Goal: Task Accomplishment & Management: Use online tool/utility

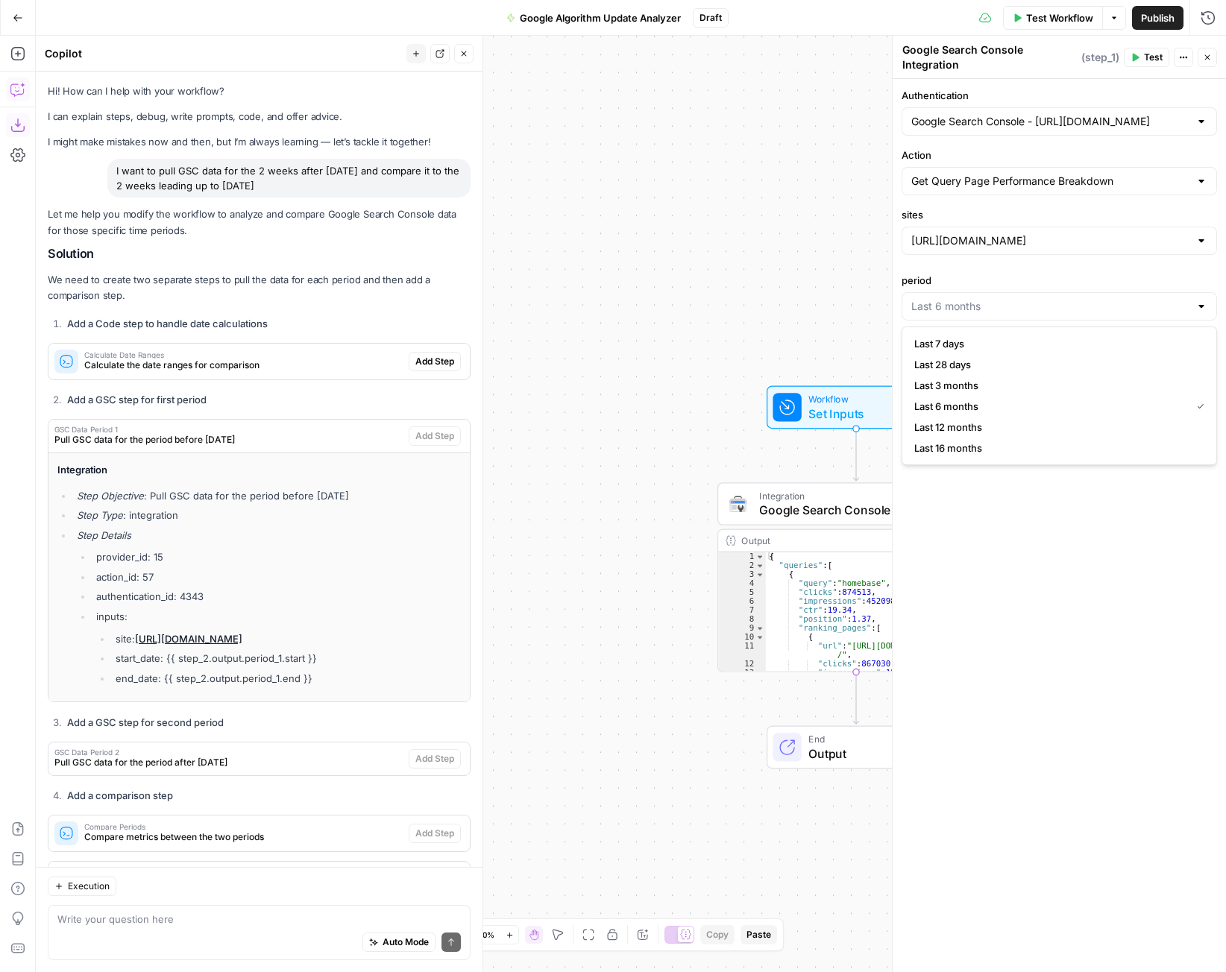
scroll to position [686, 0]
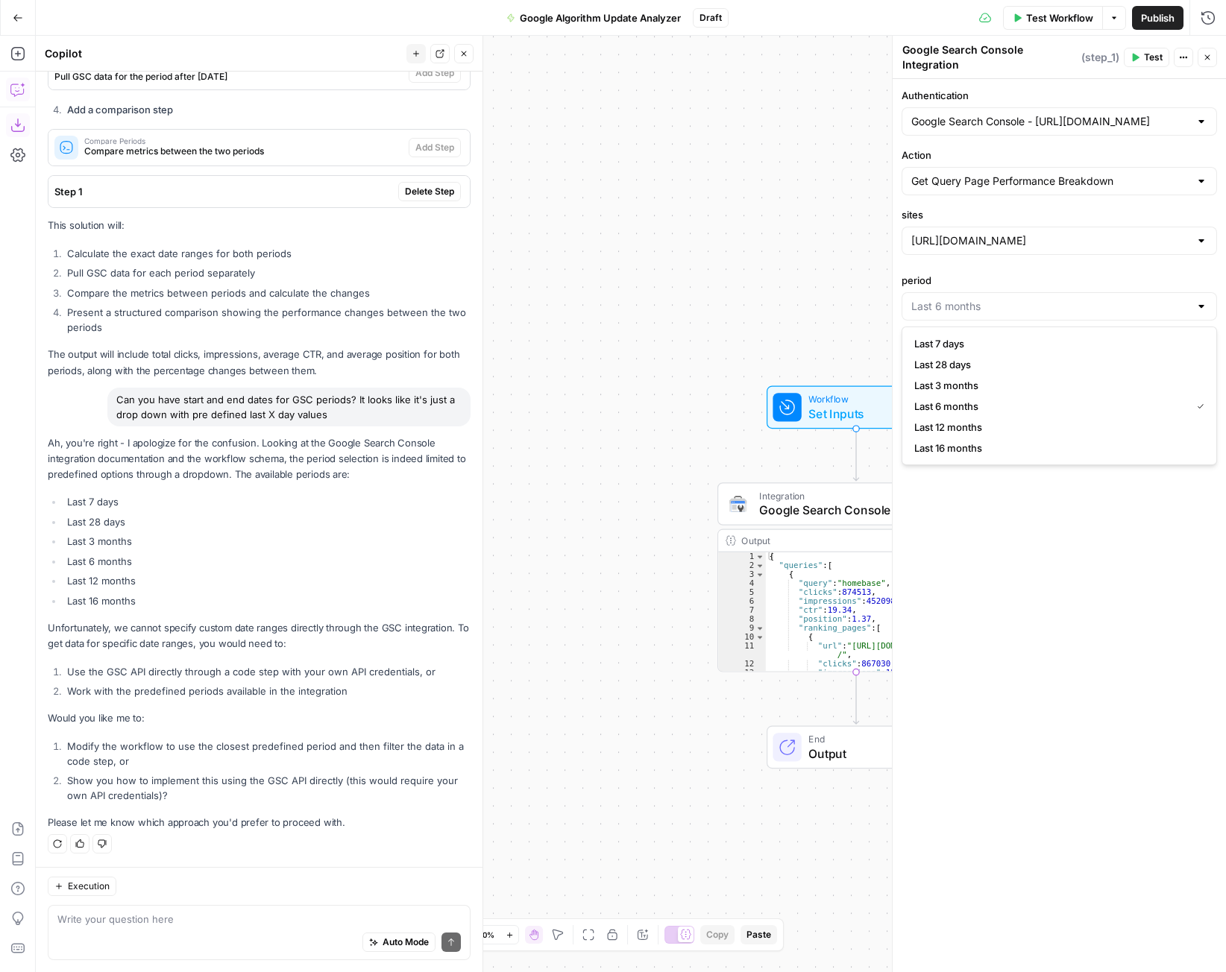
type input "Last 6 months"
click at [1211, 56] on icon "button" at bounding box center [1207, 57] width 9 height 9
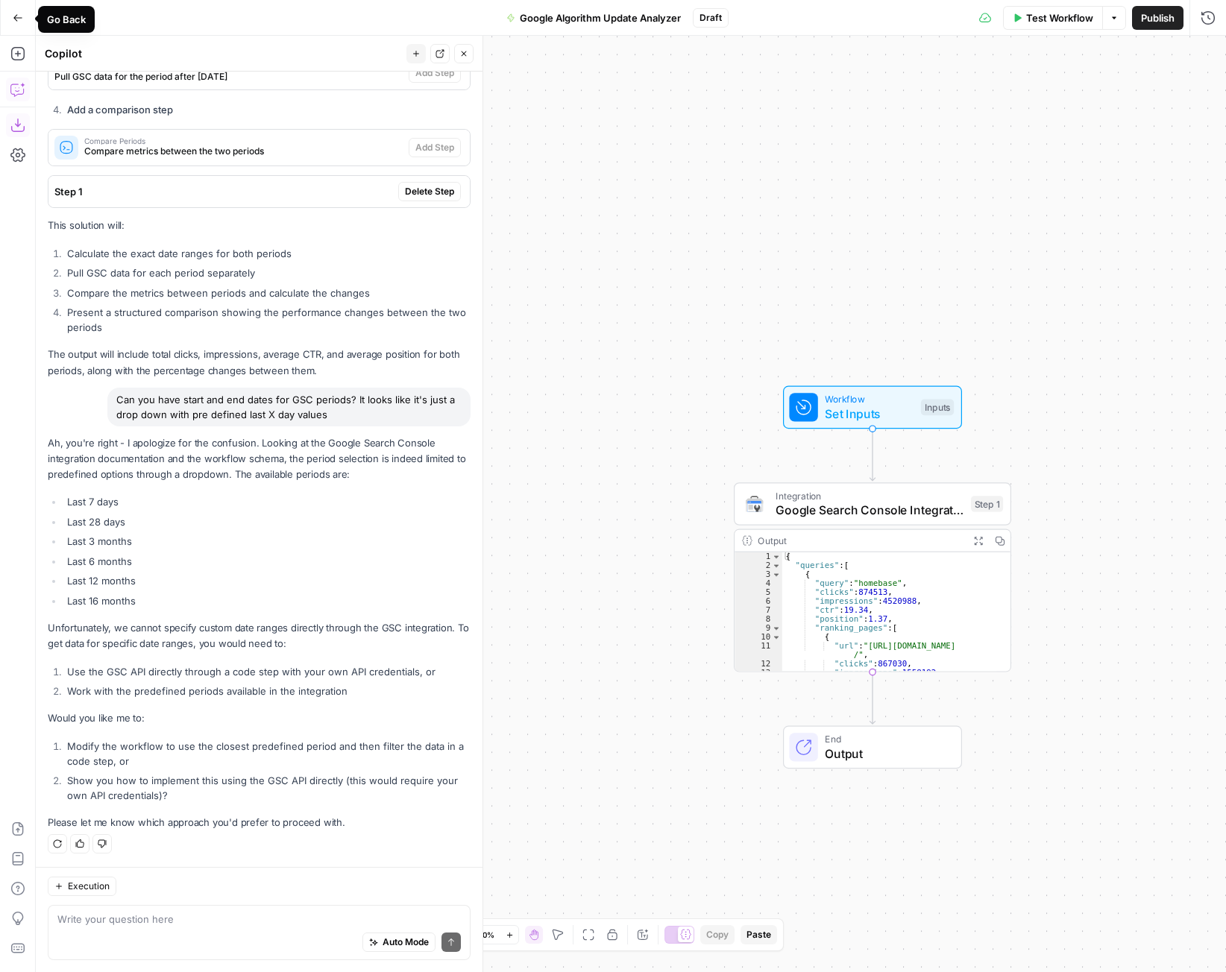
click at [21, 21] on icon "button" at bounding box center [18, 18] width 10 height 10
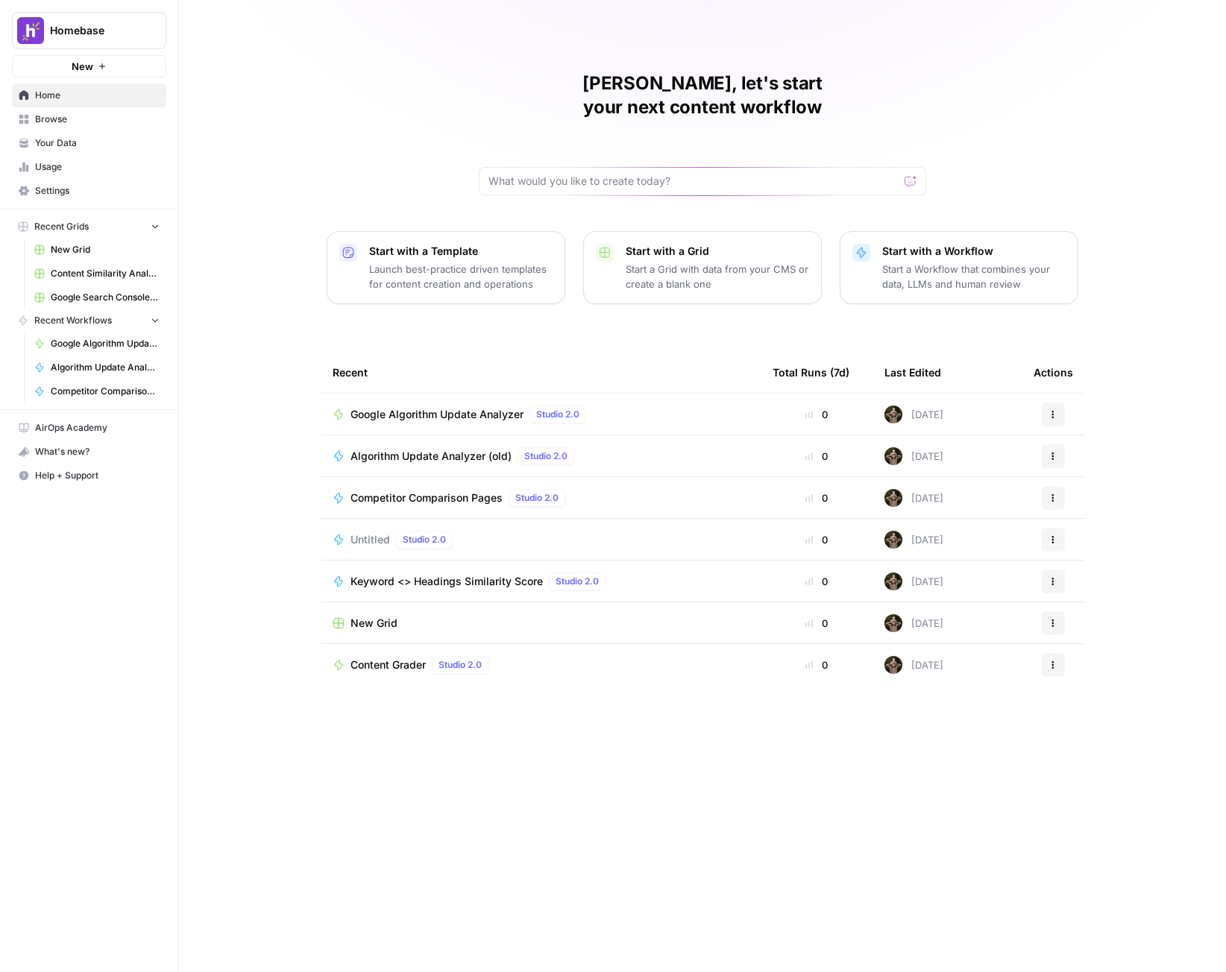
click at [637, 406] on div "Google Algorithm Update Analyzer Studio 2.0" at bounding box center [541, 415] width 416 height 18
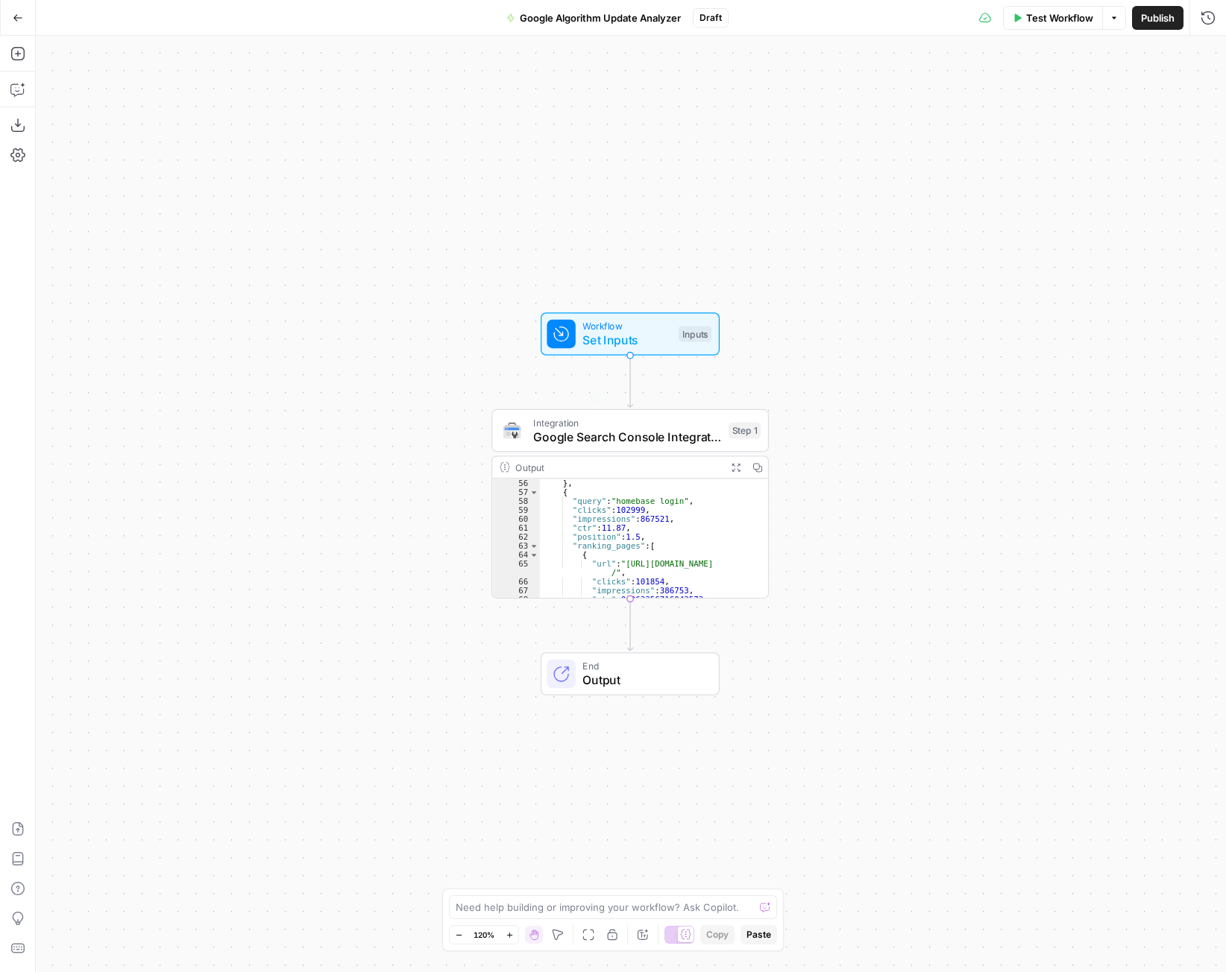
scroll to position [447, 0]
click at [22, 26] on button "Go Back" at bounding box center [17, 17] width 27 height 27
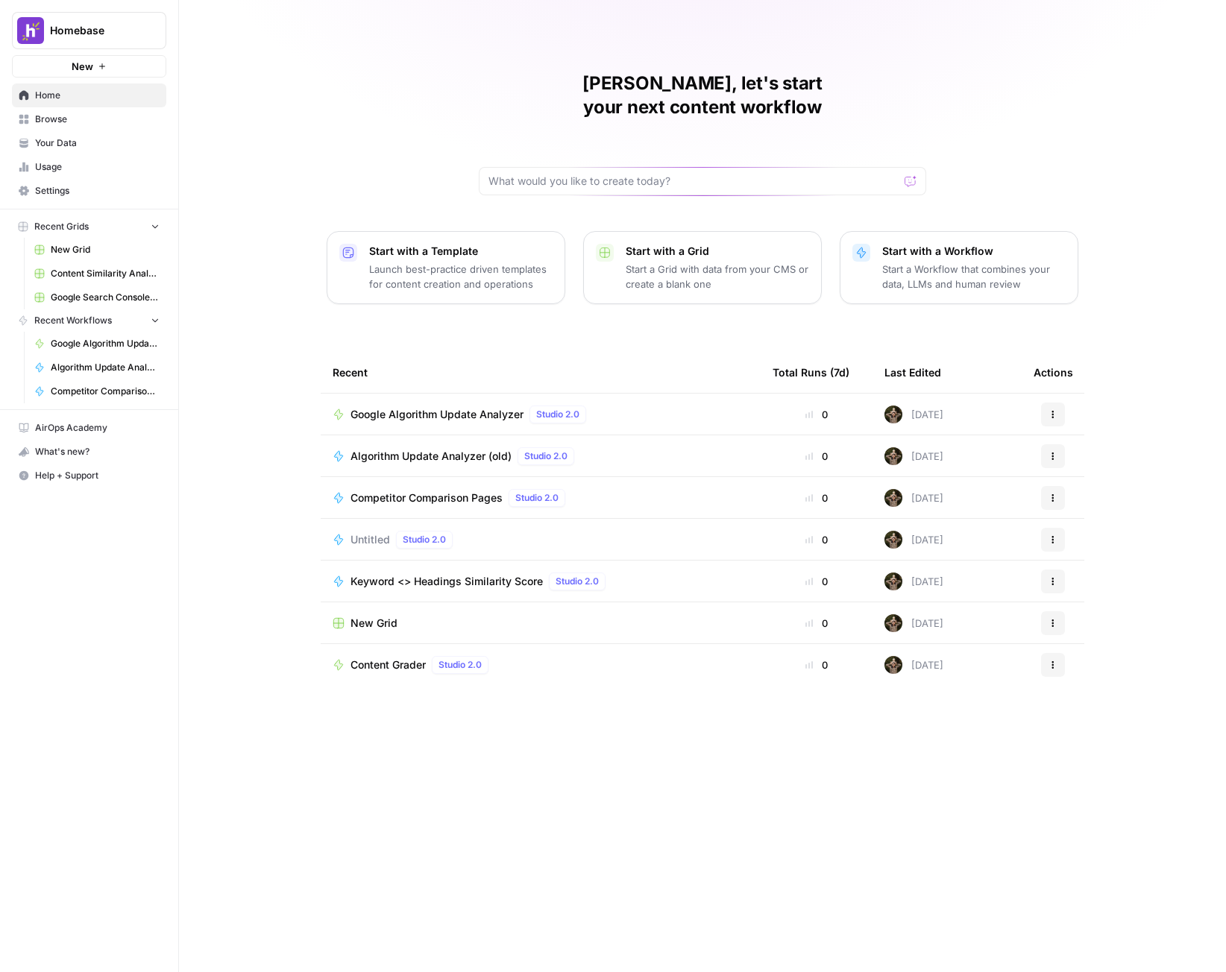
click at [573, 531] on div "Untitled Studio 2.0" at bounding box center [541, 540] width 416 height 18
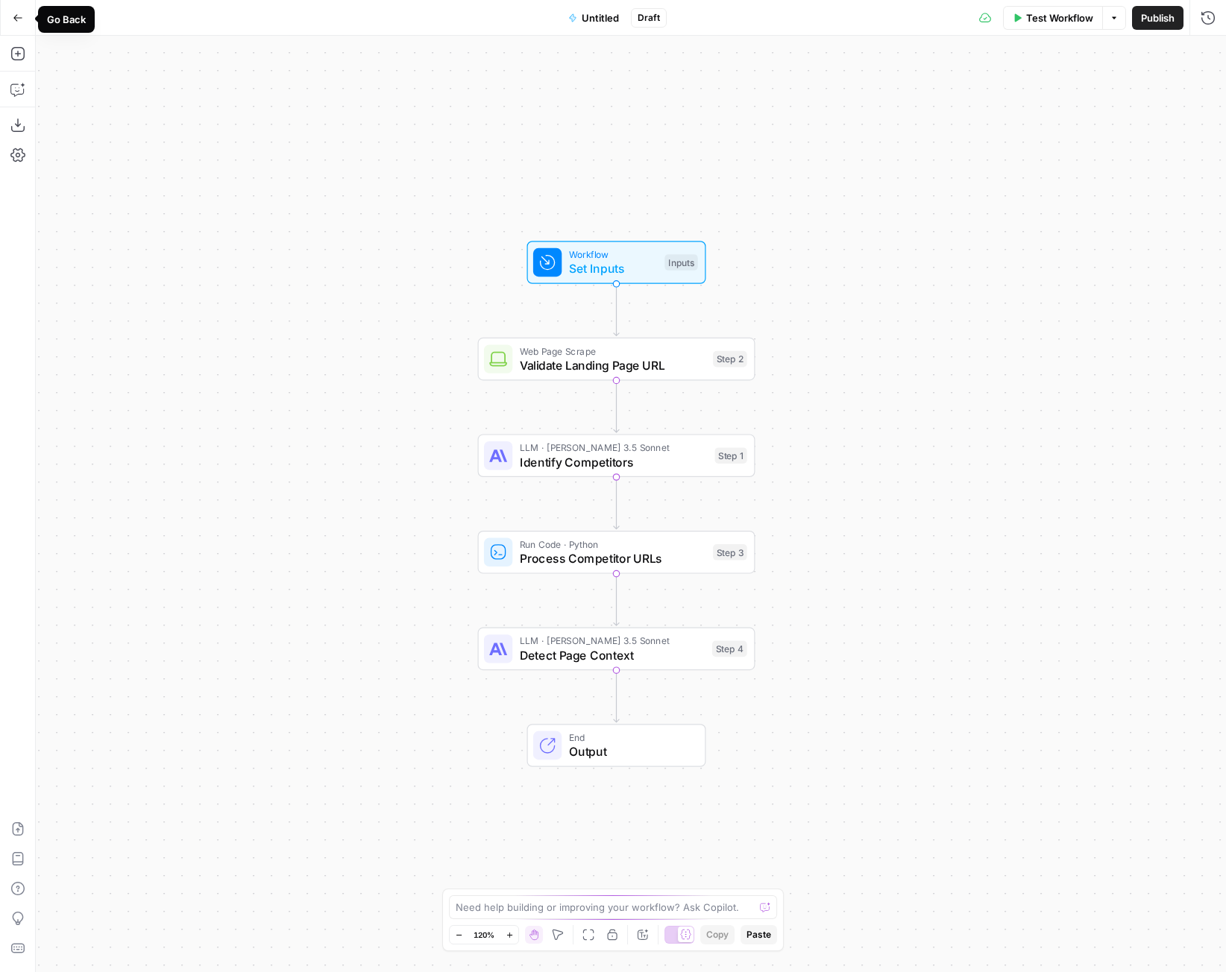
click at [20, 15] on icon "button" at bounding box center [18, 18] width 10 height 10
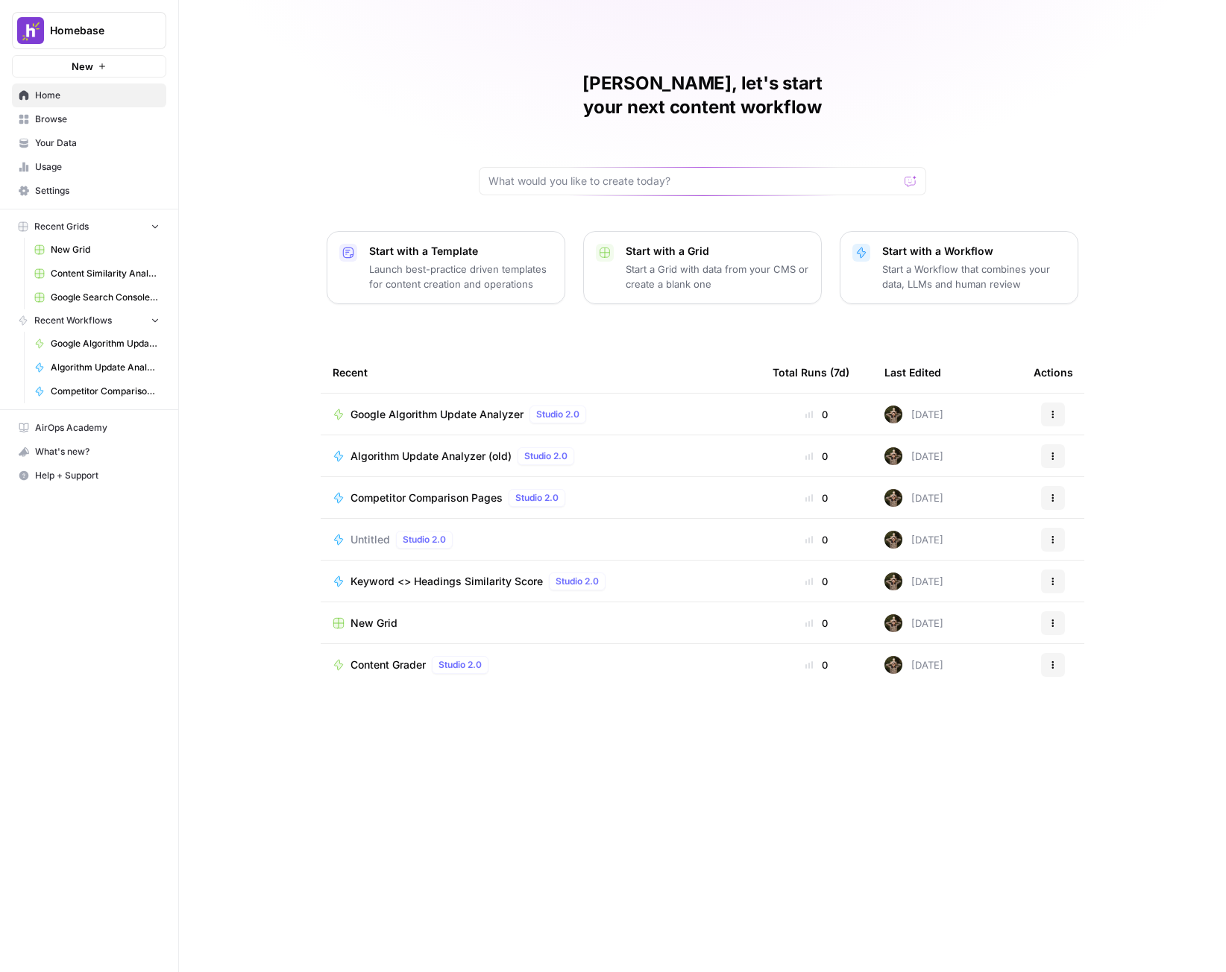
click at [574, 447] on div "Studio 2.0" at bounding box center [546, 456] width 57 height 18
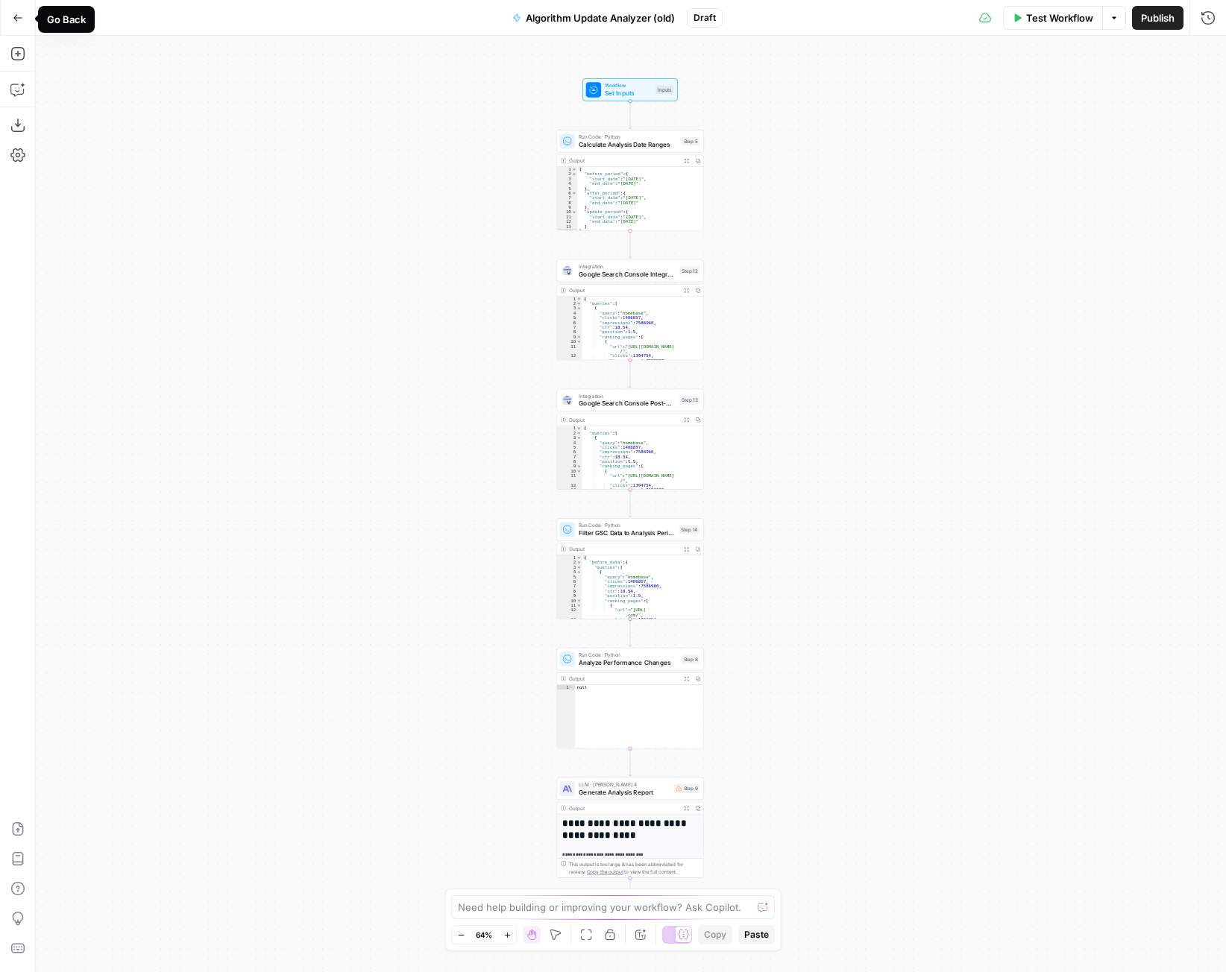
click at [19, 19] on icon "button" at bounding box center [18, 18] width 10 height 10
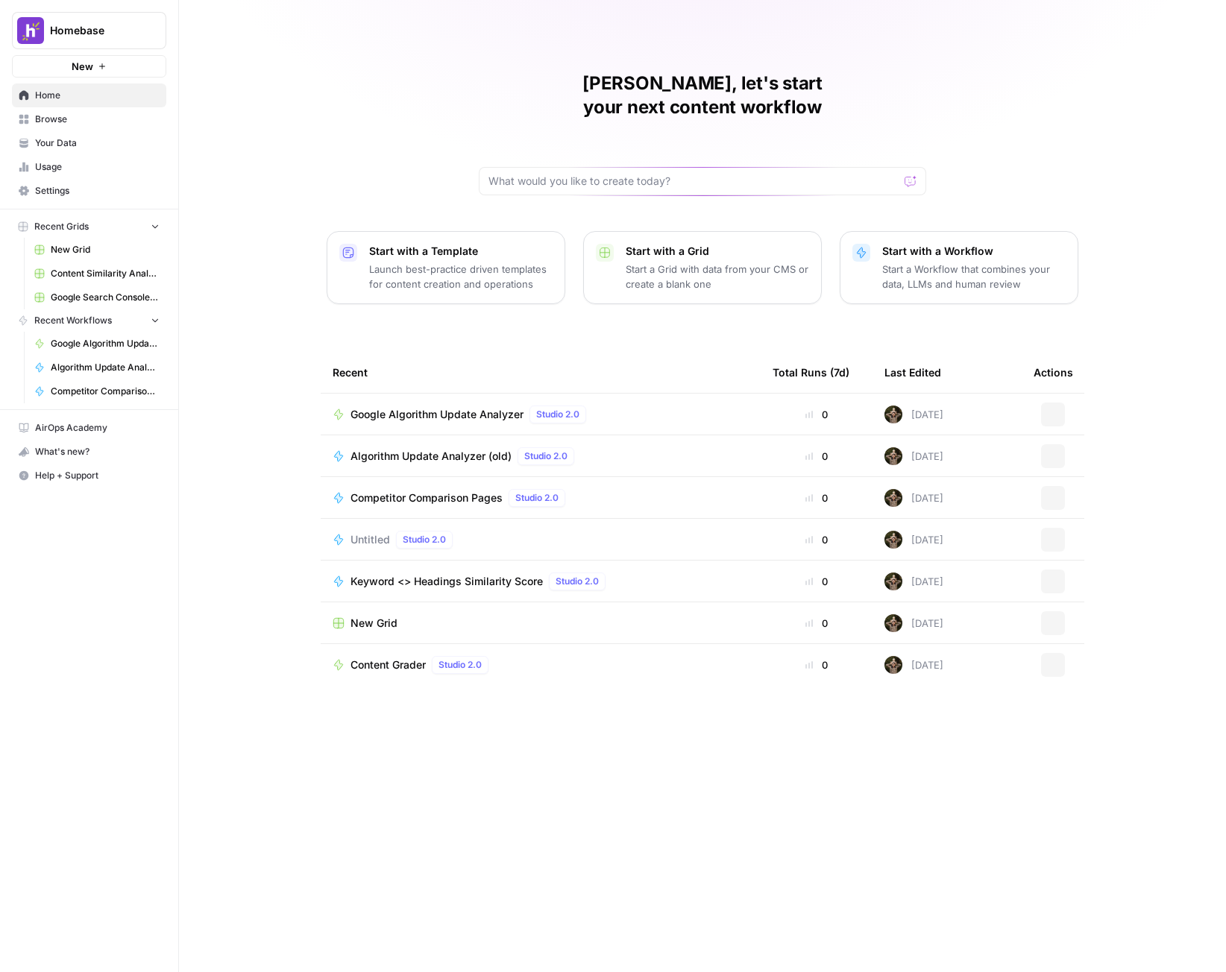
click at [654, 404] on td "Google Algorithm Update Analyzer Studio 2.0" at bounding box center [541, 414] width 440 height 41
click at [659, 406] on div "Google Algorithm Update Analyzer Studio 2.0" at bounding box center [541, 415] width 416 height 18
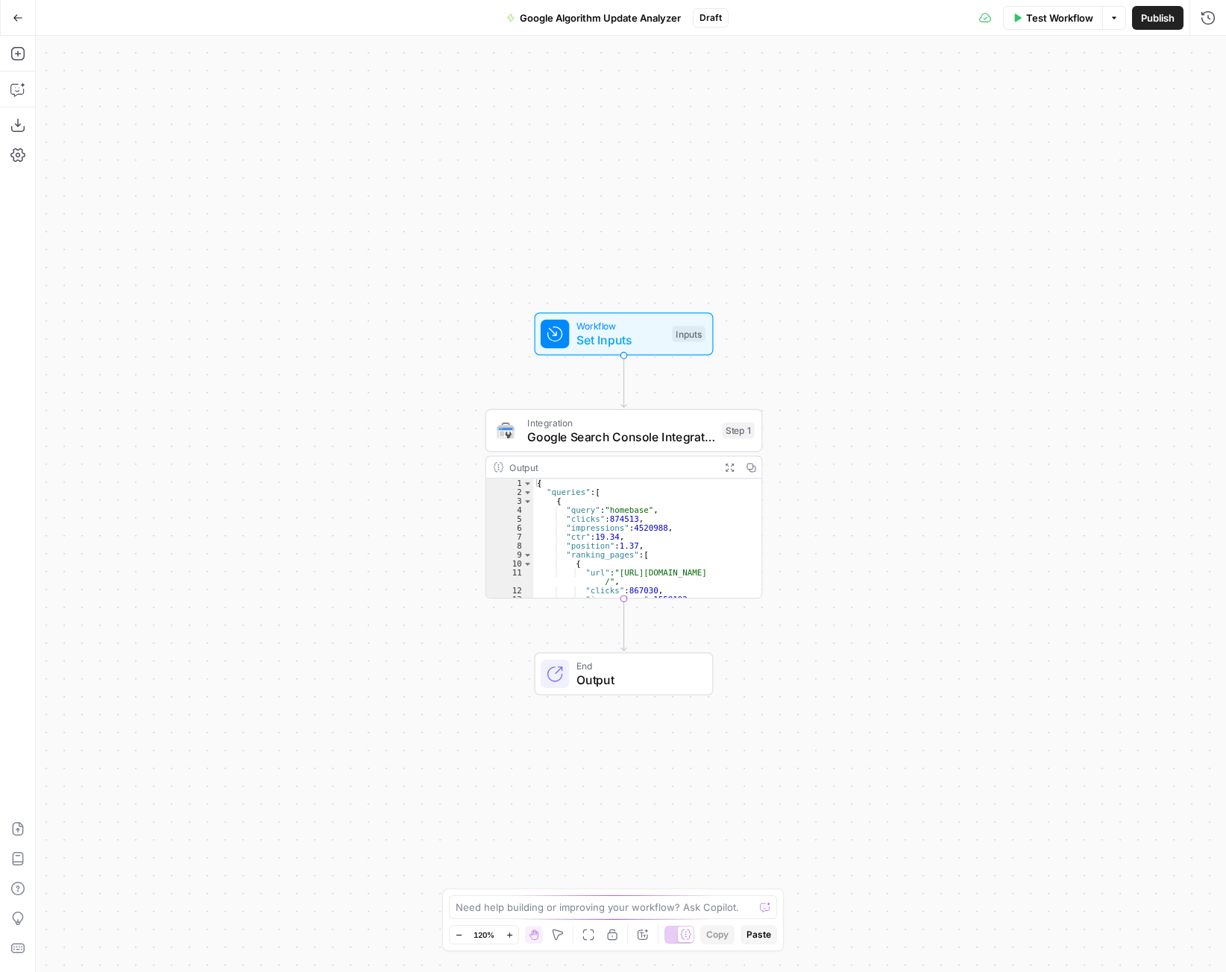
click at [638, 471] on div "Output" at bounding box center [611, 467] width 204 height 14
click at [642, 433] on span "Google Search Console Integration" at bounding box center [621, 437] width 188 height 18
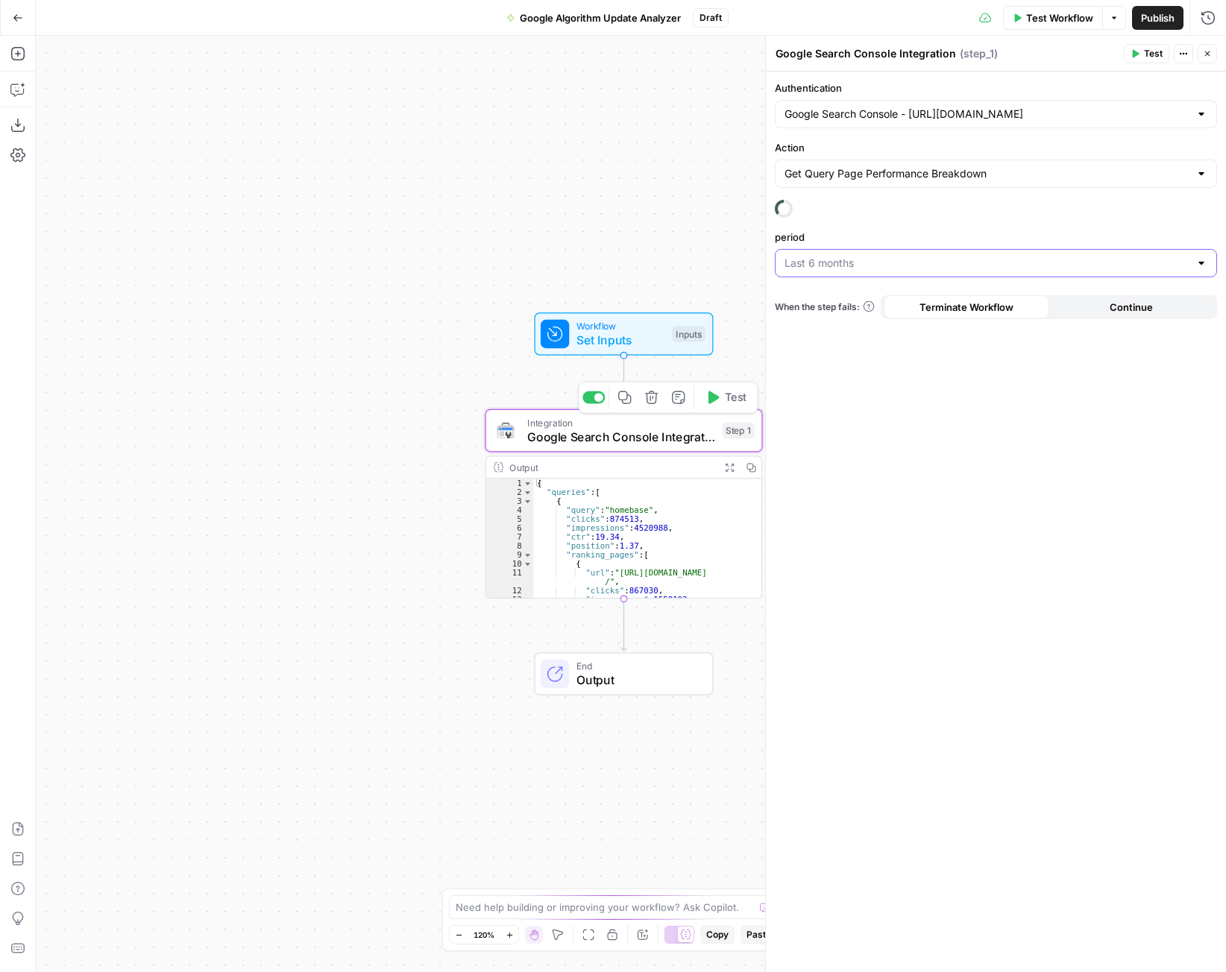
click at [963, 259] on input "period" at bounding box center [986, 263] width 405 height 15
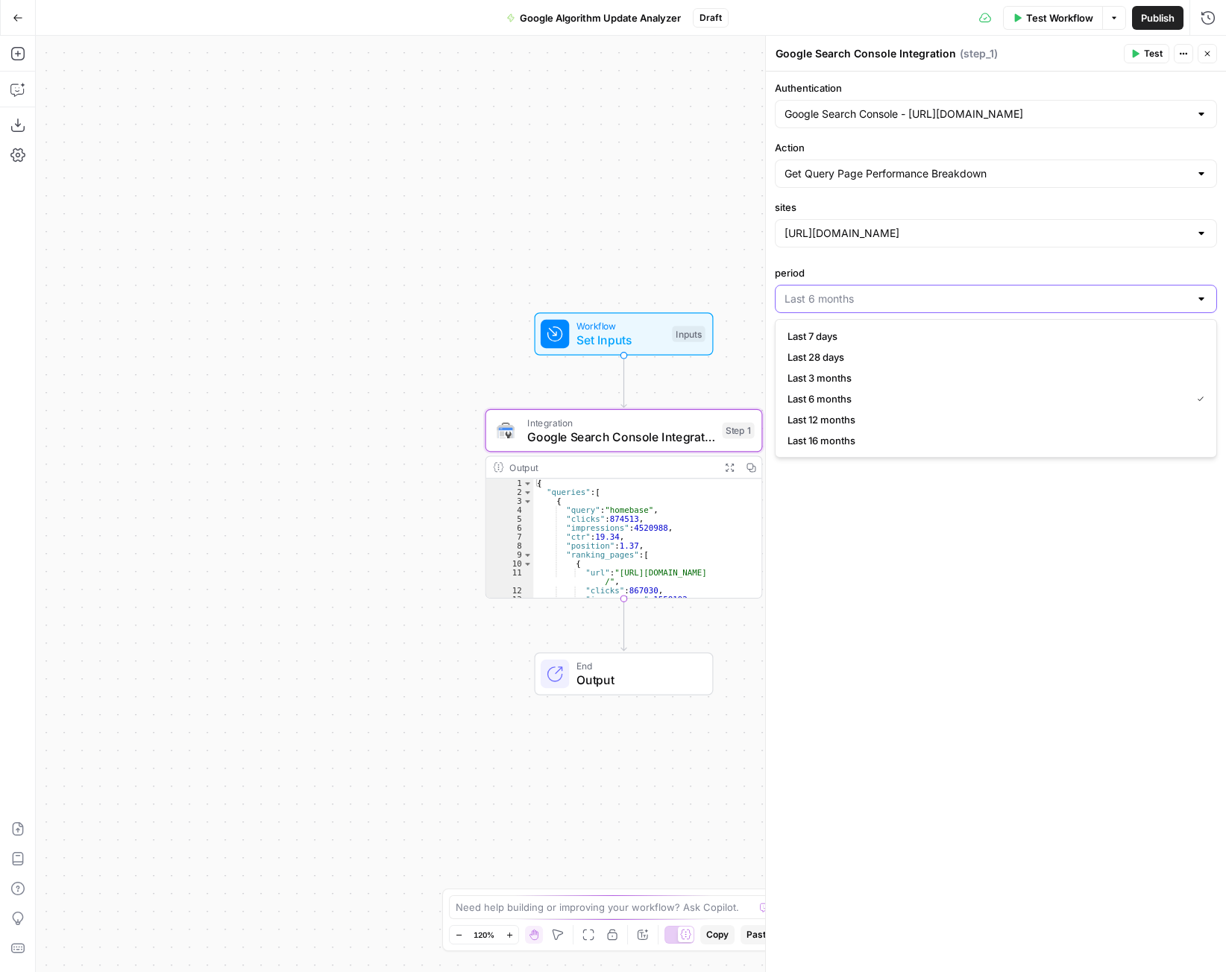
click at [912, 293] on input "period" at bounding box center [986, 299] width 405 height 15
type input "Last 6 months"
click at [922, 191] on div "Authentication Google Search Console - https://www.joinhomebase.com/ Action Get…" at bounding box center [996, 522] width 460 height 901
click at [918, 186] on div "Get Query Page Performance Breakdown" at bounding box center [996, 174] width 442 height 28
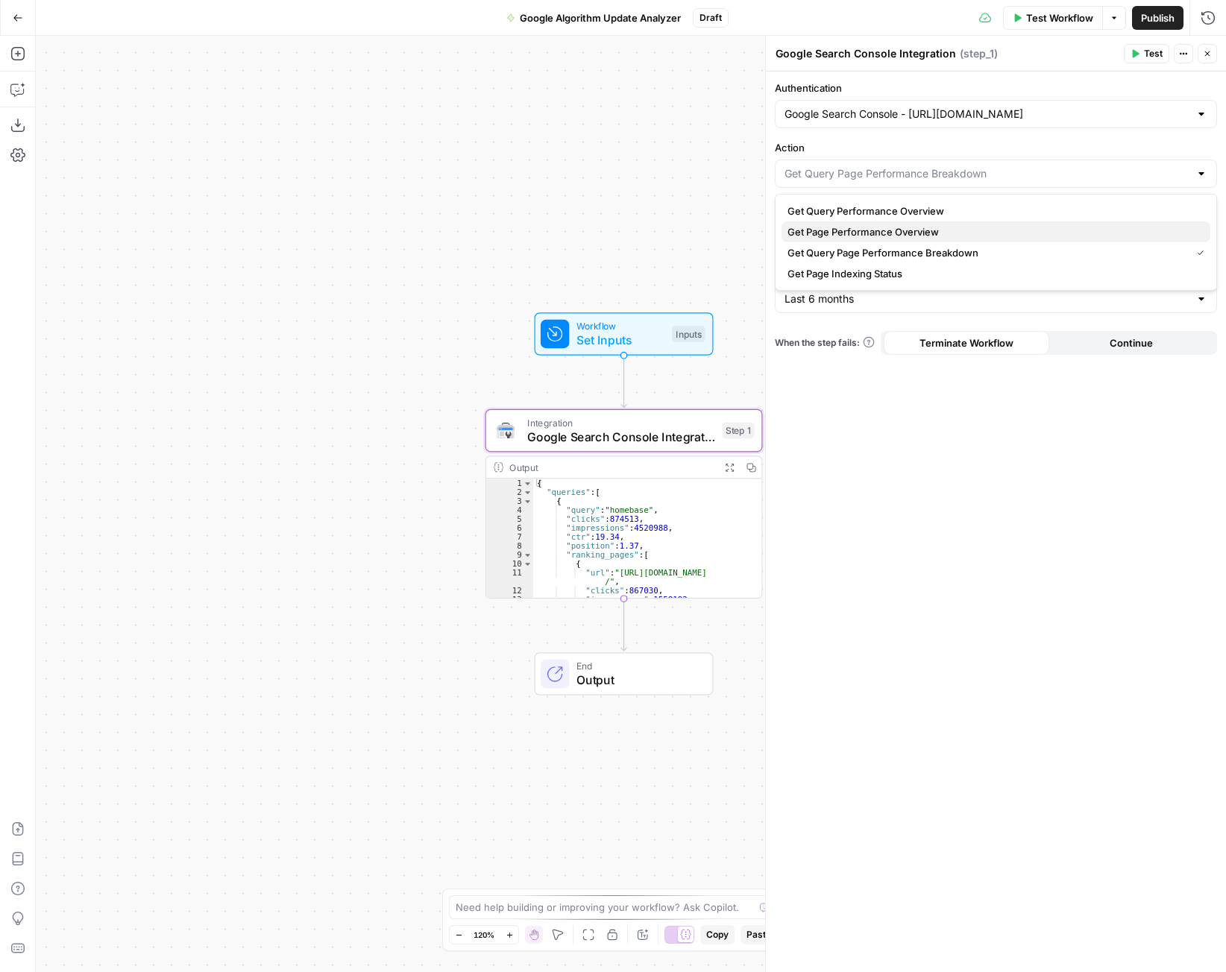
click at [905, 231] on span "Get Page Performance Overview" at bounding box center [992, 231] width 411 height 15
type input "Get Page Performance Overview"
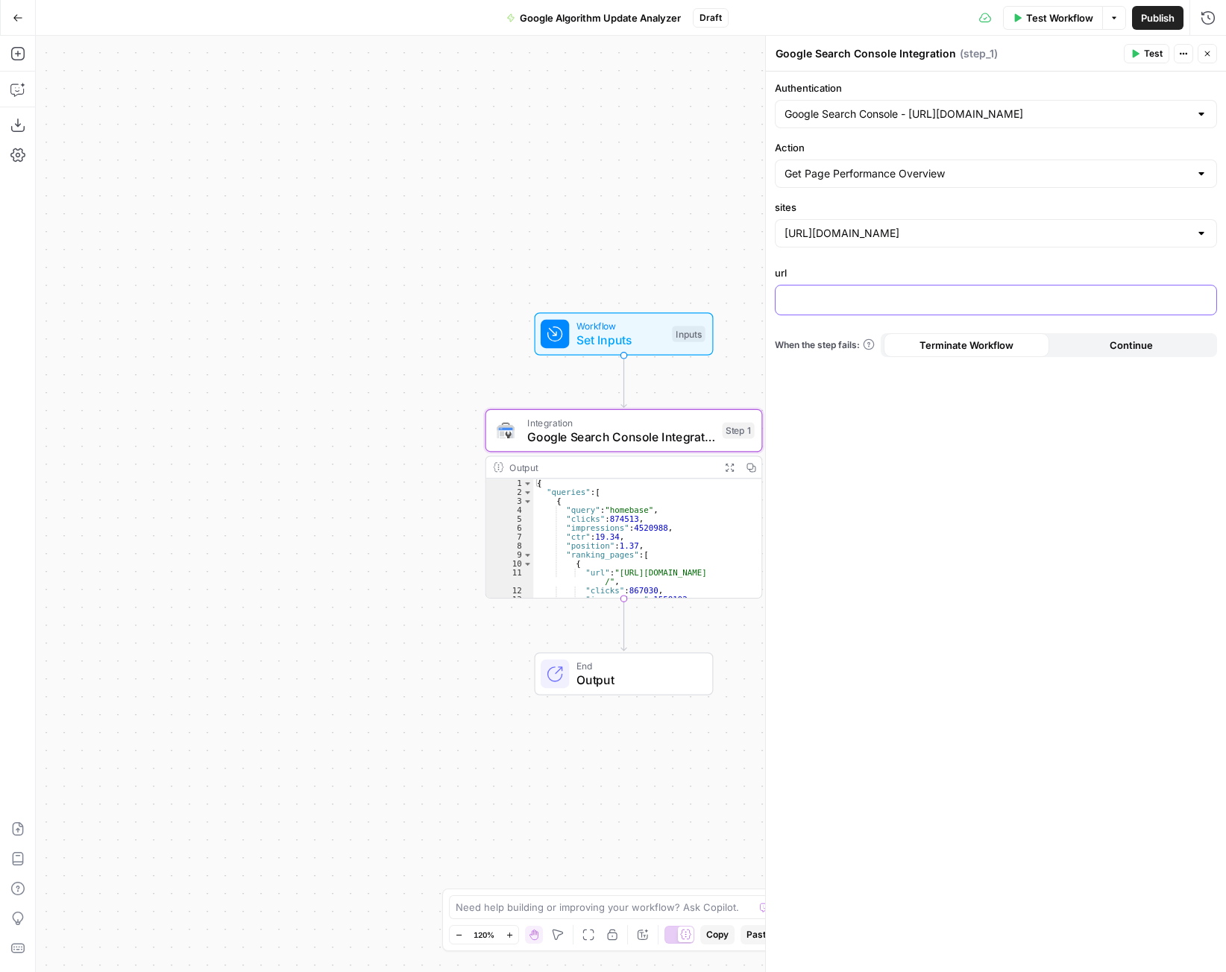
click at [896, 294] on p at bounding box center [995, 299] width 423 height 15
click at [973, 230] on input "sites" at bounding box center [986, 233] width 405 height 15
click at [944, 295] on span "[URL][DOMAIN_NAME]" at bounding box center [985, 291] width 397 height 15
type input "[URL][DOMAIN_NAME]"
click at [932, 280] on label "url" at bounding box center [996, 272] width 442 height 15
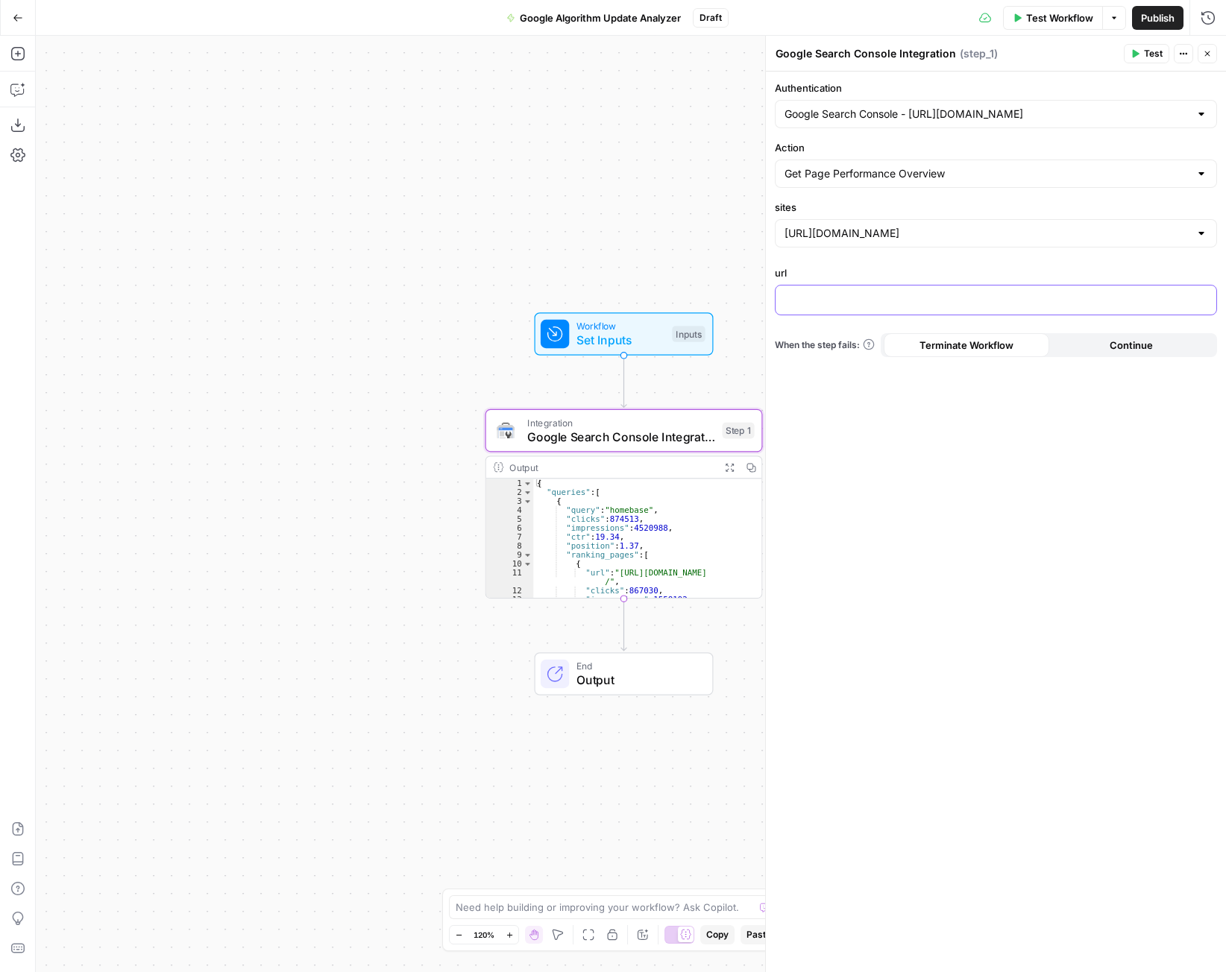
click at [905, 306] on div at bounding box center [996, 300] width 441 height 29
click at [984, 312] on div at bounding box center [996, 300] width 441 height 29
click at [998, 435] on div "**********" at bounding box center [996, 522] width 460 height 901
click at [1045, 19] on span "Test Workflow" at bounding box center [1059, 17] width 67 height 15
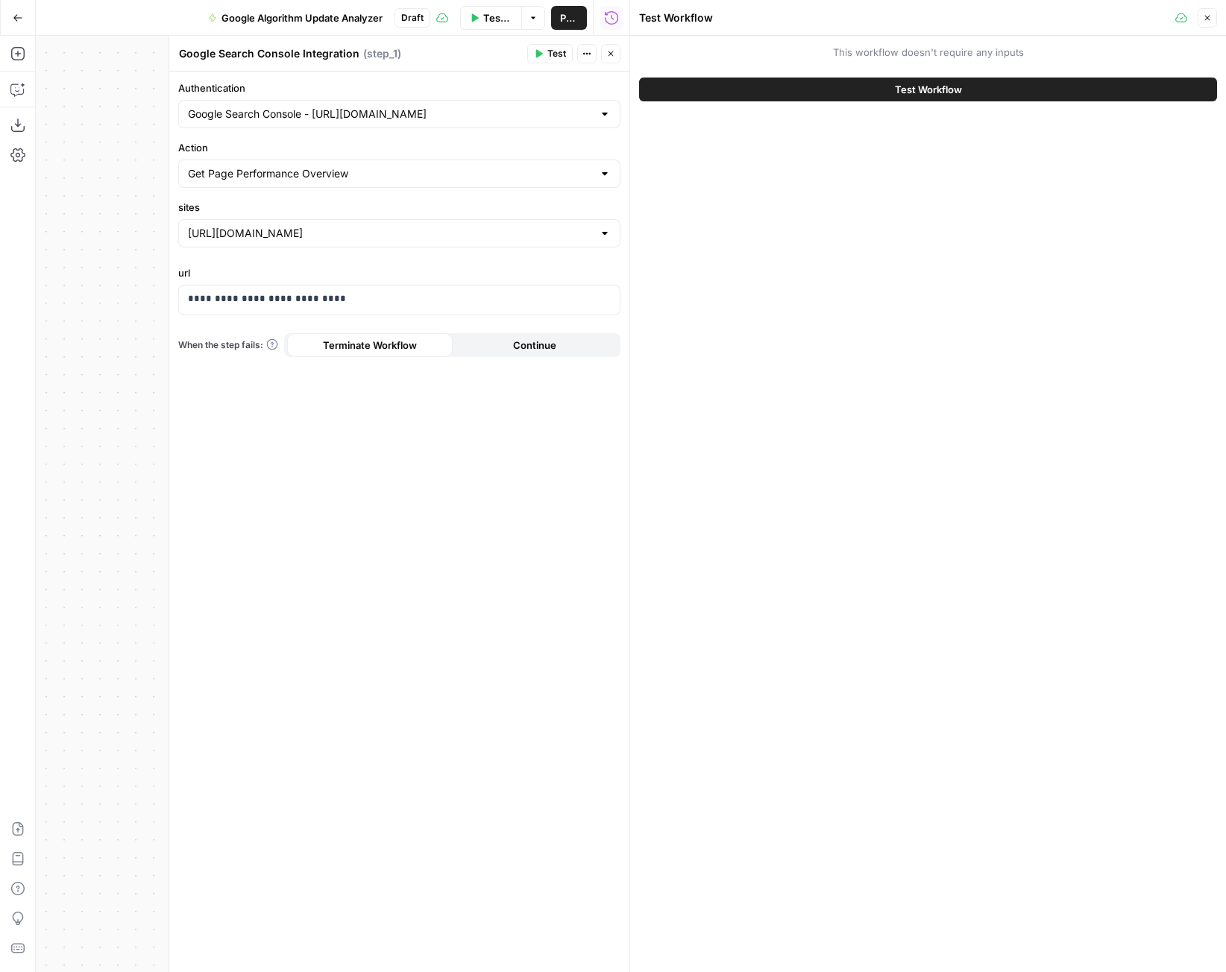
click at [1019, 81] on button "Test Workflow" at bounding box center [928, 90] width 578 height 24
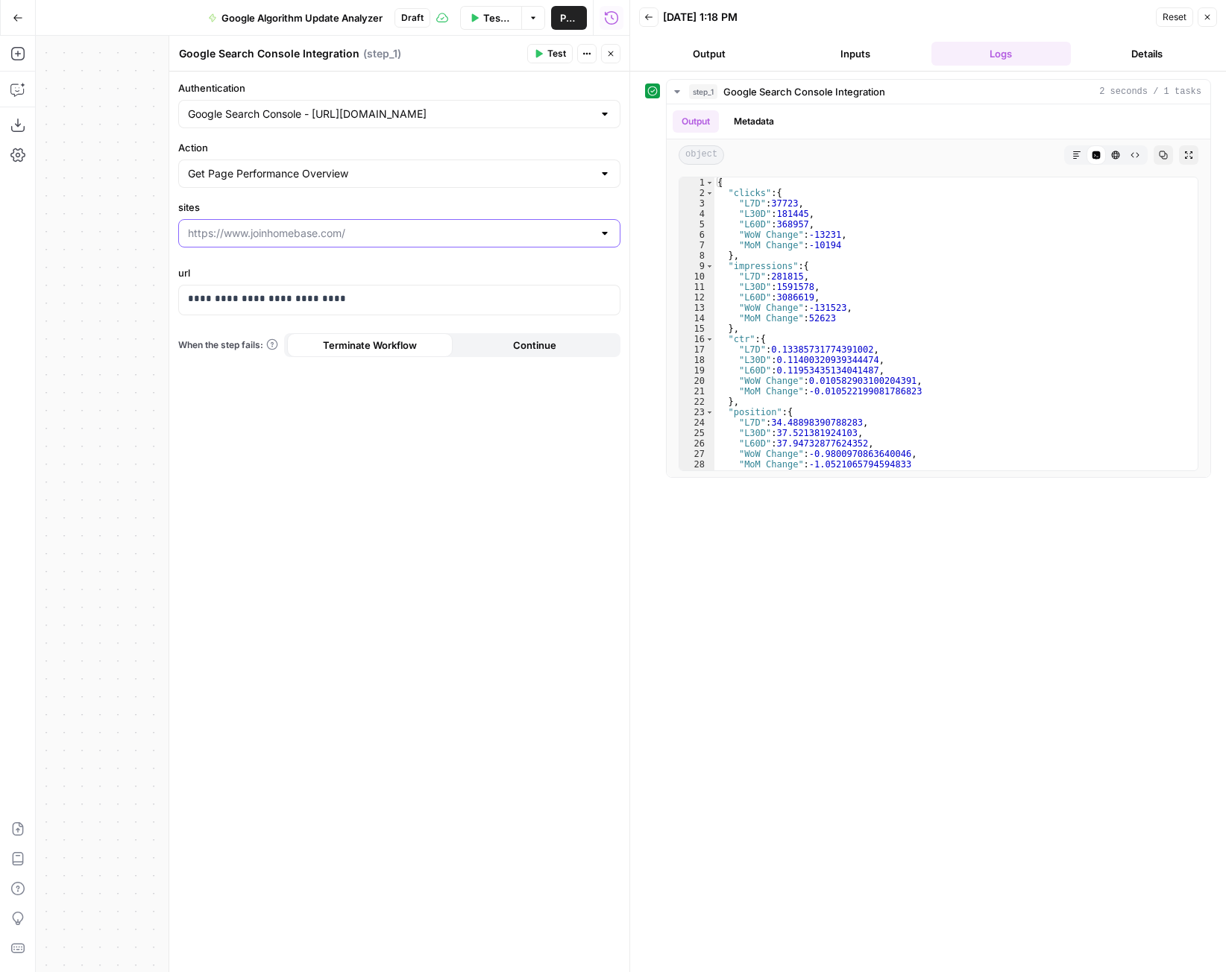
click at [427, 232] on input "sites" at bounding box center [390, 233] width 405 height 15
click at [387, 268] on span "[URL][DOMAIN_NAME]" at bounding box center [389, 270] width 397 height 15
type input "[URL][DOMAIN_NAME]"
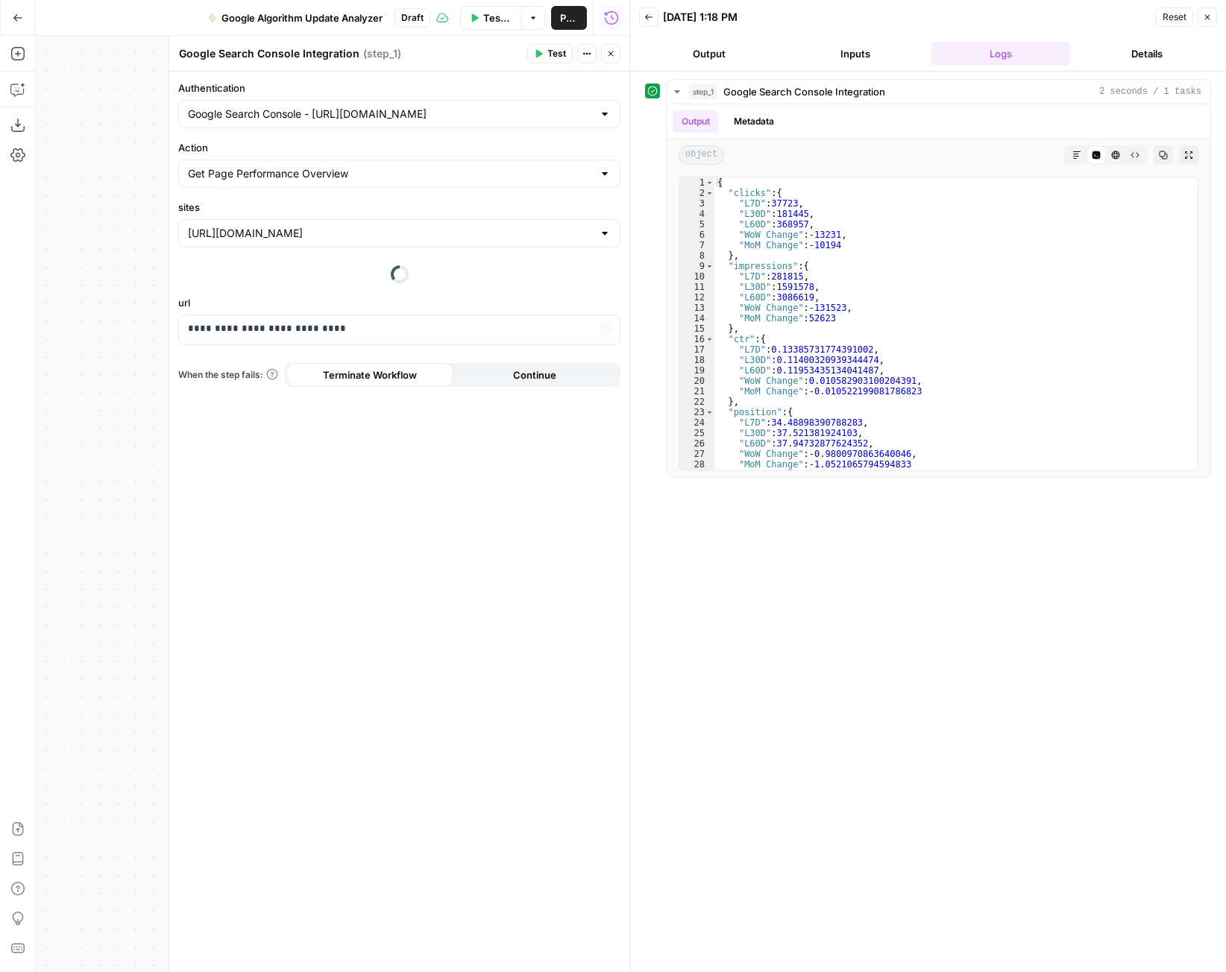
click at [368, 311] on div "**********" at bounding box center [399, 323] width 442 height 56
click at [366, 321] on div "**********" at bounding box center [399, 522] width 460 height 901
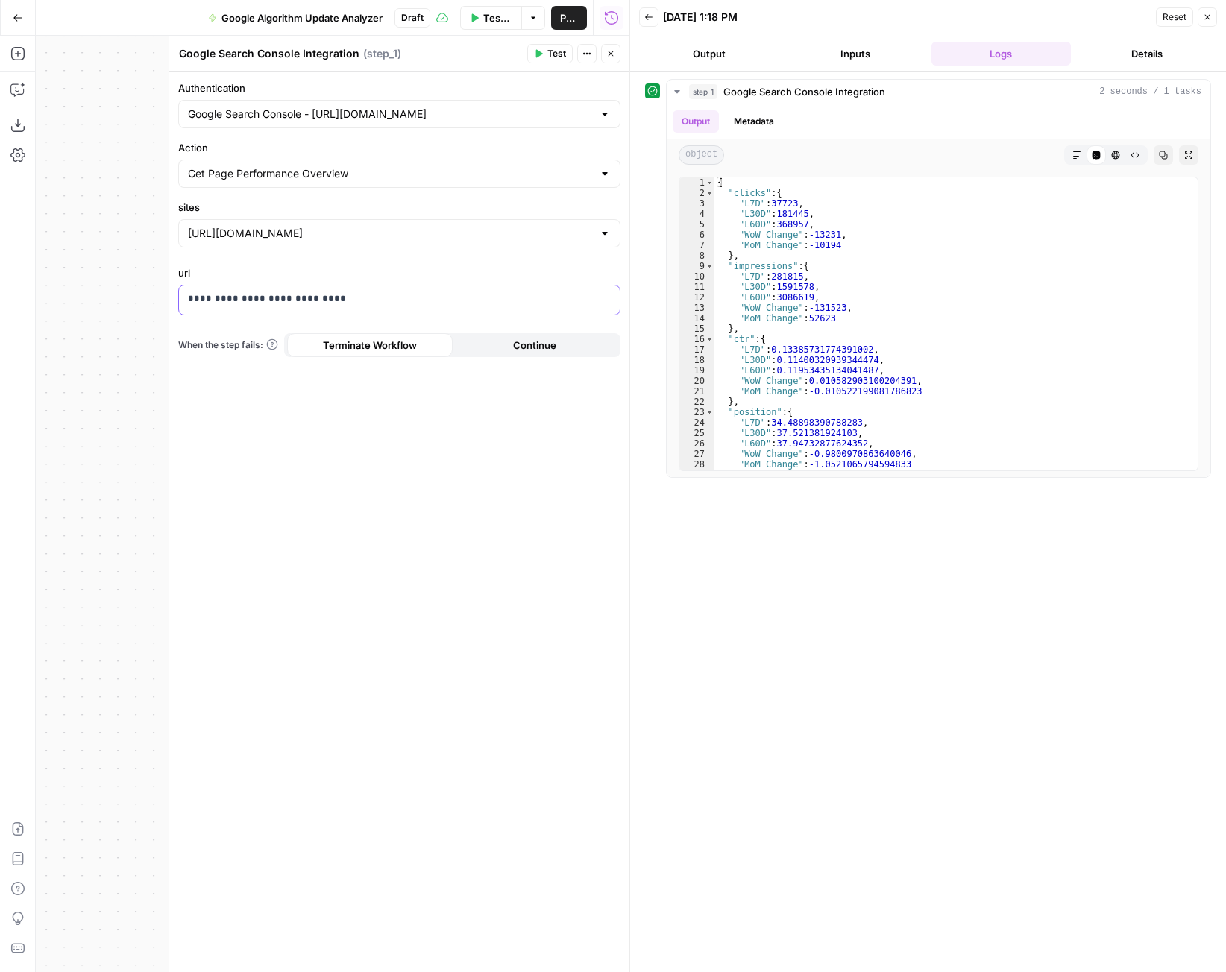
click at [371, 308] on div "**********" at bounding box center [399, 300] width 441 height 29
click at [374, 304] on p "**********" at bounding box center [399, 299] width 423 height 15
click at [376, 303] on p "**********" at bounding box center [399, 299] width 423 height 15
click at [377, 301] on p "**********" at bounding box center [399, 299] width 423 height 15
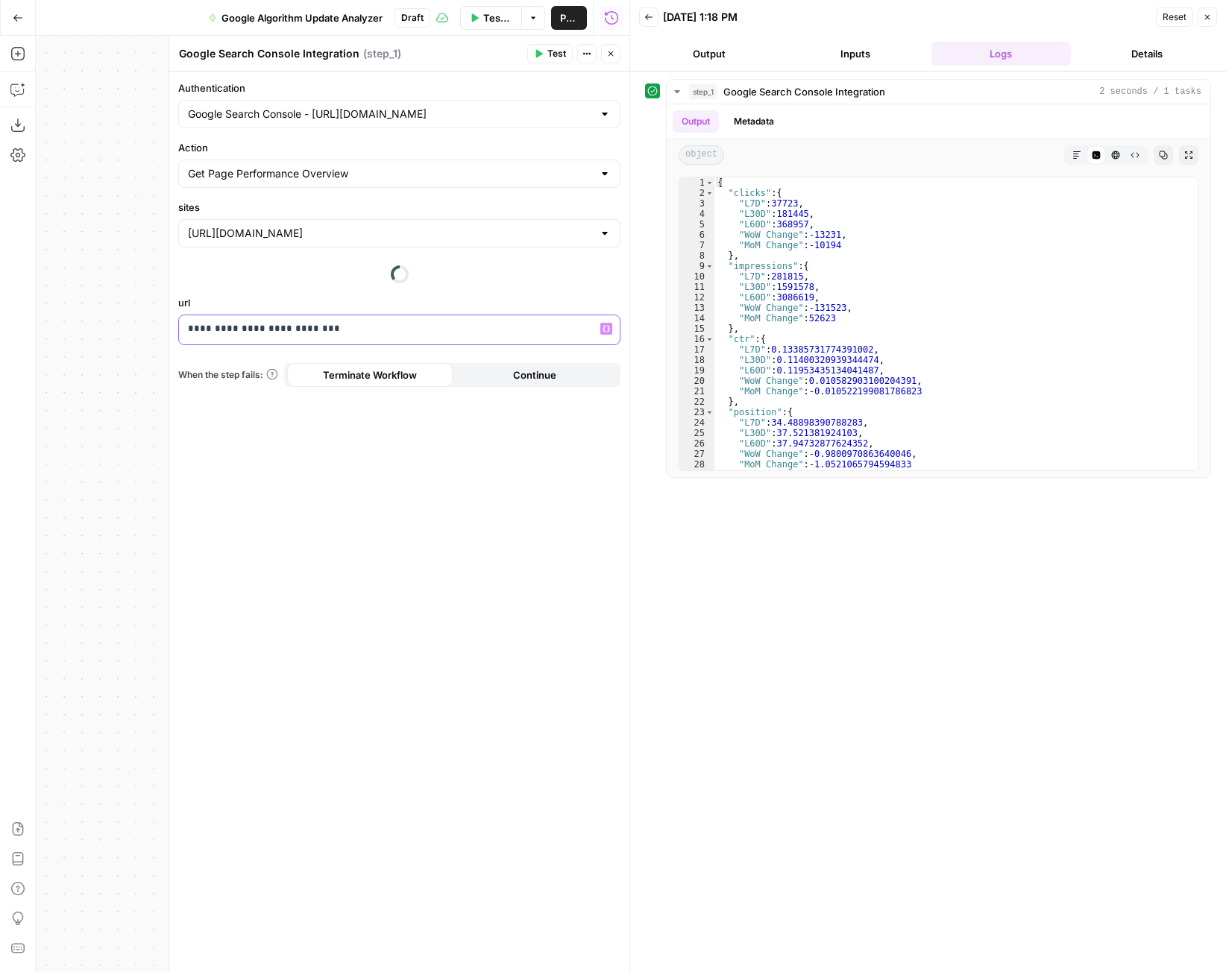
click at [386, 319] on div "**********" at bounding box center [399, 329] width 441 height 29
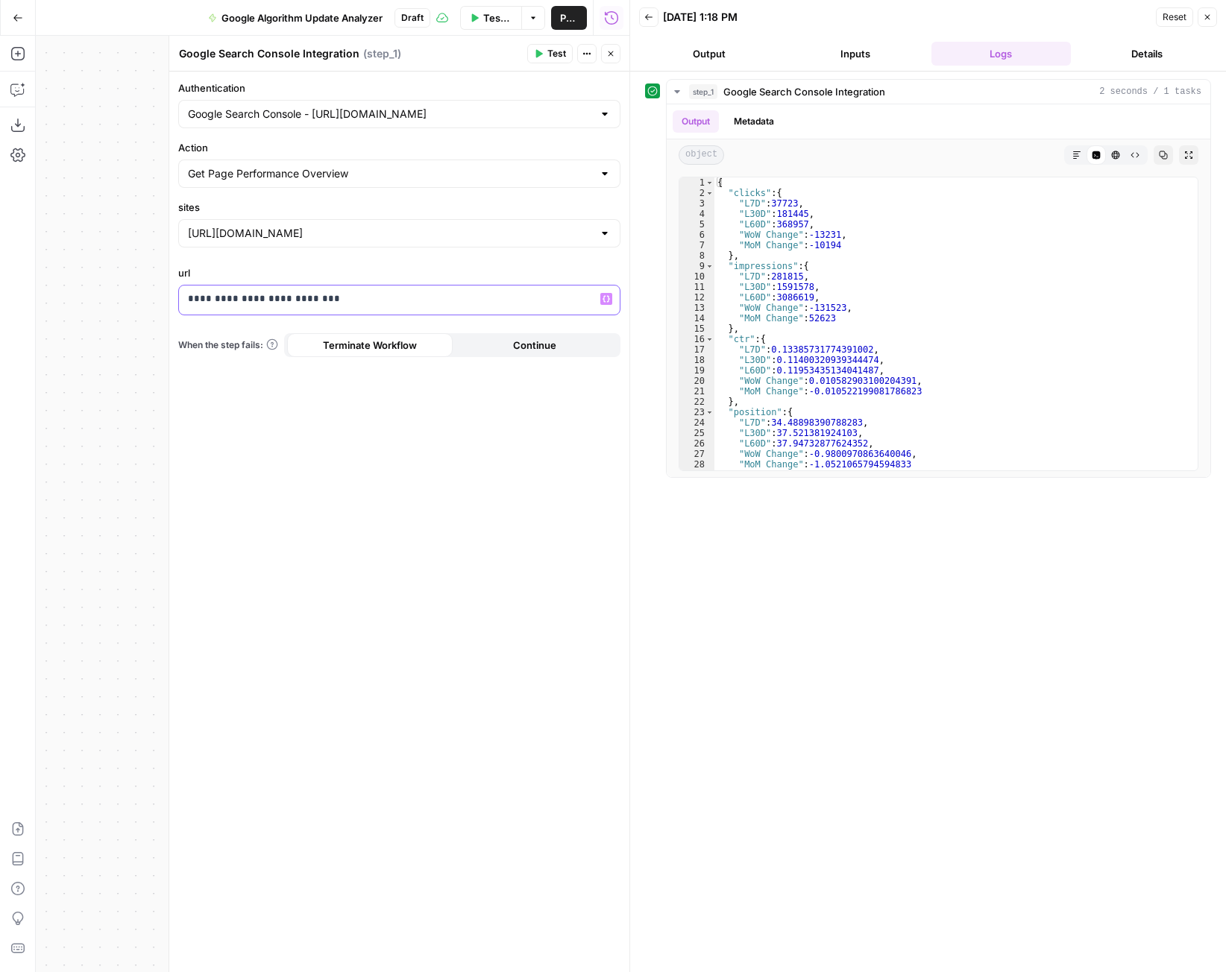
click at [386, 319] on div "**********" at bounding box center [399, 293] width 442 height 56
click at [394, 306] on p "**********" at bounding box center [399, 299] width 423 height 15
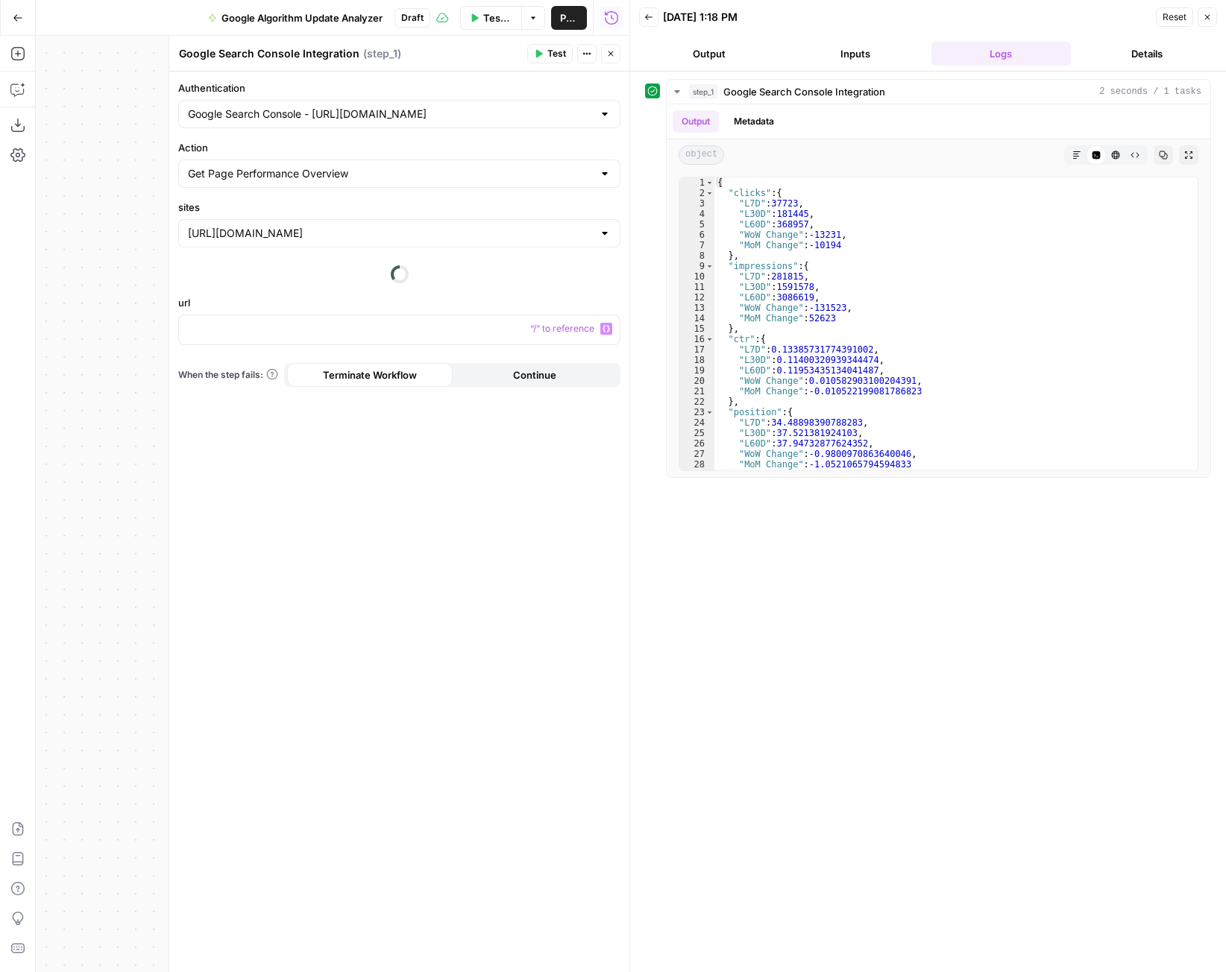
click at [382, 403] on div "Authentication Google Search Console - https://www.joinhomebase.com/ Action Get…" at bounding box center [399, 522] width 460 height 901
click at [423, 297] on p at bounding box center [399, 299] width 423 height 15
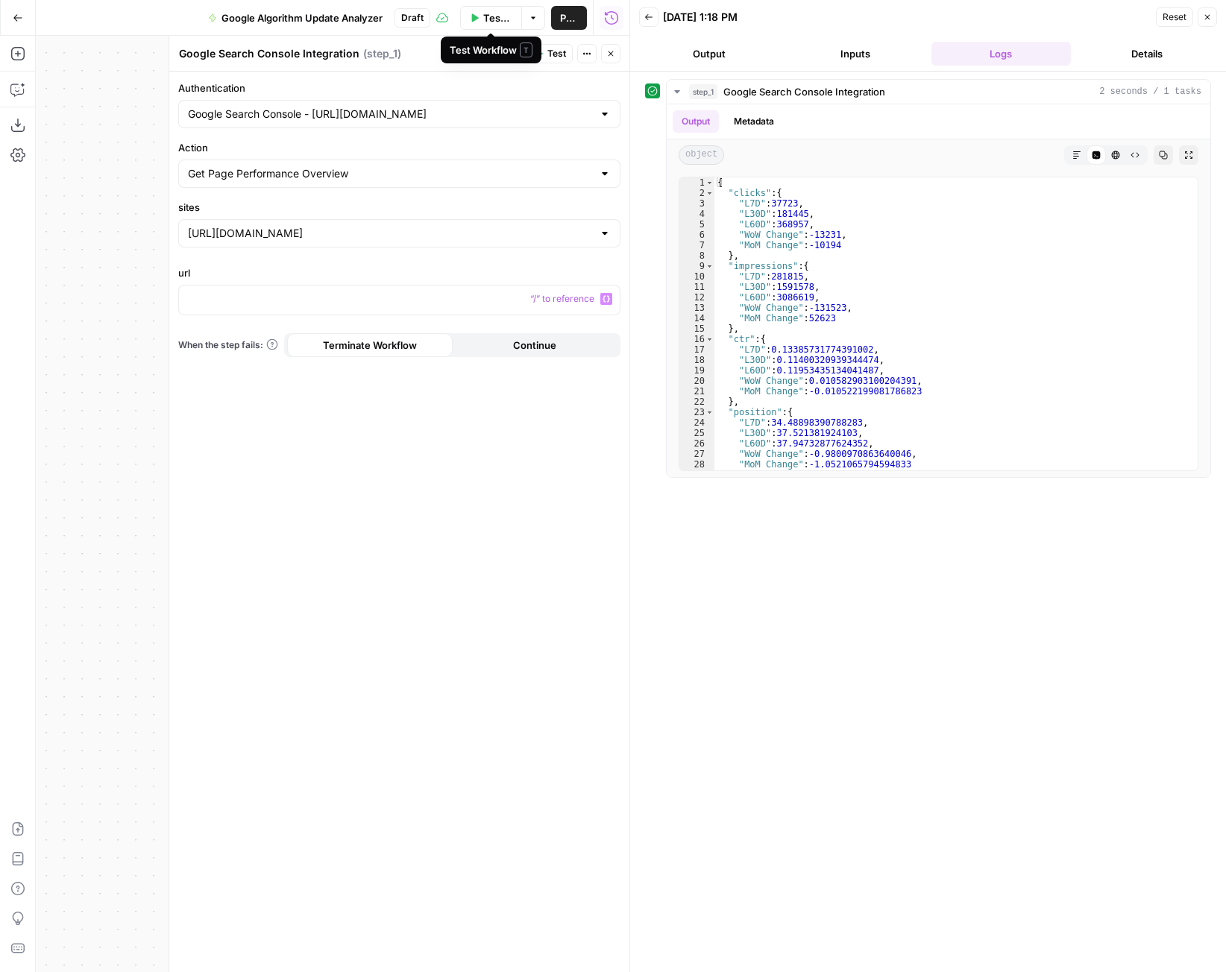
click at [495, 20] on span "Test Workflow" at bounding box center [497, 17] width 29 height 15
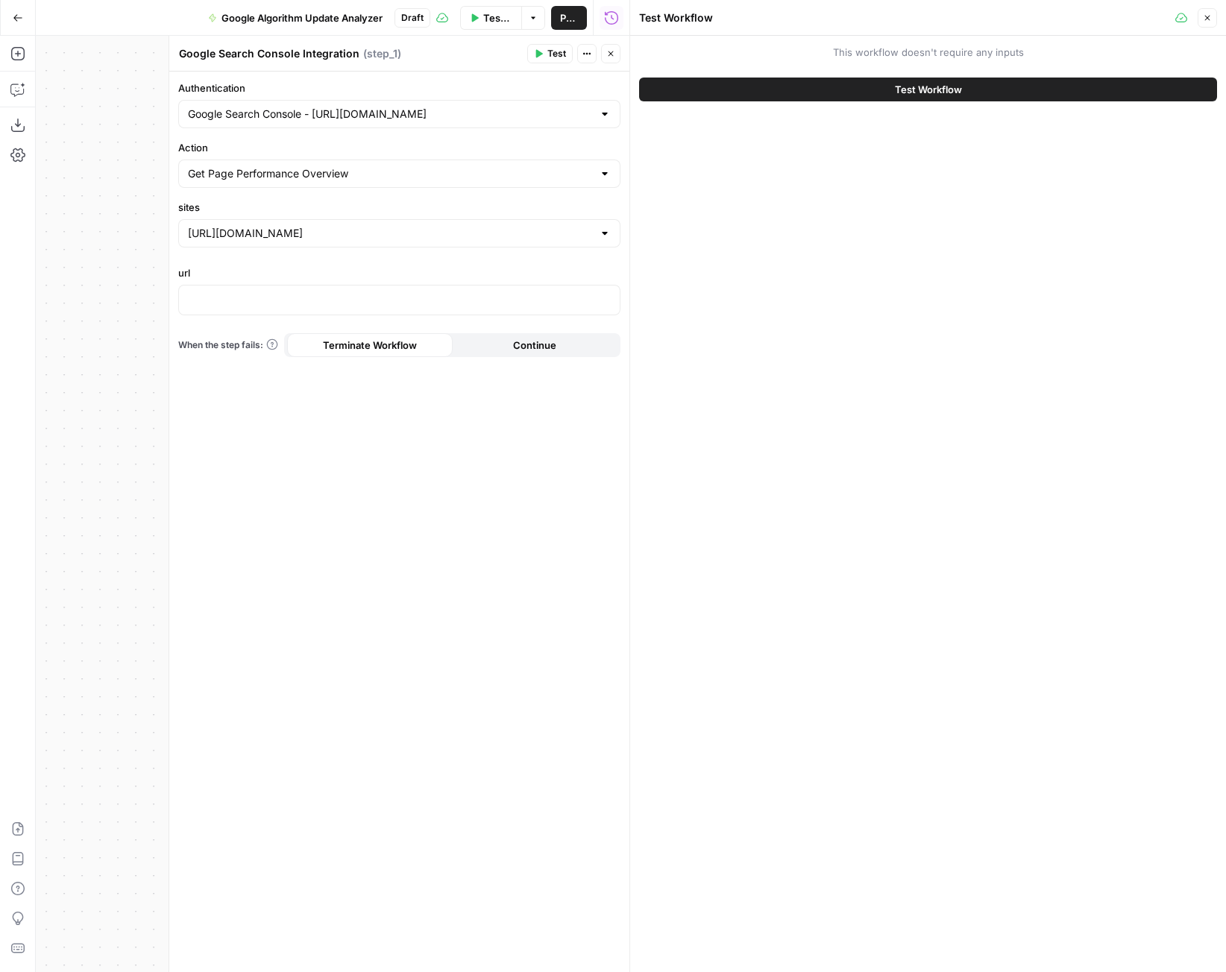
click at [822, 99] on button "Test Workflow" at bounding box center [928, 90] width 578 height 24
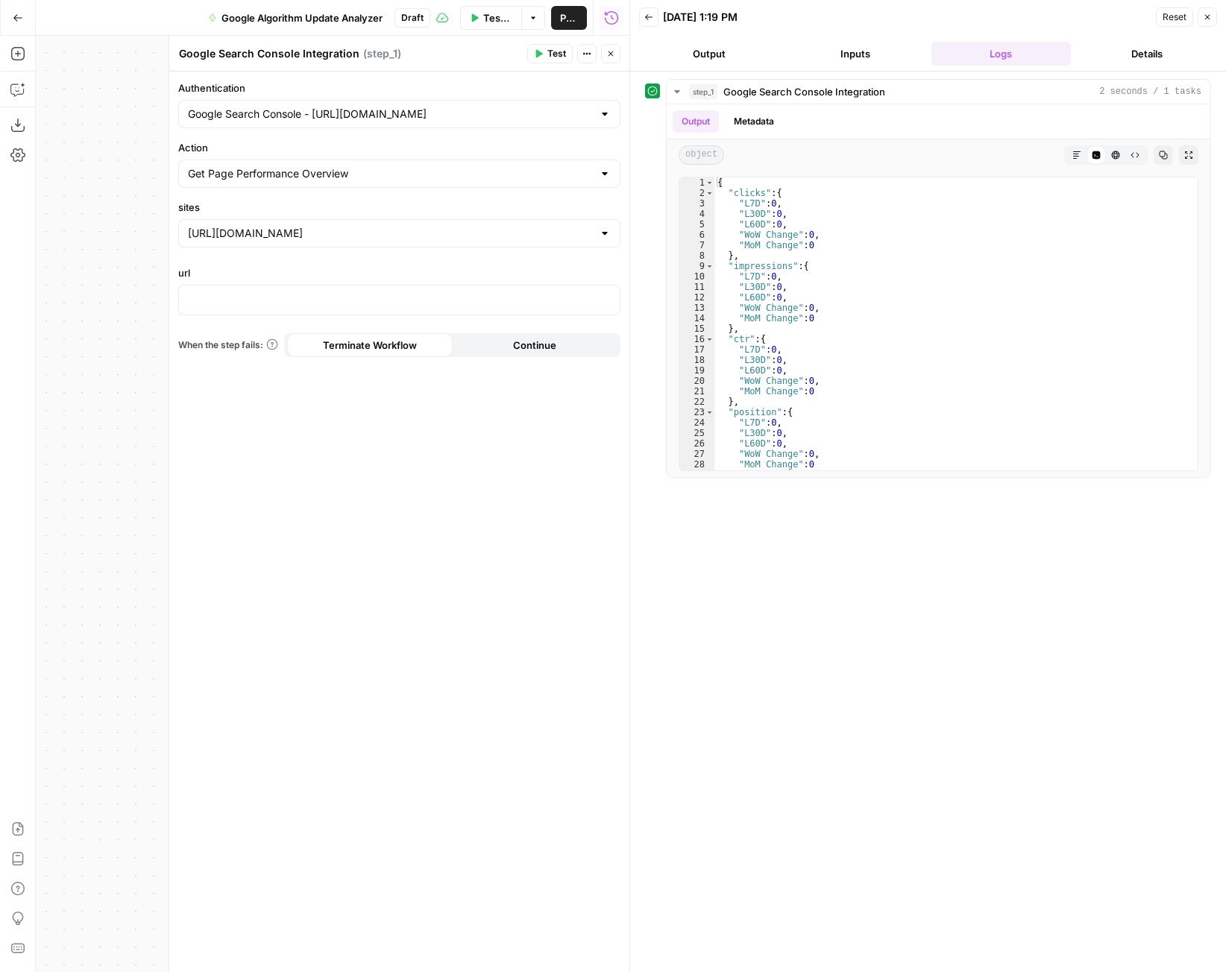
click at [408, 243] on div "[URL][DOMAIN_NAME]" at bounding box center [399, 233] width 442 height 28
click at [408, 243] on div at bounding box center [399, 233] width 442 height 28
type input "[URL][DOMAIN_NAME]"
click at [24, 19] on button "Go Back" at bounding box center [17, 17] width 27 height 27
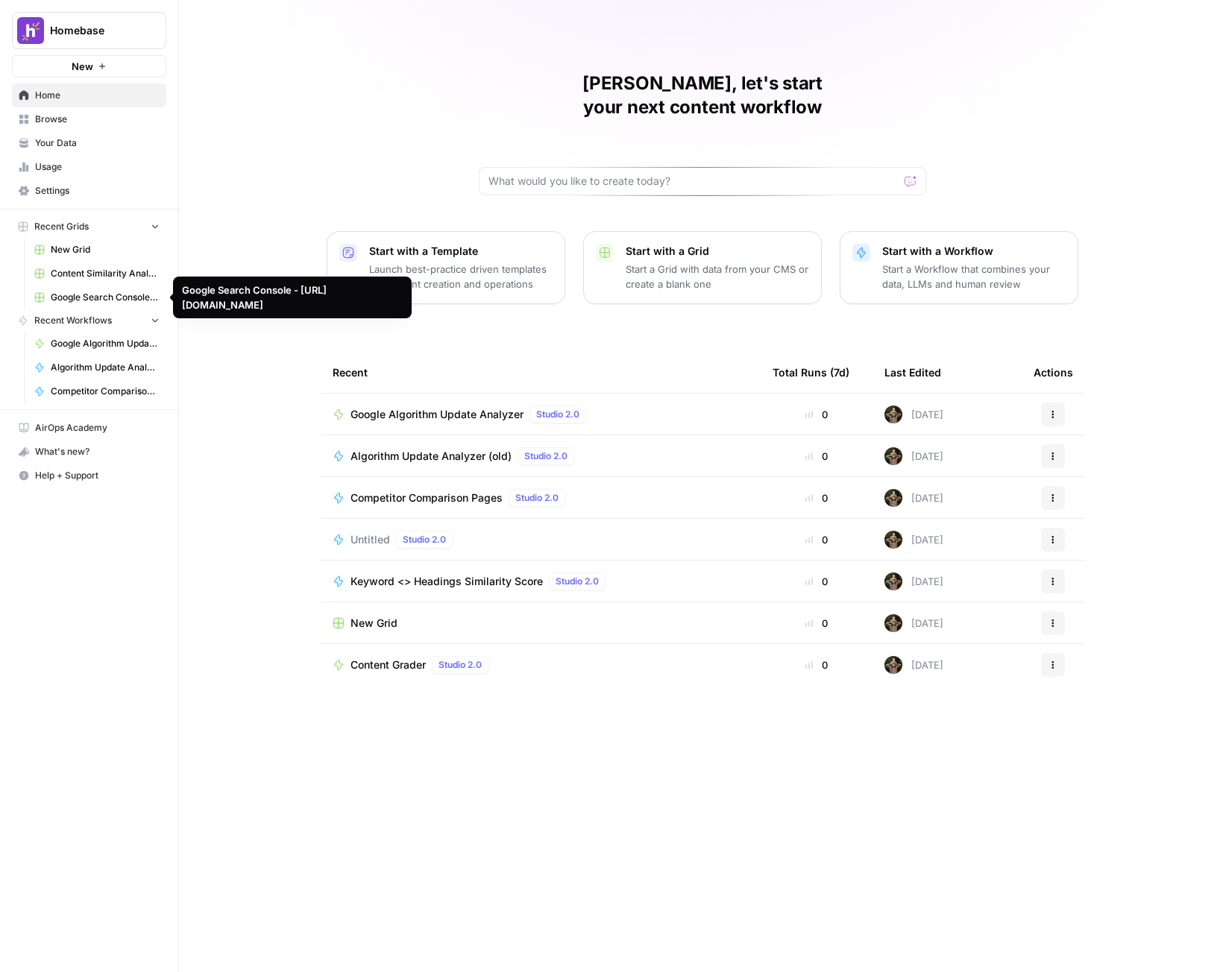
click at [104, 296] on span "Google Search Console - [URL][DOMAIN_NAME]" at bounding box center [105, 297] width 109 height 13
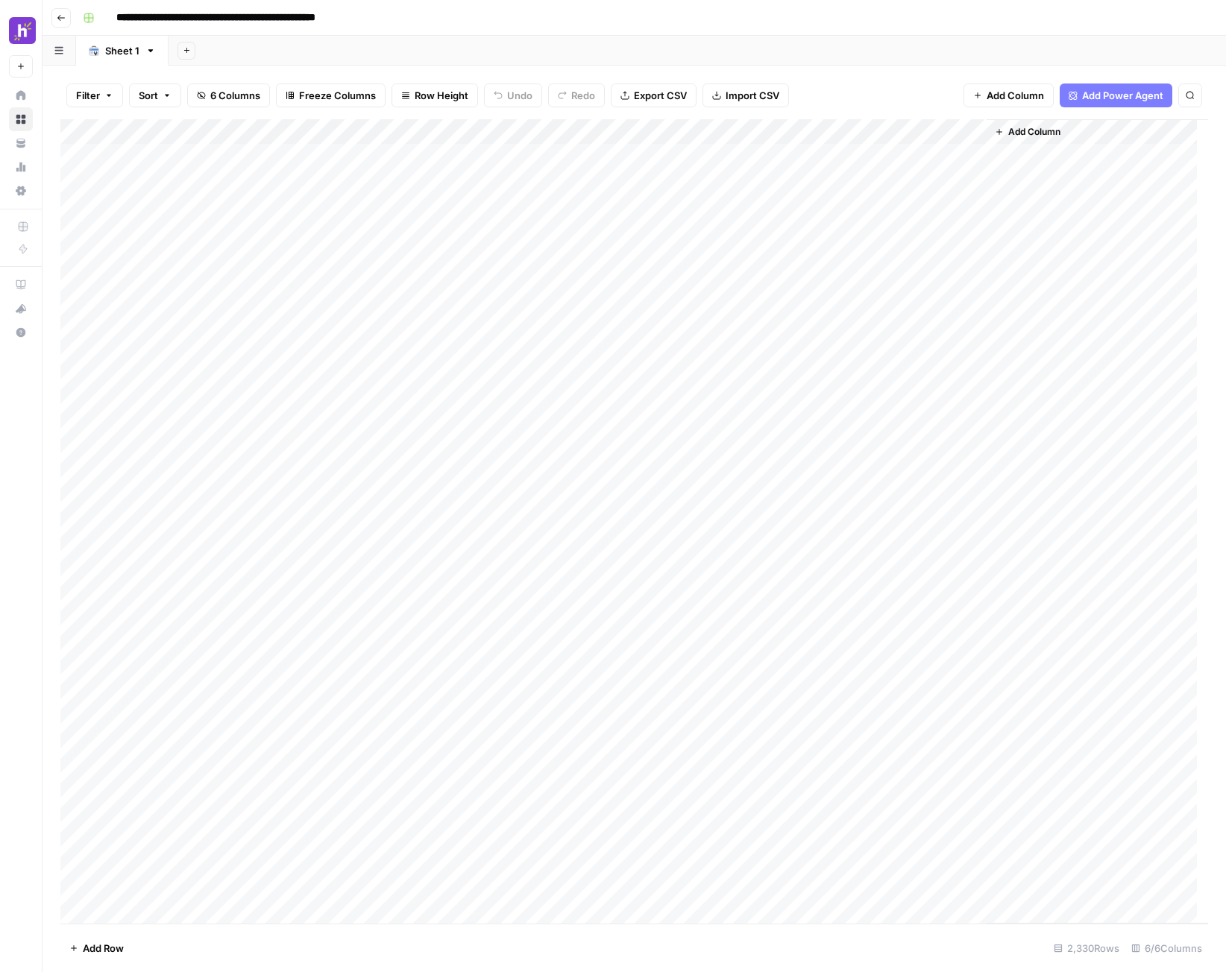
click at [1001, 90] on span "Add Column" at bounding box center [1015, 95] width 57 height 15
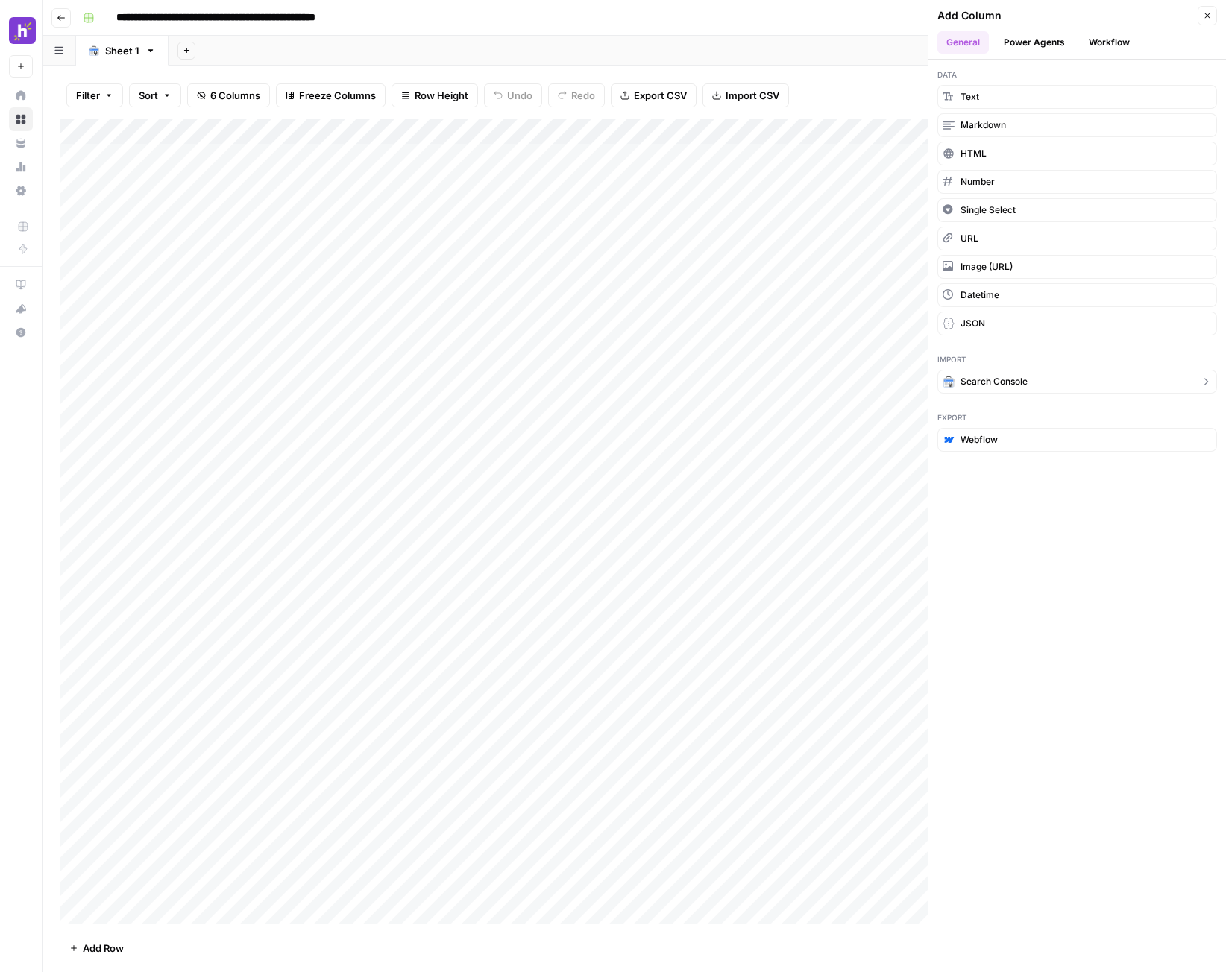
click at [997, 381] on span "Search Console" at bounding box center [993, 381] width 67 height 13
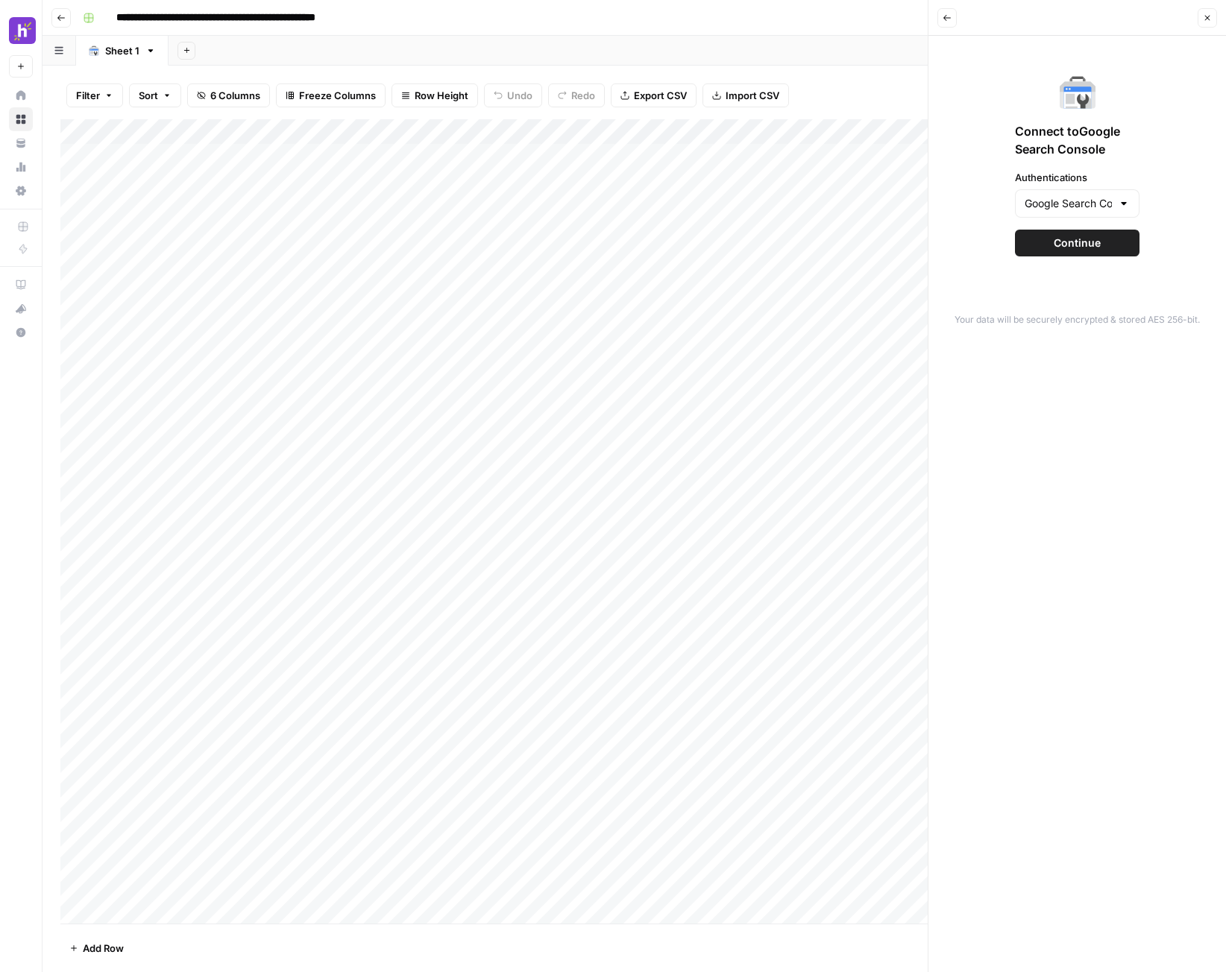
click at [1081, 240] on span "Continue" at bounding box center [1077, 243] width 47 height 15
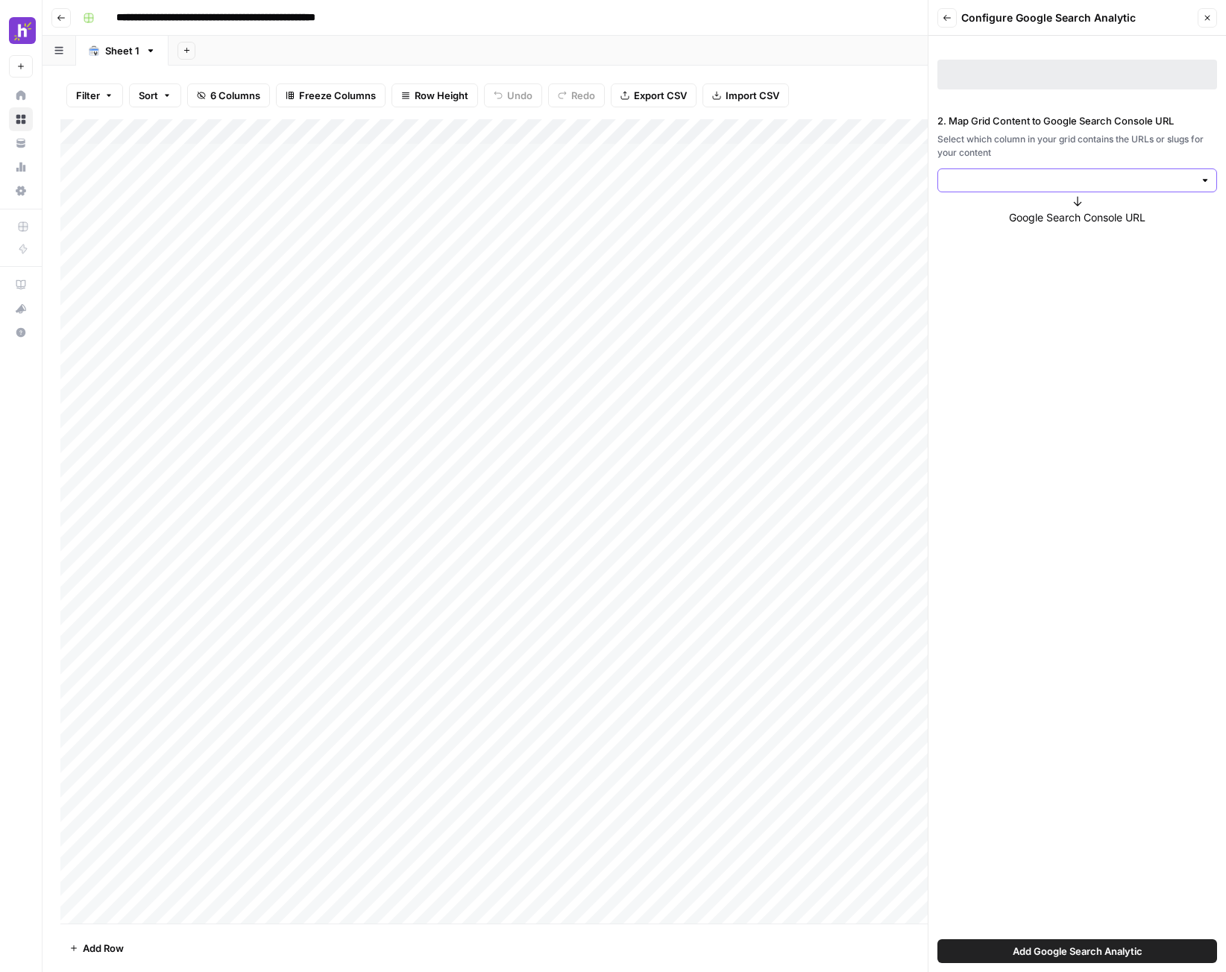
click at [1084, 174] on input "2. Map Grid Content to Google Search Console URL" at bounding box center [1069, 180] width 250 height 15
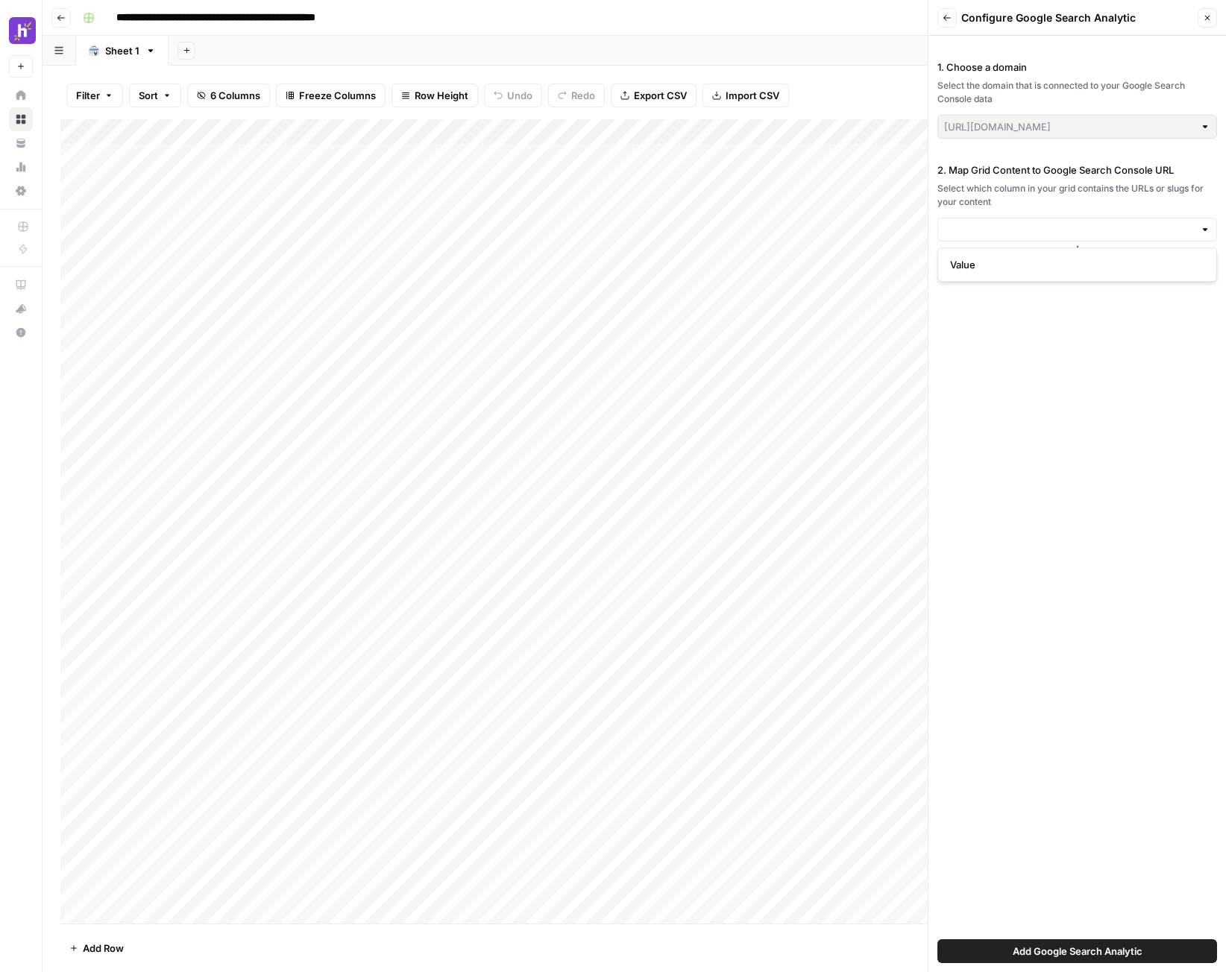
click at [1037, 388] on div "1. Choose a domain Select the domain that is connected to your Google Search Co…" at bounding box center [1077, 504] width 298 height 937
click at [1041, 238] on div at bounding box center [1077, 230] width 280 height 24
click at [1029, 270] on span "Value" at bounding box center [1074, 264] width 248 height 15
type input "Value"
click at [1107, 229] on input "2. Map Grid Content to Google Search Console URL" at bounding box center [1069, 229] width 250 height 15
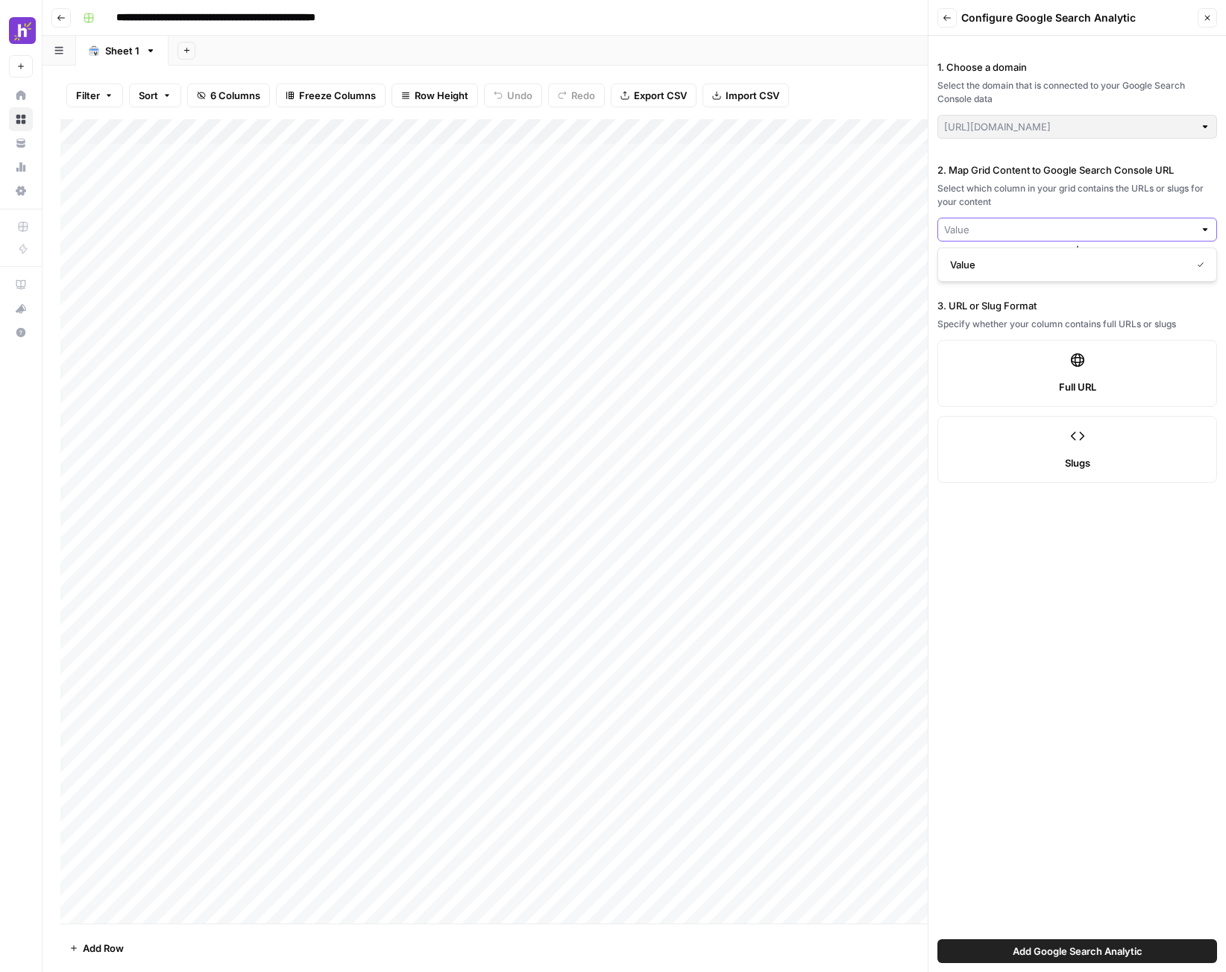
click at [1107, 229] on input "2. Map Grid Content to Google Search Console URL" at bounding box center [1069, 229] width 250 height 15
type input "Value"
click at [1111, 384] on div "Full URL" at bounding box center [1077, 387] width 254 height 15
click at [1047, 960] on button "Add Google Search Analytic" at bounding box center [1077, 952] width 280 height 24
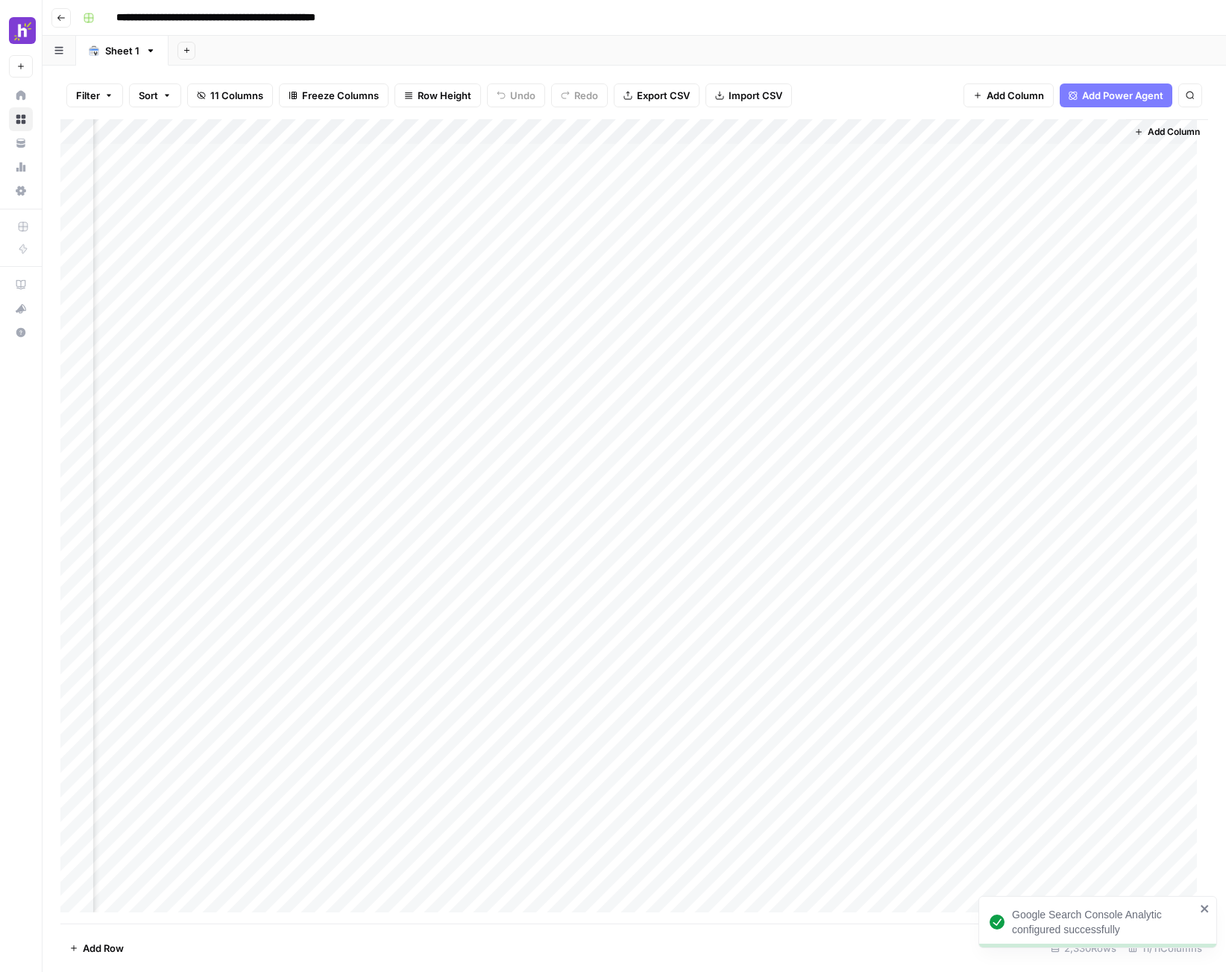
scroll to position [0, 417]
click at [1112, 92] on span "Add Power Agent" at bounding box center [1122, 95] width 81 height 15
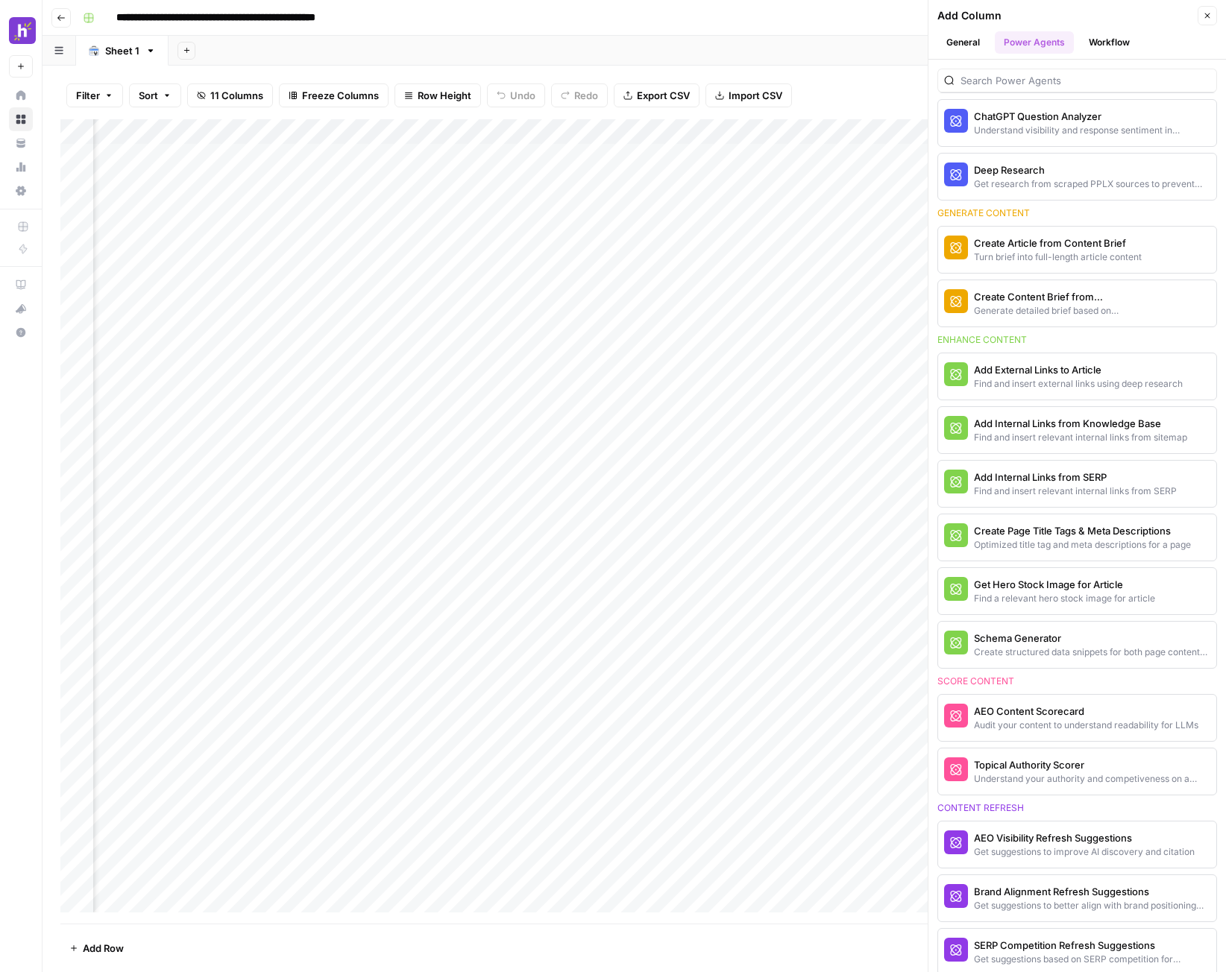
scroll to position [0, 0]
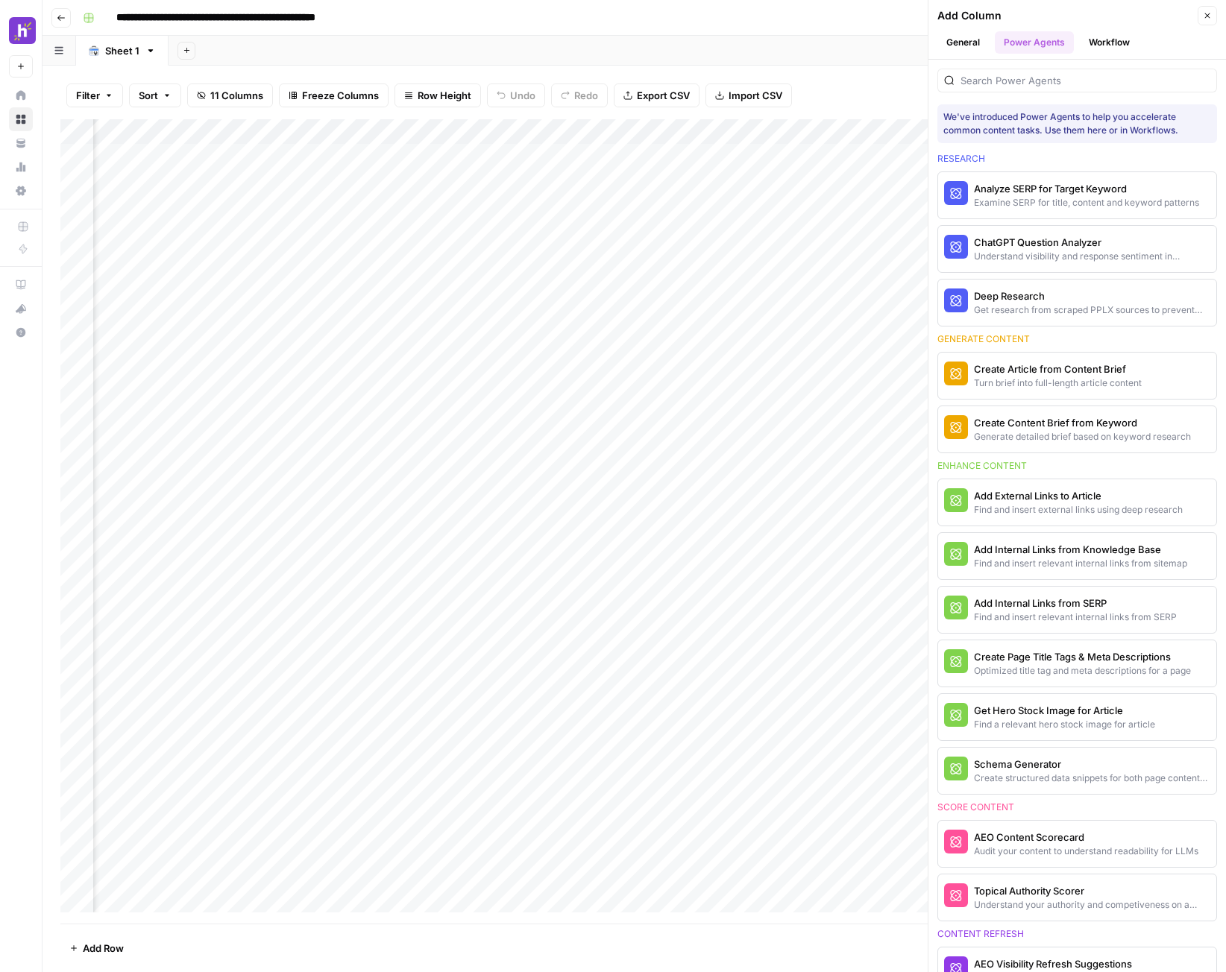
click at [1207, 14] on icon "button" at bounding box center [1207, 15] width 9 height 9
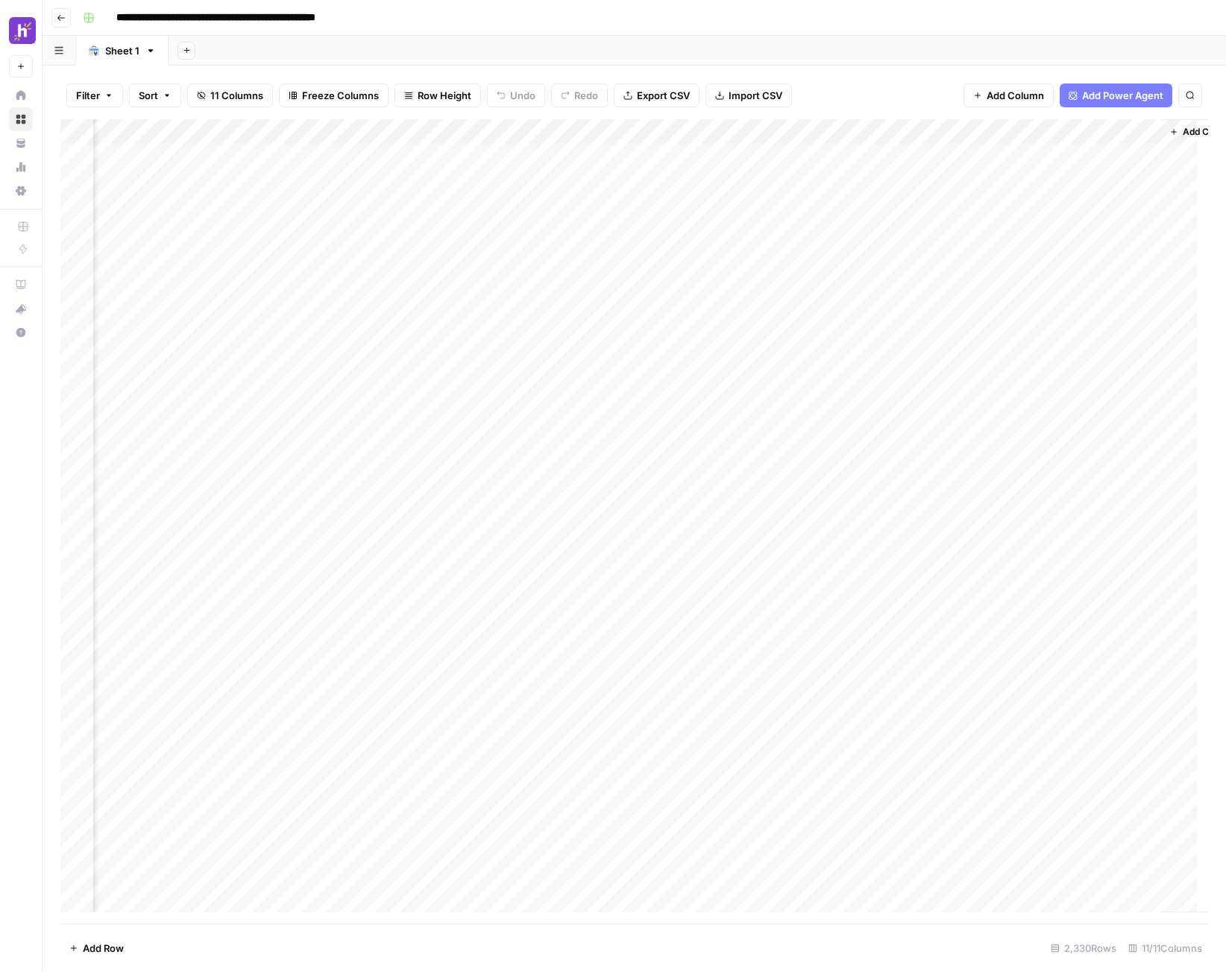
scroll to position [0, 417]
click at [782, 137] on div "Add Column" at bounding box center [634, 521] width 1148 height 805
click at [215, 133] on div "Add Column" at bounding box center [634, 521] width 1148 height 805
click at [1110, 136] on div "Add Column" at bounding box center [634, 521] width 1148 height 805
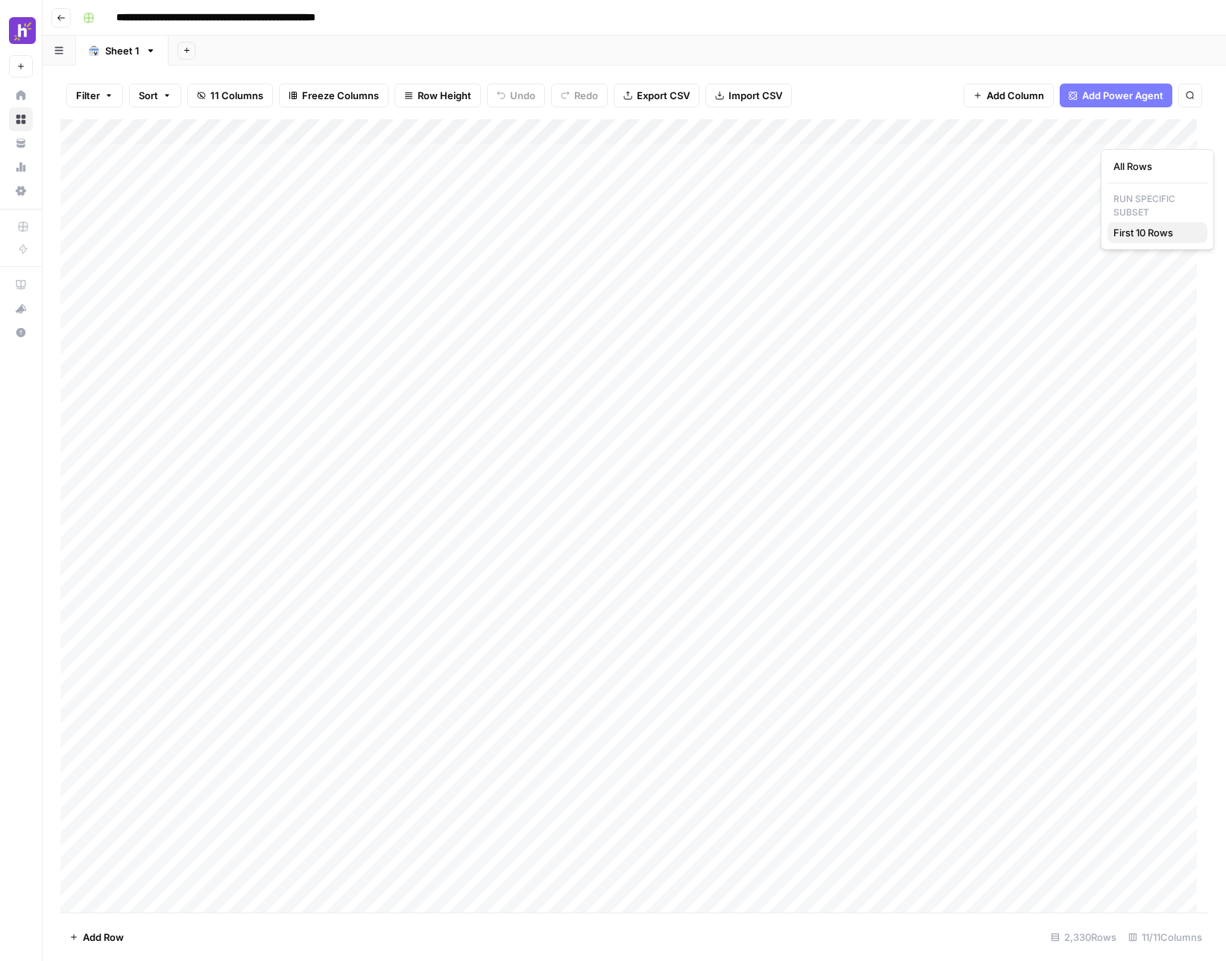
click at [1152, 235] on span "First 10 Rows" at bounding box center [1154, 232] width 82 height 15
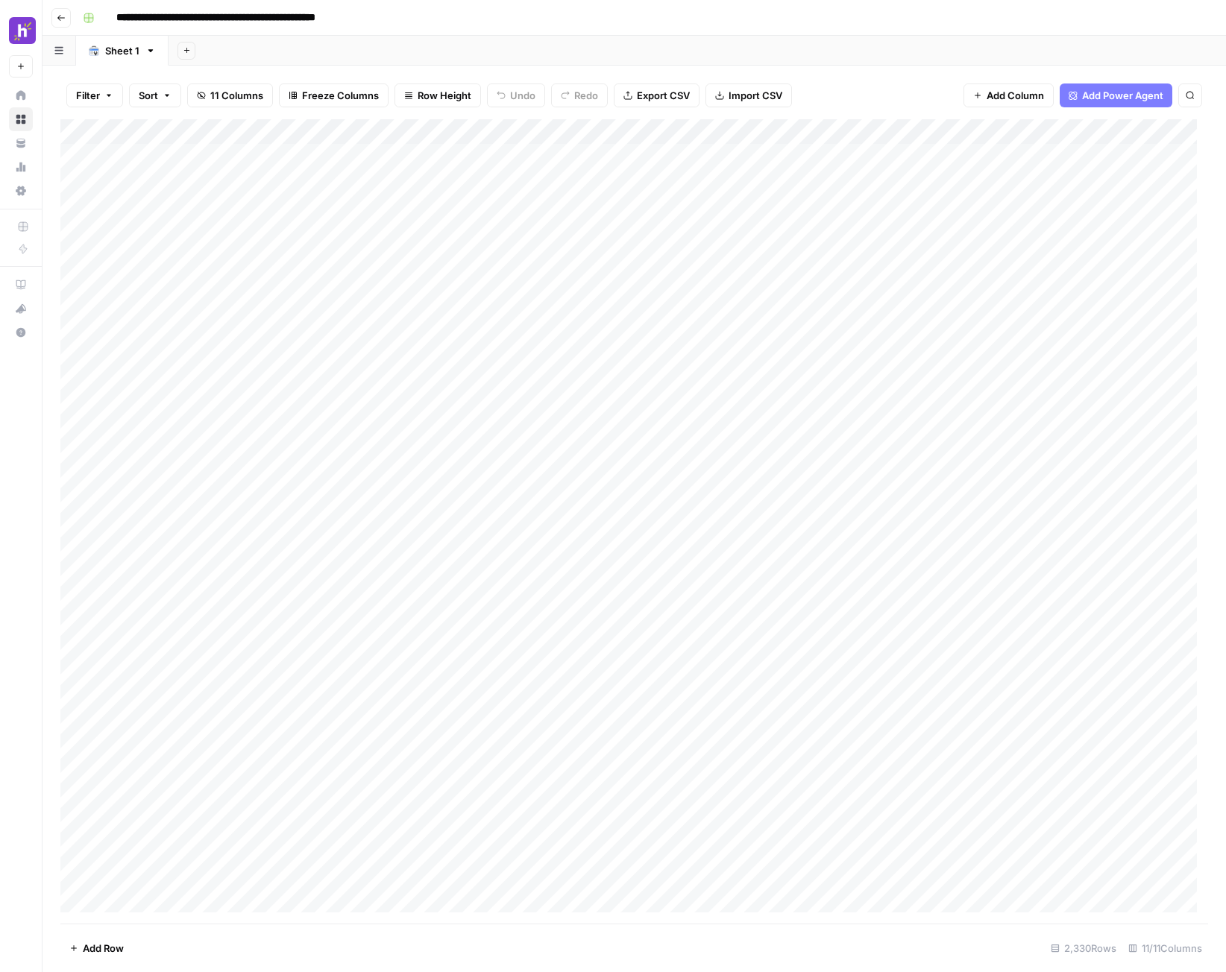
click at [214, 133] on div "Add Column" at bounding box center [634, 521] width 1148 height 805
click at [834, 136] on div "Add Column" at bounding box center [634, 521] width 1148 height 805
click at [822, 217] on span "Sort Ascending" at bounding box center [847, 215] width 130 height 15
click at [1009, 105] on button "Add Column" at bounding box center [1008, 96] width 90 height 24
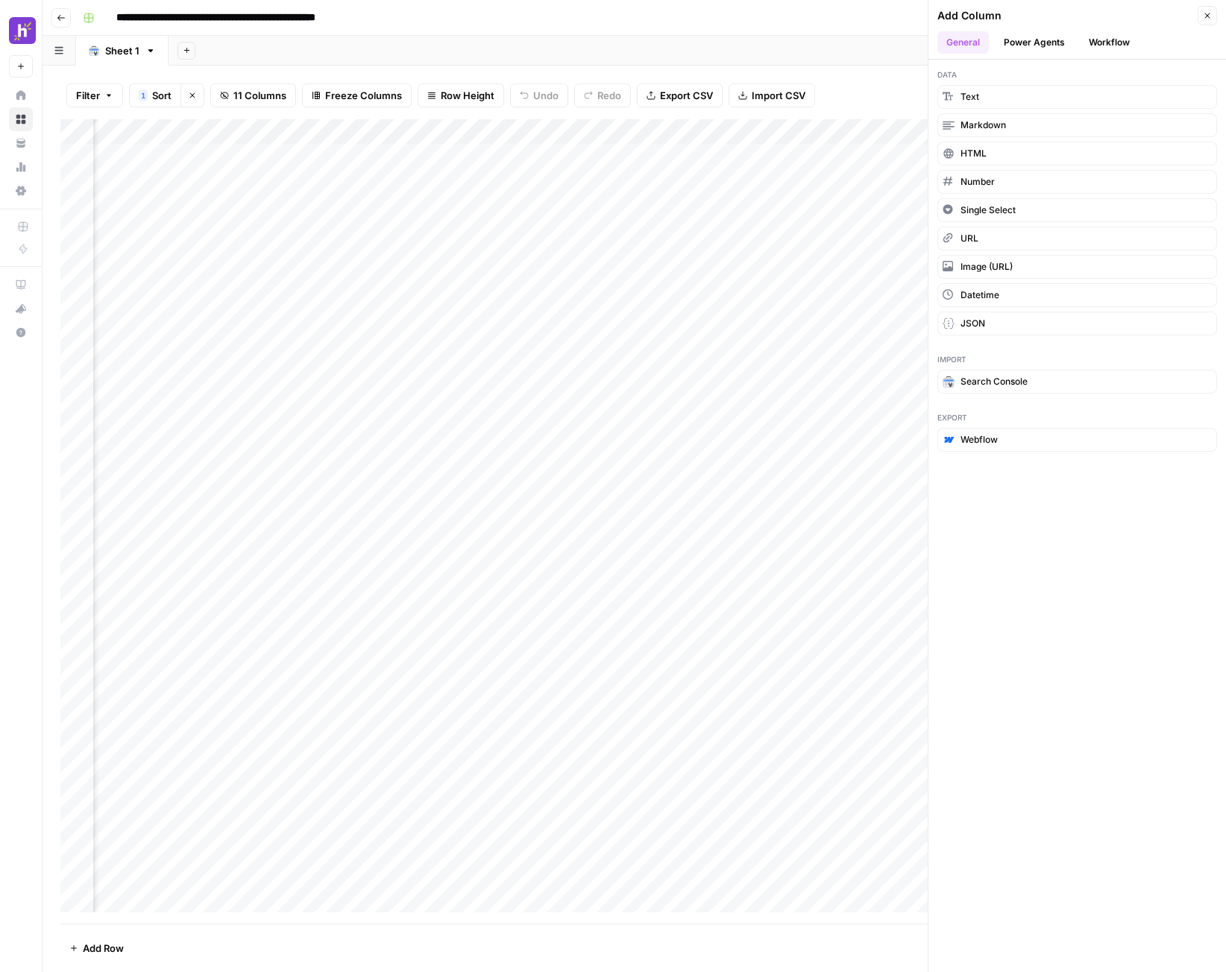
click at [1205, 16] on icon "button" at bounding box center [1207, 15] width 9 height 9
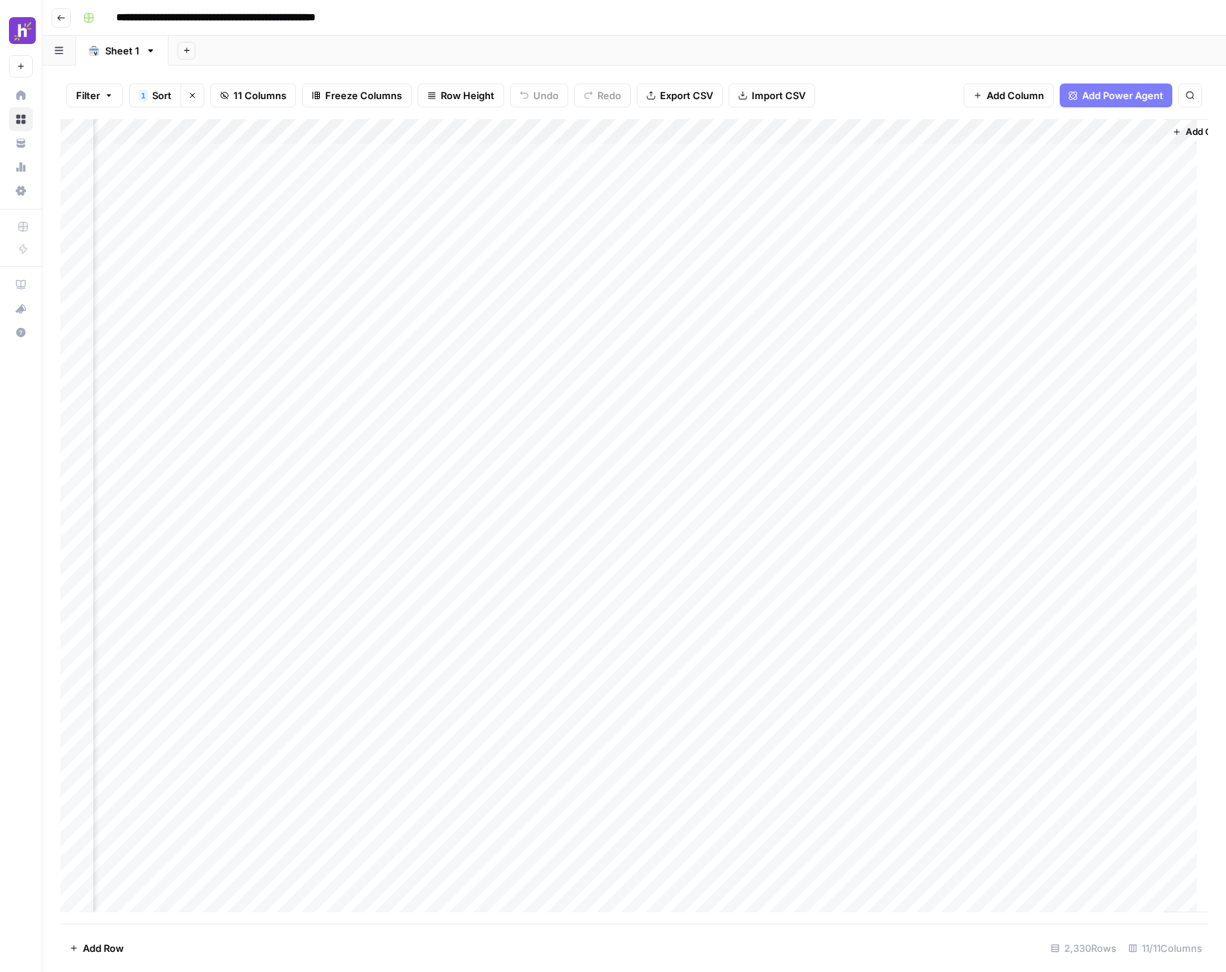
click at [740, 130] on div "Add Column" at bounding box center [634, 521] width 1148 height 805
click at [703, 139] on div "Add Column" at bounding box center [634, 521] width 1148 height 805
click at [722, 132] on div at bounding box center [686, 134] width 135 height 30
click at [1183, 135] on button "Add Column" at bounding box center [1205, 131] width 78 height 19
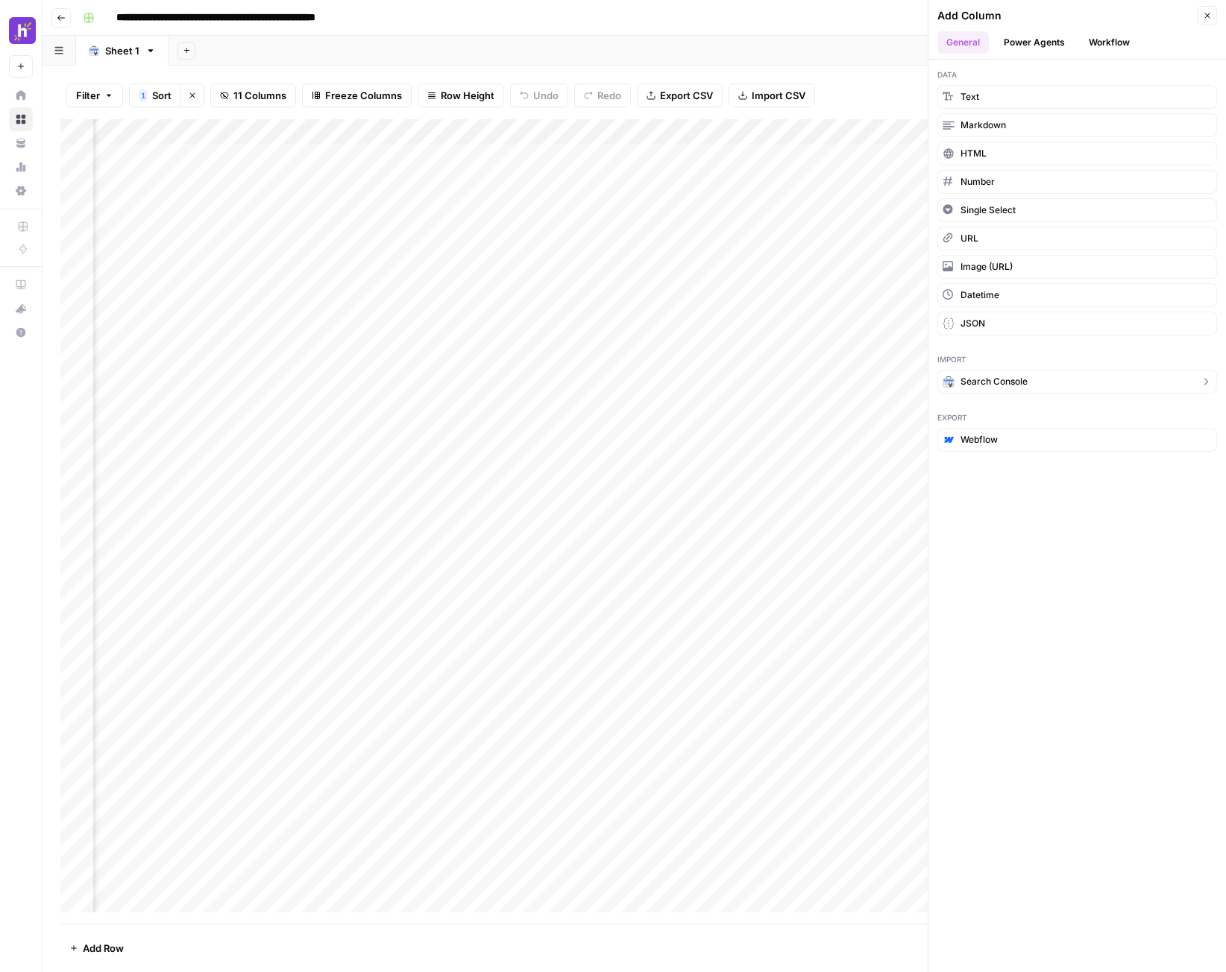
click at [998, 383] on span "Search Console" at bounding box center [993, 381] width 67 height 13
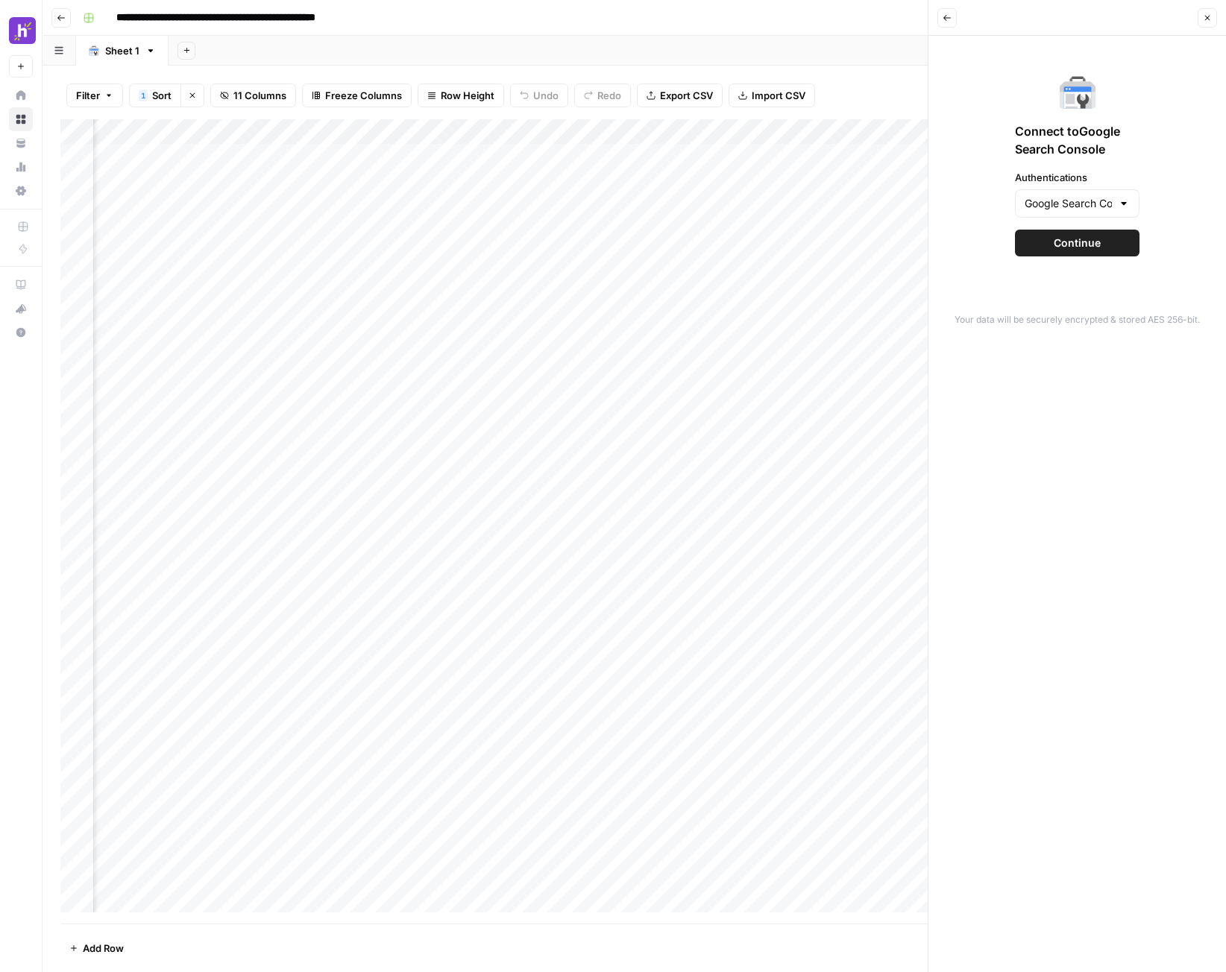
click at [1083, 250] on span "Continue" at bounding box center [1077, 243] width 47 height 15
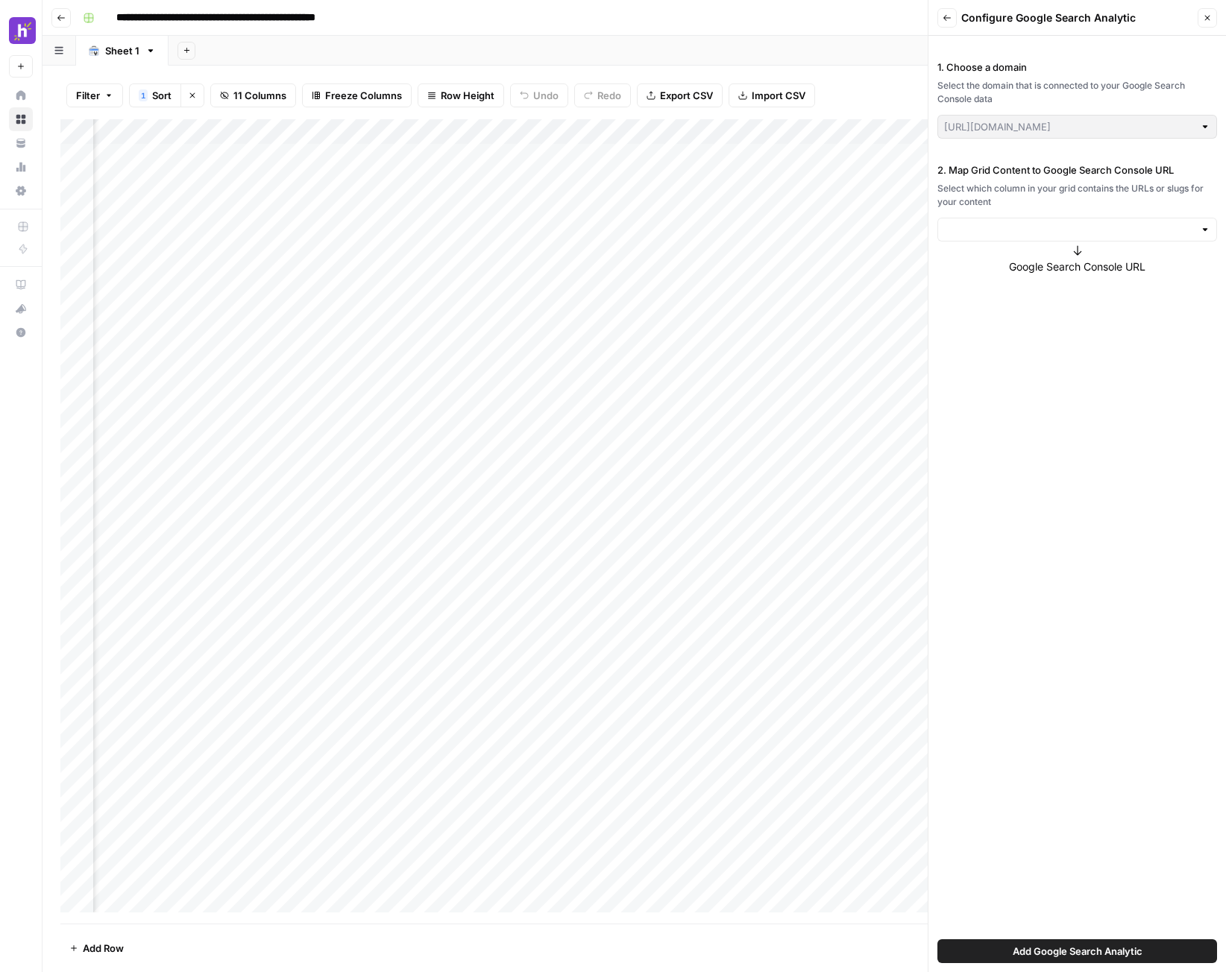
type input "[URL][DOMAIN_NAME]"
click at [1078, 232] on input "2. Map Grid Content to Google Search Console URL" at bounding box center [1069, 229] width 250 height 15
click at [1071, 258] on span "Value" at bounding box center [1074, 264] width 248 height 15
type input "Value"
click at [1093, 385] on span "Full URL" at bounding box center [1077, 387] width 37 height 15
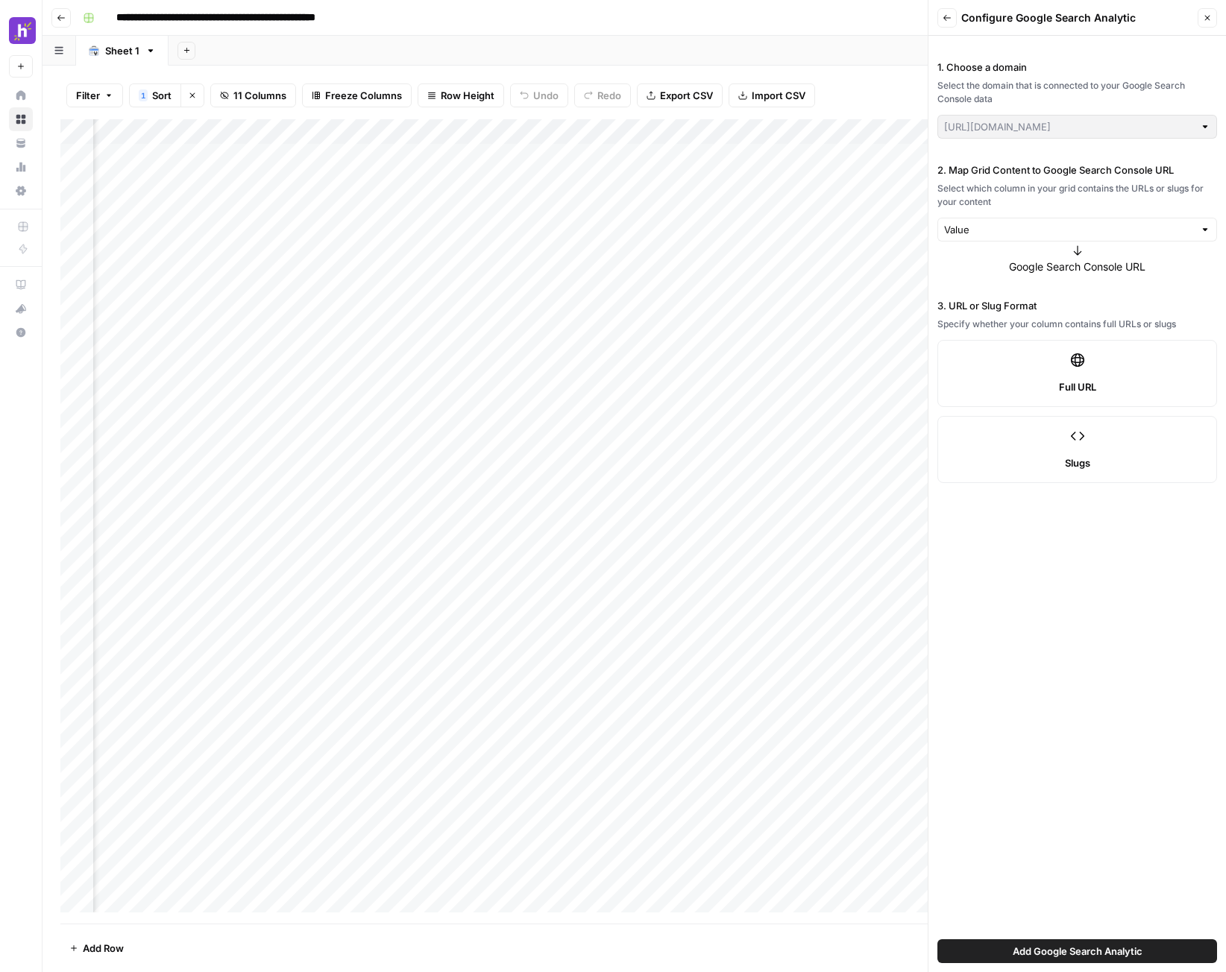
click at [1209, 10] on button "Close" at bounding box center [1207, 17] width 19 height 19
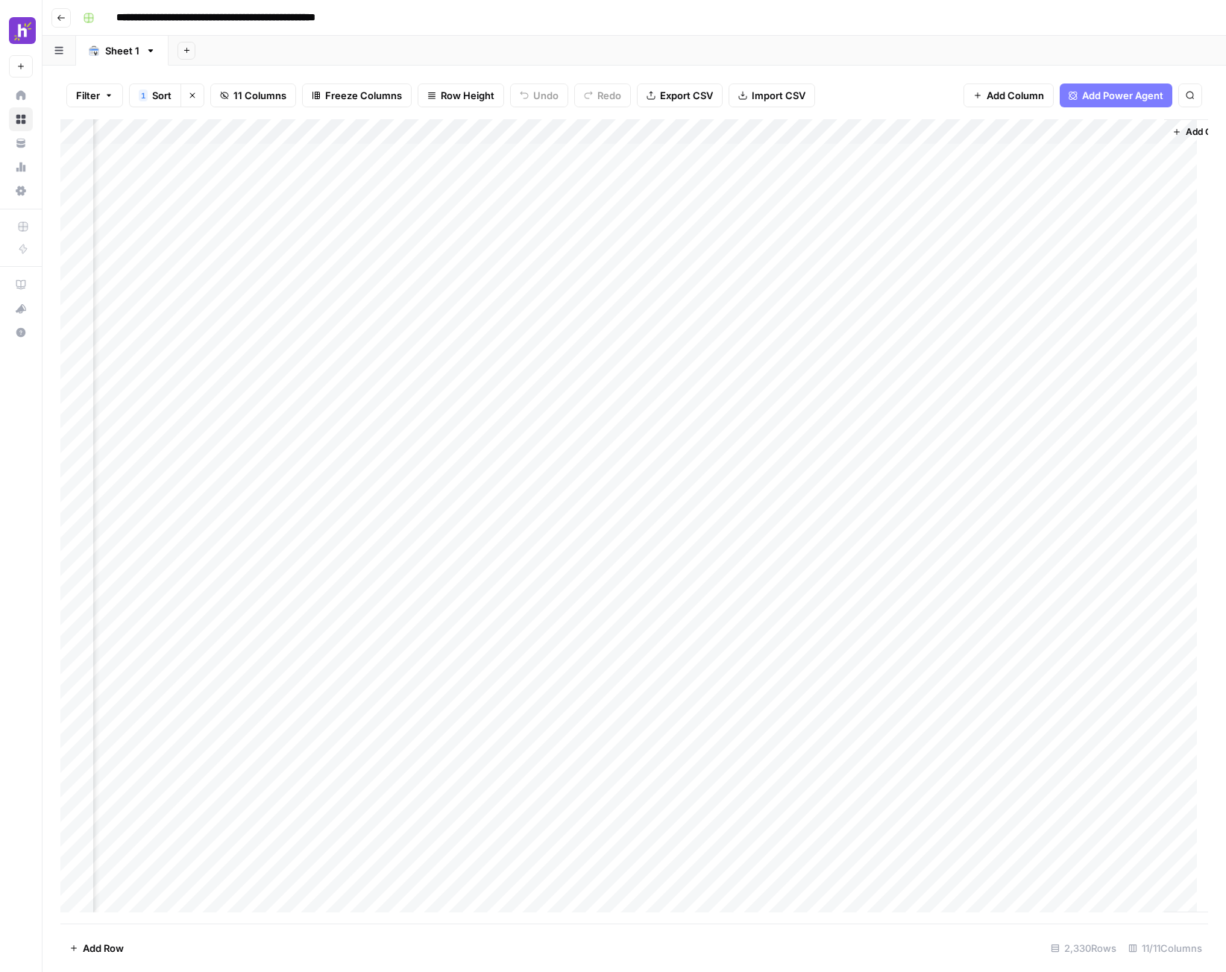
scroll to position [0, 417]
click at [770, 130] on div "Add Column" at bounding box center [634, 521] width 1148 height 805
click at [557, 134] on div "Add Column" at bounding box center [634, 521] width 1148 height 805
click at [509, 333] on span "Remove Column" at bounding box center [529, 332] width 130 height 15
click at [555, 158] on span "Delete" at bounding box center [560, 154] width 32 height 15
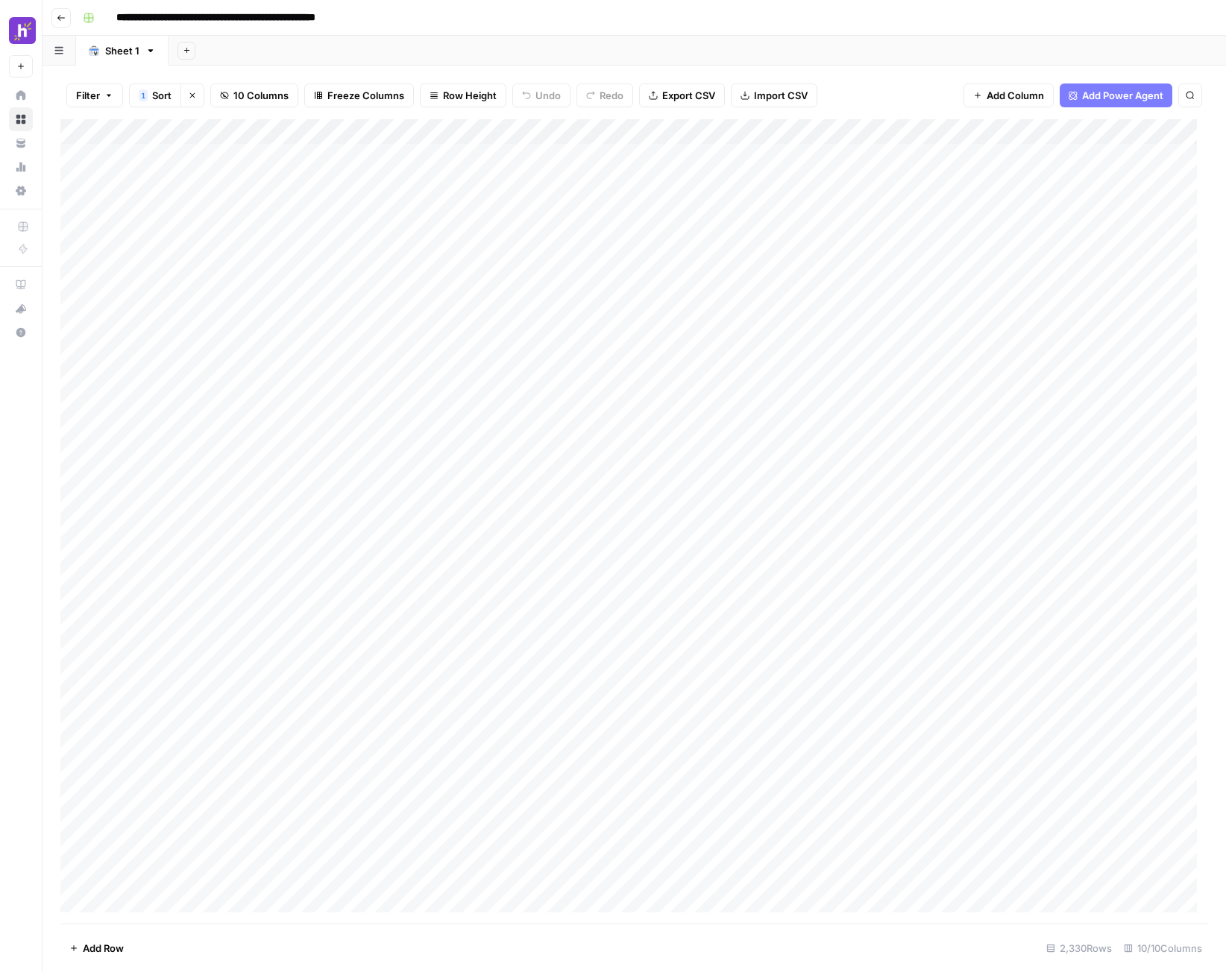
scroll to position [0, 0]
click at [568, 130] on div "Add Column" at bounding box center [634, 521] width 1148 height 805
click at [521, 338] on span "Remove Column" at bounding box center [543, 332] width 130 height 15
click at [582, 146] on button "Delete" at bounding box center [560, 154] width 50 height 27
click at [573, 126] on div "Add Column" at bounding box center [634, 521] width 1148 height 805
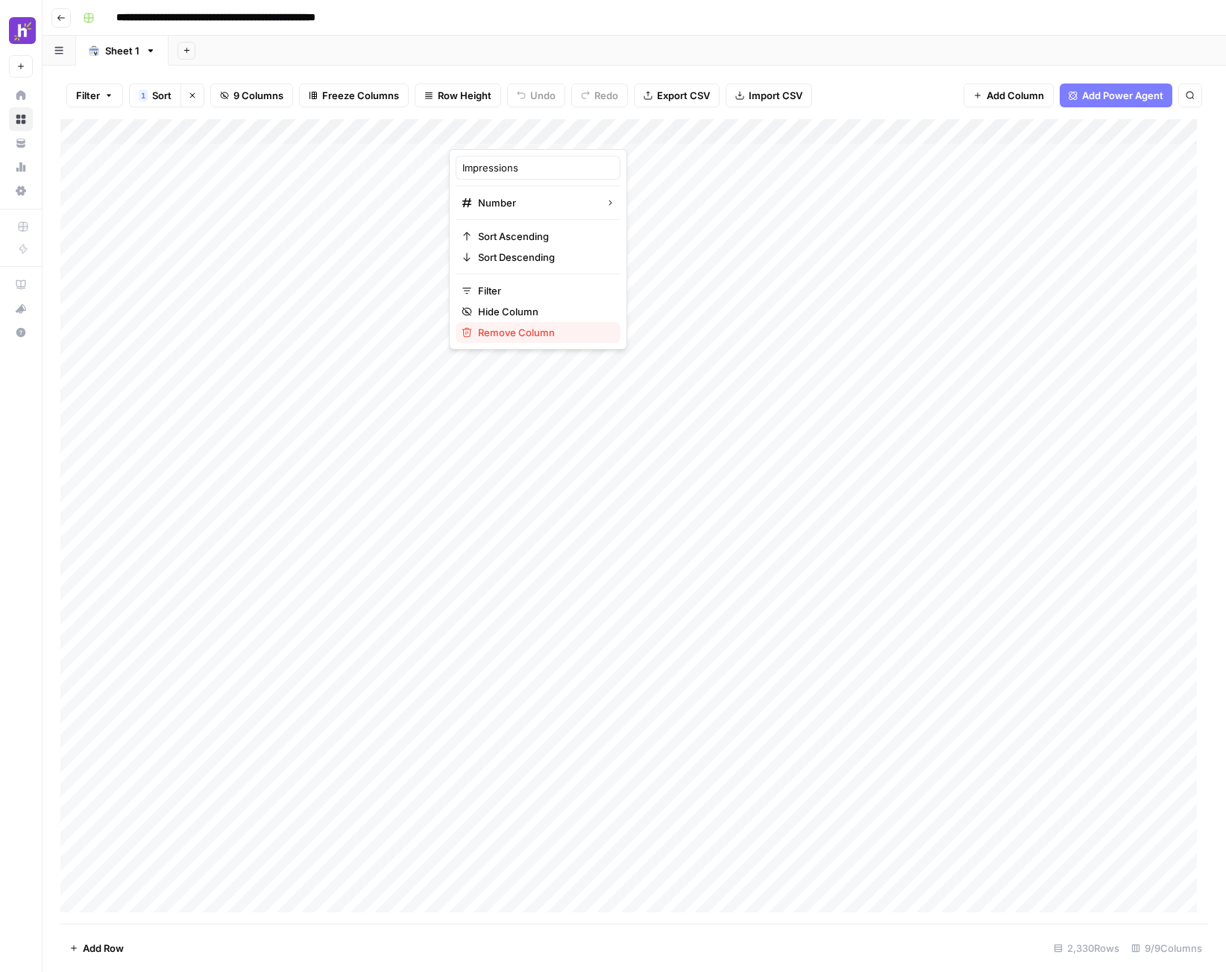
click at [535, 334] on span "Remove Column" at bounding box center [543, 332] width 130 height 15
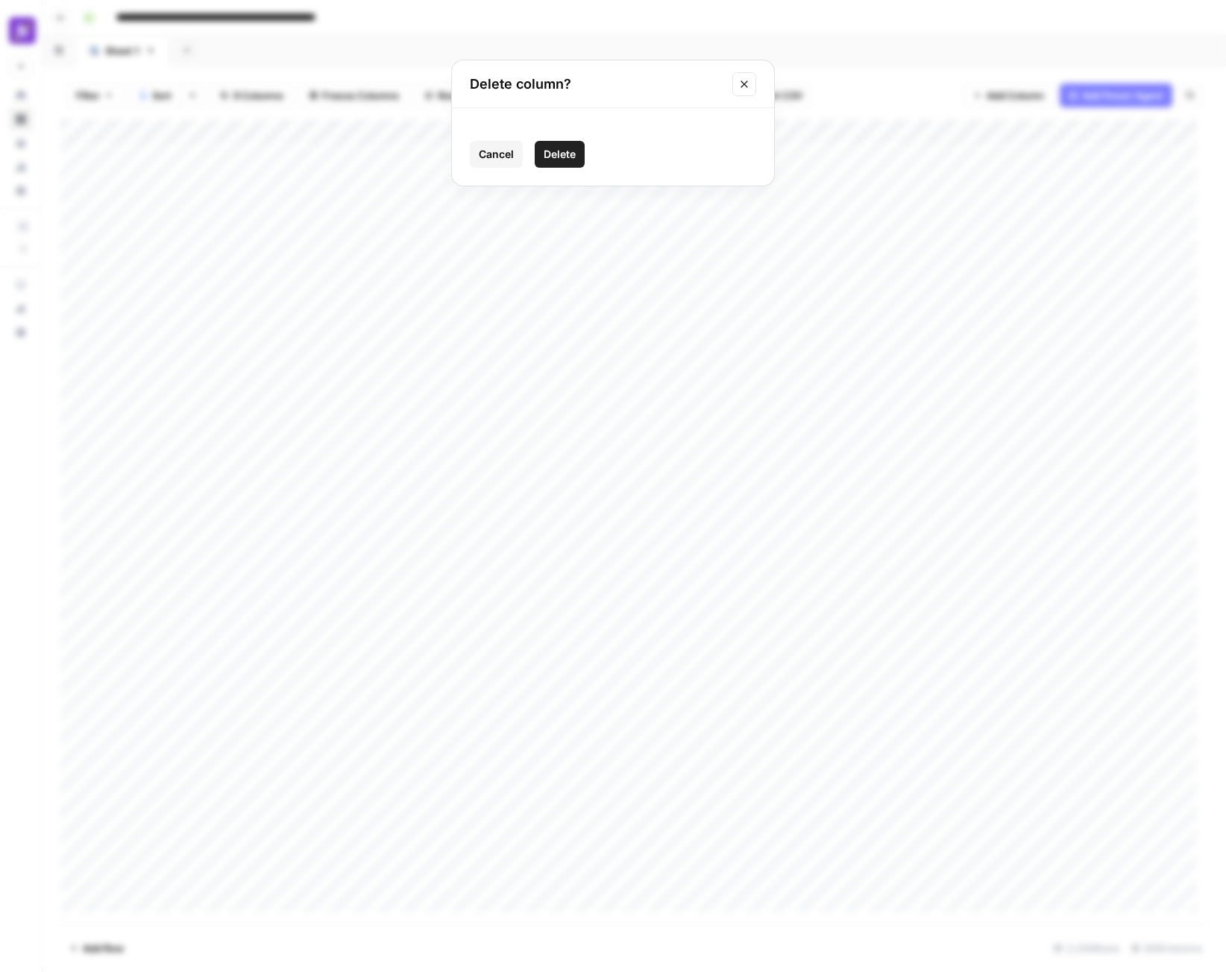
click at [573, 156] on span "Delete" at bounding box center [560, 154] width 32 height 15
click at [572, 135] on div "Add Column" at bounding box center [634, 521] width 1148 height 805
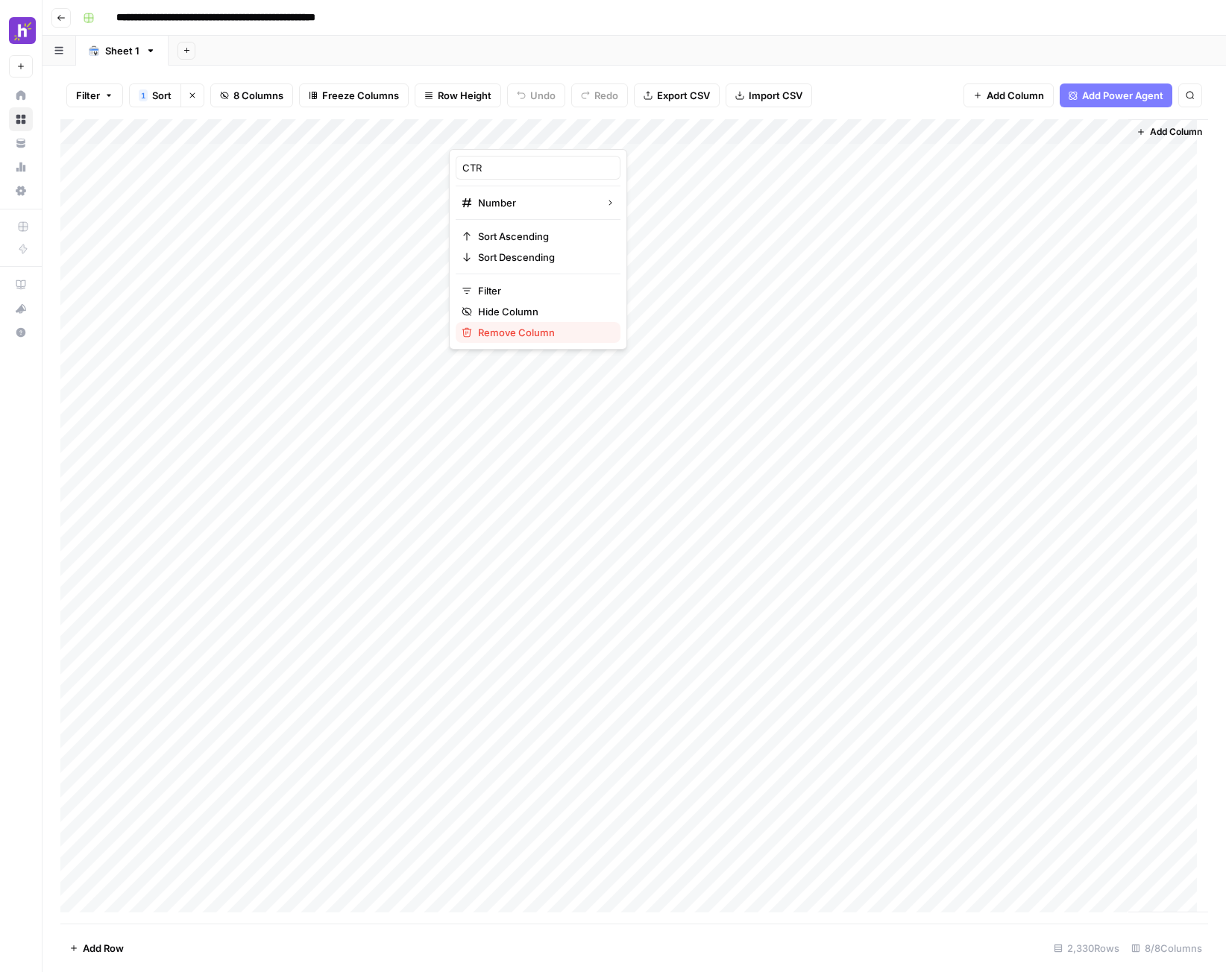
click at [518, 330] on span "Remove Column" at bounding box center [543, 332] width 130 height 15
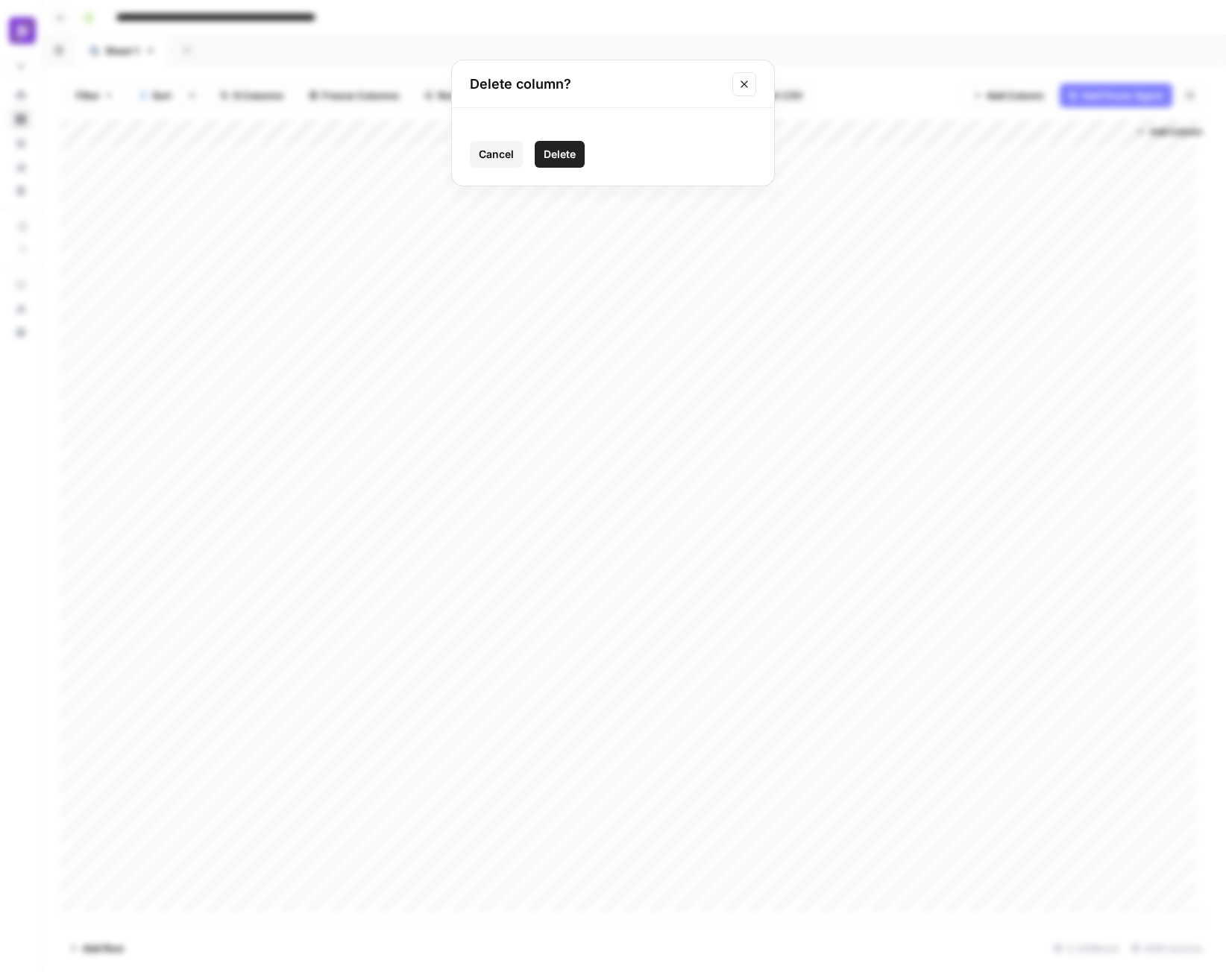
click at [559, 155] on span "Delete" at bounding box center [560, 154] width 32 height 15
click at [1057, 130] on span "Add Column" at bounding box center [1042, 131] width 52 height 13
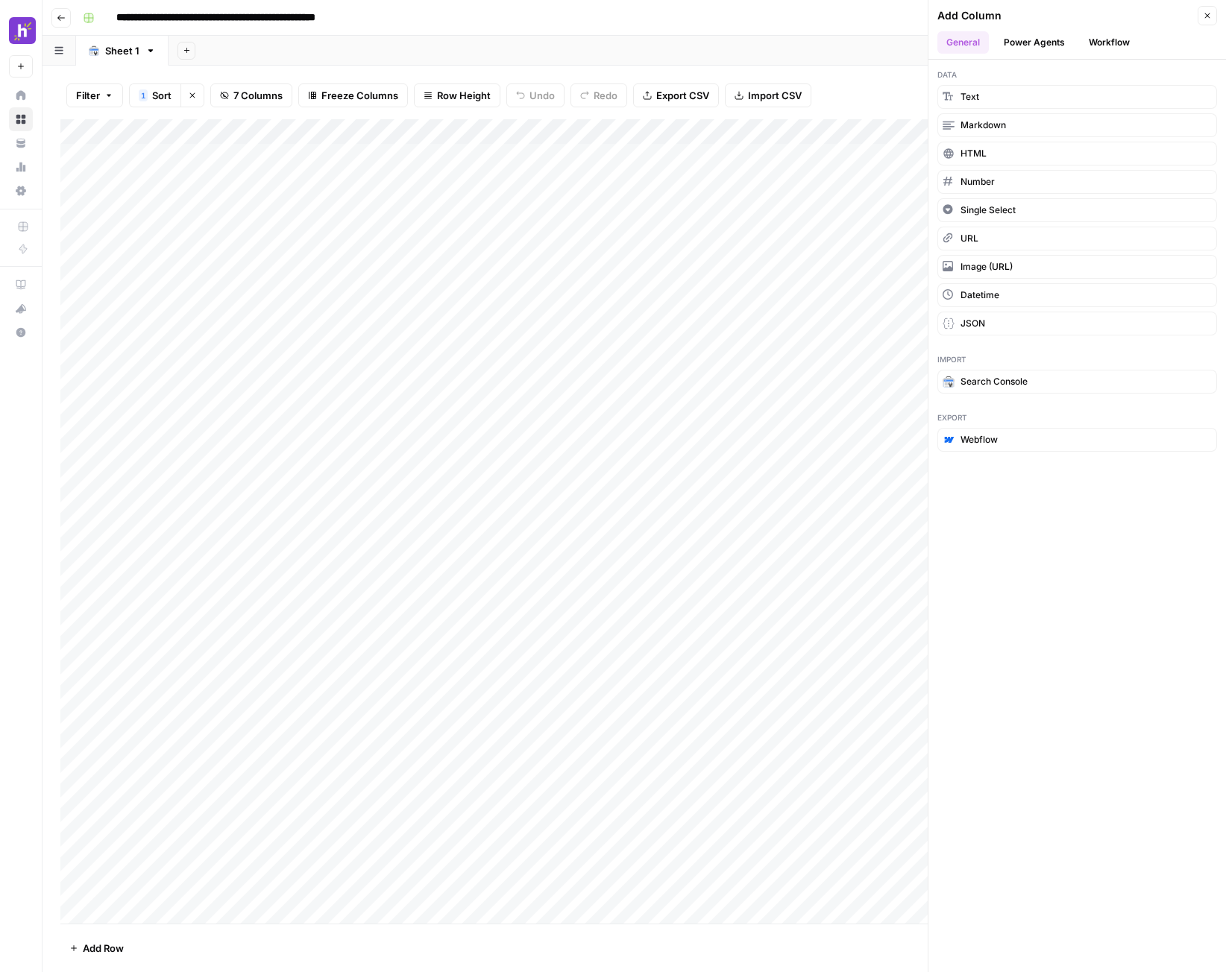
click at [1212, 14] on button "Close" at bounding box center [1207, 15] width 19 height 19
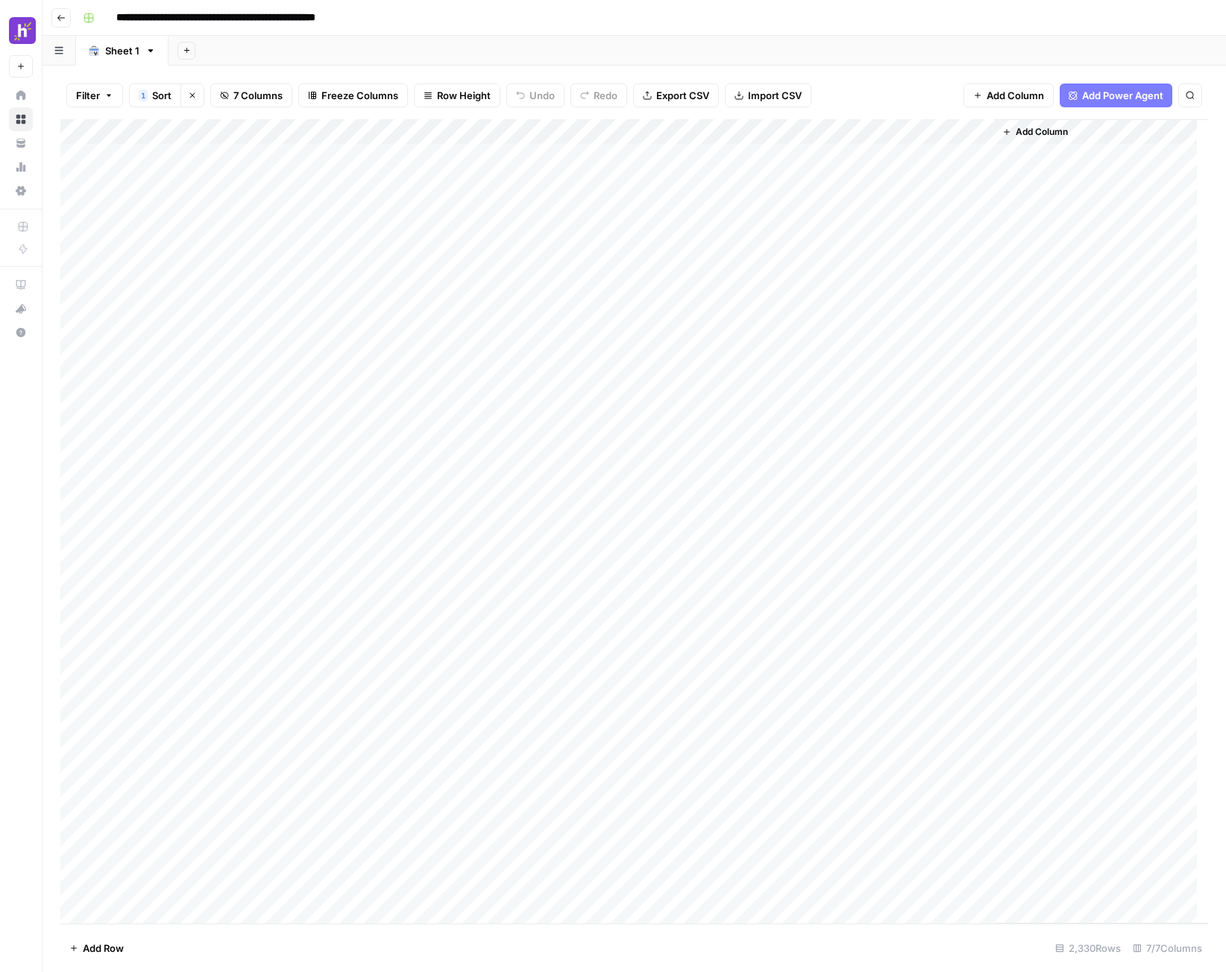
click at [1136, 94] on span "Add Power Agent" at bounding box center [1122, 95] width 81 height 15
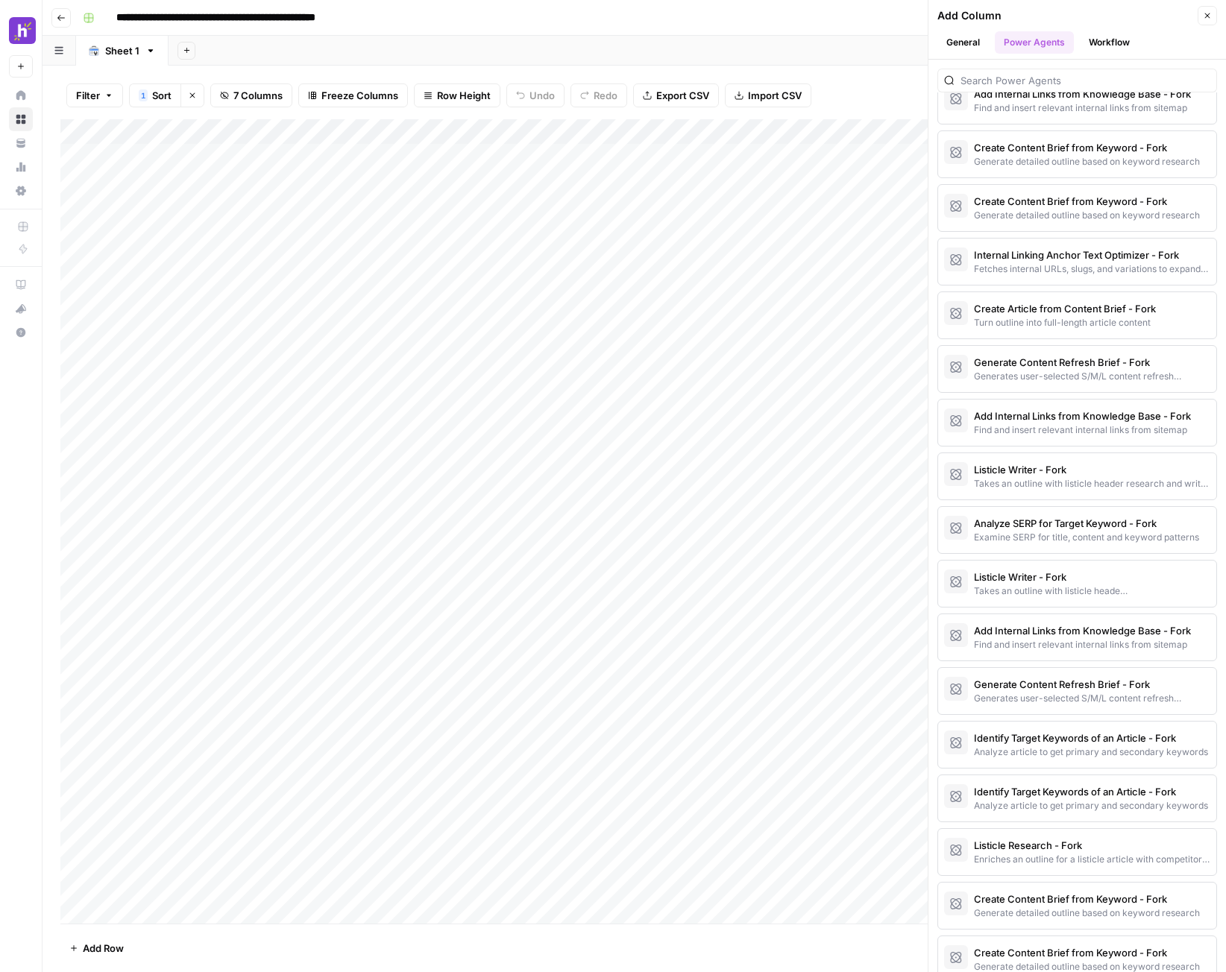
scroll to position [1539, 0]
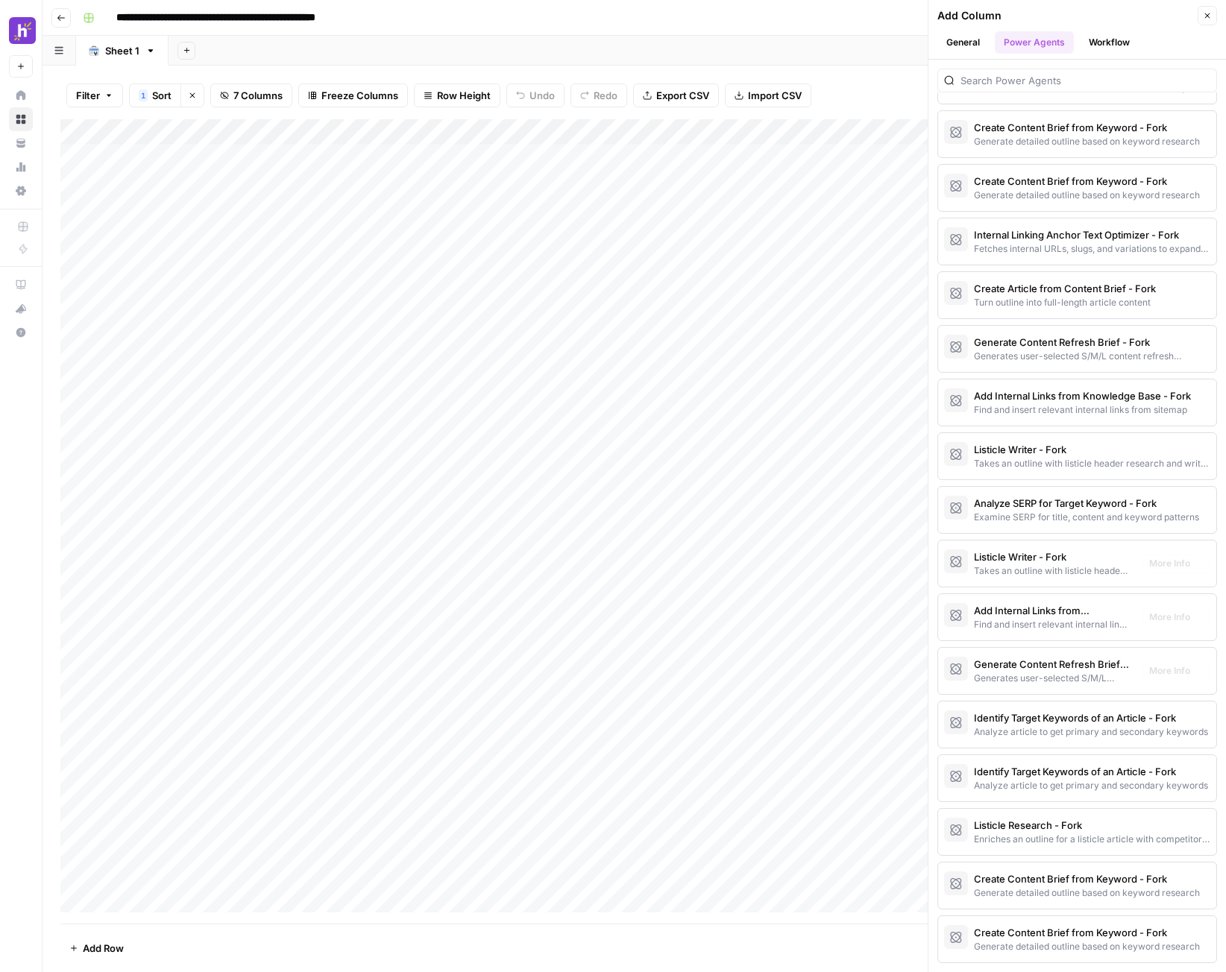
click at [890, 555] on div "Add Column" at bounding box center [634, 521] width 1148 height 805
click at [1208, 16] on icon "button" at bounding box center [1207, 15] width 5 height 5
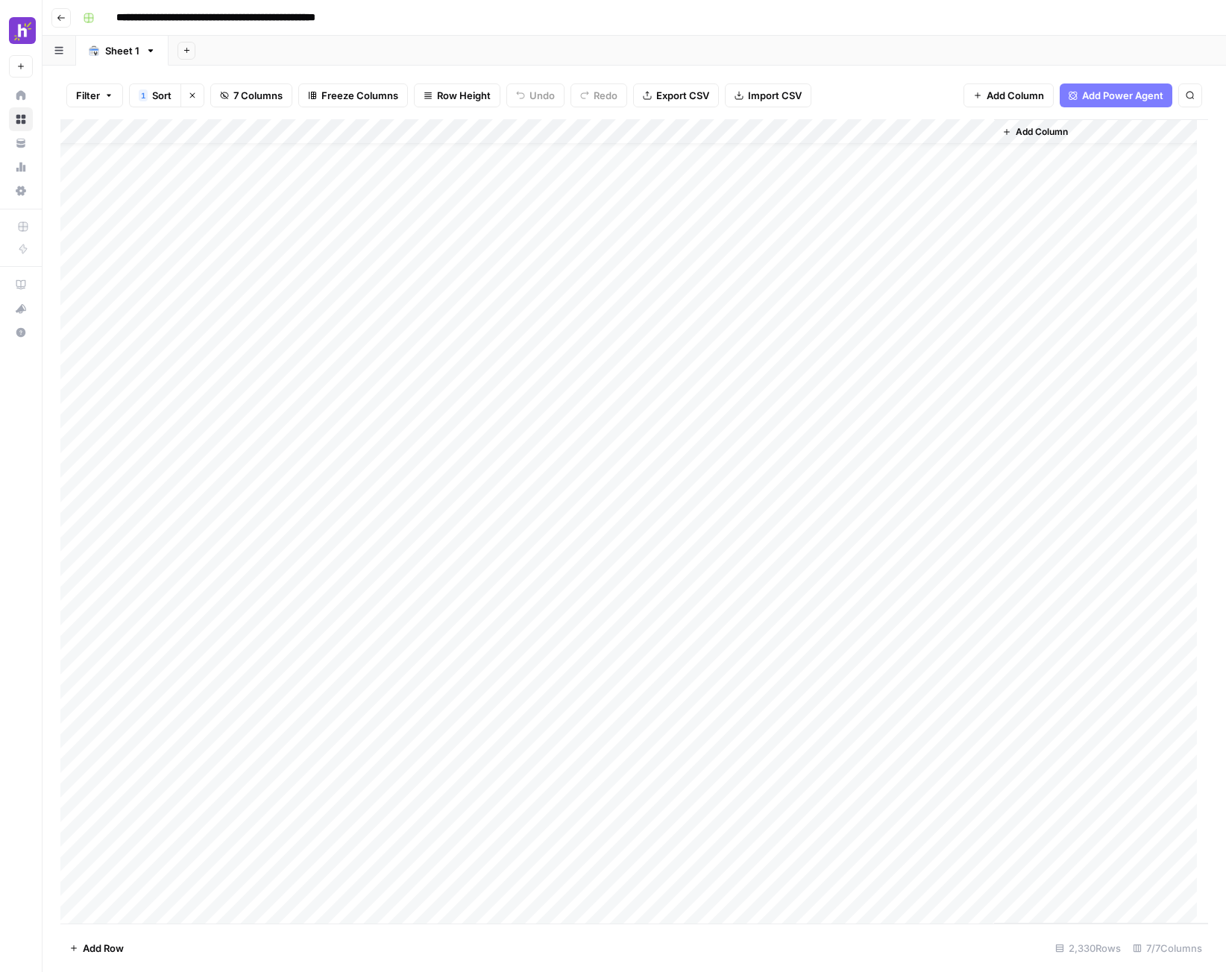
scroll to position [0, 0]
click at [215, 132] on div "Add Column" at bounding box center [634, 521] width 1148 height 805
click at [250, 160] on span "All Rows" at bounding box center [268, 166] width 94 height 15
click at [574, 134] on div "Add Column" at bounding box center [634, 521] width 1148 height 805
click at [597, 169] on span "All Rows" at bounding box center [623, 166] width 94 height 15
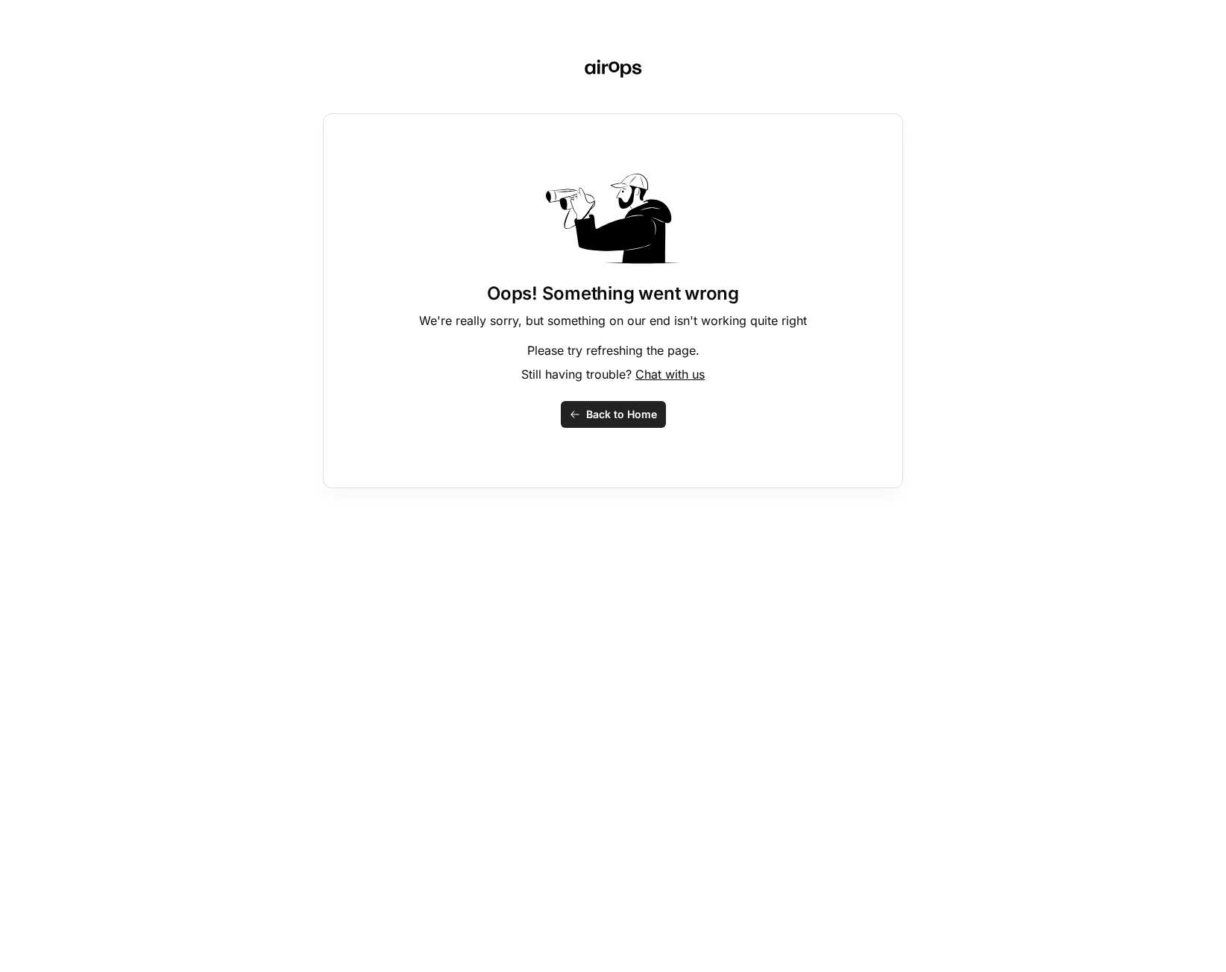
click at [625, 408] on span "Back to Home" at bounding box center [621, 414] width 71 height 15
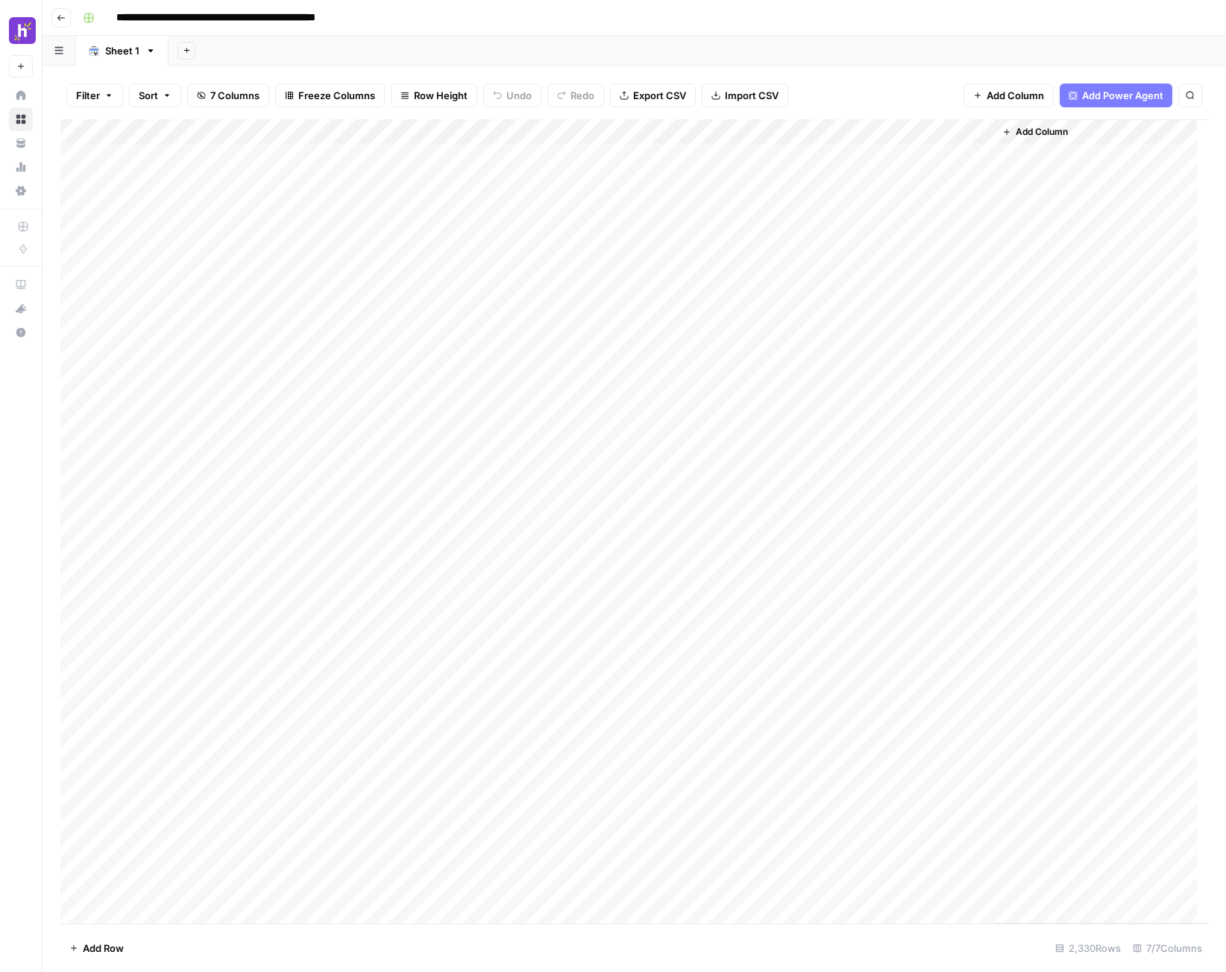
click at [1039, 133] on span "Add Column" at bounding box center [1042, 131] width 52 height 13
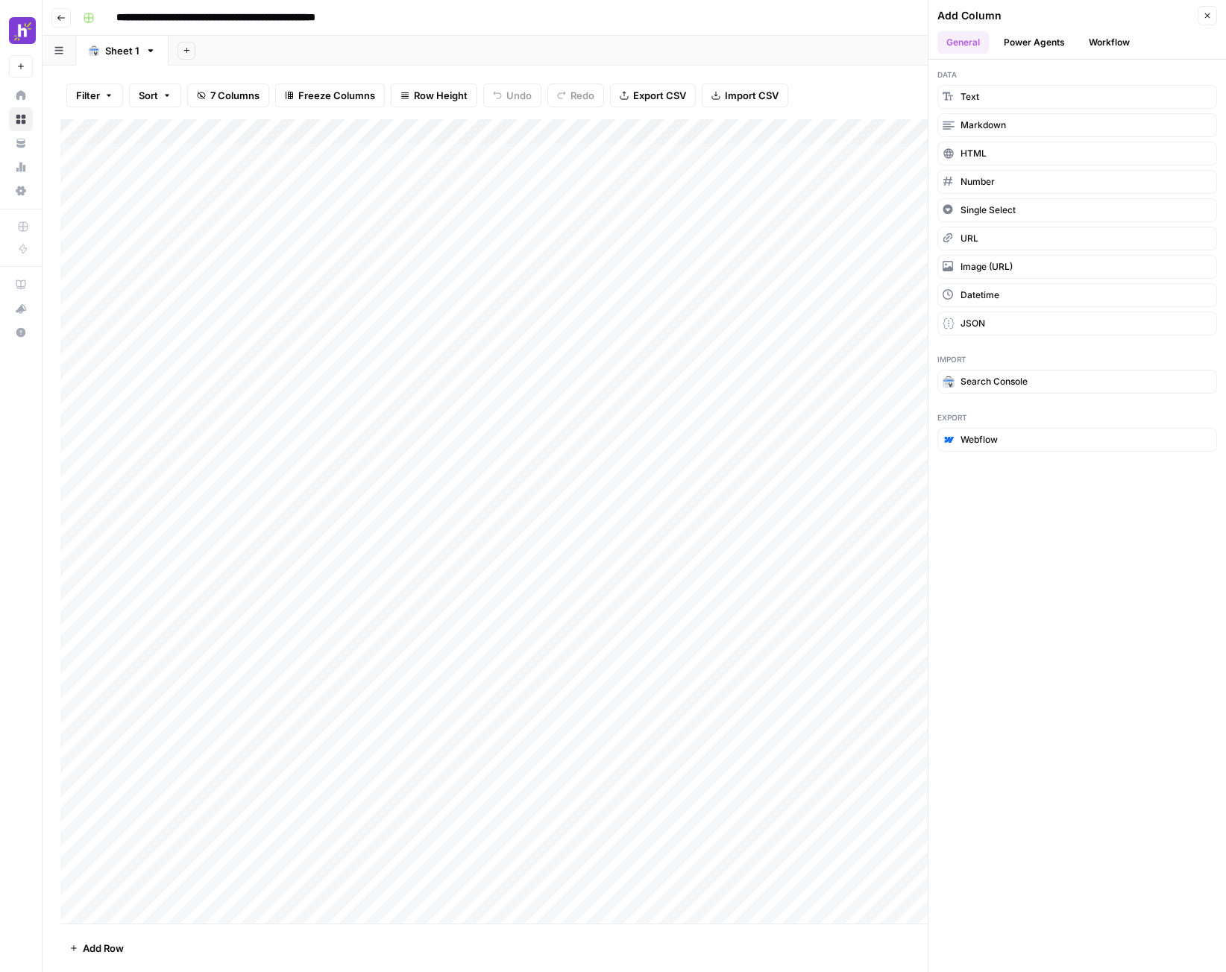
click at [1098, 47] on button "Workflow" at bounding box center [1109, 42] width 59 height 22
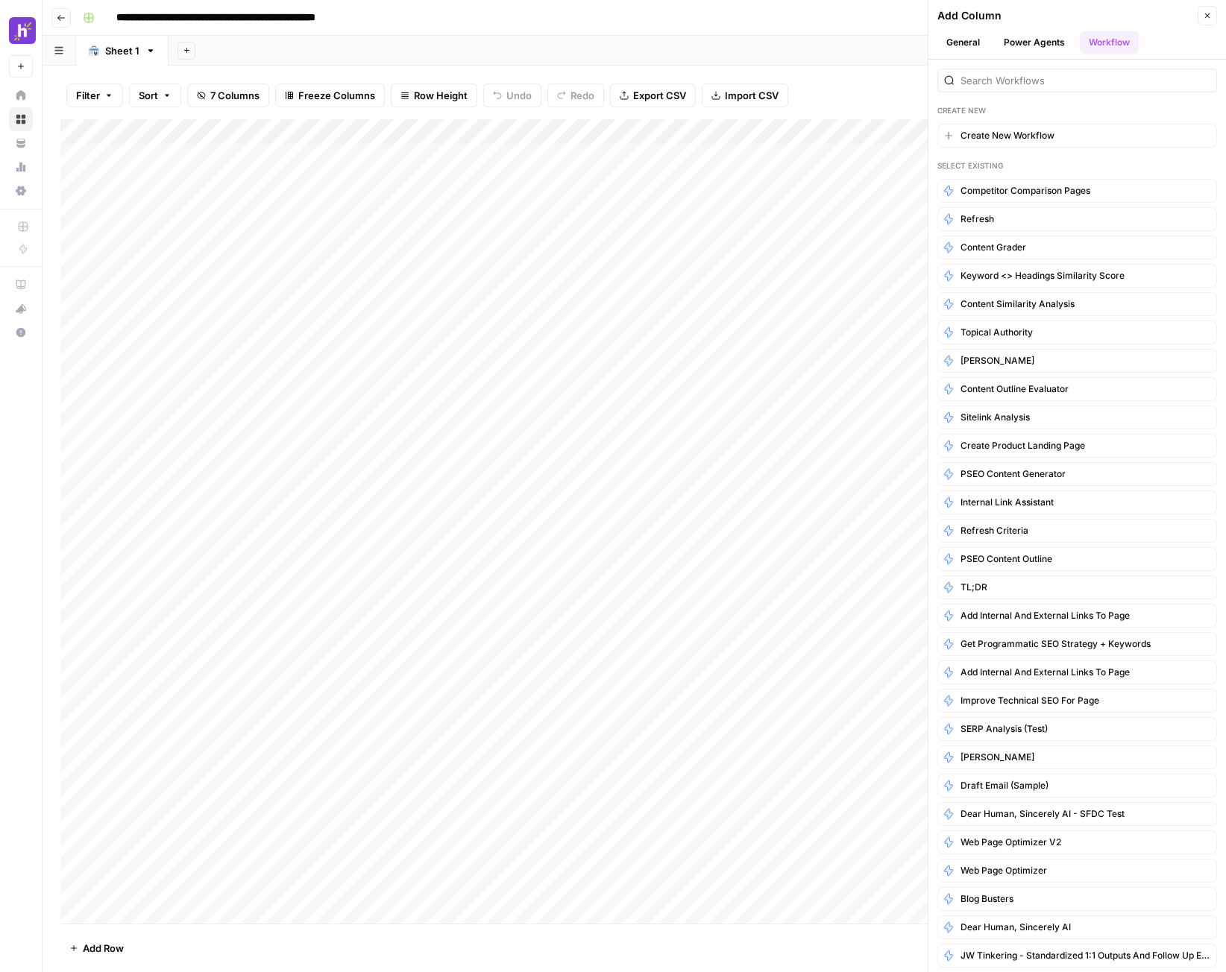
click at [1025, 39] on button "Power Agents" at bounding box center [1034, 42] width 79 height 22
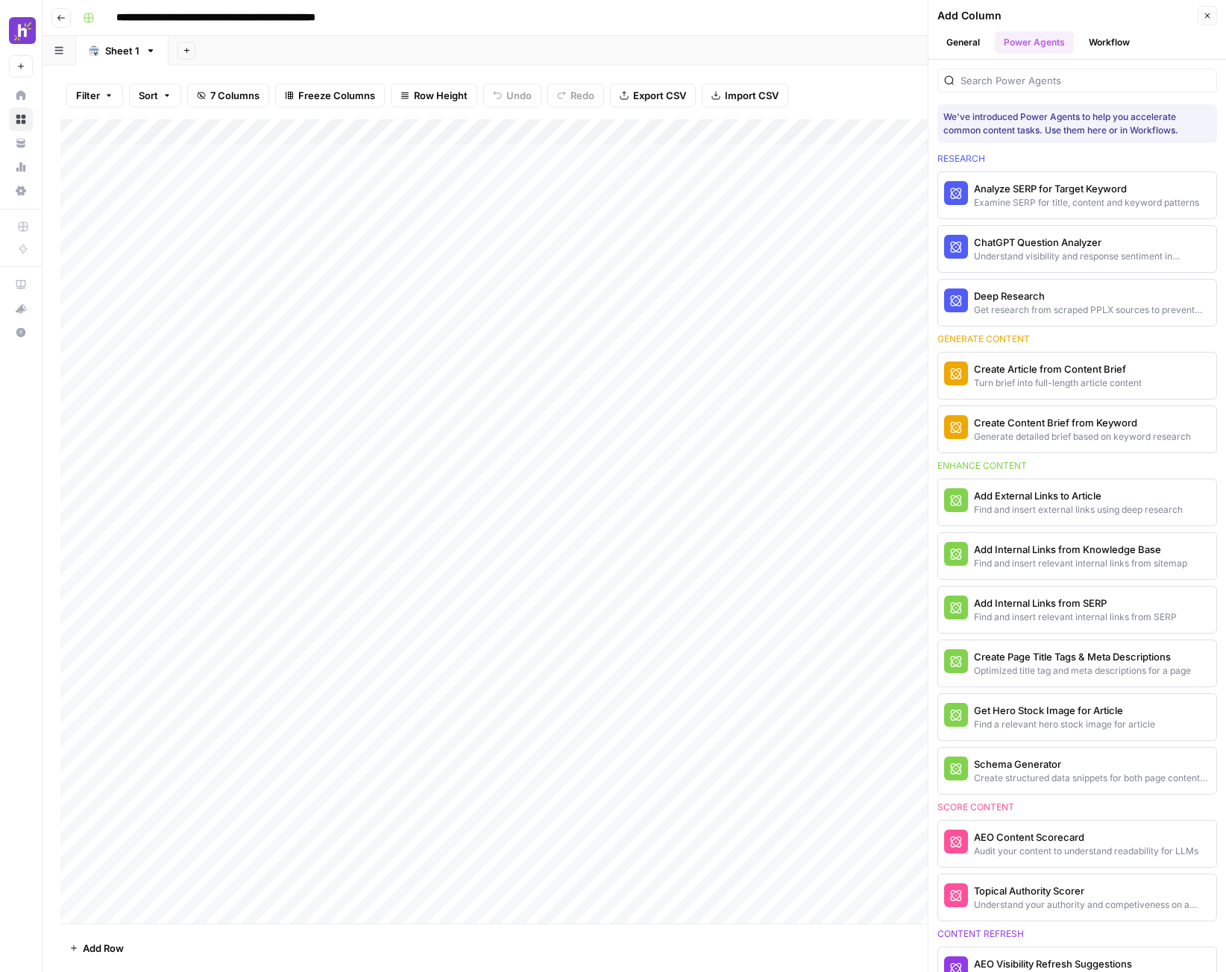
click at [972, 38] on button "General" at bounding box center [962, 42] width 51 height 22
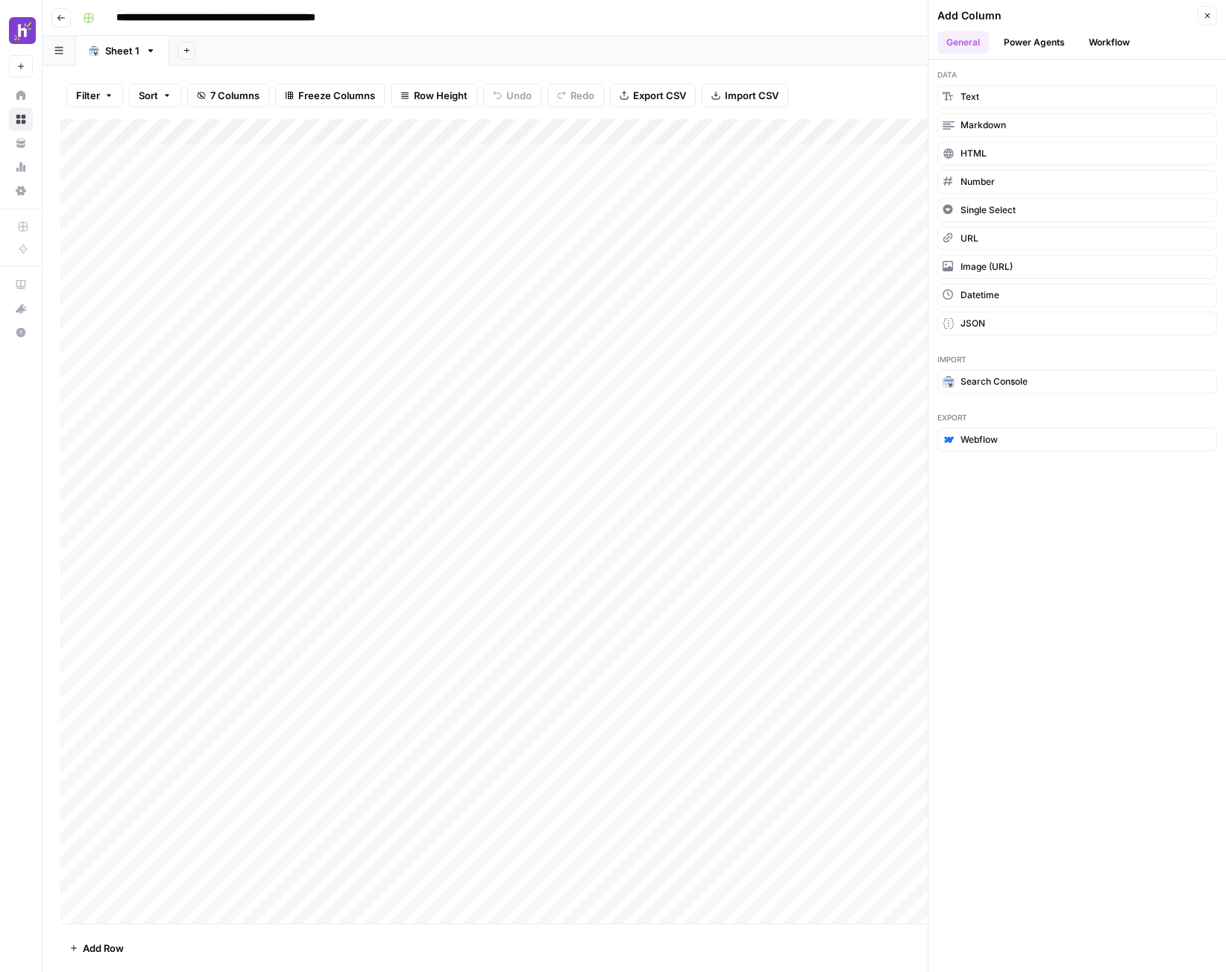
click at [1022, 37] on button "Power Agents" at bounding box center [1034, 42] width 79 height 22
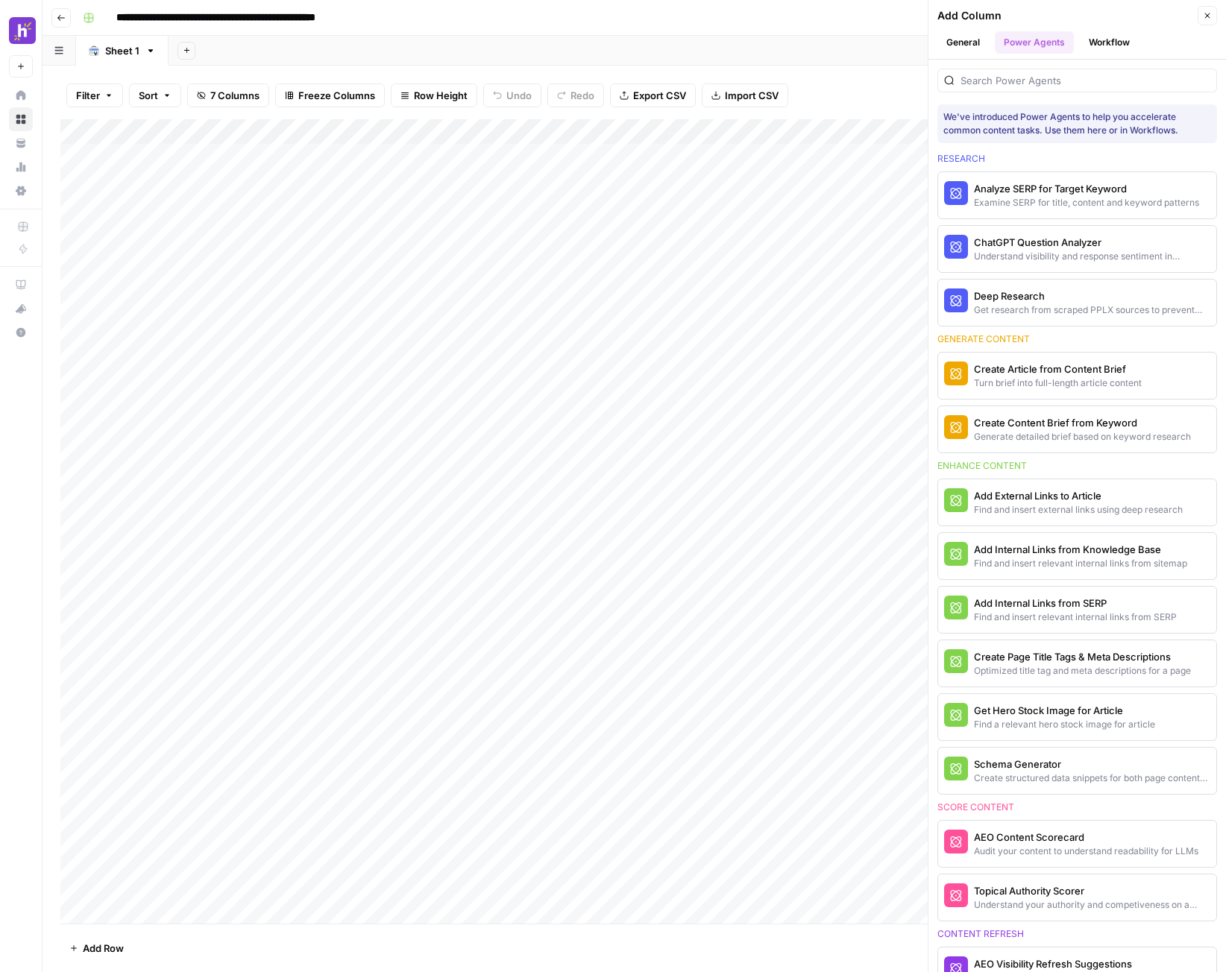
click at [1097, 40] on button "Workflow" at bounding box center [1109, 42] width 59 height 22
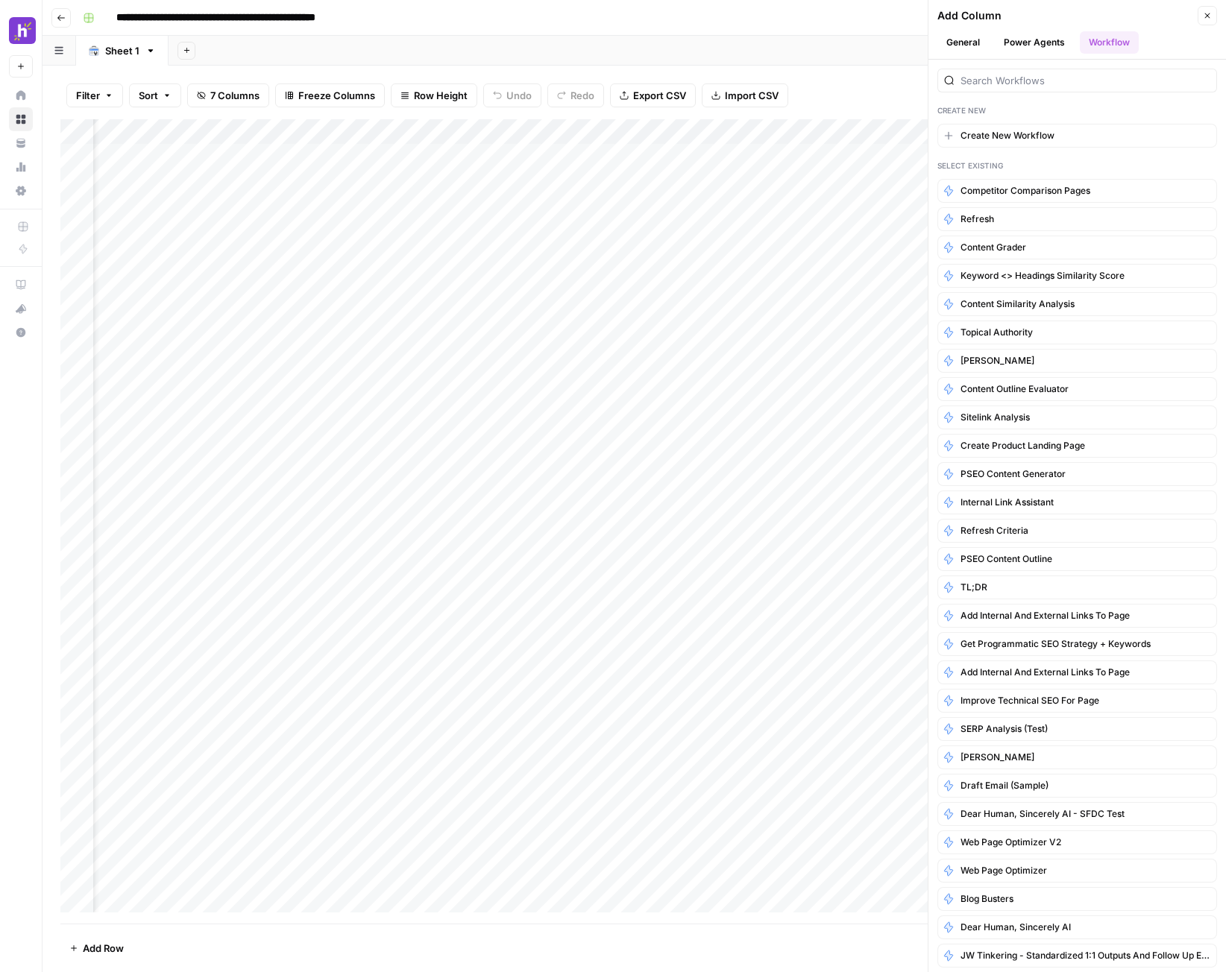
scroll to position [0, 95]
click at [565, 135] on div "Add Column" at bounding box center [634, 521] width 1148 height 805
click at [531, 274] on span "Filter" at bounding box center [582, 269] width 130 height 15
type input "Clicks 30D"
click at [298, 62] on div "Add Sheet" at bounding box center [697, 51] width 1057 height 30
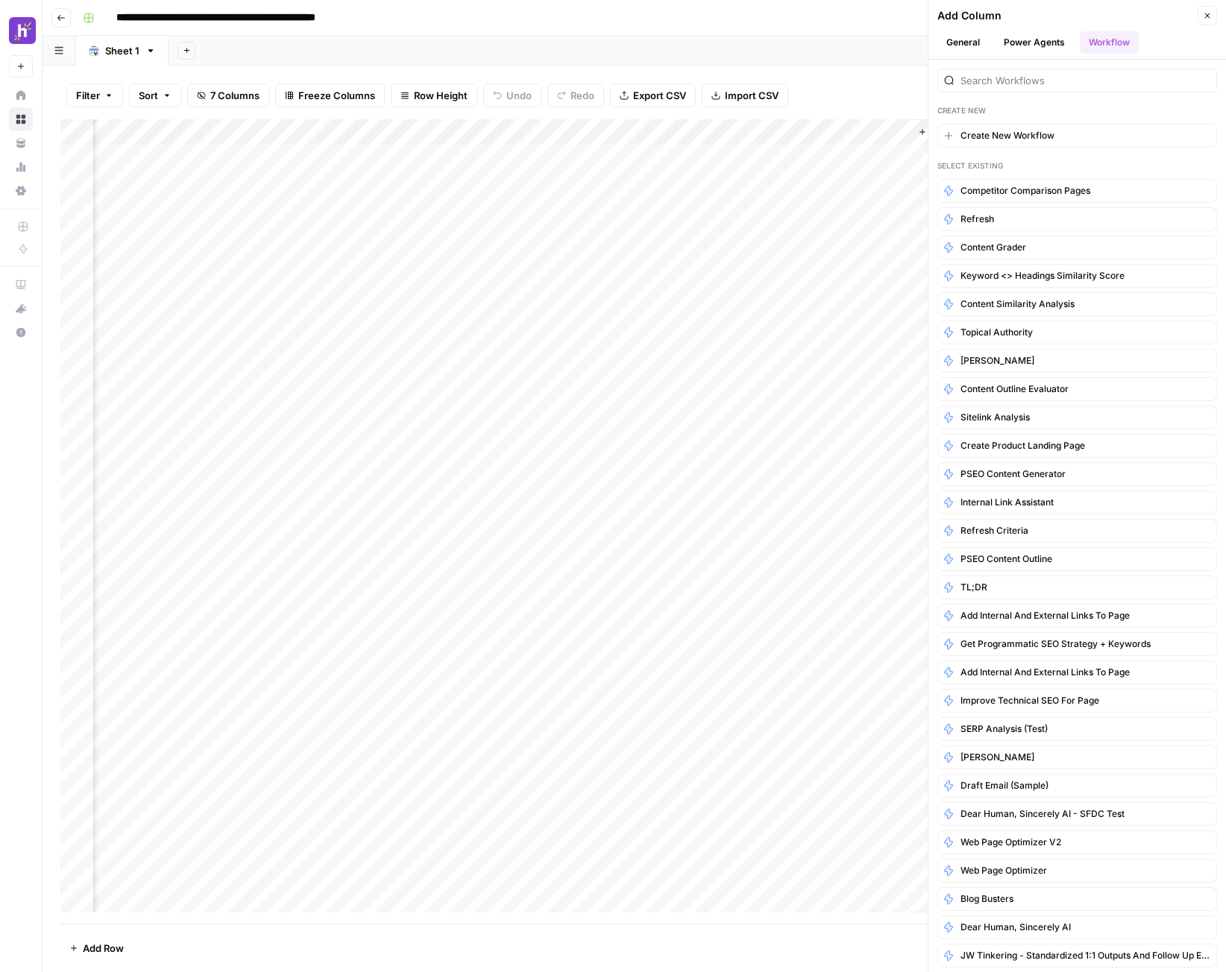
click at [1212, 10] on button "Close" at bounding box center [1207, 15] width 19 height 19
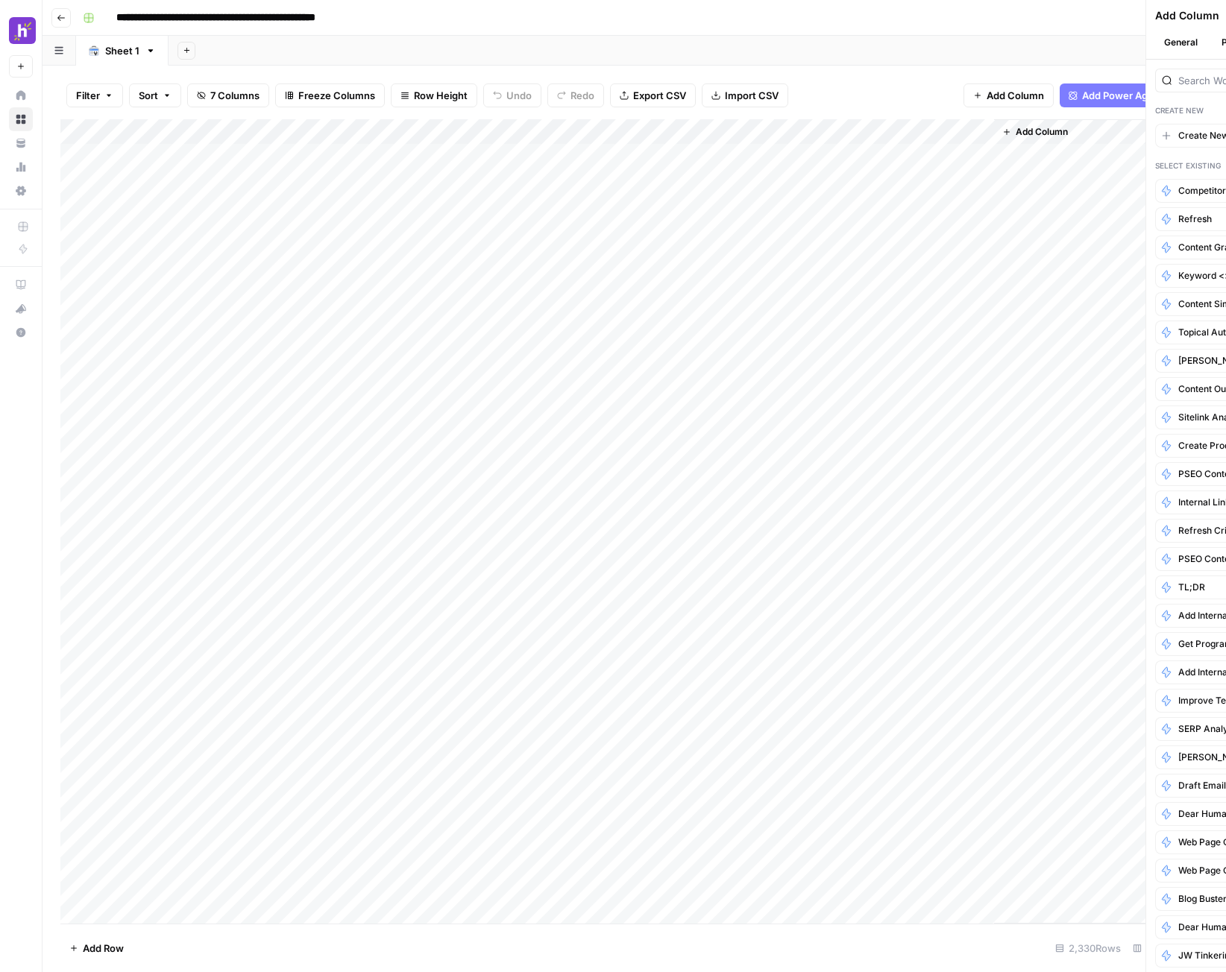
scroll to position [0, 0]
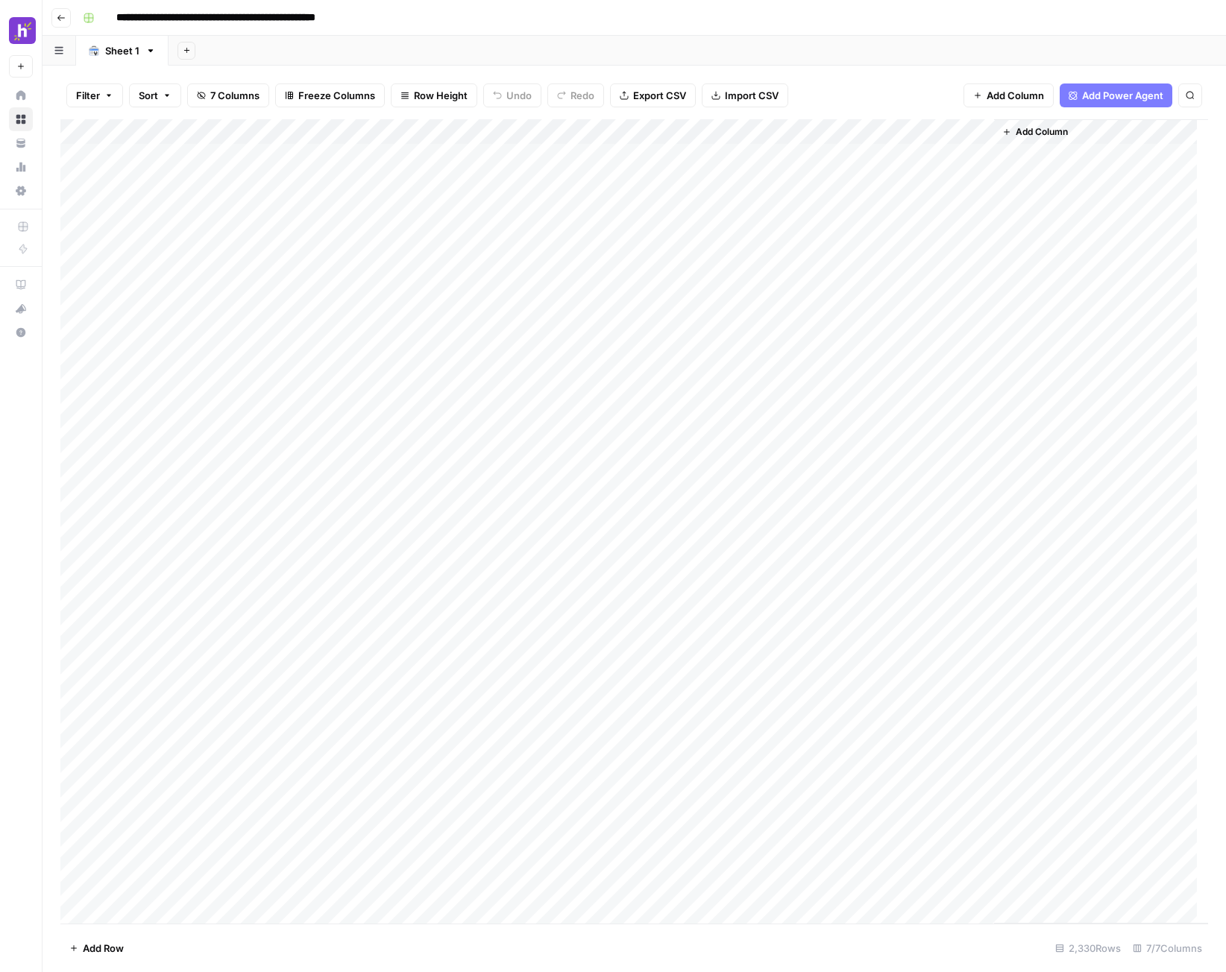
click at [909, 133] on div "Add Column" at bounding box center [634, 521] width 1148 height 805
click at [946, 133] on div at bounding box center [943, 134] width 101 height 30
click at [963, 219] on span "Sort Ascending" at bounding box center [987, 215] width 130 height 15
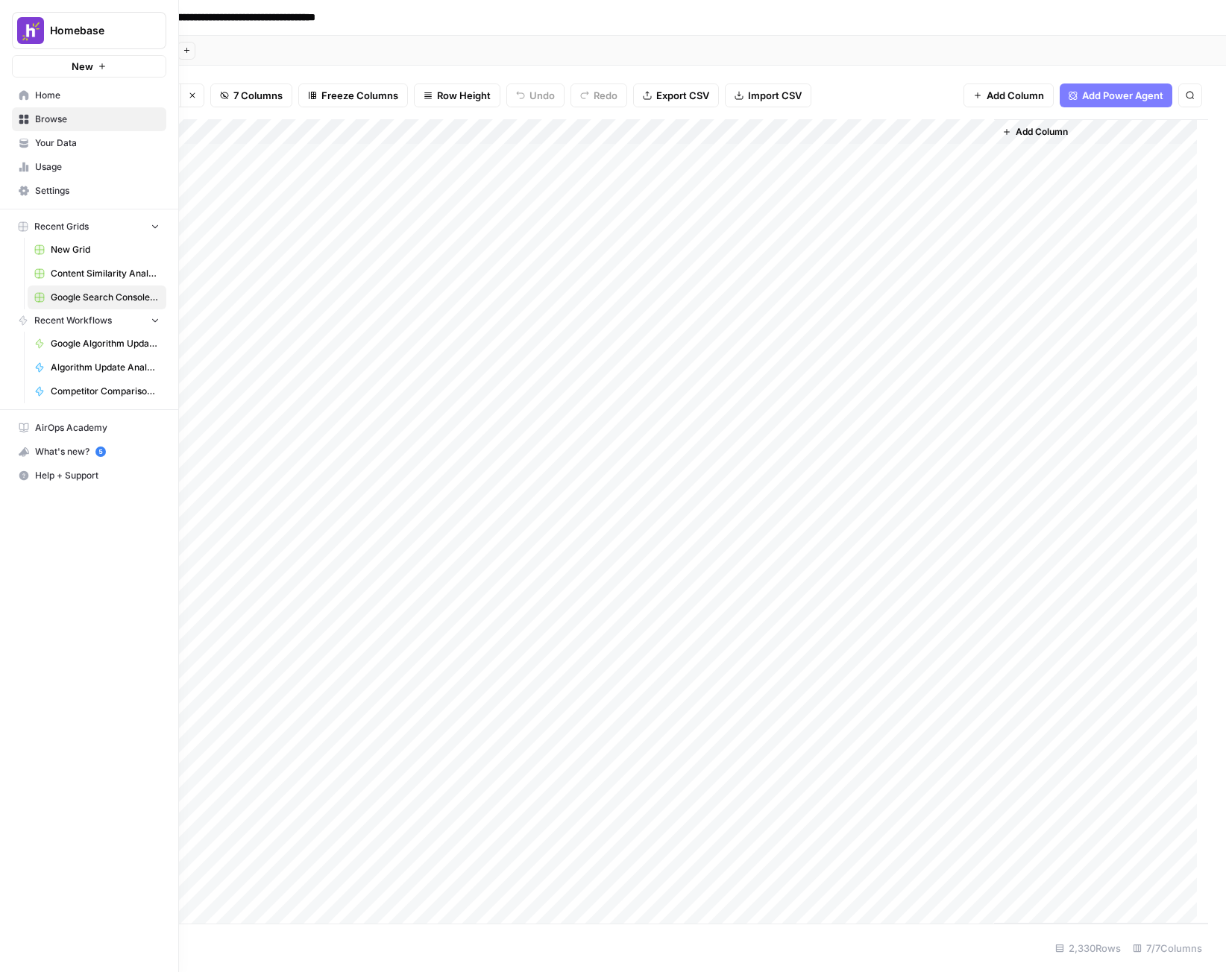
click at [74, 65] on span "New" at bounding box center [83, 66] width 22 height 15
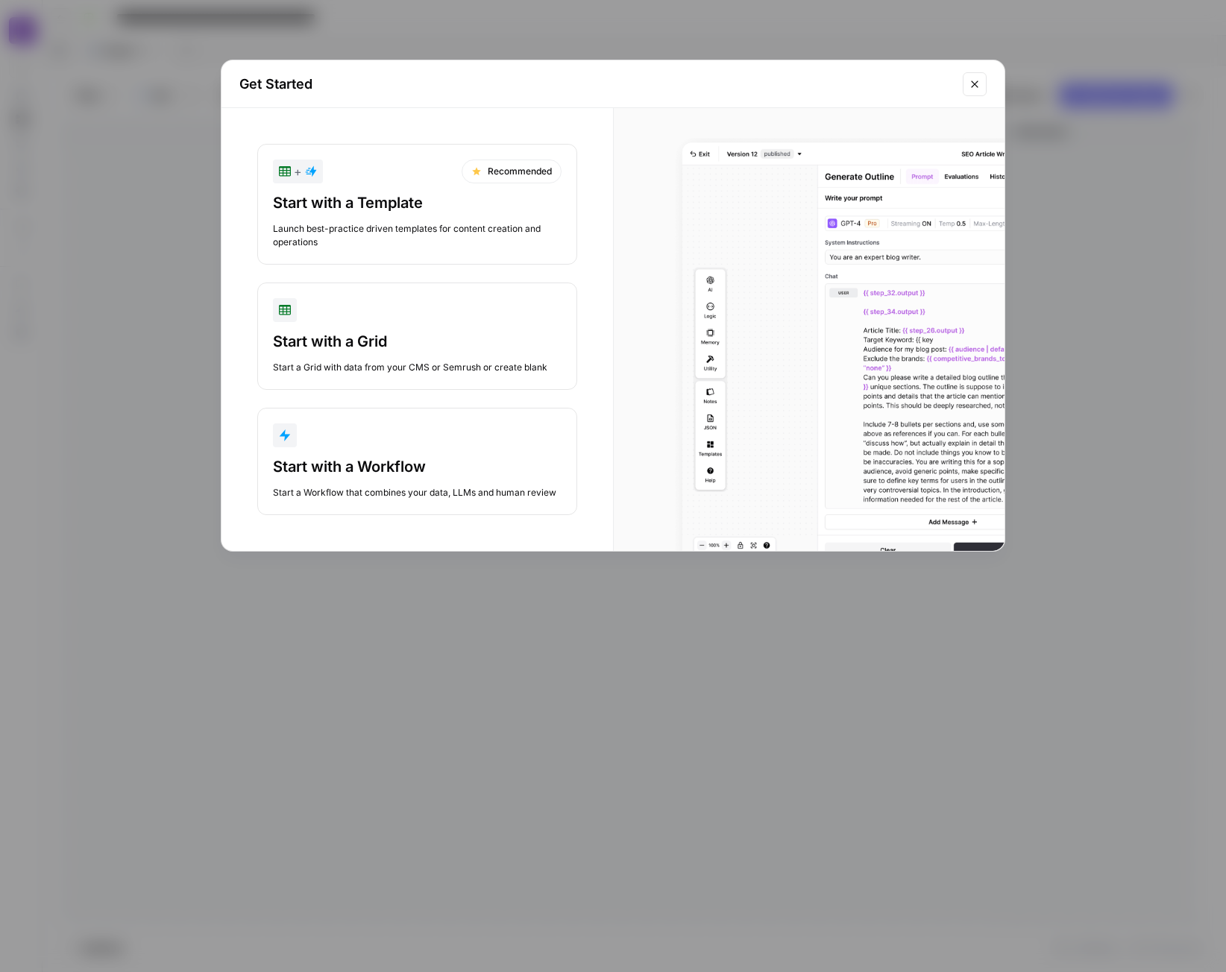
click at [372, 465] on div "Start with a Workflow" at bounding box center [417, 466] width 289 height 21
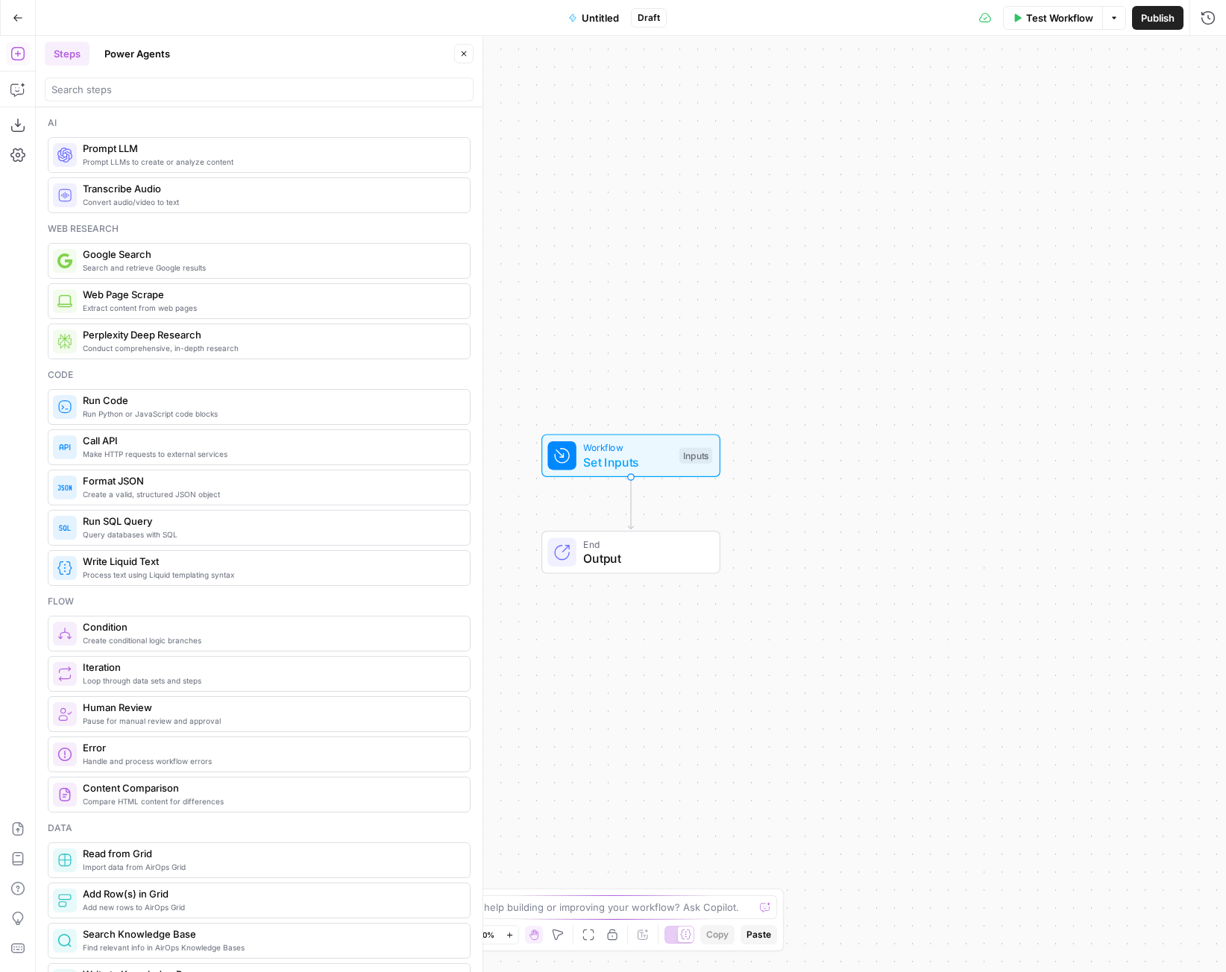
click at [594, 917] on div "Need help building or improving your workflow? Ask Copilot." at bounding box center [613, 908] width 328 height 24
type textarea "Can you grade a page's content, structure, and everything about it? I'm buildin…"
click at [24, 16] on button "Go Back" at bounding box center [17, 17] width 27 height 27
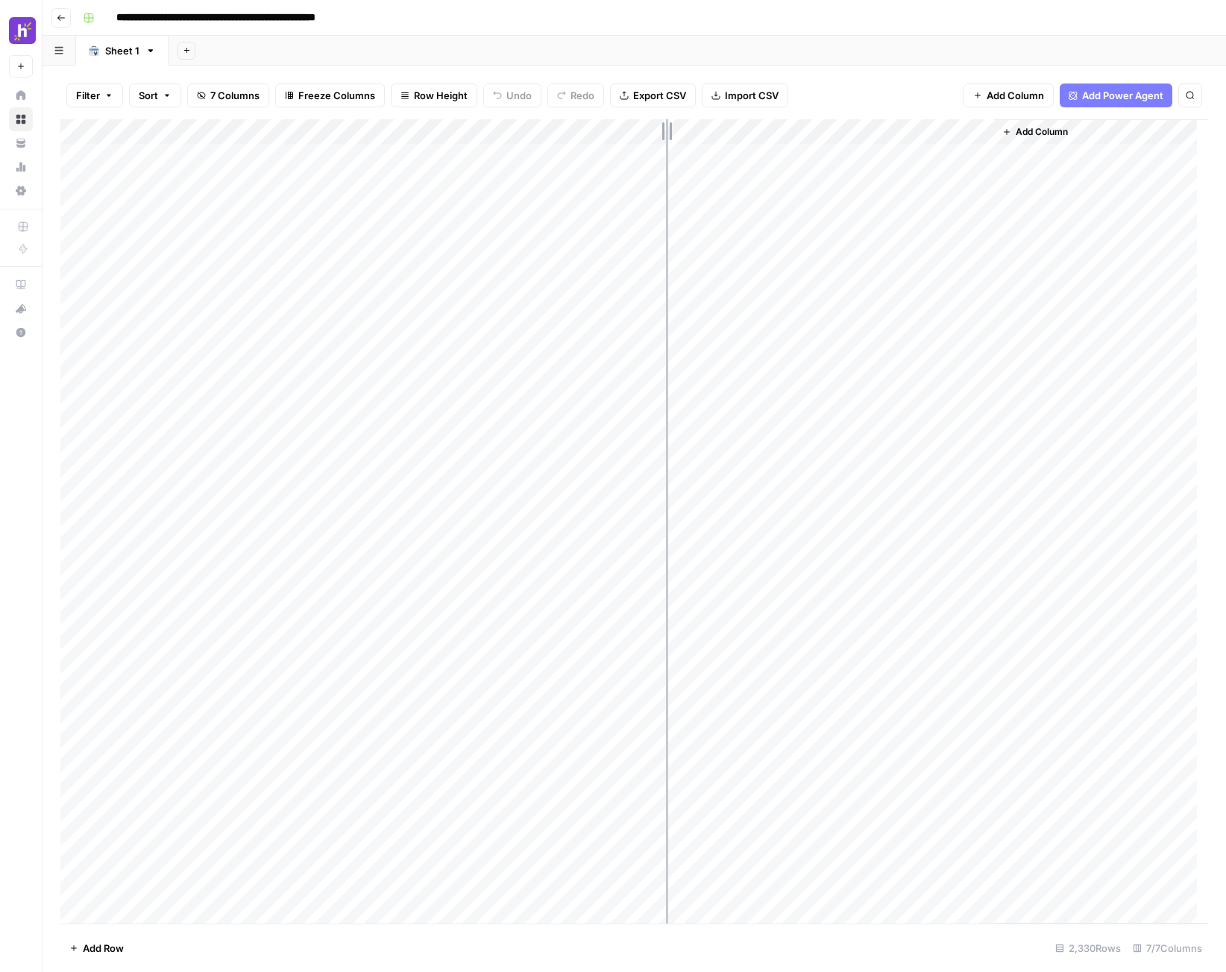
drag, startPoint x: 450, startPoint y: 135, endPoint x: 677, endPoint y: 122, distance: 227.0
click at [677, 122] on div "Add Column" at bounding box center [634, 521] width 1148 height 805
click at [1146, 139] on button "Add Column" at bounding box center [1167, 131] width 78 height 19
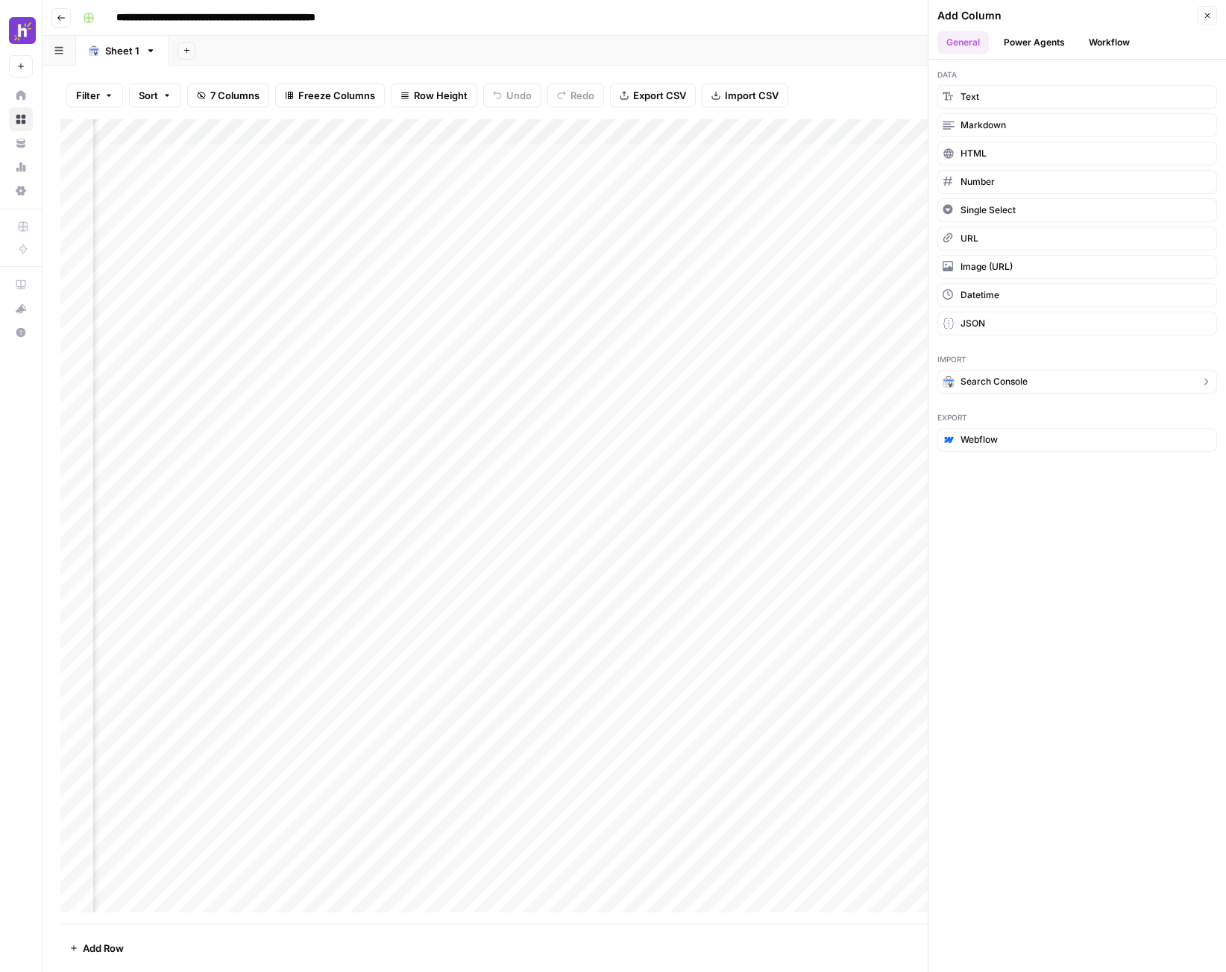
click at [1005, 383] on span "Search Console" at bounding box center [993, 381] width 67 height 13
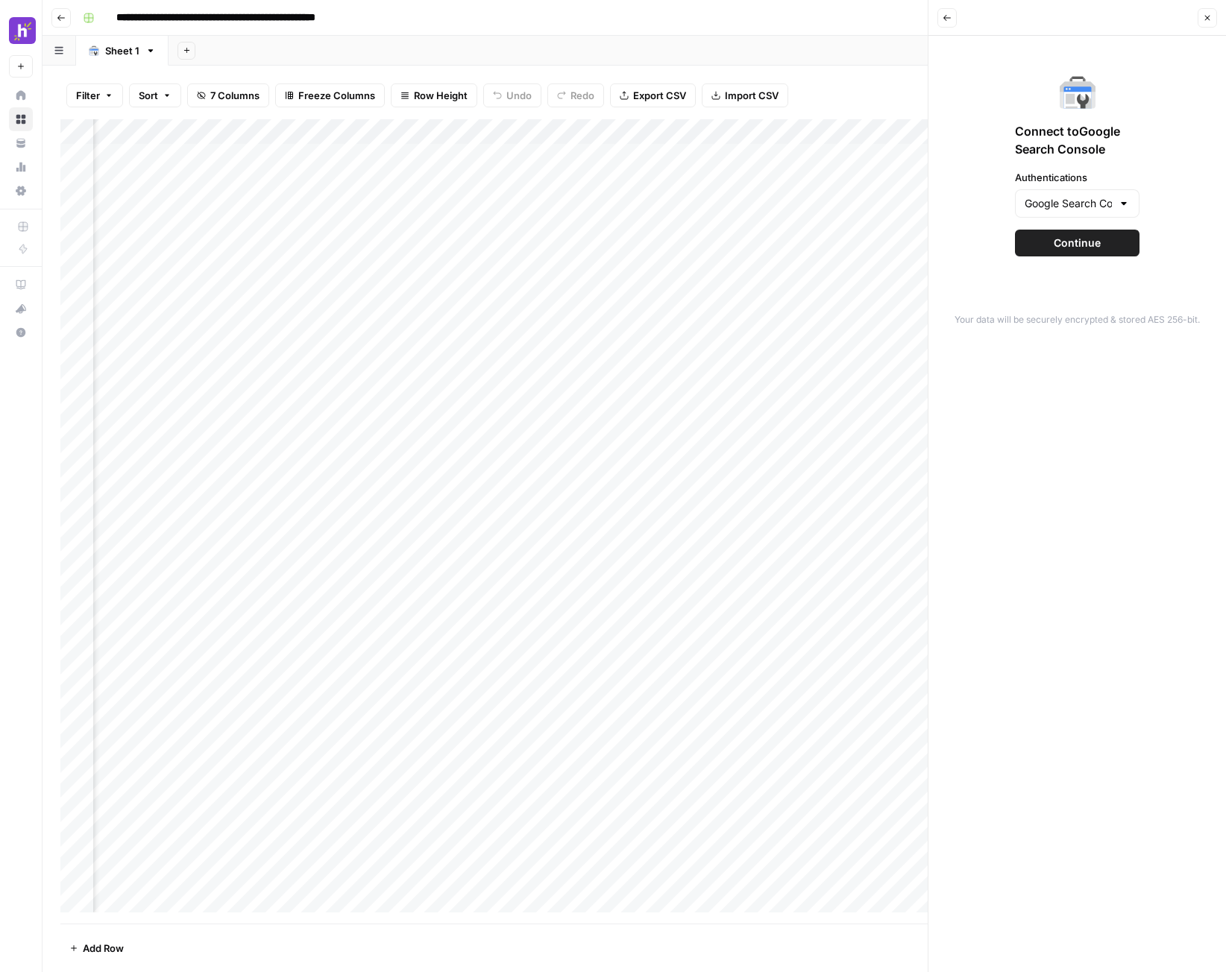
click at [1083, 241] on span "Continue" at bounding box center [1077, 243] width 47 height 15
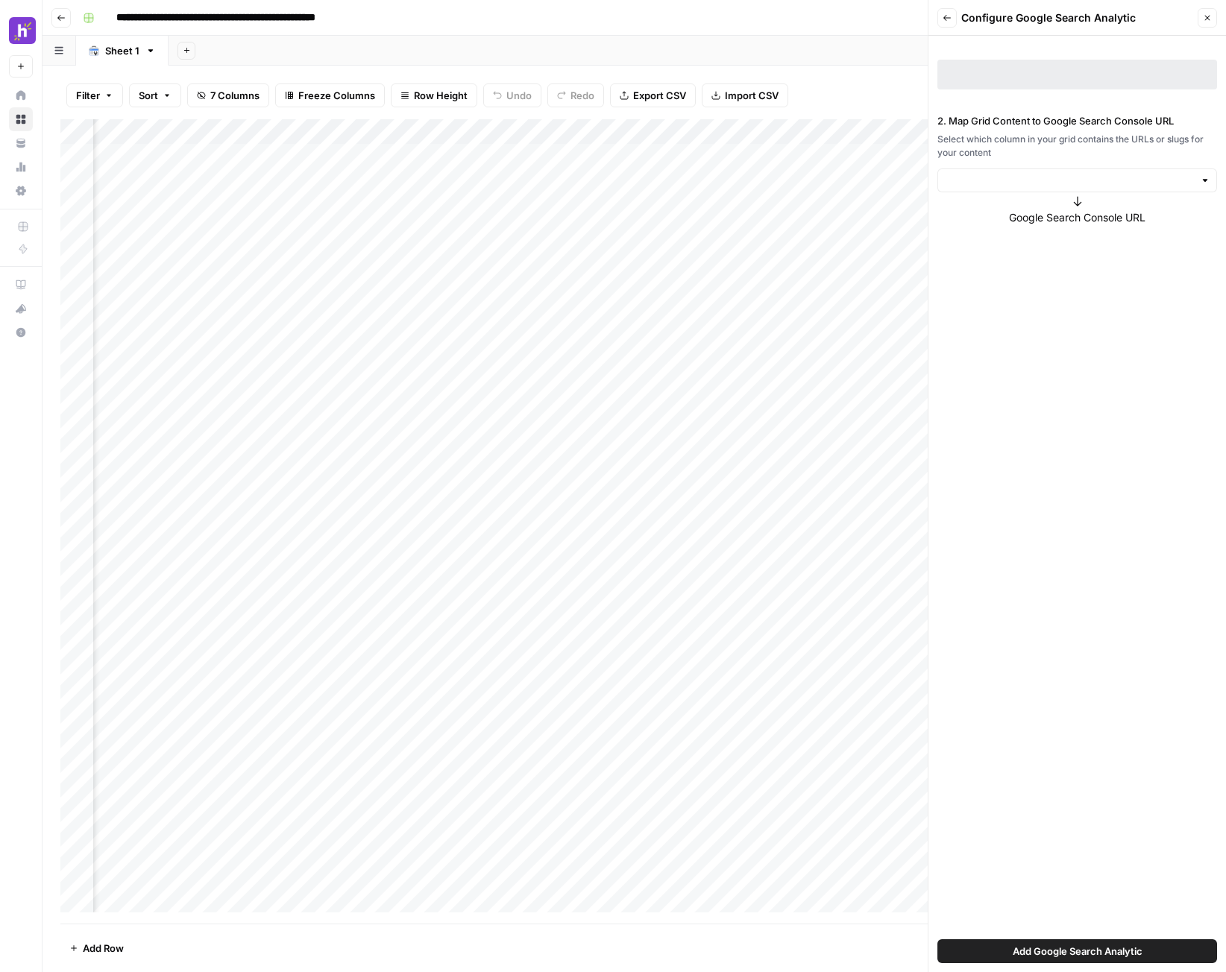
click at [1082, 198] on icon at bounding box center [1078, 201] width 12 height 12
click at [1082, 192] on div at bounding box center [1077, 181] width 280 height 24
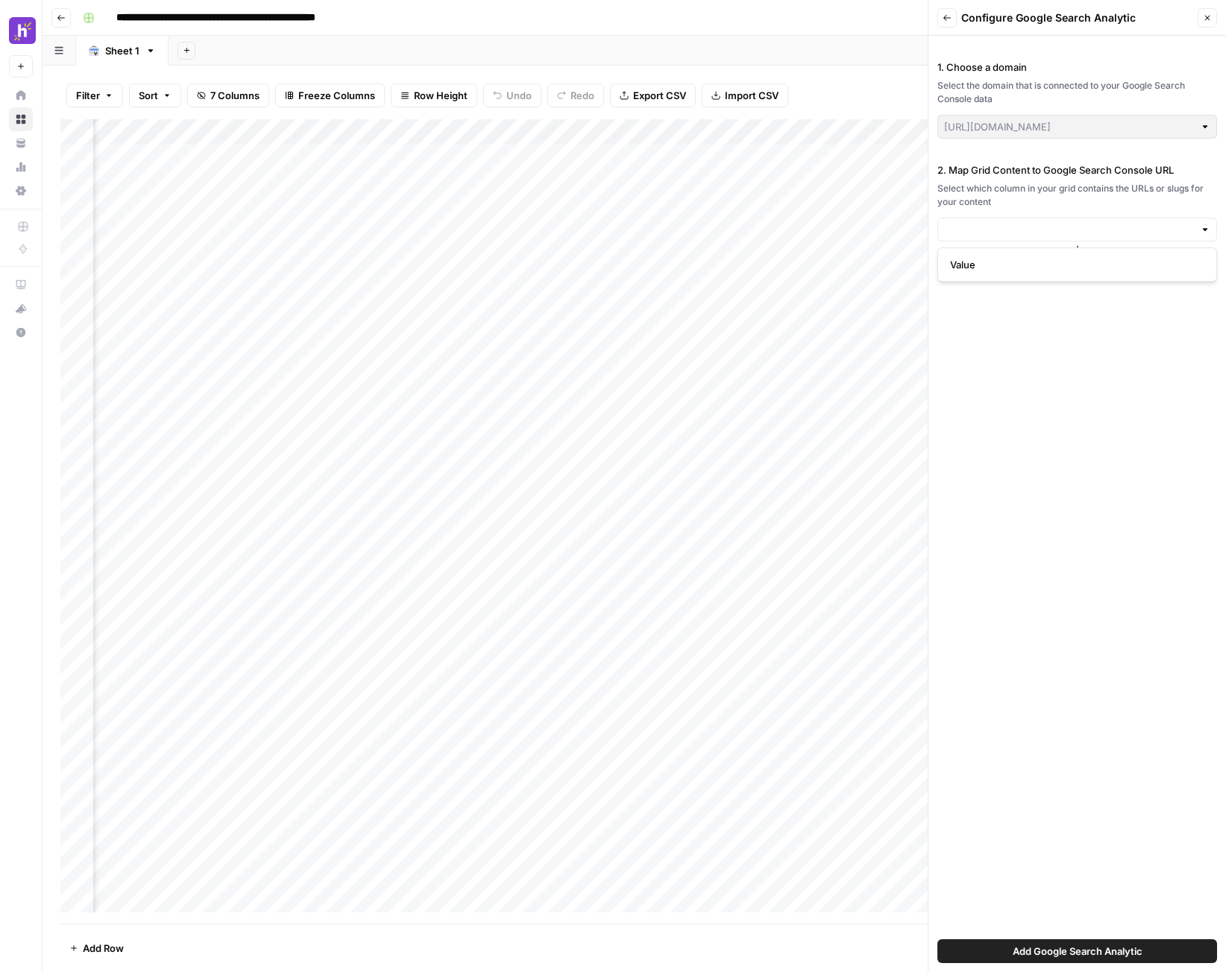
click at [1083, 186] on div "Select which column in your grid contains the URLs or slugs for your content" at bounding box center [1077, 195] width 280 height 27
click at [1083, 195] on div "Select which column in your grid contains the URLs or slugs for your content" at bounding box center [1077, 195] width 280 height 27
click at [1089, 221] on div at bounding box center [1077, 230] width 280 height 24
click at [1078, 254] on button "Value" at bounding box center [1077, 264] width 266 height 21
type input "Value"
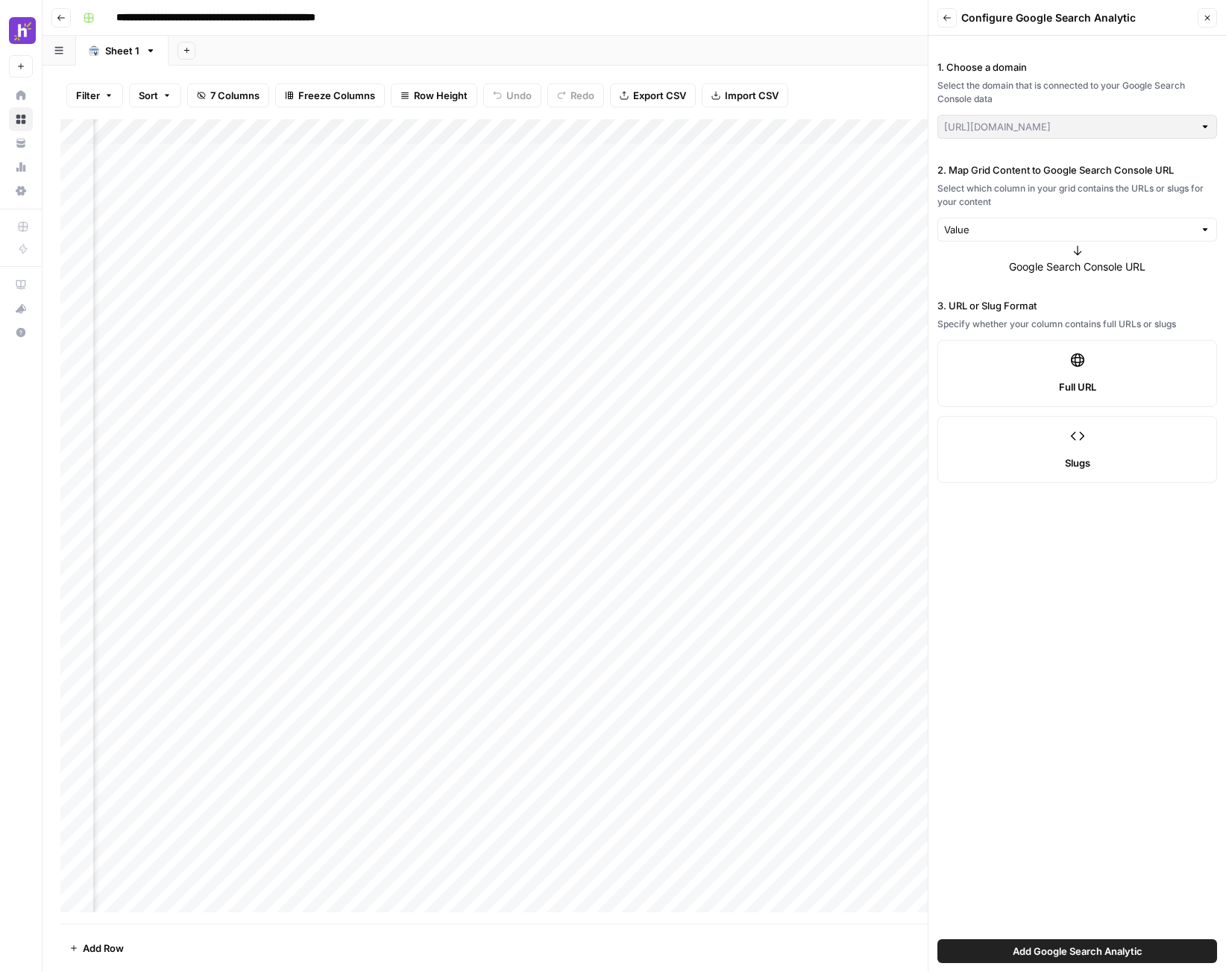
click at [1080, 391] on span "Full URL" at bounding box center [1077, 387] width 37 height 15
click at [1211, 10] on button "Close" at bounding box center [1207, 17] width 19 height 19
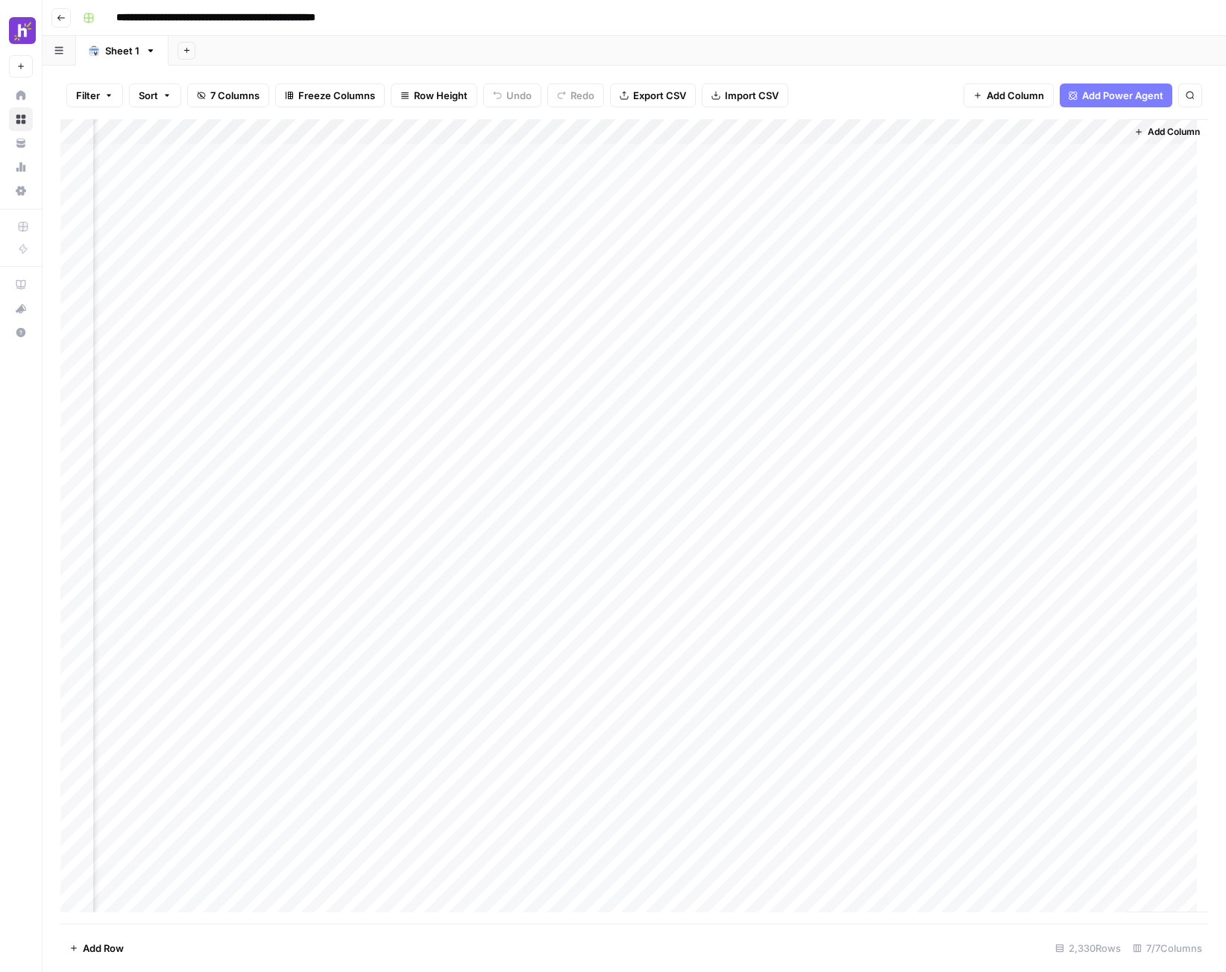
click at [673, 134] on div "Add Column" at bounding box center [634, 521] width 1148 height 805
click at [639, 171] on input "Search Analytics" at bounding box center [657, 167] width 151 height 15
type input "clicks"
click at [672, 132] on div "Add Column" at bounding box center [634, 521] width 1148 height 805
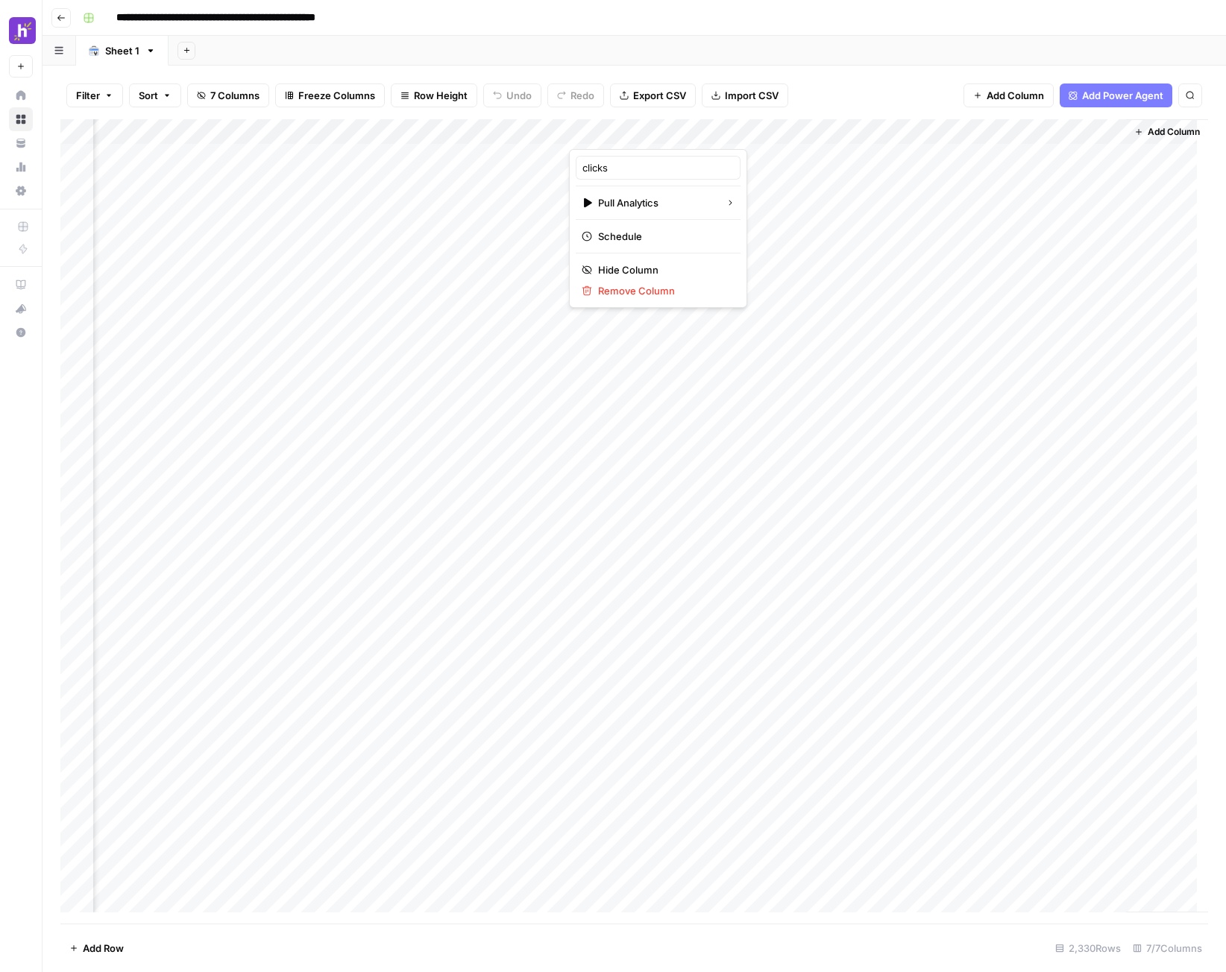
click at [670, 134] on div at bounding box center [636, 134] width 135 height 30
click at [794, 107] on div "Filter Sort 7 Columns Freeze Columns Row Height Undo Redo Export CSV Import CSV…" at bounding box center [634, 96] width 1148 height 48
click at [673, 133] on div "Add Column" at bounding box center [634, 521] width 1148 height 805
click at [639, 169] on input "clicks" at bounding box center [657, 167] width 151 height 15
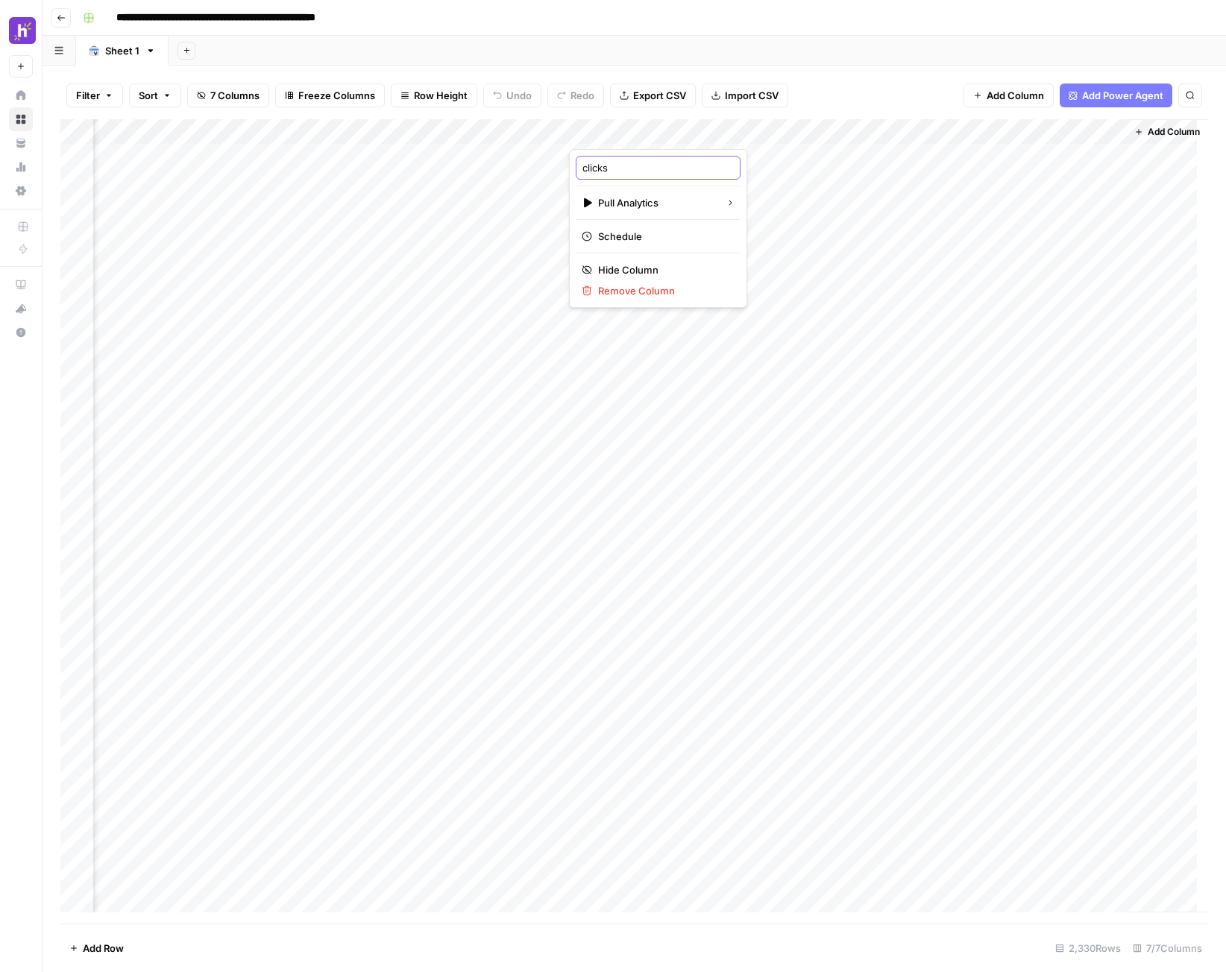
click at [639, 169] on input "clicks" at bounding box center [657, 167] width 151 height 15
click at [840, 65] on div "Add Sheet" at bounding box center [697, 51] width 1057 height 30
click at [662, 130] on div "Add Column" at bounding box center [634, 521] width 1148 height 805
click at [645, 160] on div "clicks" at bounding box center [658, 168] width 165 height 24
click at [644, 160] on input "clicks" at bounding box center [657, 167] width 151 height 15
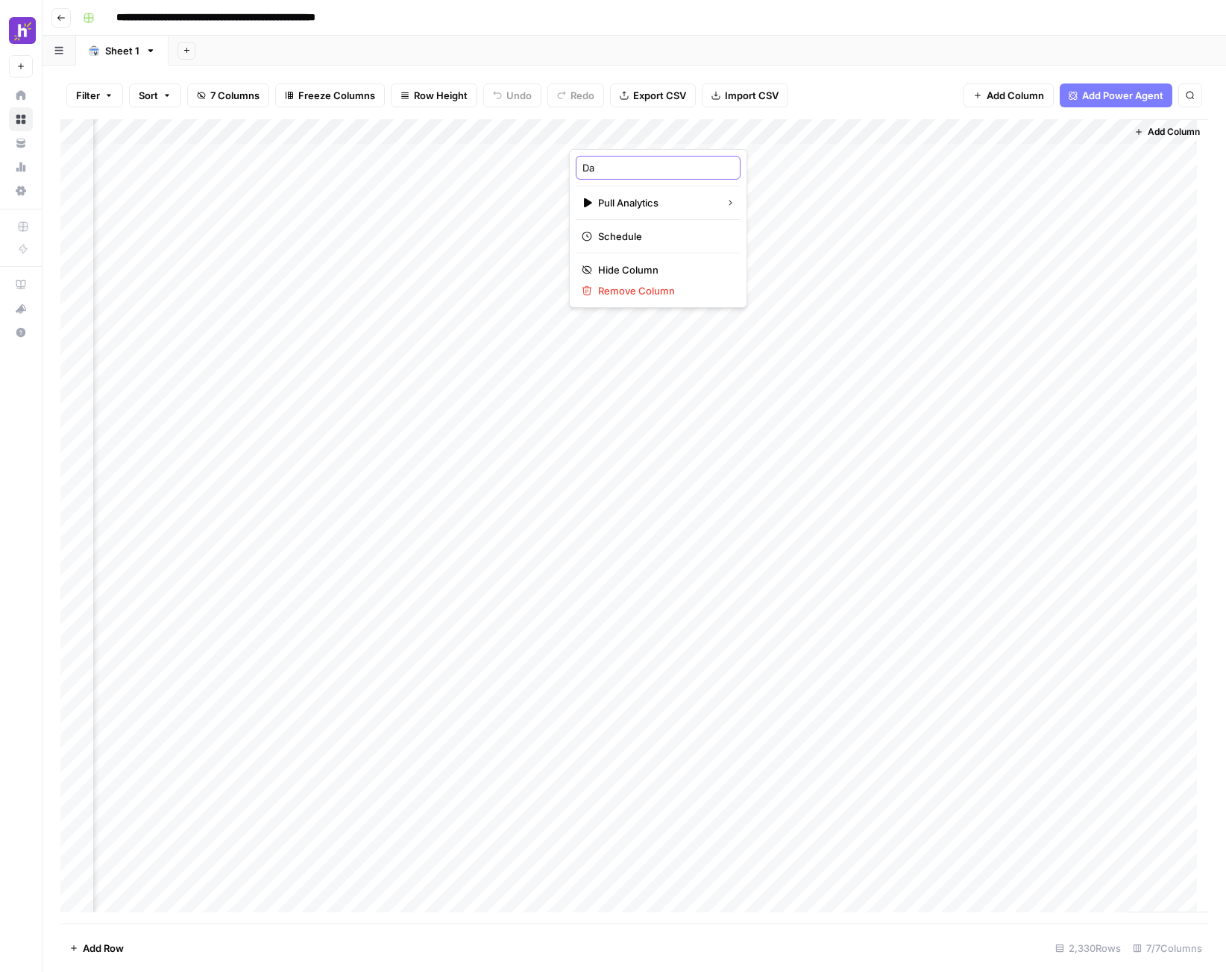
type input "Dat"
click at [784, 134] on div "Add Column" at bounding box center [634, 521] width 1148 height 805
click at [767, 169] on input "Clicks 30D" at bounding box center [792, 167] width 151 height 15
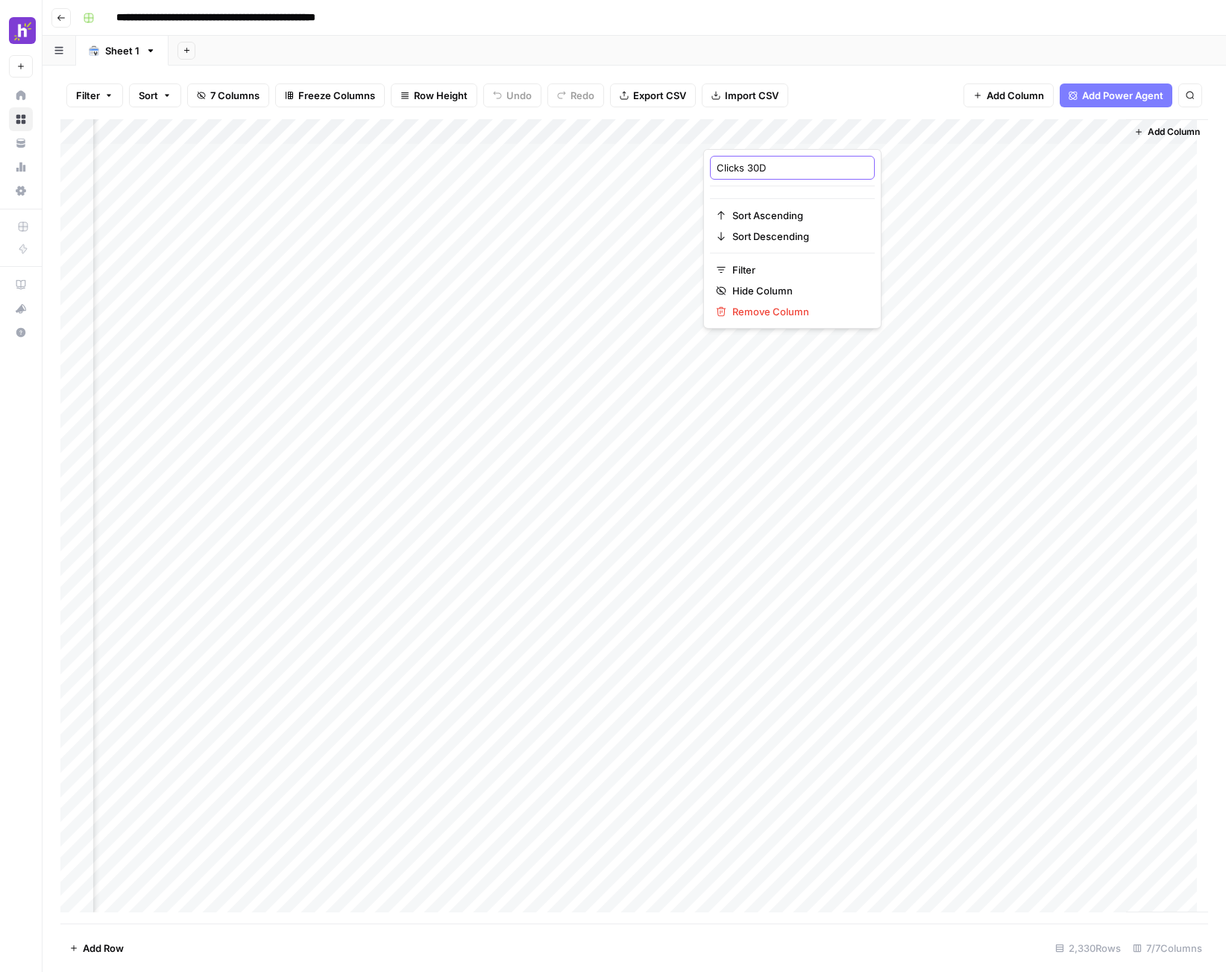
type input "d"
click at [838, 106] on div "Filter Sort 7 Columns Freeze Columns Row Height Undo Redo Export CSV Import CSV…" at bounding box center [634, 96] width 1148 height 48
click at [787, 131] on div "Add Column" at bounding box center [634, 521] width 1148 height 805
click at [767, 162] on input "Clicks 30D" at bounding box center [792, 167] width 151 height 15
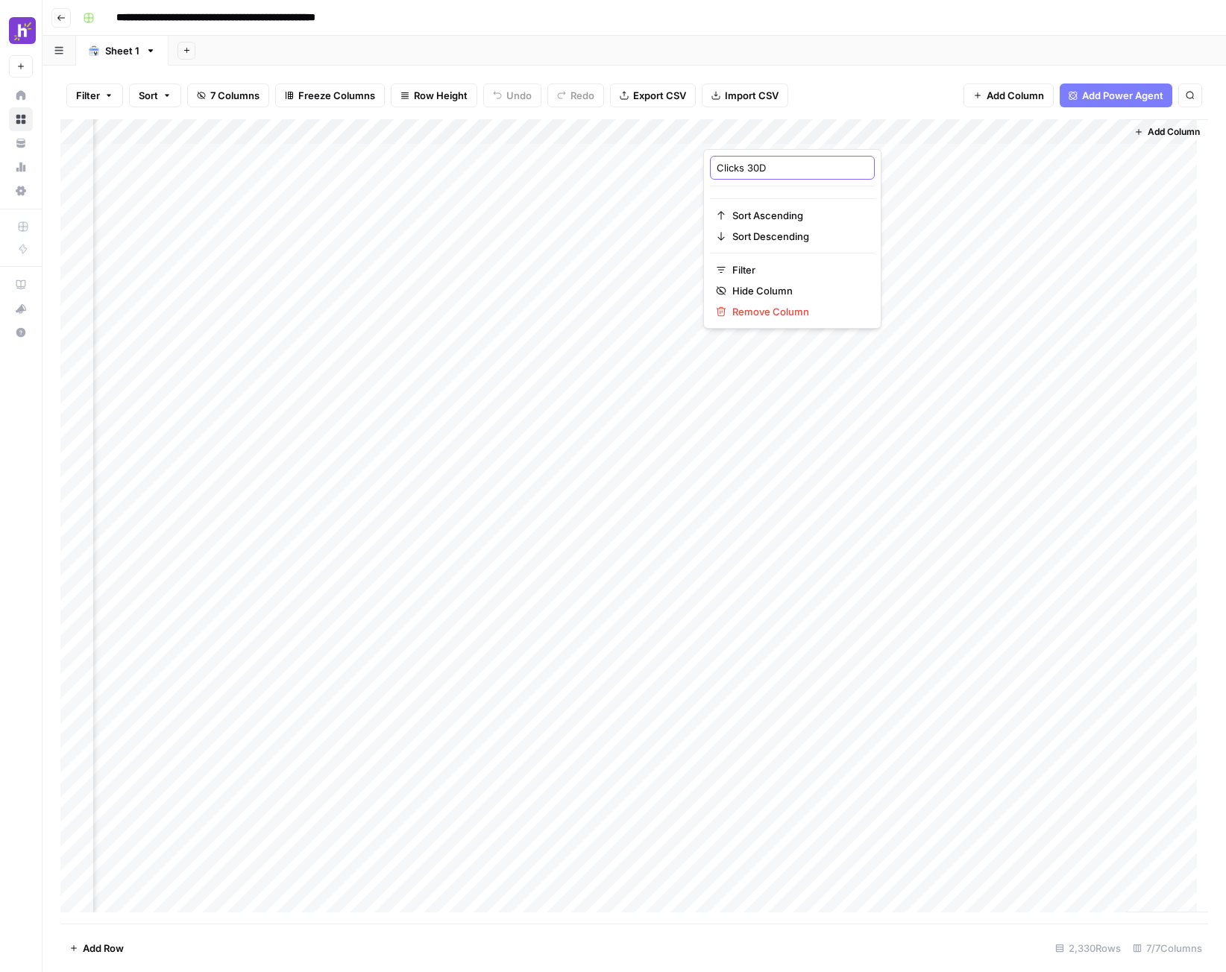
click at [767, 162] on input "Clicks 30D" at bounding box center [792, 167] width 151 height 15
type input "dd"
click at [768, 166] on input "dd" at bounding box center [792, 167] width 151 height 15
click at [856, 70] on div "Filter Sort 7 Columns Freeze Columns Row Height Undo Redo Export CSV Import CSV…" at bounding box center [634, 519] width 1183 height 907
drag, startPoint x: 798, startPoint y: 136, endPoint x: 883, endPoint y: 130, distance: 85.2
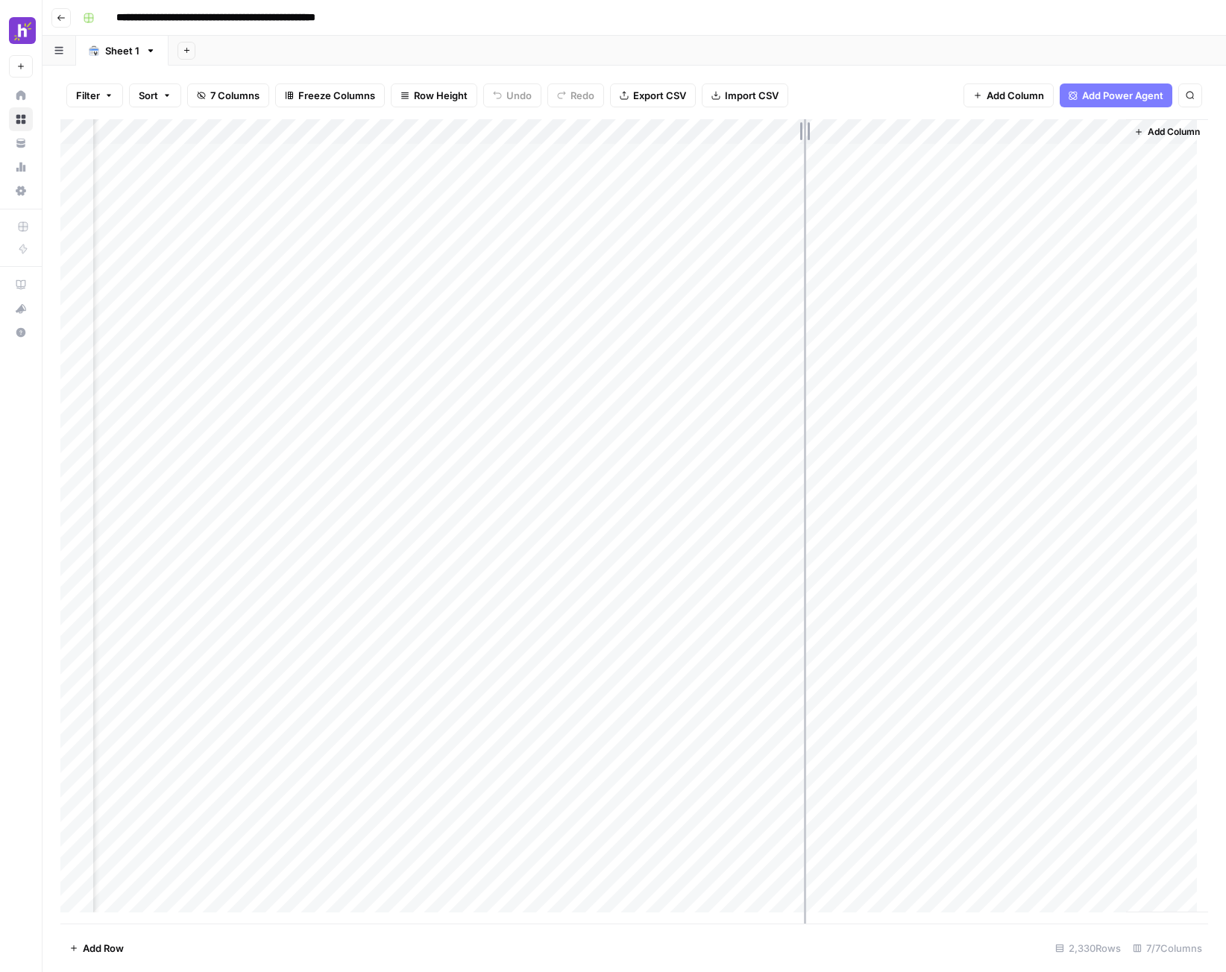
click at [883, 130] on div "Add Column" at bounding box center [634, 521] width 1148 height 805
click at [68, 61] on button "button" at bounding box center [60, 50] width 34 height 29
click at [60, 57] on button "button" at bounding box center [60, 50] width 34 height 29
click at [1148, 130] on span "Add Column" at bounding box center [1174, 131] width 52 height 13
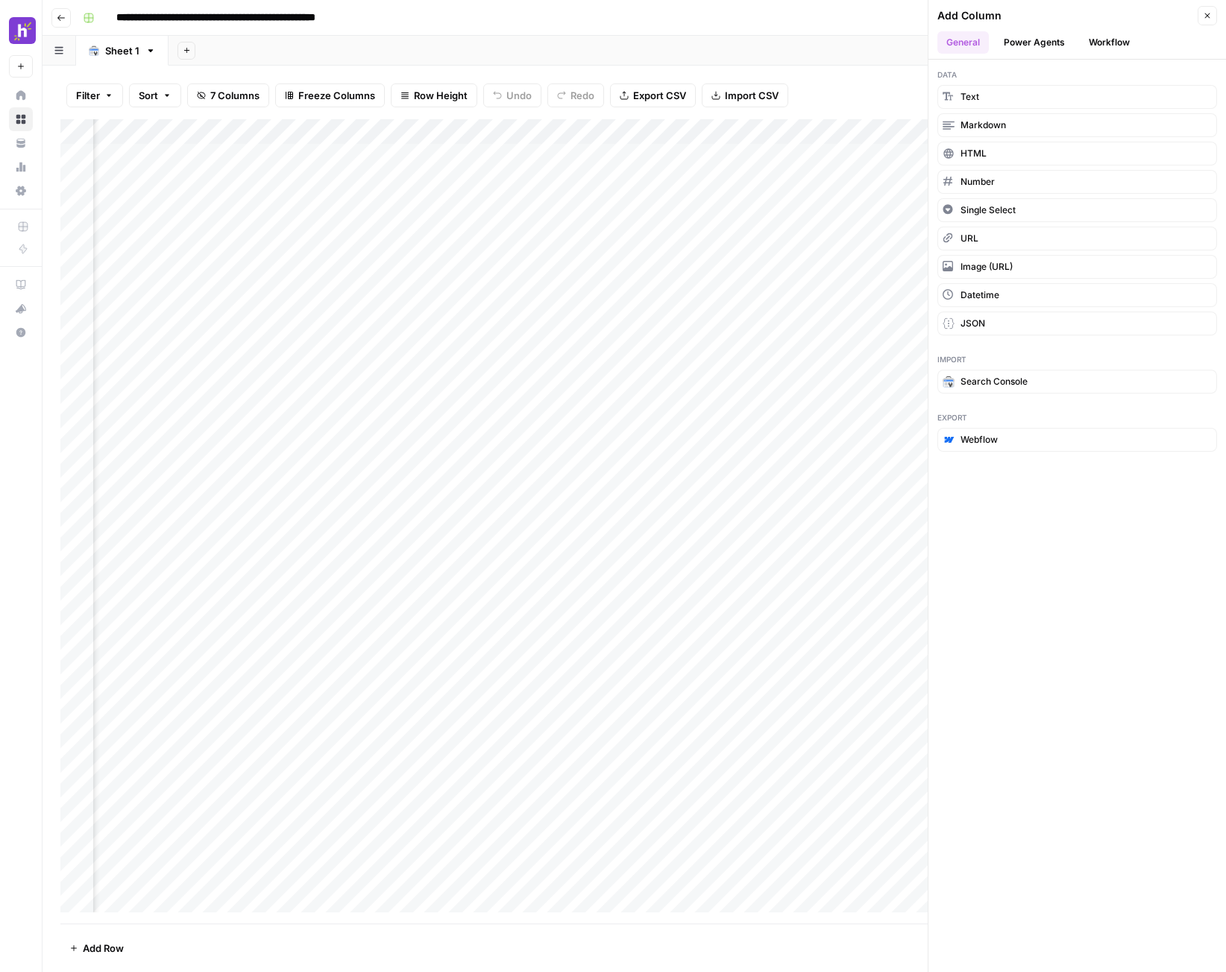
click at [1105, 46] on button "Workflow" at bounding box center [1109, 42] width 59 height 22
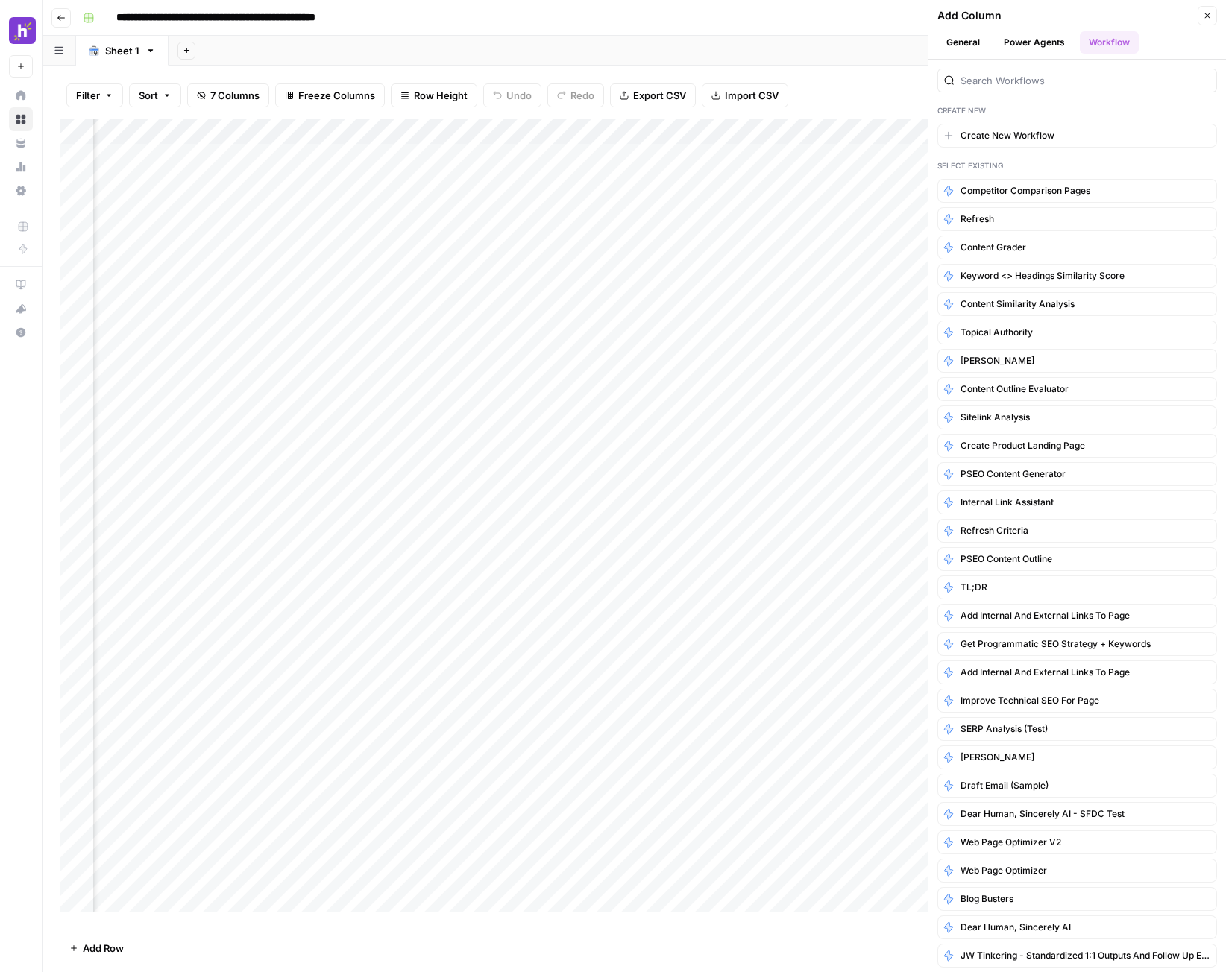
click at [1036, 48] on button "Power Agents" at bounding box center [1034, 42] width 79 height 22
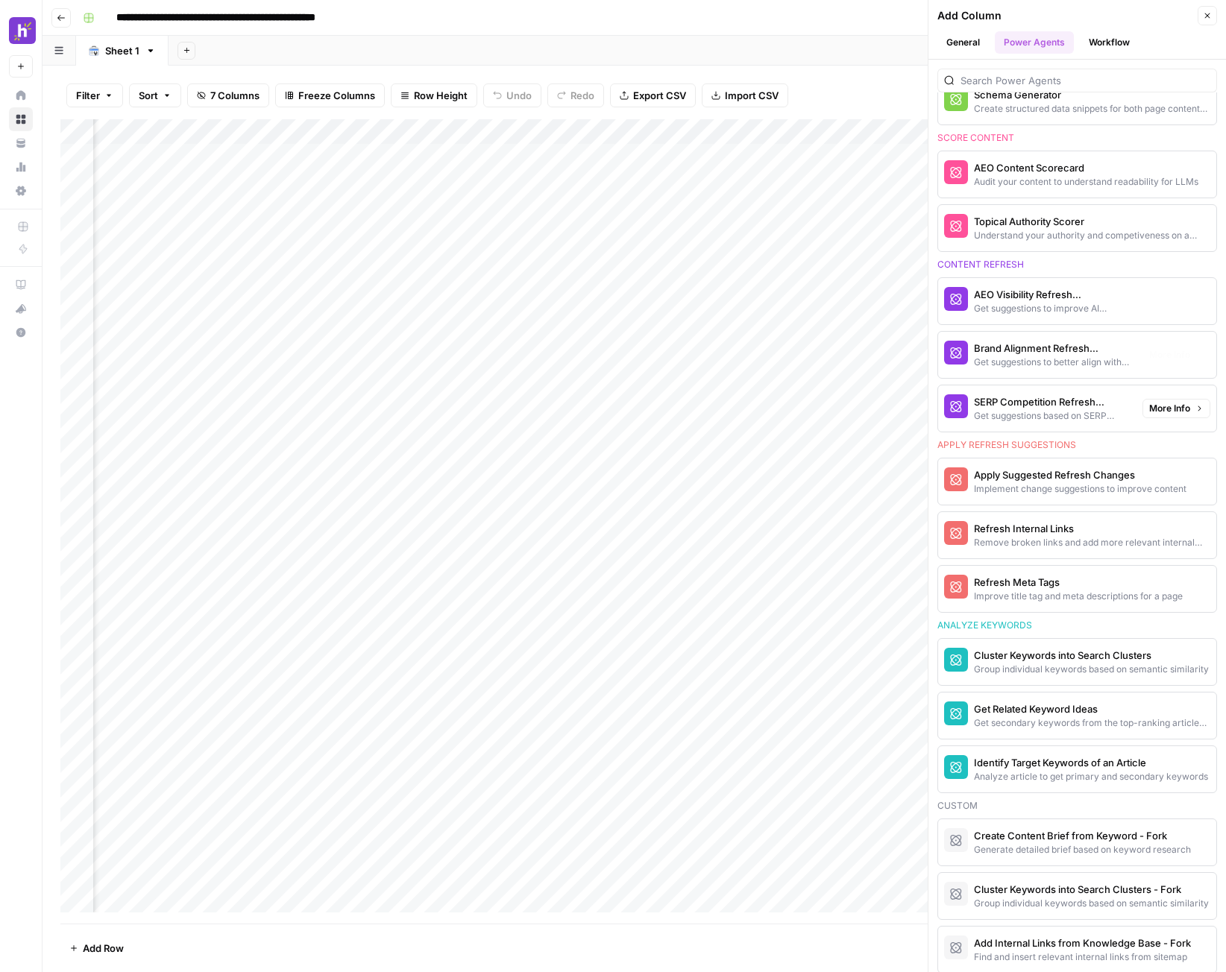
scroll to position [670, 0]
click at [1079, 168] on div "AEO Content Scorecard" at bounding box center [1052, 167] width 157 height 15
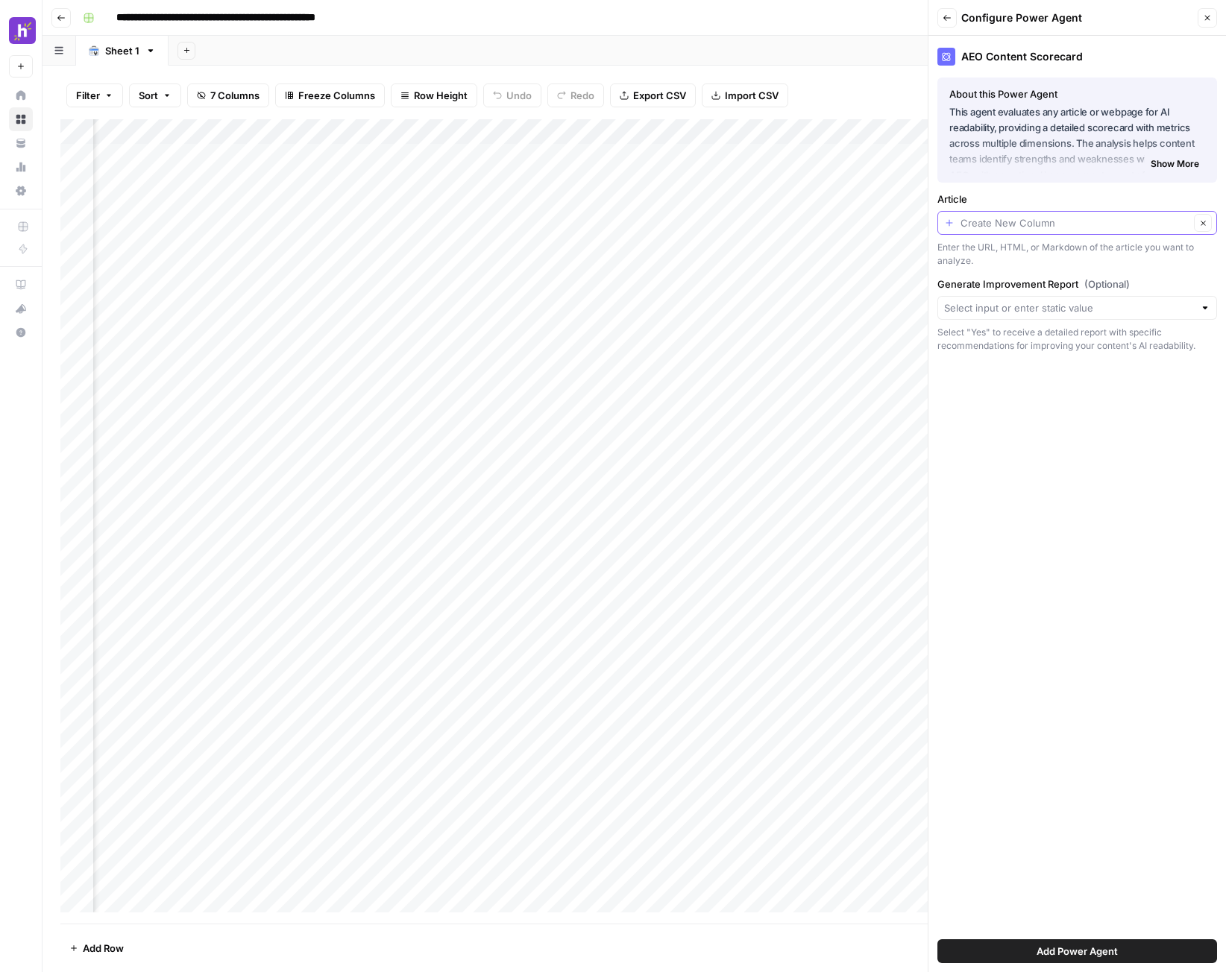
click at [1139, 227] on input "Article" at bounding box center [1074, 223] width 229 height 15
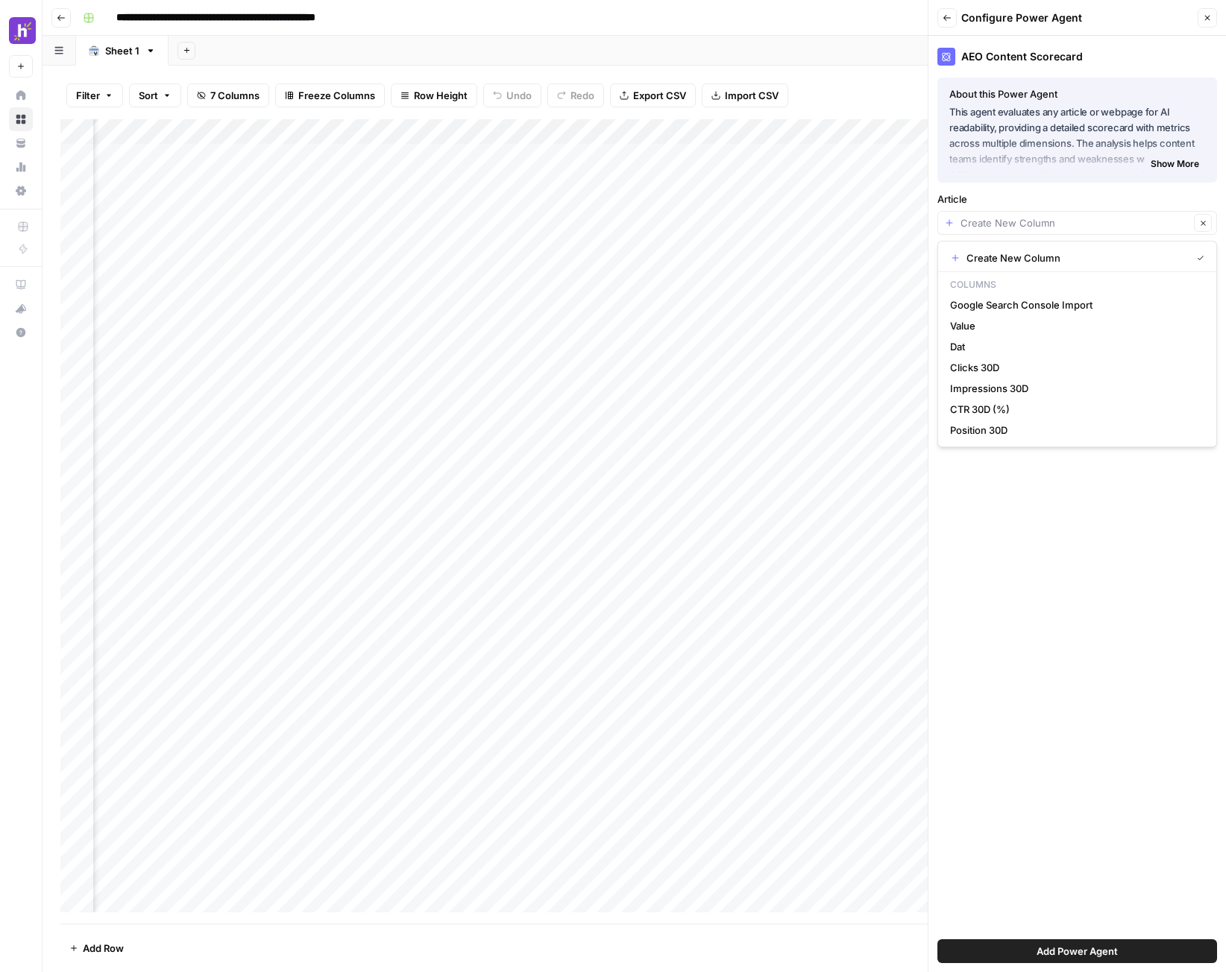
type input "Create New Column"
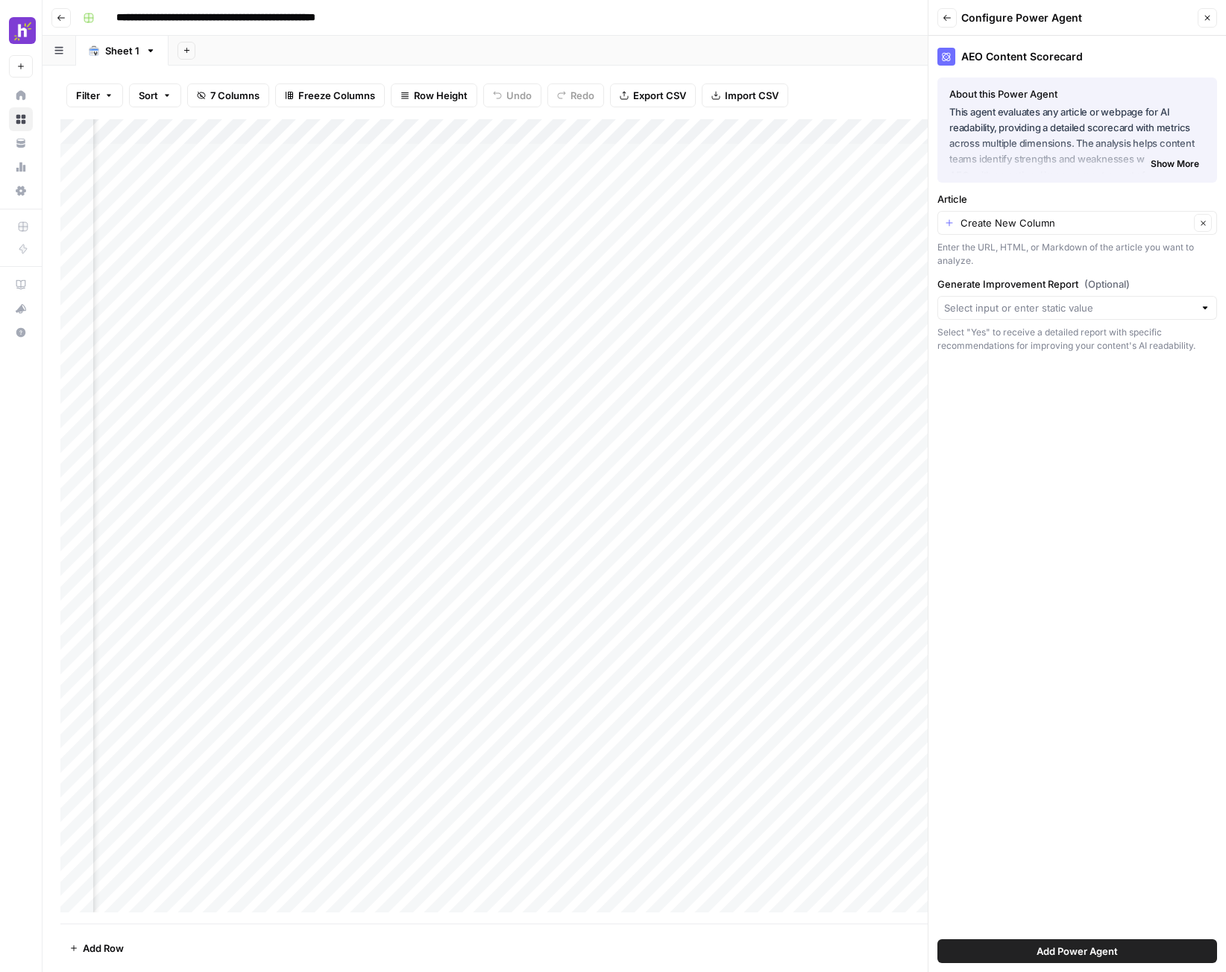
click at [1104, 193] on label "Article" at bounding box center [1077, 199] width 280 height 15
click at [1104, 216] on input "Create New Column" at bounding box center [1074, 223] width 229 height 15
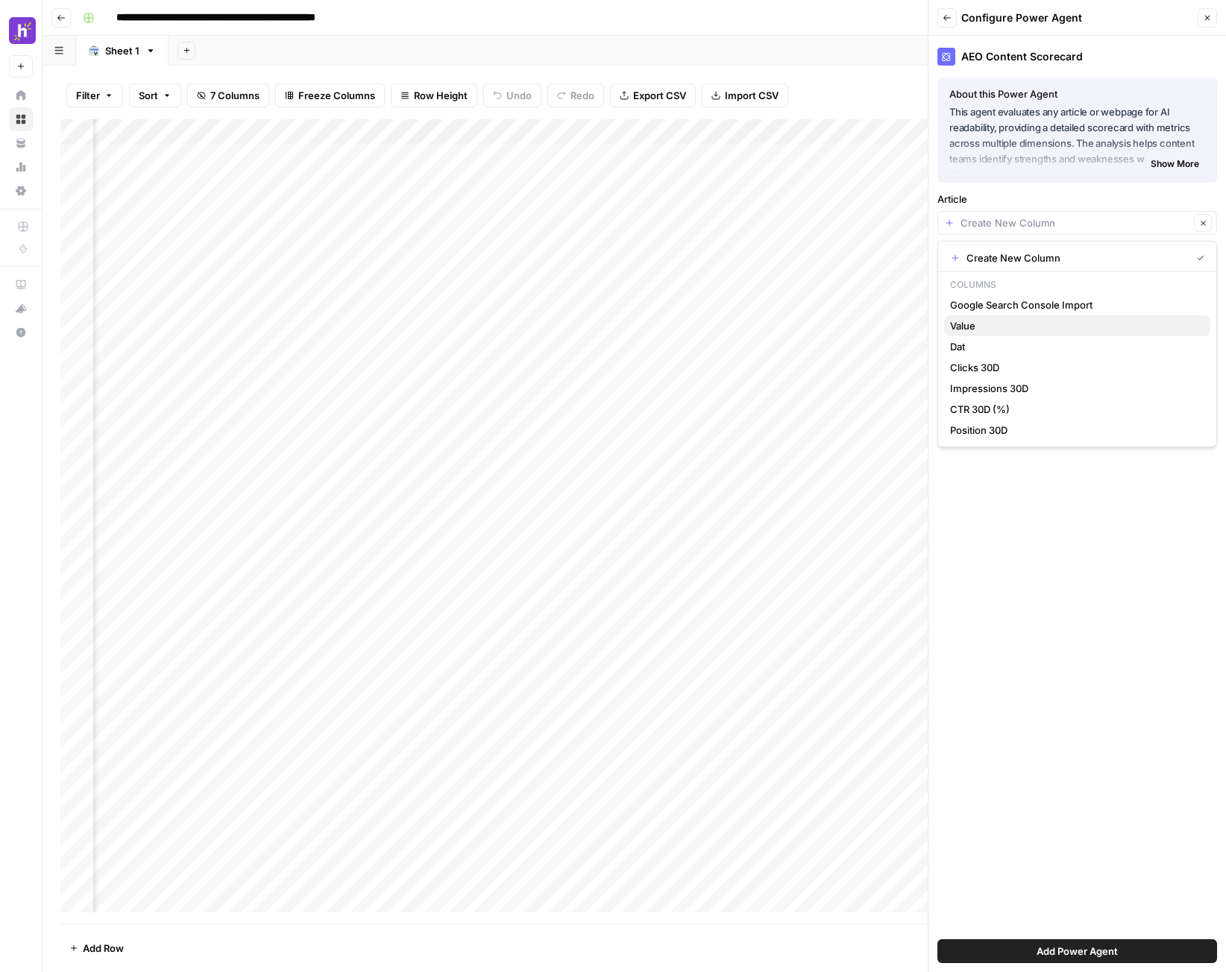
click at [1011, 331] on span "Value" at bounding box center [1074, 325] width 248 height 15
type input "Value"
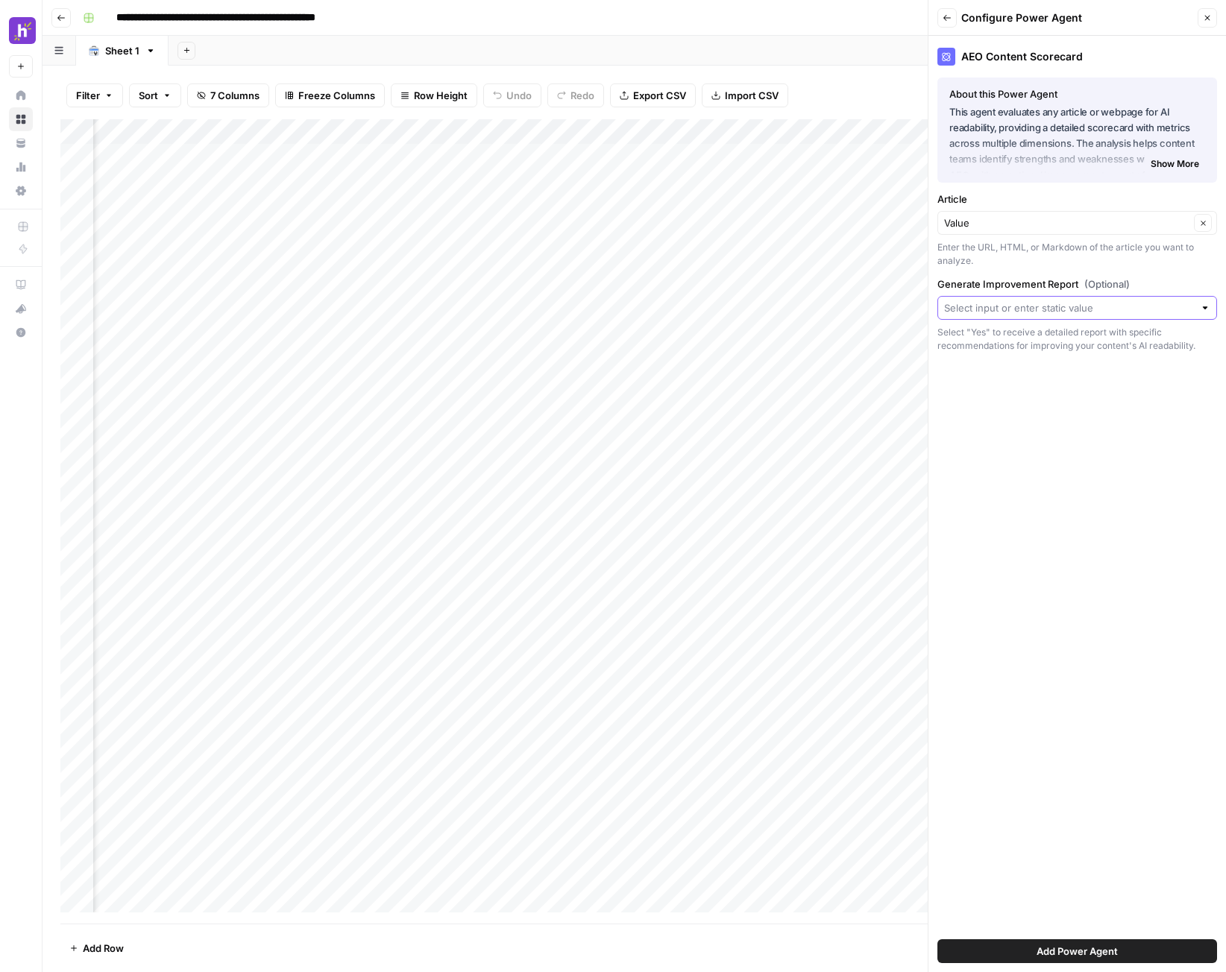
click at [1106, 309] on input "Generate Improvement Report (Optional)" at bounding box center [1069, 308] width 250 height 15
click at [1121, 255] on div "Enter the URL, HTML, or Markdown of the article you want to analyze." at bounding box center [1077, 254] width 280 height 27
click at [1115, 312] on input "Generate Improvement Report (Optional)" at bounding box center [1069, 308] width 250 height 15
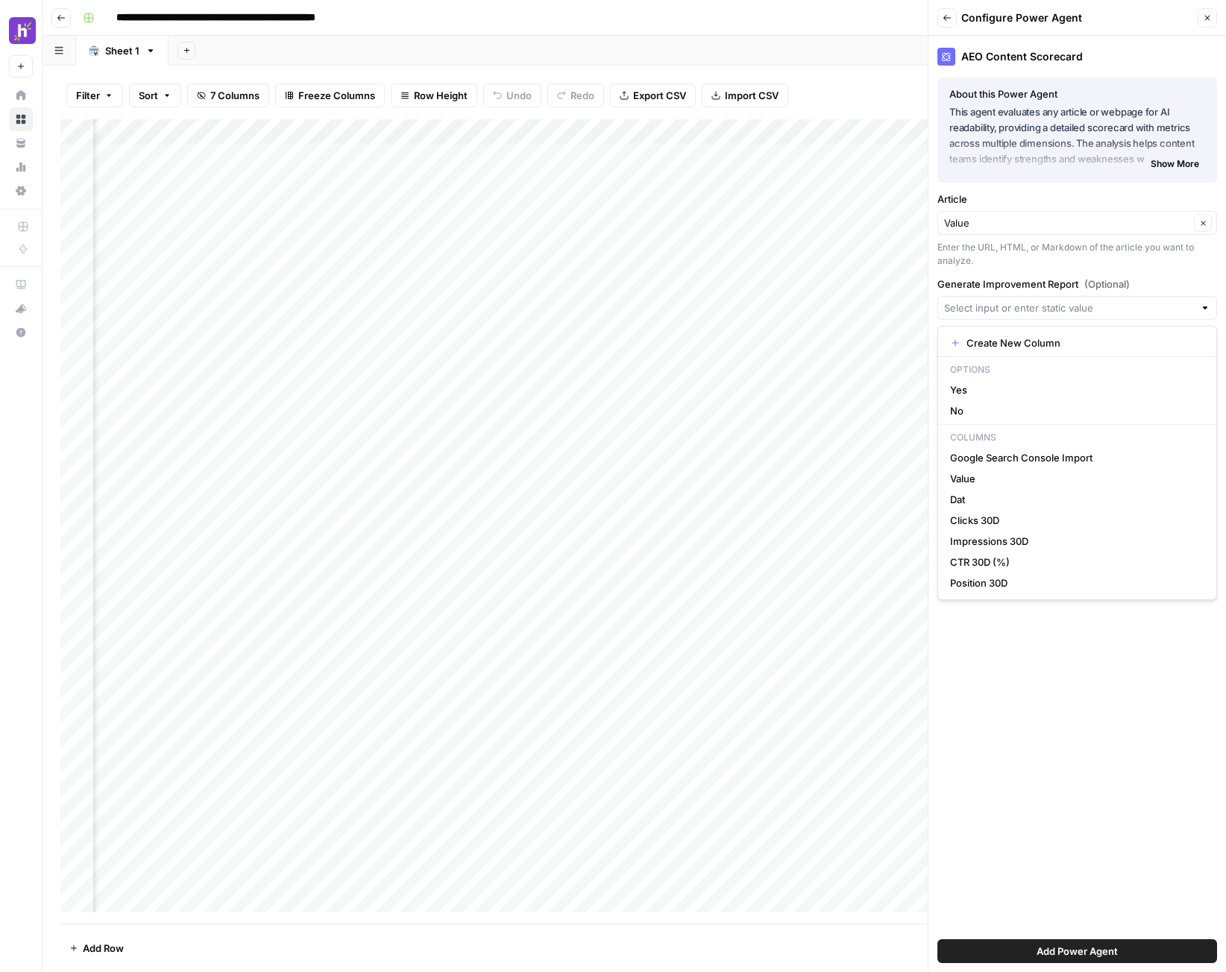
click at [1117, 268] on div "AEO Content Scorecard About this Power Agent This agent evaluates any article o…" at bounding box center [1077, 504] width 298 height 937
click at [1056, 954] on span "Add Power Agent" at bounding box center [1077, 951] width 81 height 15
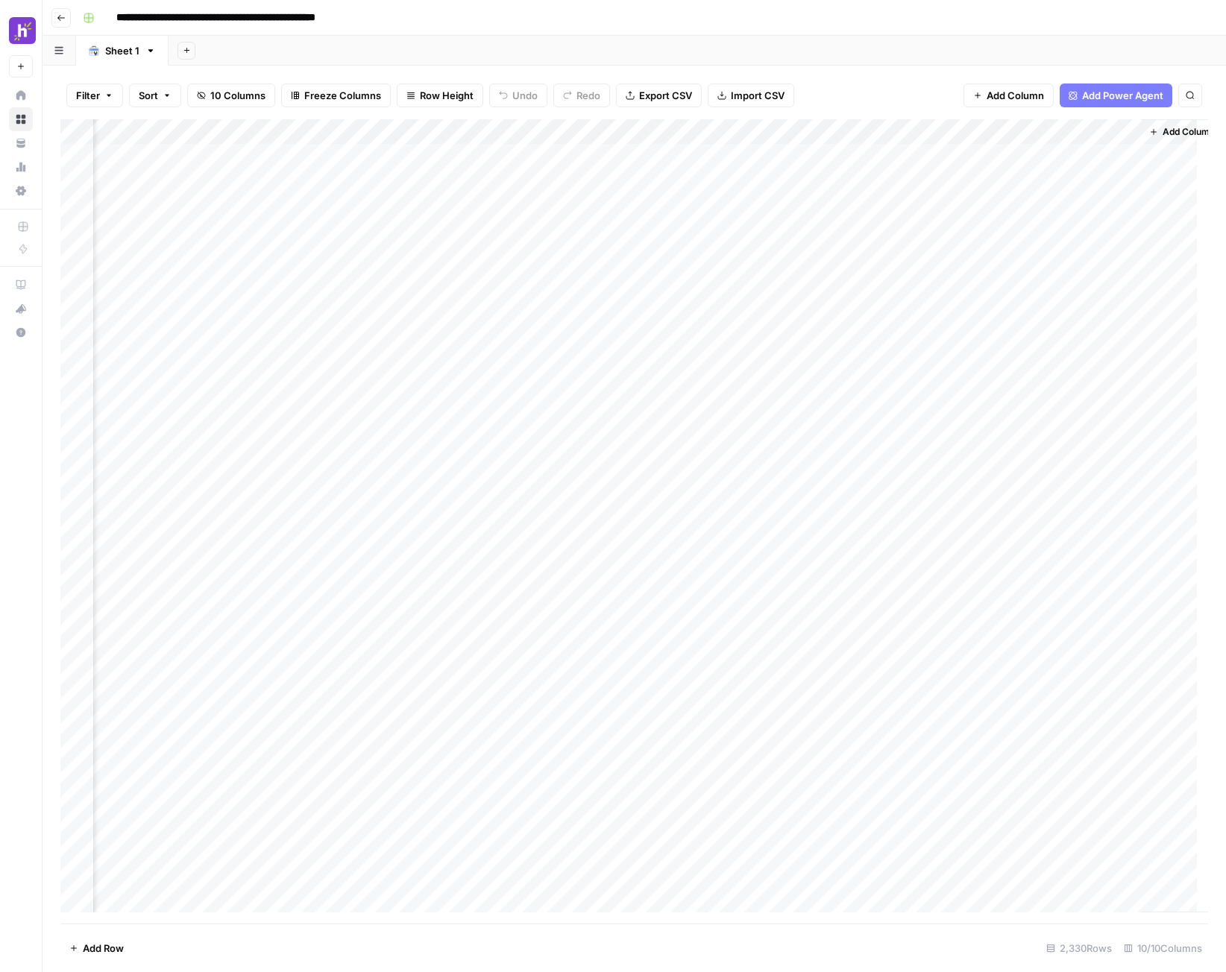
scroll to position [0, 590]
click at [822, 133] on div "Add Column" at bounding box center [634, 521] width 1148 height 805
click at [946, 287] on span "First 10 Rows" at bounding box center [925, 280] width 94 height 15
click at [63, 14] on icon "button" at bounding box center [61, 17] width 9 height 9
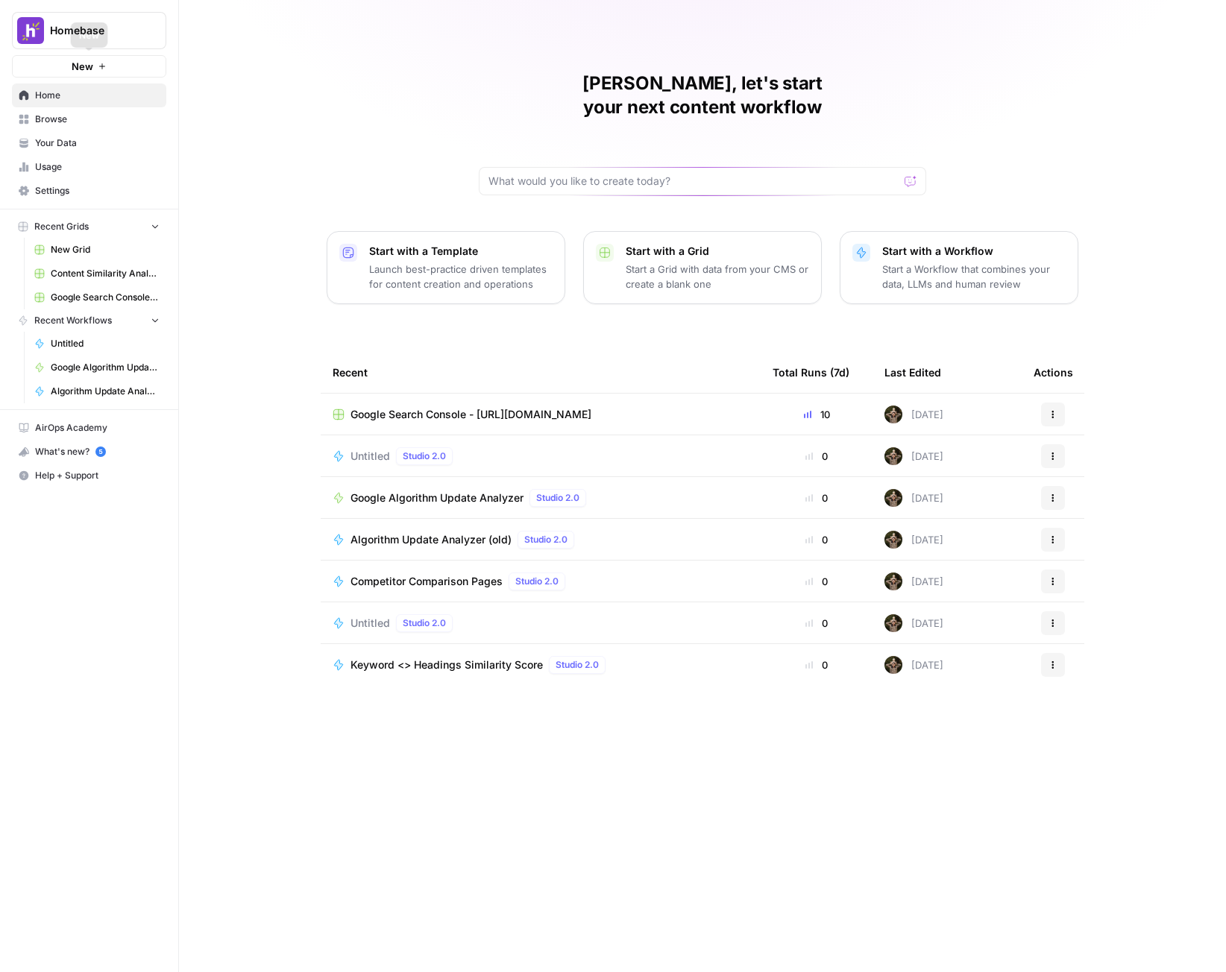
click at [81, 66] on span "New" at bounding box center [83, 66] width 22 height 15
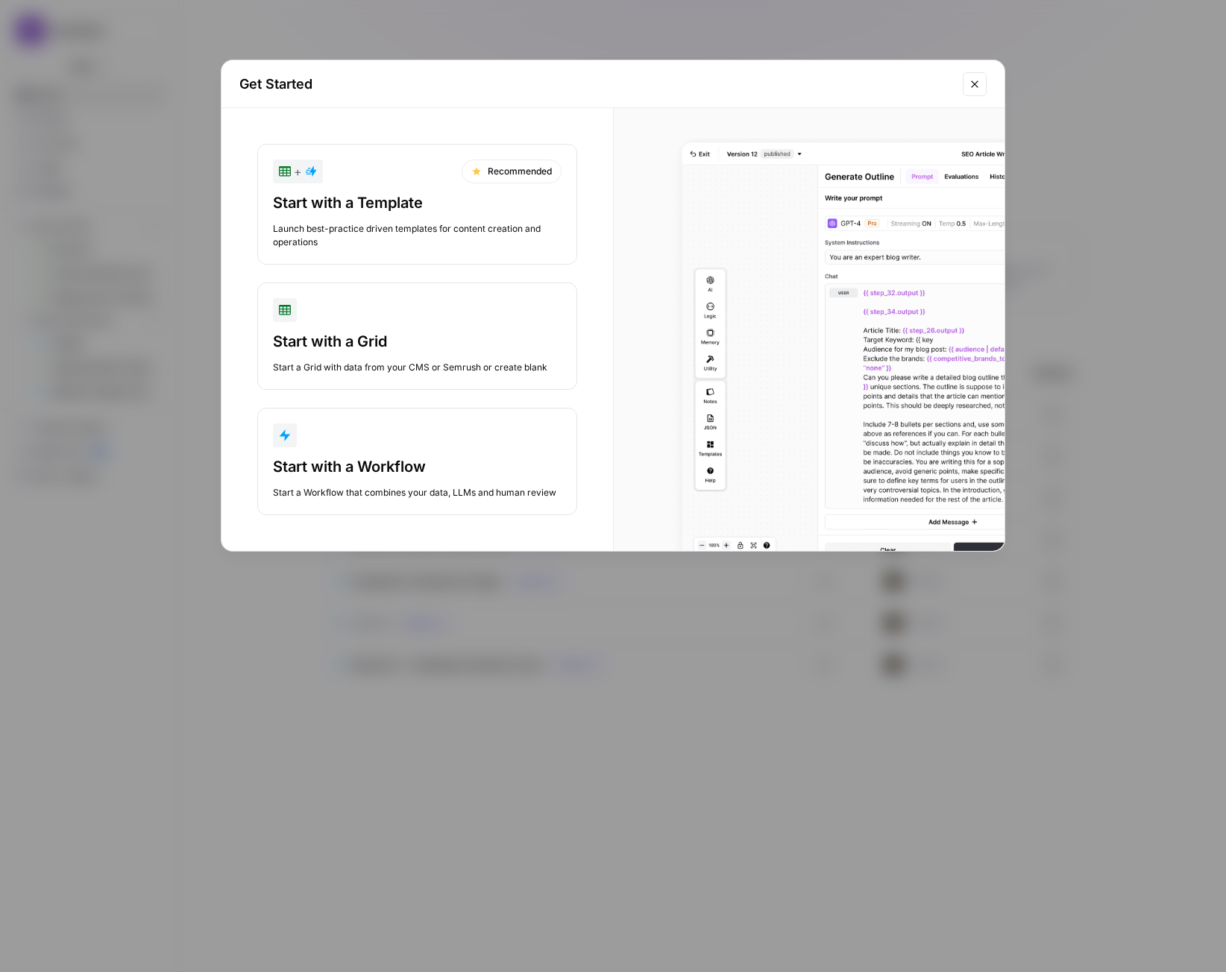
click at [401, 449] on button "Start with a Workflow Start a Workflow that combines your data, LLMs and human …" at bounding box center [417, 461] width 320 height 107
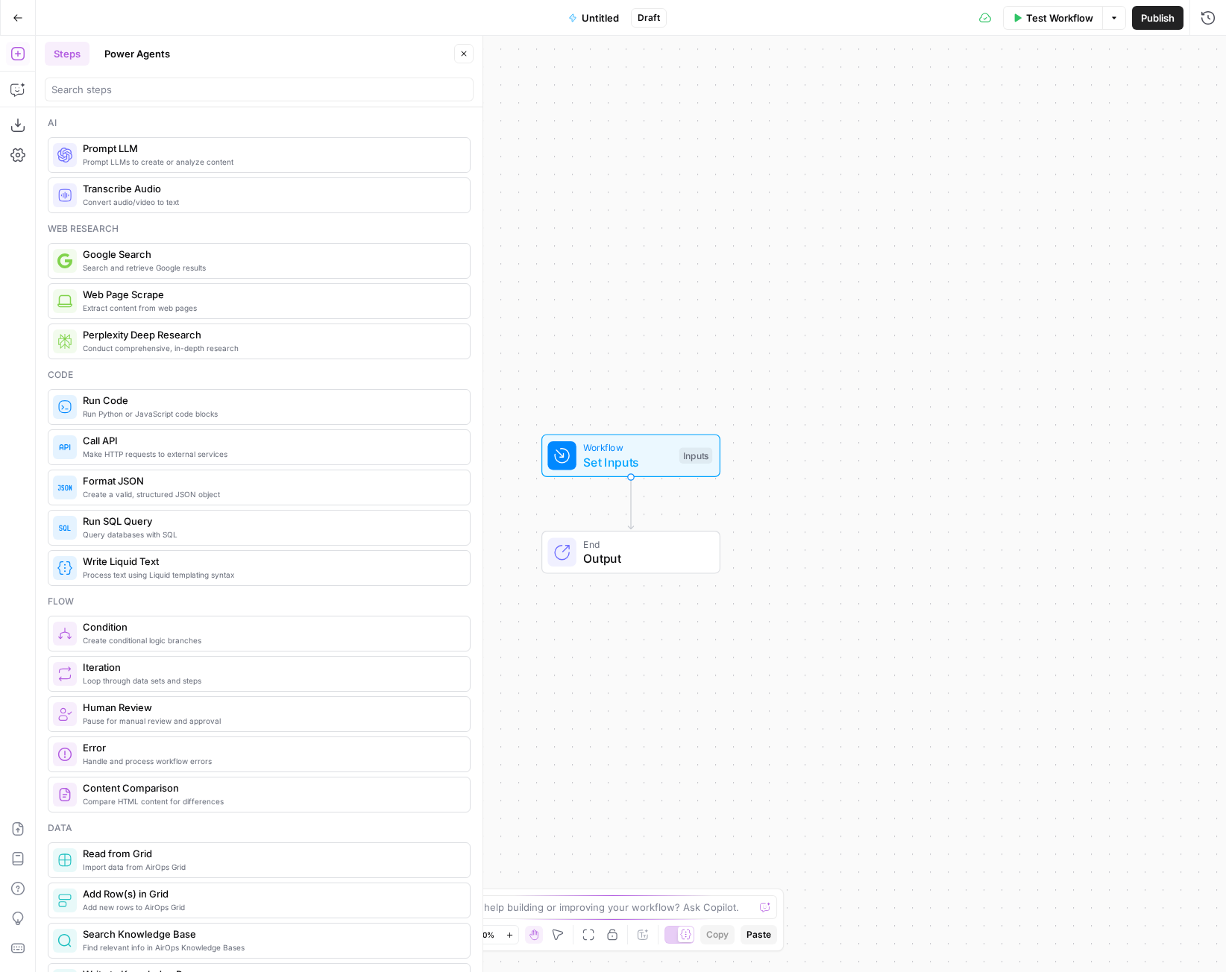
click at [142, 51] on button "Power Agents" at bounding box center [137, 54] width 84 height 24
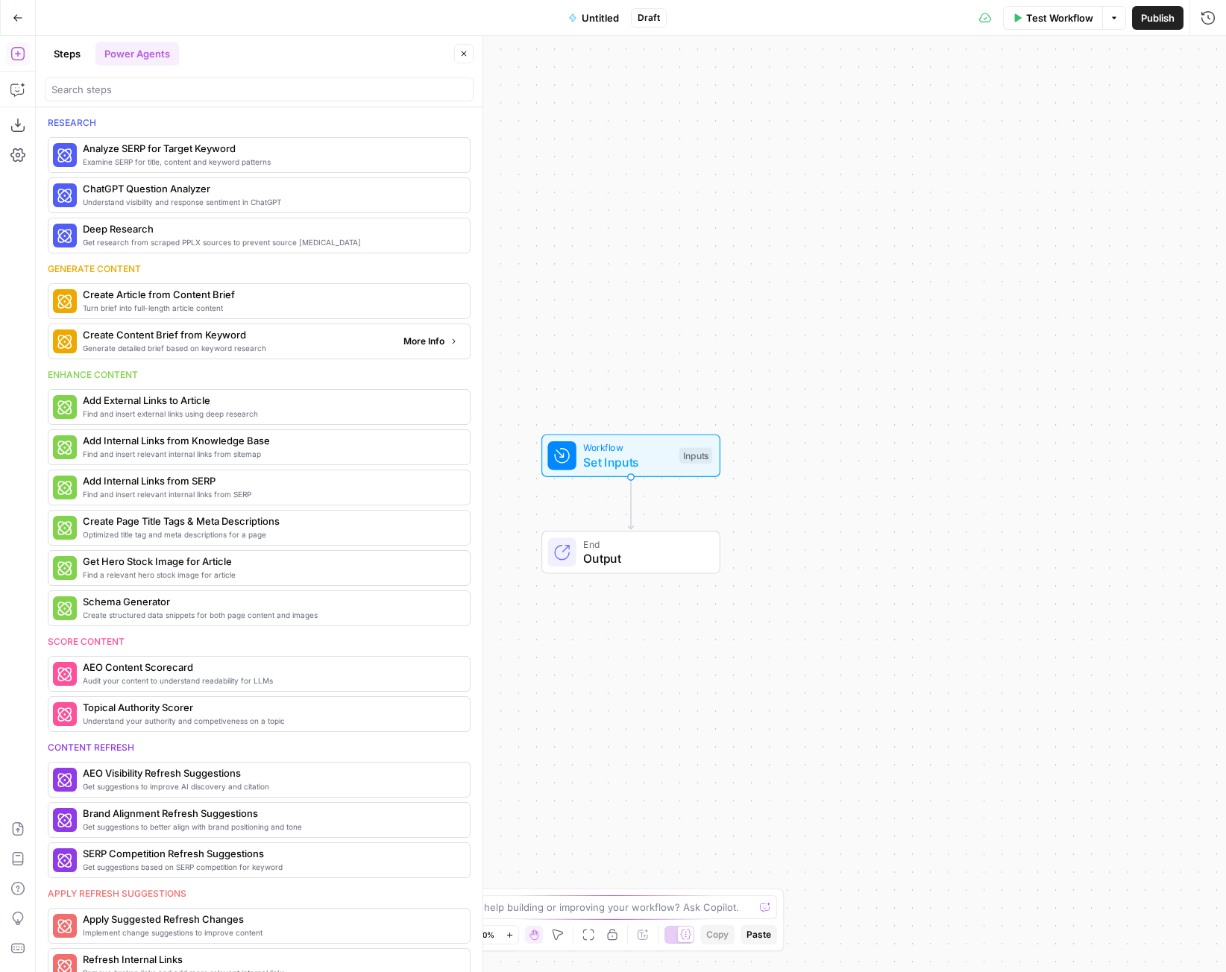
click at [218, 348] on span "Generate detailed brief based on keyword research" at bounding box center [237, 348] width 309 height 12
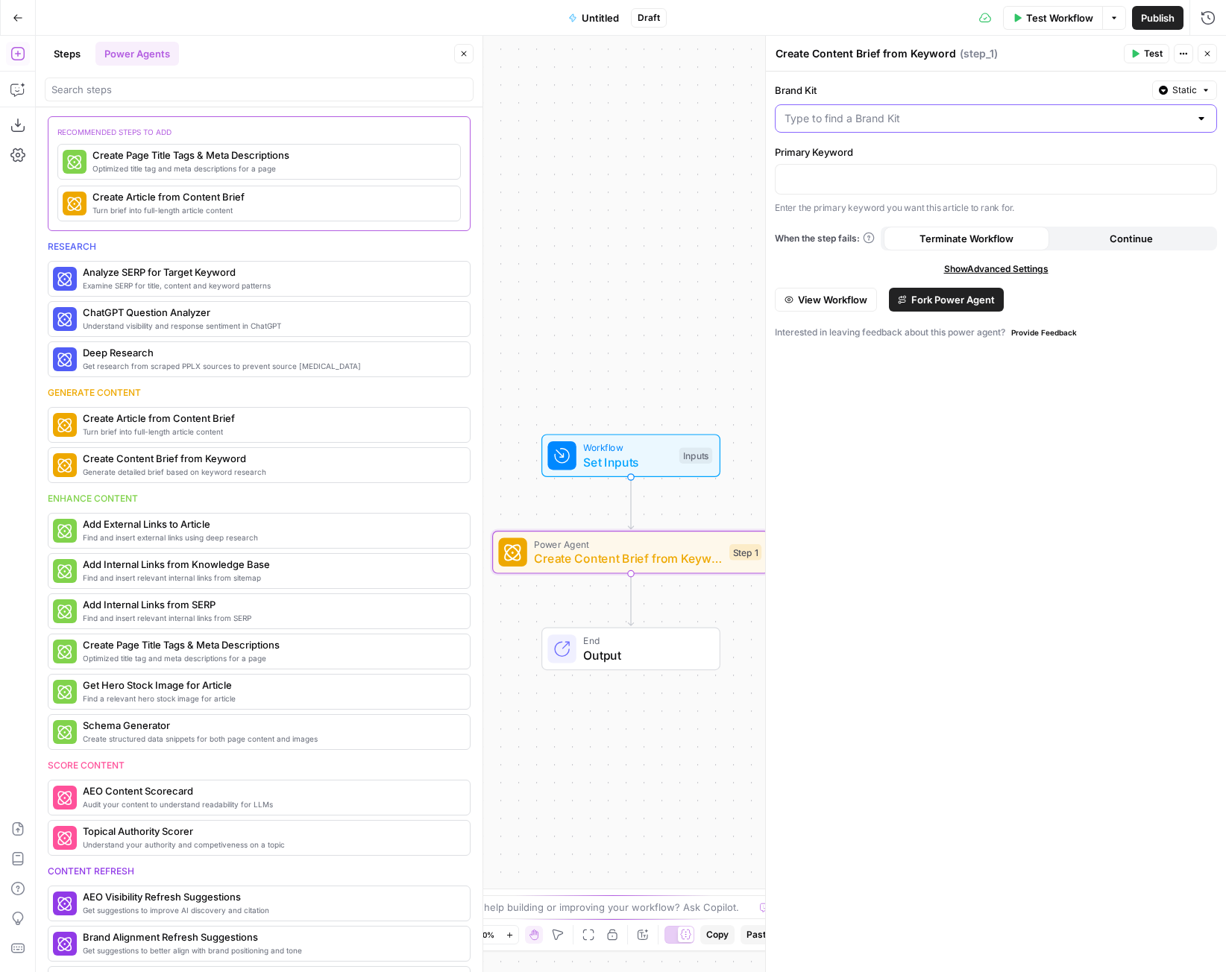
click at [862, 119] on input "Brand Kit" at bounding box center [986, 118] width 405 height 15
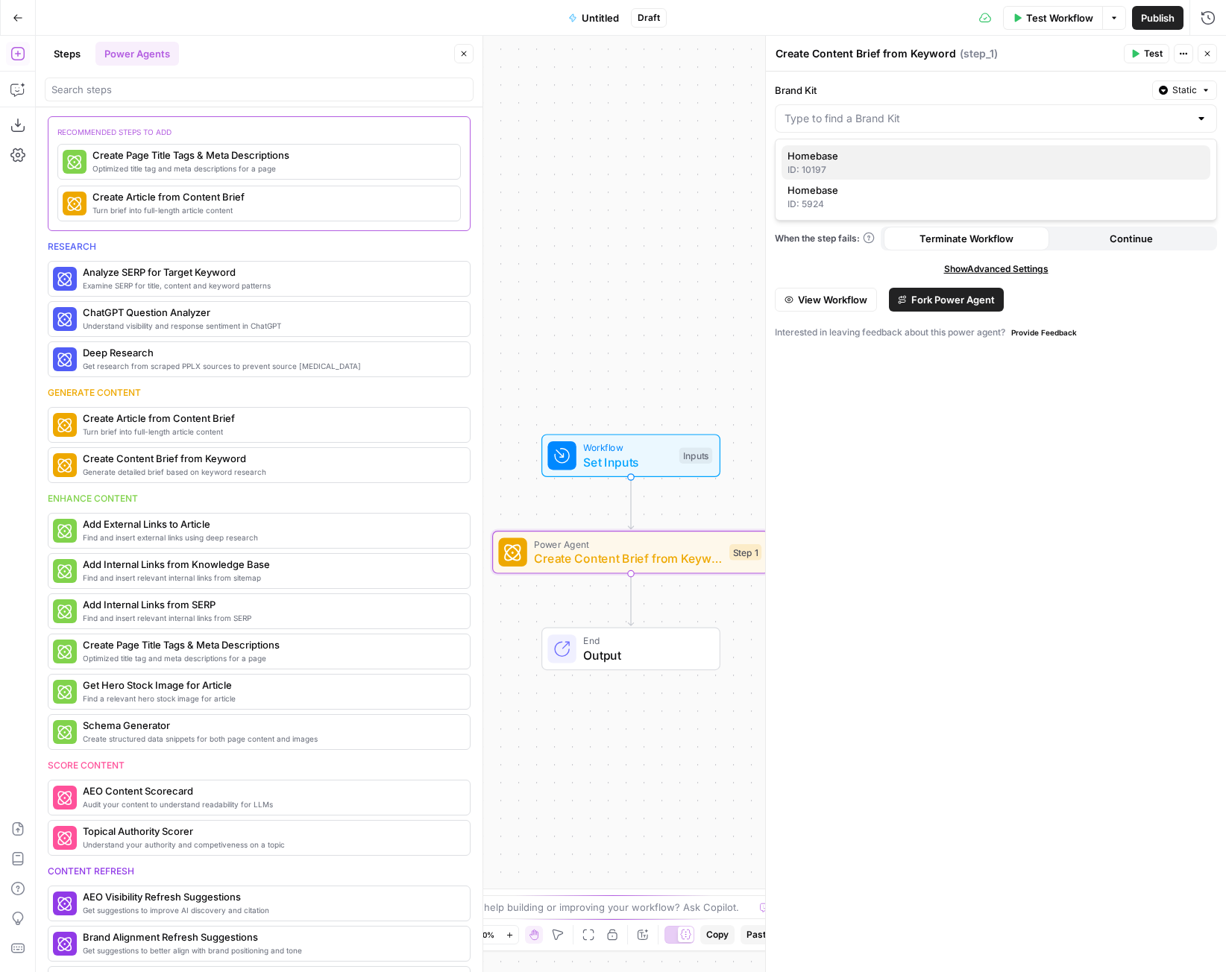
click at [848, 164] on div "ID: 10197" at bounding box center [995, 169] width 417 height 13
type input "Homebase"
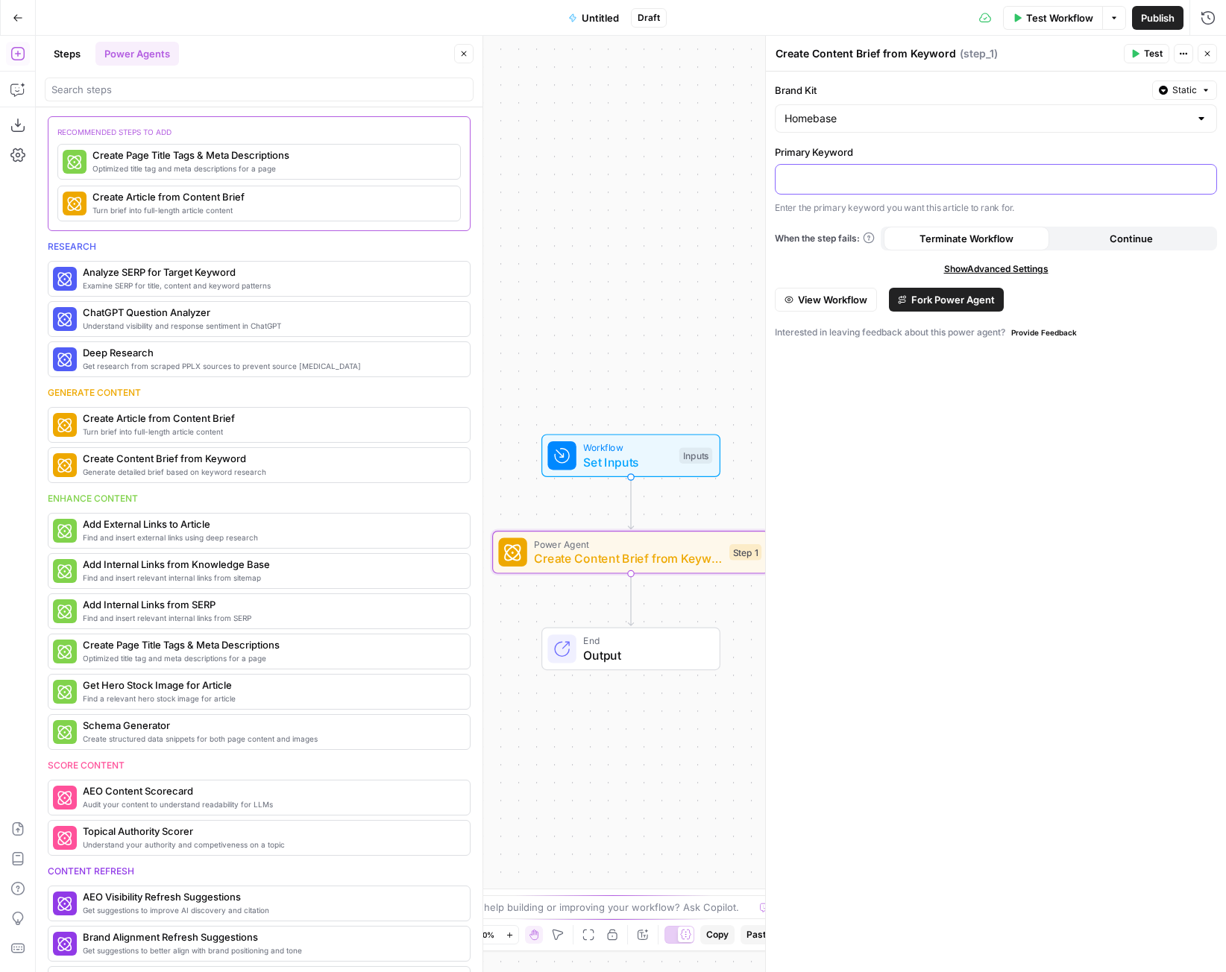
click at [848, 175] on p at bounding box center [995, 178] width 423 height 15
click at [1069, 15] on span "Test Workflow" at bounding box center [1059, 17] width 67 height 15
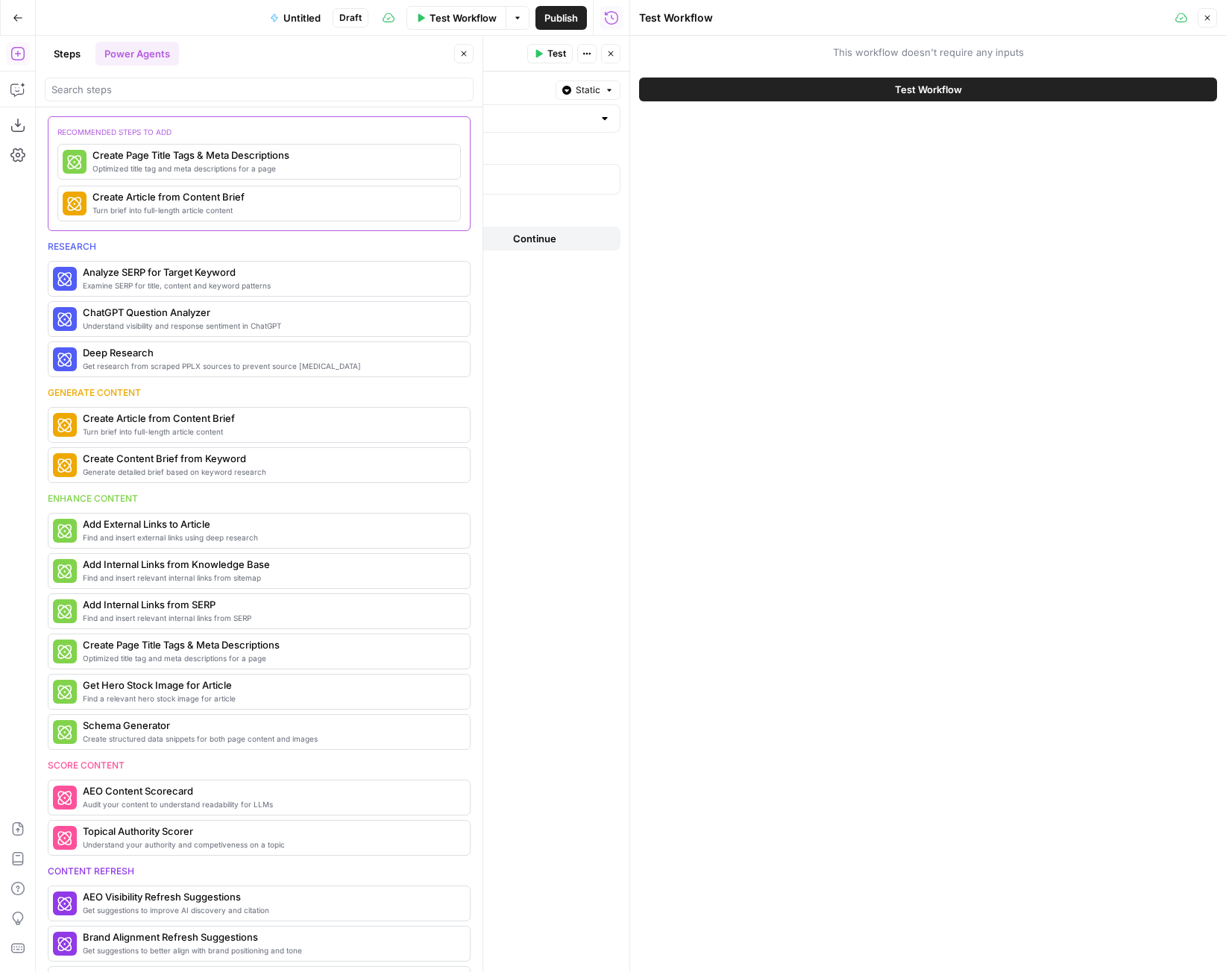
click at [934, 84] on span "Test Workflow" at bounding box center [928, 89] width 67 height 15
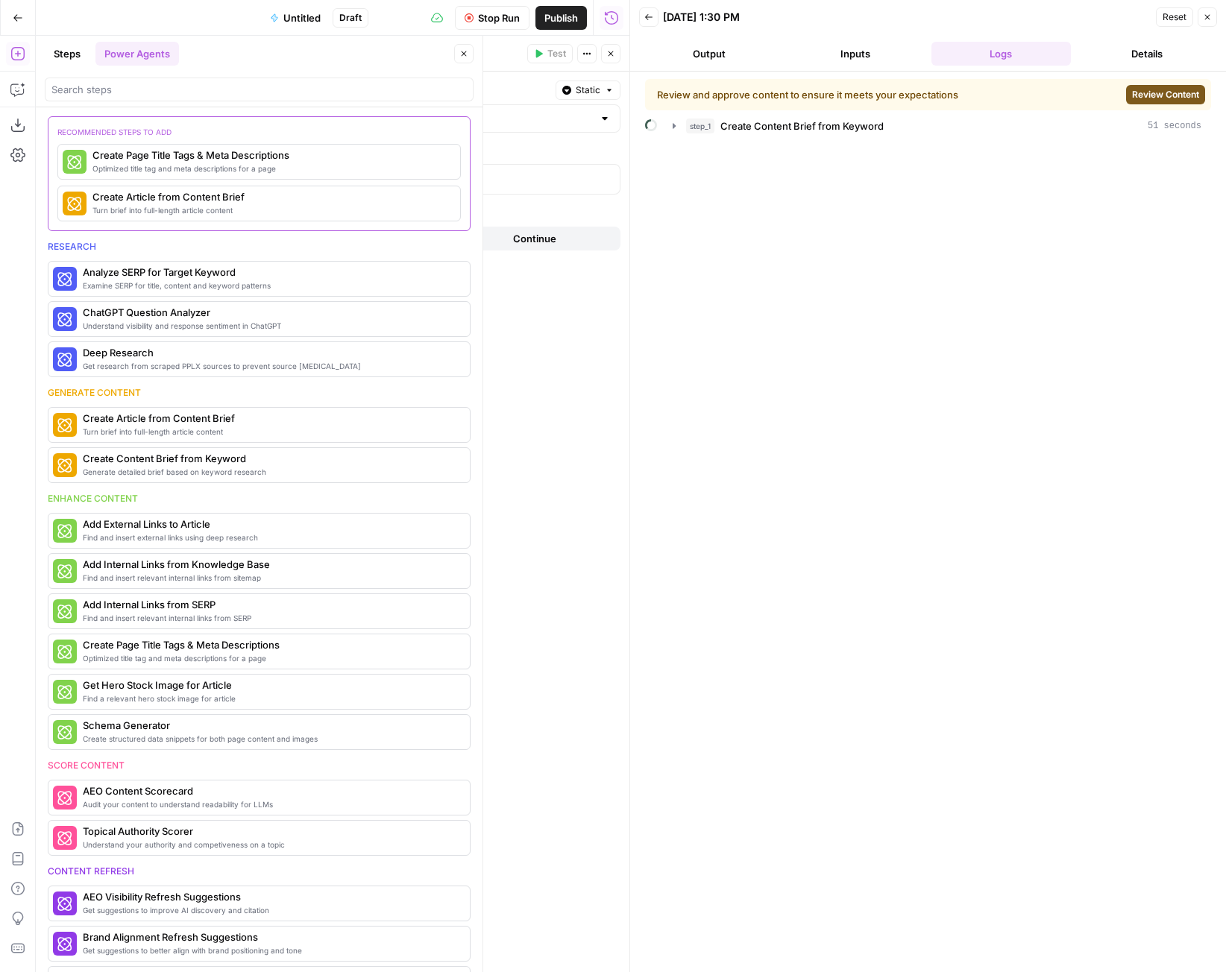
click at [1179, 98] on span "Review Content" at bounding box center [1165, 94] width 67 height 13
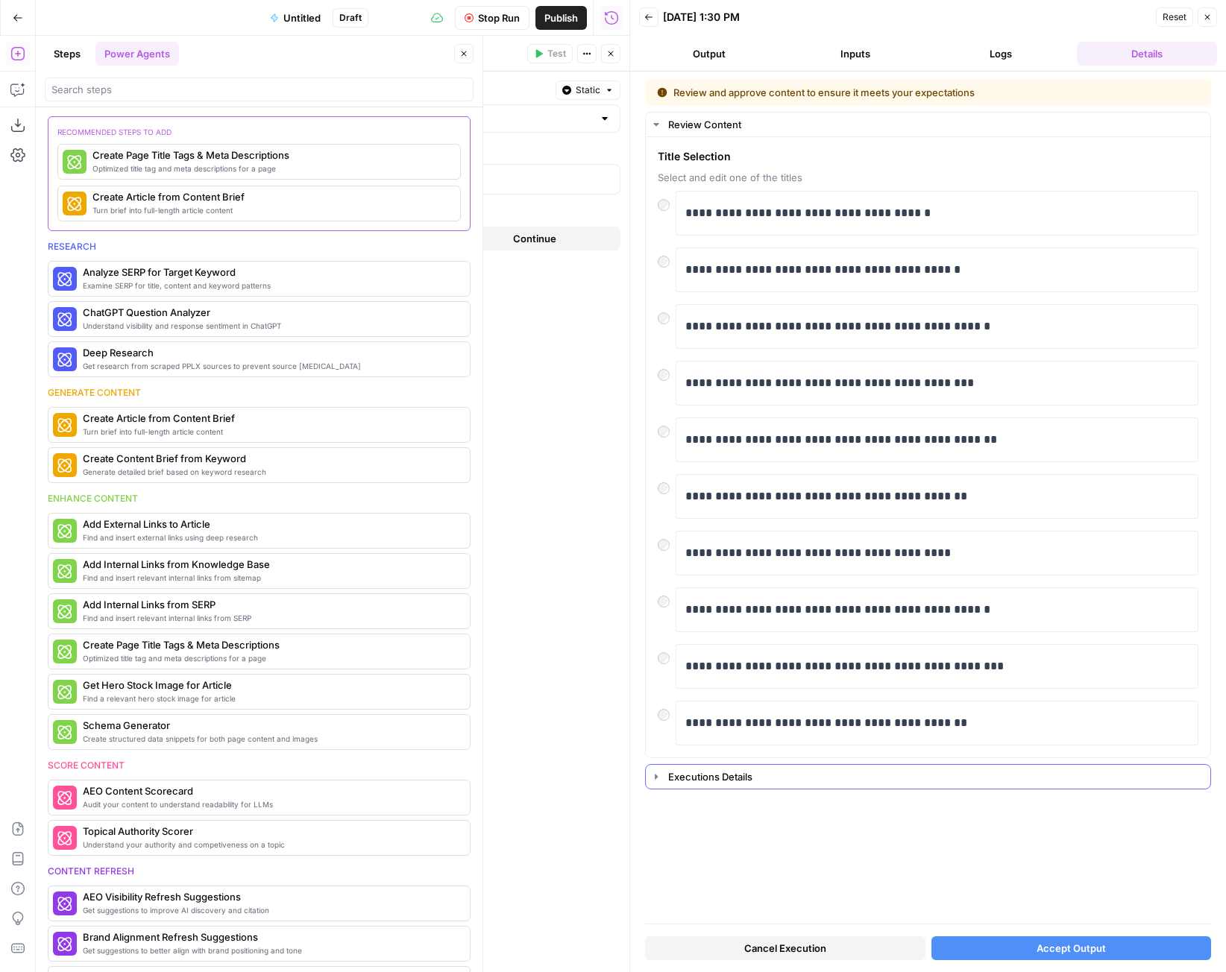
click at [673, 768] on button "Executions Details" at bounding box center [928, 777] width 564 height 24
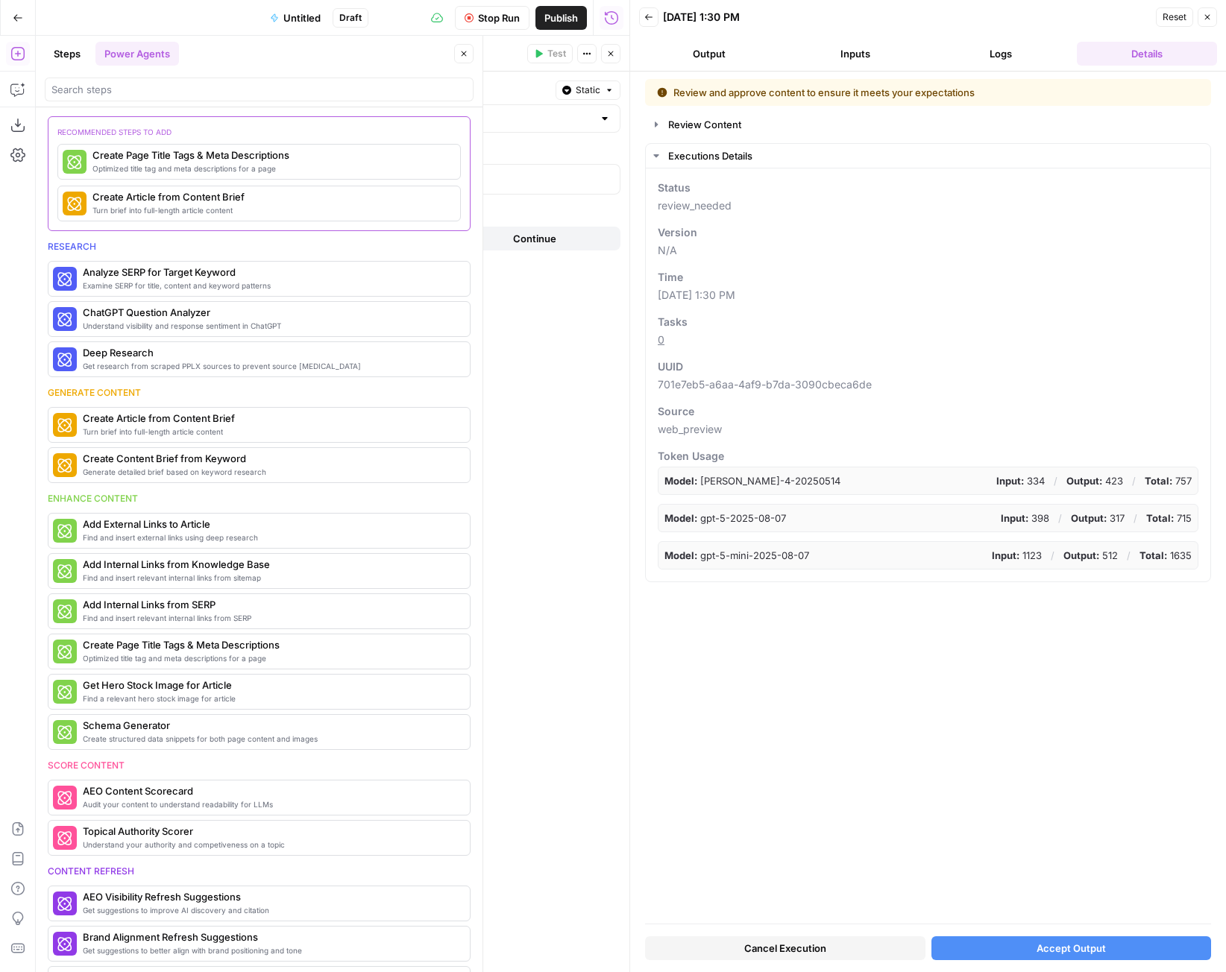
click at [1089, 953] on span "Accept Output" at bounding box center [1071, 948] width 69 height 15
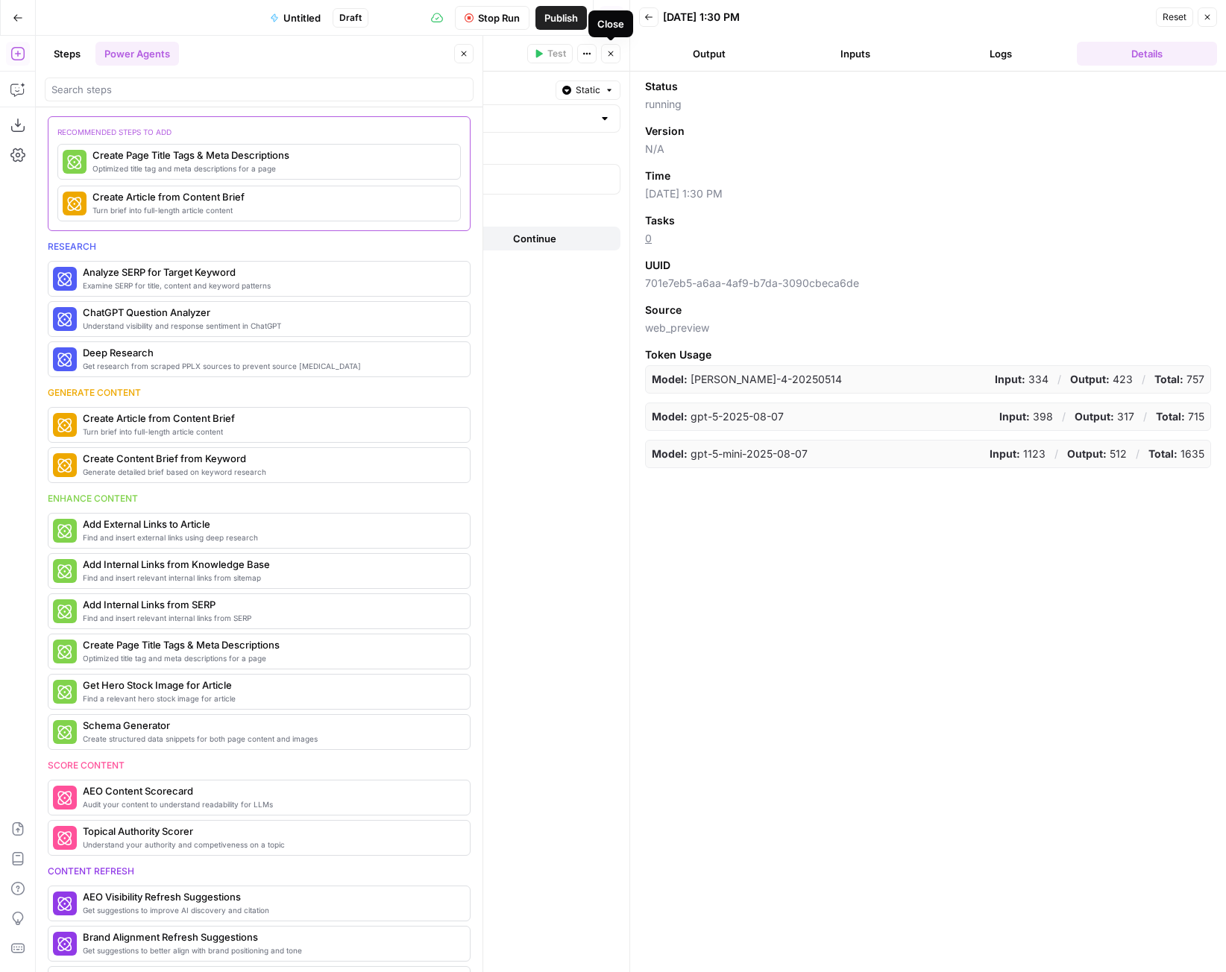
click at [616, 63] on button "Close" at bounding box center [610, 53] width 19 height 19
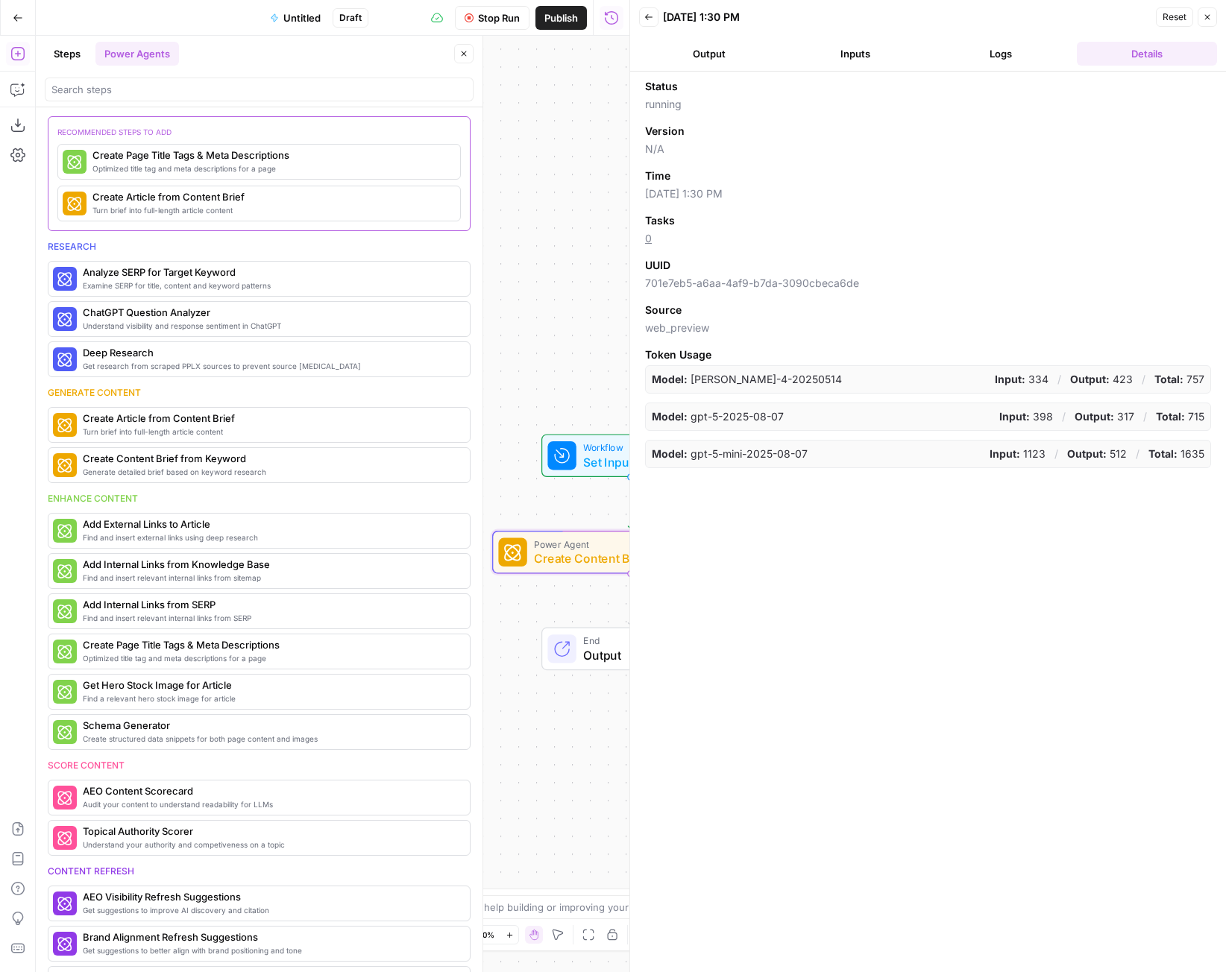
click at [609, 654] on span "Output" at bounding box center [644, 656] width 122 height 18
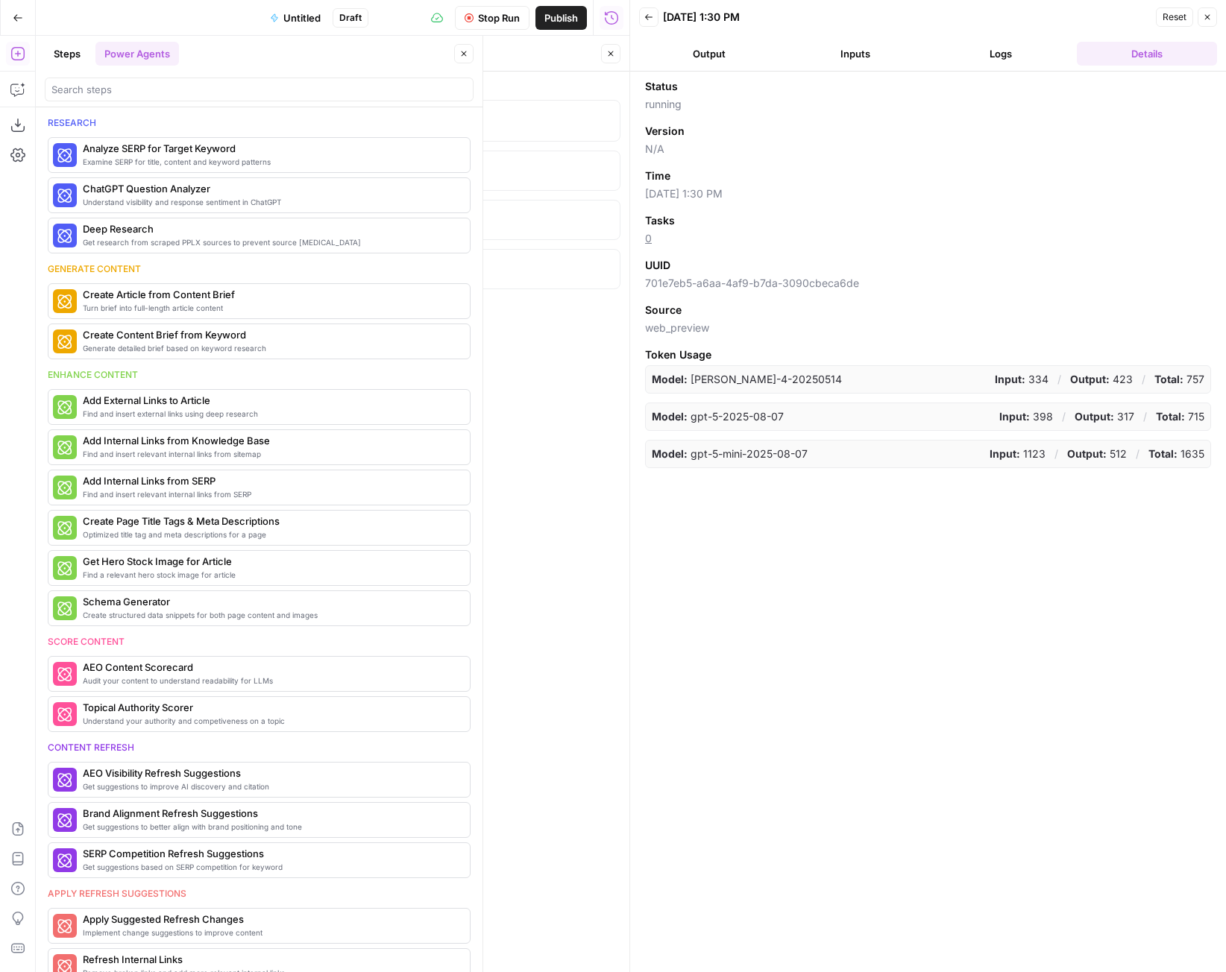
click at [854, 59] on button "Inputs" at bounding box center [855, 54] width 140 height 24
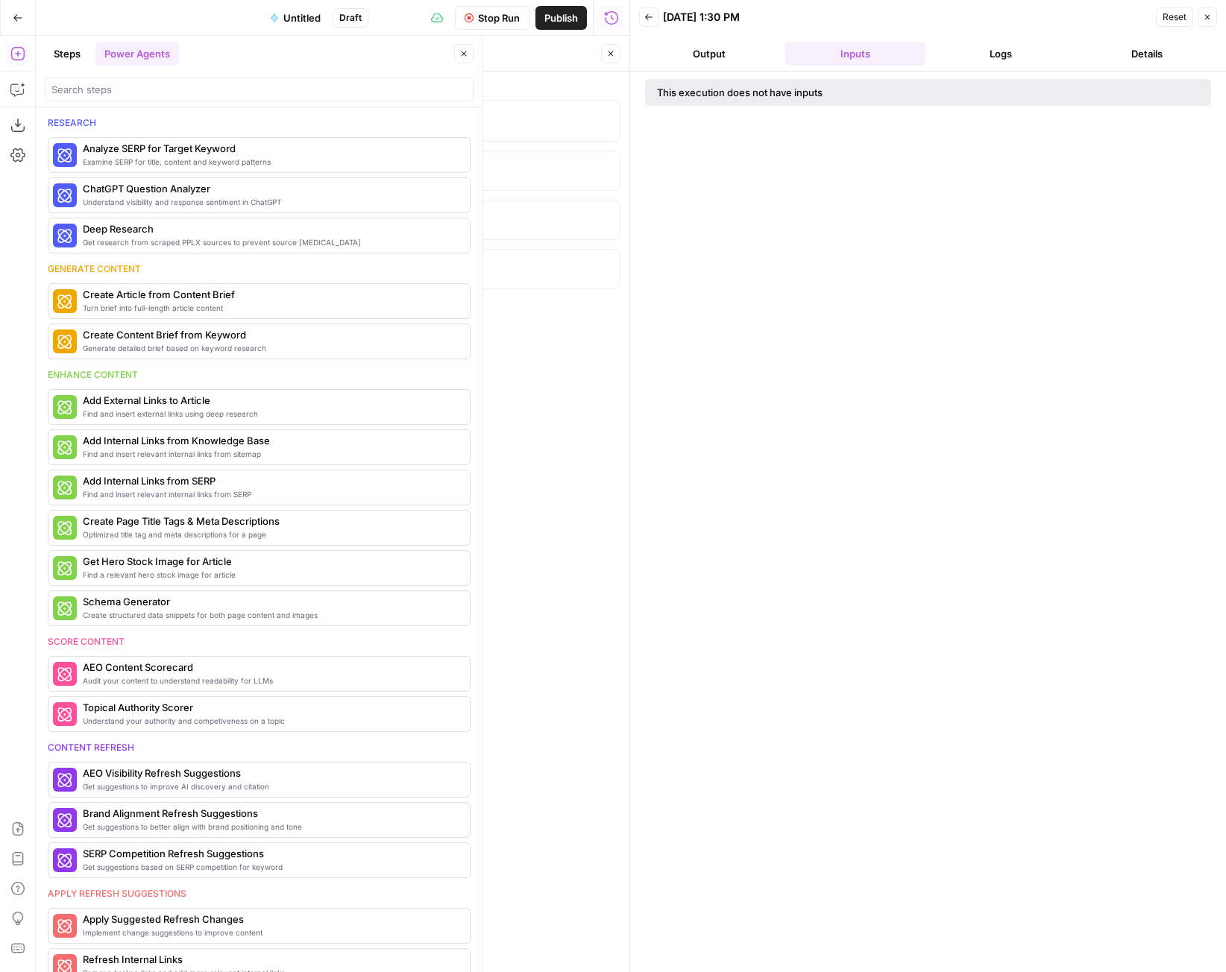
click at [726, 50] on button "Output" at bounding box center [709, 54] width 140 height 24
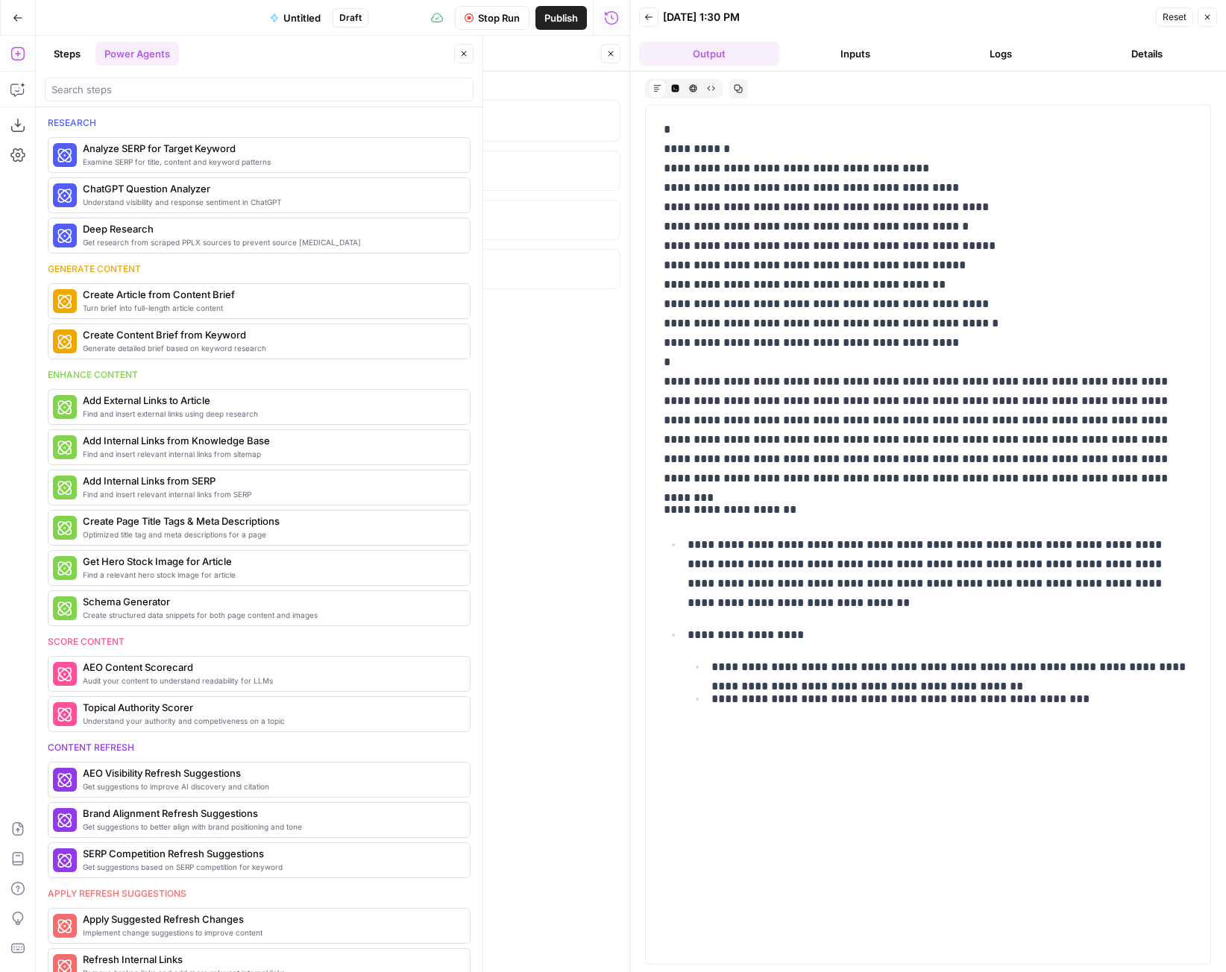
click at [674, 88] on icon "button" at bounding box center [675, 88] width 8 height 8
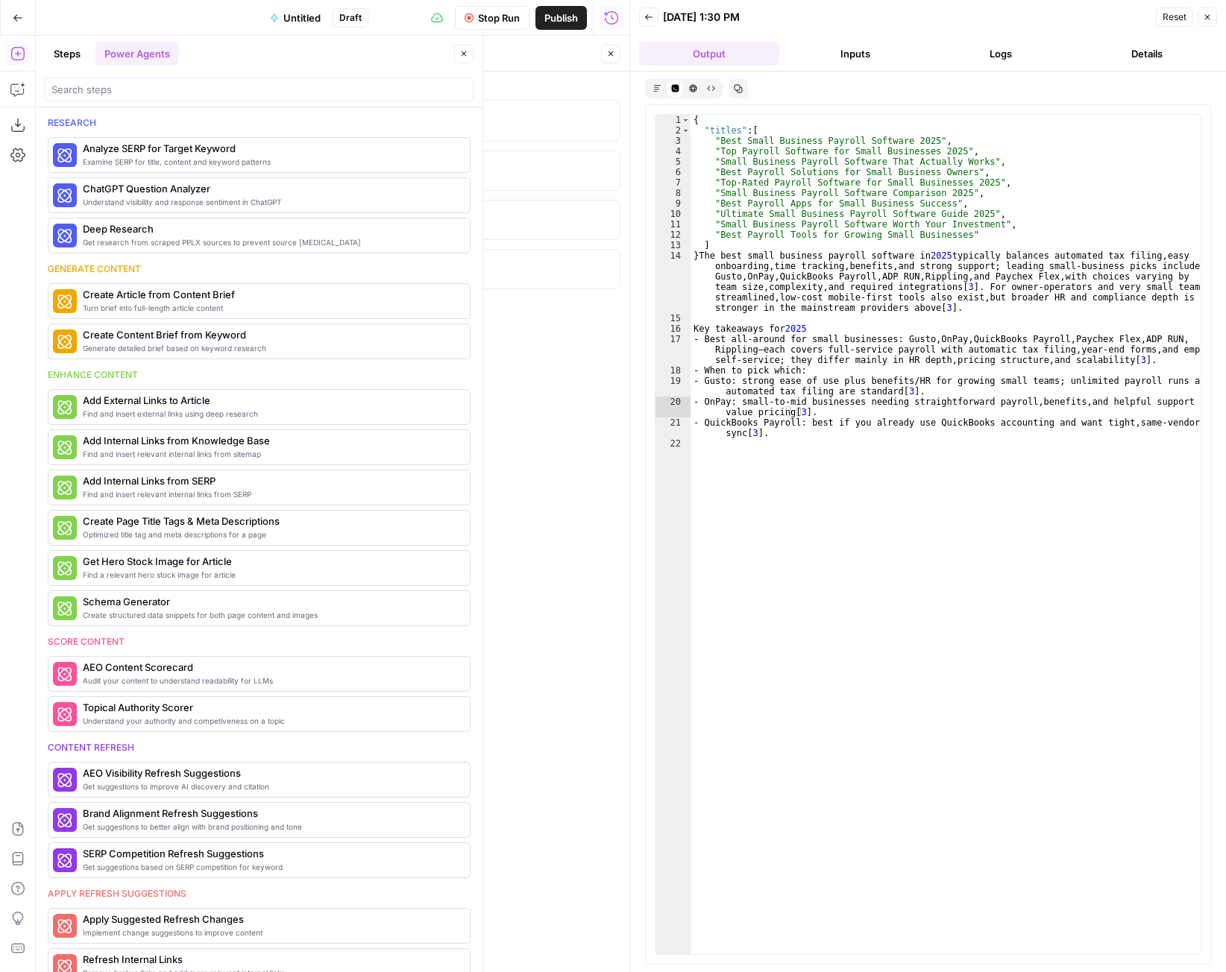
click at [694, 88] on icon "button" at bounding box center [692, 87] width 7 height 7
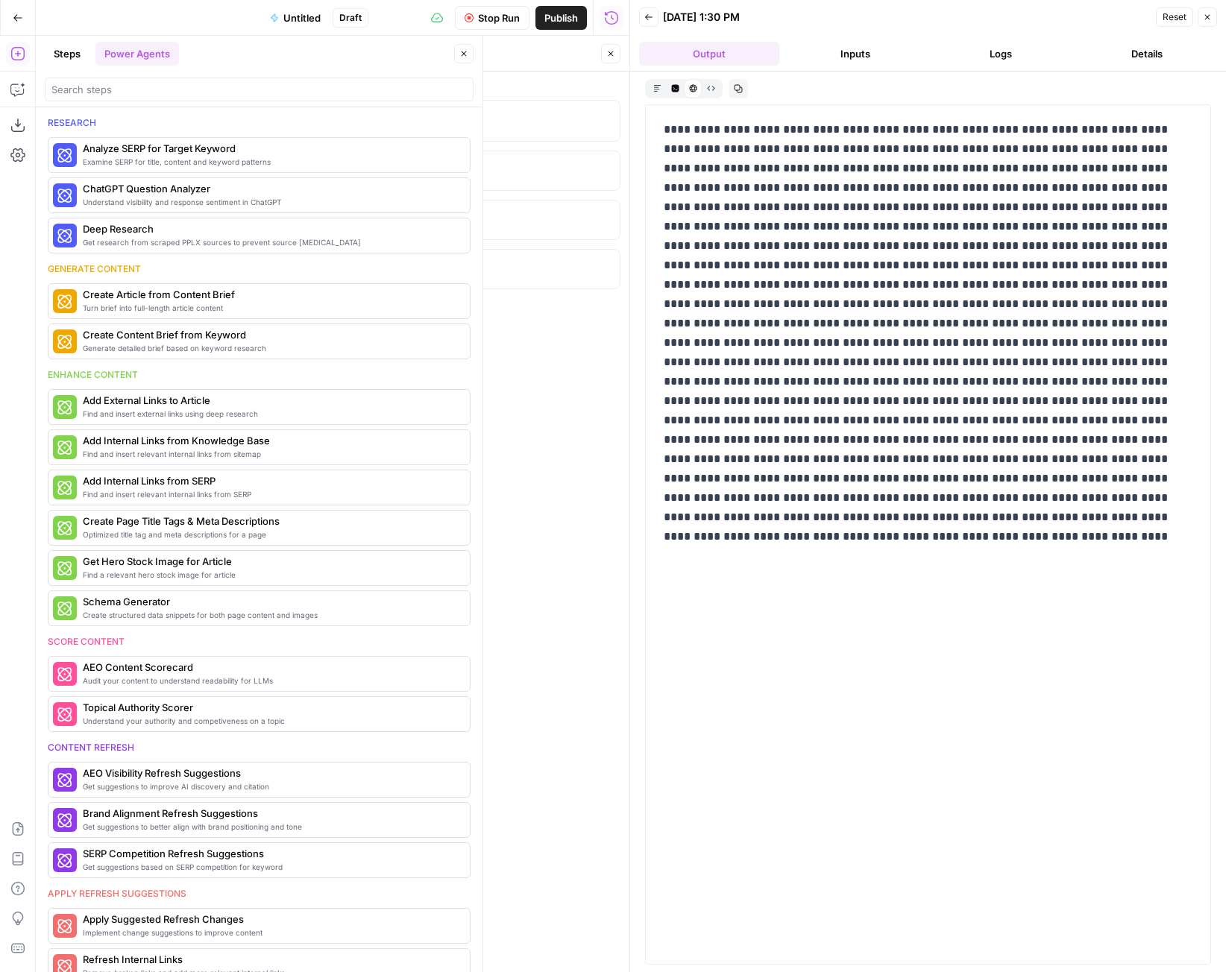
click at [719, 92] on button "Raw Output" at bounding box center [711, 88] width 18 height 18
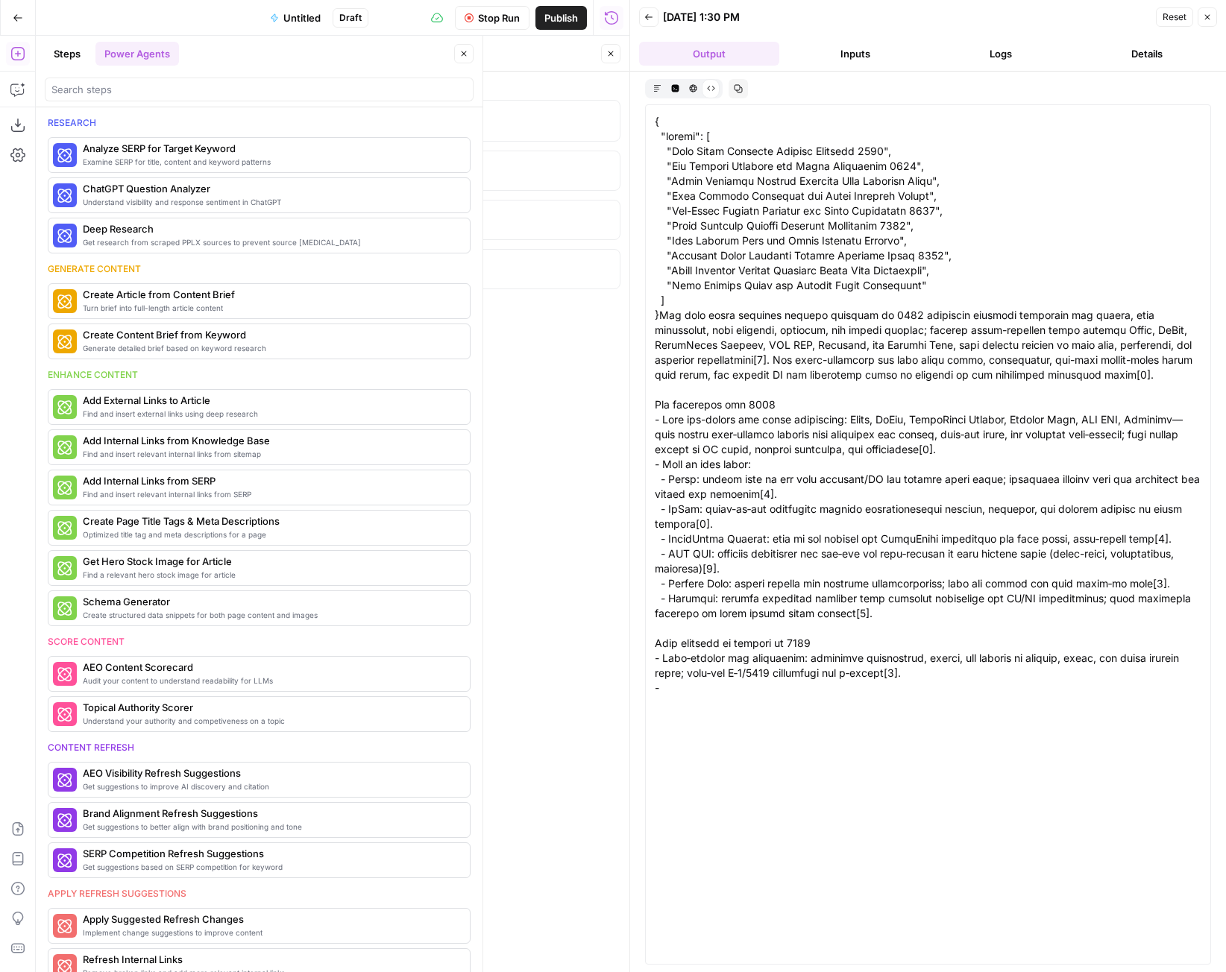
click at [659, 84] on icon "button" at bounding box center [657, 88] width 8 height 8
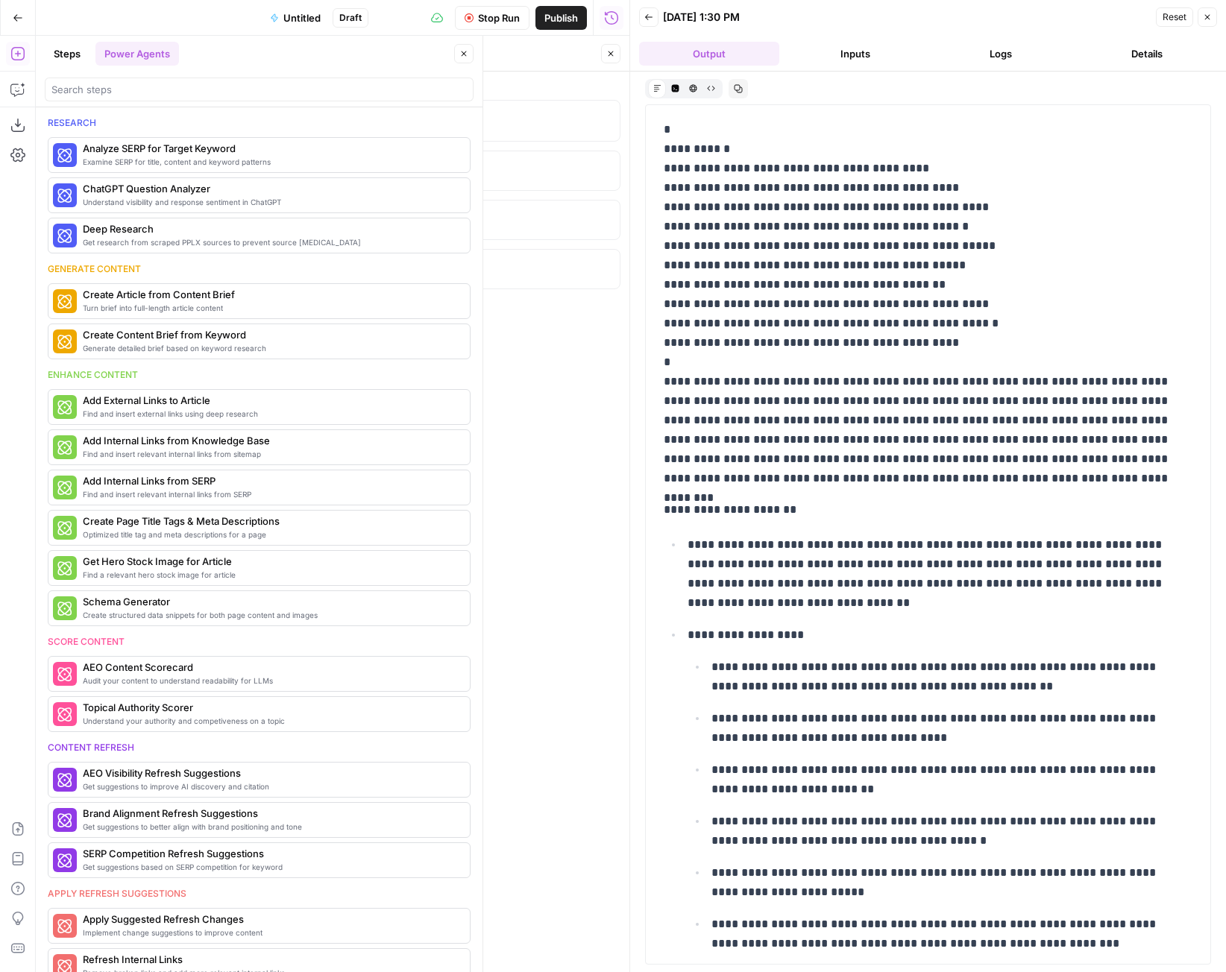
click at [1210, 13] on button "Close" at bounding box center [1207, 16] width 19 height 19
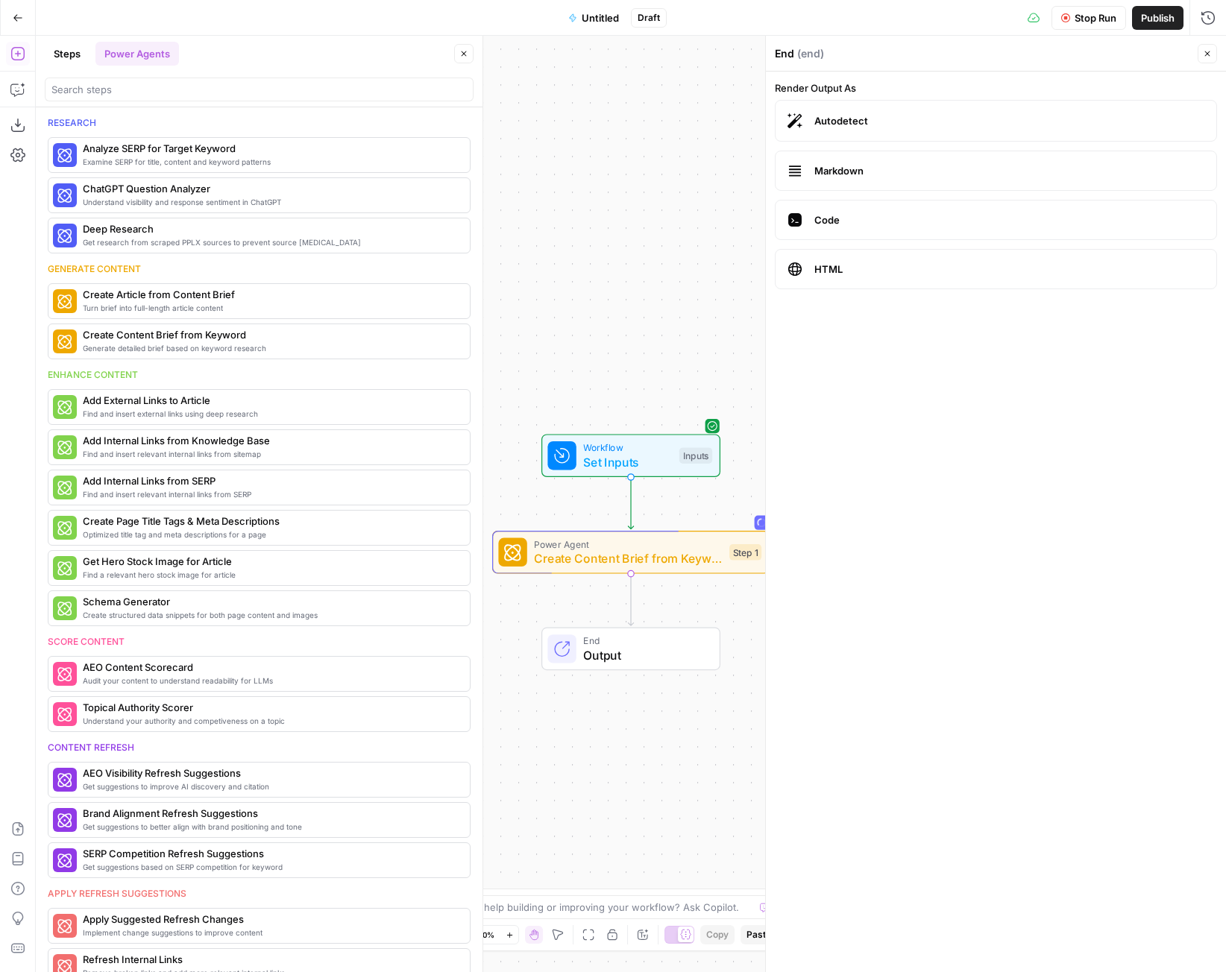
click at [925, 158] on label "Markdown" at bounding box center [996, 171] width 442 height 40
click at [637, 657] on span "Output" at bounding box center [644, 656] width 122 height 18
click at [1208, 59] on button "Close" at bounding box center [1207, 53] width 19 height 19
click at [673, 643] on span "End" at bounding box center [644, 641] width 122 height 14
click at [686, 567] on span "Create Content Brief from Keyword" at bounding box center [628, 559] width 188 height 18
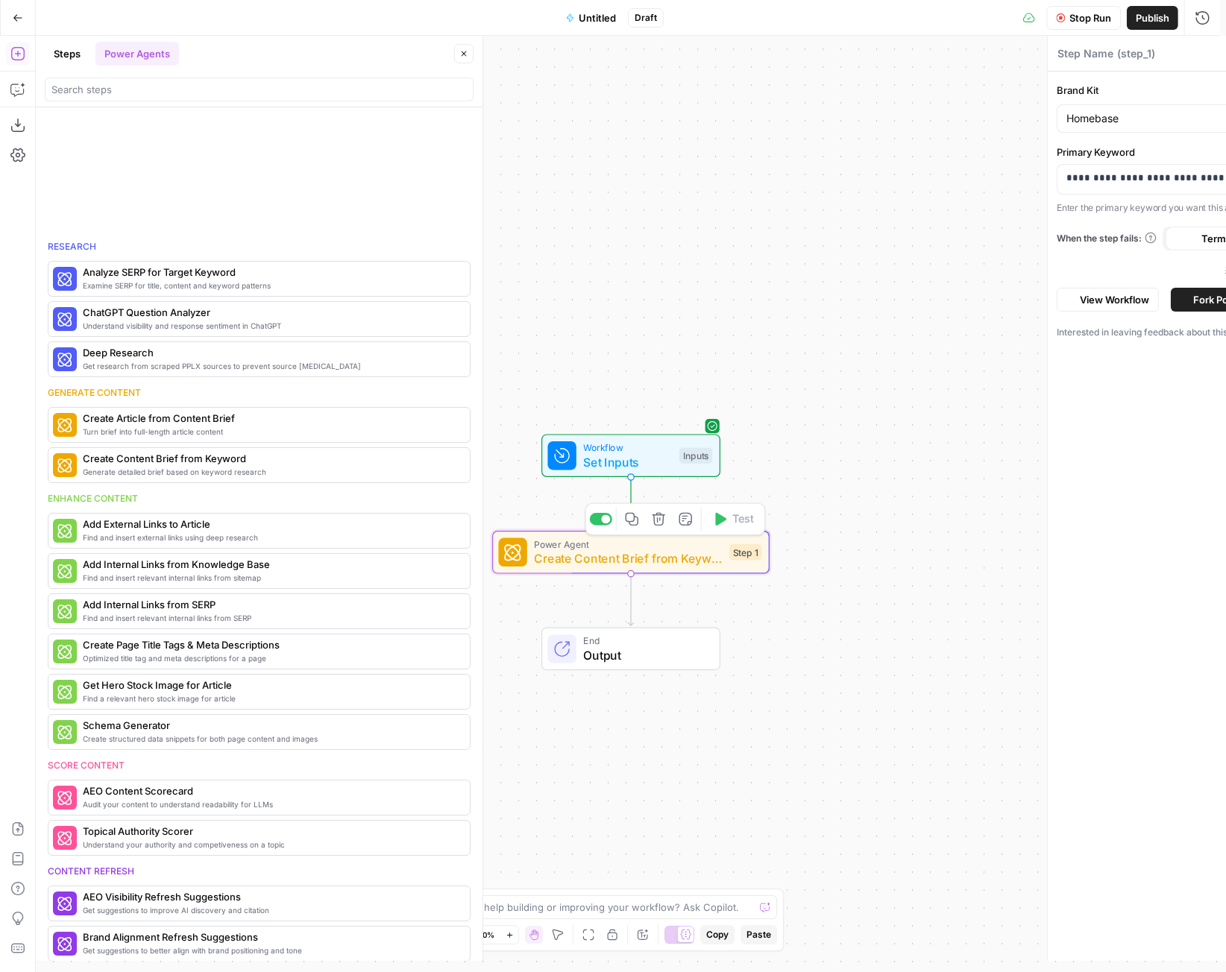
type textarea "Create Content Brief from Keyword"
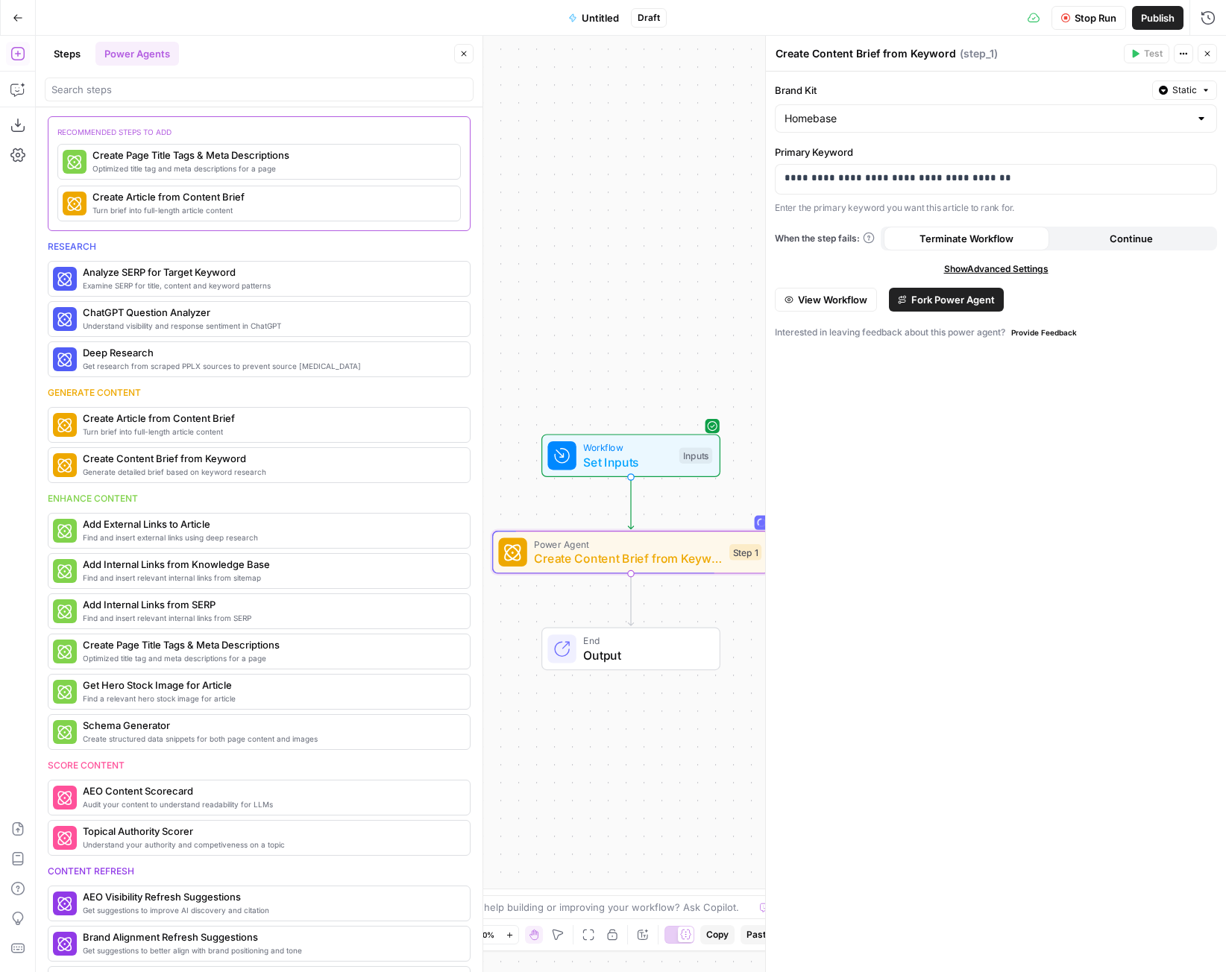
click at [1213, 55] on button "Close" at bounding box center [1207, 53] width 19 height 19
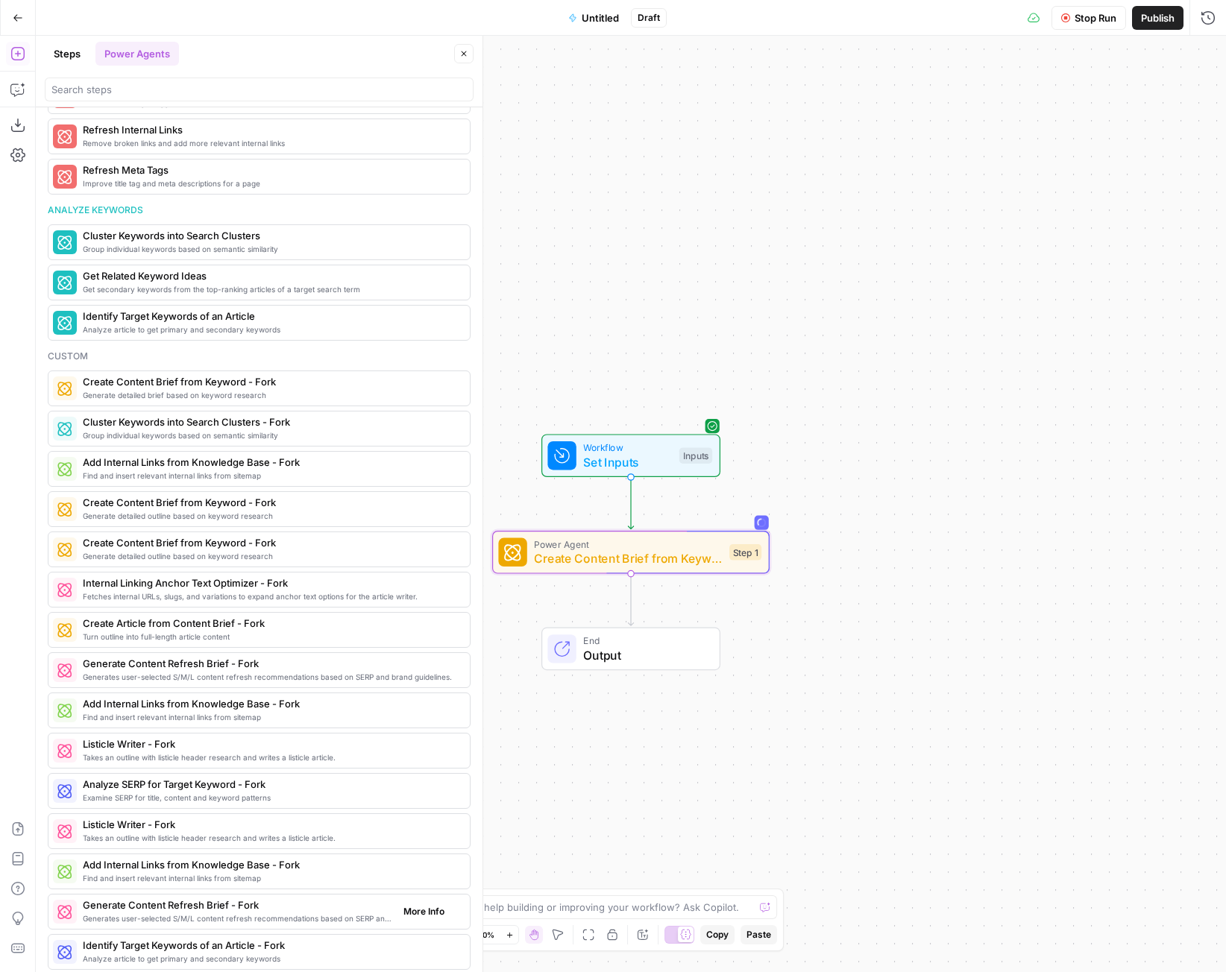
scroll to position [1122, 0]
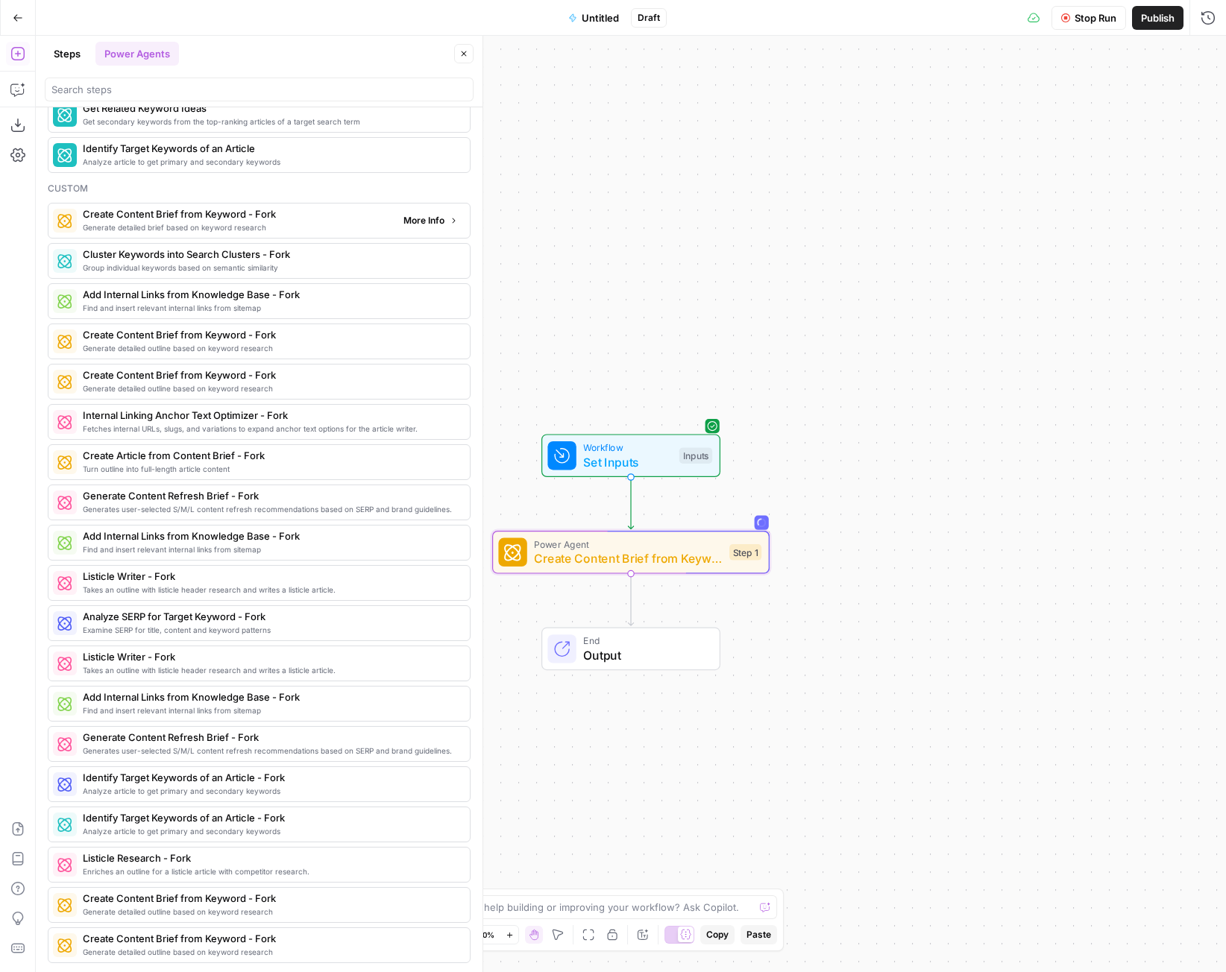
drag, startPoint x: 435, startPoint y: 219, endPoint x: 424, endPoint y: 221, distance: 11.3
click at [424, 221] on span "More Info" at bounding box center [423, 220] width 41 height 13
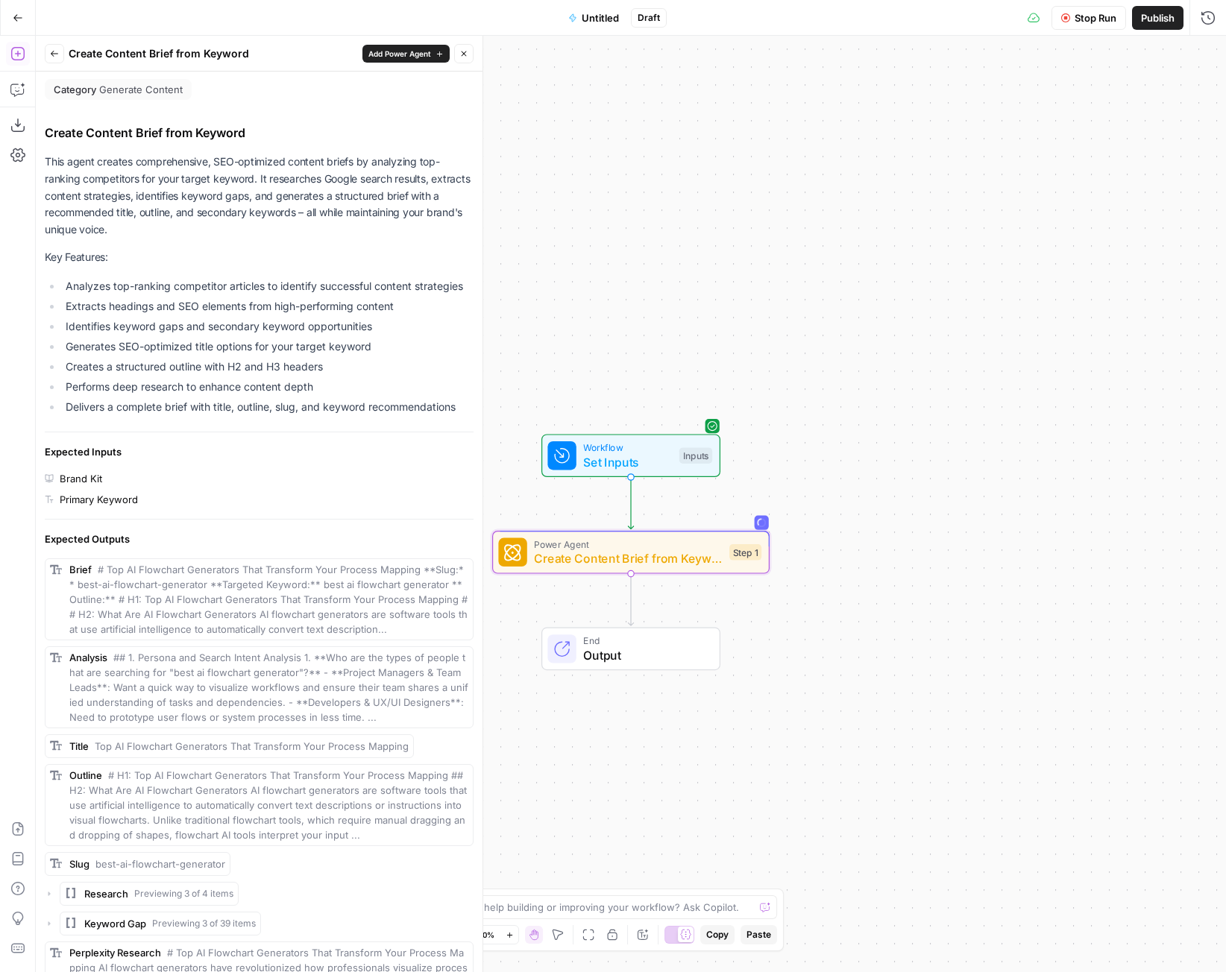
scroll to position [0, 0]
click at [58, 60] on button "Back" at bounding box center [54, 53] width 19 height 19
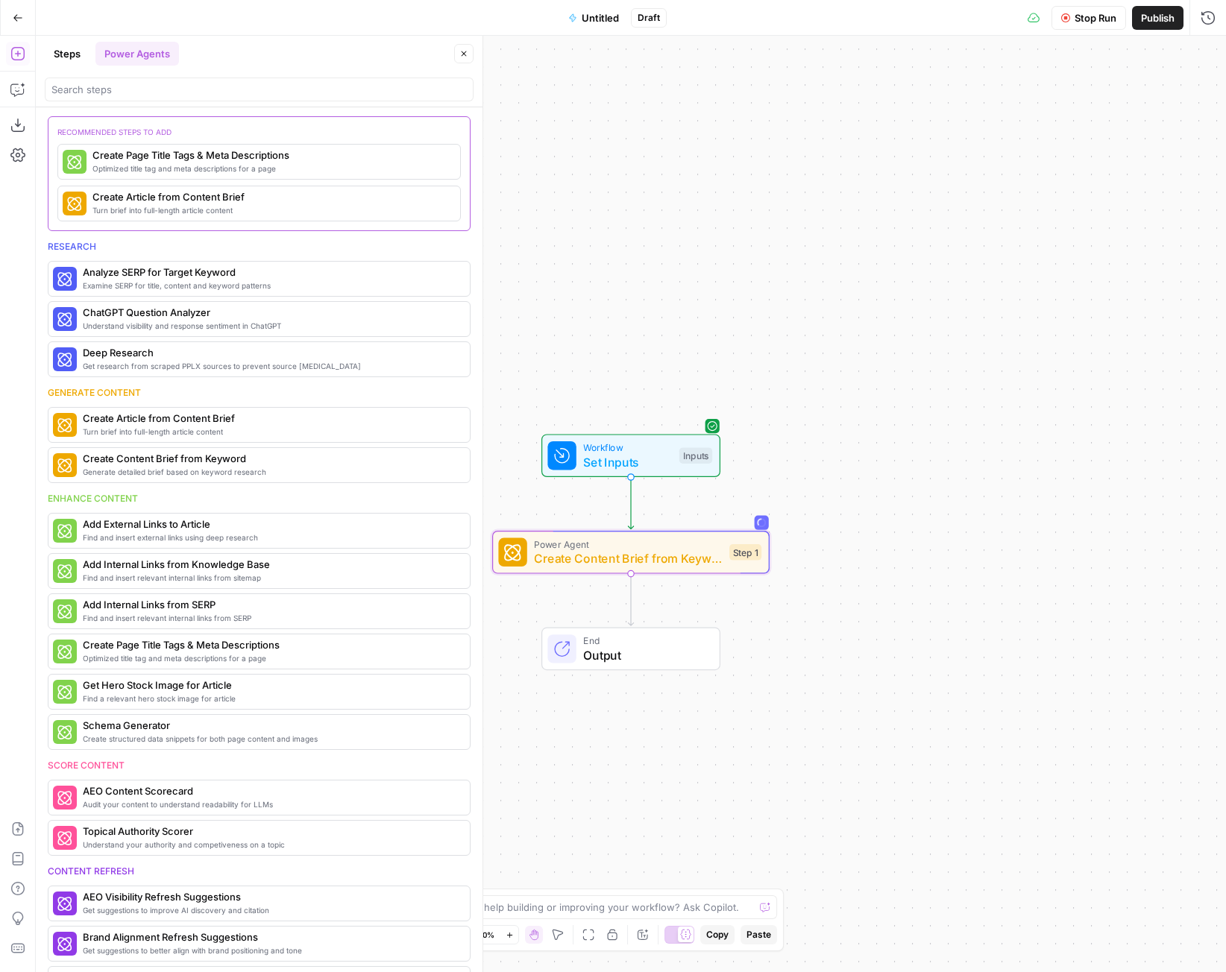
scroll to position [1122, 0]
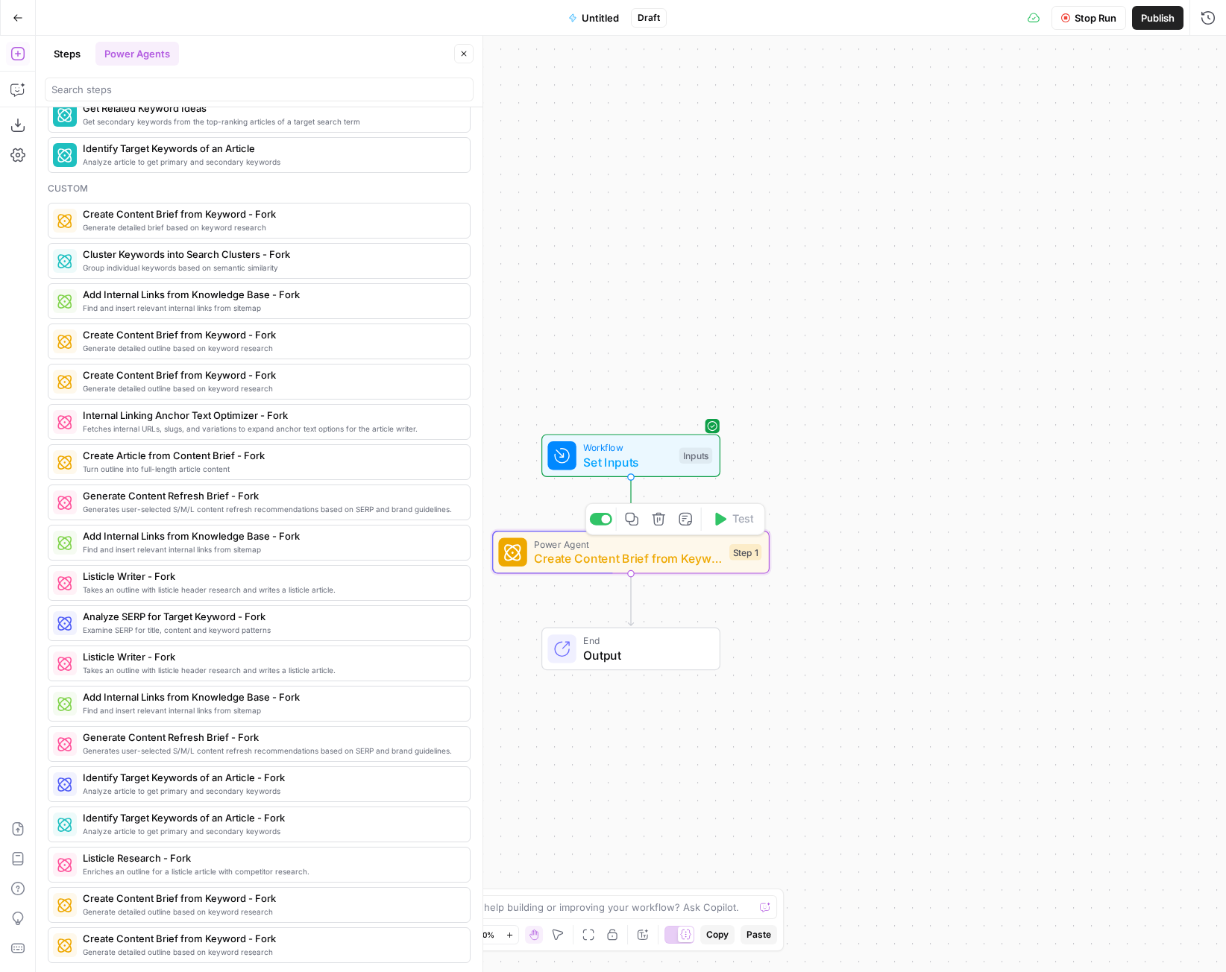
click at [619, 562] on span "Create Content Brief from Keyword" at bounding box center [628, 559] width 188 height 18
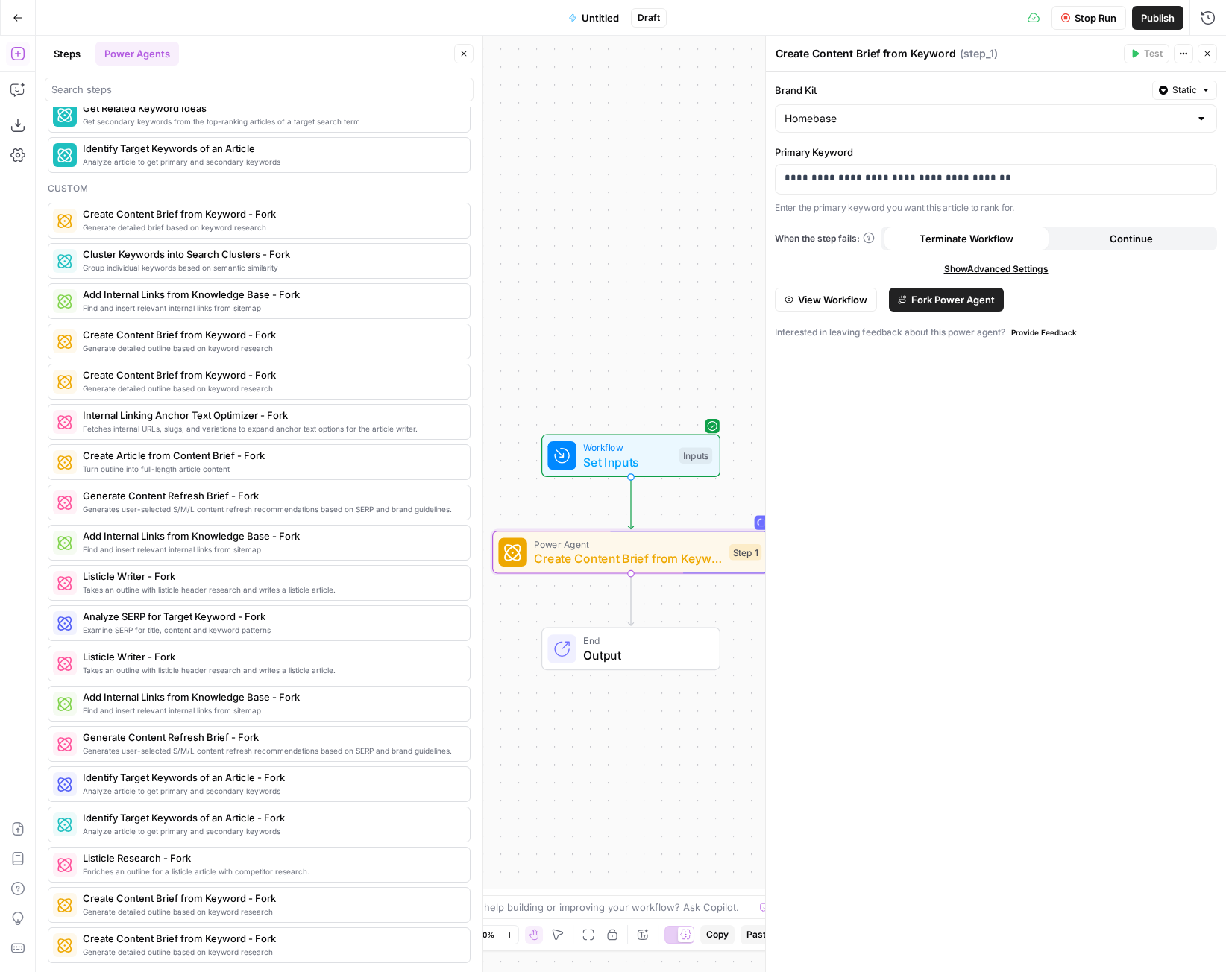
click at [746, 494] on div "Workflow Set Inputs Inputs Power Agent Create Content Brief from Keyword Step 1…" at bounding box center [631, 504] width 1190 height 937
click at [183, 226] on span "Generate detailed brief based on keyword research" at bounding box center [237, 227] width 309 height 12
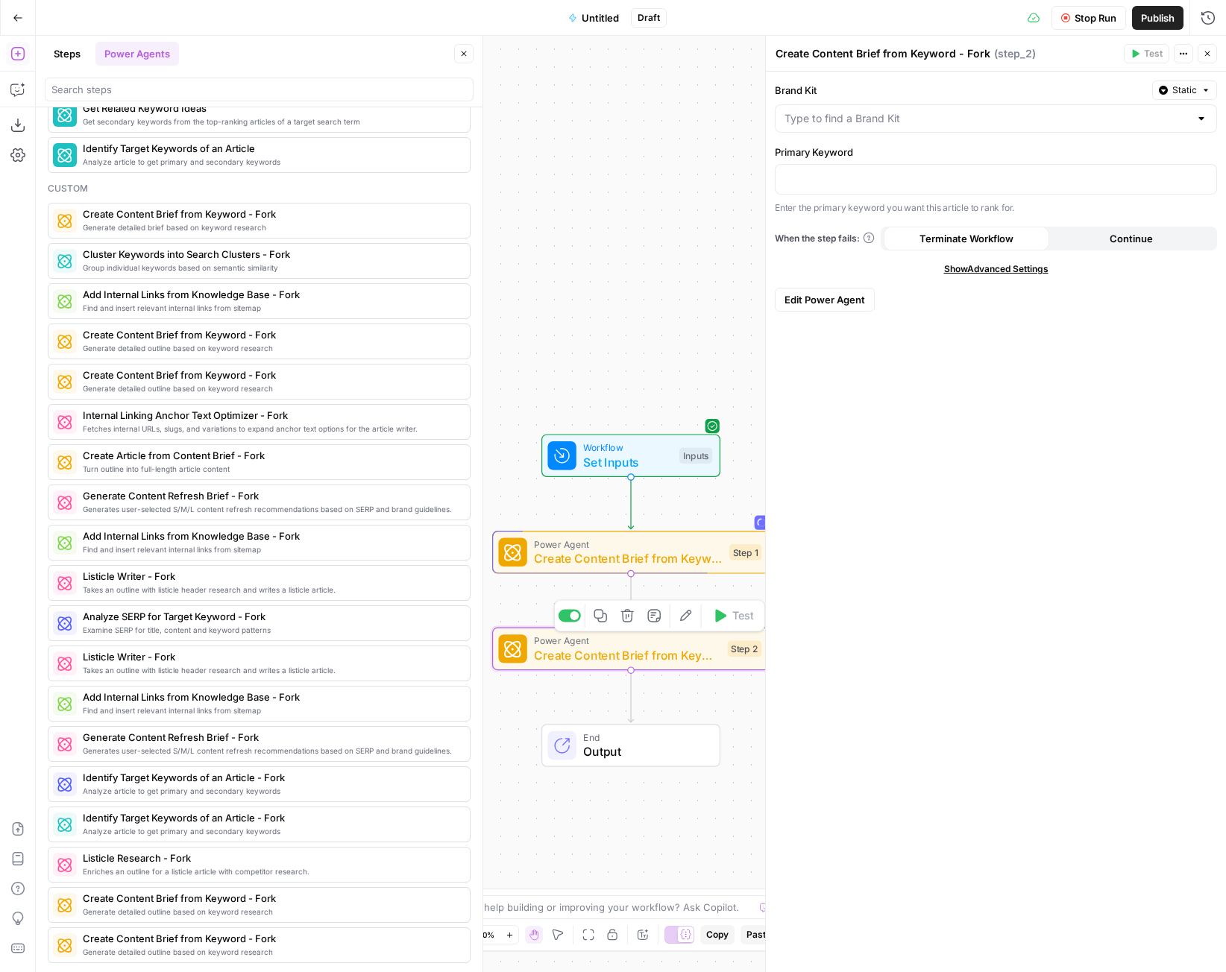
click at [681, 651] on span "Create Content Brief from Keyword - Fork" at bounding box center [627, 656] width 186 height 18
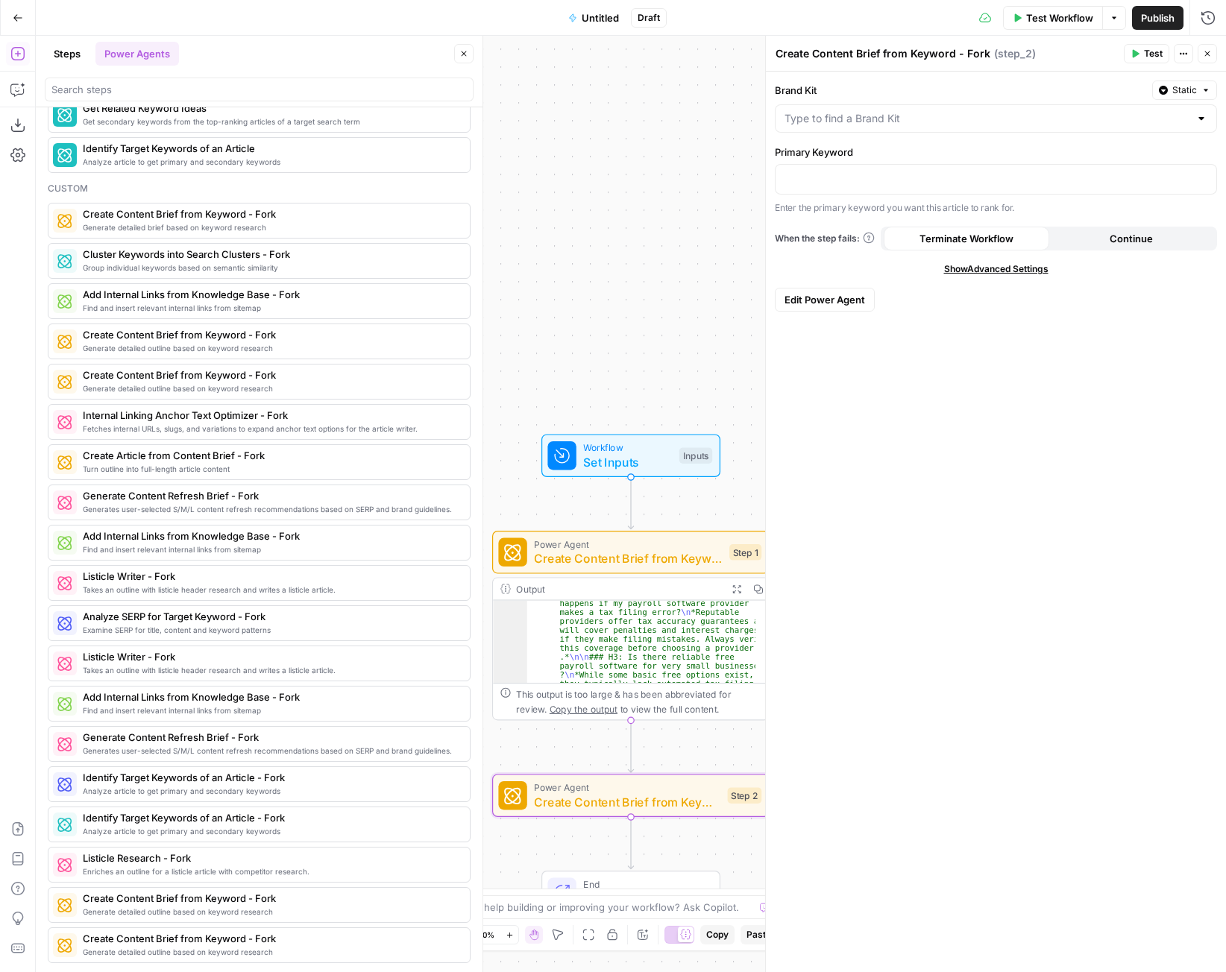
scroll to position [1210, 0]
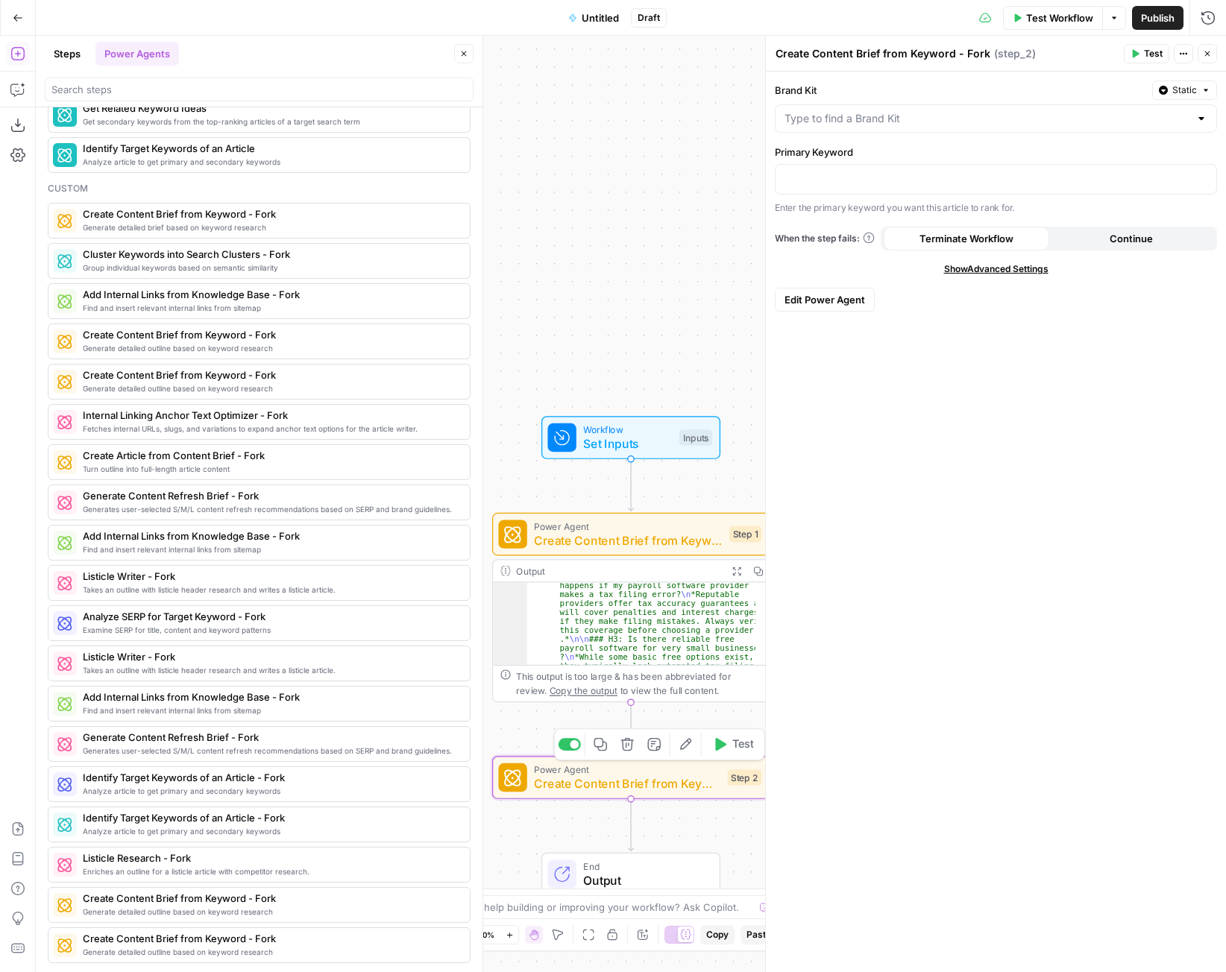
click at [614, 785] on span "Create Content Brief from Keyword - Fork" at bounding box center [627, 784] width 186 height 18
click at [24, 13] on button "Go Back" at bounding box center [17, 17] width 27 height 27
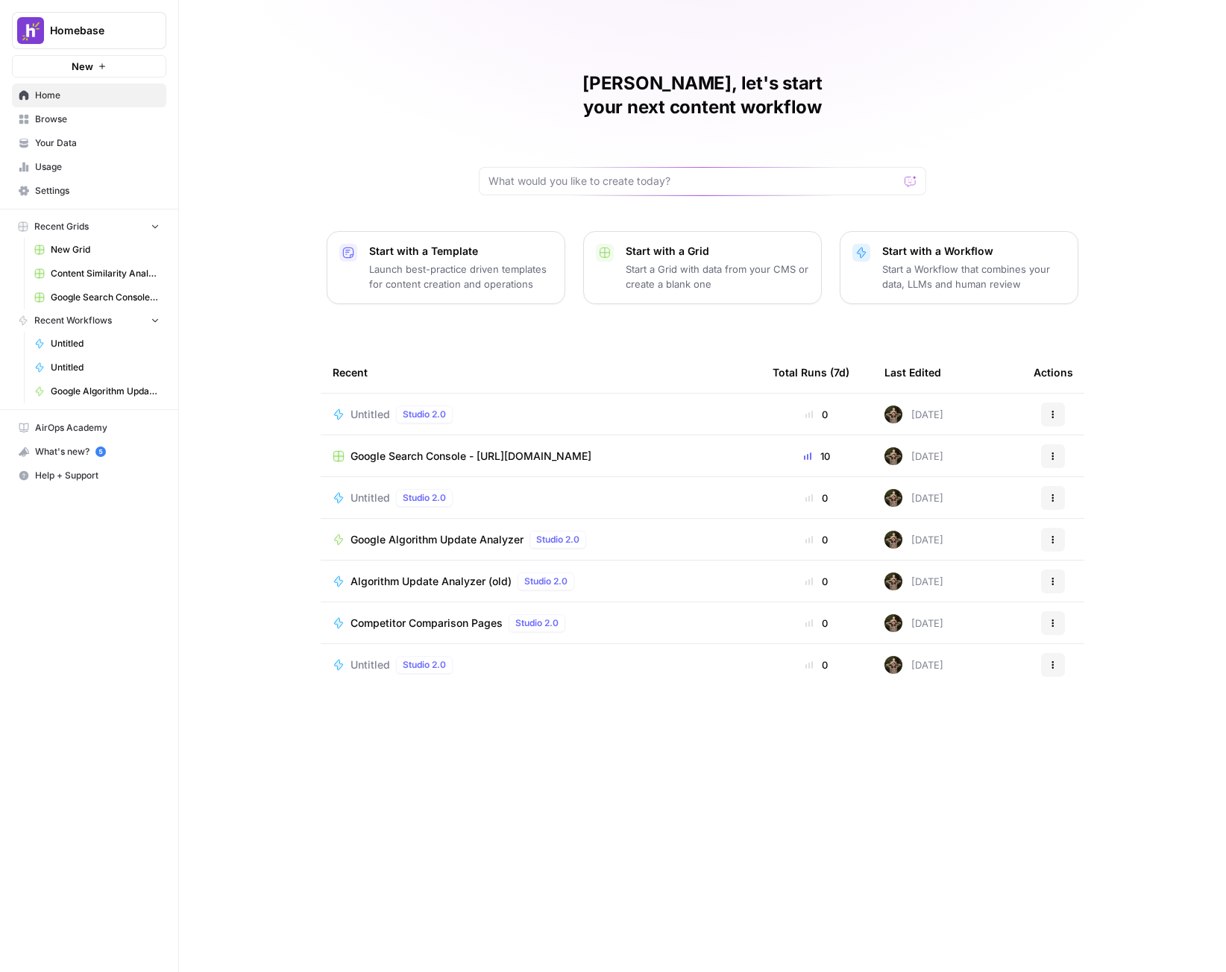
click at [1058, 403] on button "Actions" at bounding box center [1053, 415] width 24 height 24
click at [1072, 459] on span "Delete" at bounding box center [1129, 459] width 119 height 15
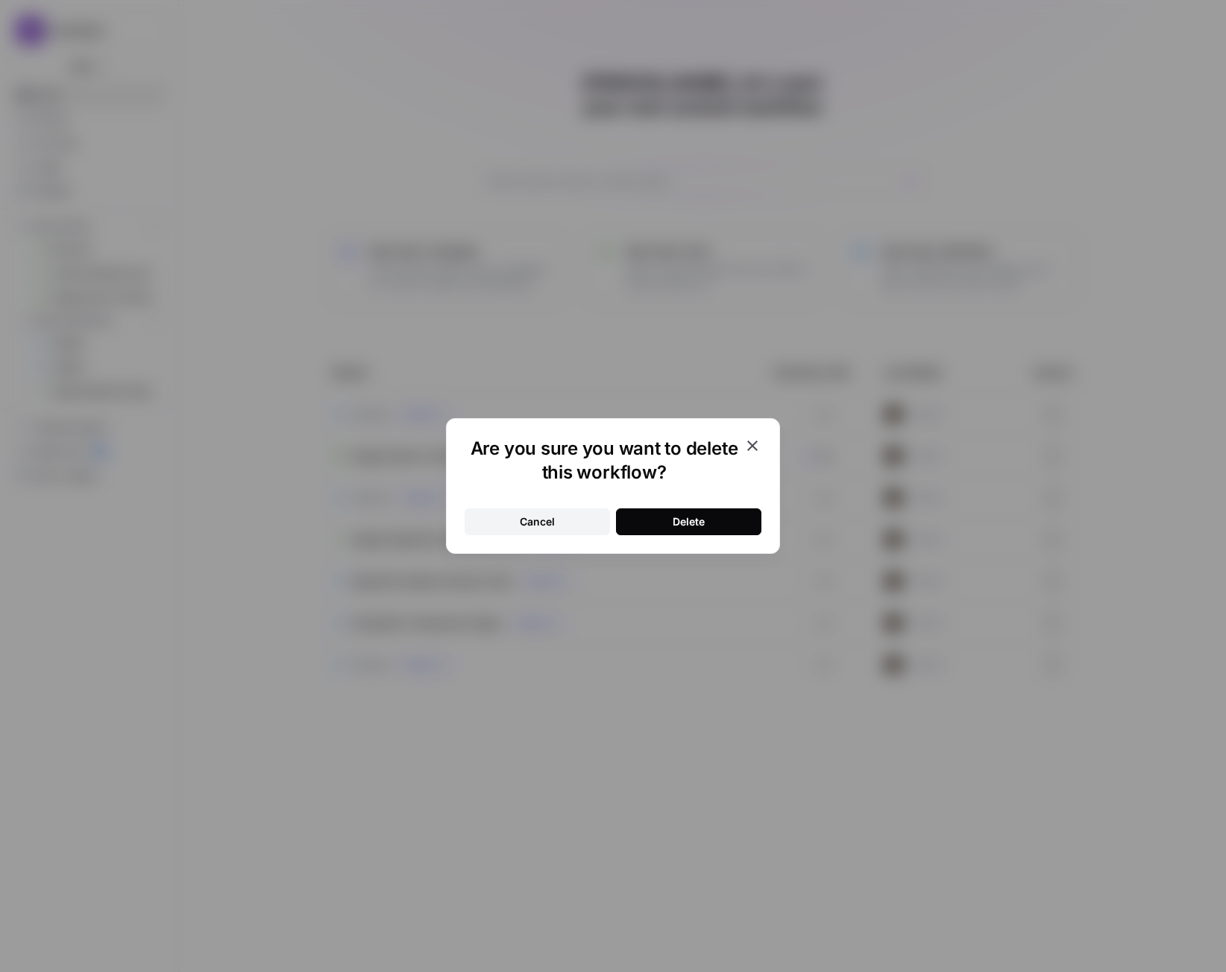
click at [751, 515] on button "Delete" at bounding box center [688, 522] width 145 height 27
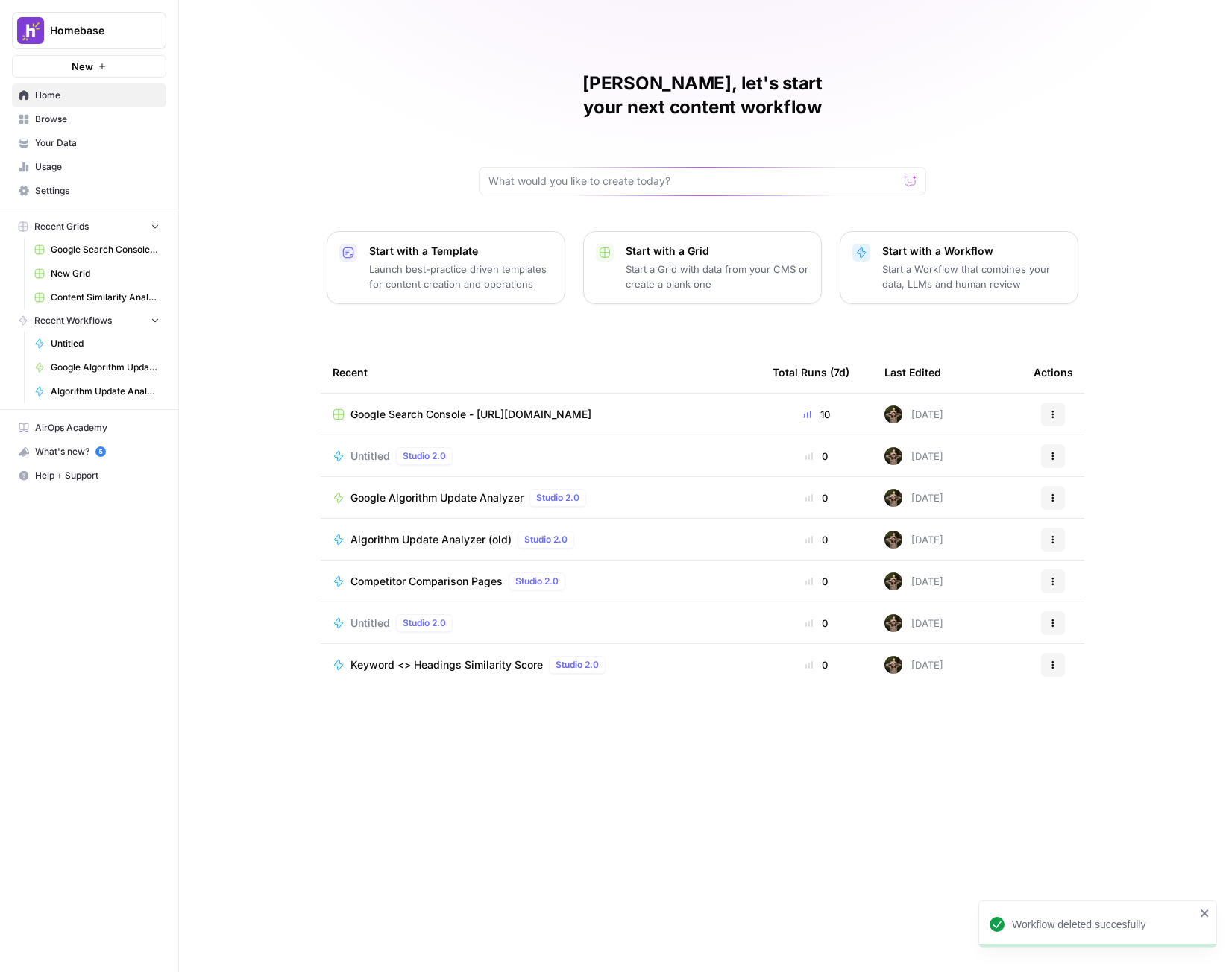
click at [73, 62] on span "New" at bounding box center [83, 66] width 22 height 15
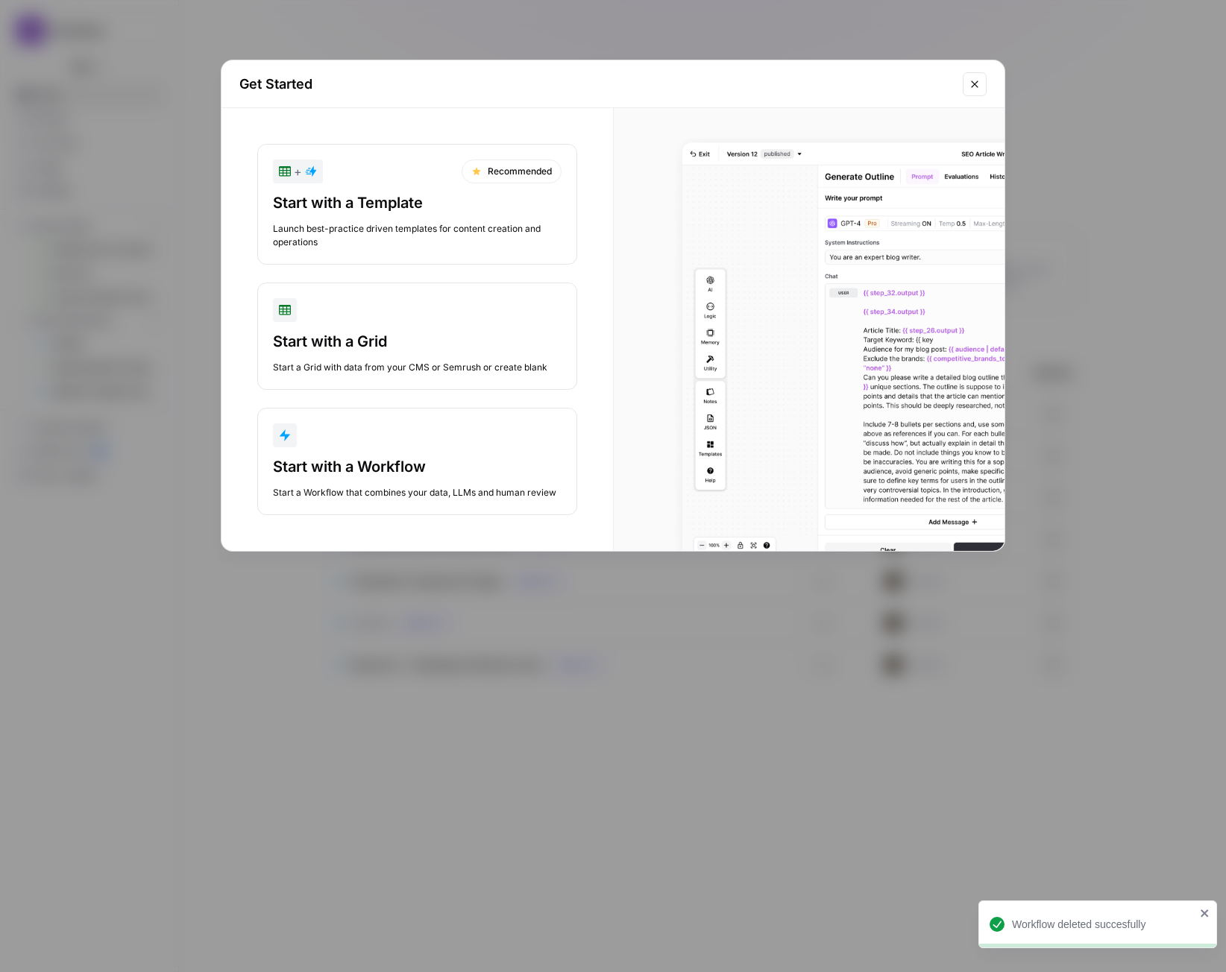
click at [407, 456] on button "Start with a Workflow Start a Workflow that combines your data, LLMs and human …" at bounding box center [417, 461] width 320 height 107
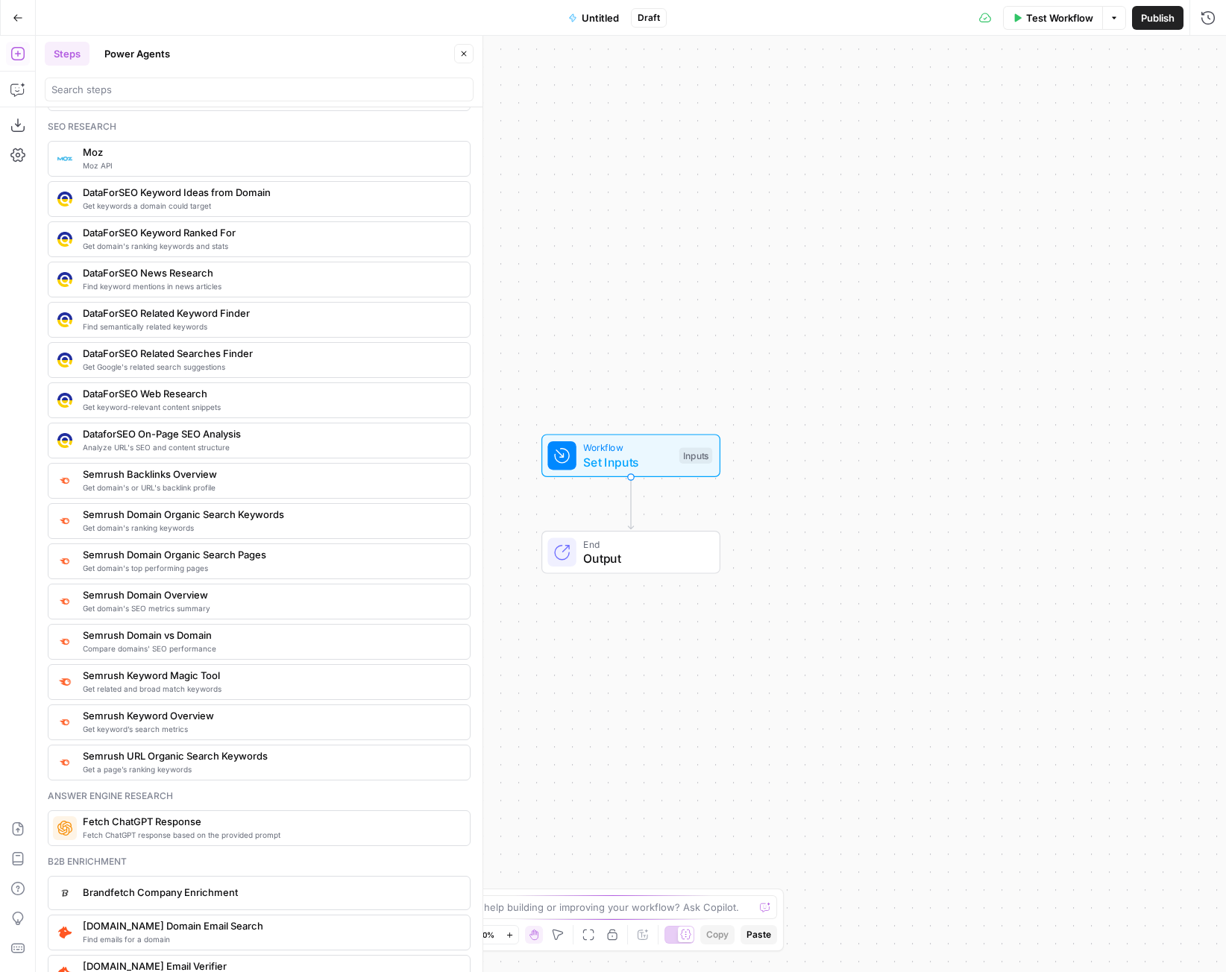
click button "Power Agents"
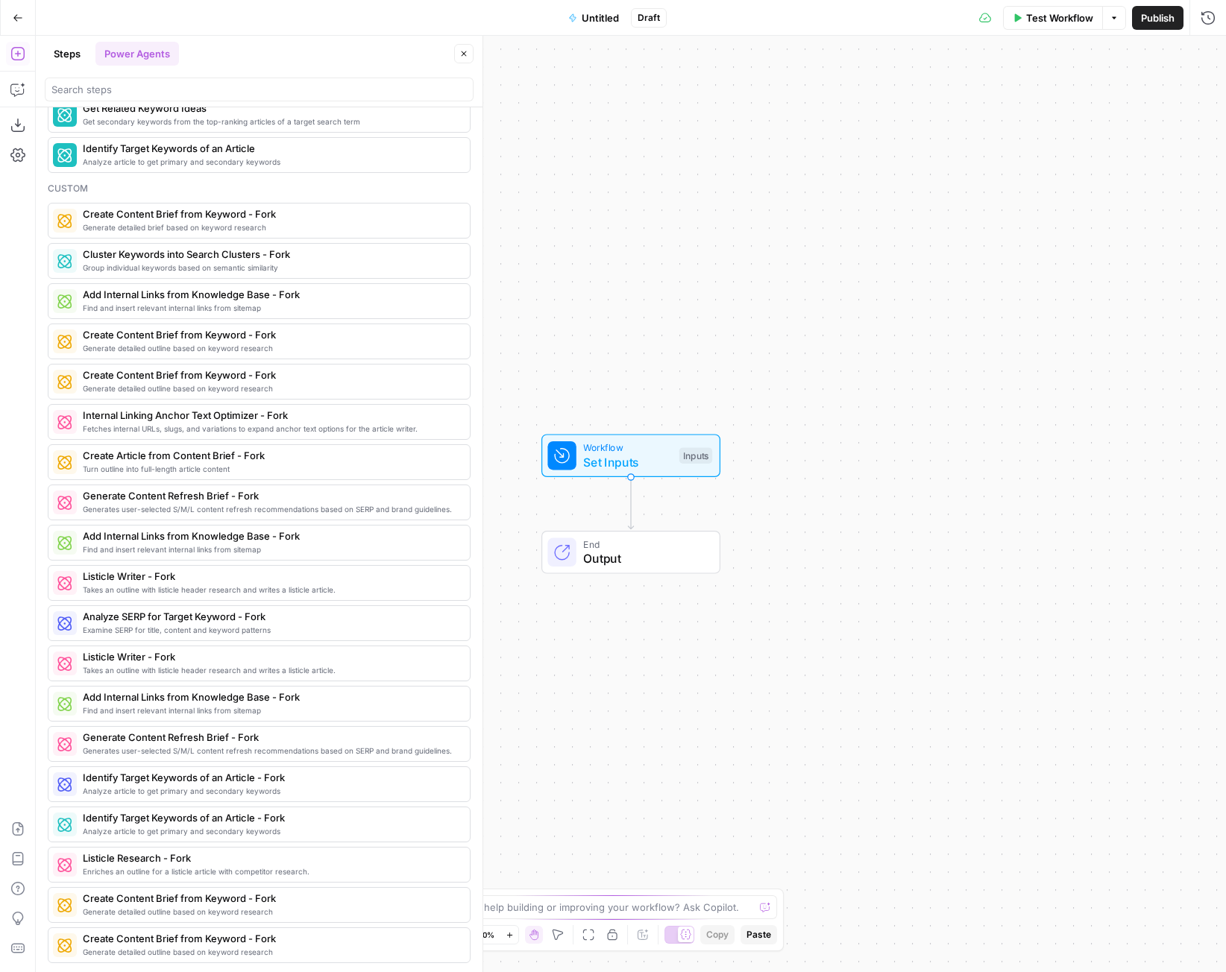
scroll to position [998, 0]
click span "Generate detailed brief based on keyword research"
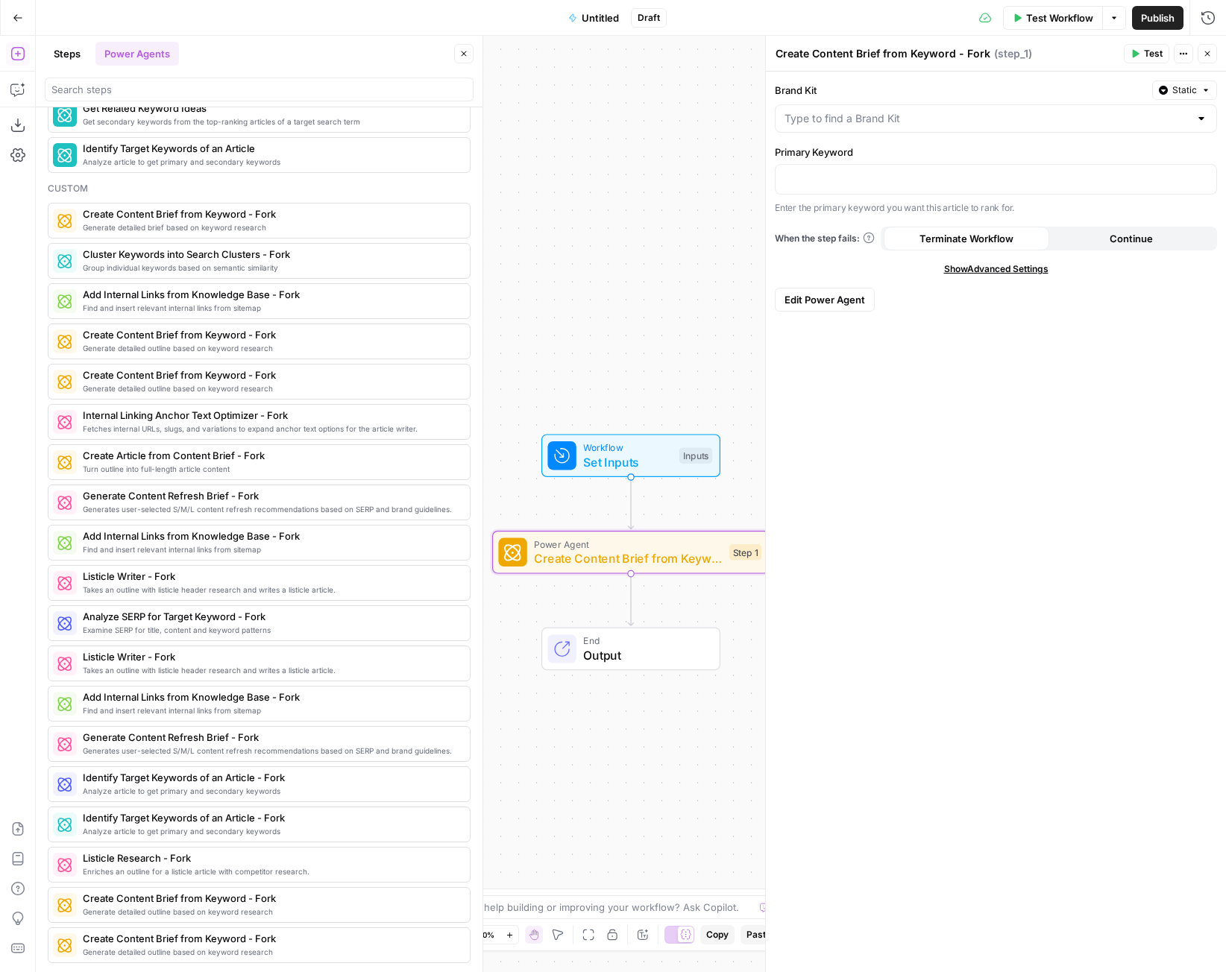
click span "Edit Power Agent"
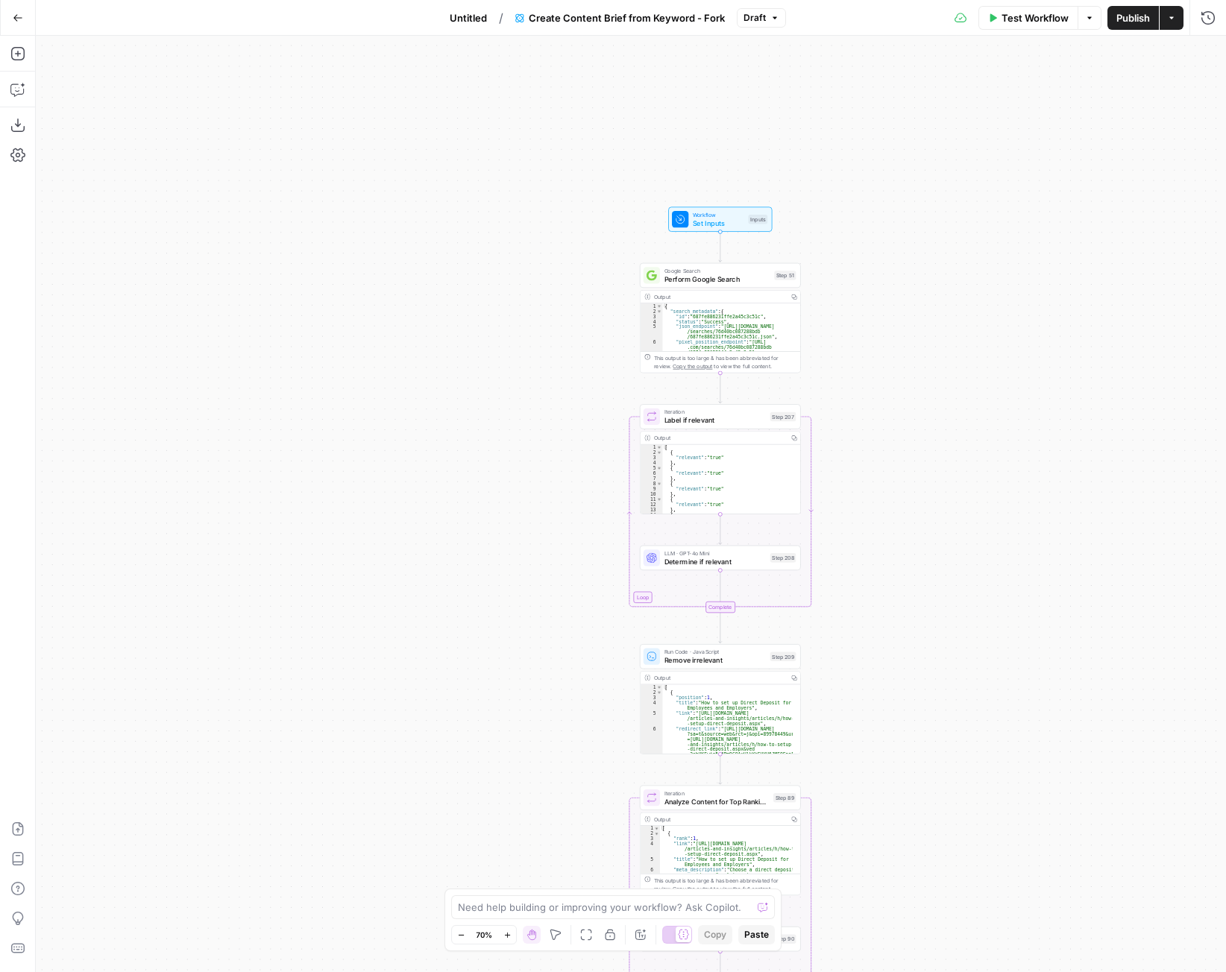
drag, startPoint x: 832, startPoint y: 499, endPoint x: 858, endPoint y: 532, distance: 41.9
click div "Workflow Set Inputs Inputs Google Search Perform Google Search Step 51 Output C…"
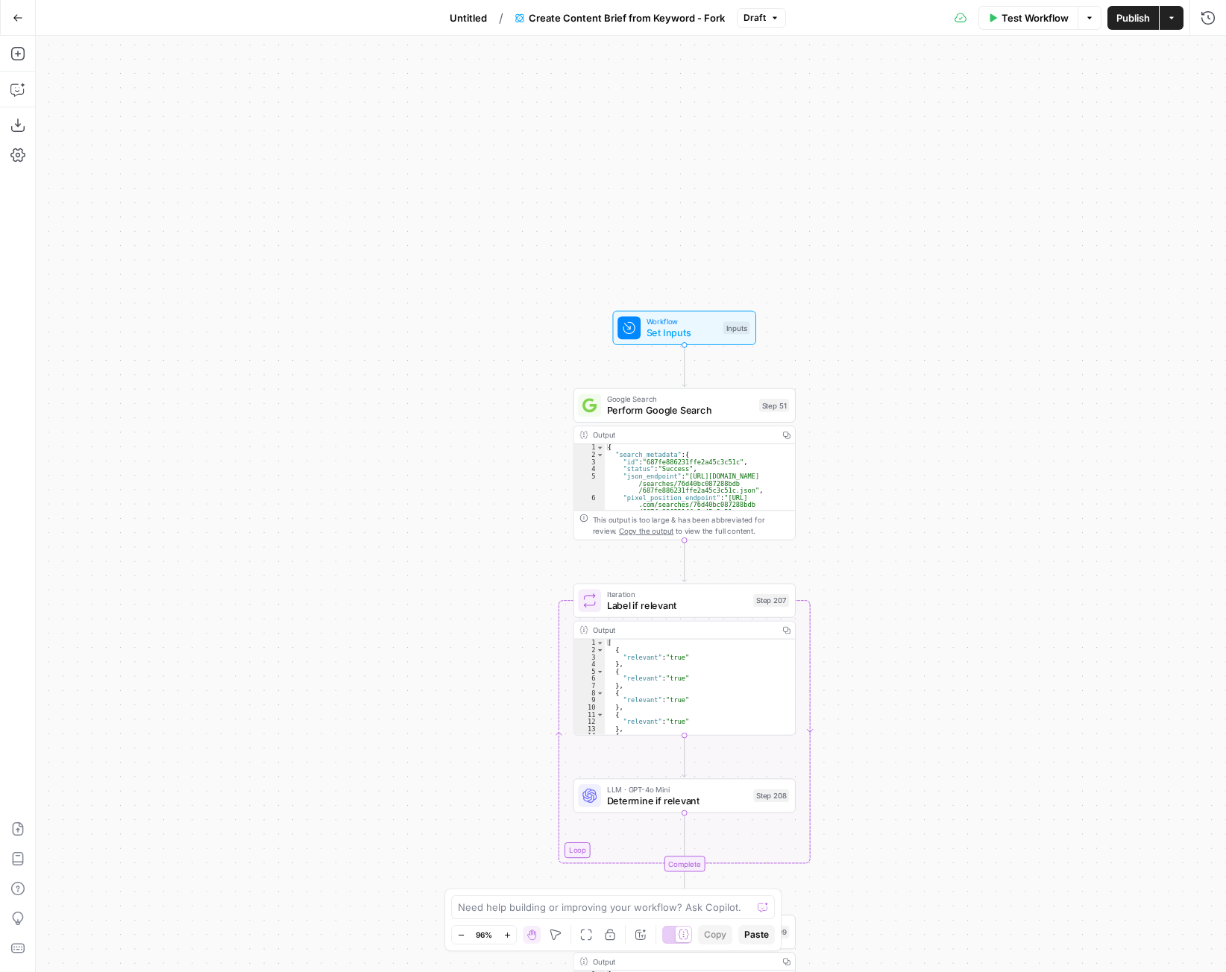
drag, startPoint x: 851, startPoint y: 520, endPoint x: 851, endPoint y: 535, distance: 15.7
click div "Workflow Set Inputs Inputs Google Search Perform Google Search Step 51 Output C…"
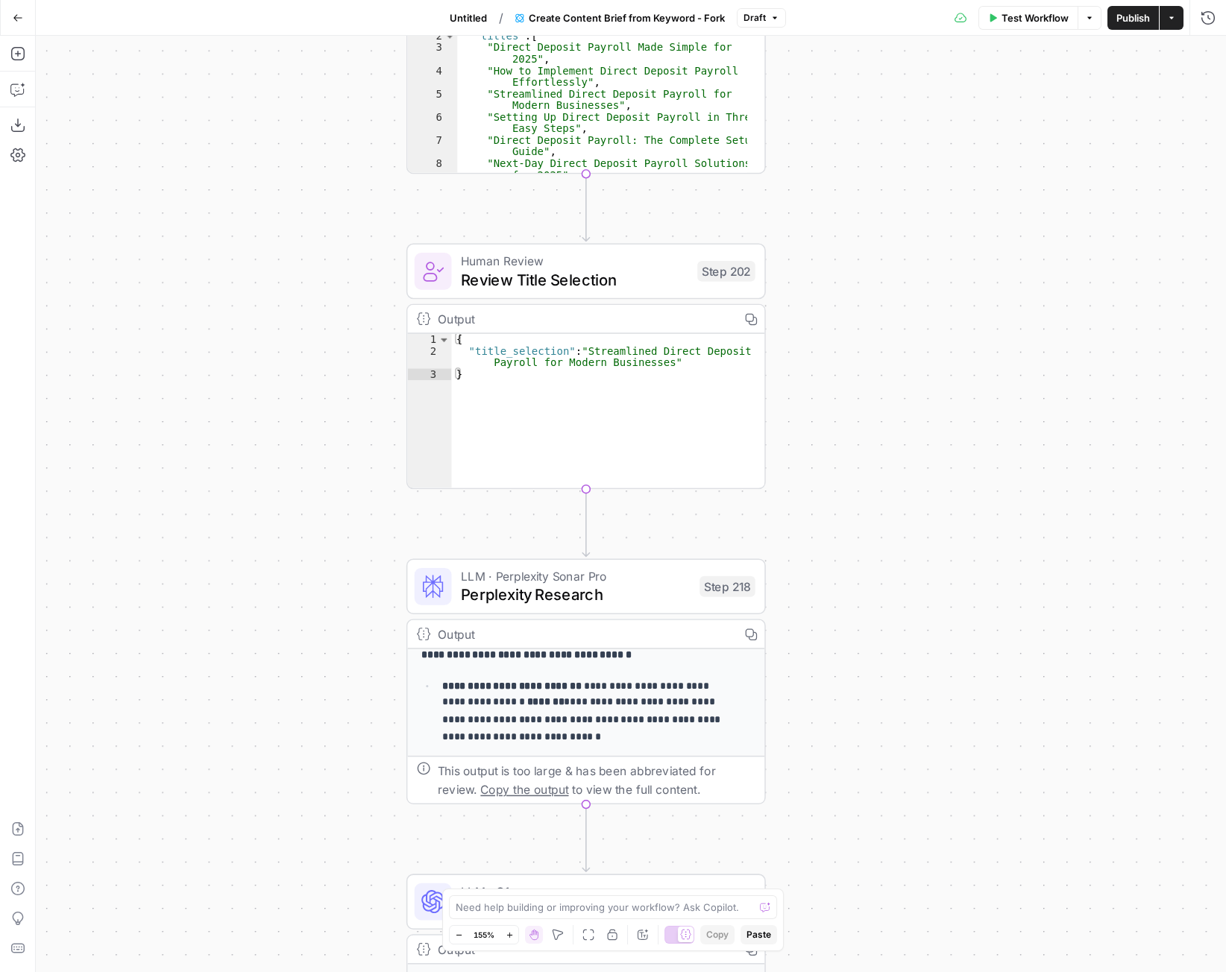
scroll to position [213, 0]
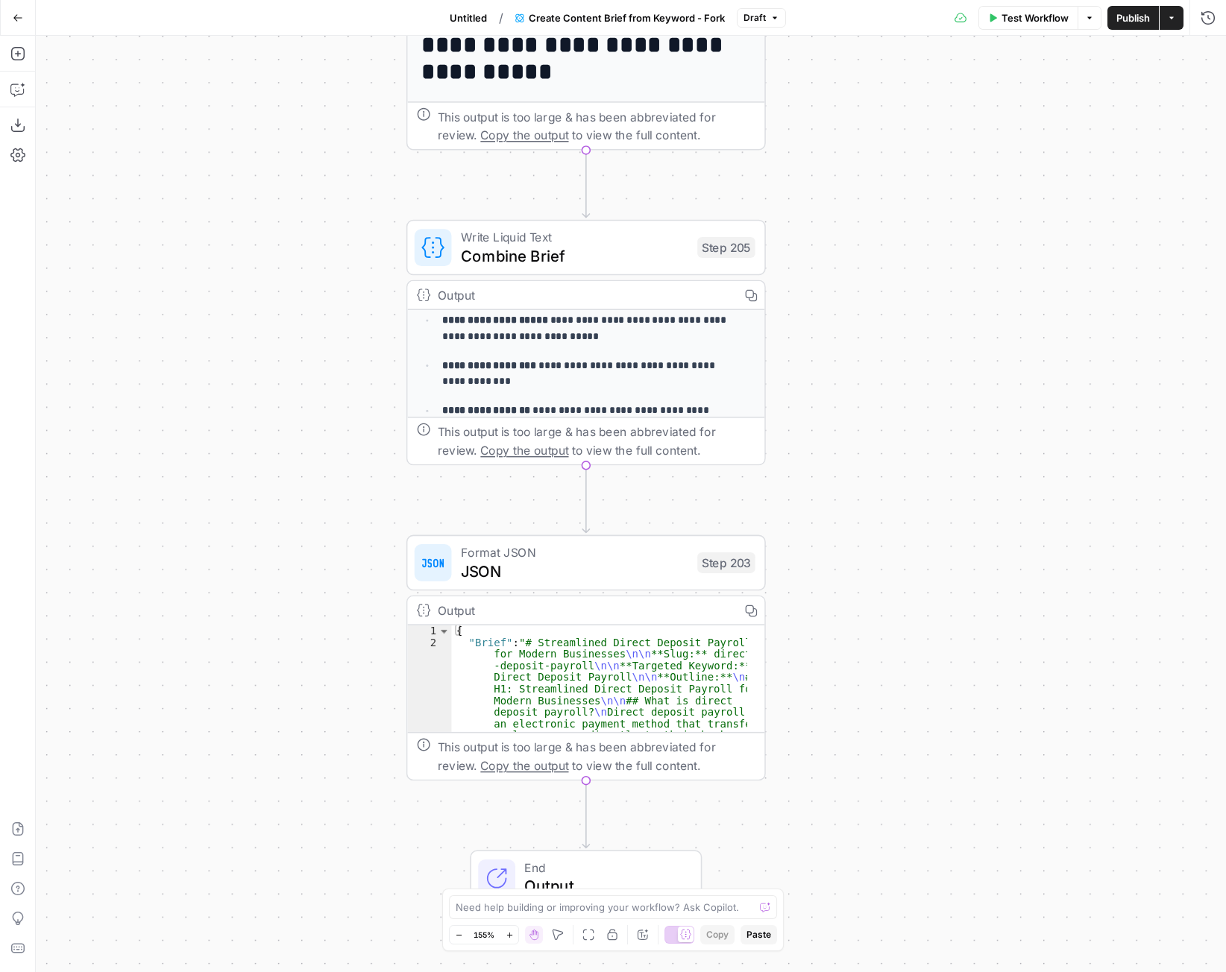
click div "Output"
click strong "**********"
click p "**********"
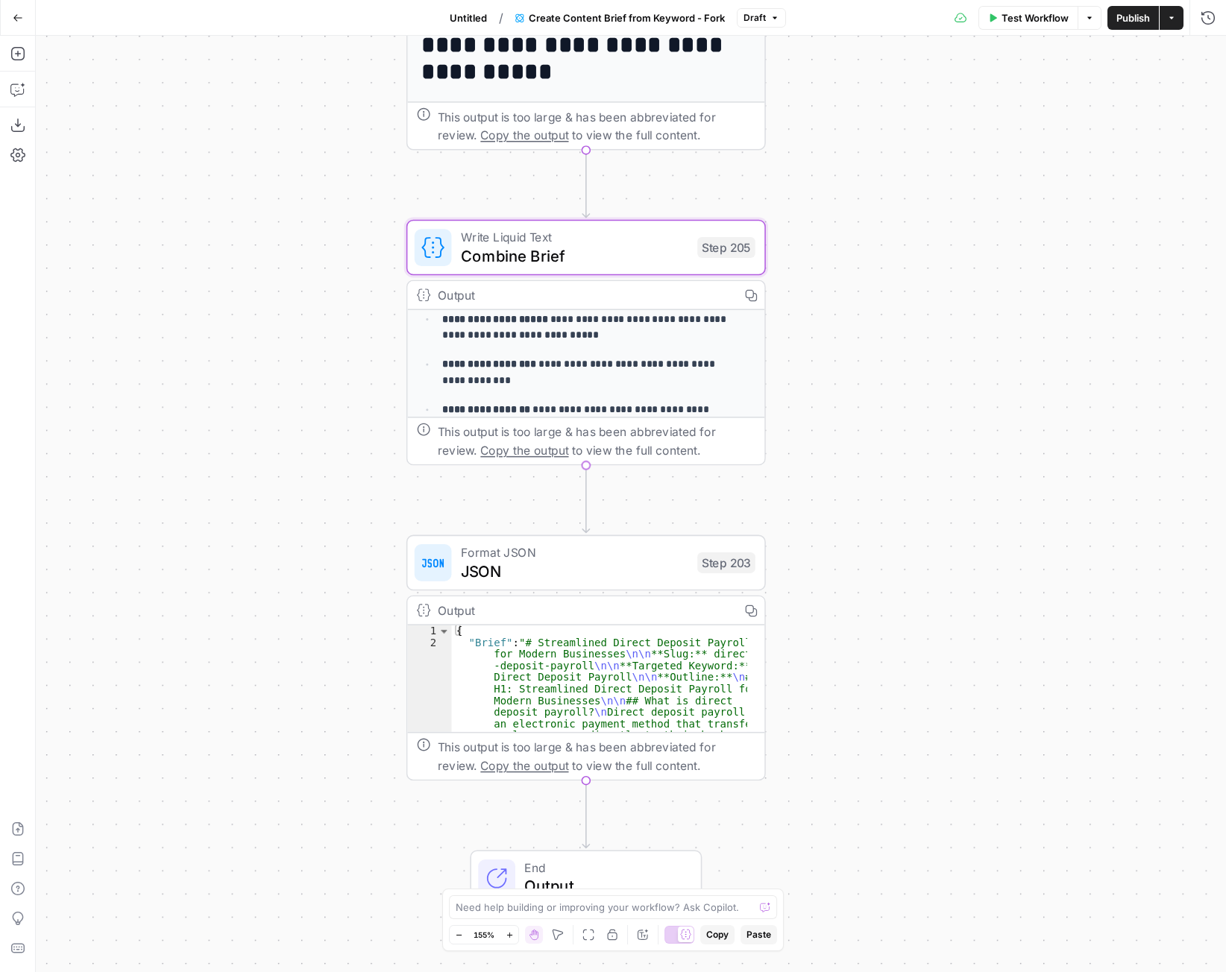
click span "Combine Brief"
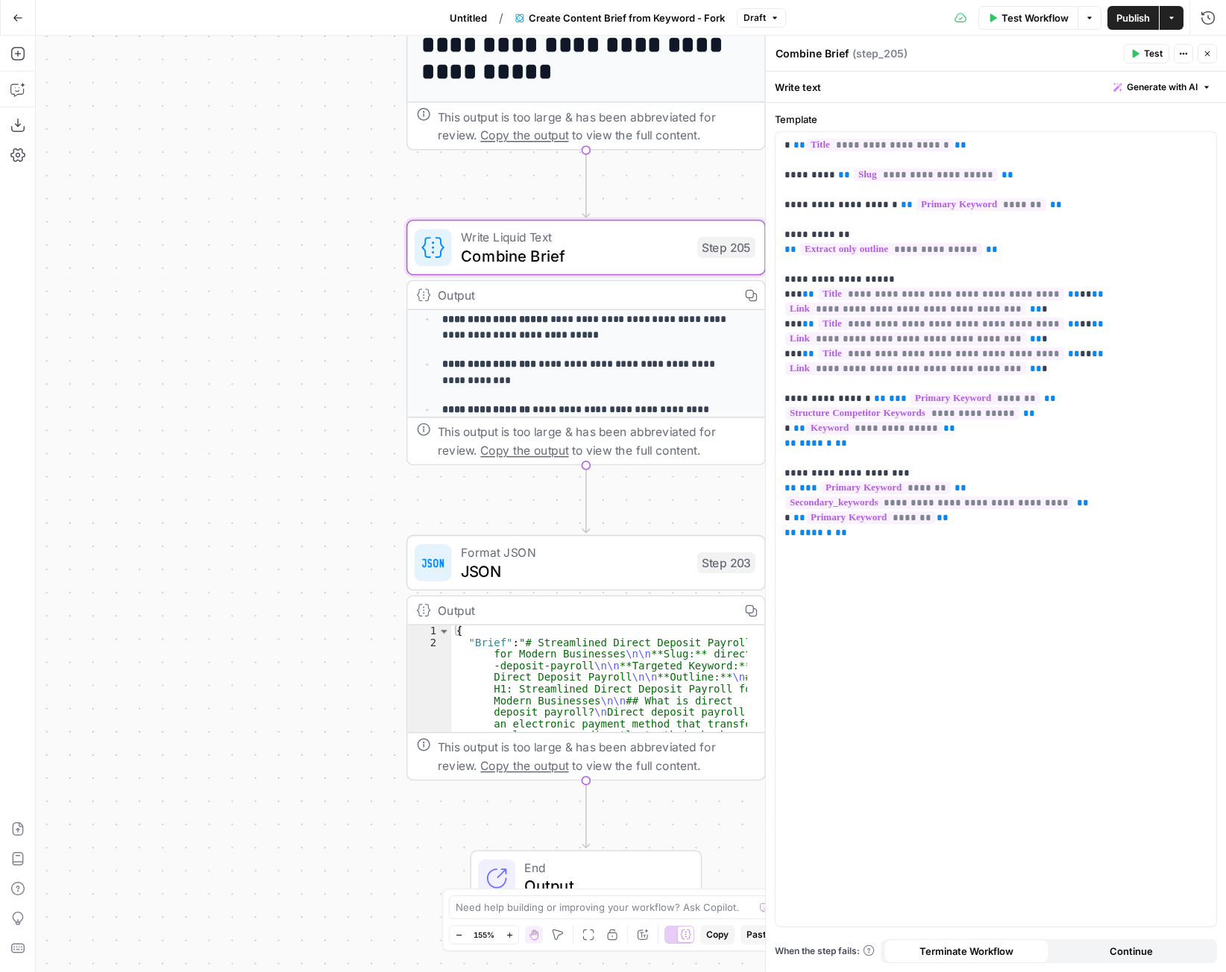
click header "Combine Brief Combine Brief ( step_205 ) Test Actions Close"
click button "Close"
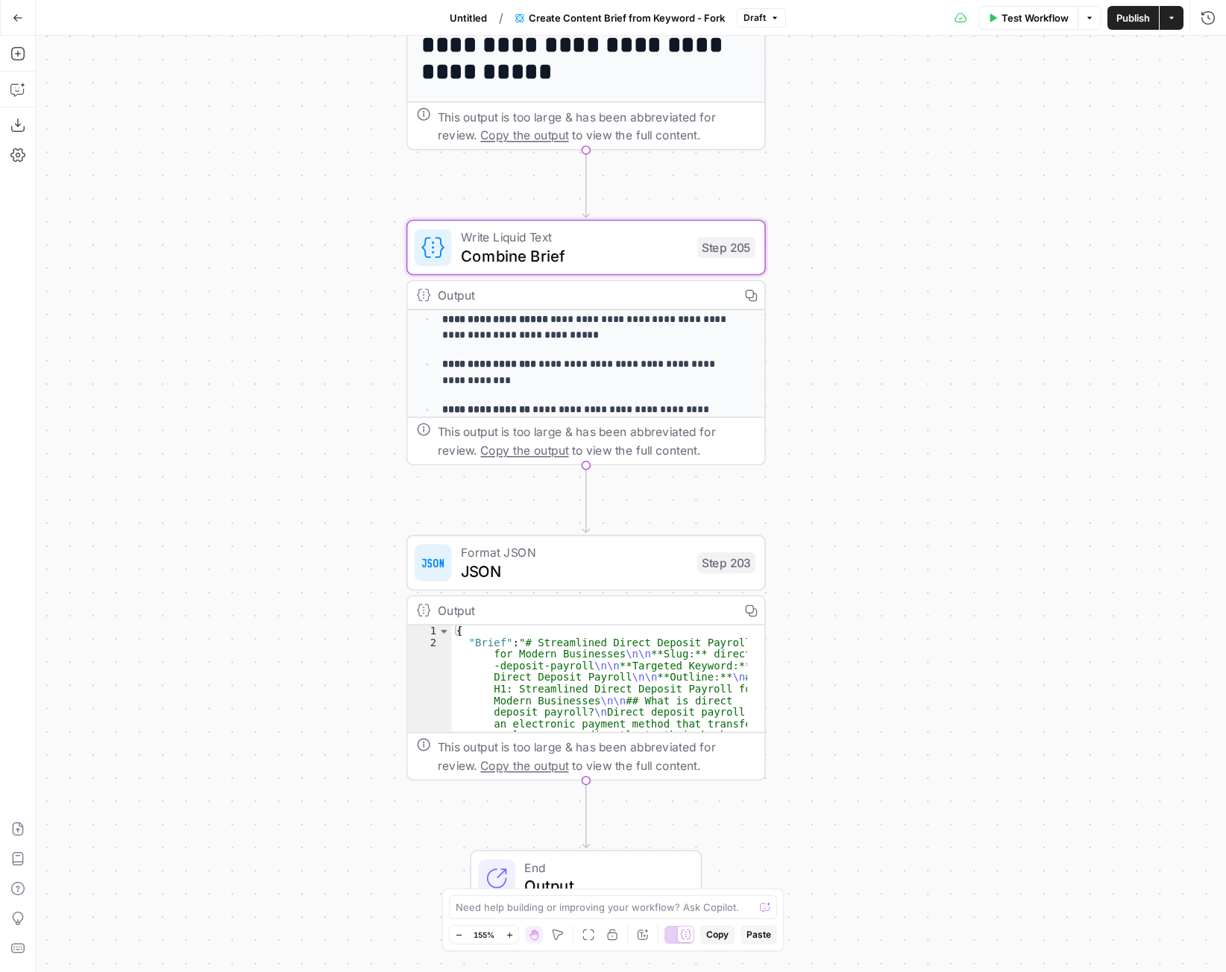
click div "Output"
click span "Combine Brief"
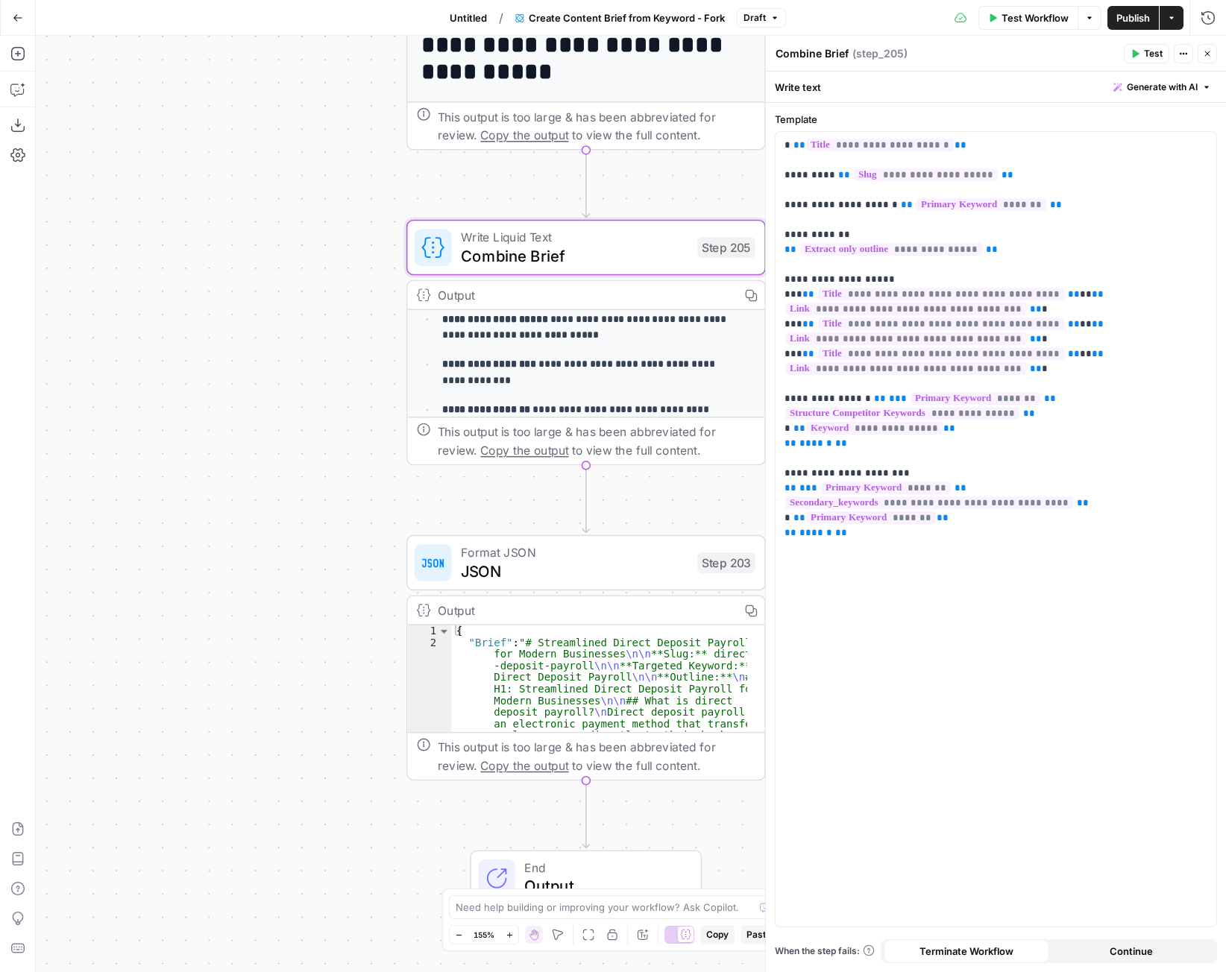
click p "**********"
click div "Output Copy"
click div "Workflow Set Inputs Inputs Google Search Perform Google Search Step 51 Output C…"
click button "Close"
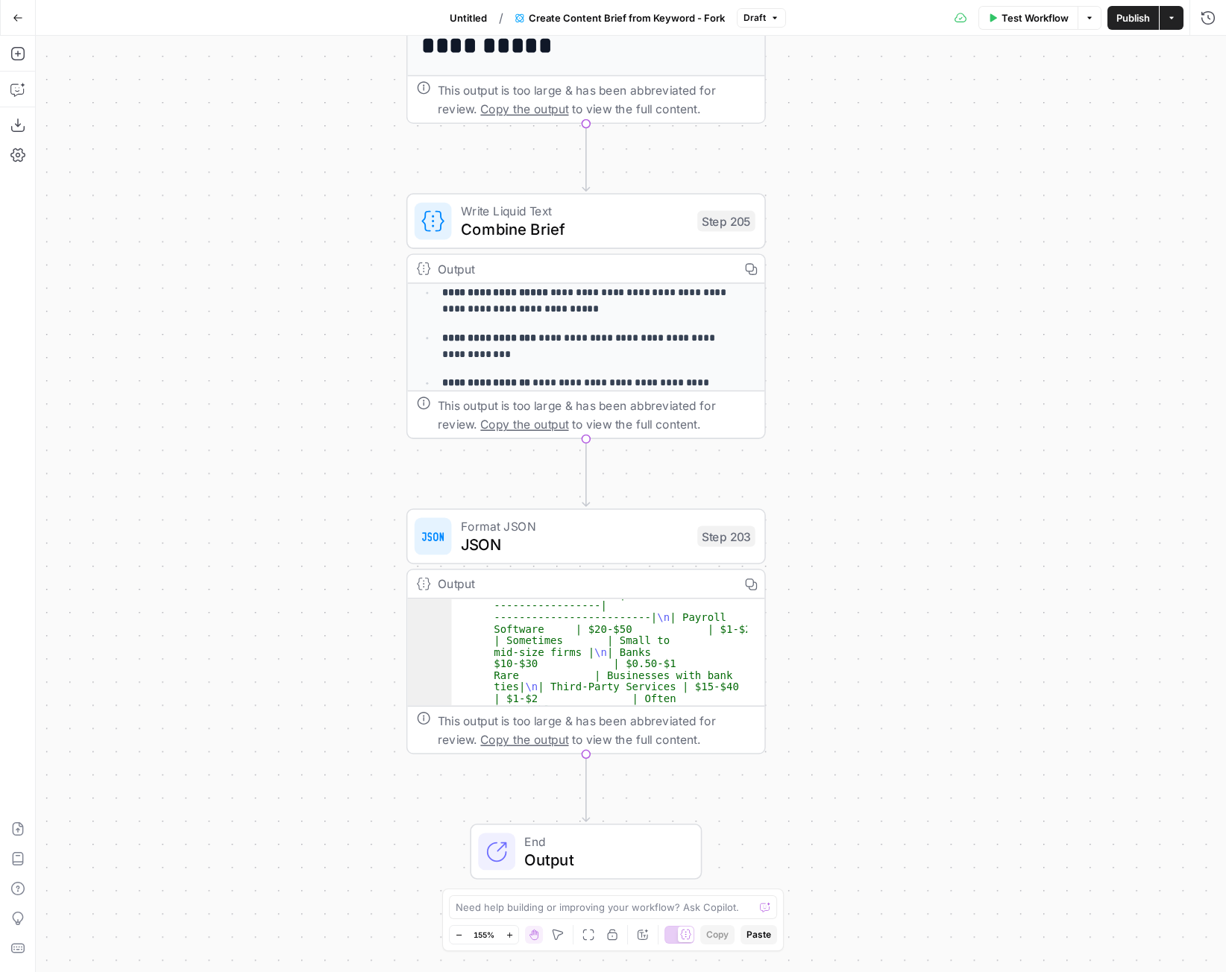
scroll to position [1251, 0]
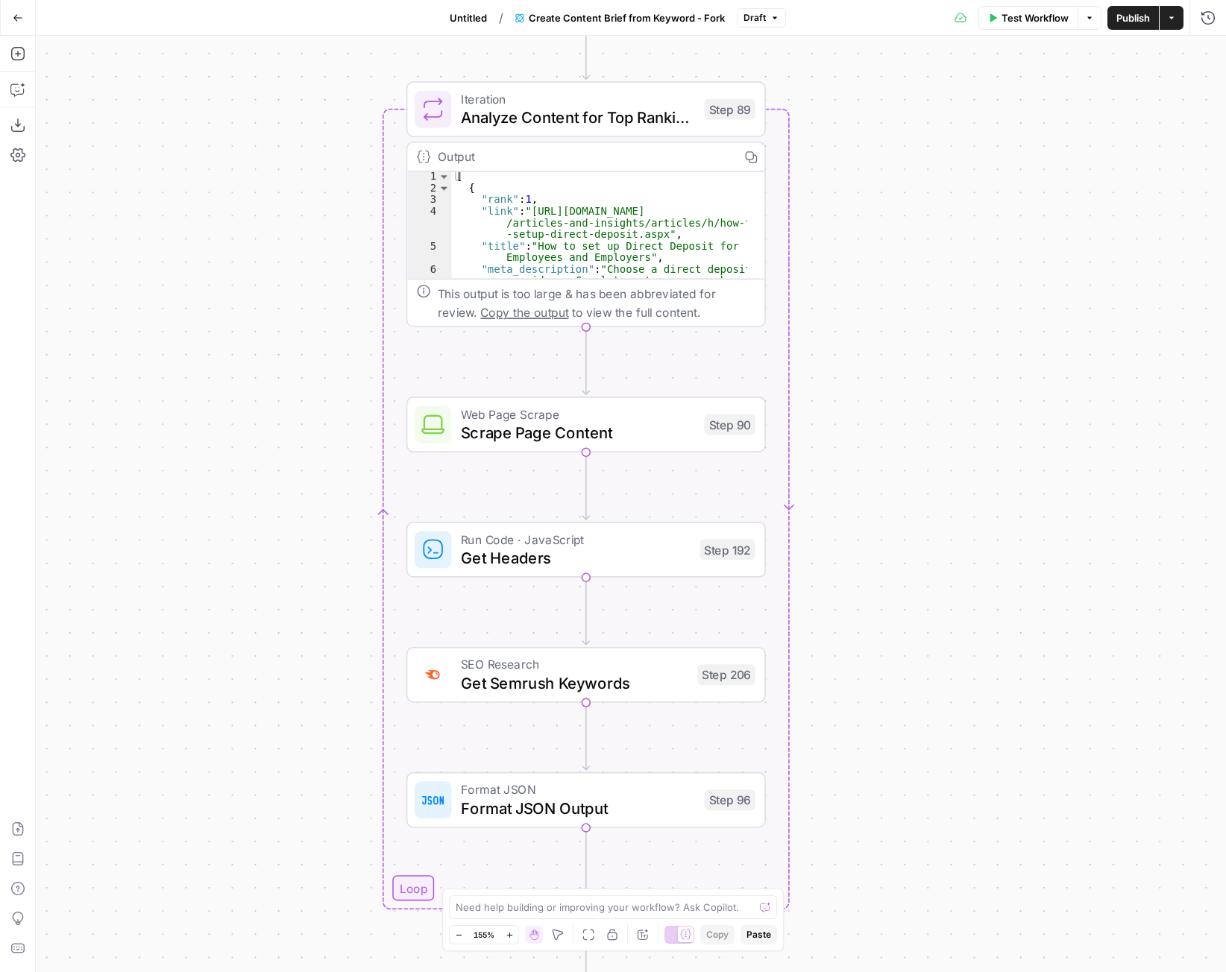
click button "Go Back"
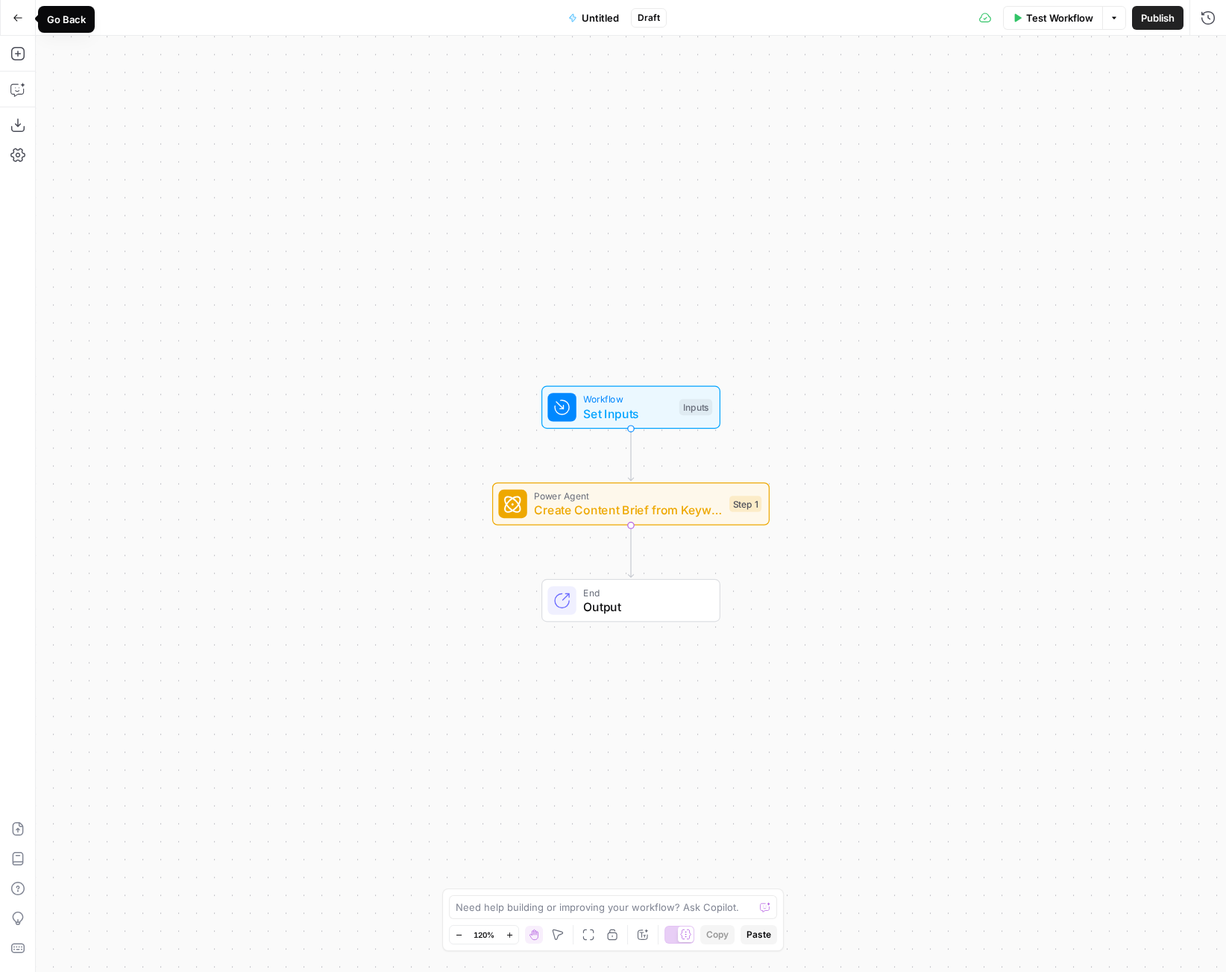
click button "Go Back"
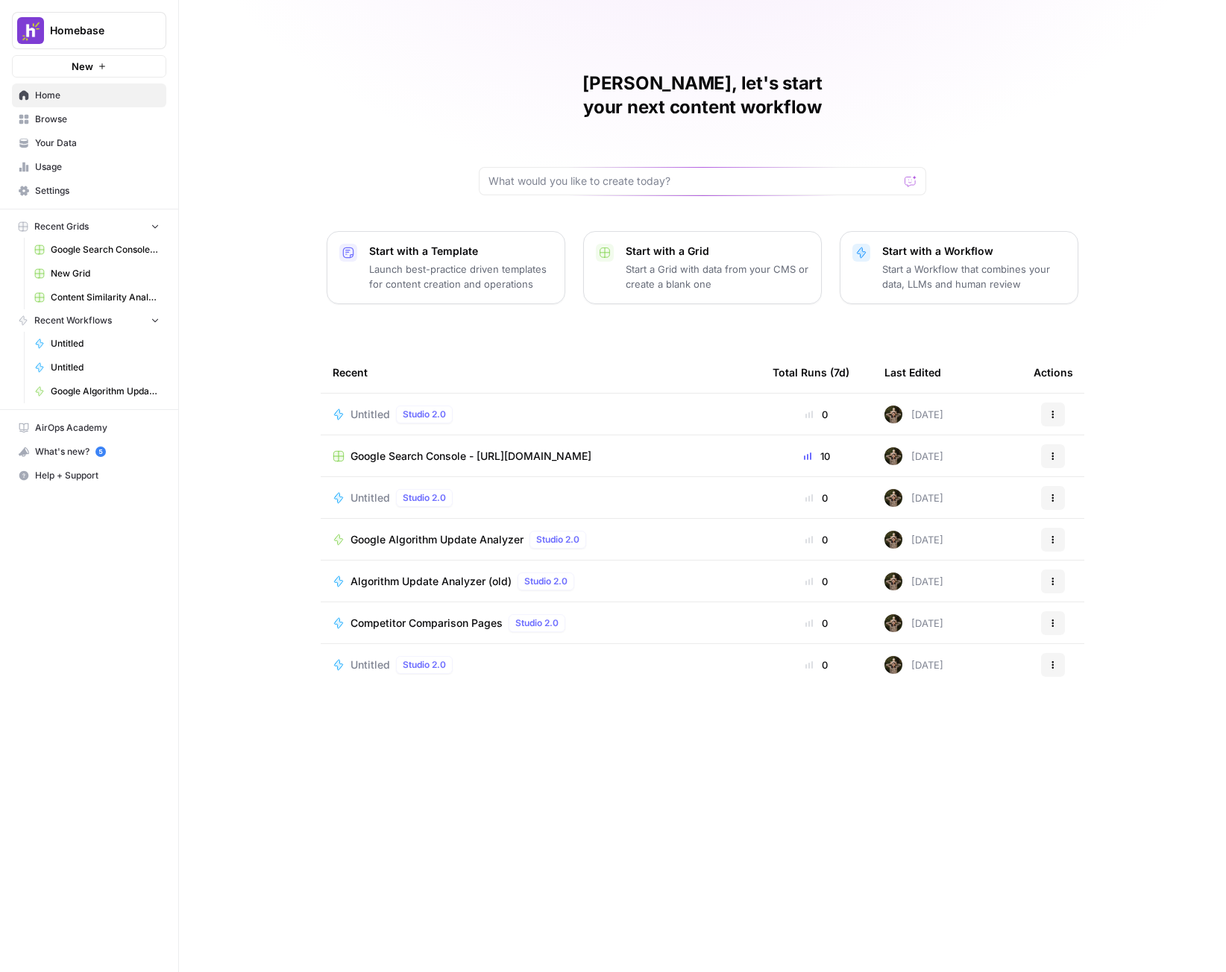
click div "What's new? 5"
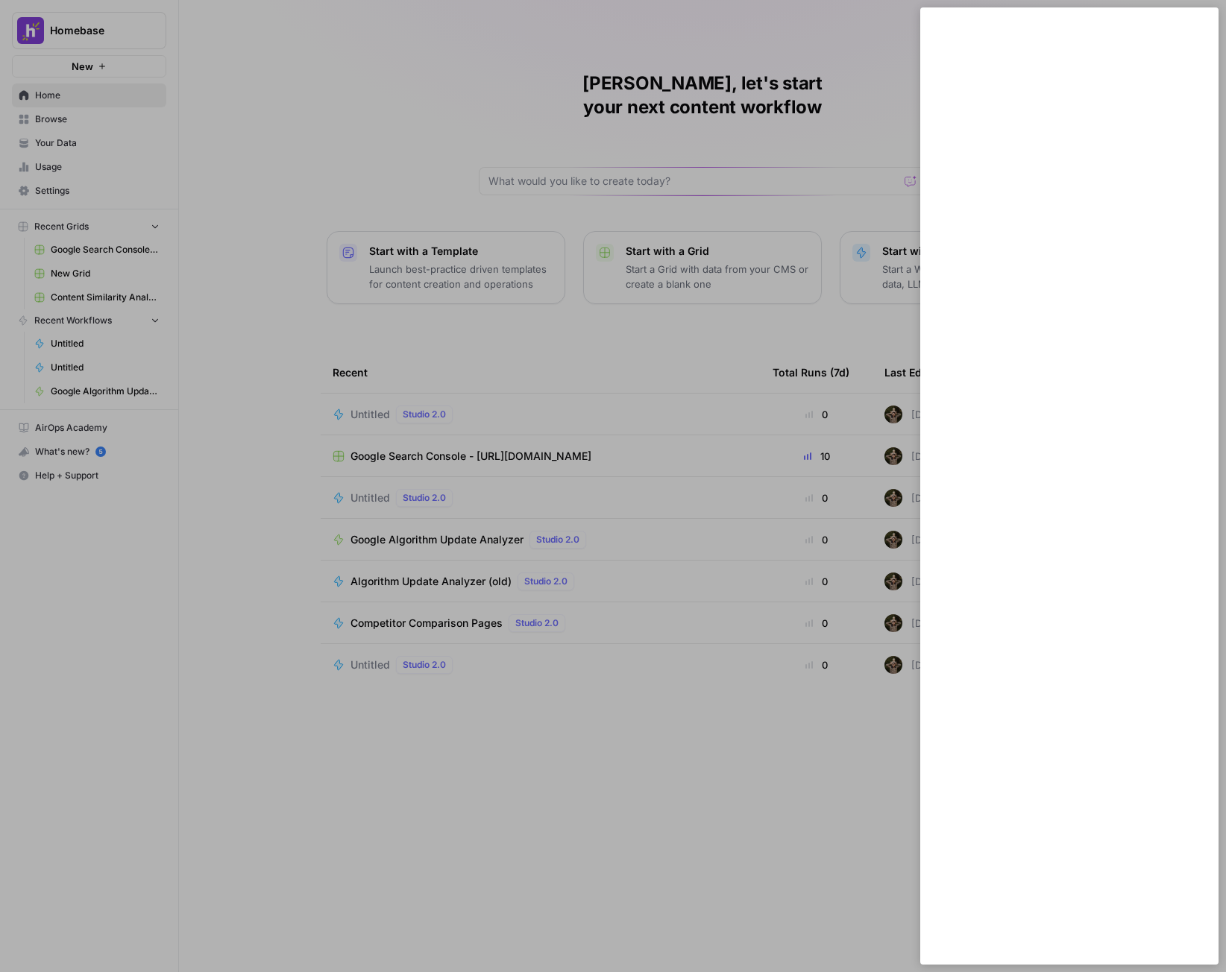
click div
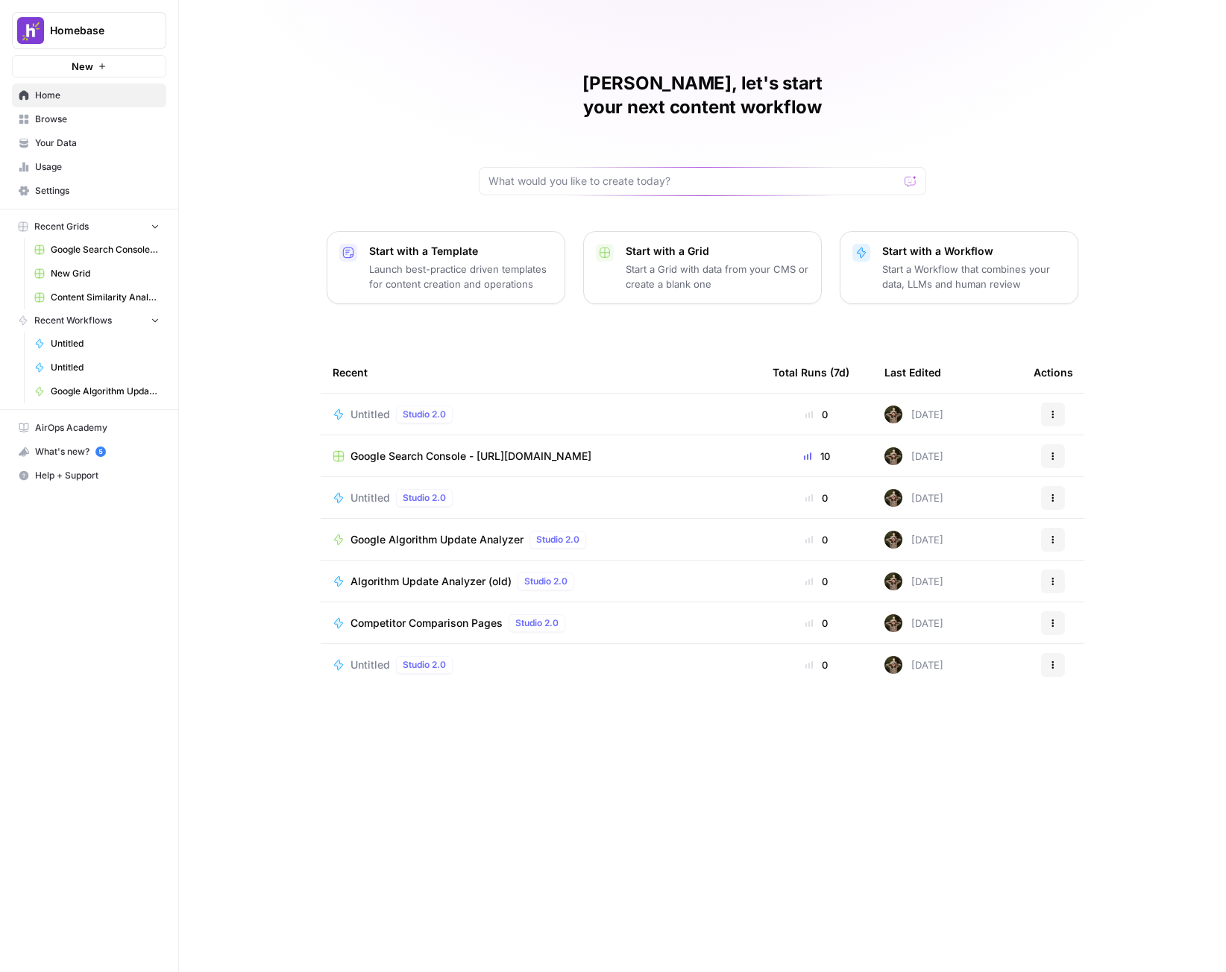
click div "Nick, let's start your next content workflow"
click div "What's new? 5"
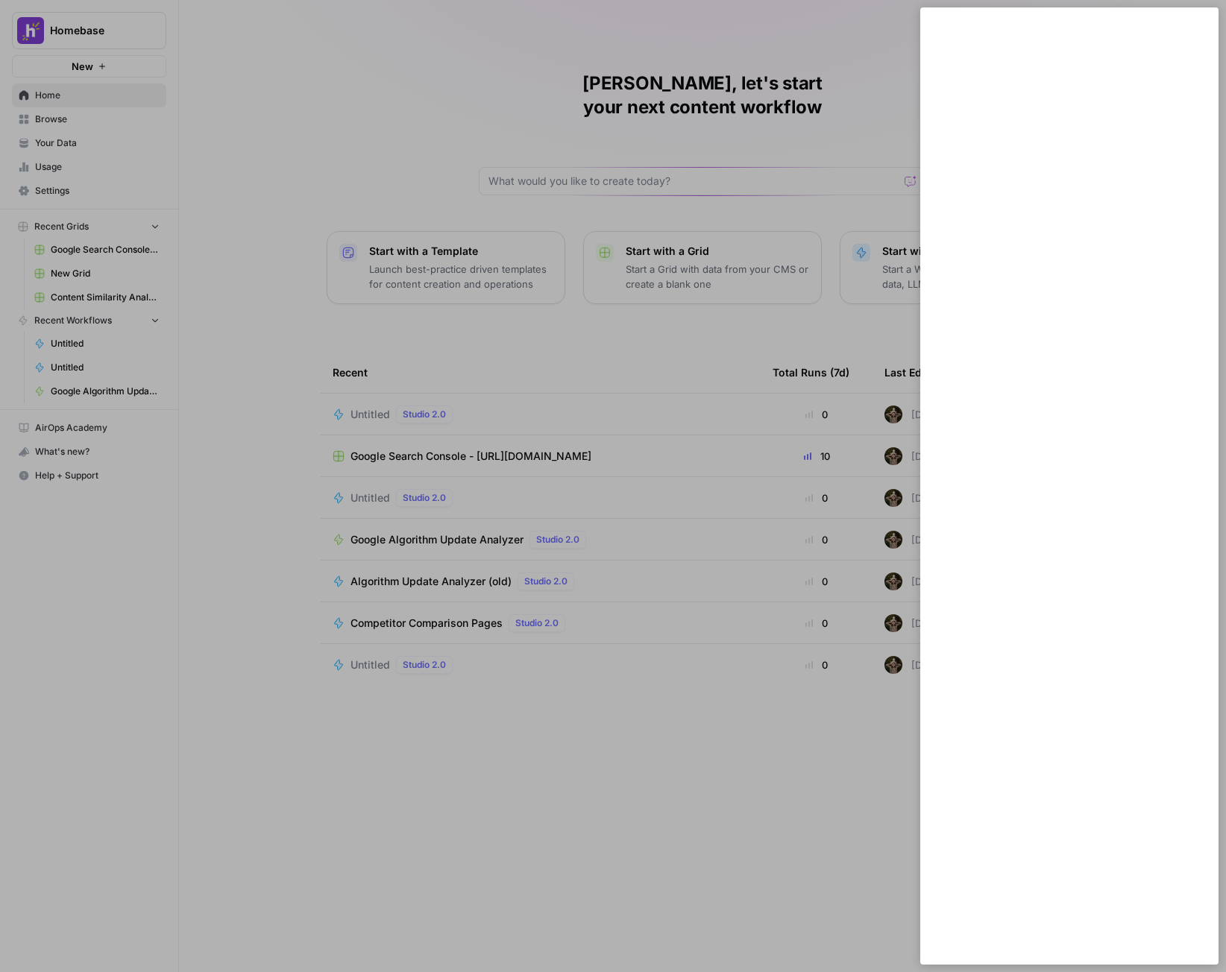
click div
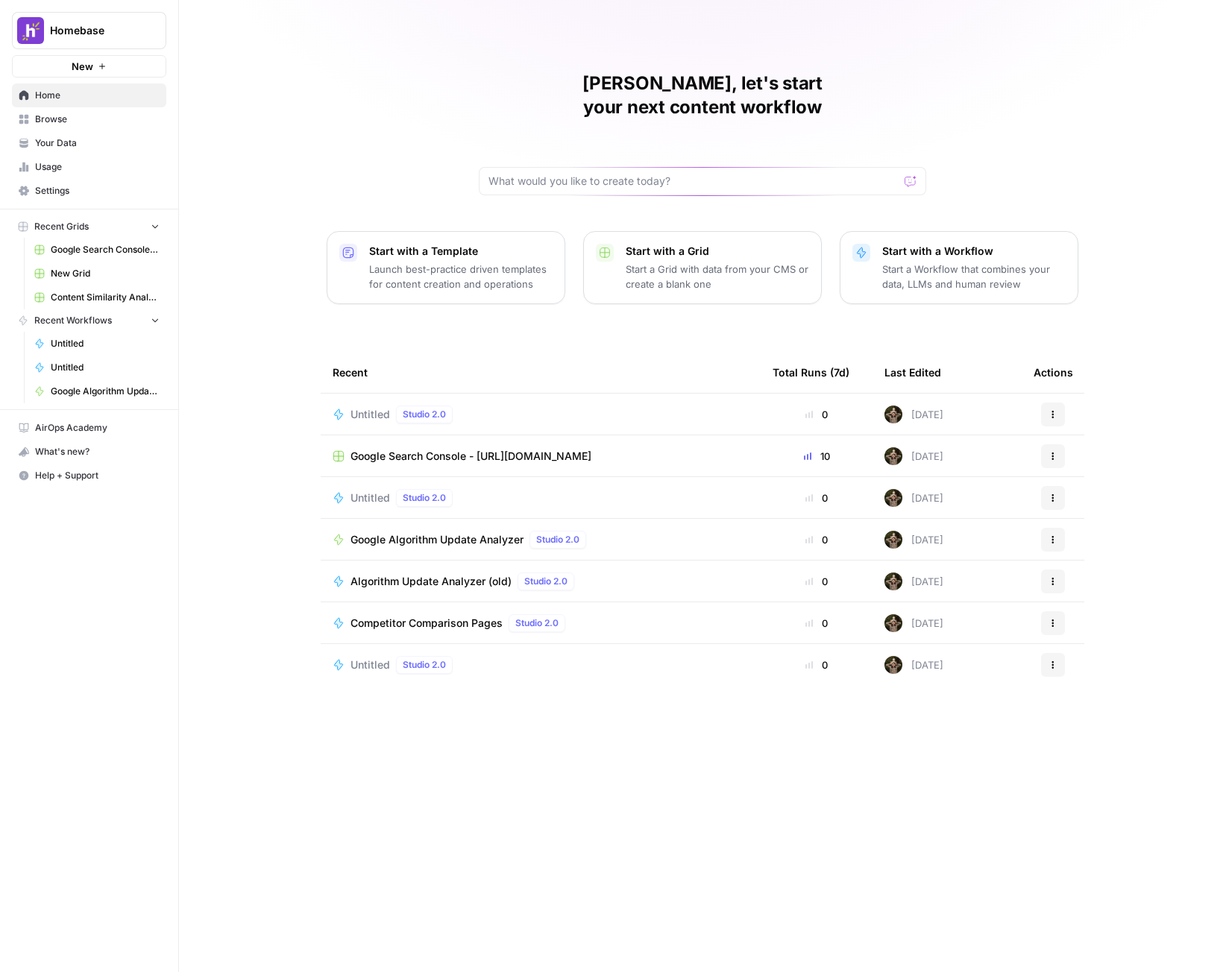
click td "Untitled Studio 2.0"
click div "Untitled Studio 2.0"
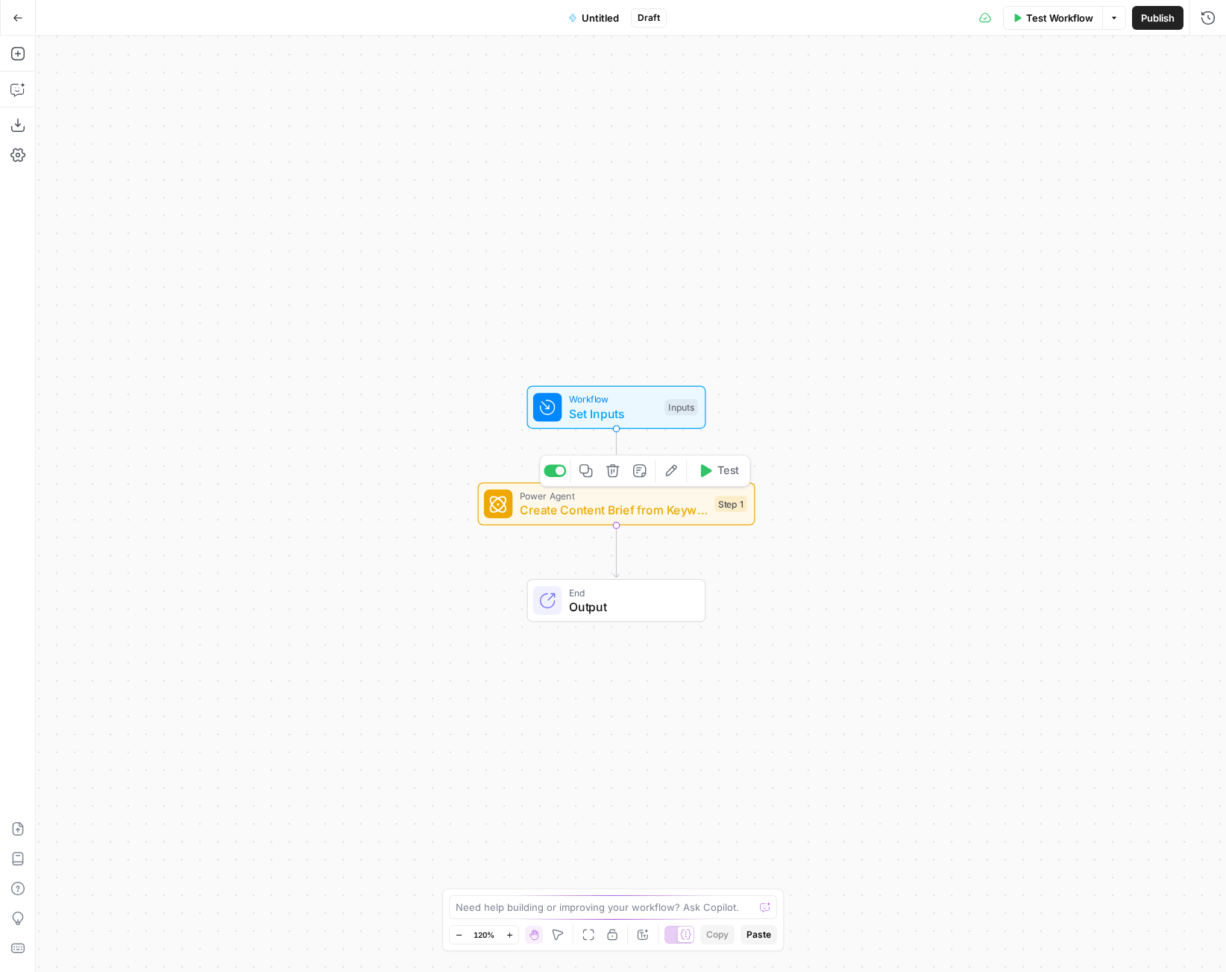
click div "Power Agent Create Content Brief from Keyword - Fork Step 1 Copy step Delete st…"
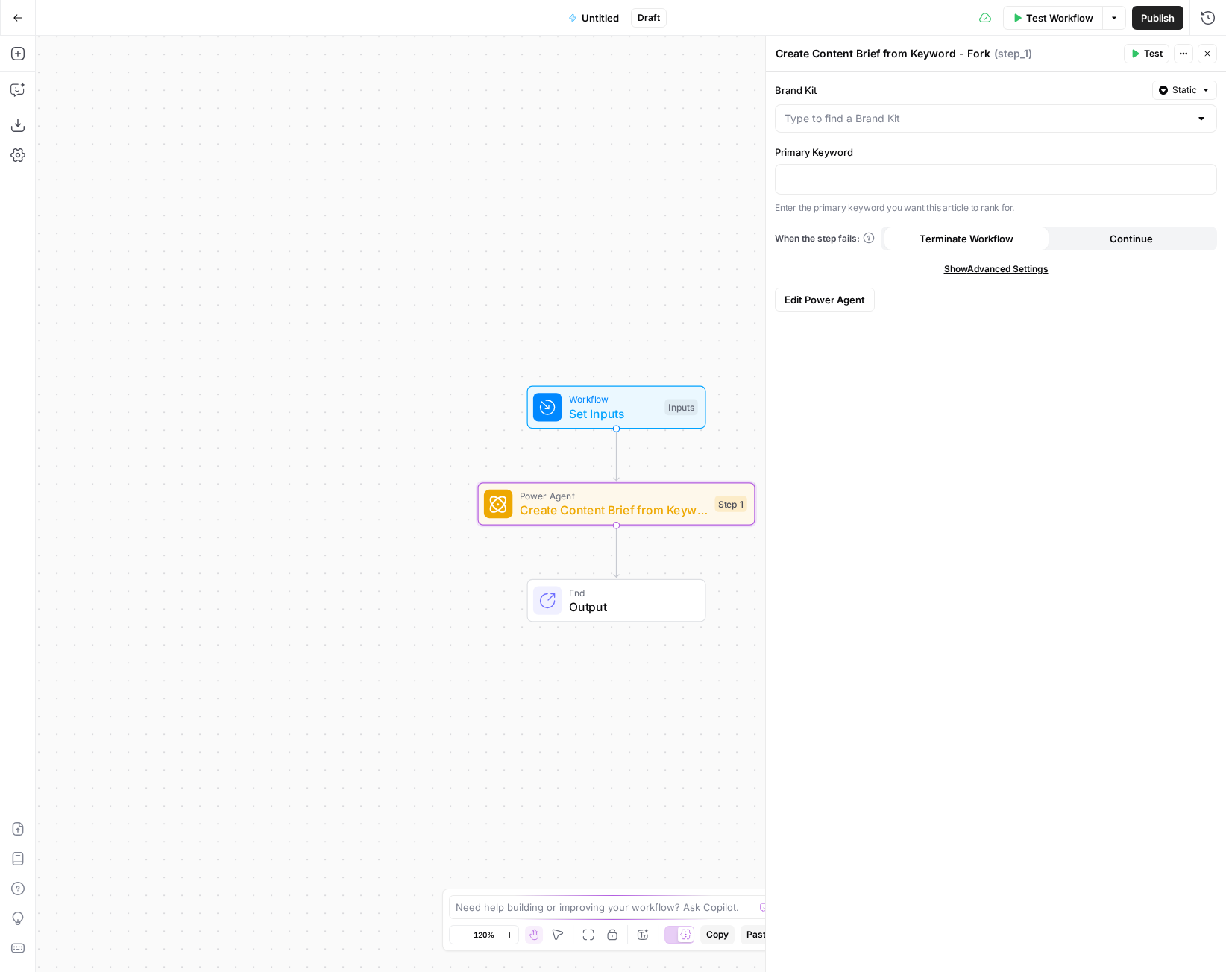
click span "Edit Power Agent"
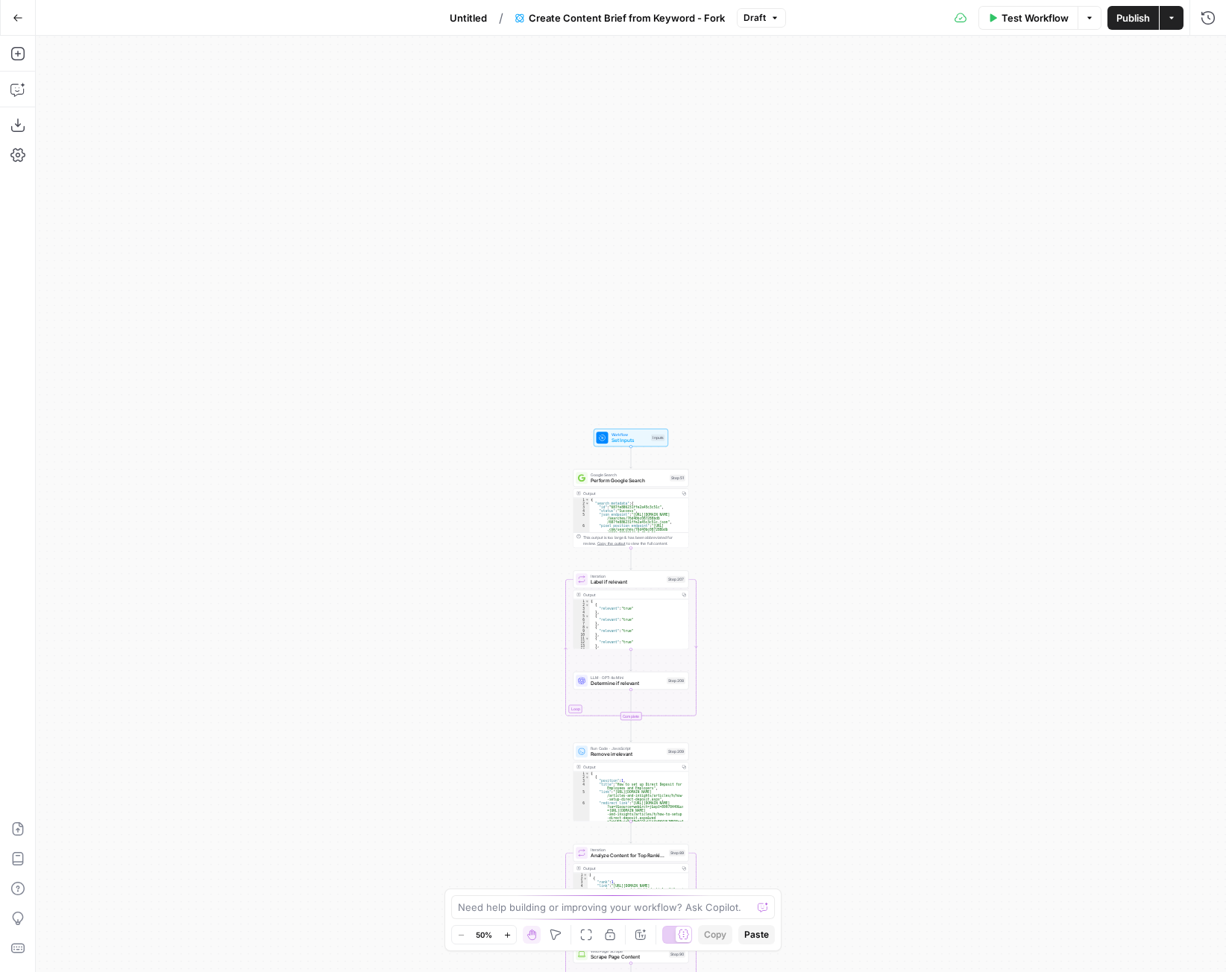
scroll to position [1, 0]
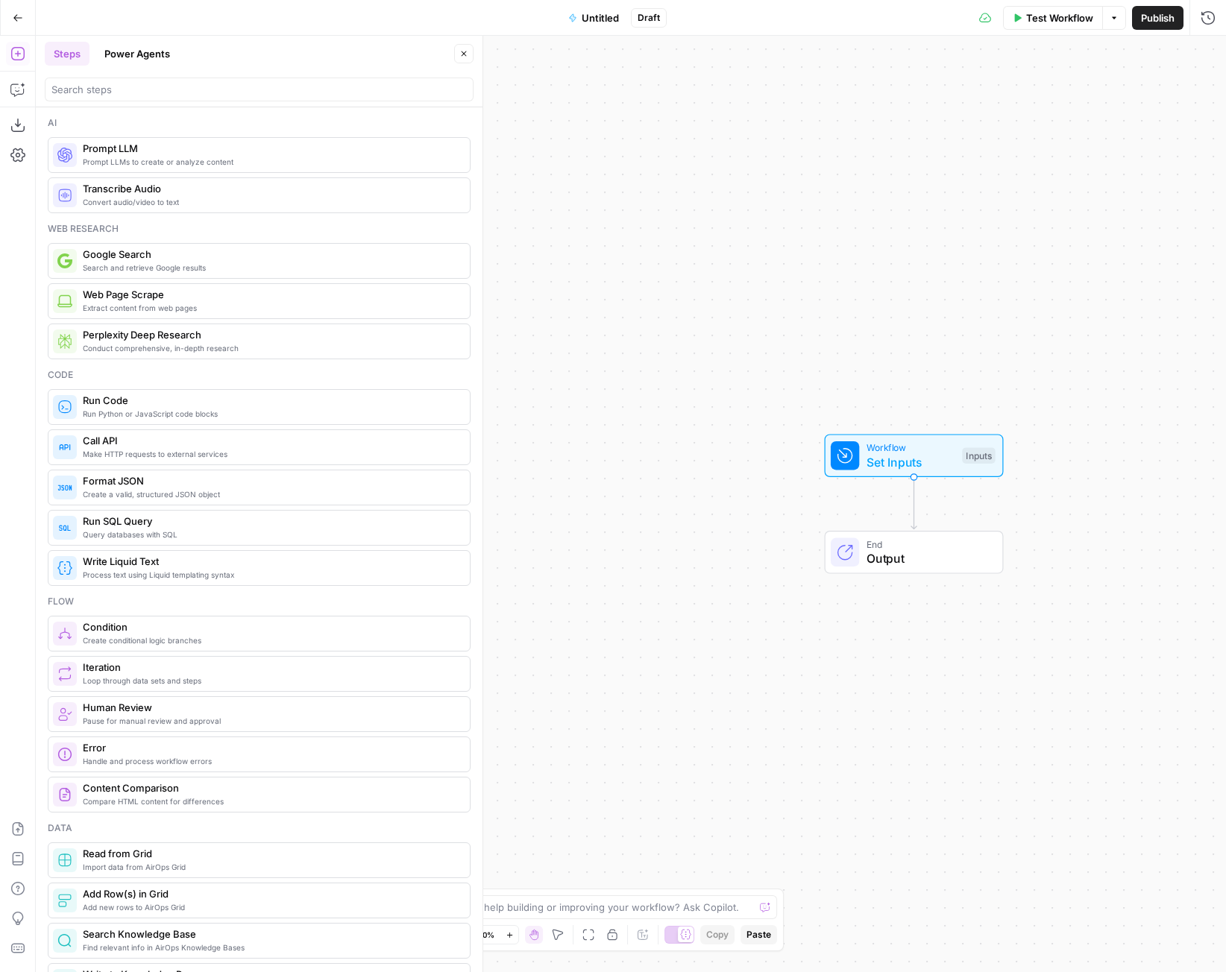
scroll to position [2385, 0]
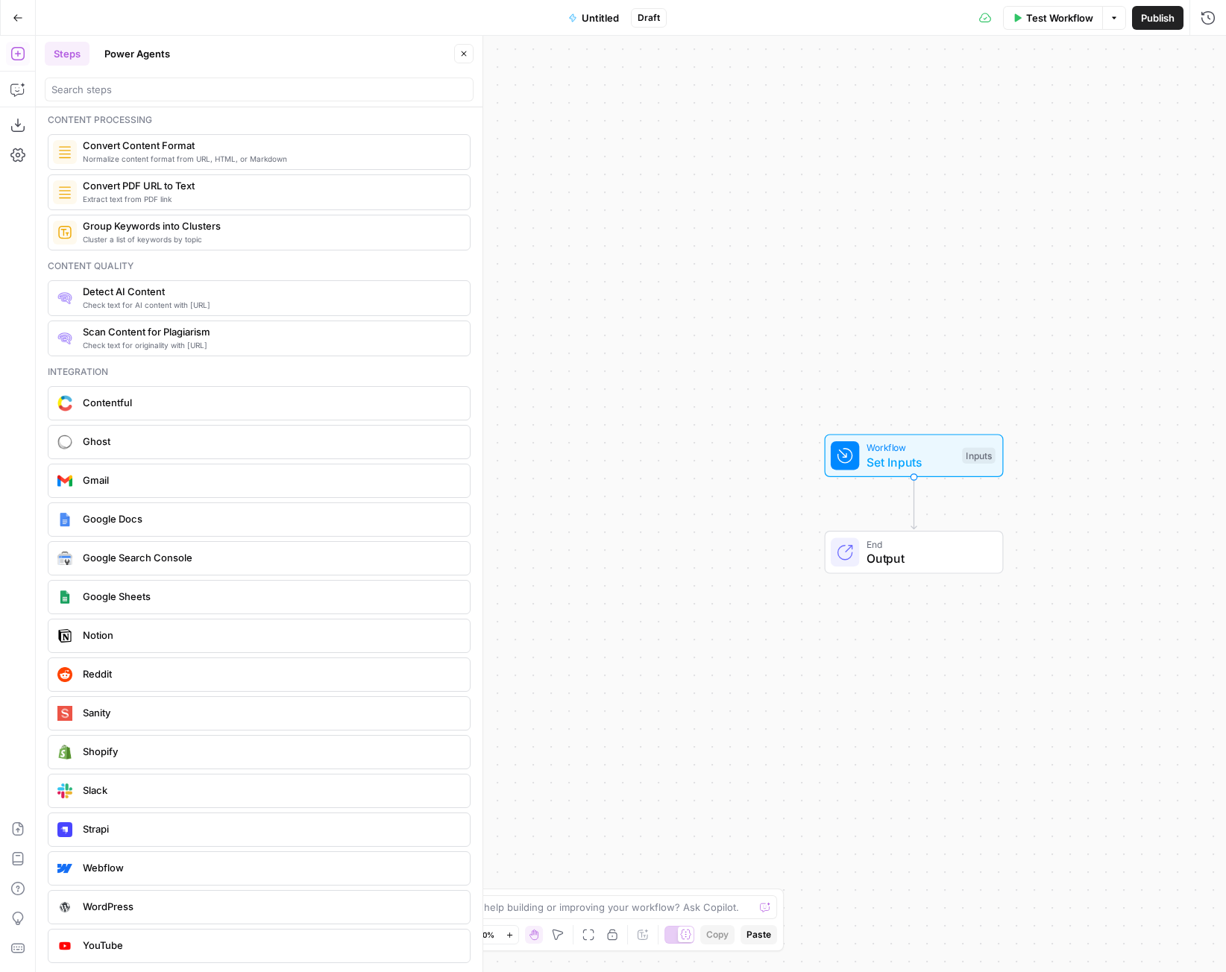
click at [25, 23] on button "Go Back" at bounding box center [17, 17] width 27 height 27
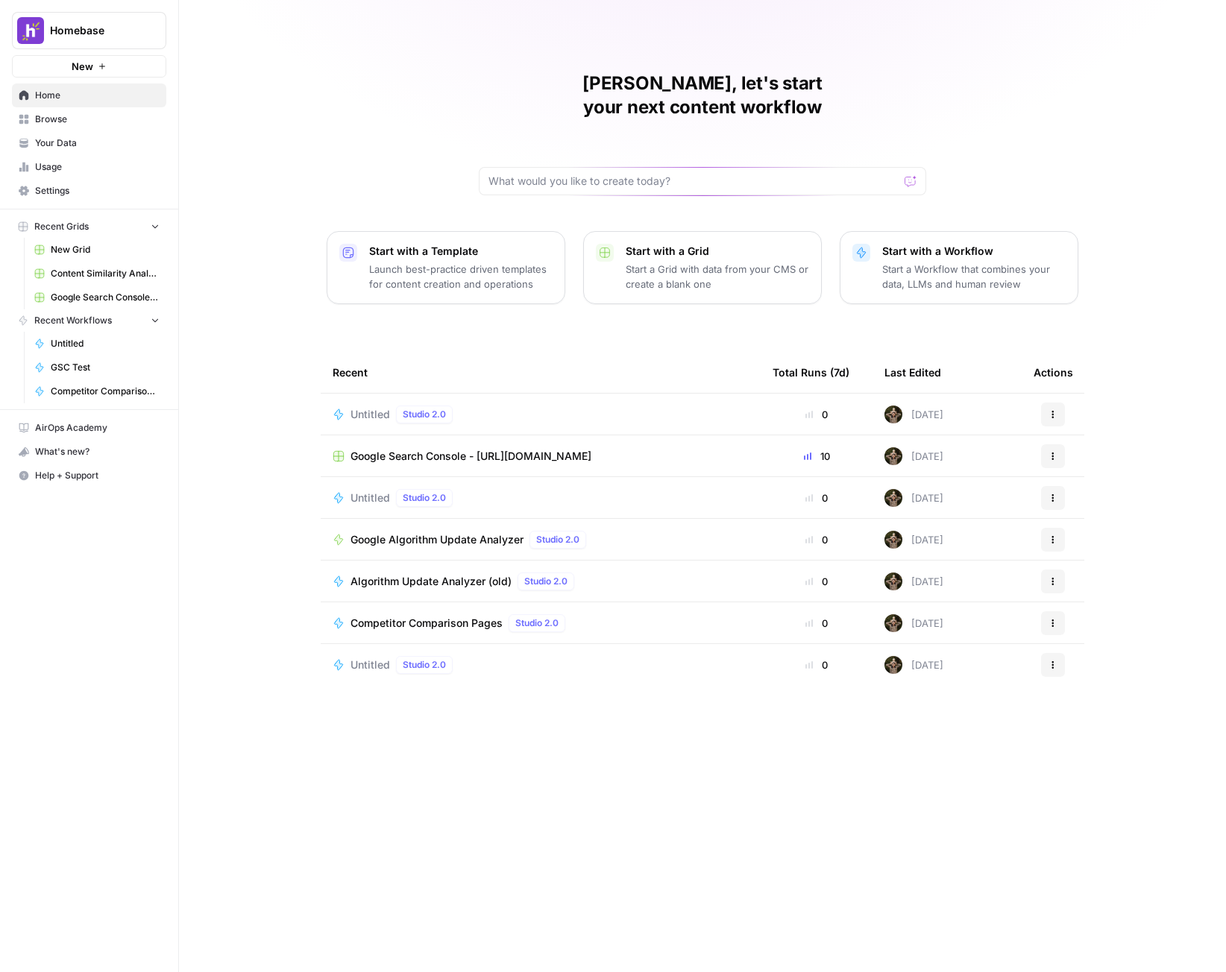
click at [676, 442] on td "Google Search Console - [URL][DOMAIN_NAME]" at bounding box center [541, 455] width 440 height 41
click at [679, 449] on div "Google Search Console - [URL][DOMAIN_NAME]" at bounding box center [541, 456] width 416 height 15
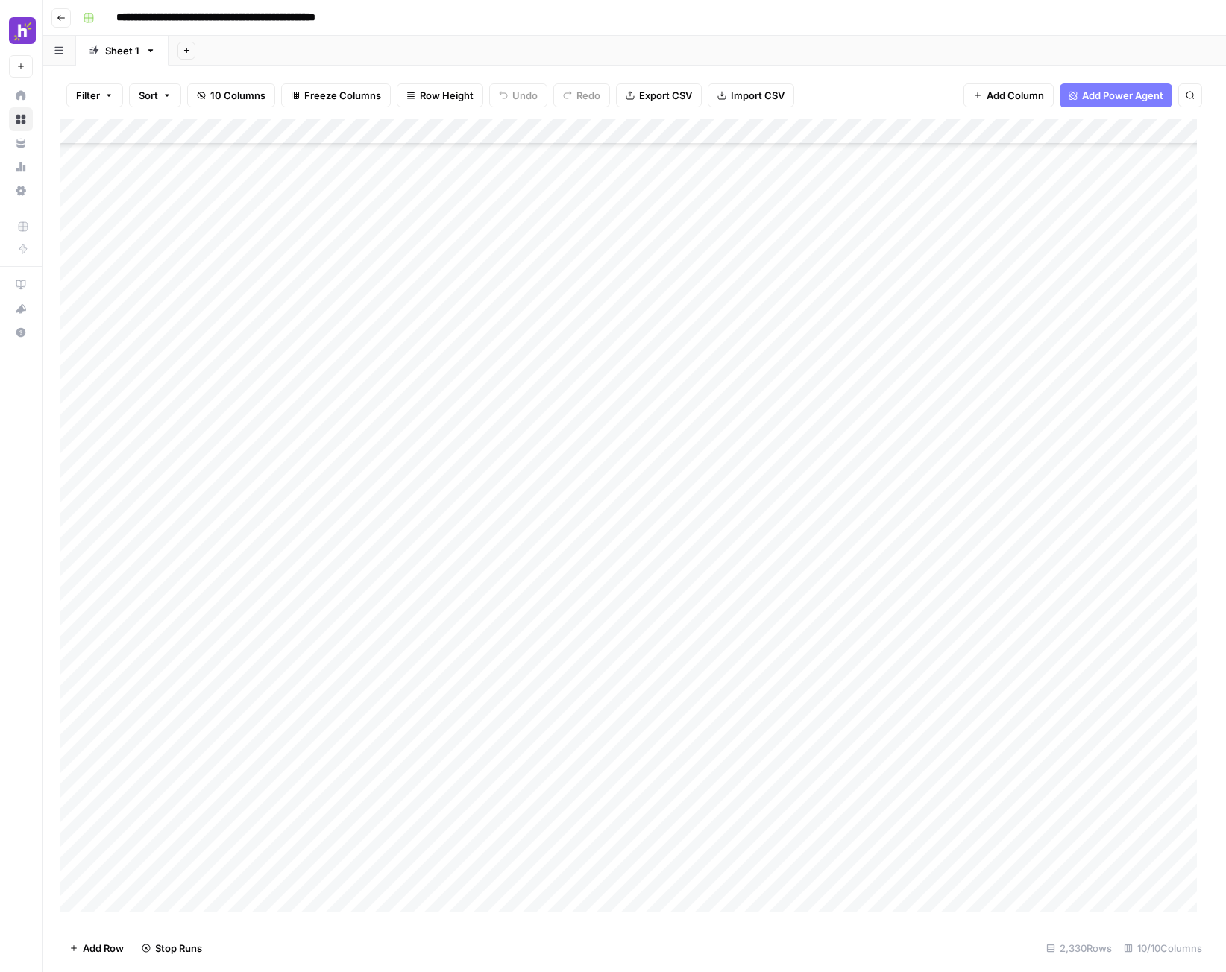
drag, startPoint x: 576, startPoint y: 927, endPoint x: 640, endPoint y: 906, distance: 66.7
click at [640, 906] on div "Filter Sort 10 Columns Freeze Columns Row Height Undo Redo Export CSV Import CS…" at bounding box center [634, 519] width 1183 height 907
click at [962, 206] on div "Add Column" at bounding box center [634, 521] width 1148 height 805
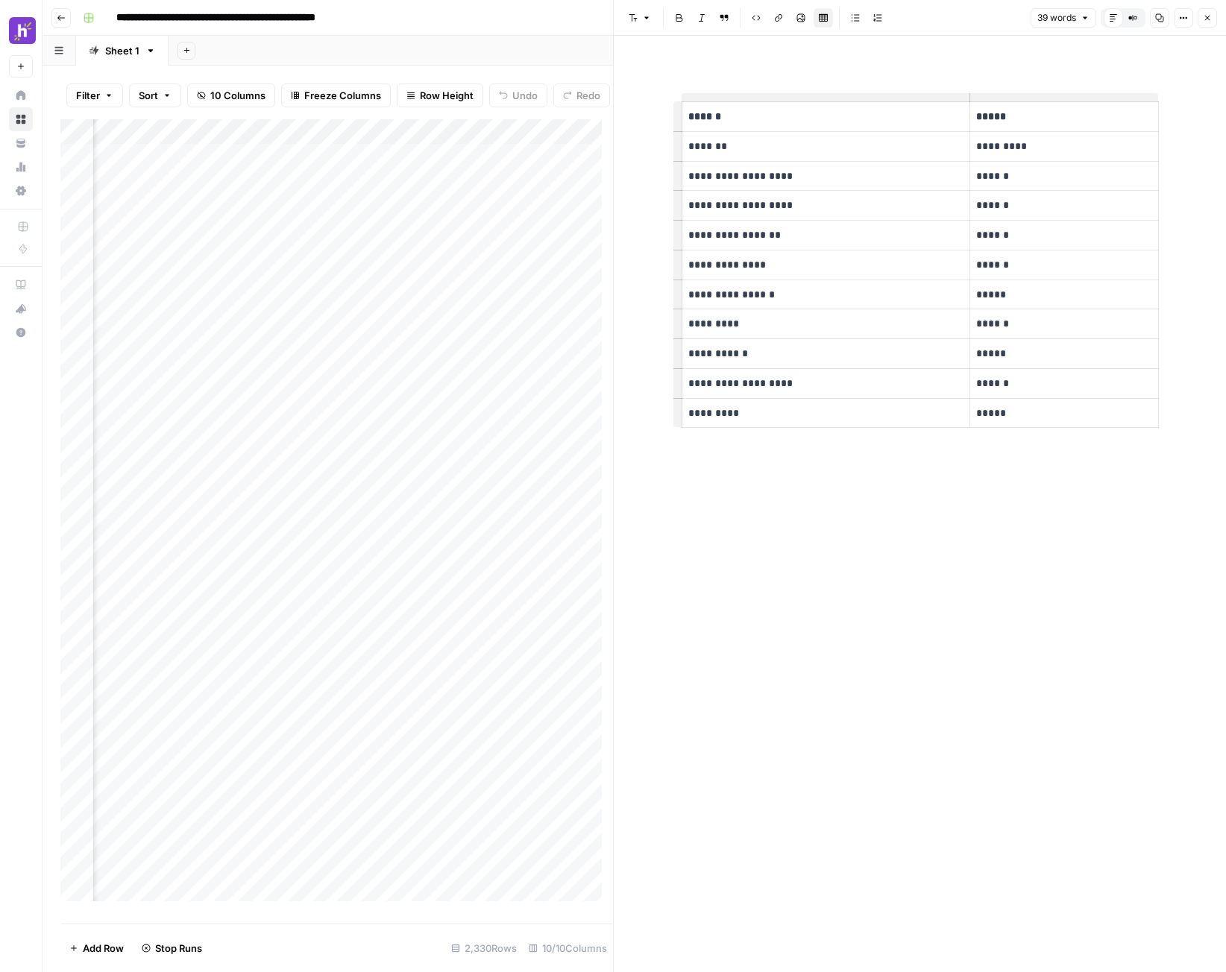
click at [822, 239] on p "**********" at bounding box center [826, 235] width 276 height 17
click at [881, 274] on td "**********" at bounding box center [826, 265] width 289 height 30
click at [784, 644] on div "**********" at bounding box center [920, 504] width 495 height 937
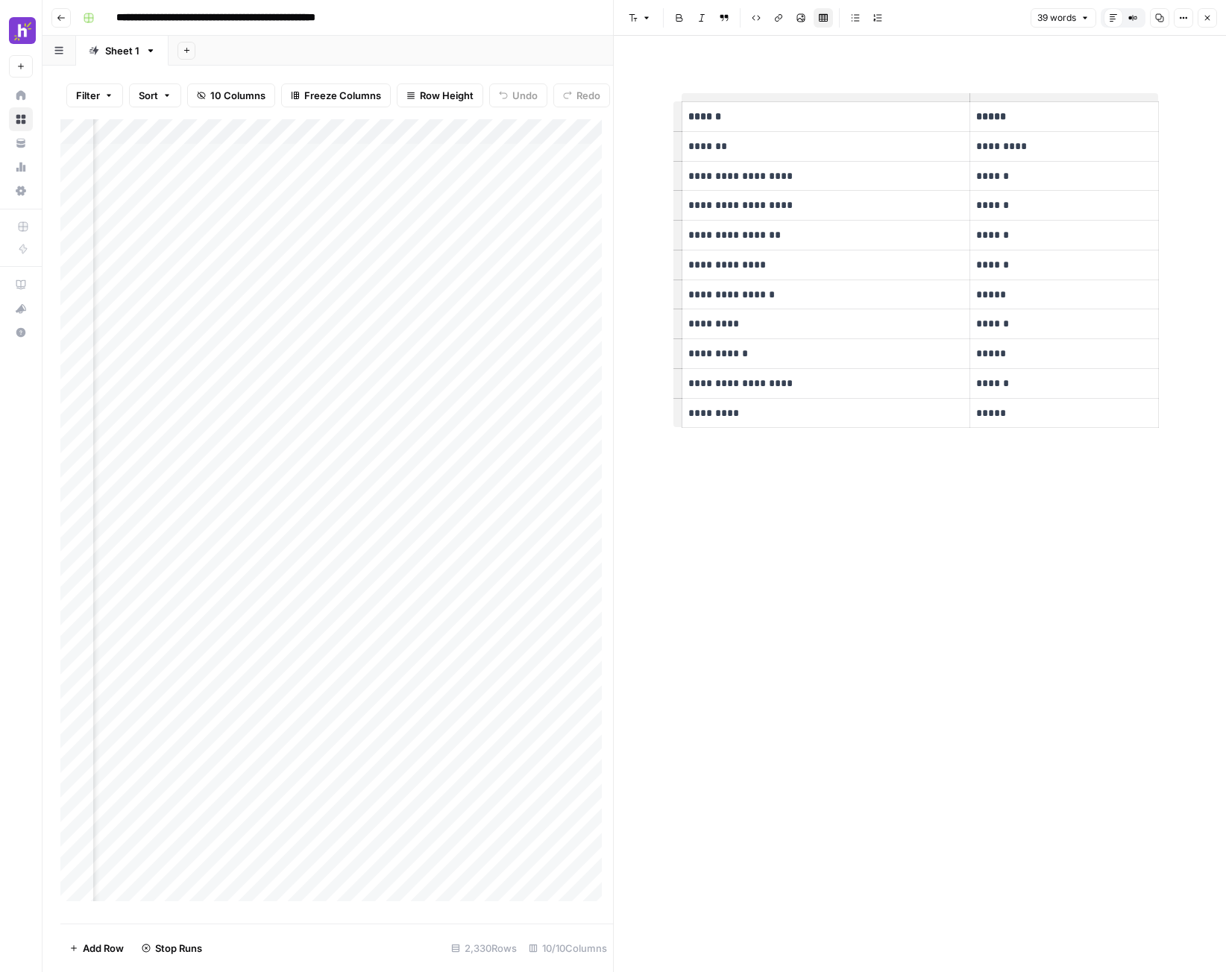
click at [1208, 19] on icon "button" at bounding box center [1207, 18] width 5 height 5
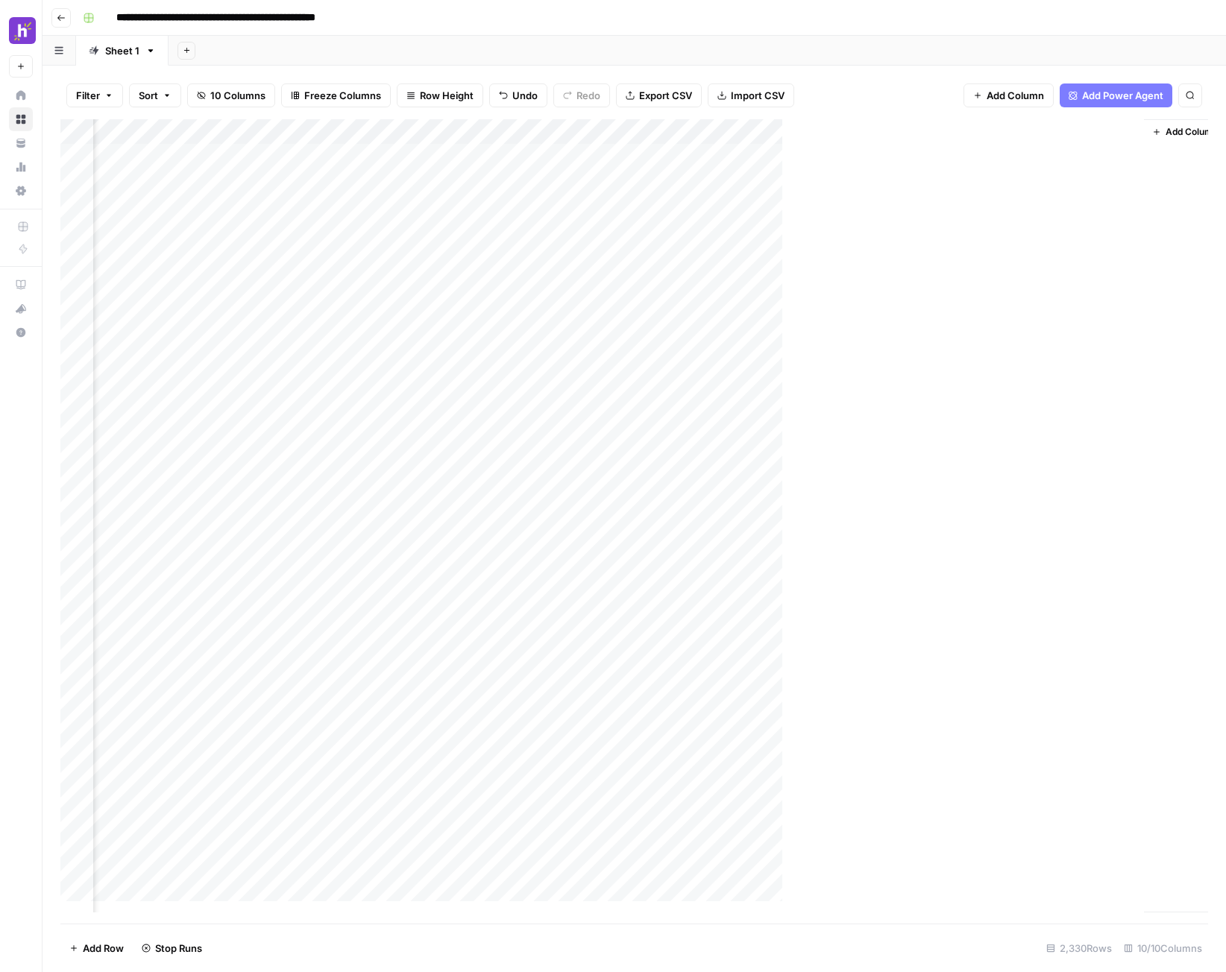
scroll to position [0, 579]
click at [981, 232] on div "Add Column" at bounding box center [634, 521] width 1148 height 805
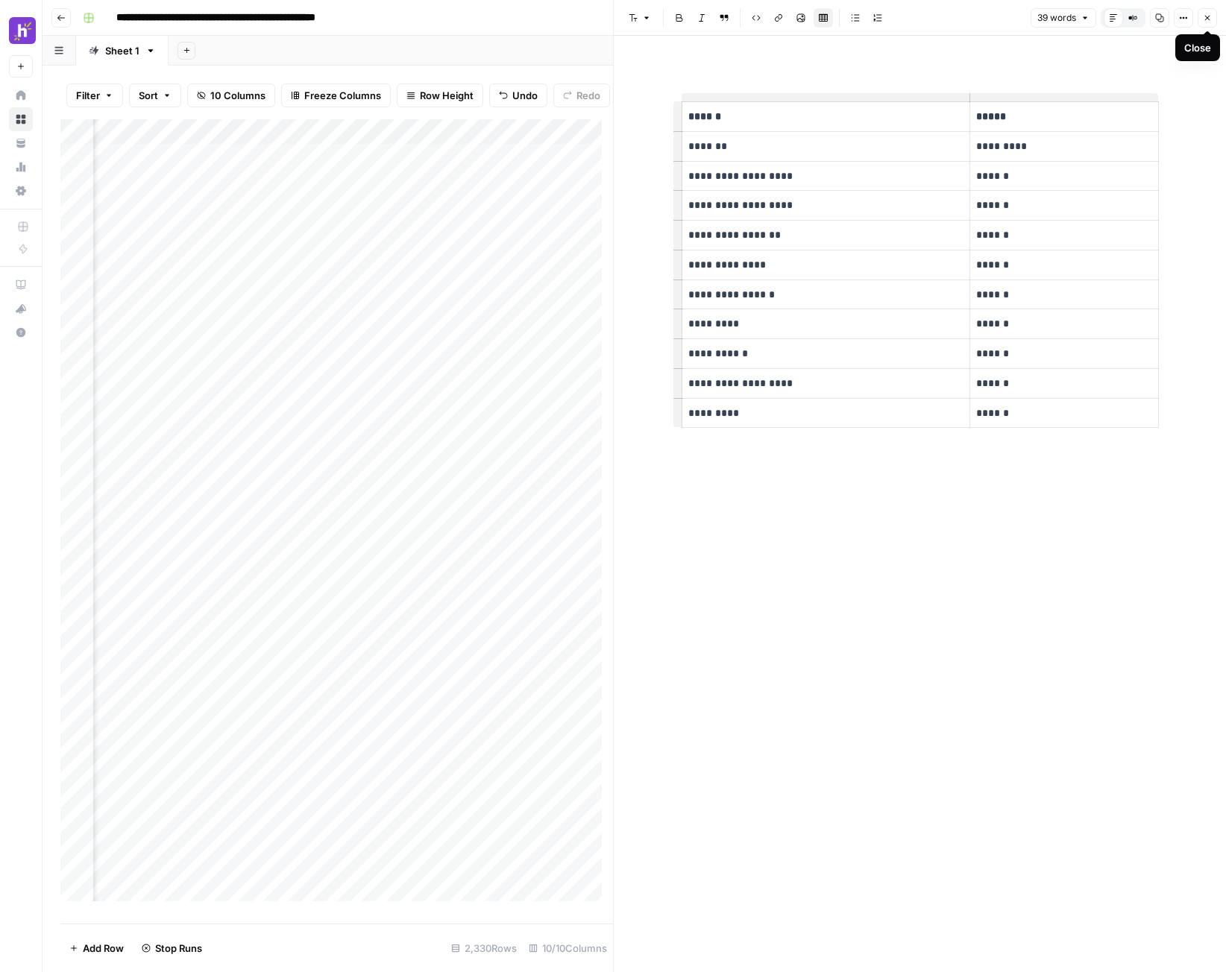
click at [1202, 19] on button "Close" at bounding box center [1207, 17] width 19 height 19
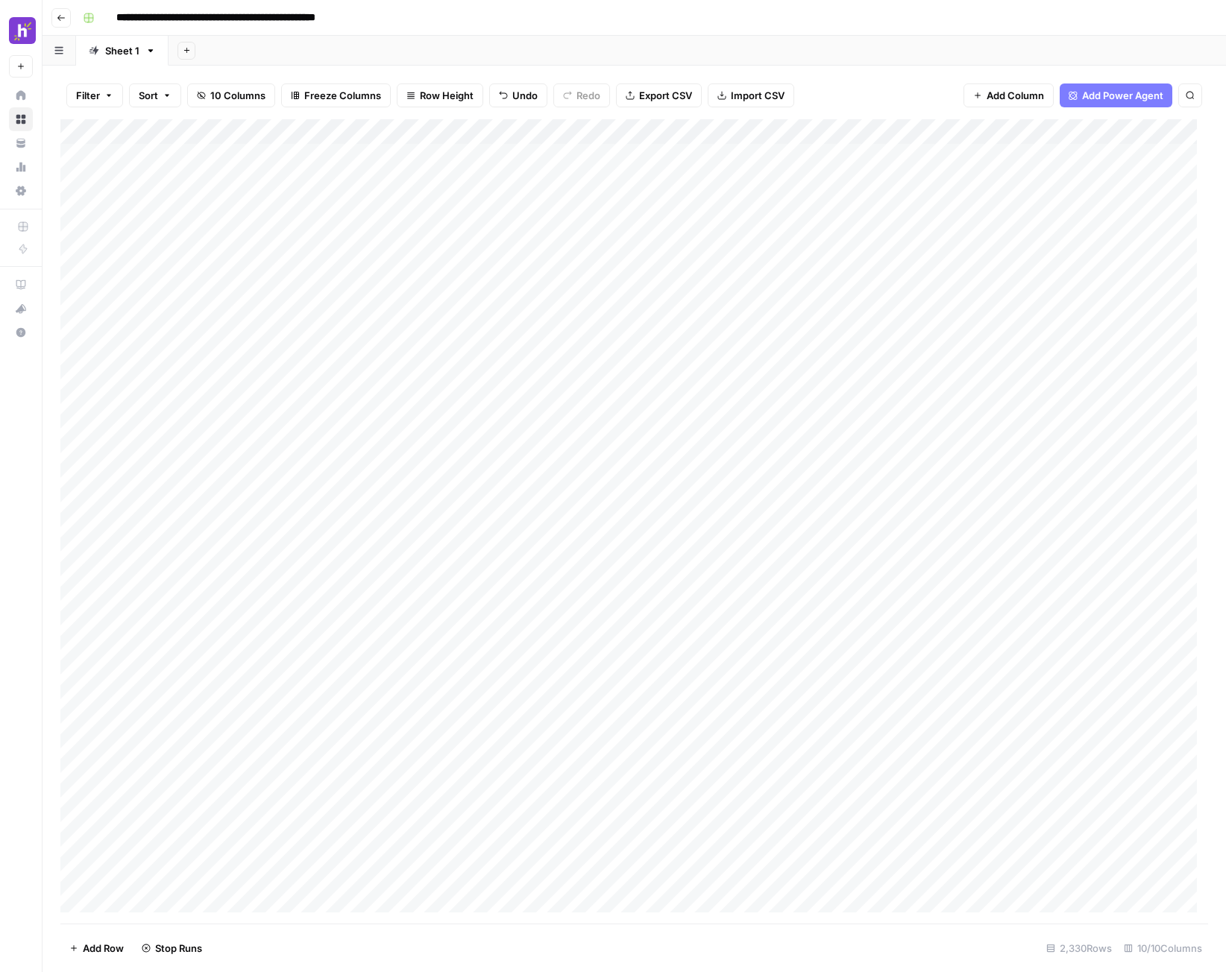
click at [102, 100] on button "Filter" at bounding box center [94, 96] width 57 height 24
click at [173, 172] on input "text" at bounding box center [176, 173] width 163 height 15
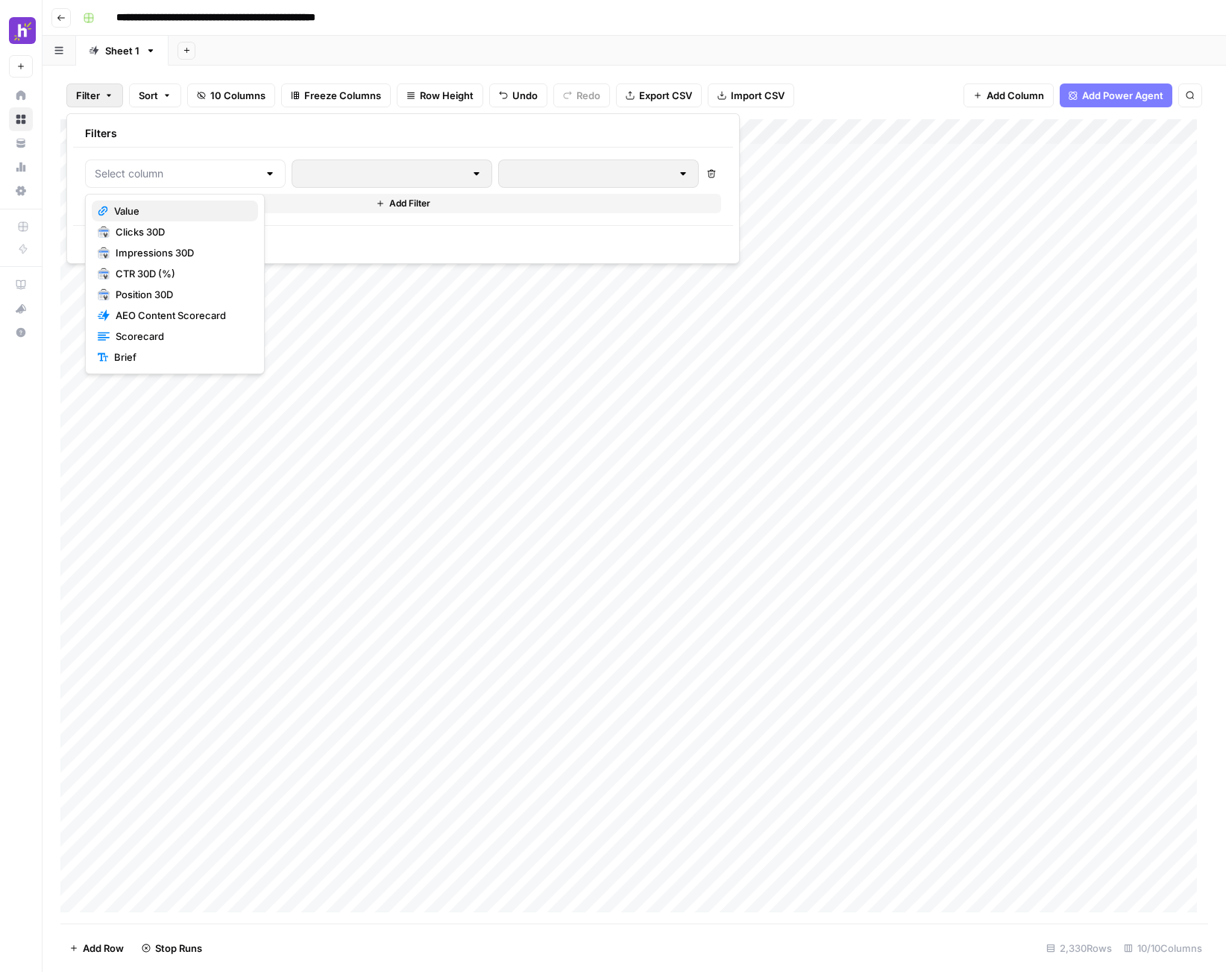
click at [171, 209] on span "Value" at bounding box center [180, 211] width 132 height 15
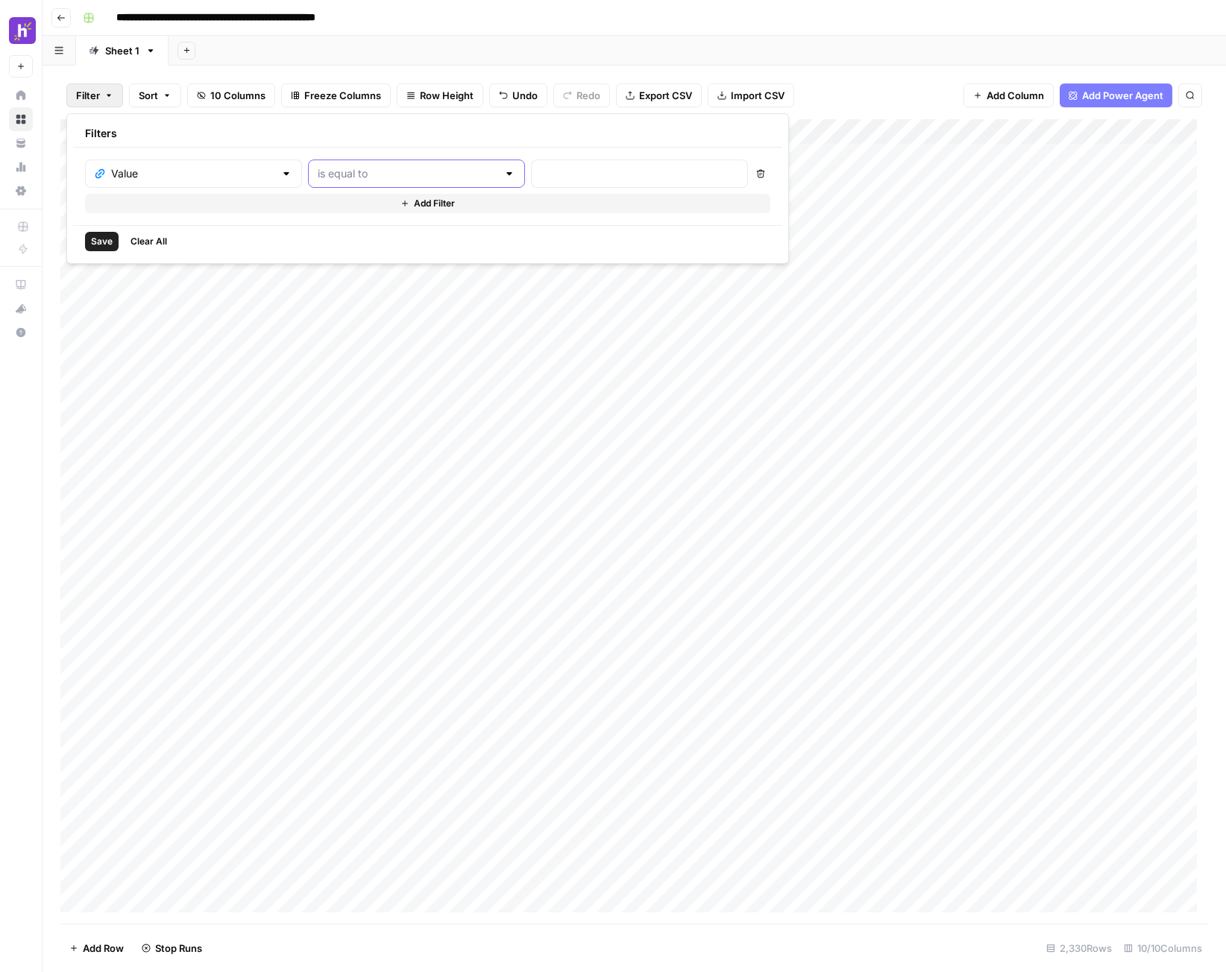
click at [358, 177] on input "text" at bounding box center [408, 173] width 180 height 15
click at [341, 250] on span "contains" at bounding box center [382, 252] width 165 height 15
type input "contains"
click at [545, 170] on input "text" at bounding box center [640, 173] width 198 height 15
type input "/blog"
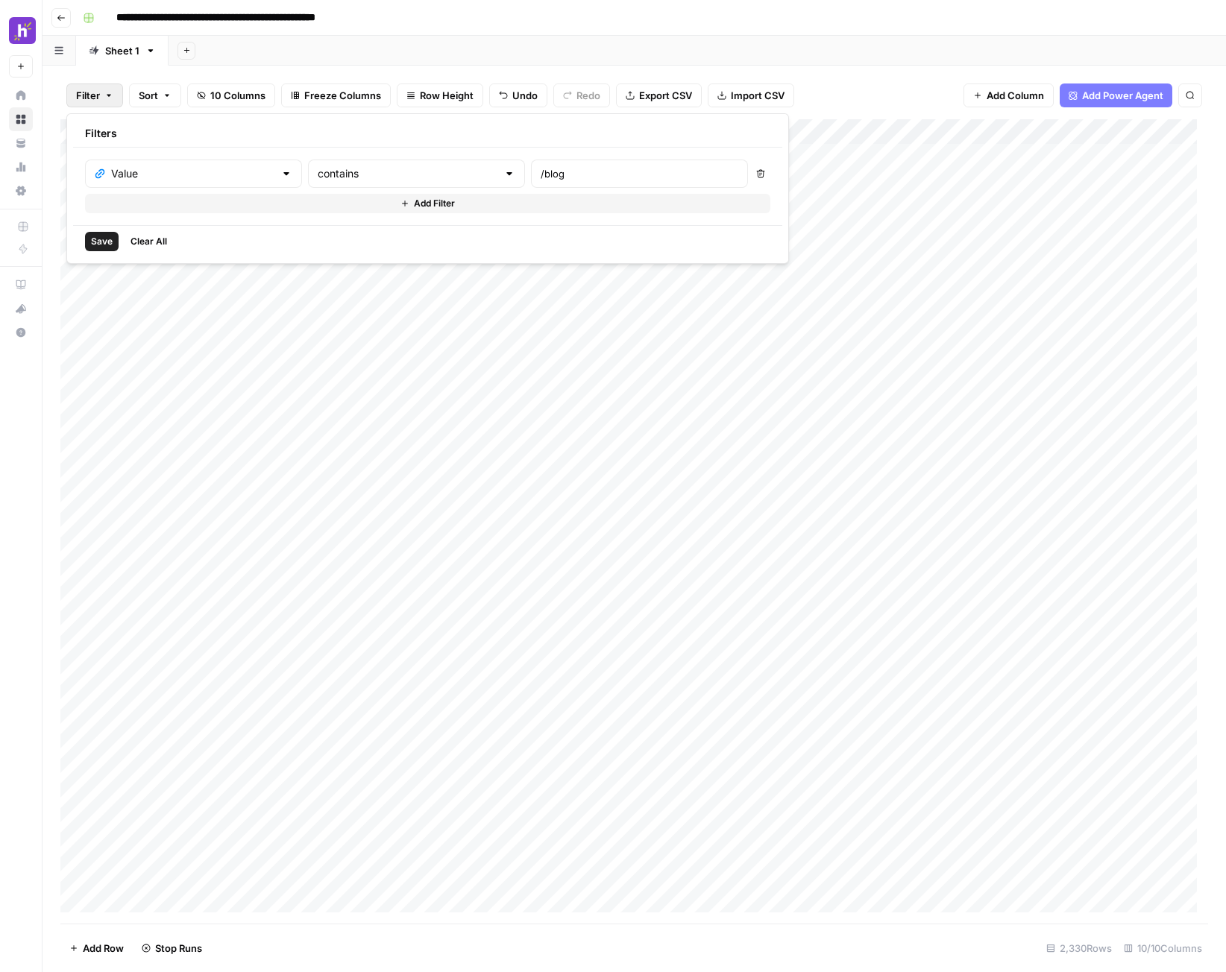
click at [105, 242] on span "Save" at bounding box center [102, 241] width 22 height 13
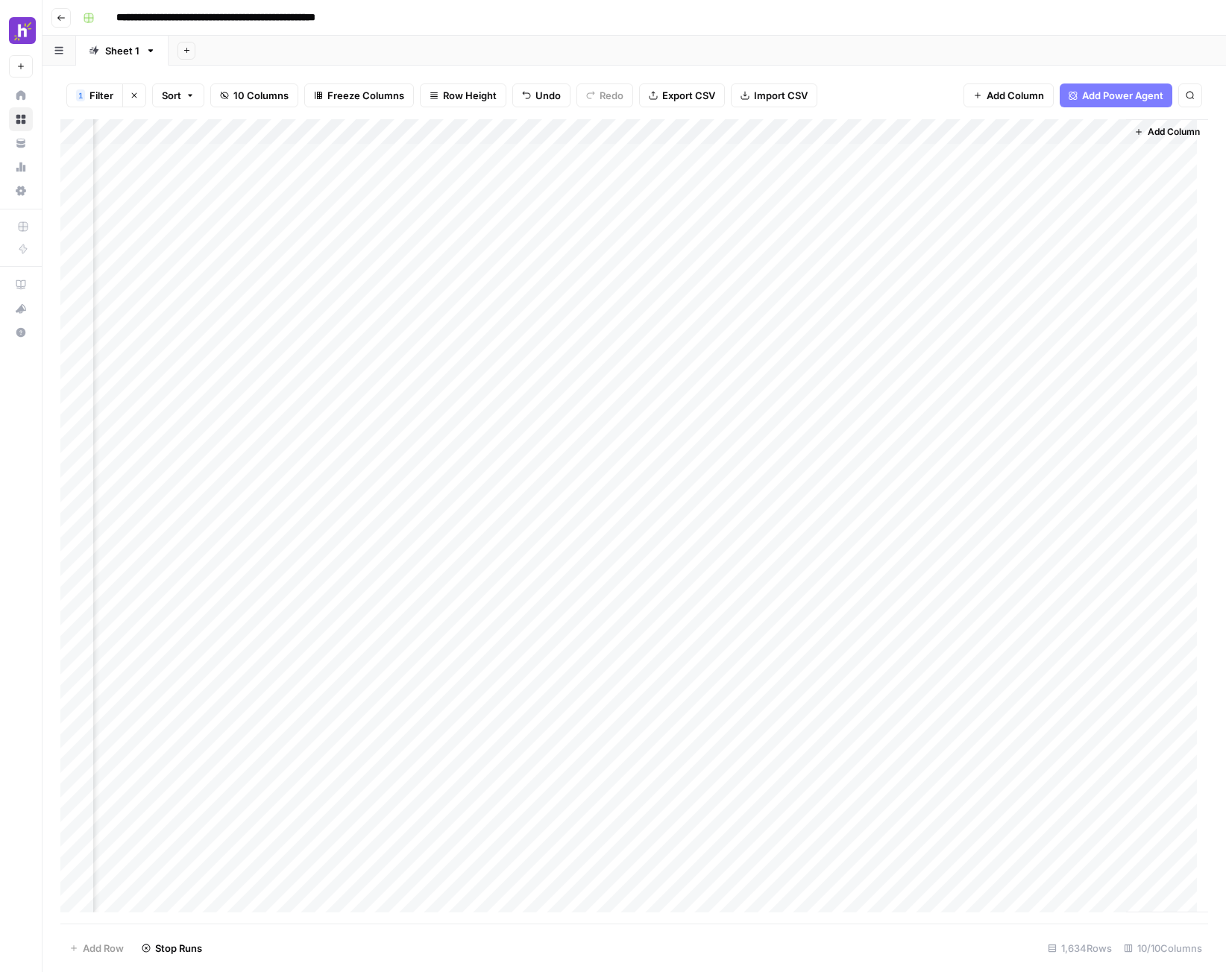
click at [1100, 134] on div "Add Column" at bounding box center [634, 521] width 1148 height 805
click at [1054, 277] on span "Remove Column" at bounding box center [1073, 278] width 130 height 15
click at [553, 144] on button "Delete" at bounding box center [560, 154] width 50 height 27
click at [1149, 133] on span "Add Column" at bounding box center [1174, 131] width 52 height 13
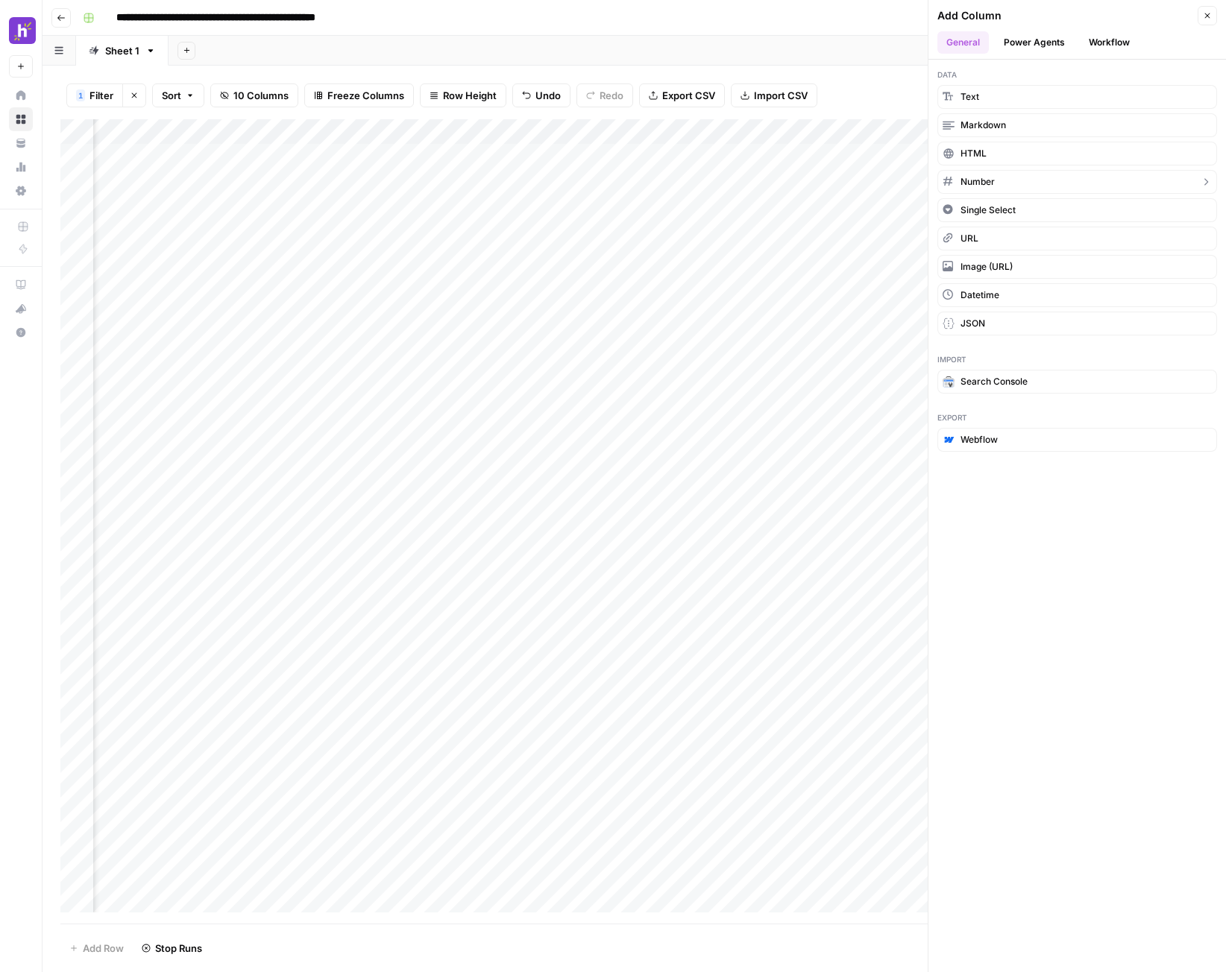
click at [990, 183] on span "Number" at bounding box center [977, 181] width 34 height 13
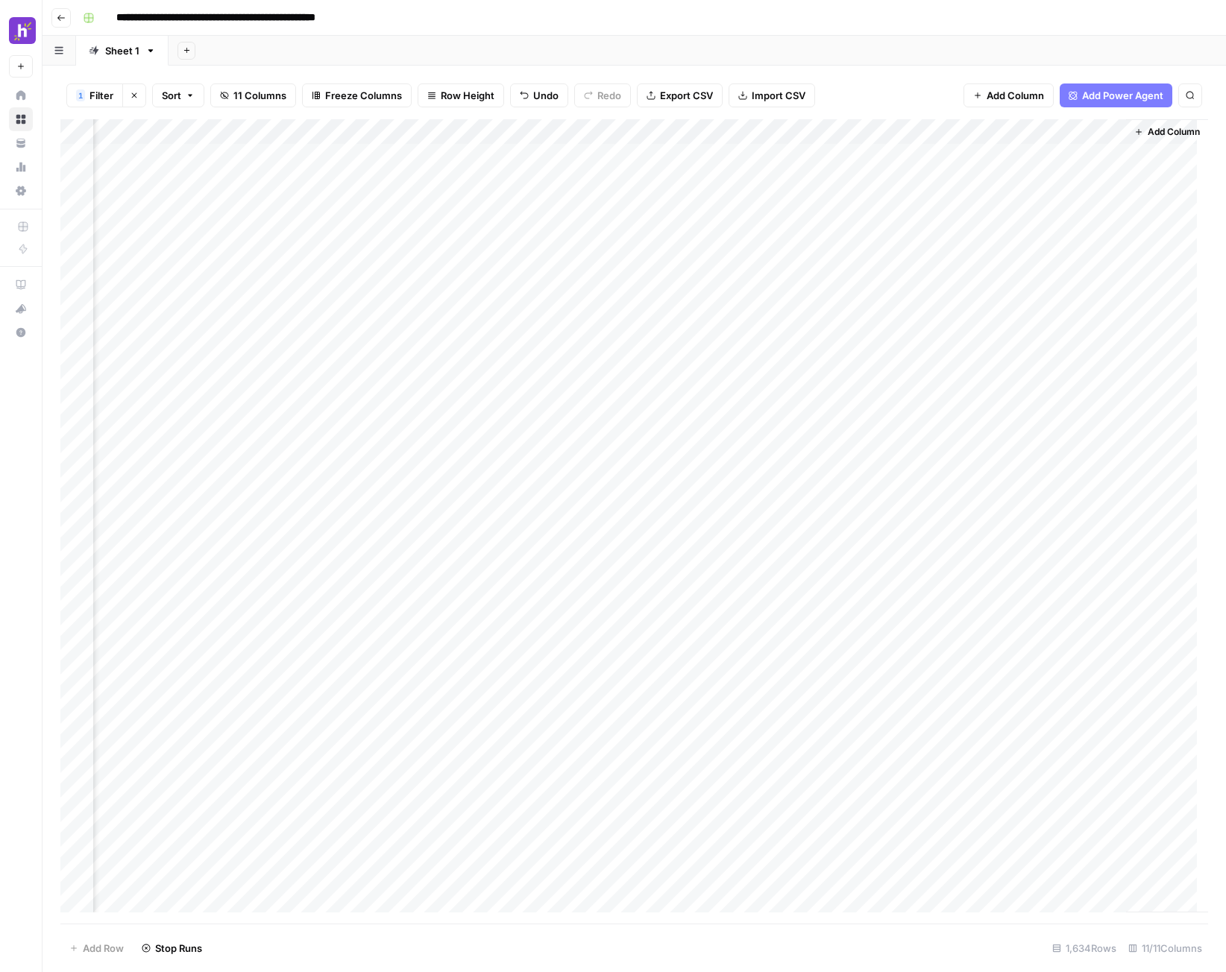
scroll to position [0, 732]
click at [1066, 151] on div "Add Column" at bounding box center [634, 521] width 1148 height 805
click at [1064, 156] on div "Add Column" at bounding box center [634, 521] width 1148 height 805
click at [1064, 156] on input "text" at bounding box center [1059, 158] width 151 height 15
type input "4"
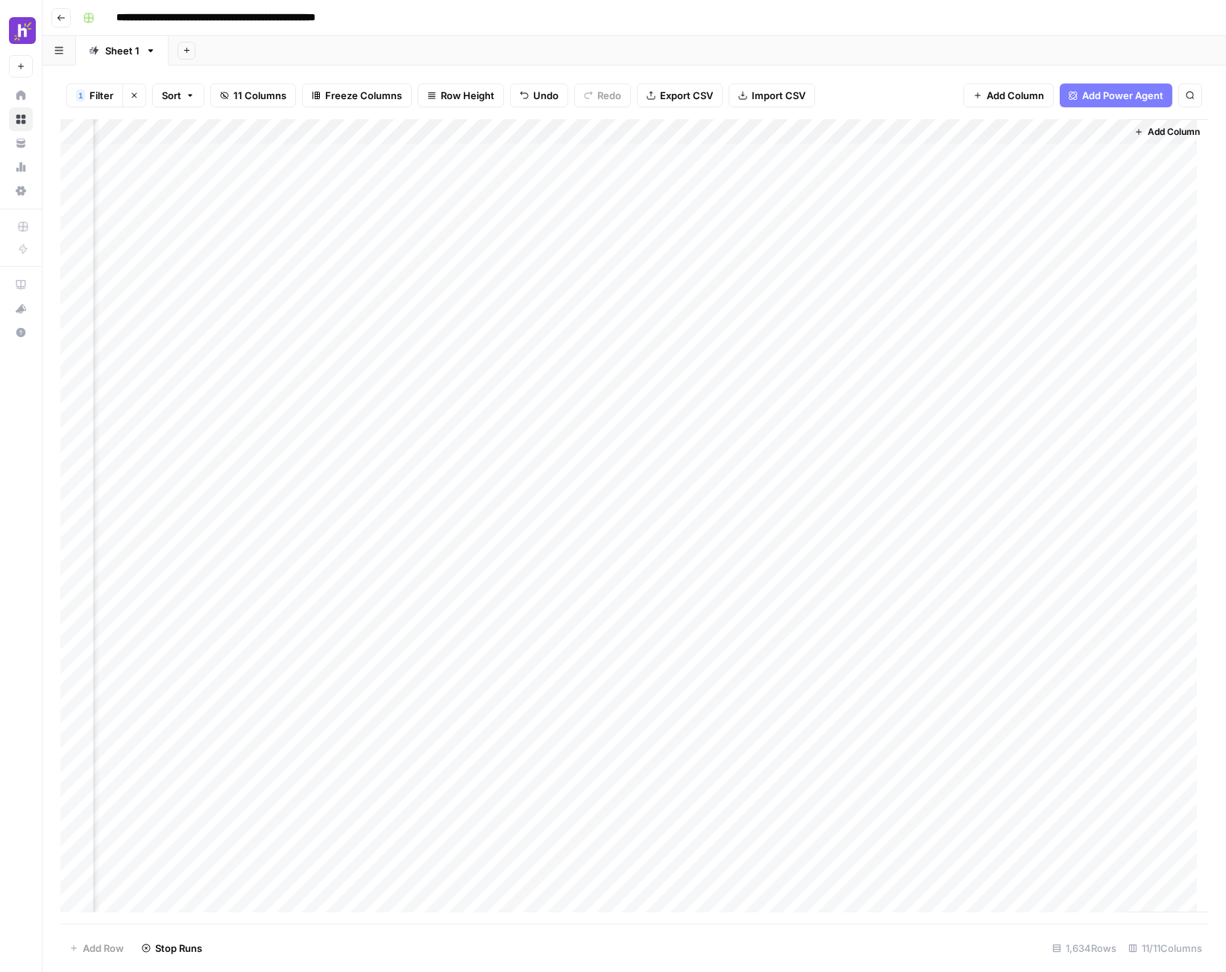
click at [674, 154] on div "Add Column" at bounding box center [634, 521] width 1148 height 805
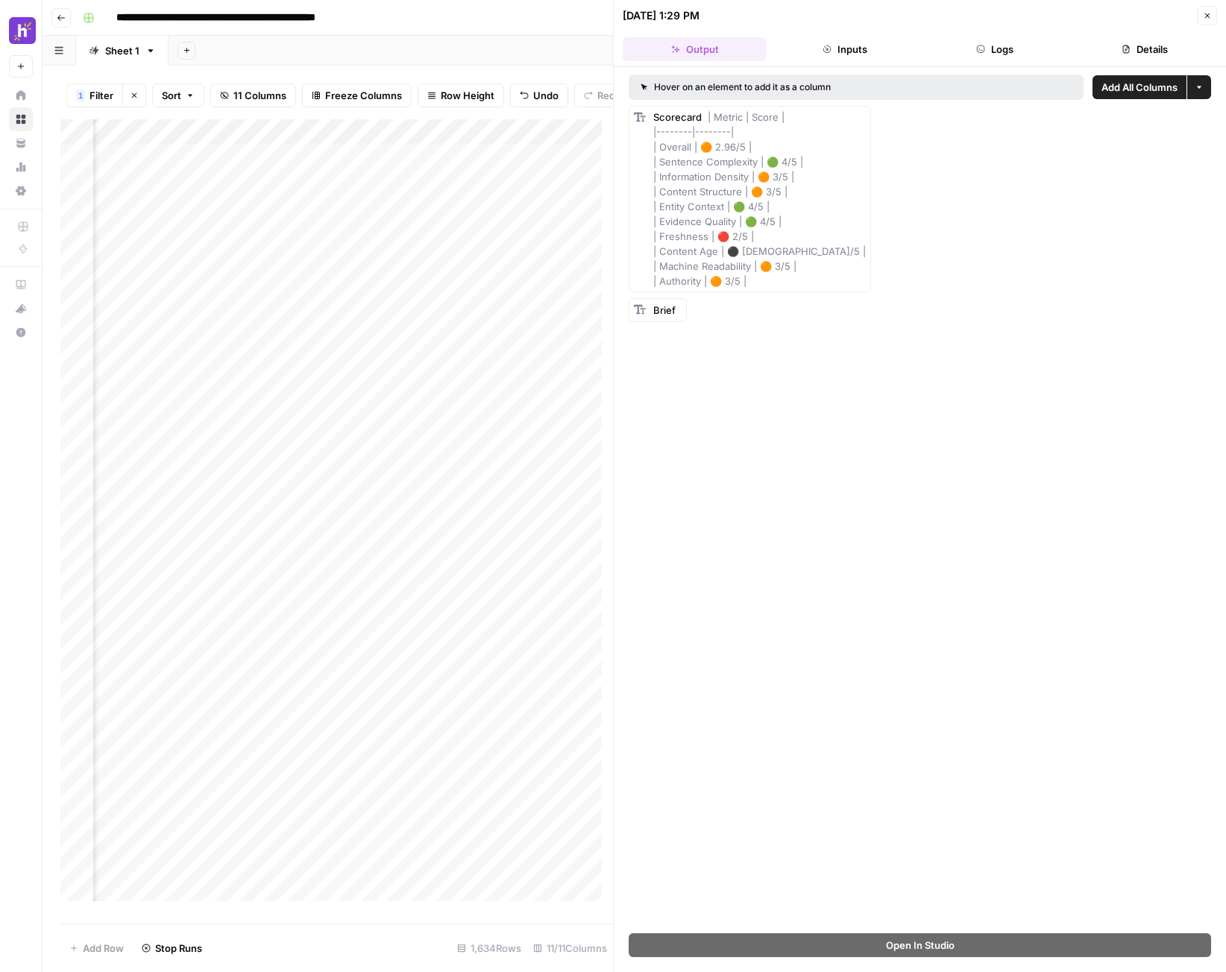
click at [811, 89] on div "Hover on an element to add it as a column" at bounding box center [796, 87] width 311 height 13
click at [1201, 92] on button "More options" at bounding box center [1199, 87] width 24 height 24
click at [706, 197] on span "| Metric | Score | |--------|--------| | Overall | 🟠 2.96/5 | | Sentence Comple…" at bounding box center [759, 199] width 213 height 176
click at [717, 139] on div "Scorecard | Metric | Score | |--------|--------| | Overall | 🟠 2.96/5 | | Sente…" at bounding box center [759, 199] width 213 height 179
click at [846, 52] on button "Inputs" at bounding box center [845, 49] width 144 height 24
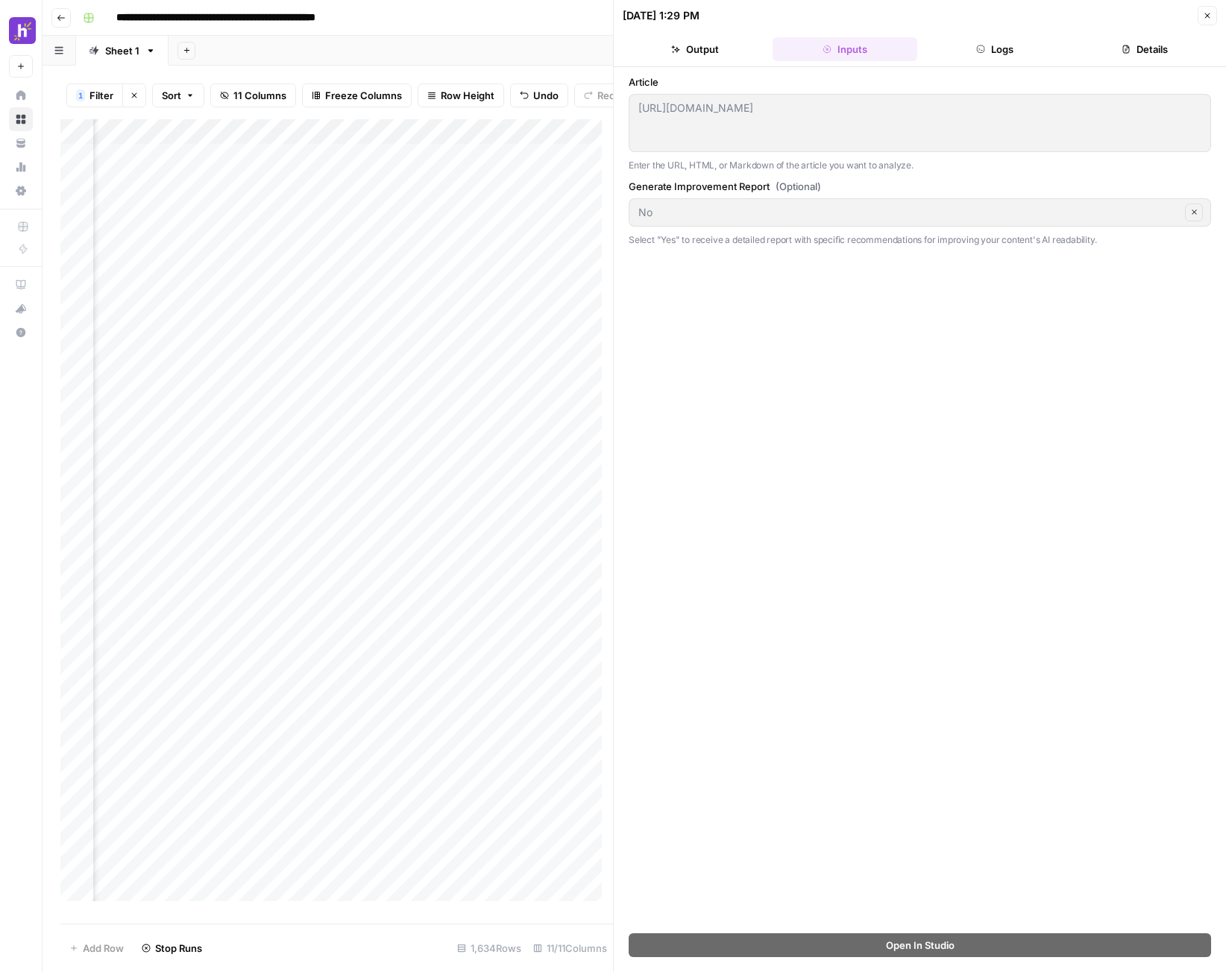
click at [737, 50] on button "Output" at bounding box center [695, 49] width 144 height 24
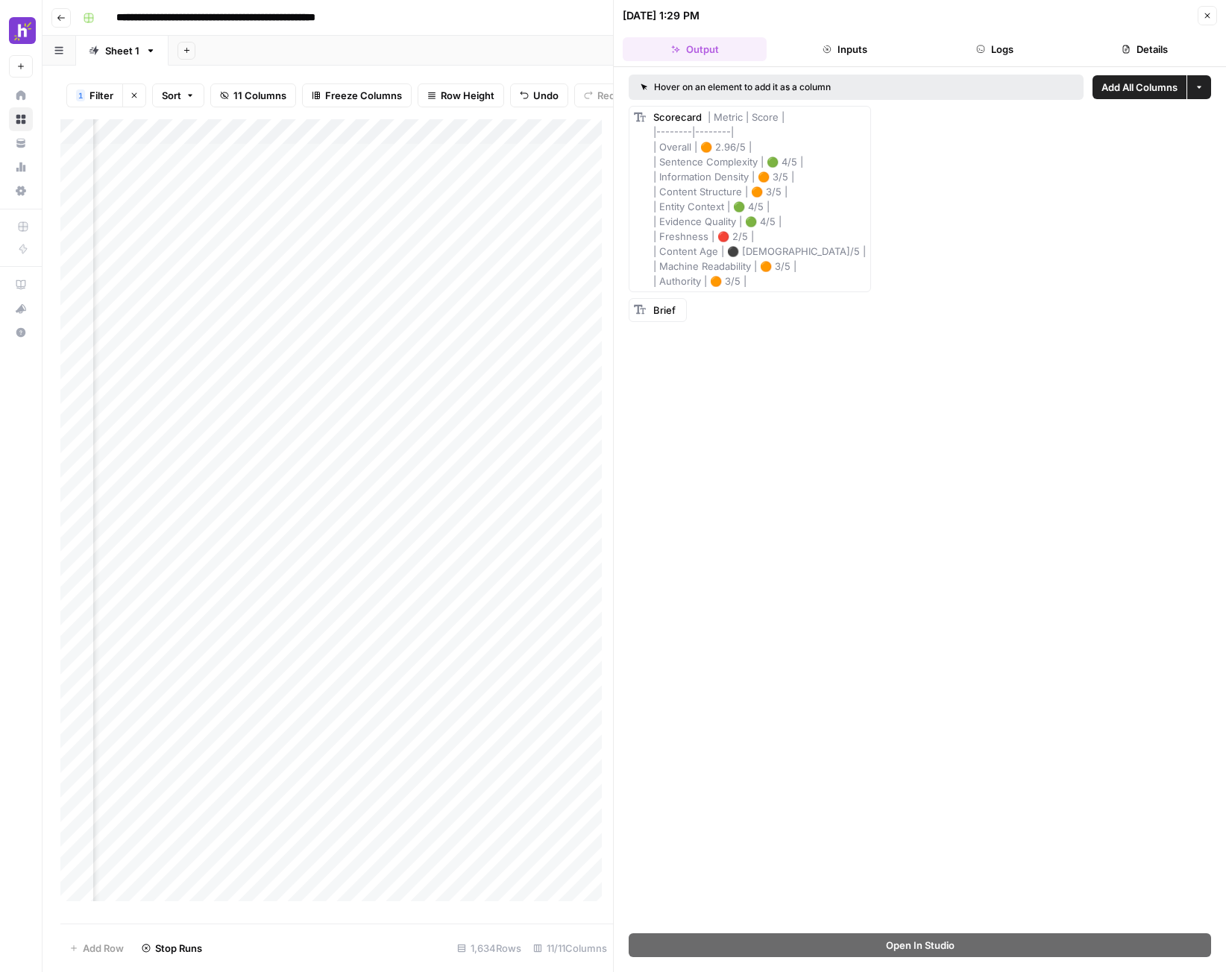
click at [1174, 44] on button "Details" at bounding box center [1145, 49] width 144 height 24
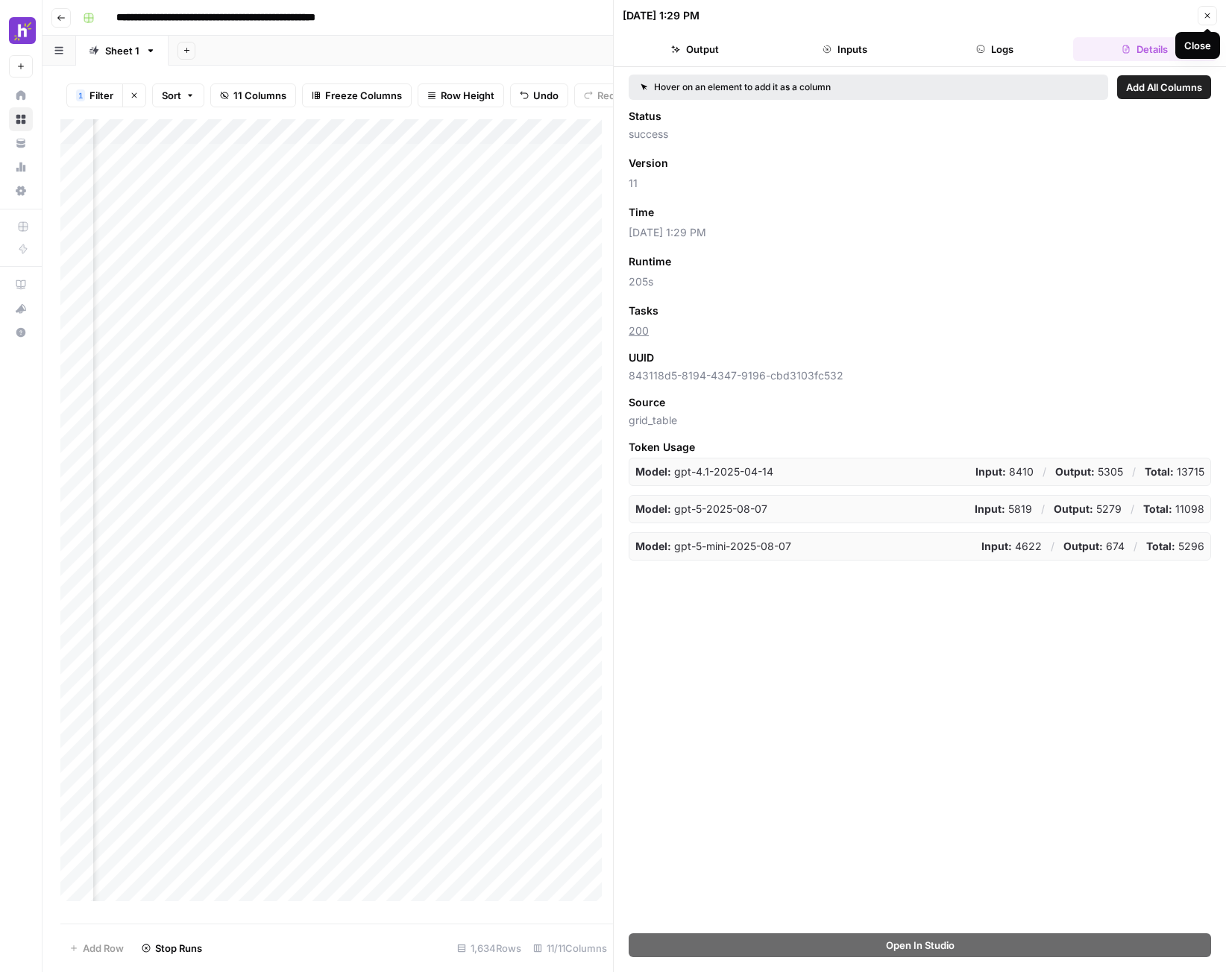
click at [1209, 13] on icon "button" at bounding box center [1207, 15] width 9 height 9
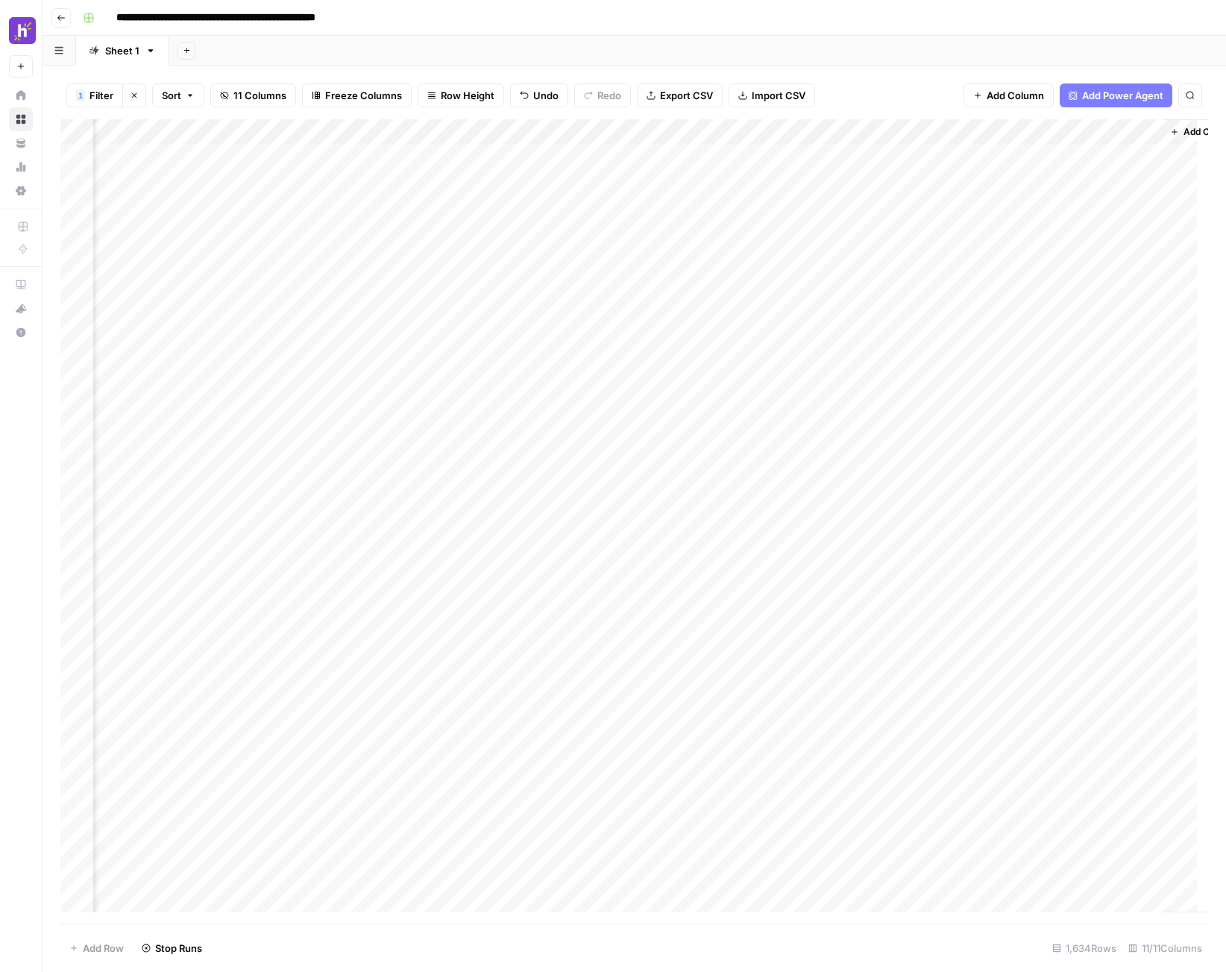
scroll to position [0, 684]
click at [724, 131] on div "Add Column" at bounding box center [634, 521] width 1148 height 805
click at [708, 255] on span "Configure Inputs" at bounding box center [718, 257] width 130 height 15
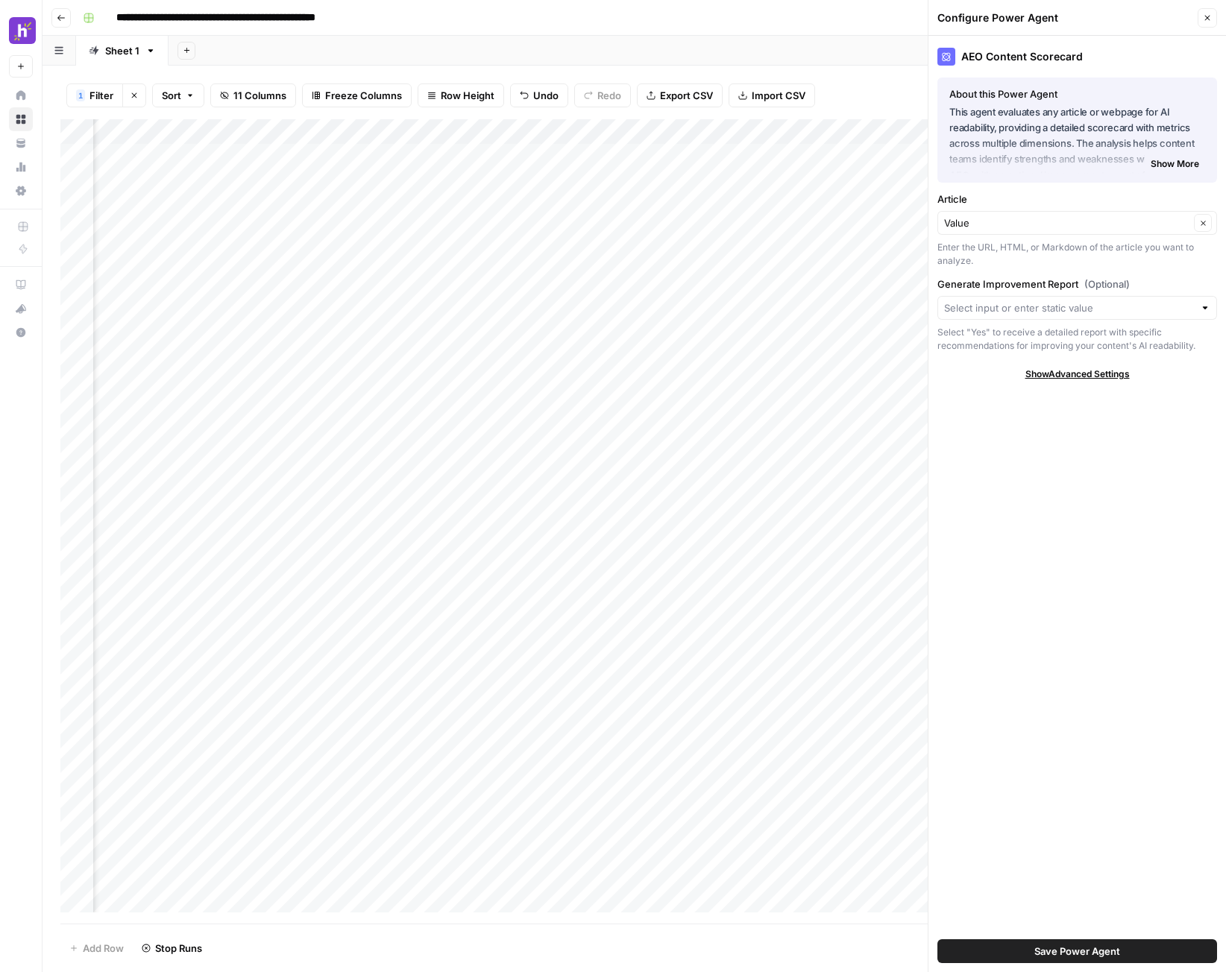
click at [1209, 25] on button "Close" at bounding box center [1207, 17] width 19 height 19
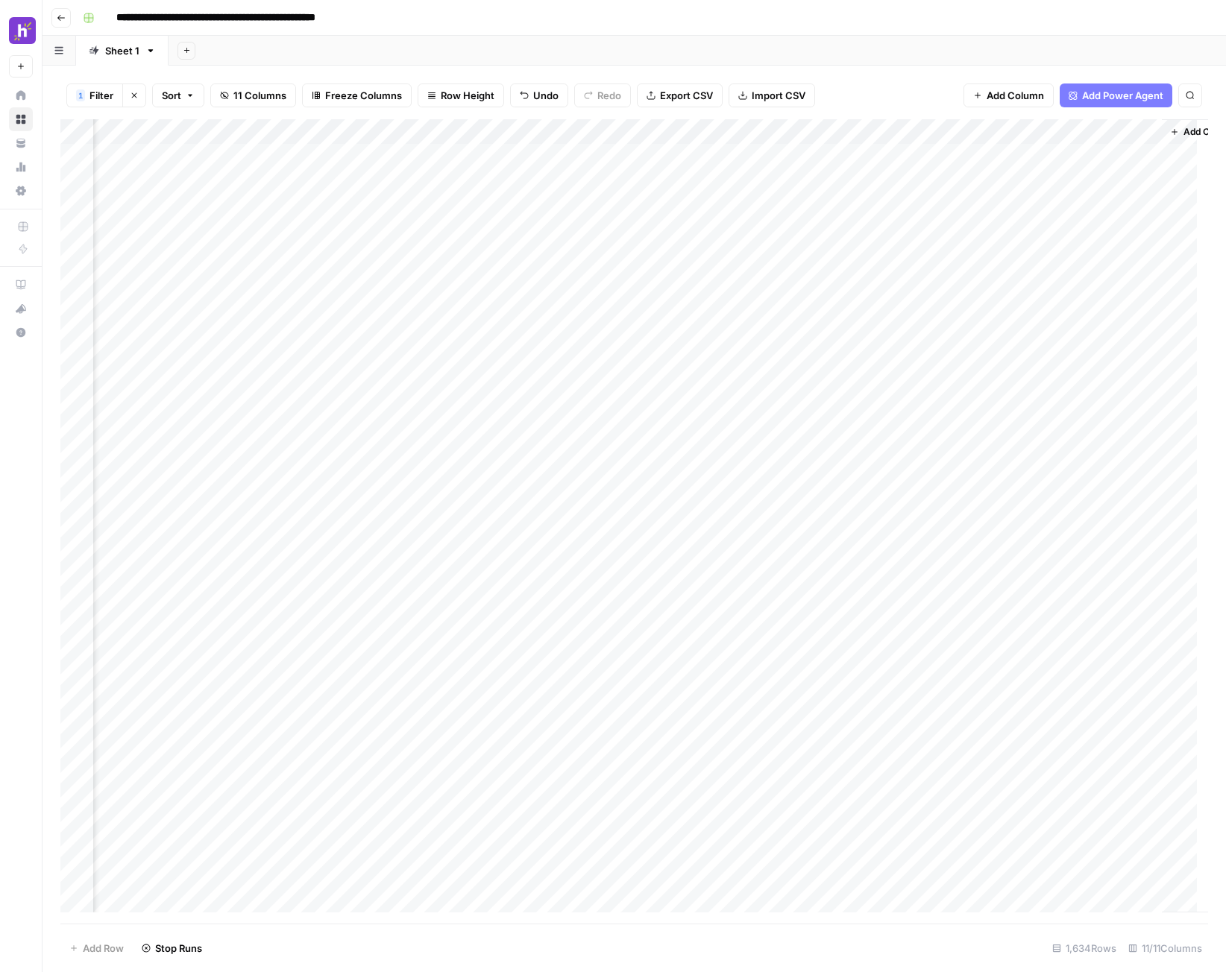
click at [878, 133] on div "Add Column" at bounding box center [634, 521] width 1148 height 805
click at [972, 268] on span "Number" at bounding box center [971, 269] width 72 height 15
click at [881, 136] on div "Add Column" at bounding box center [634, 521] width 1148 height 805
click at [971, 227] on span "Markdown" at bounding box center [972, 227] width 70 height 15
click at [820, 155] on div "Add Column" at bounding box center [634, 521] width 1148 height 805
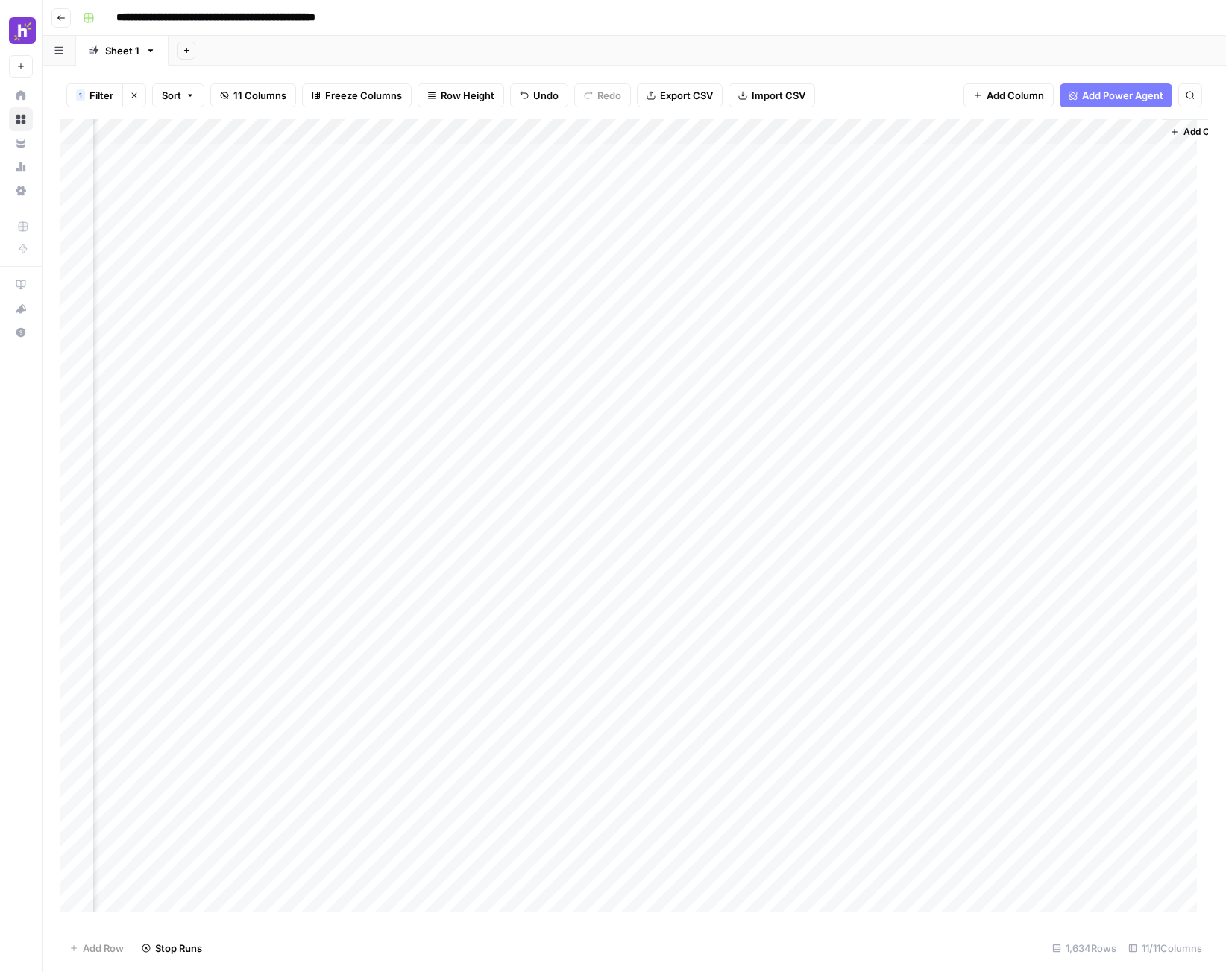
click at [877, 157] on div "Add Column" at bounding box center [634, 521] width 1148 height 805
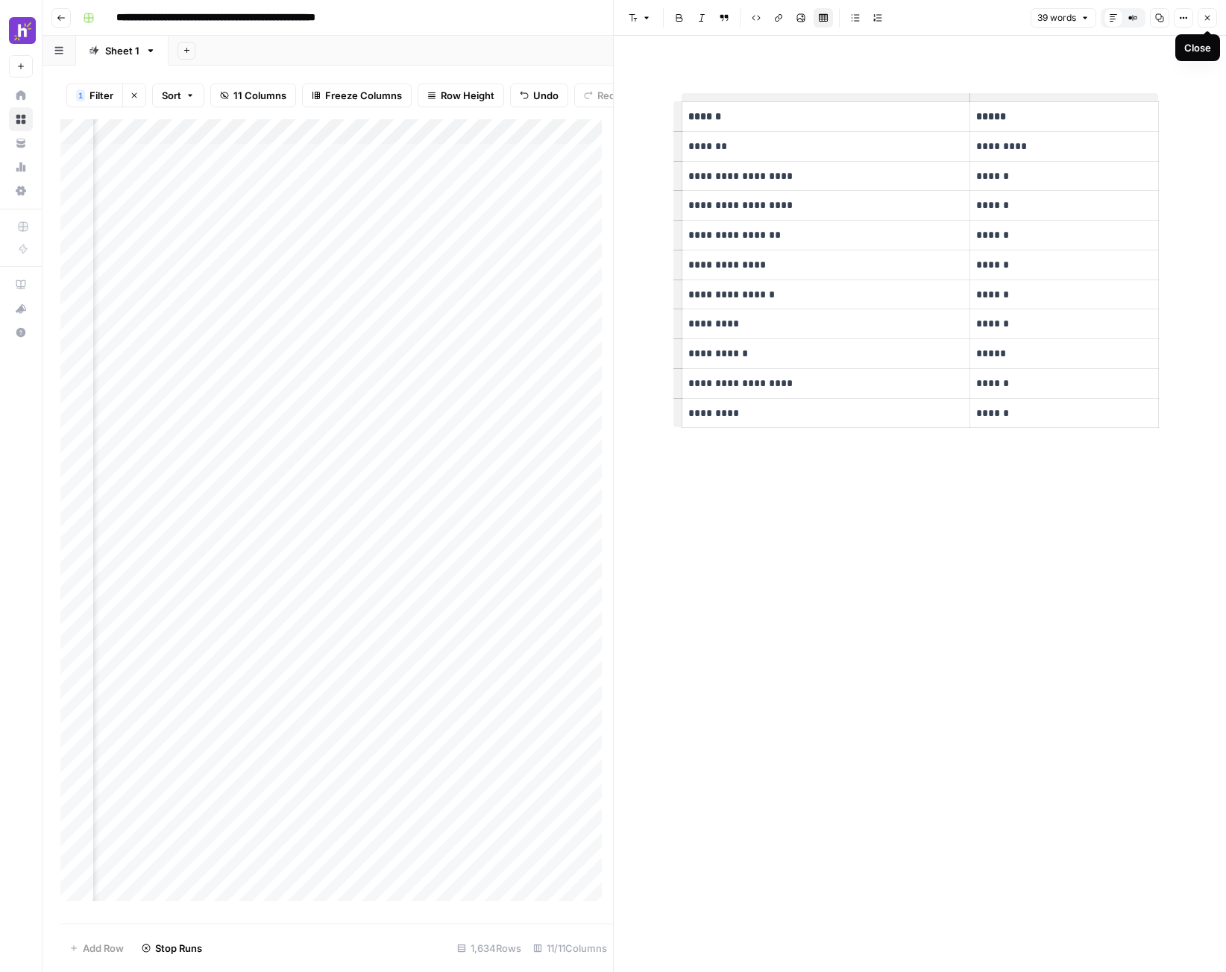
click at [1212, 18] on button "Close" at bounding box center [1207, 17] width 19 height 19
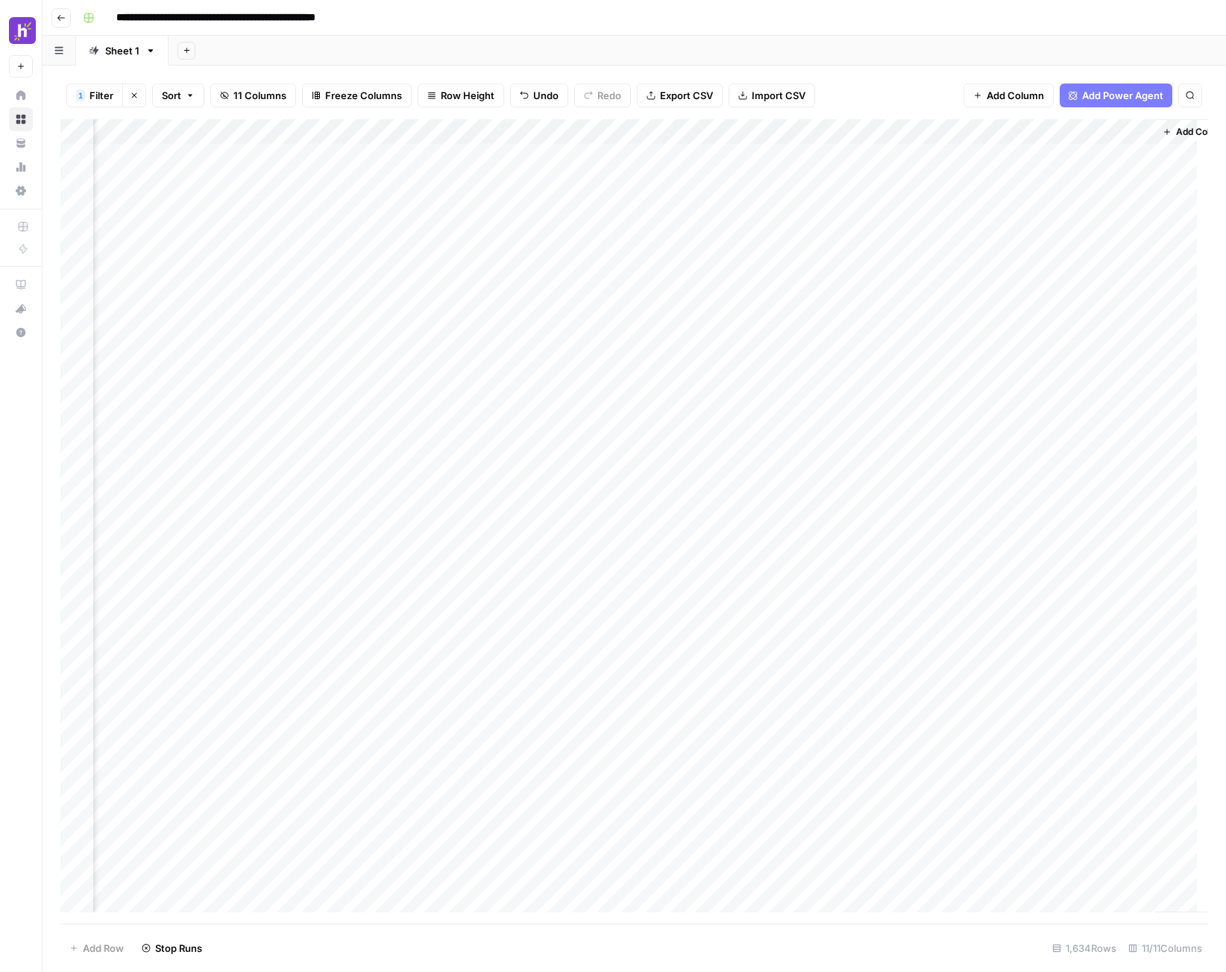
scroll to position [0, 732]
click at [658, 254] on div "Add Column" at bounding box center [634, 521] width 1148 height 805
click at [781, 255] on div "Add Column" at bounding box center [634, 521] width 1148 height 805
click at [822, 396] on div "Add Column" at bounding box center [634, 521] width 1148 height 805
click at [808, 256] on div "Add Column" at bounding box center [634, 521] width 1148 height 805
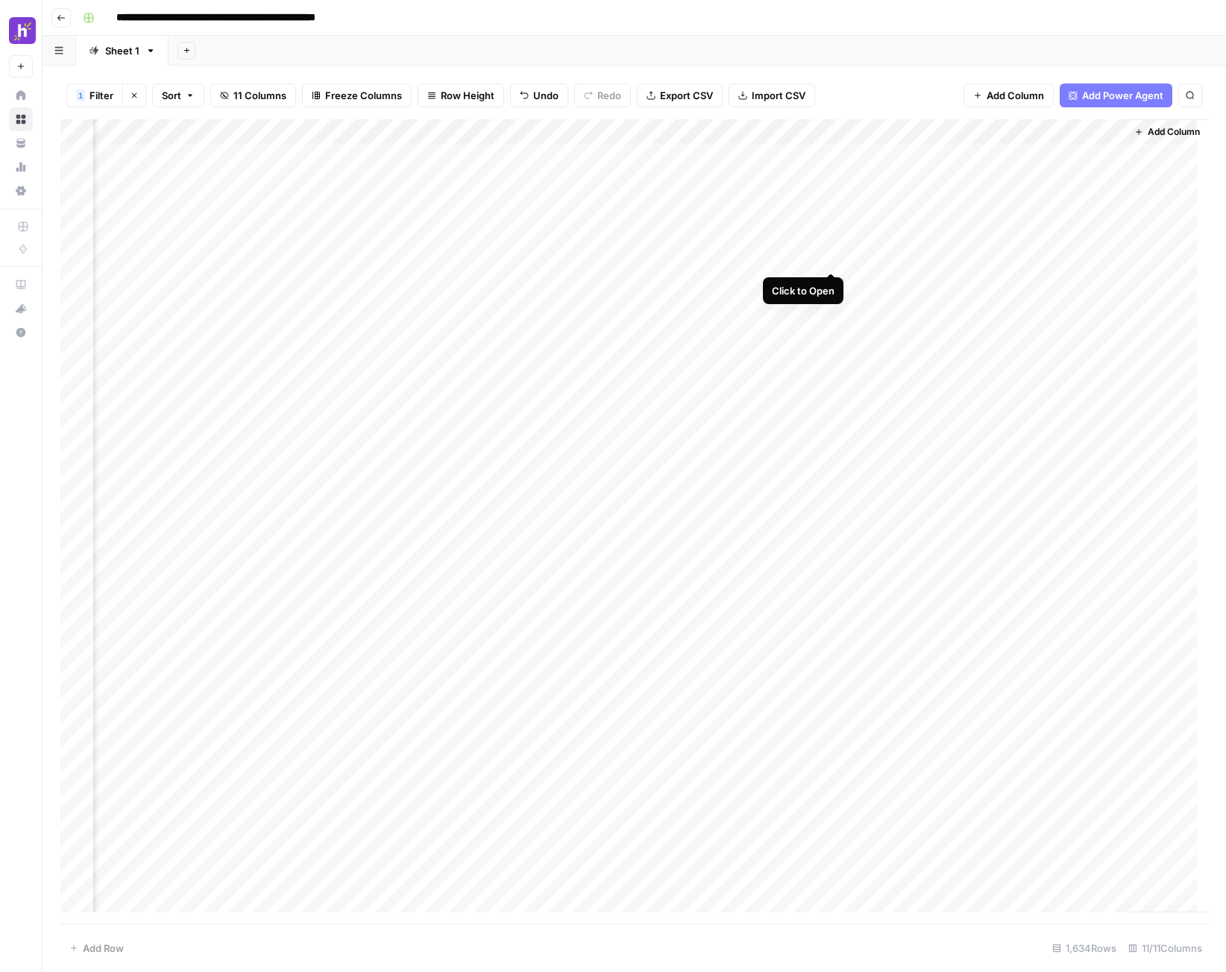
click at [829, 257] on div "Add Column" at bounding box center [634, 521] width 1148 height 805
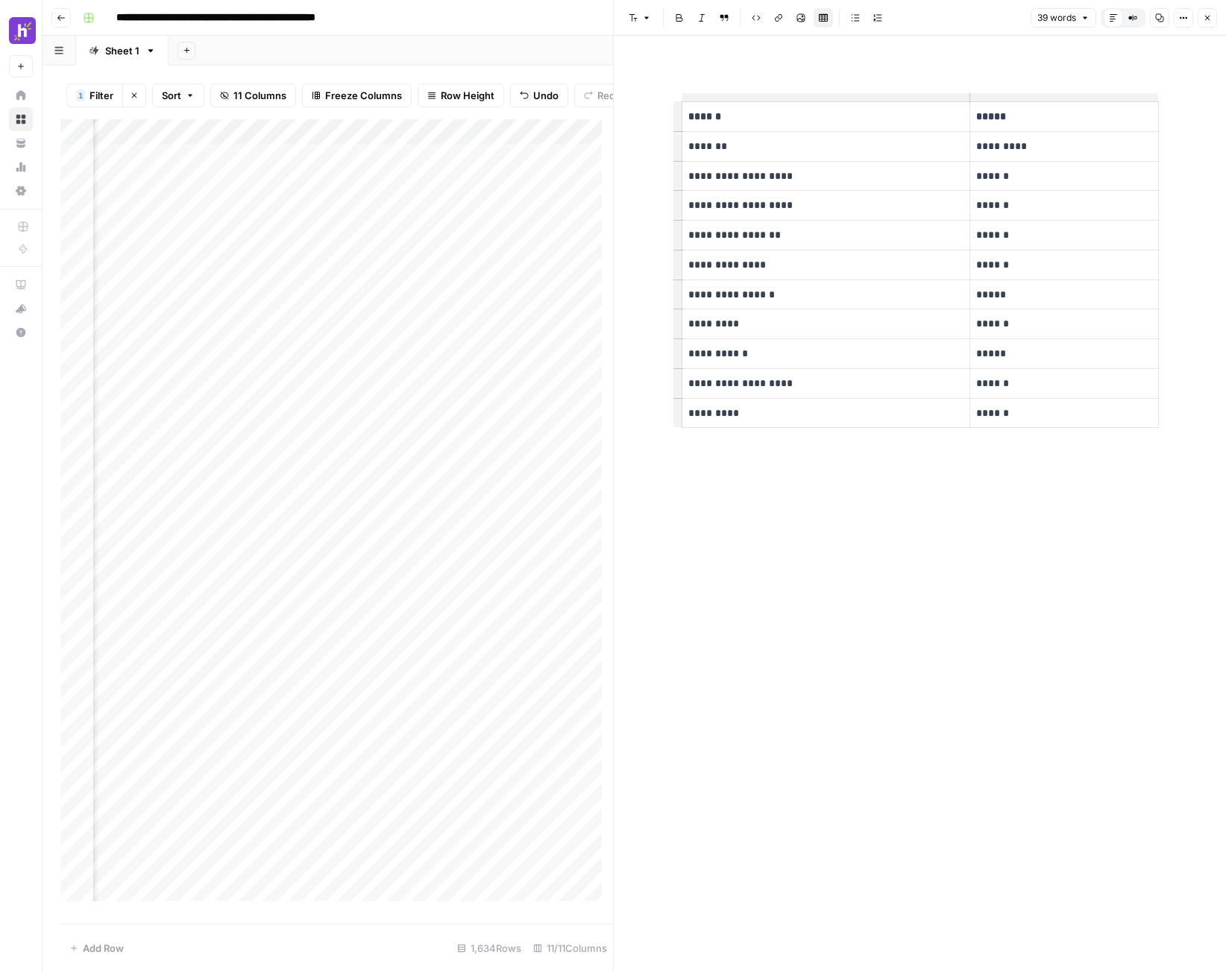
click at [755, 607] on div "**********" at bounding box center [920, 504] width 495 height 937
click at [1209, 21] on icon "button" at bounding box center [1207, 17] width 9 height 9
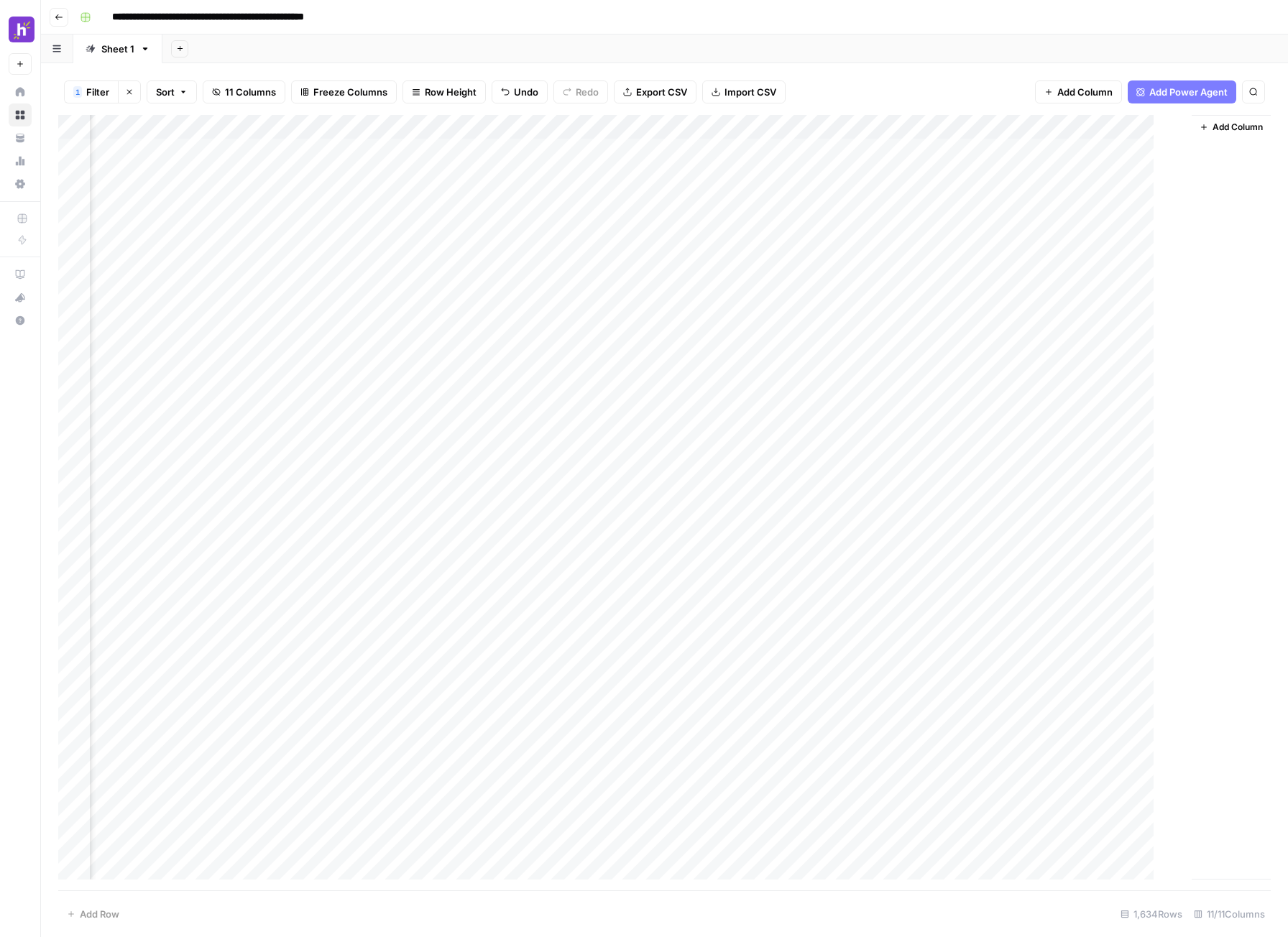
scroll to position [0, 599]
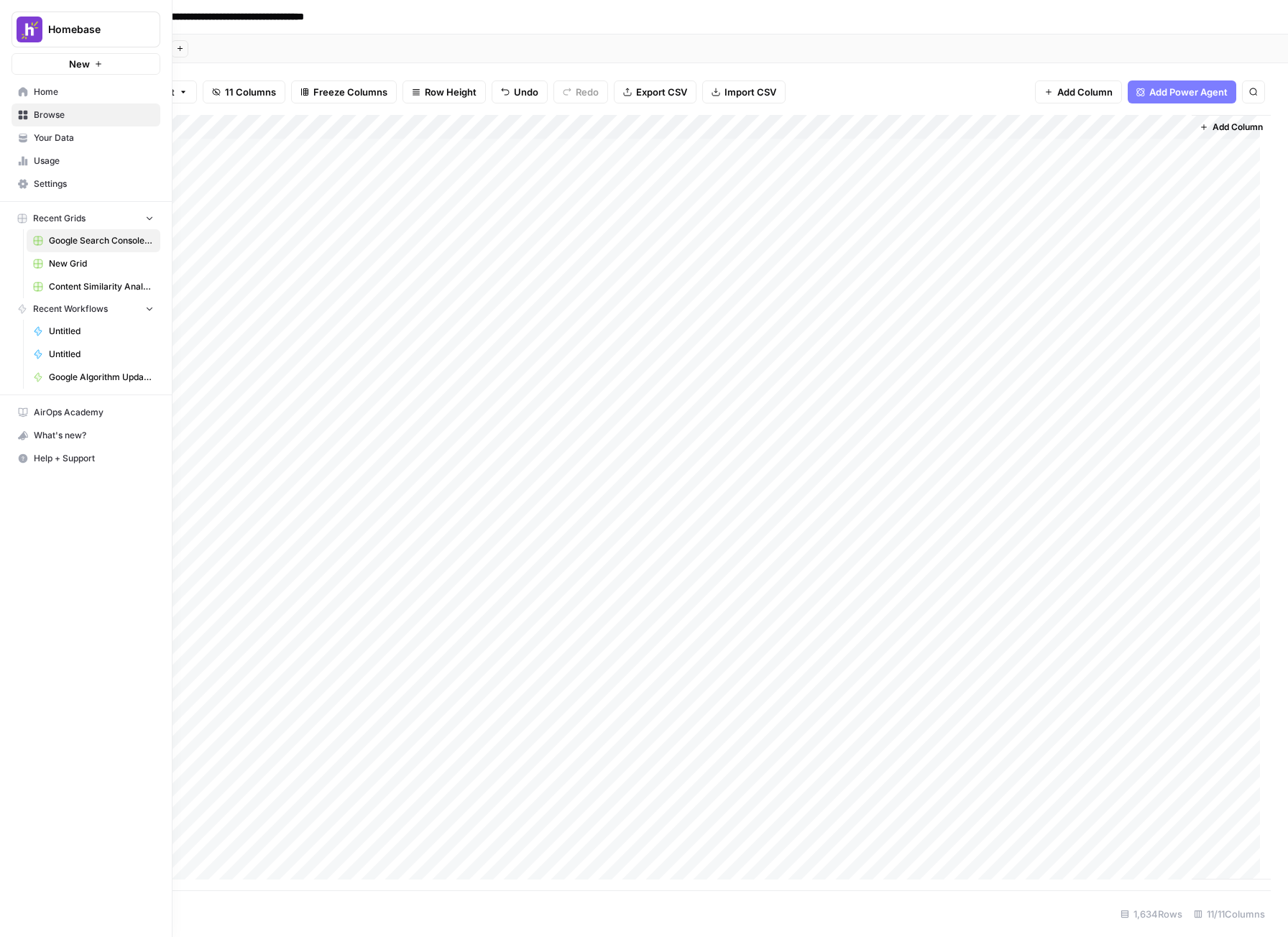
click at [74, 67] on span "New" at bounding box center [80, 64] width 21 height 14
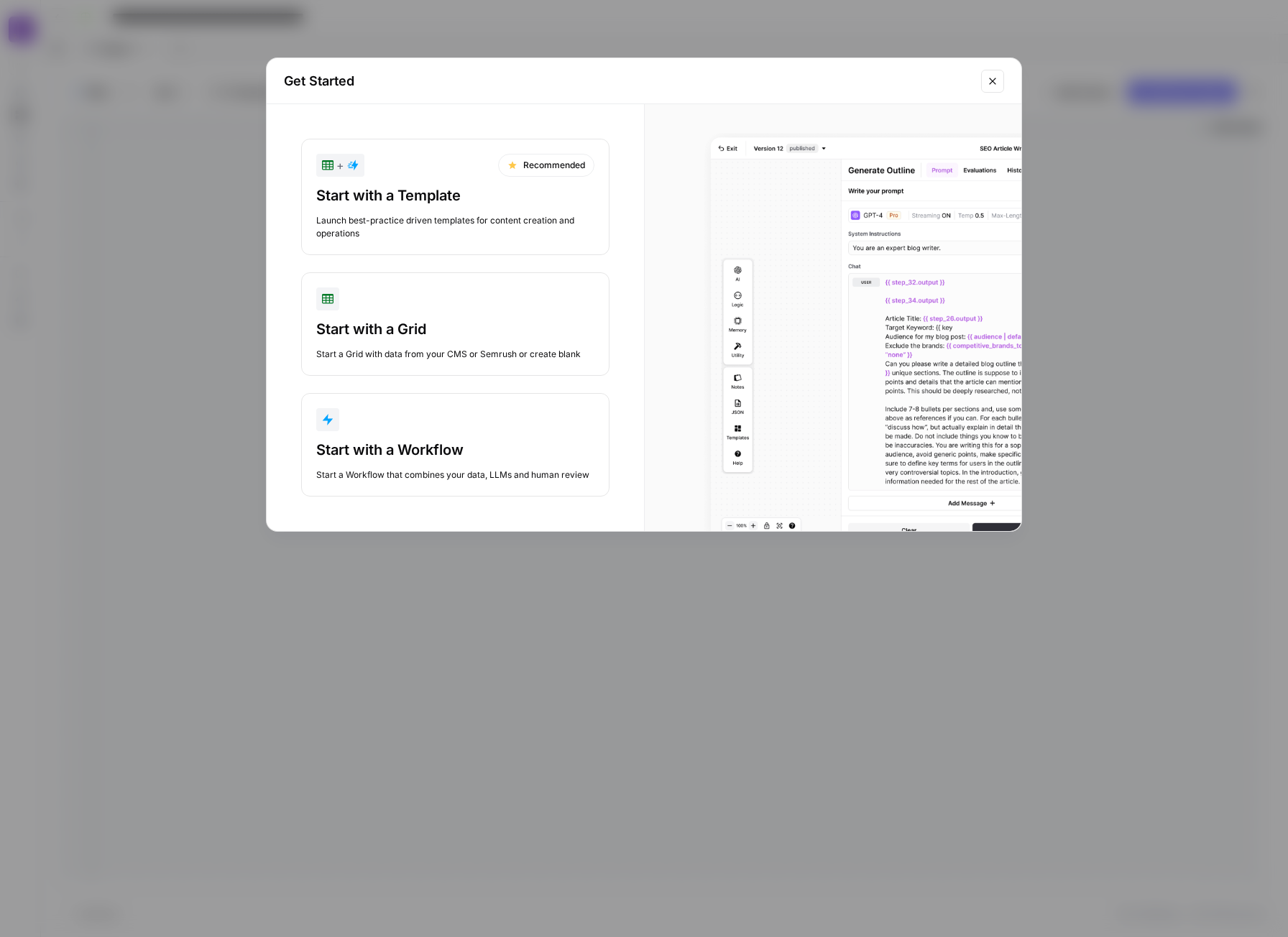
click at [401, 473] on div "Start a Workflow that combines your data, LLMs and human review" at bounding box center [455, 474] width 279 height 13
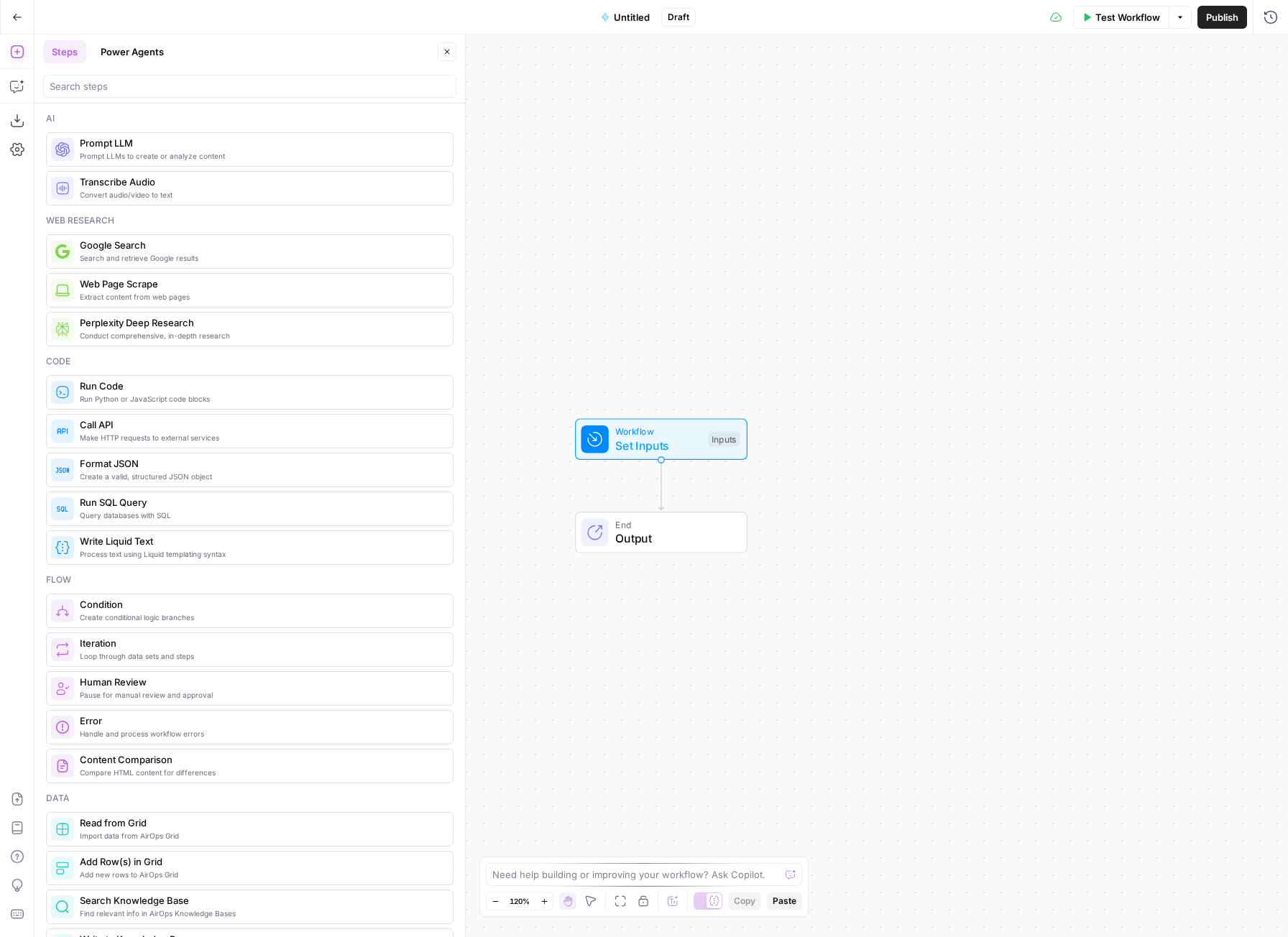
click at [125, 55] on button "Power Agents" at bounding box center [132, 52] width 81 height 23
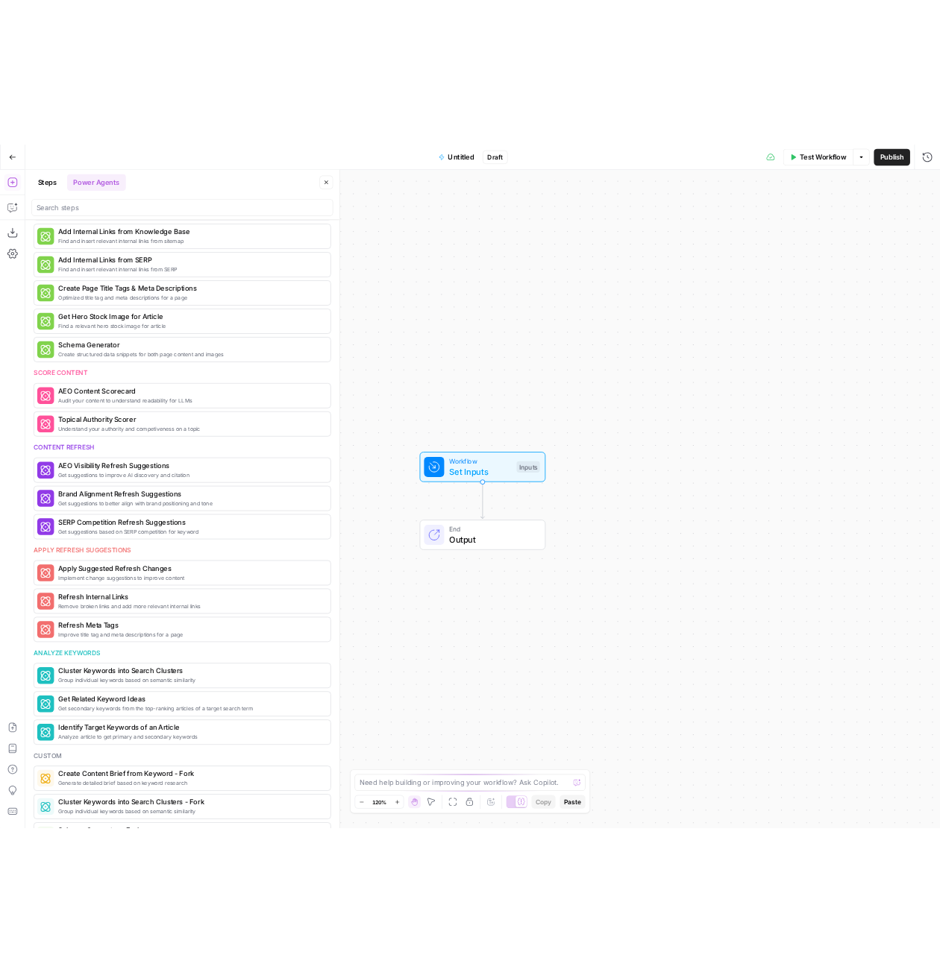
scroll to position [315, 0]
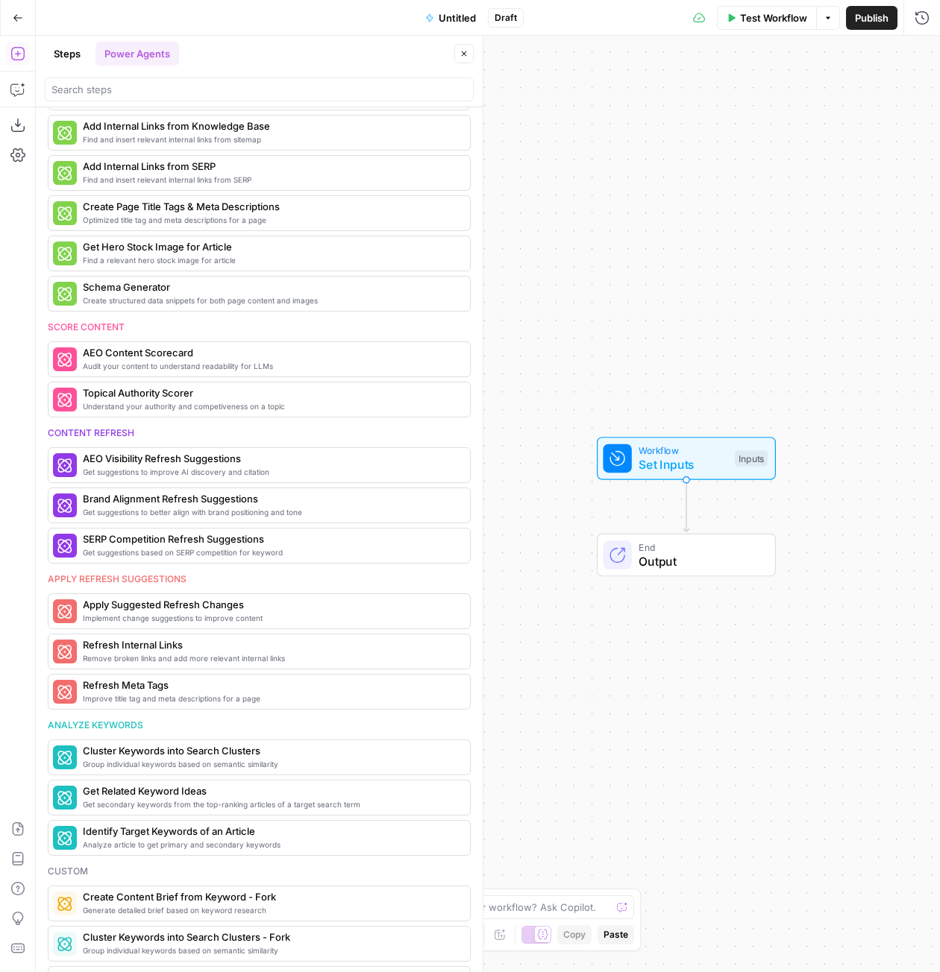
click at [17, 26] on button "Go Back" at bounding box center [17, 17] width 27 height 27
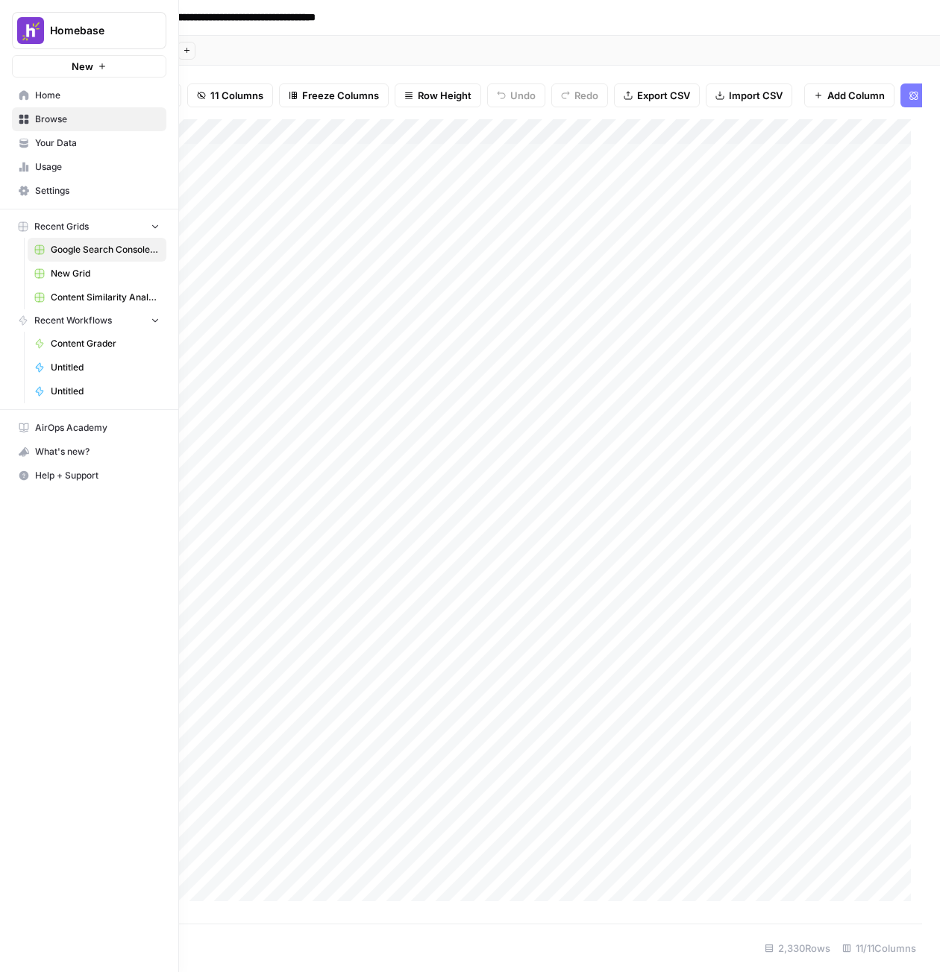
click at [55, 91] on span "Home" at bounding box center [97, 95] width 125 height 13
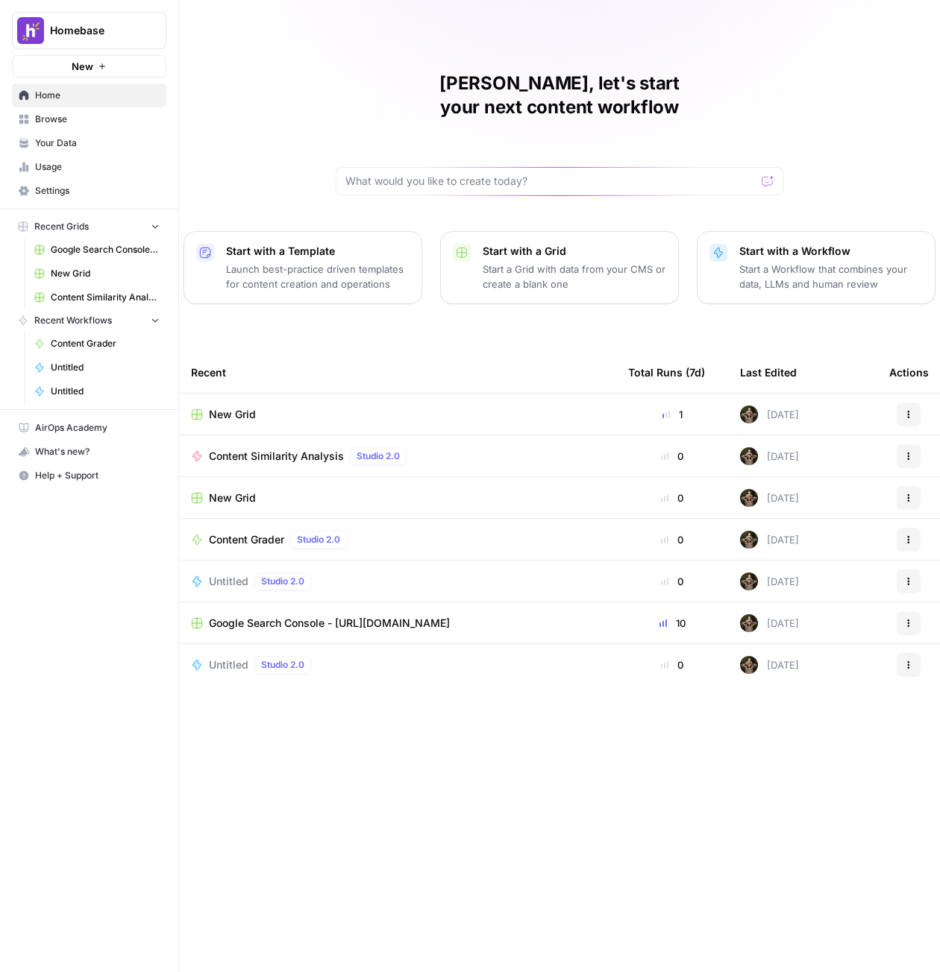
click at [260, 532] on span "Content Grader" at bounding box center [246, 539] width 75 height 15
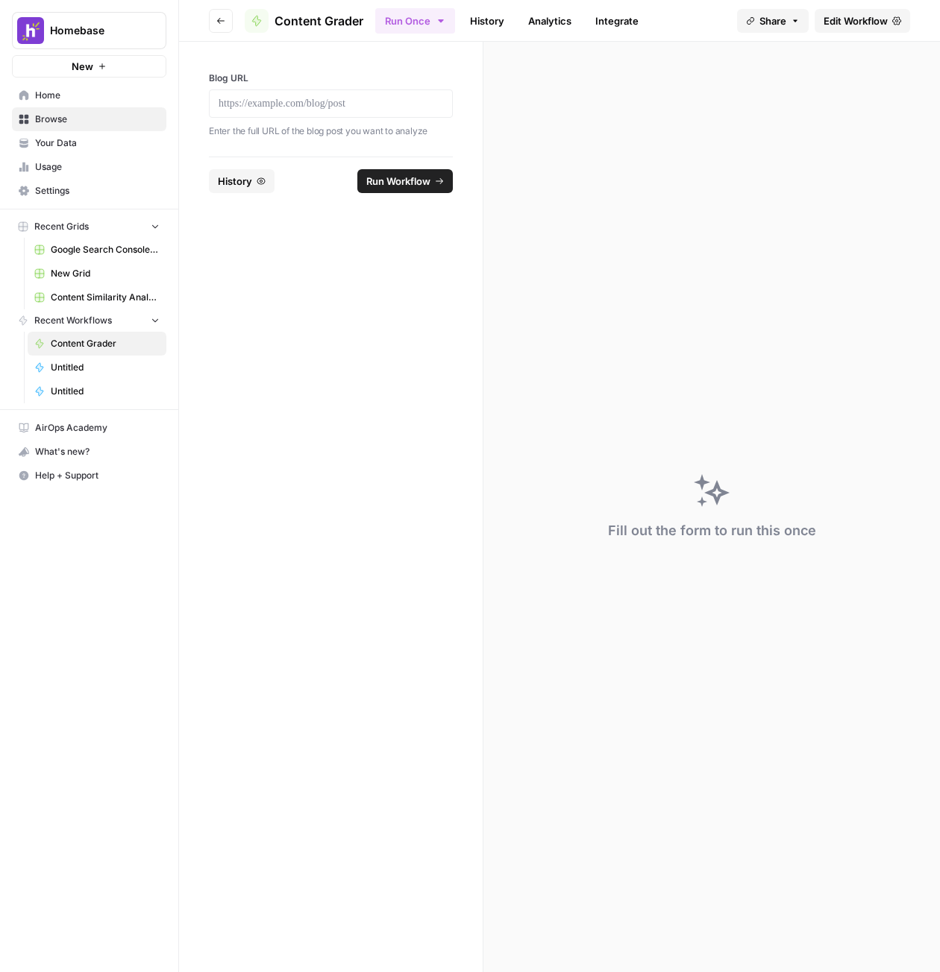
click at [838, 24] on span "Edit Workflow" at bounding box center [855, 20] width 64 height 15
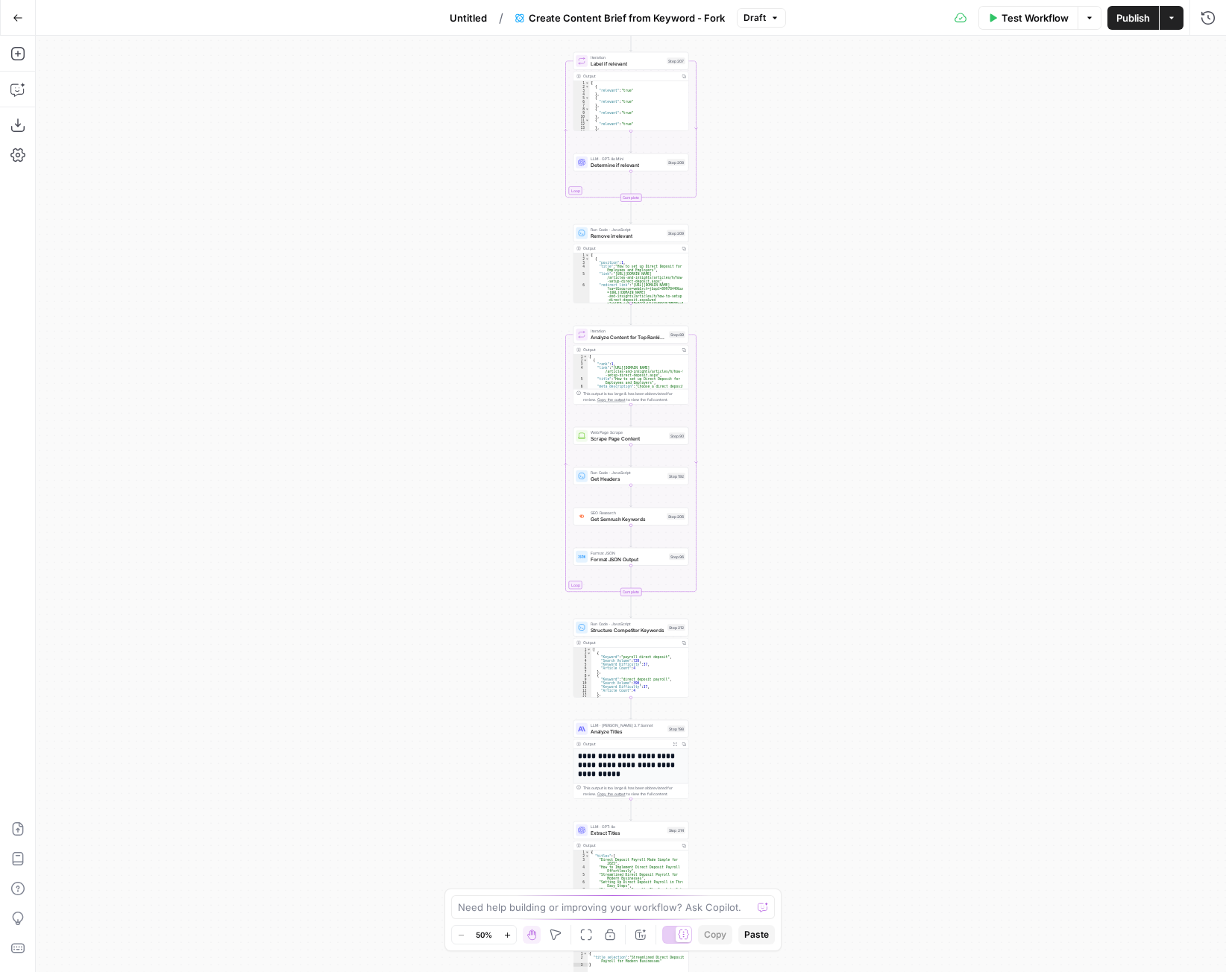
scroll to position [1, 0]
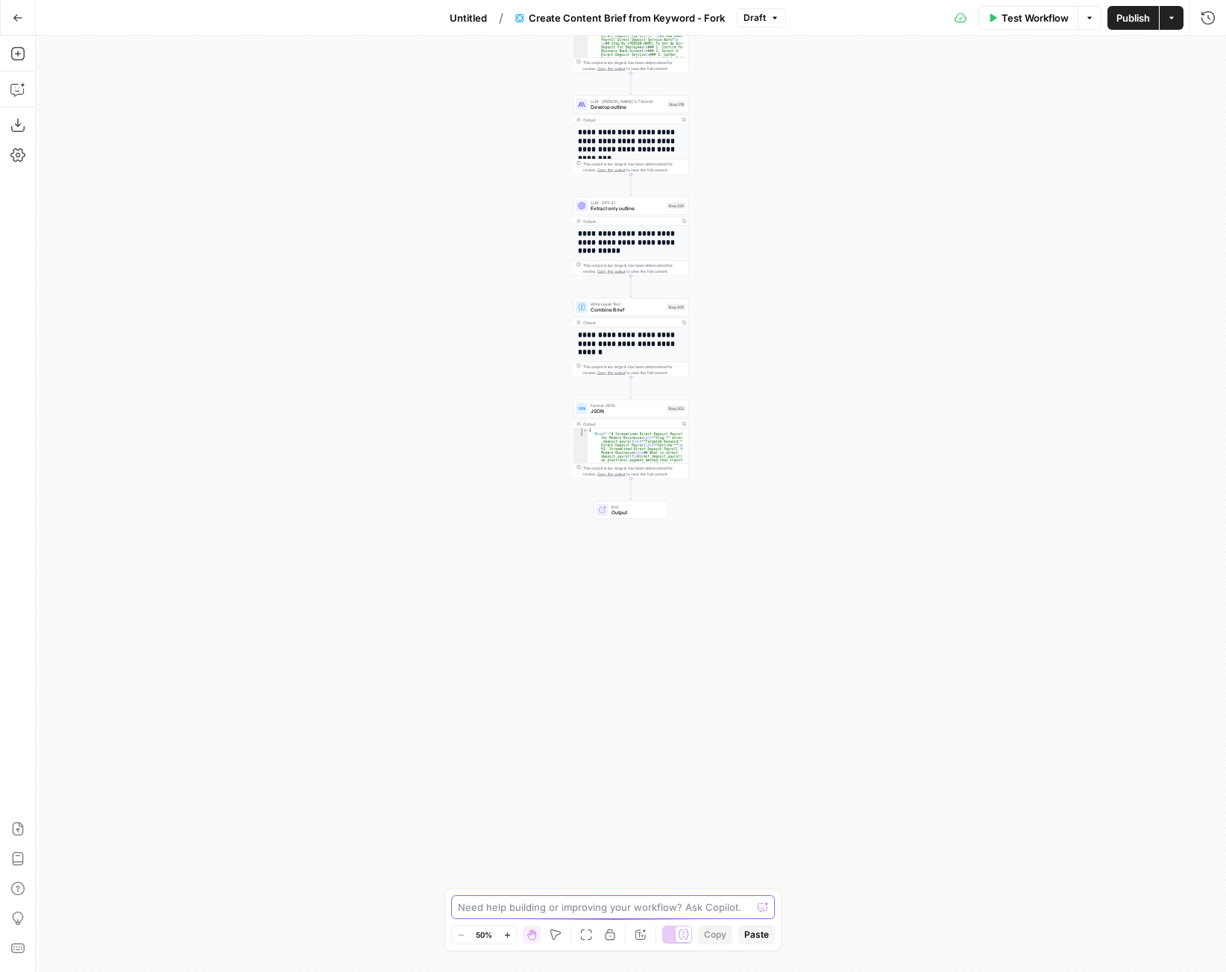
click at [587, 911] on textarea at bounding box center [605, 907] width 294 height 15
type textarea "Can you summarize this power agent in 1-2 sentences per step?"
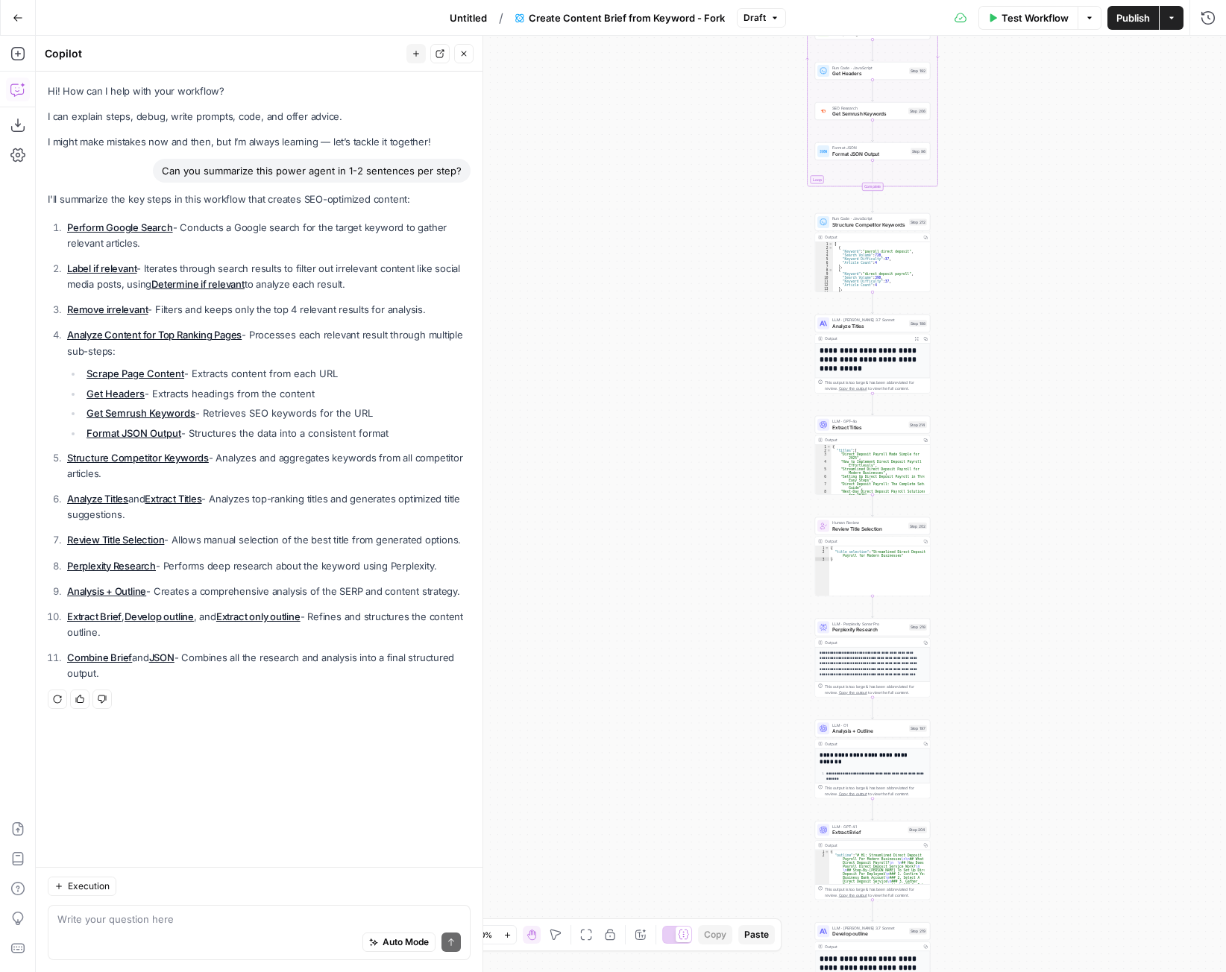
click at [11, 23] on button "Go Back" at bounding box center [17, 17] width 27 height 27
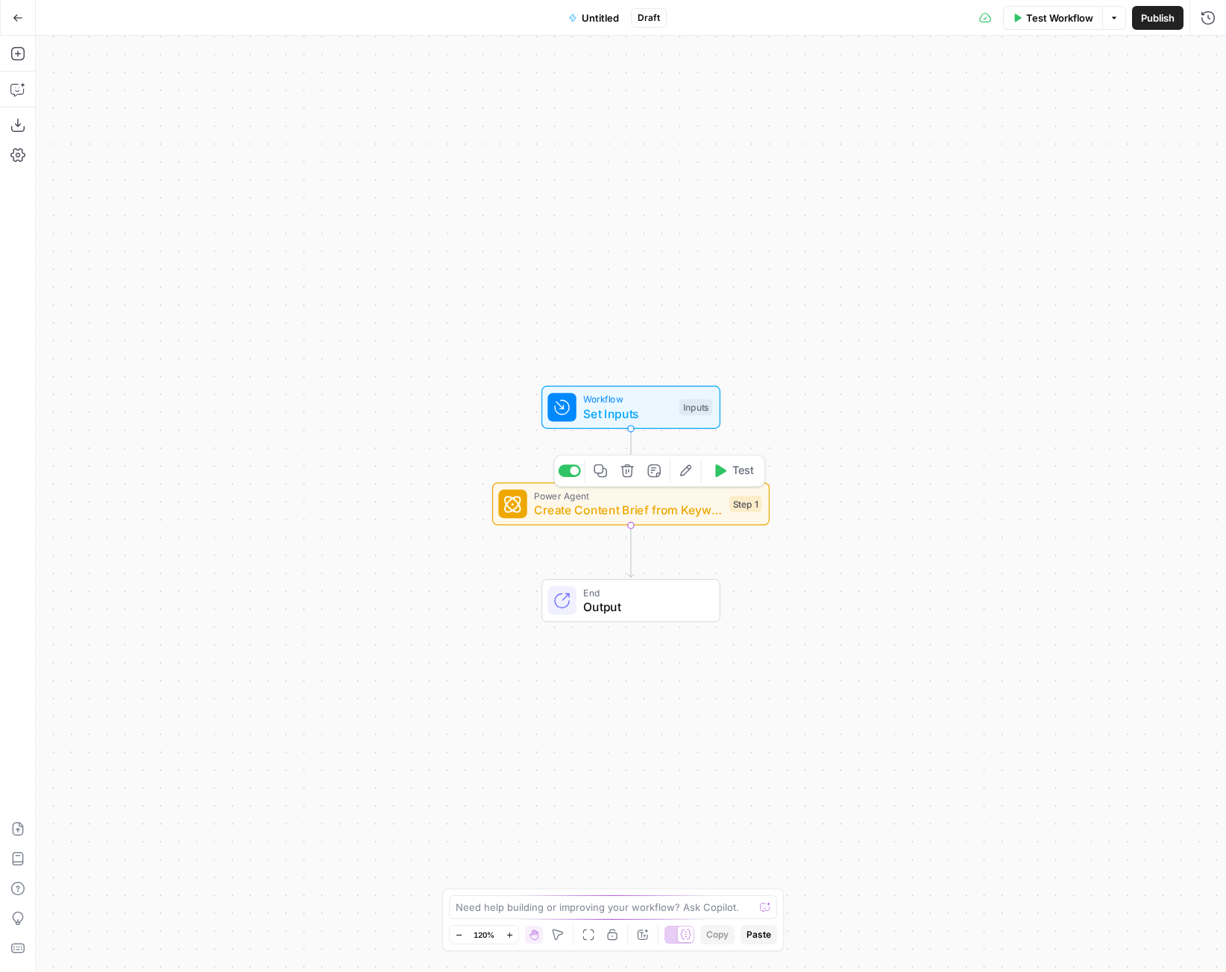
click at [736, 517] on div "Power Agent Create Content Brief from Keyword - Fork Step 1 Copy step Delete st…" at bounding box center [629, 504] width 263 height 31
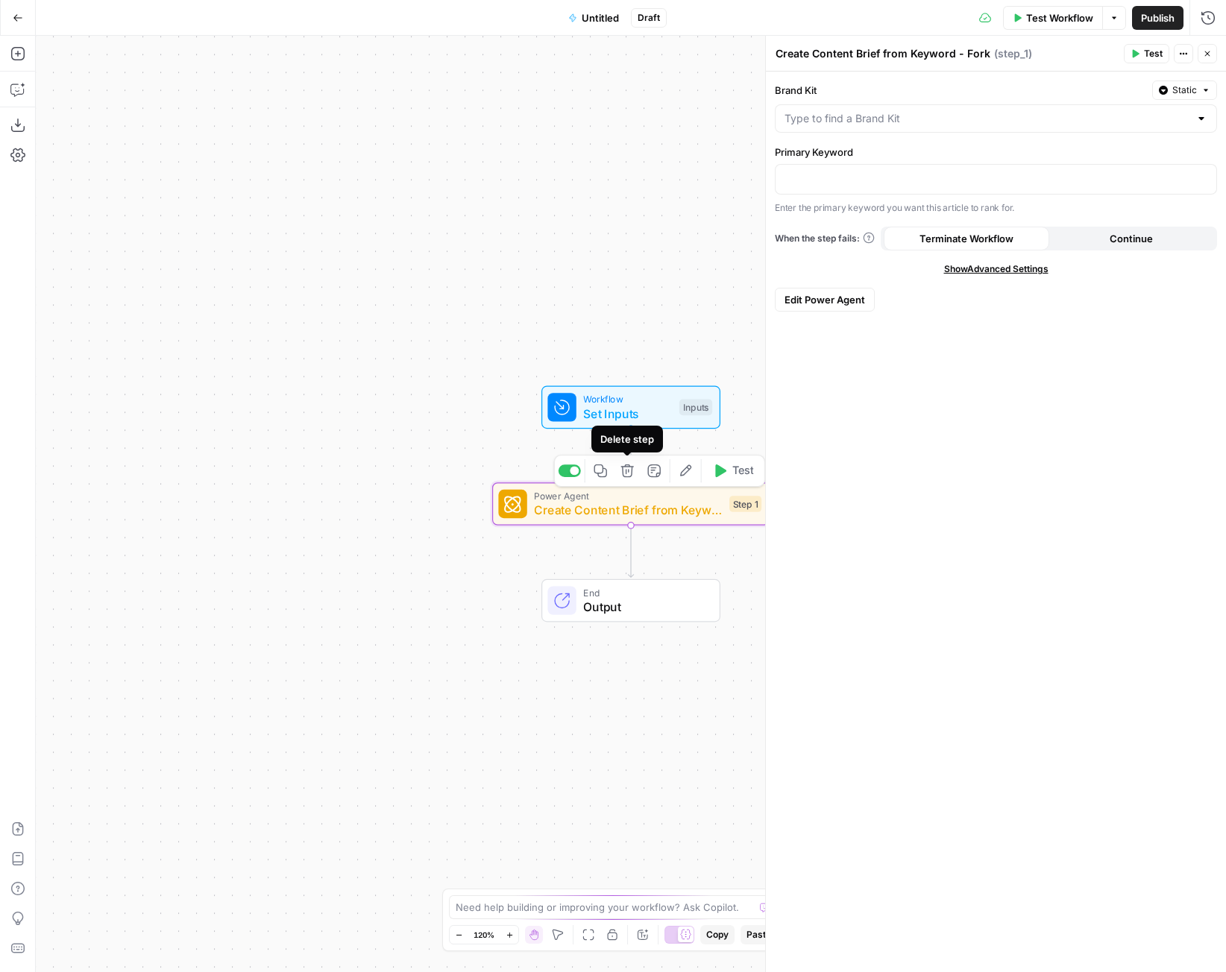
click at [627, 476] on icon "button" at bounding box center [627, 471] width 14 height 14
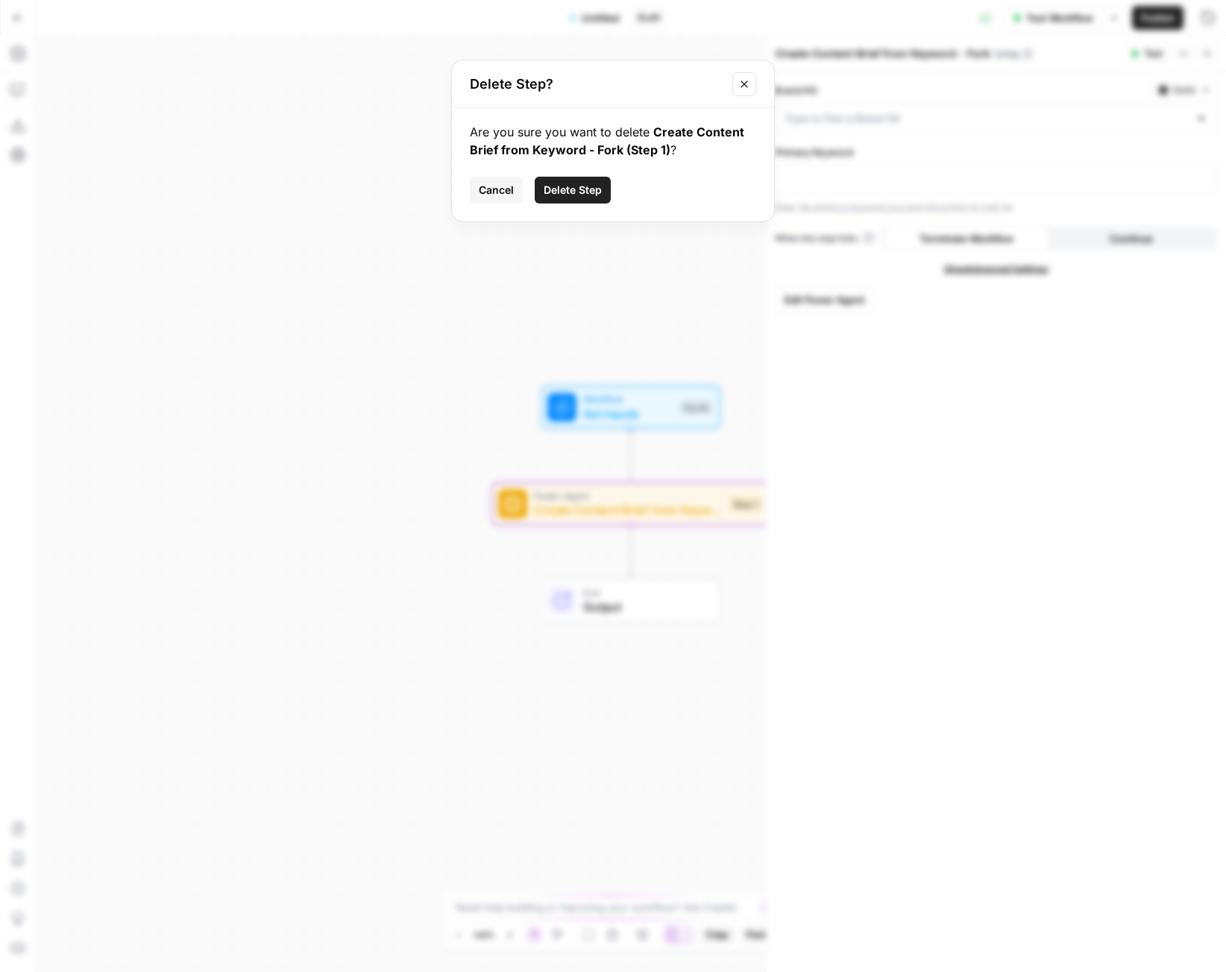
click at [564, 183] on span "Delete Step" at bounding box center [573, 190] width 58 height 15
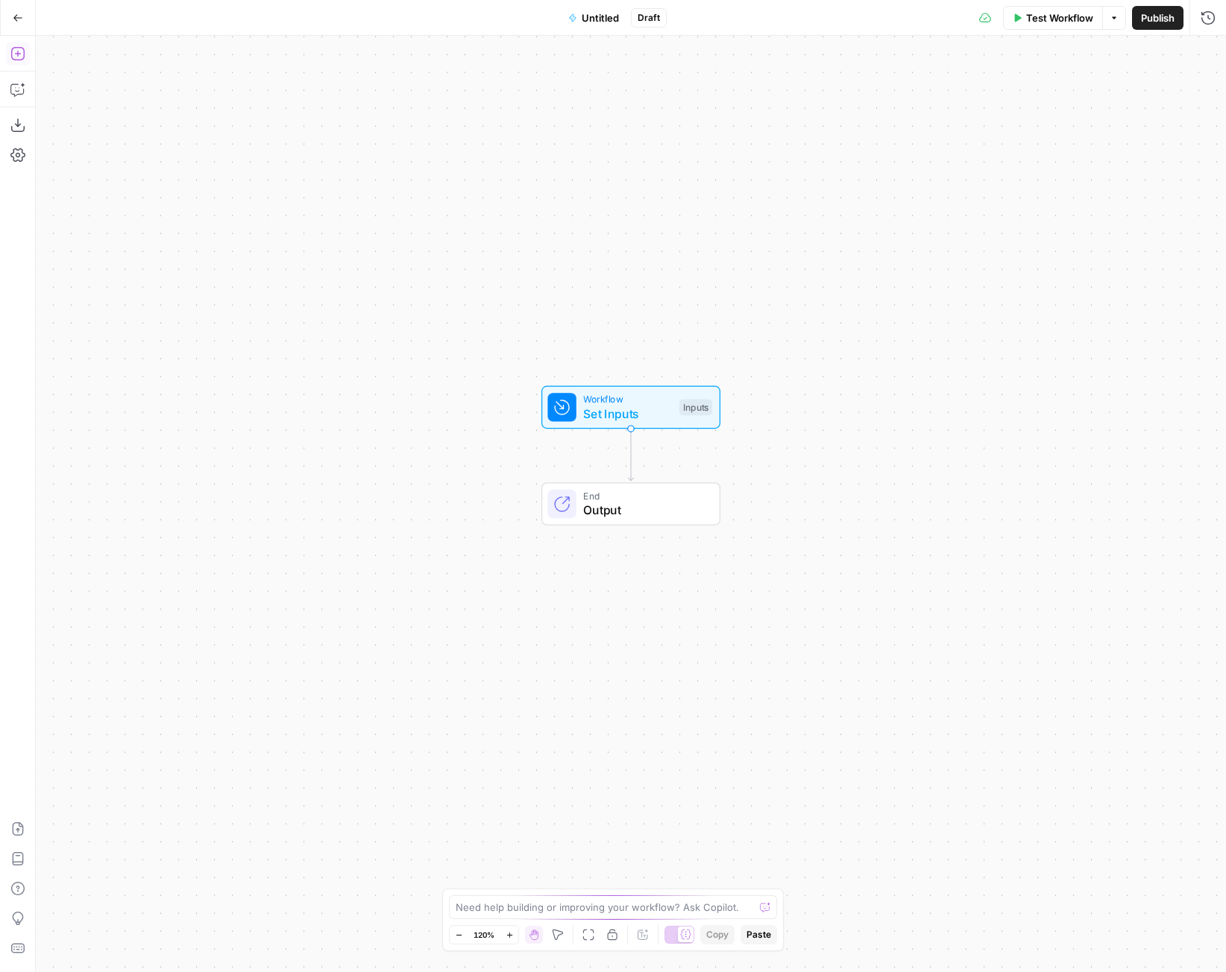
click at [16, 62] on button "Add Steps" at bounding box center [18, 54] width 24 height 24
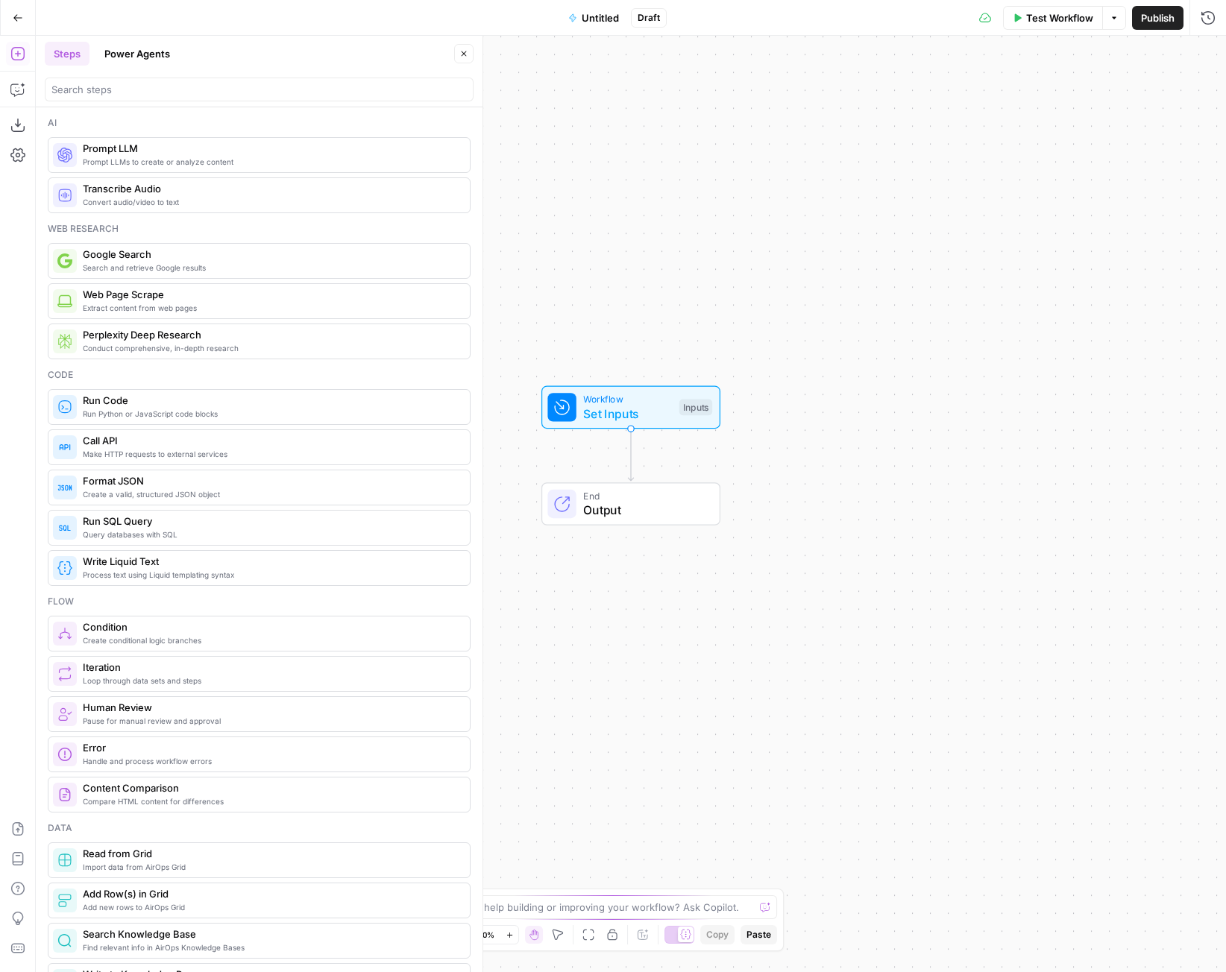
click at [142, 54] on button "Power Agents" at bounding box center [137, 54] width 84 height 24
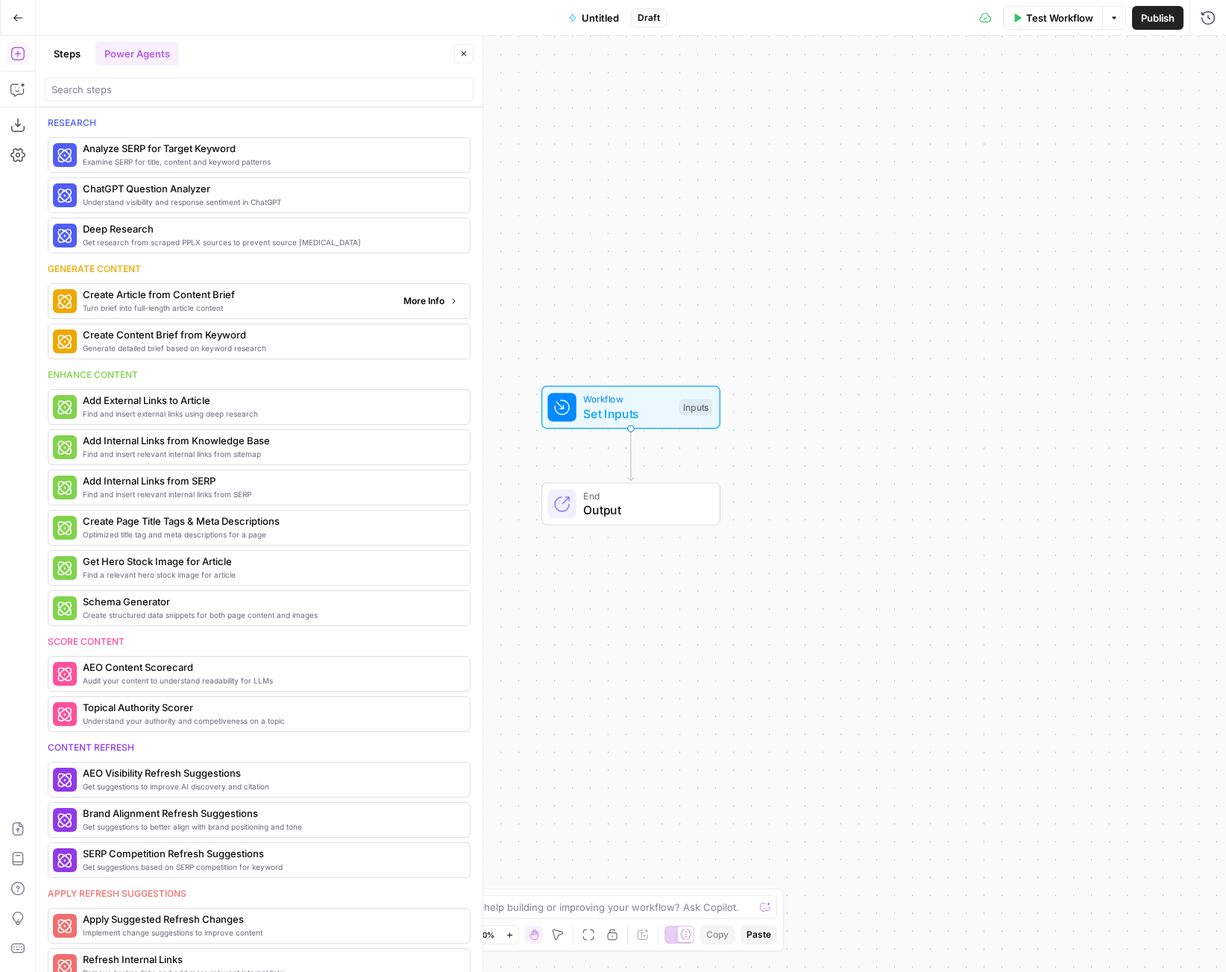
click at [281, 309] on span "Turn brief into full-length article content" at bounding box center [237, 308] width 309 height 12
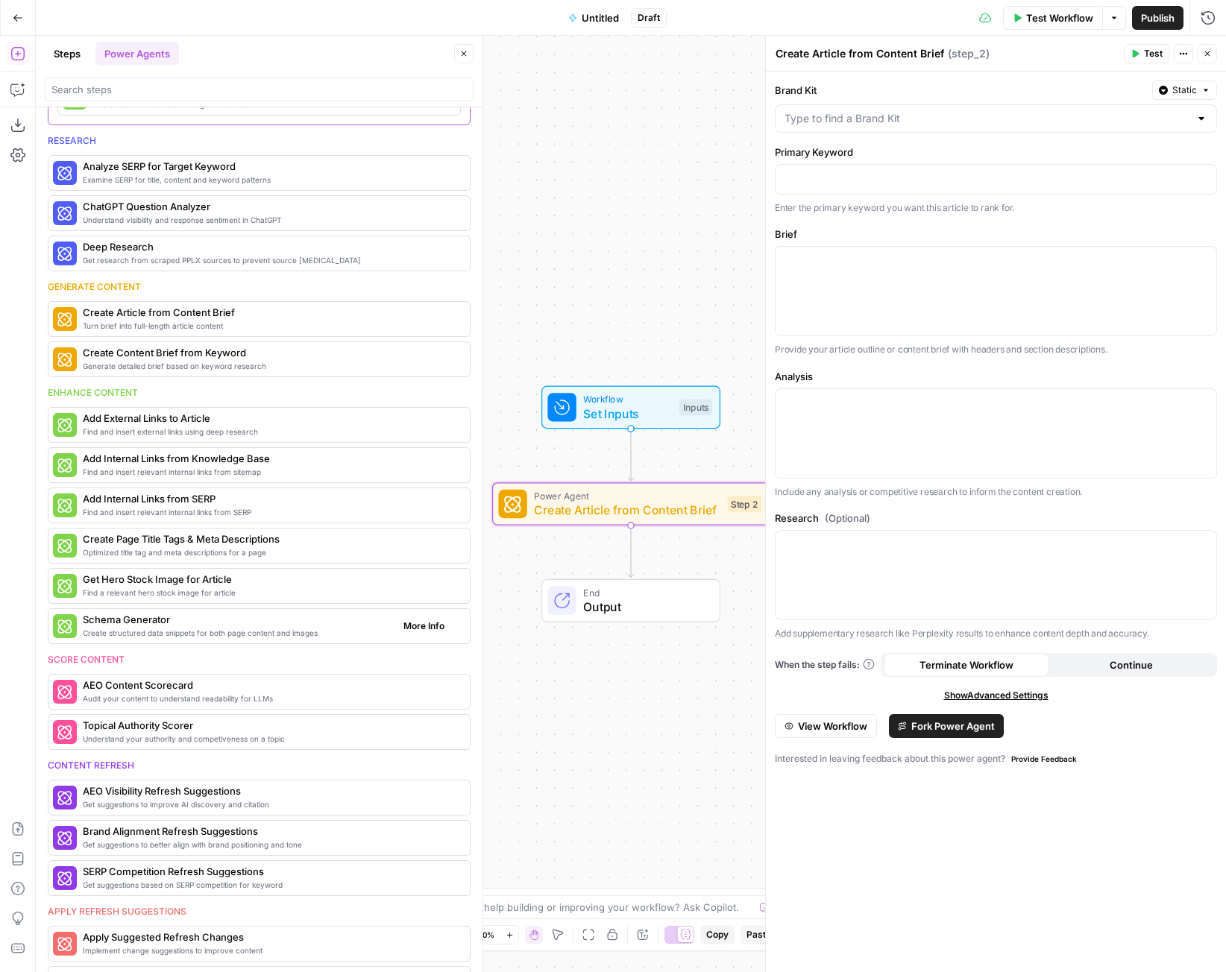
scroll to position [148, 0]
click at [849, 729] on span "View Workflow" at bounding box center [832, 726] width 69 height 15
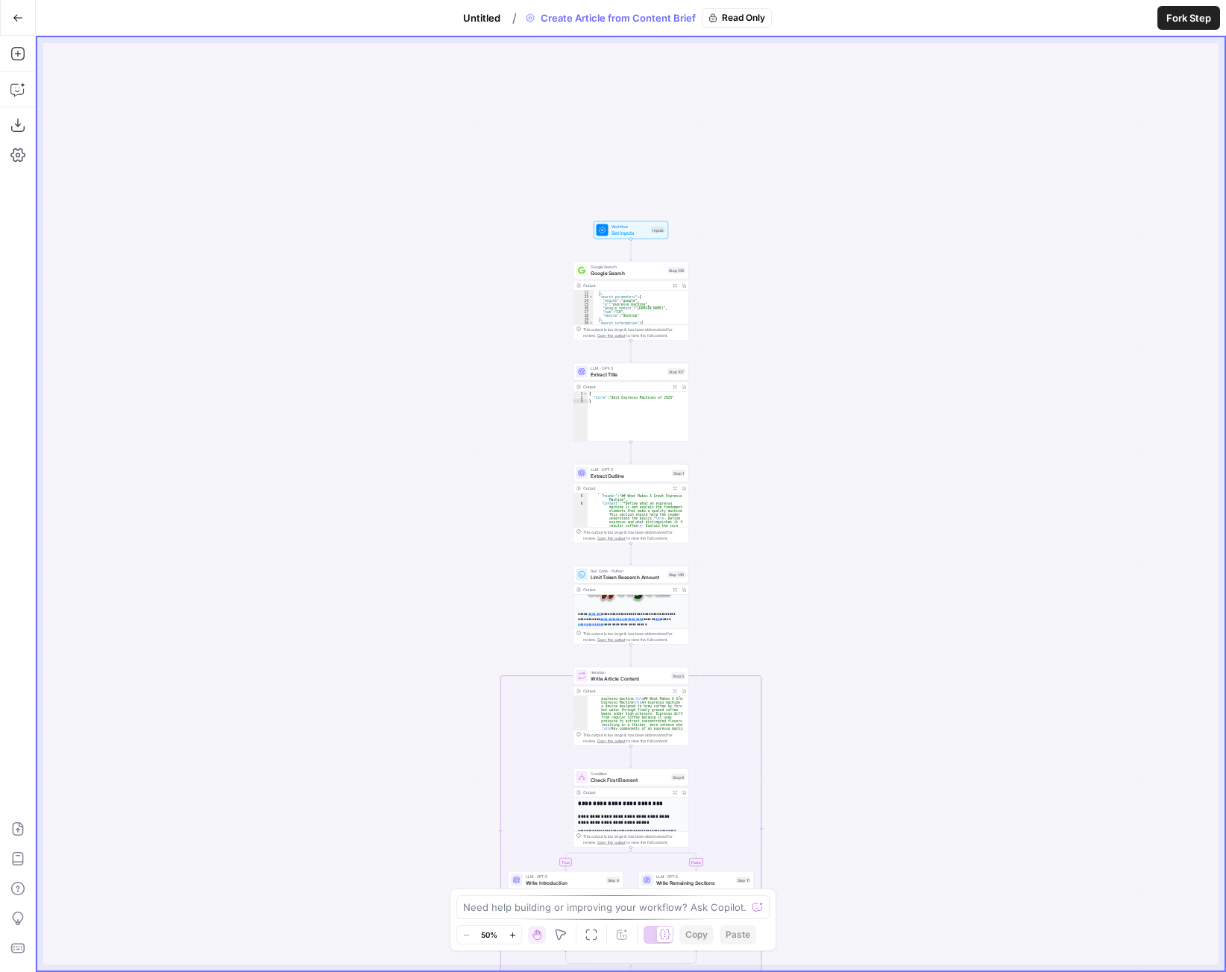
scroll to position [168, 0]
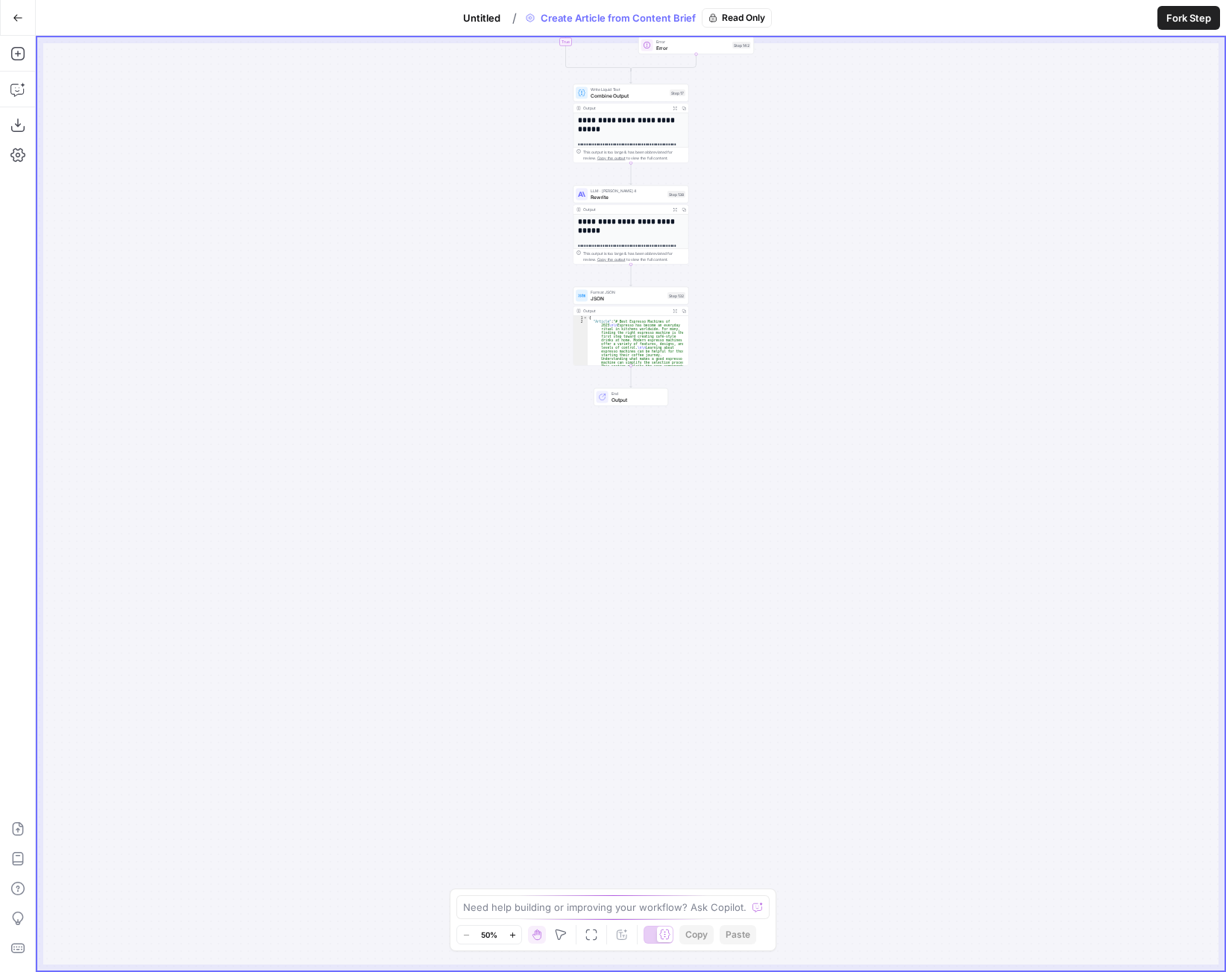
click at [651, 916] on div "Need help building or improving your workflow? Ask Copilot." at bounding box center [612, 908] width 313 height 24
type textarea "Can you summarize this power agent in 1-2 sentences per step"
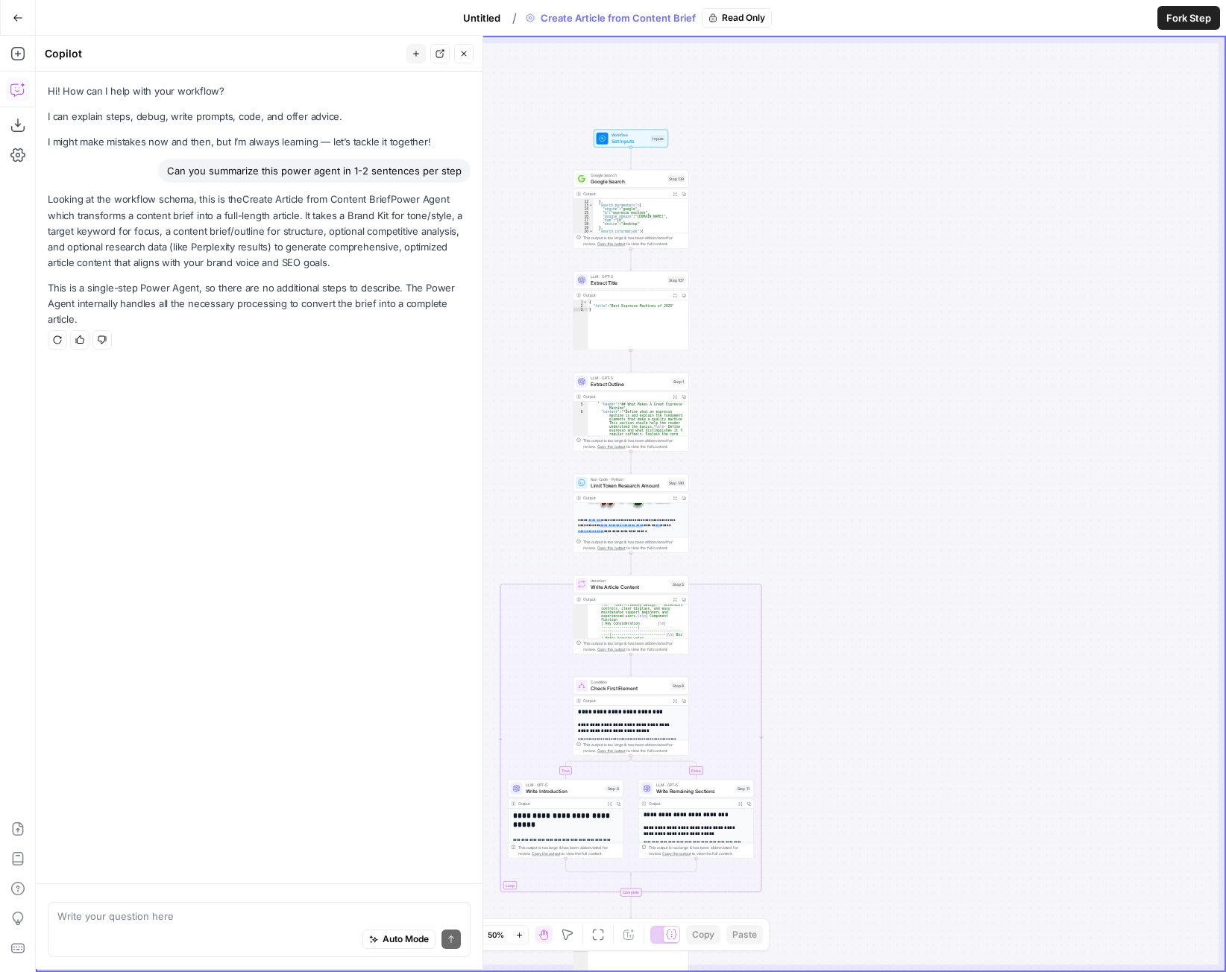
click at [1186, 18] on span "Fork Step" at bounding box center [1188, 17] width 45 height 15
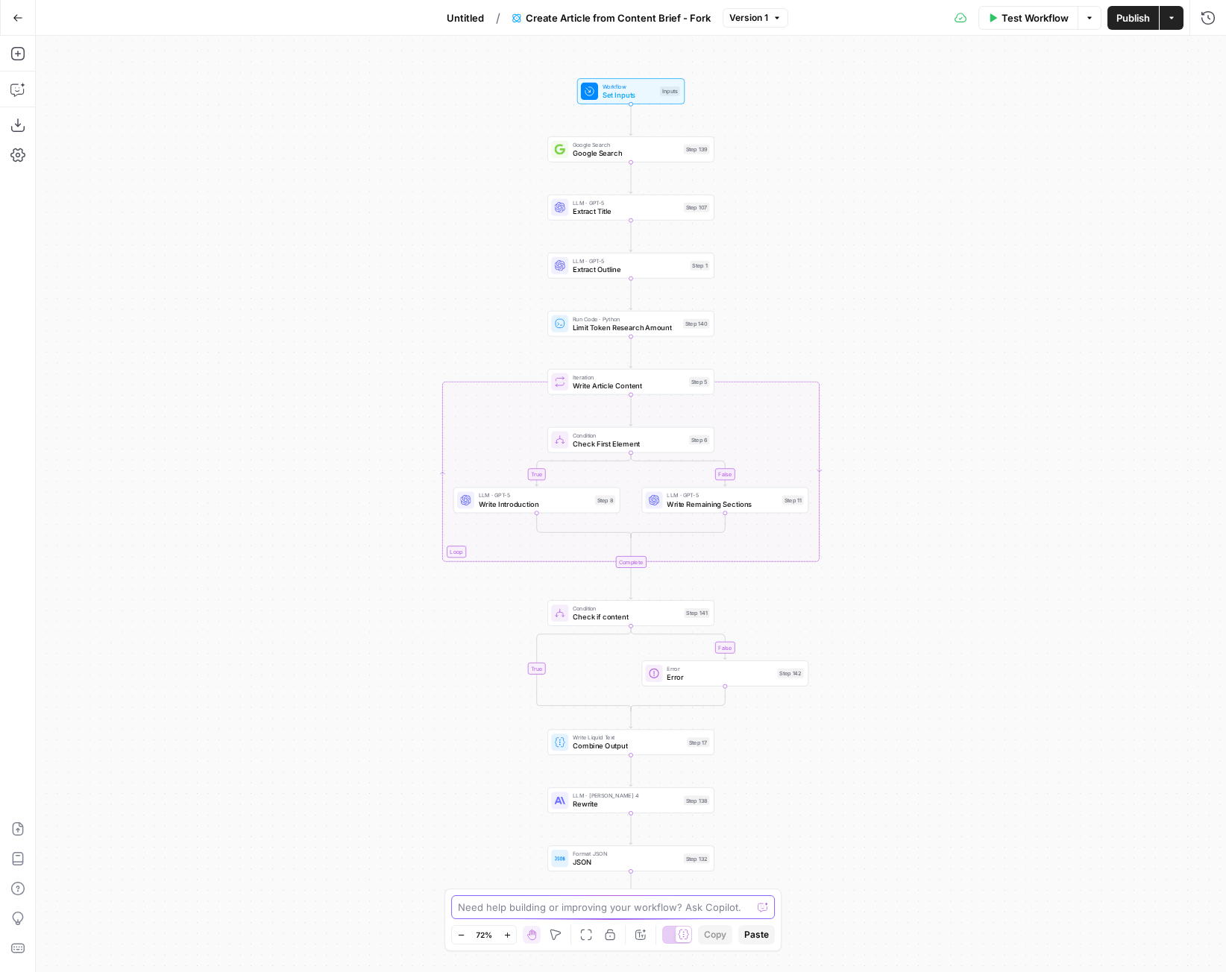
click at [532, 912] on textarea at bounding box center [605, 907] width 294 height 15
type textarea "Can you summarize each step and the power agent in 1-2 sentences for each"
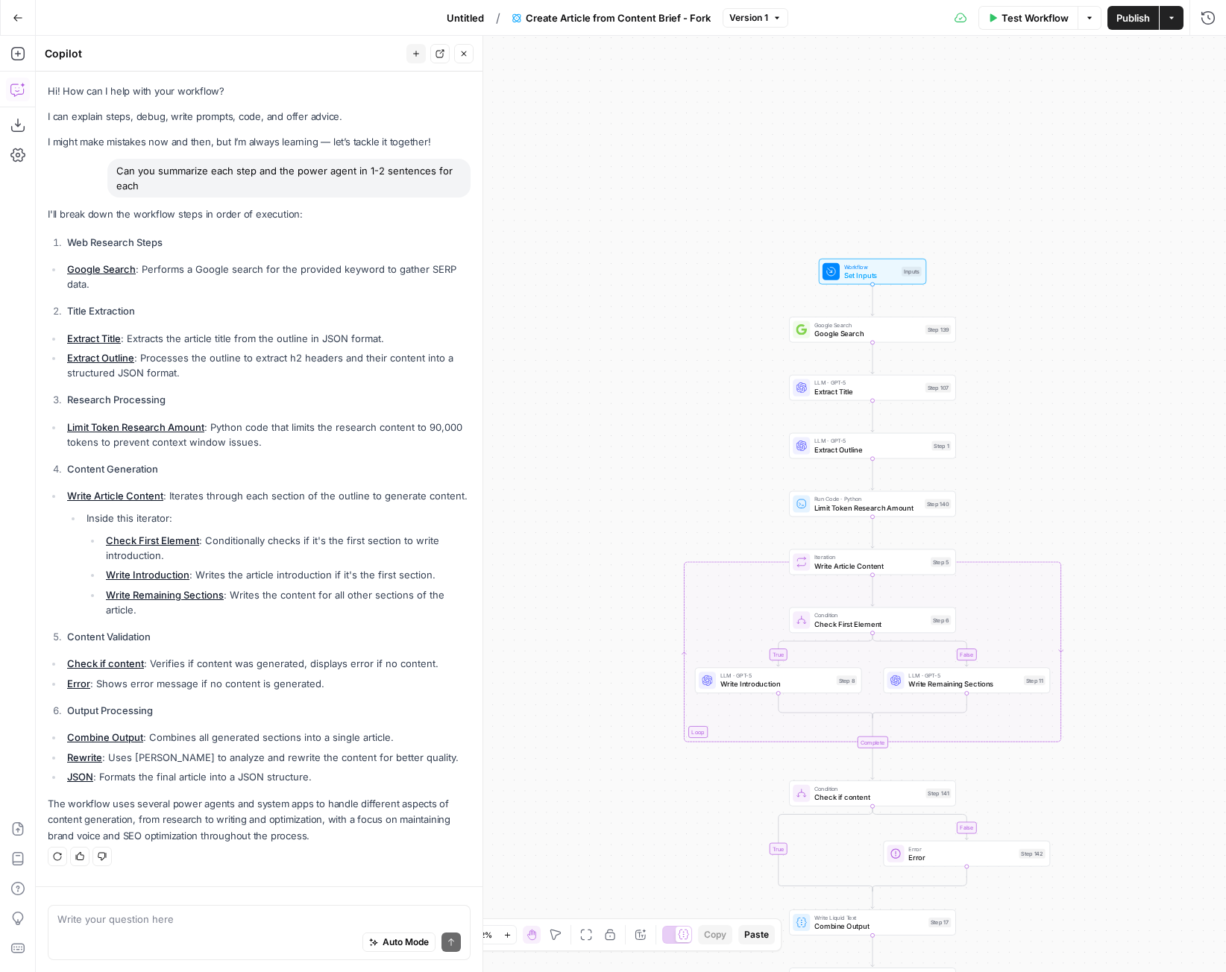
drag, startPoint x: 271, startPoint y: 543, endPoint x: 320, endPoint y: 550, distance: 49.7
click at [320, 550] on li "Check First Element : Conditionally checks if it's the first section to write i…" at bounding box center [286, 548] width 368 height 30
click at [301, 576] on li "Write Introduction : Writes the article introduction if it's the first section." at bounding box center [286, 574] width 368 height 15
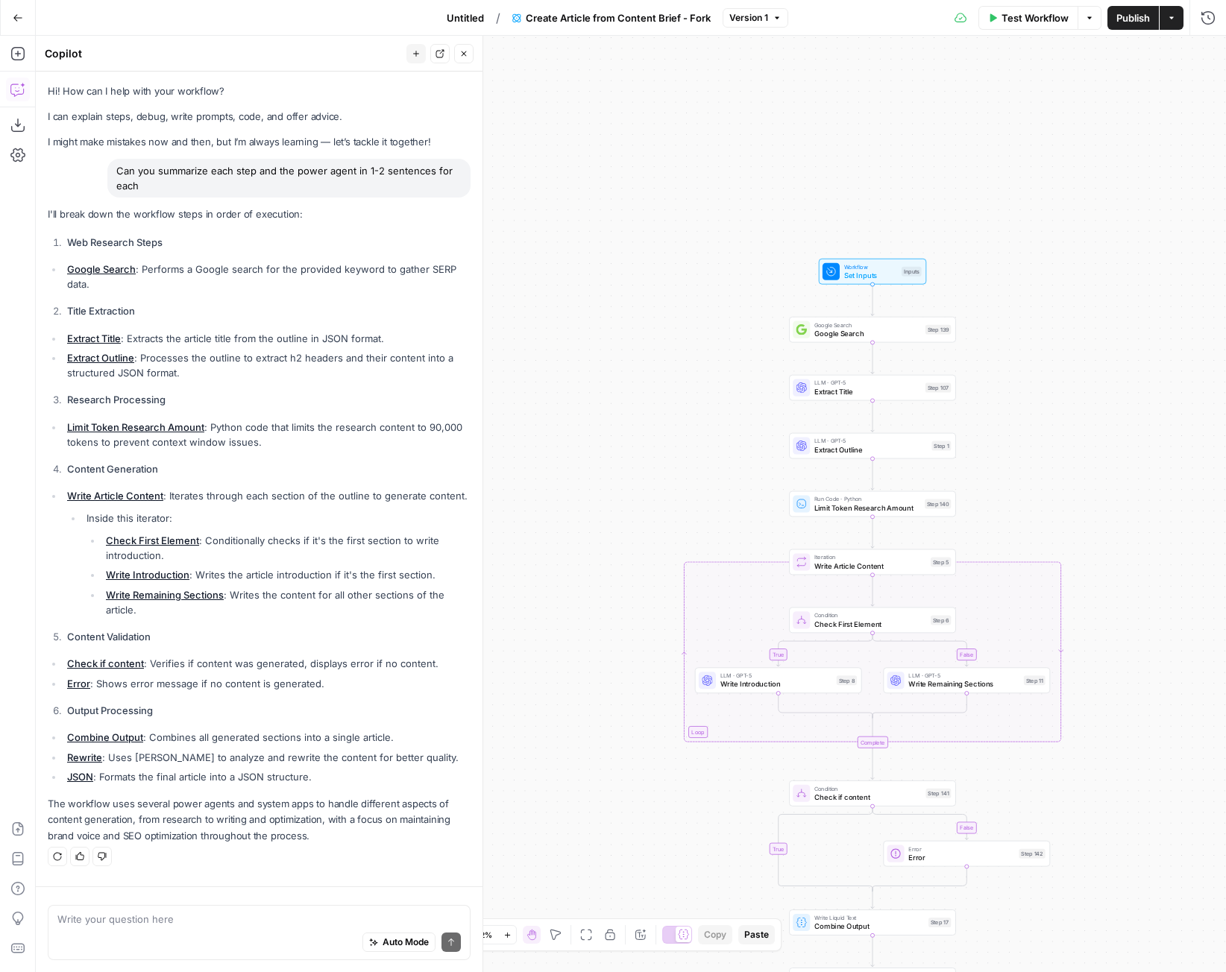
click at [301, 576] on li "Write Introduction : Writes the article introduction if it's the first section." at bounding box center [286, 574] width 368 height 15
click at [361, 571] on li "Write Introduction : Writes the article introduction if it's the first section." at bounding box center [286, 574] width 368 height 15
click at [413, 573] on li "Write Introduction : Writes the article introduction if it's the first section." at bounding box center [286, 574] width 368 height 15
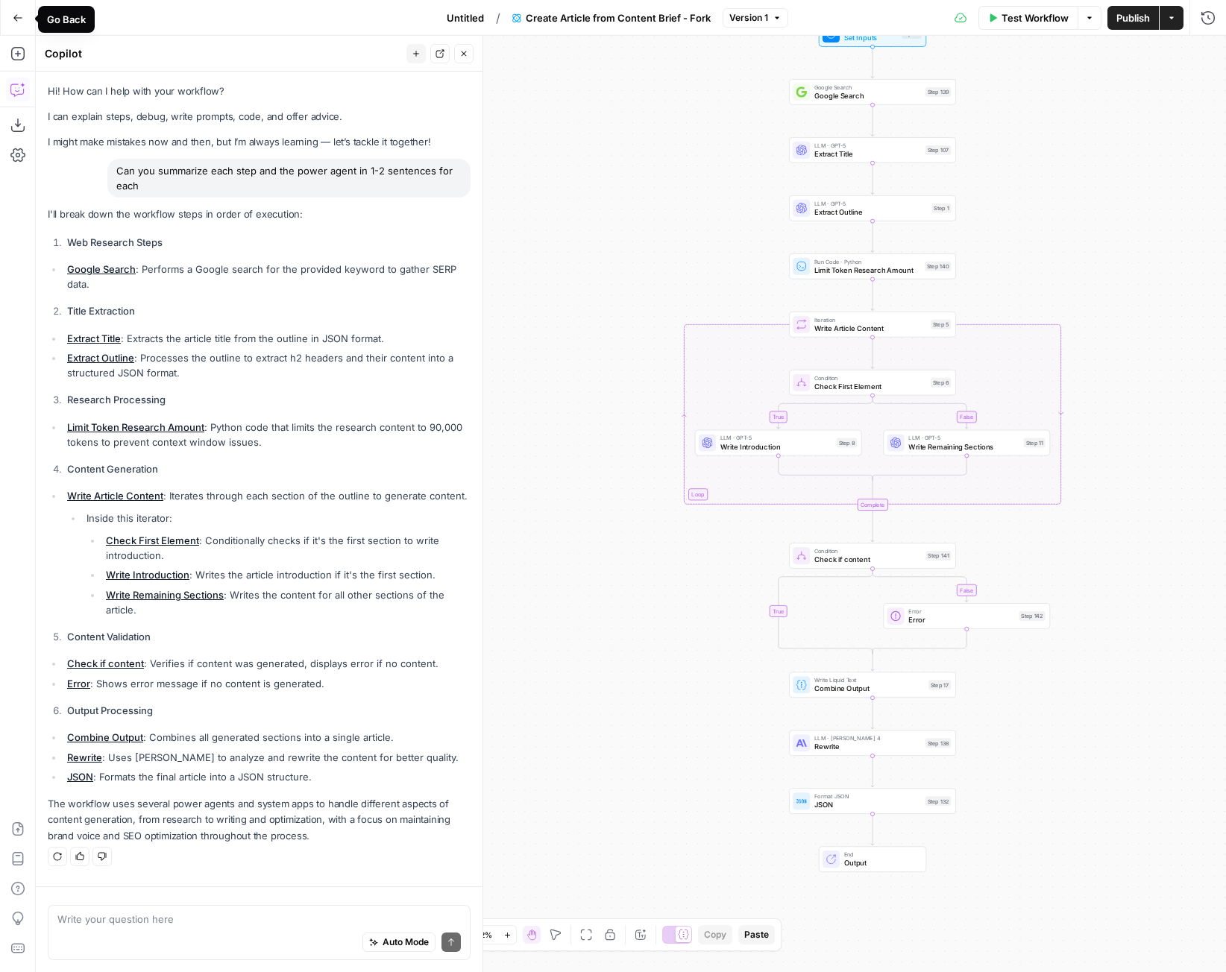
click at [11, 18] on button "Go Back" at bounding box center [17, 17] width 27 height 27
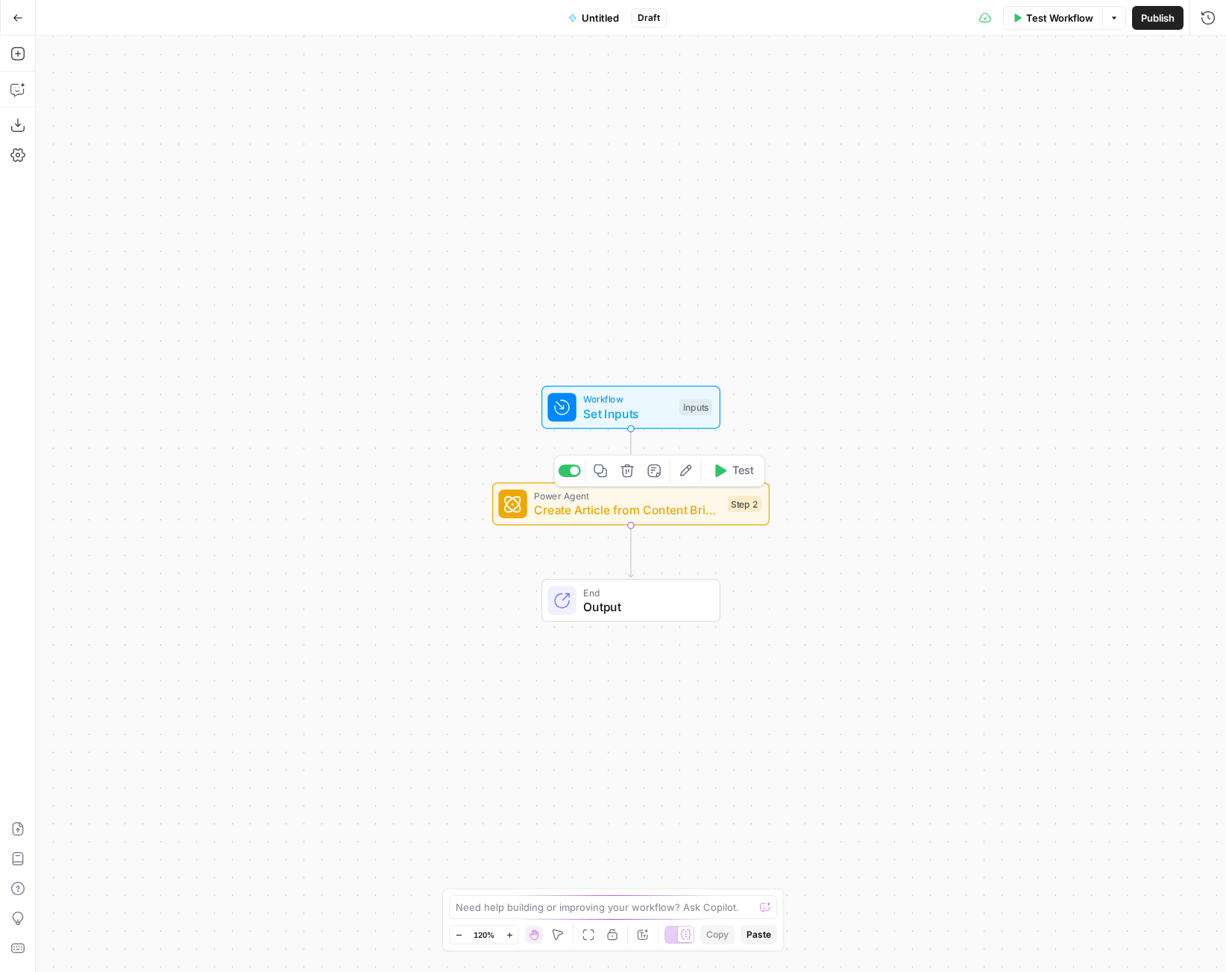
click at [613, 513] on span "Create Article from Content Brief - Fork" at bounding box center [627, 510] width 186 height 18
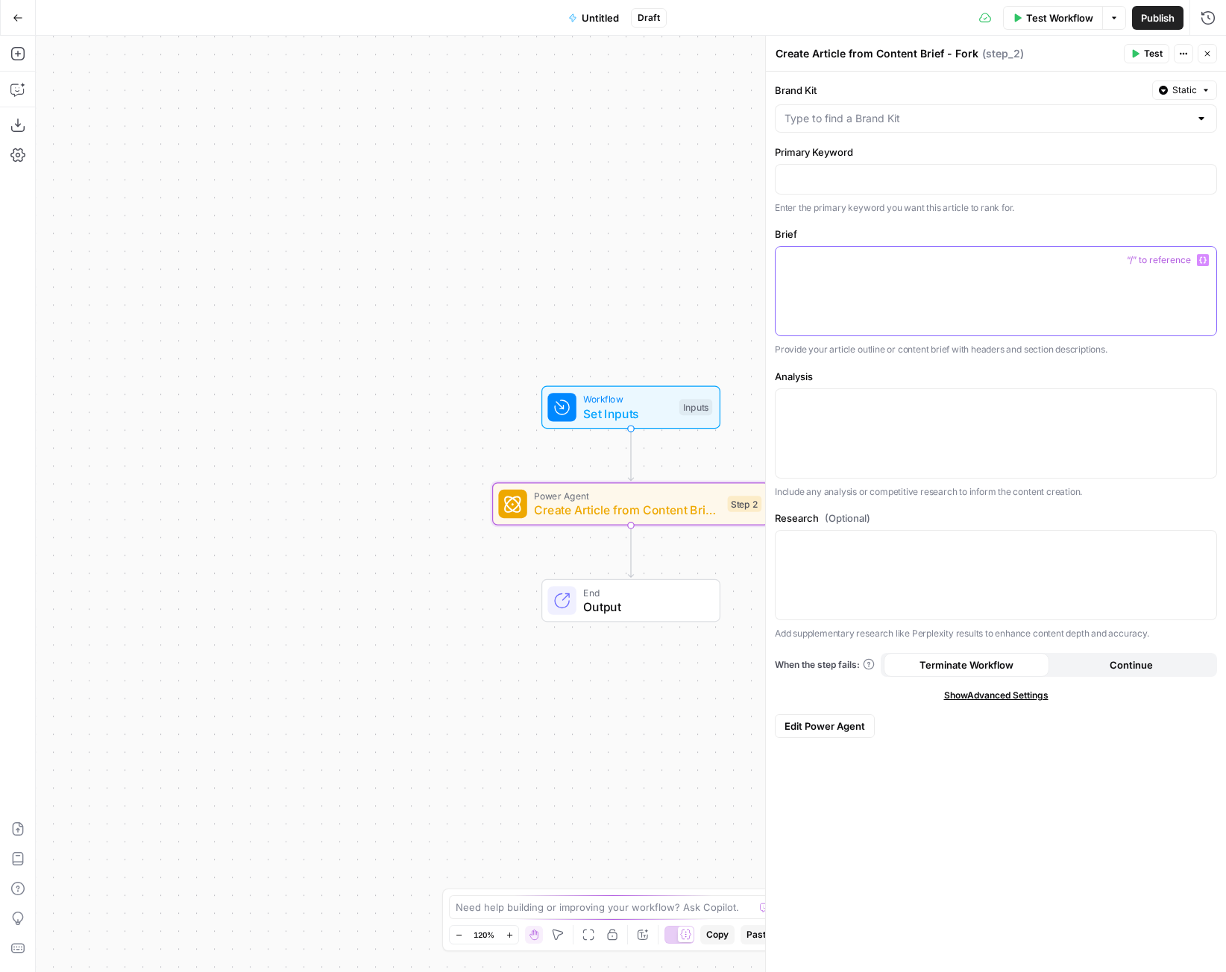
click at [898, 271] on div at bounding box center [996, 291] width 441 height 89
click at [861, 167] on div at bounding box center [996, 179] width 441 height 29
click at [13, 19] on icon "button" at bounding box center [18, 18] width 10 height 10
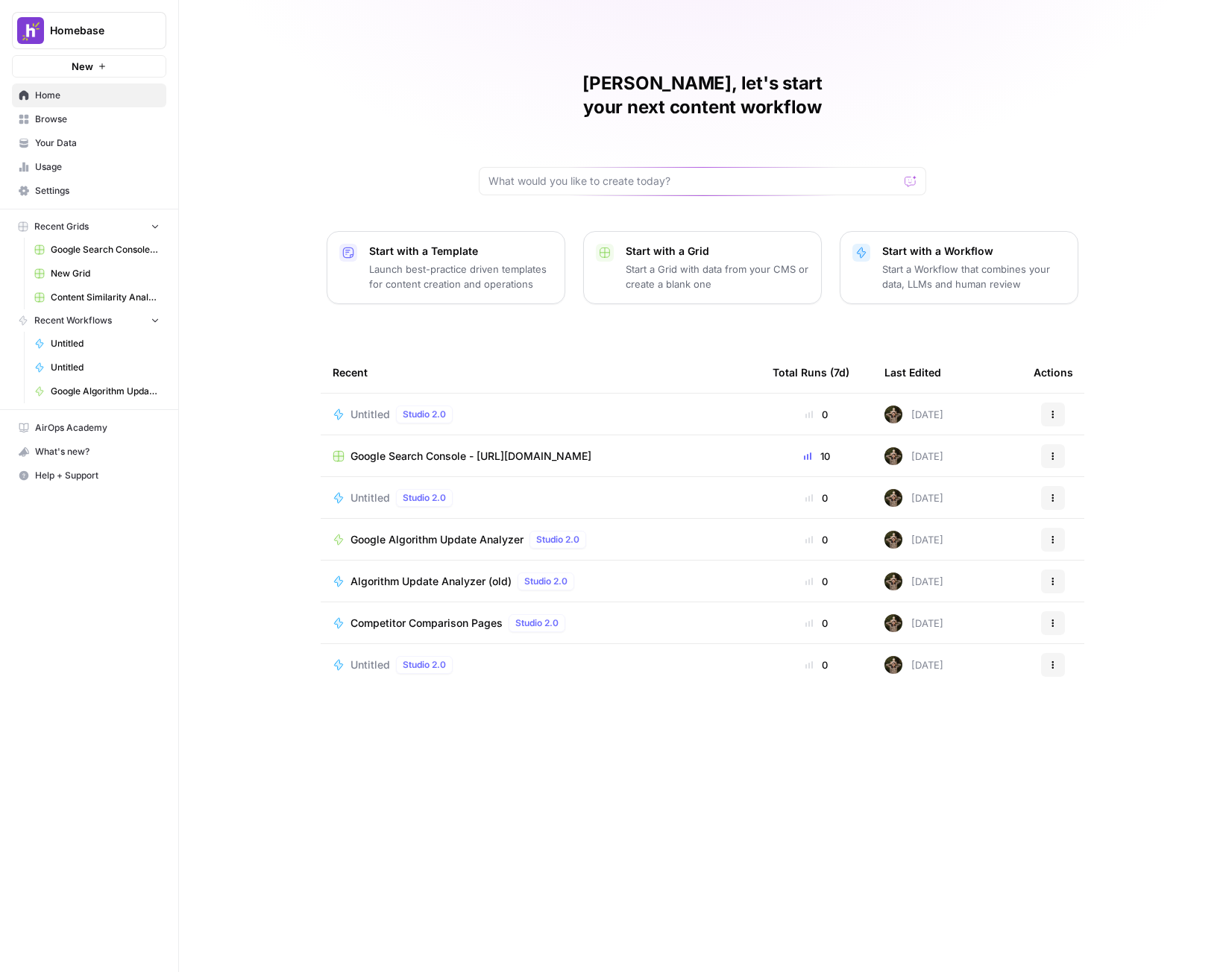
click at [515, 406] on div "Untitled Studio 2.0" at bounding box center [541, 415] width 416 height 18
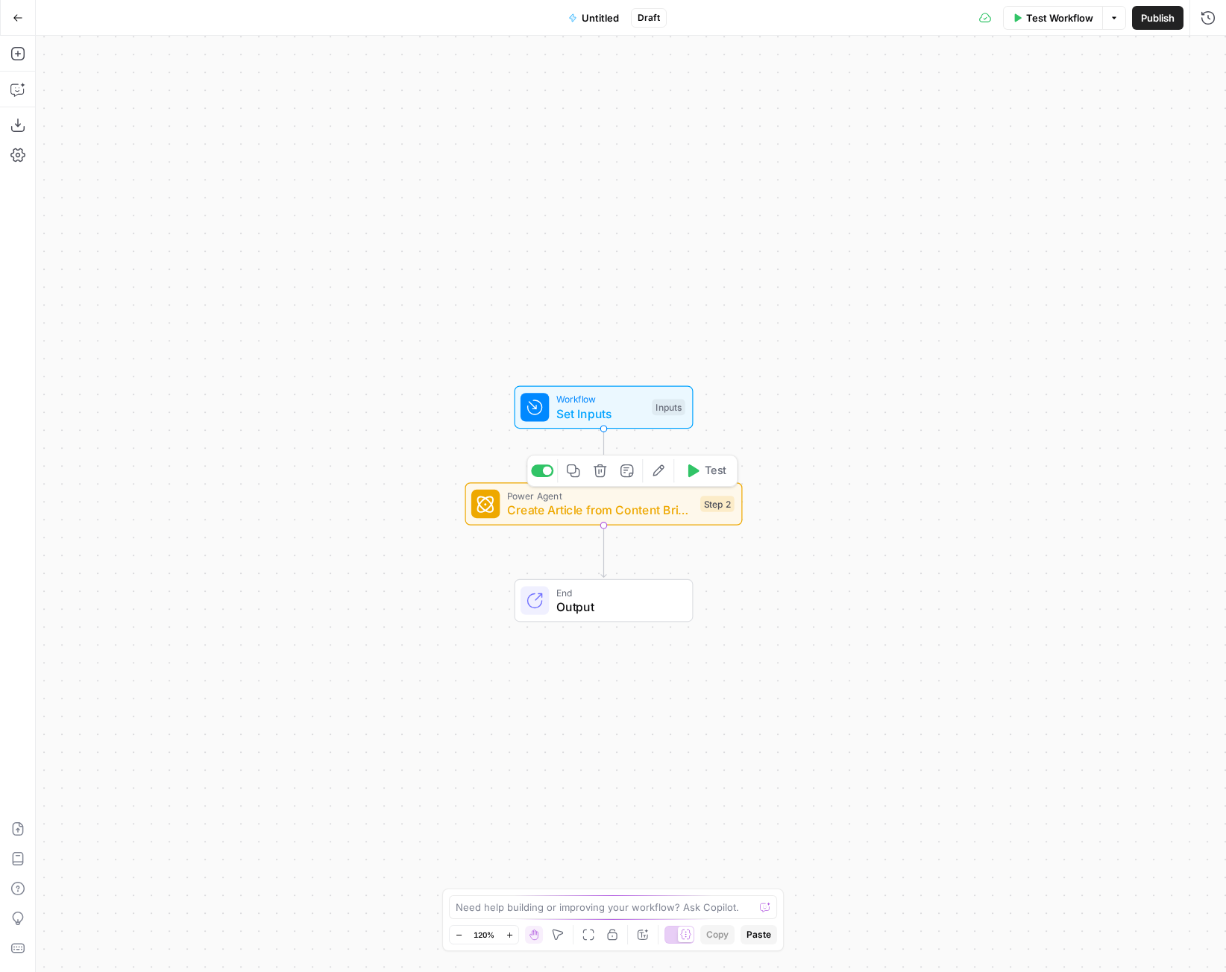
click at [601, 471] on icon "button" at bounding box center [600, 471] width 13 height 13
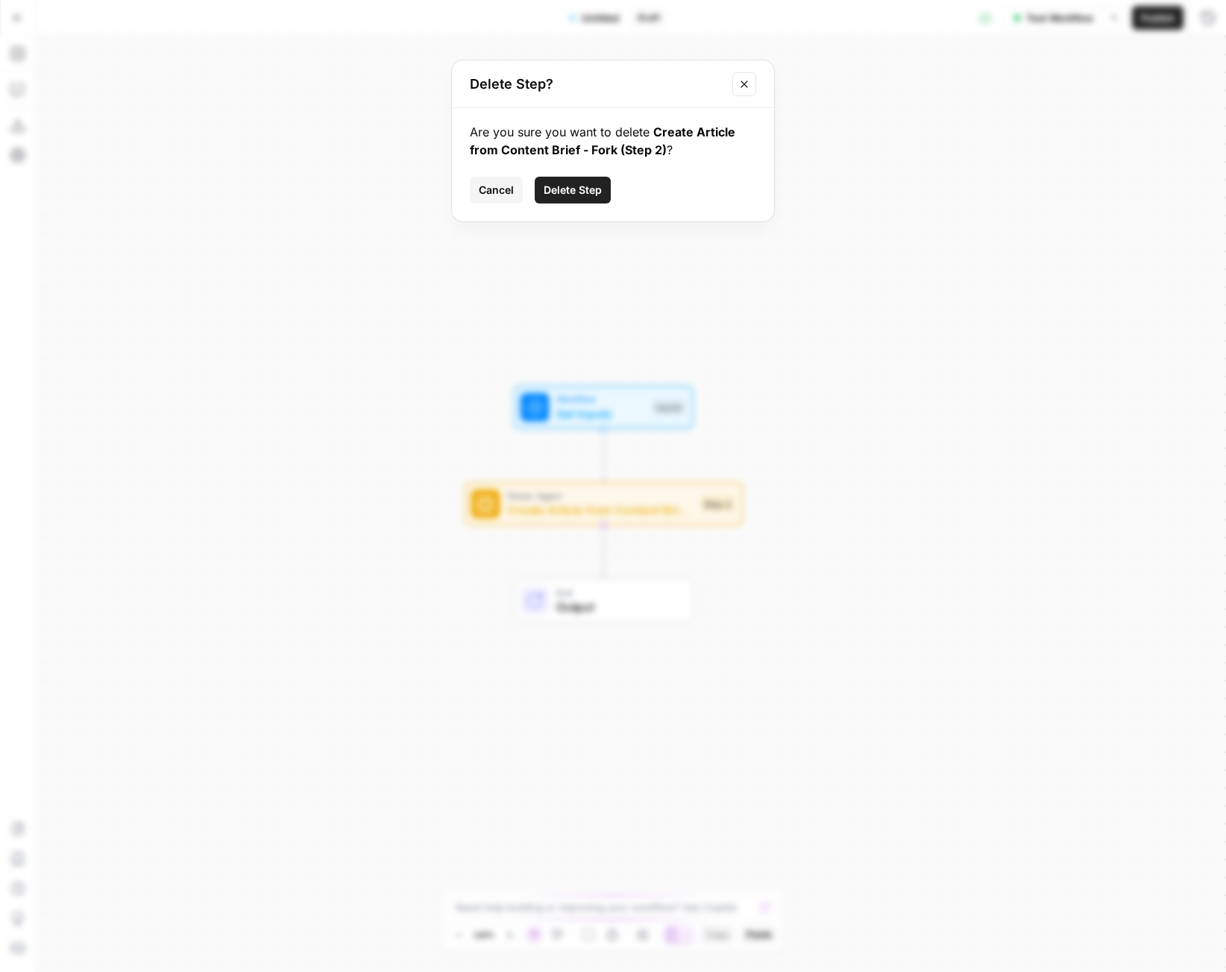
click at [594, 194] on span "Delete Step" at bounding box center [573, 190] width 58 height 15
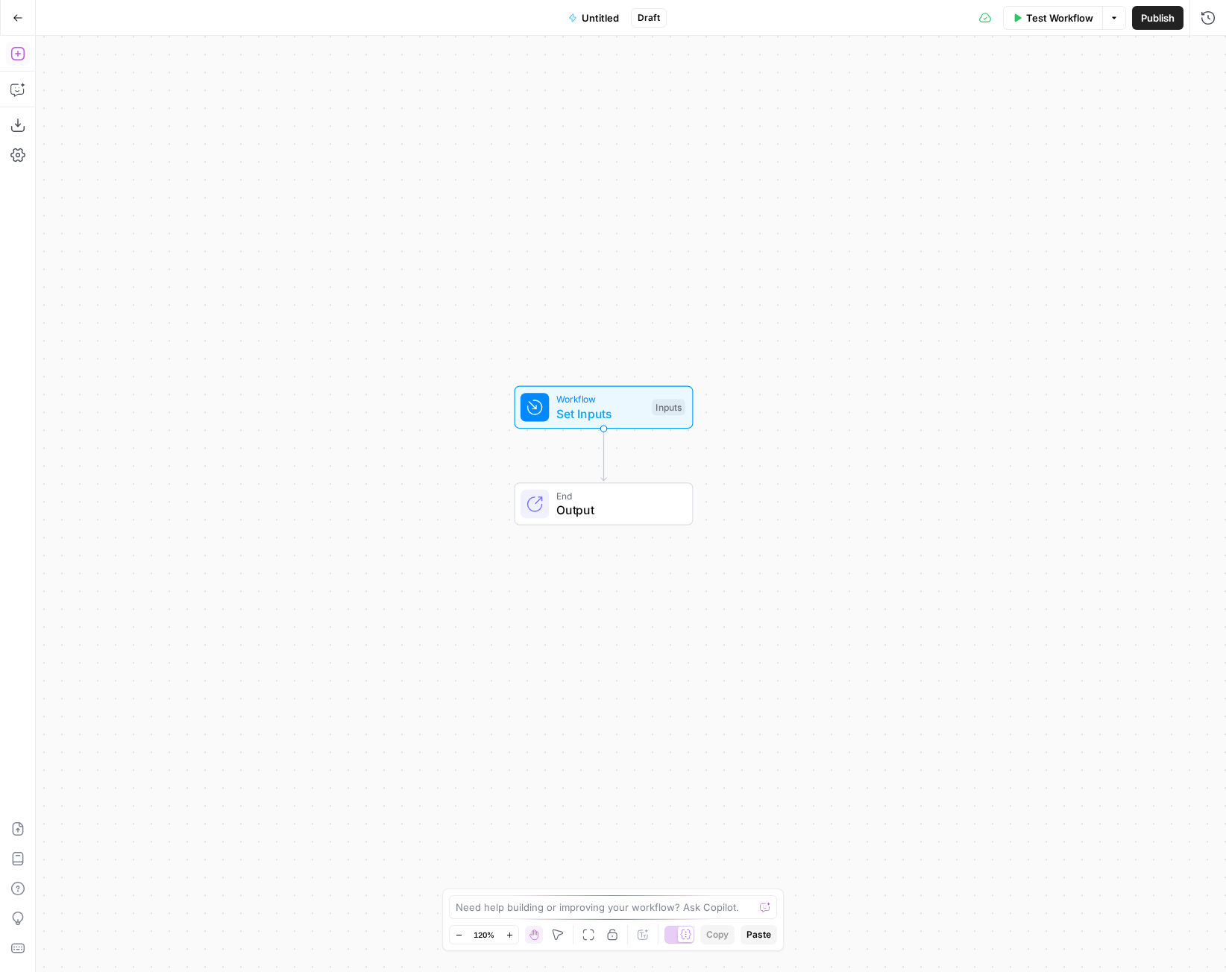
click at [13, 62] on button "Add Steps" at bounding box center [18, 54] width 24 height 24
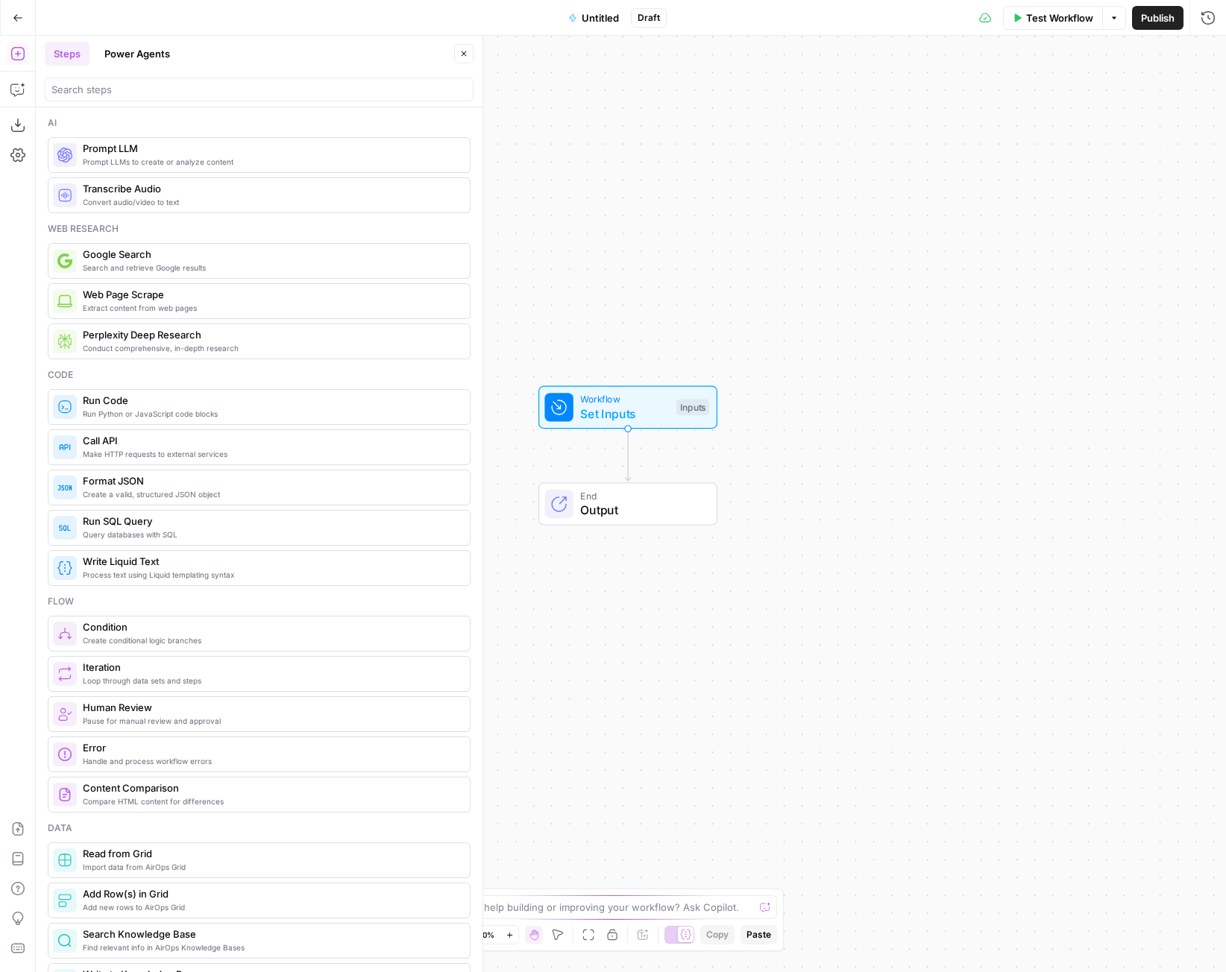
click at [147, 51] on button "Power Agents" at bounding box center [137, 54] width 84 height 24
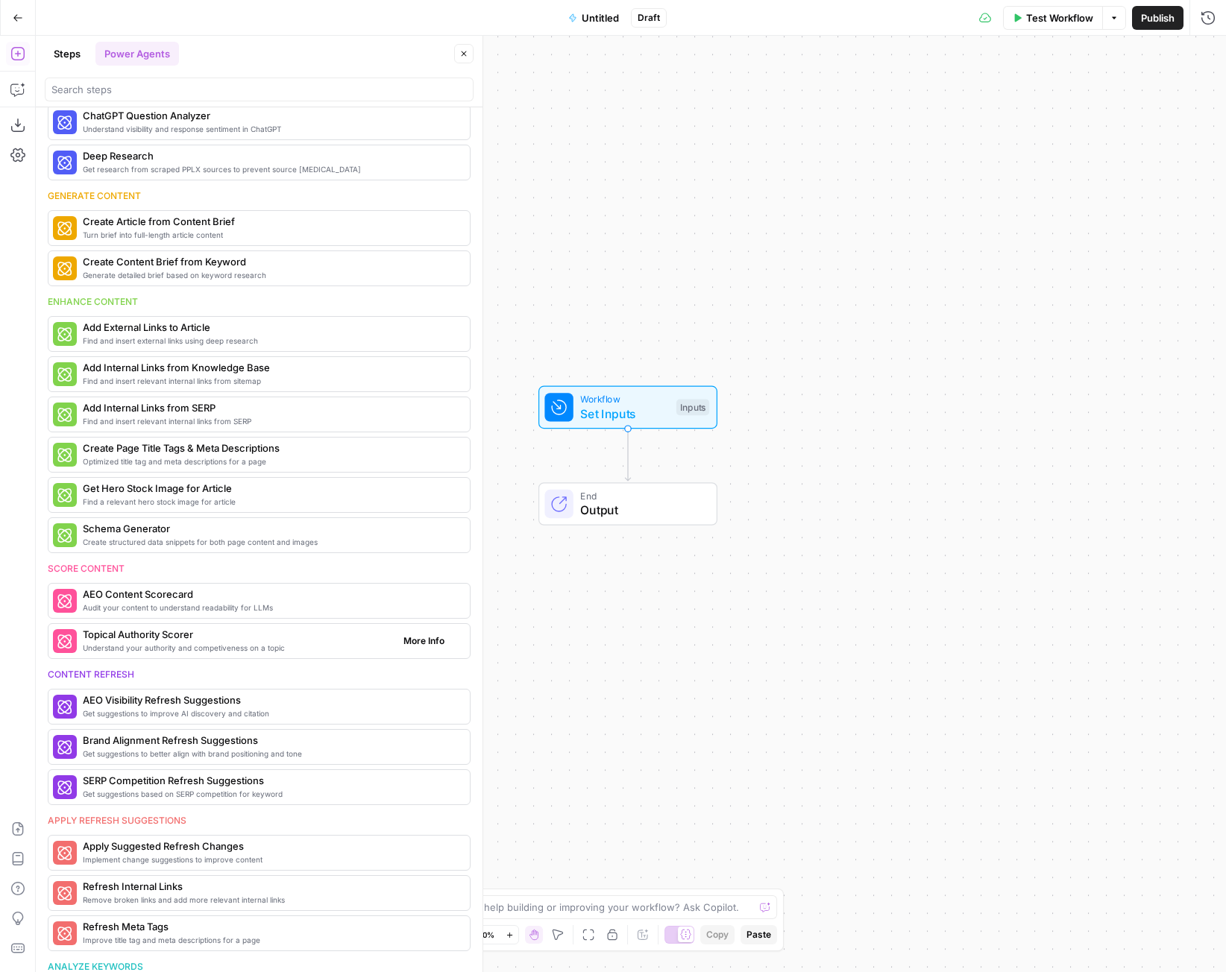
scroll to position [74, 0]
click at [242, 633] on span "Topical Authority Scorer" at bounding box center [237, 633] width 309 height 15
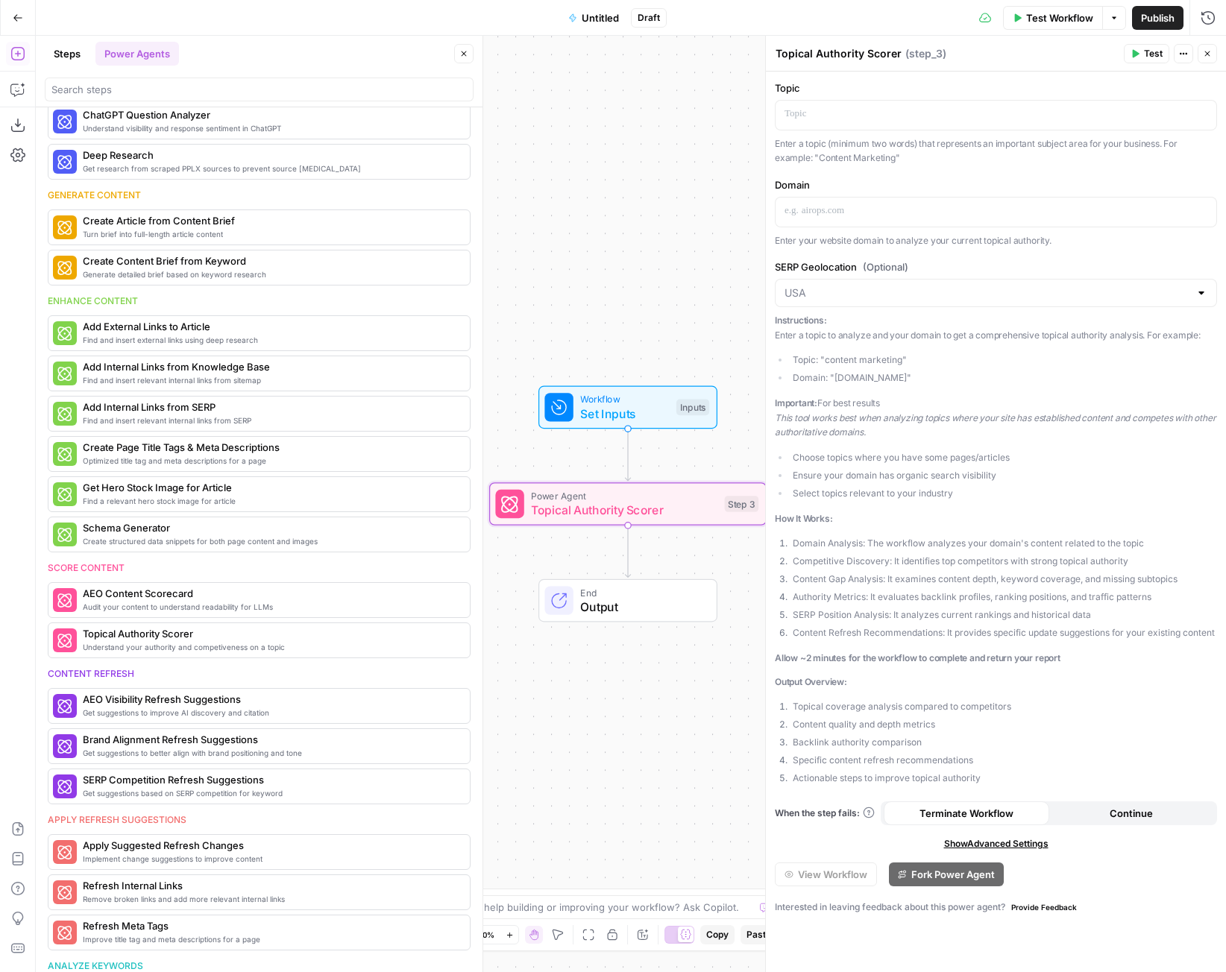
scroll to position [78, 0]
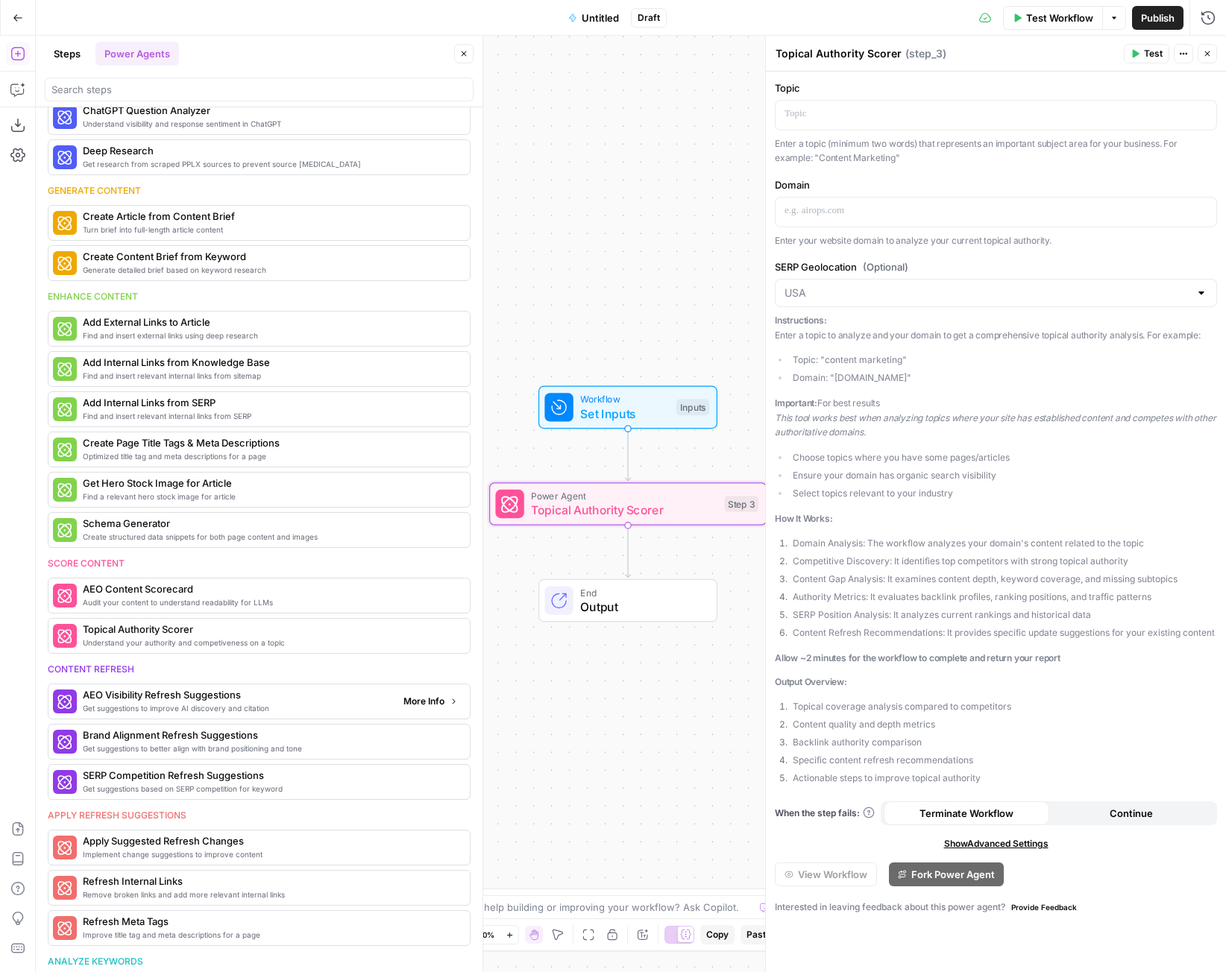
click at [251, 711] on span "Get suggestions to improve AI discovery and citation" at bounding box center [237, 708] width 309 height 12
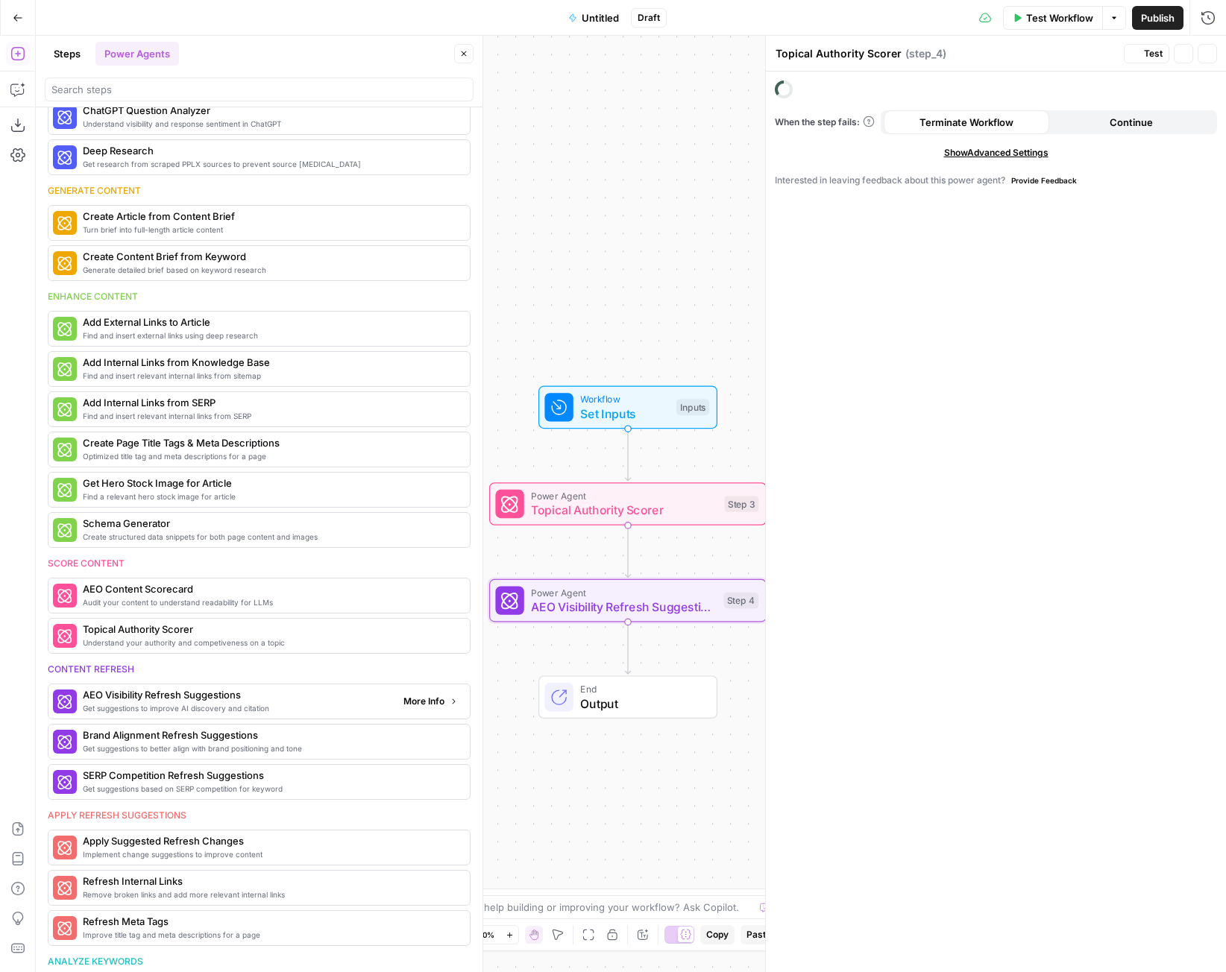
type textarea "AEO Visibility Refresh Suggestions"
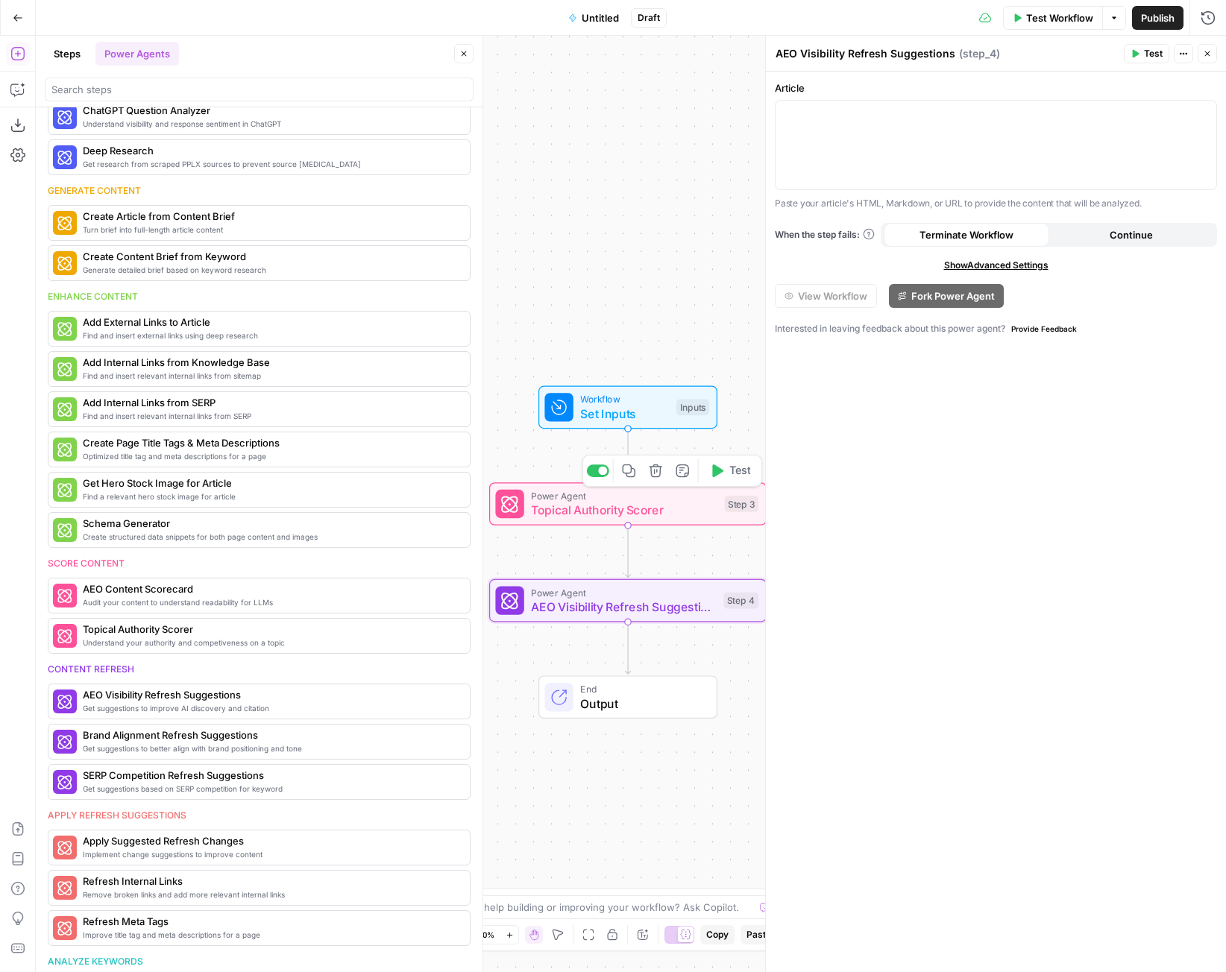
click at [659, 473] on icon "button" at bounding box center [655, 471] width 13 height 13
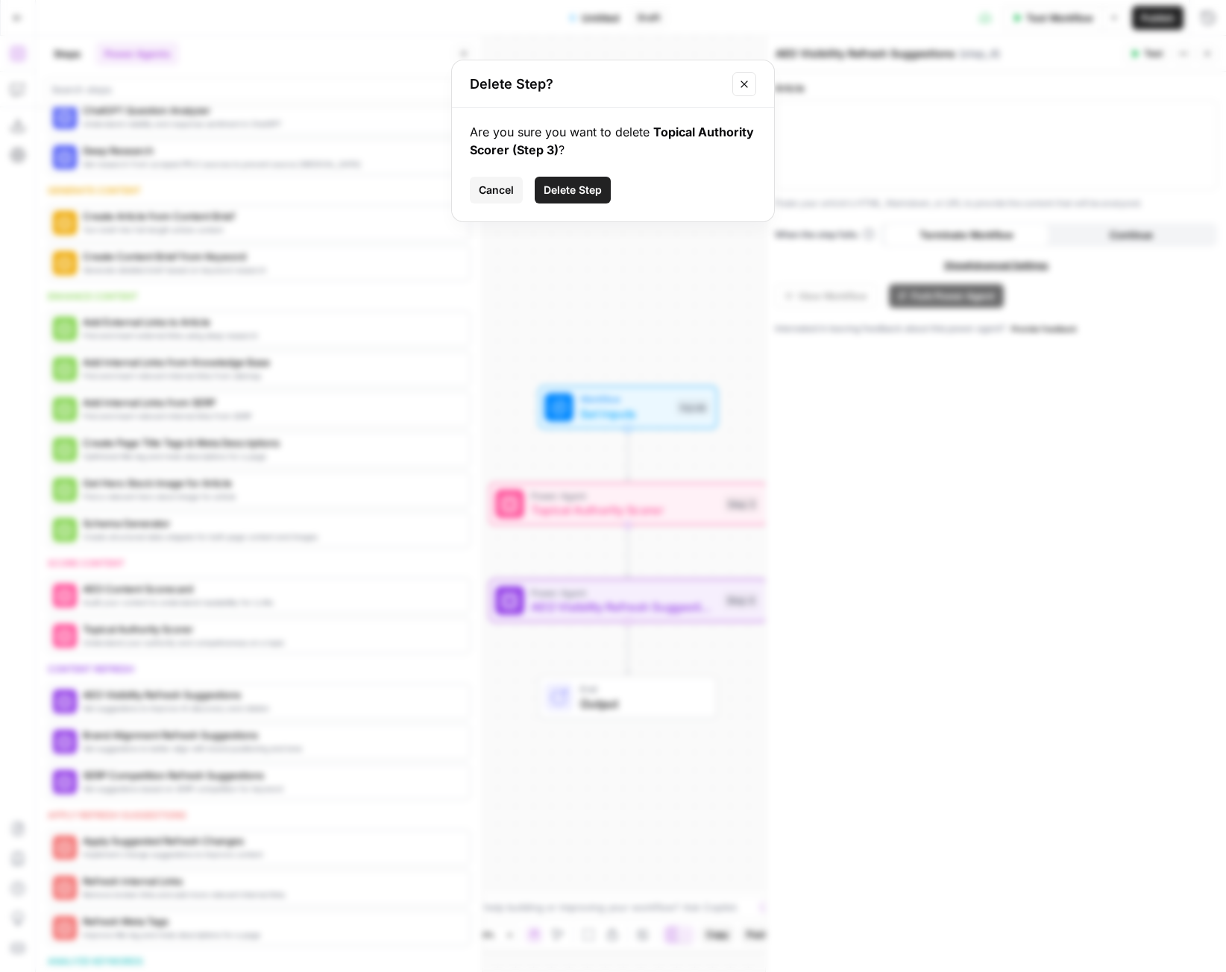
click at [573, 196] on span "Delete Step" at bounding box center [573, 190] width 58 height 15
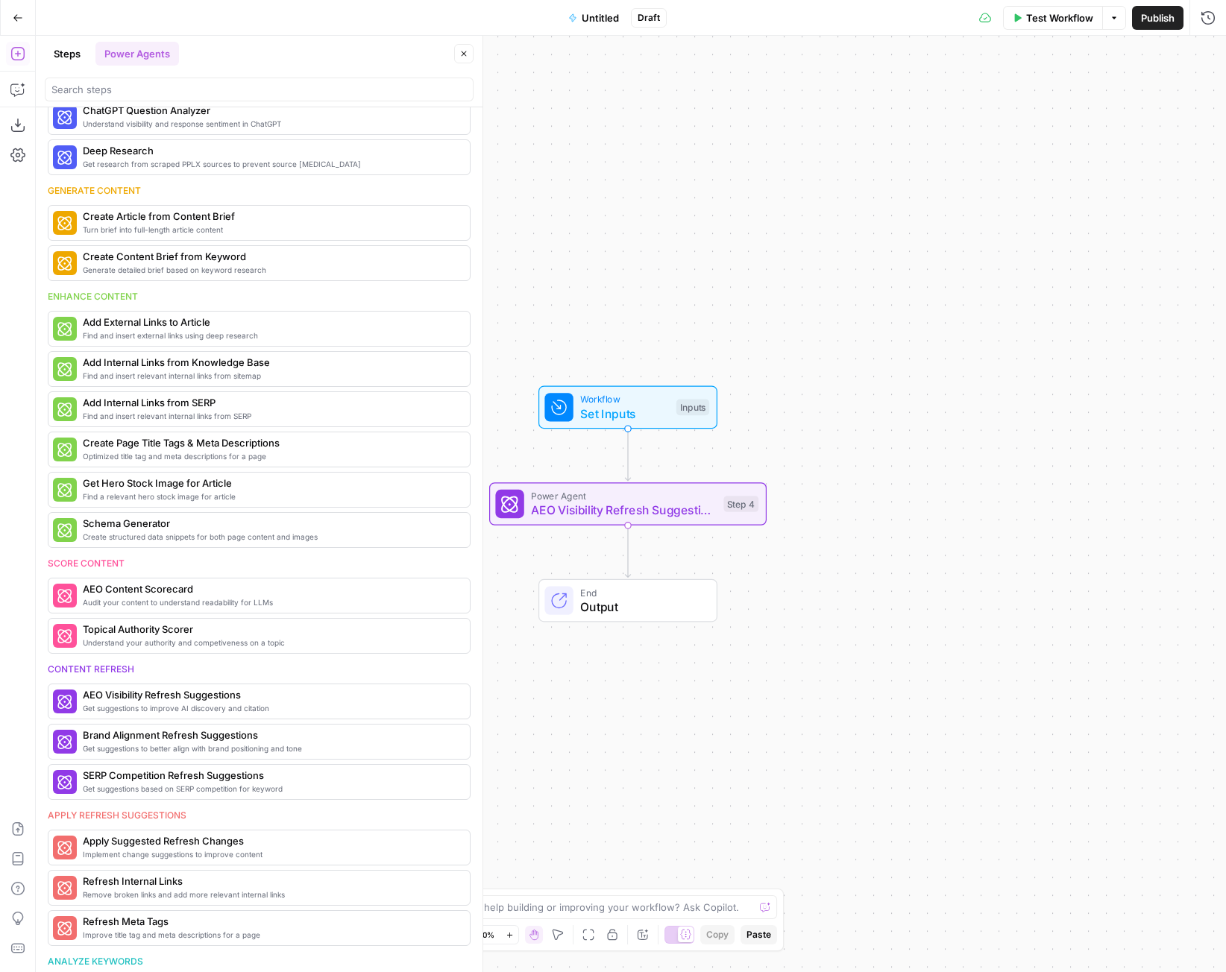
scroll to position [78, 0]
click at [267, 790] on span "Get suggestions based on SERP competition for keyword" at bounding box center [237, 789] width 309 height 12
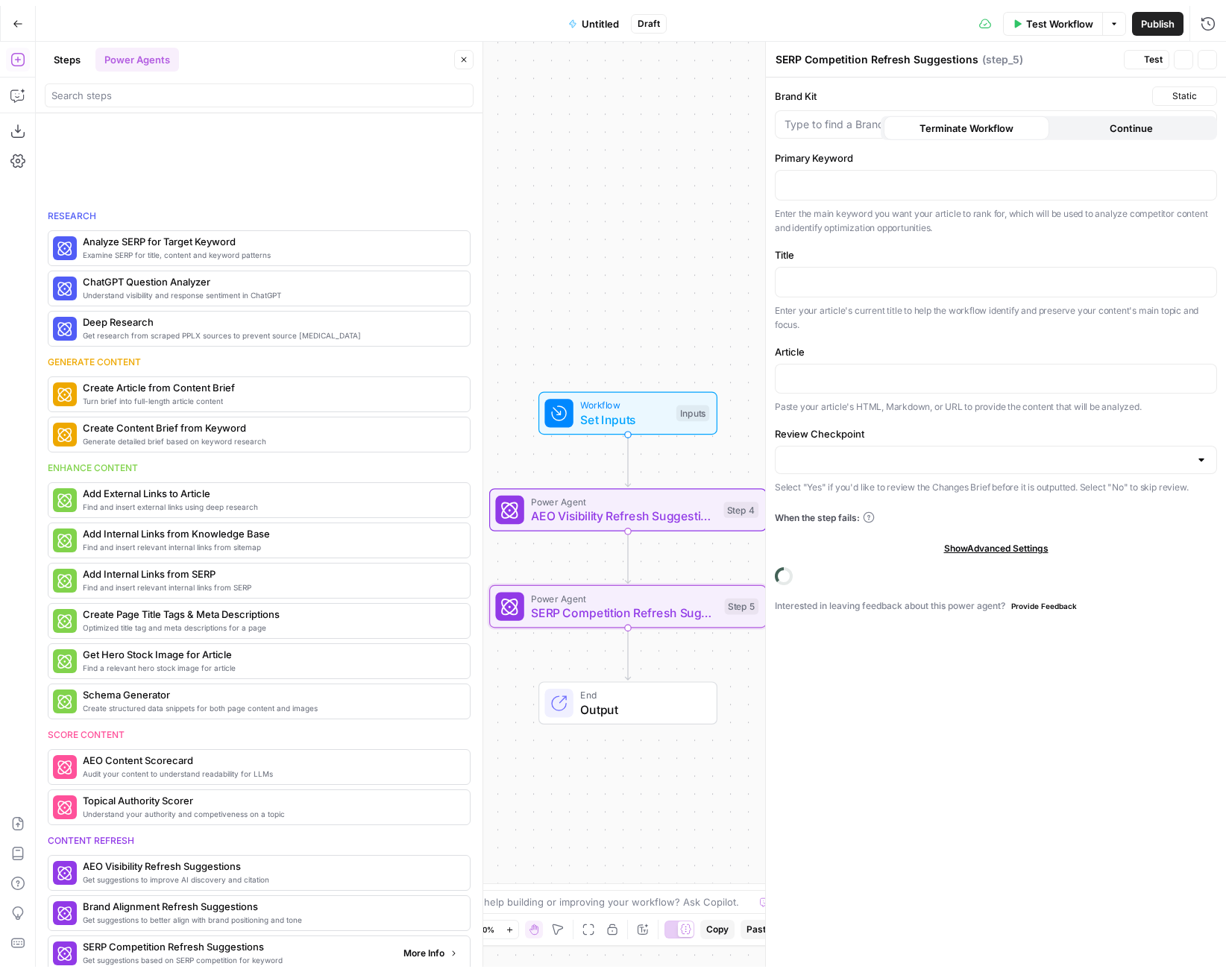
scroll to position [244, 0]
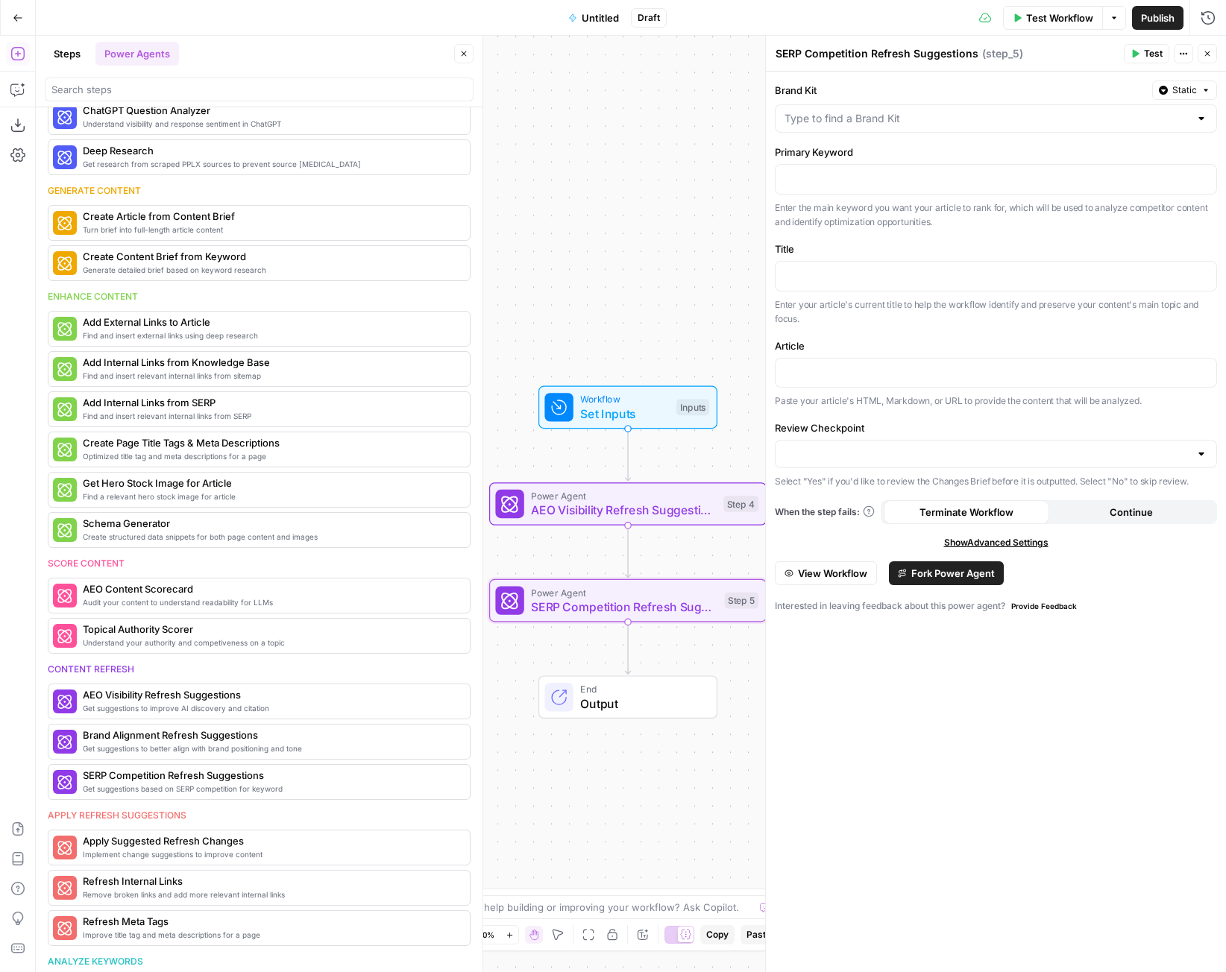
click at [852, 570] on span "View Workflow" at bounding box center [832, 573] width 69 height 15
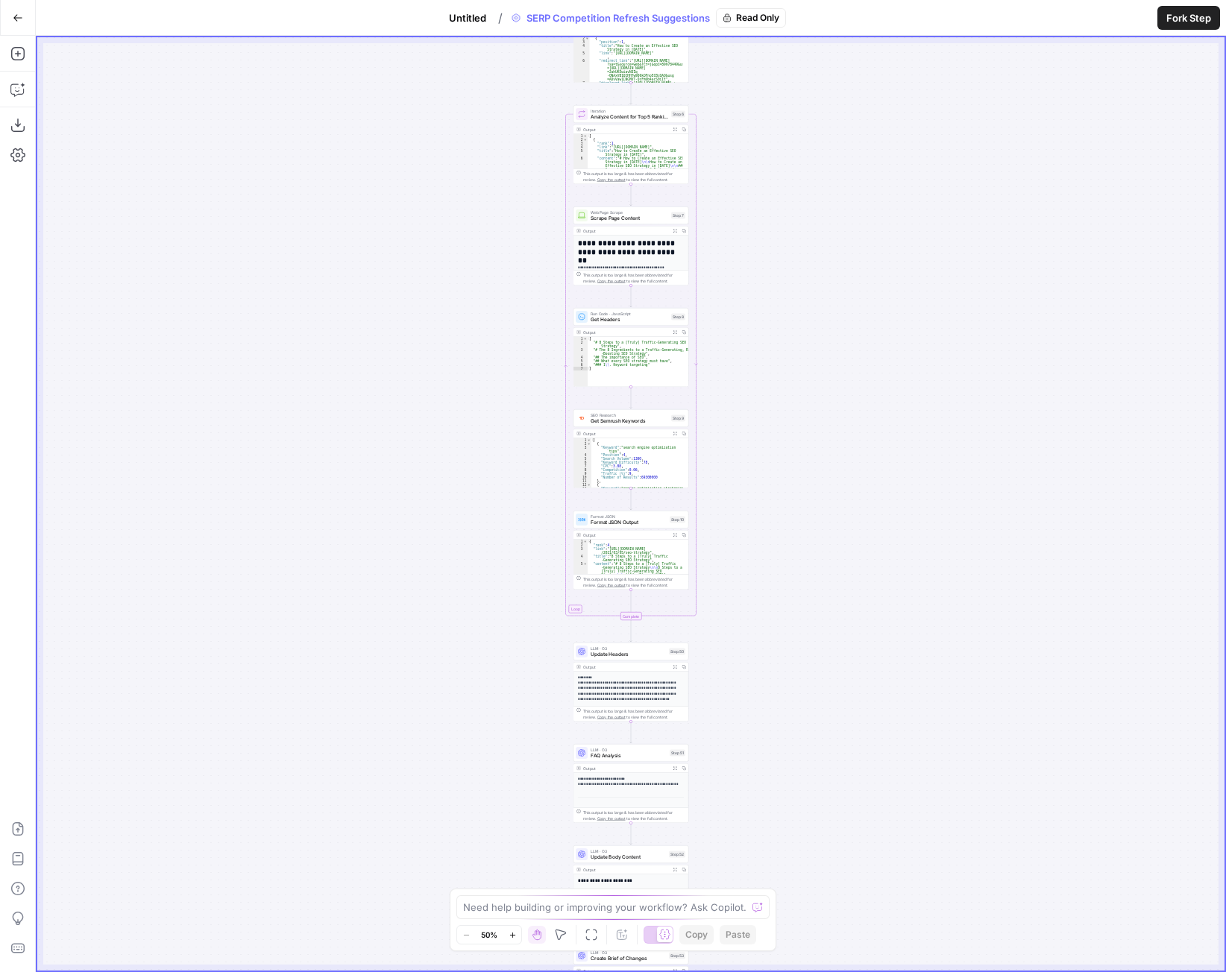
scroll to position [358, 0]
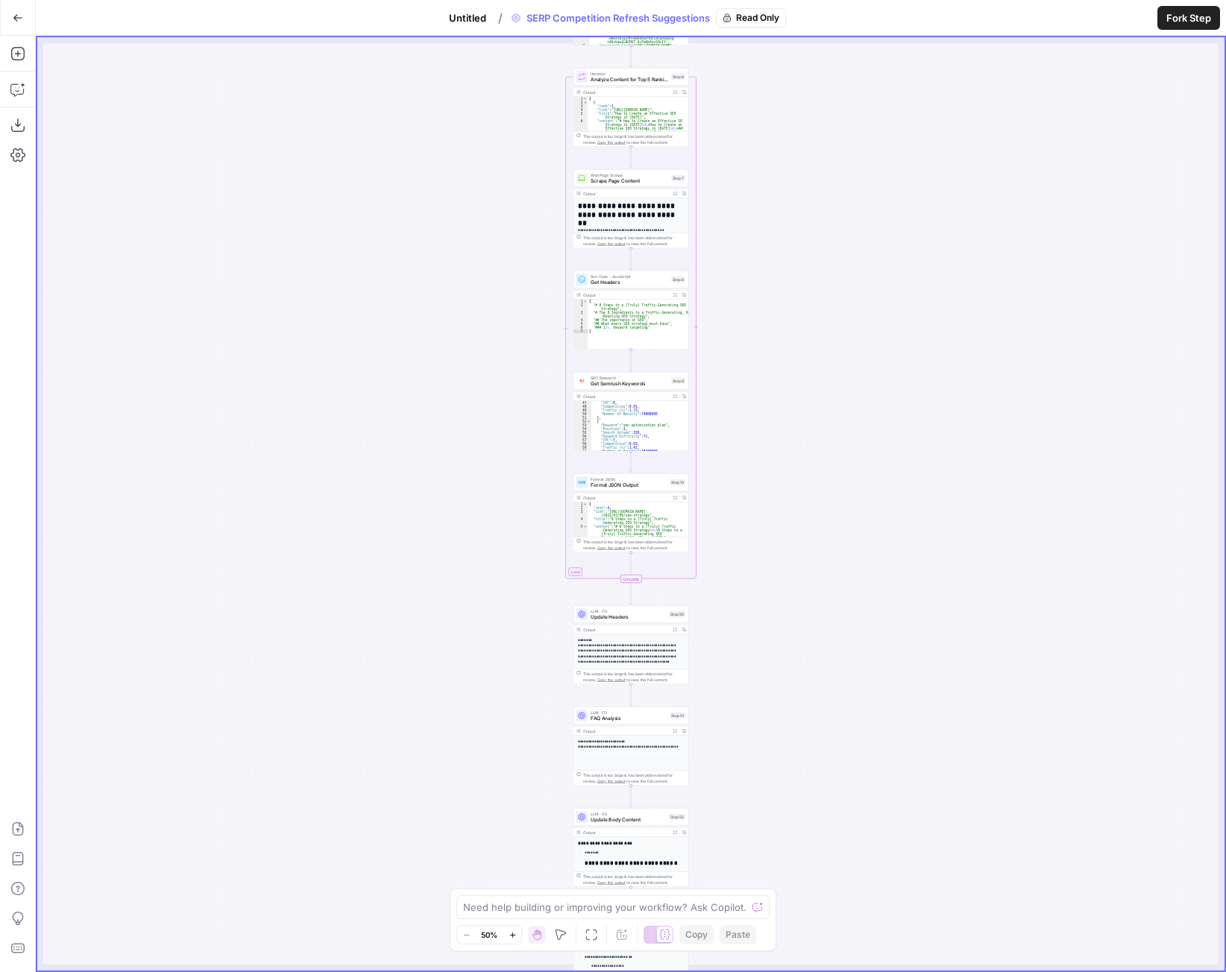
click at [17, 15] on icon "button" at bounding box center [18, 18] width 10 height 10
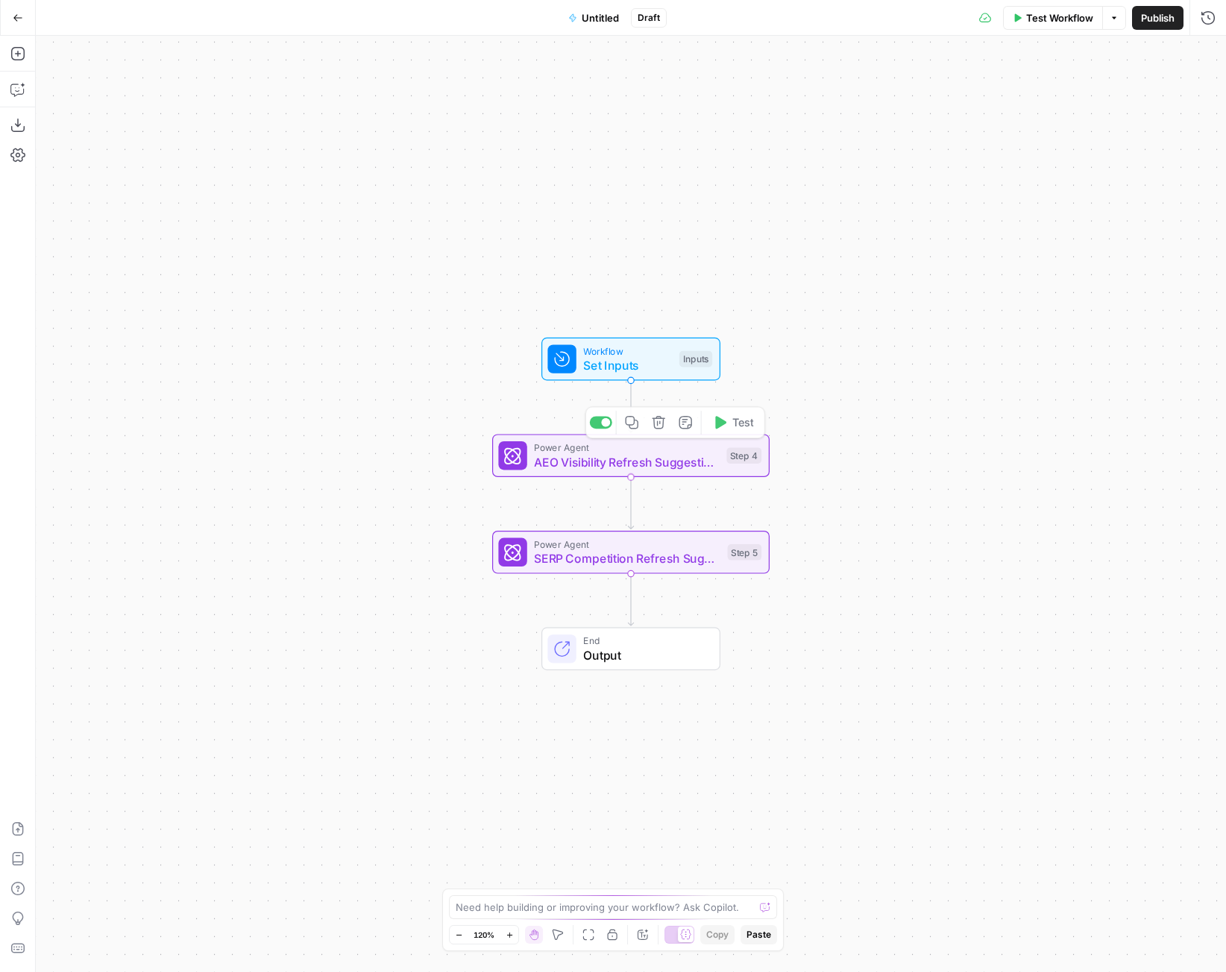
click at [579, 563] on span "SERP Competition Refresh Suggestions" at bounding box center [627, 559] width 186 height 18
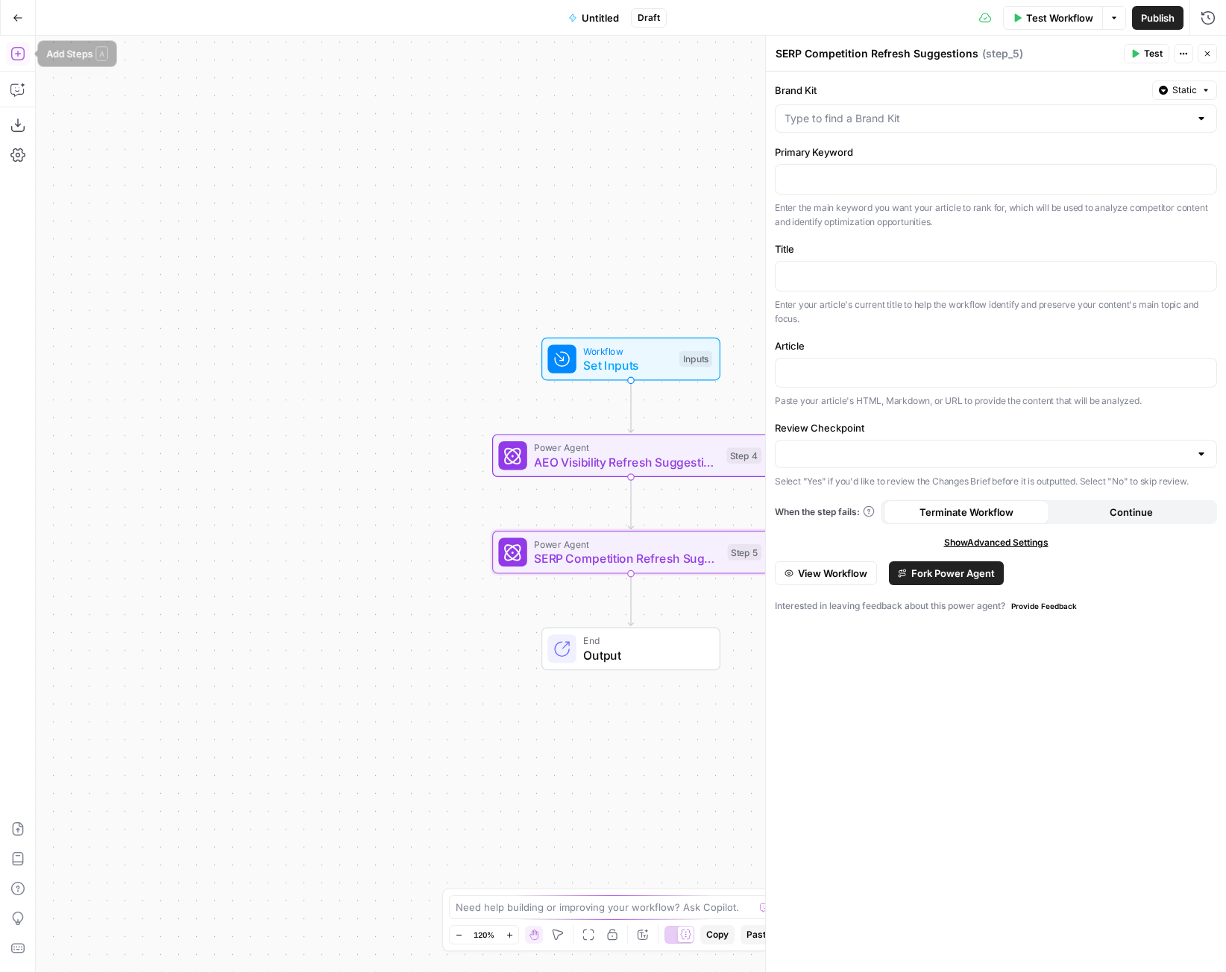
click at [17, 59] on icon "button" at bounding box center [17, 53] width 15 height 15
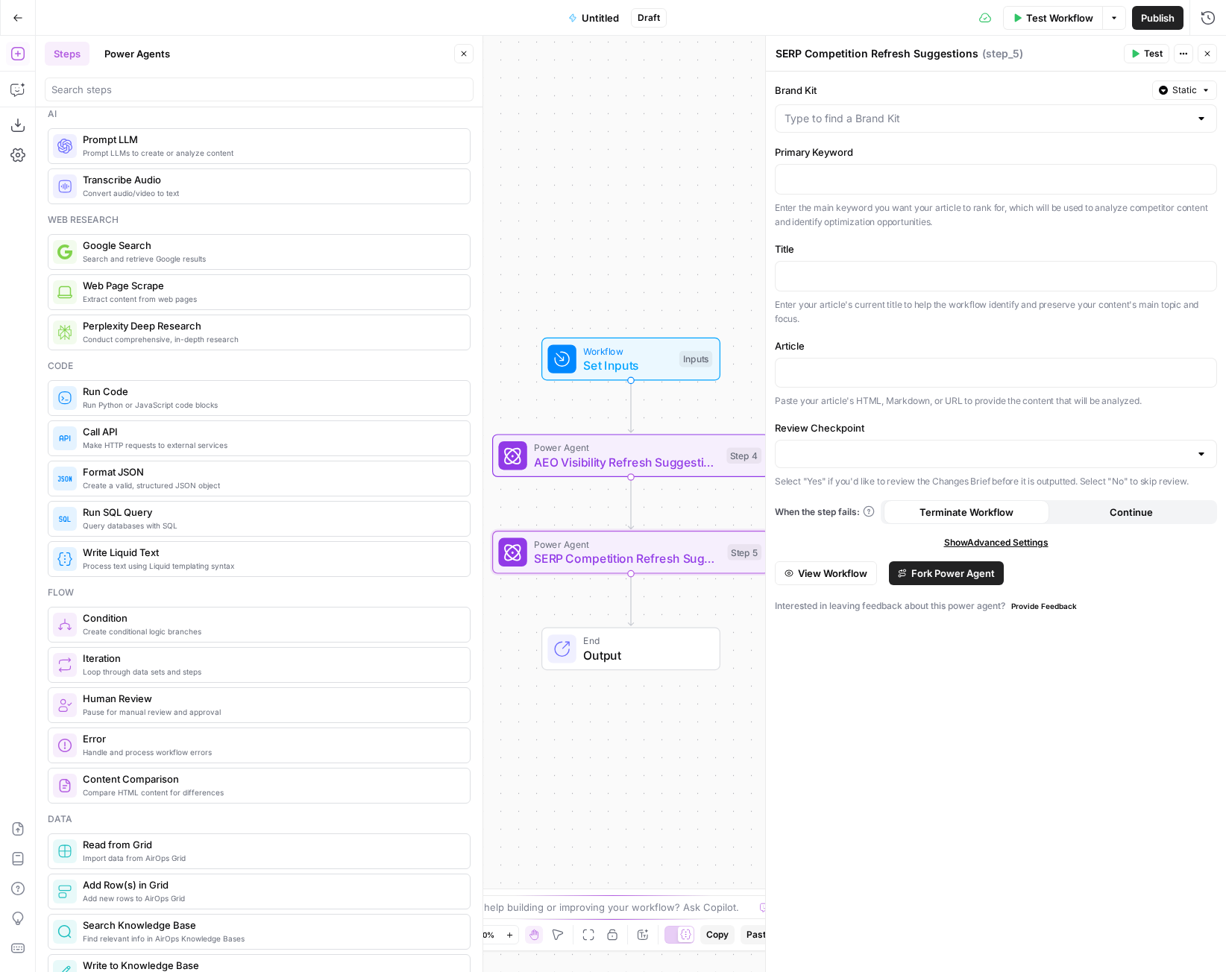
scroll to position [1, 0]
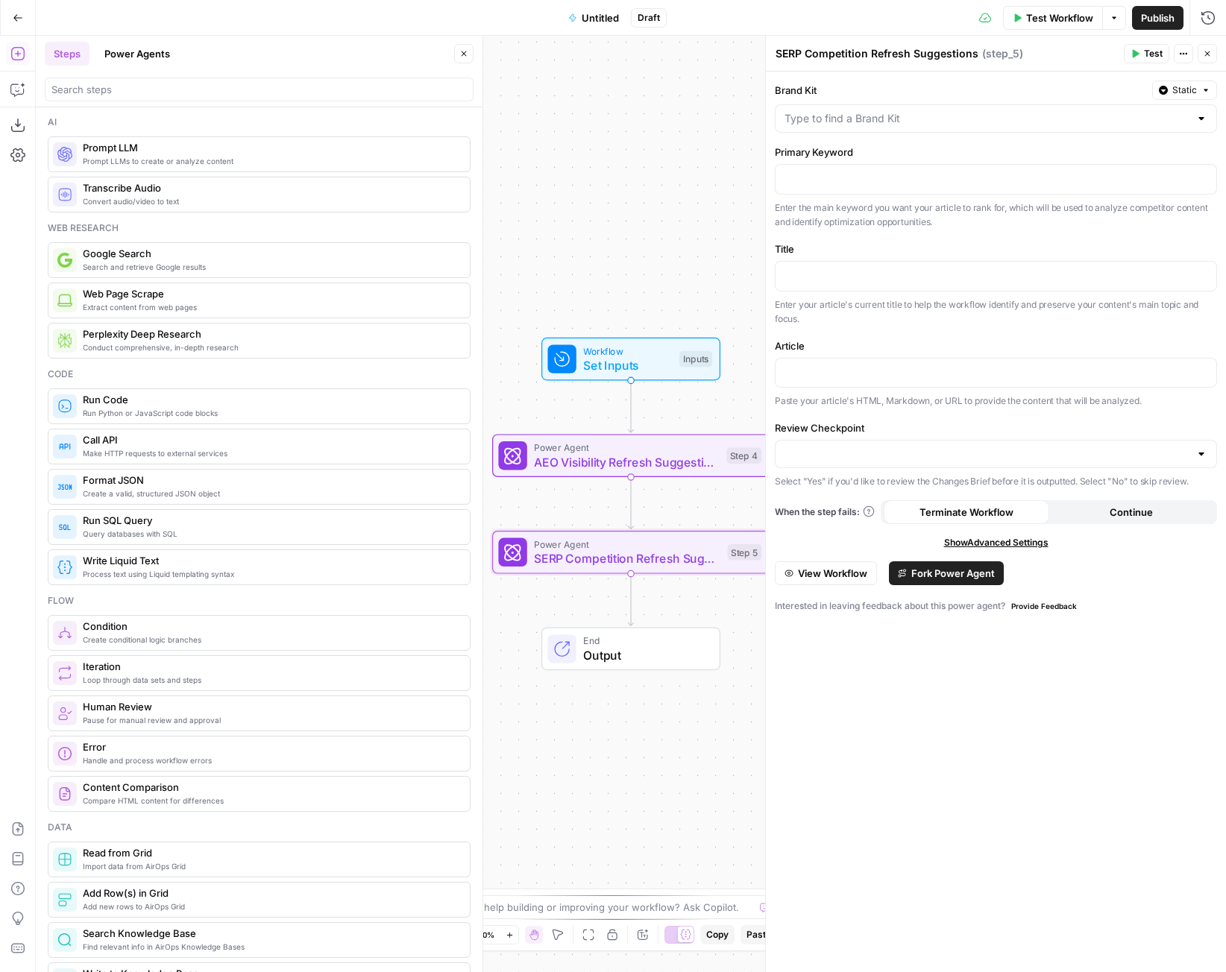
click at [154, 52] on button "Power Agents" at bounding box center [137, 54] width 84 height 24
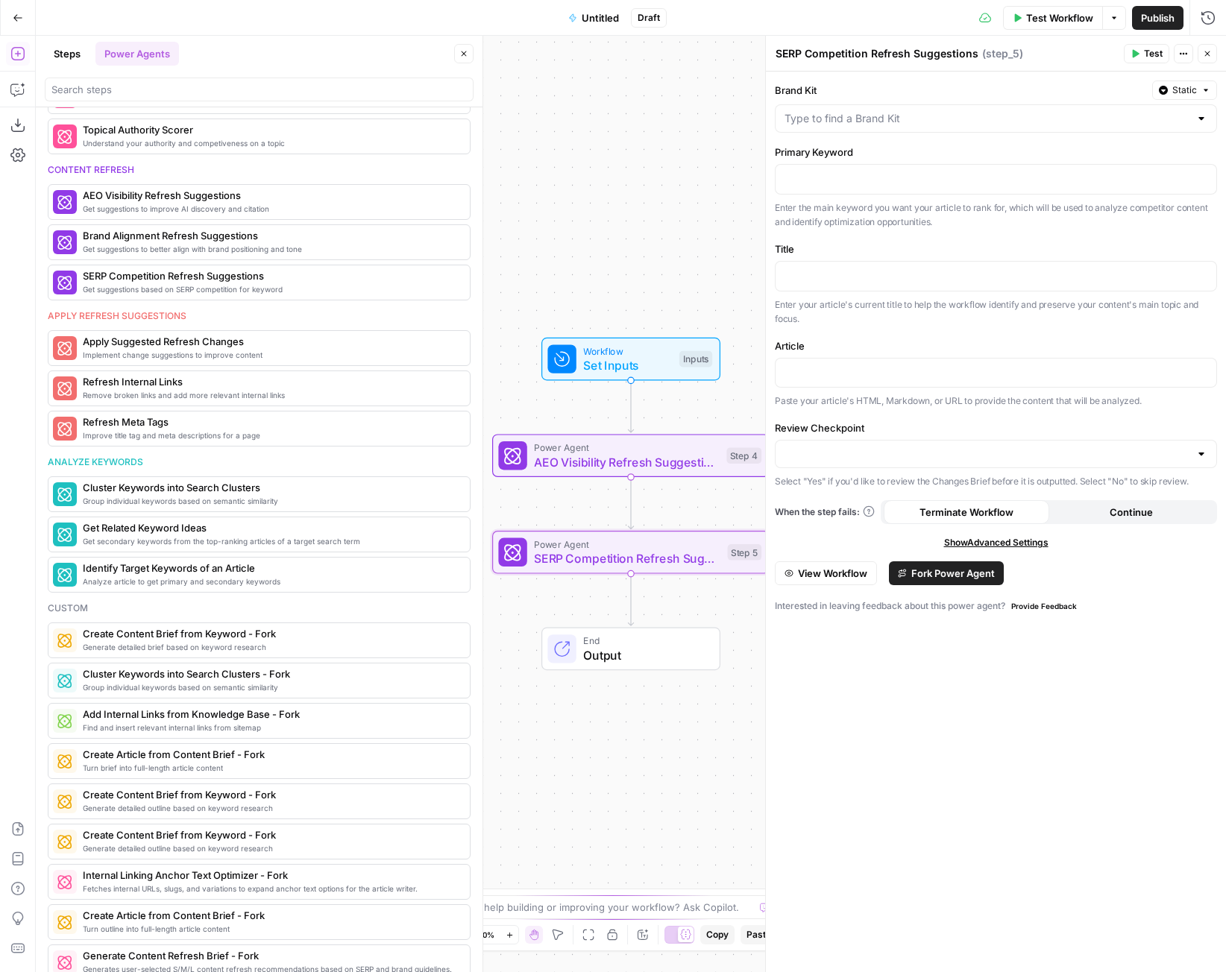
scroll to position [744, 0]
click at [655, 519] on icon "button" at bounding box center [659, 519] width 14 height 14
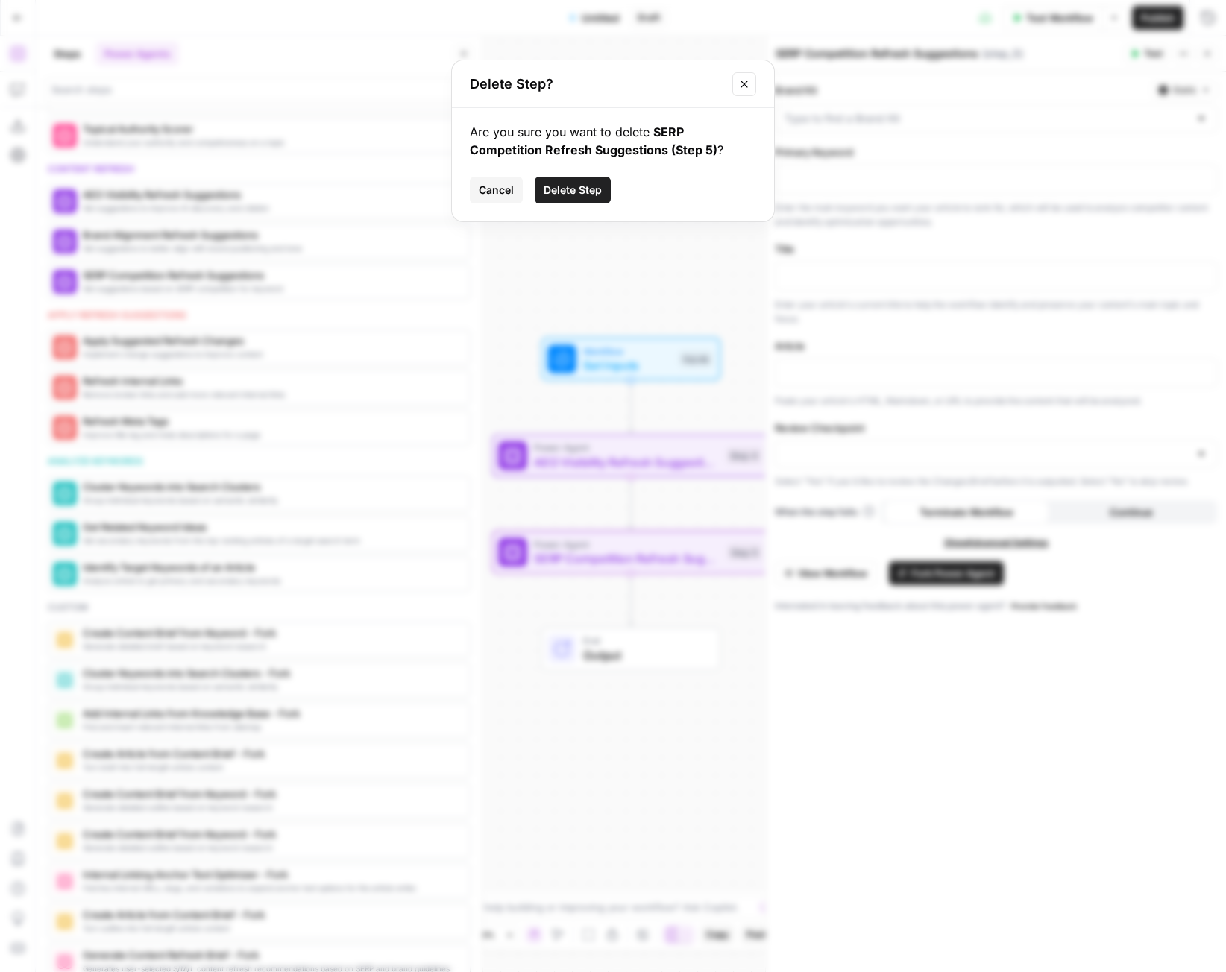
click at [589, 187] on span "Delete Step" at bounding box center [573, 190] width 58 height 15
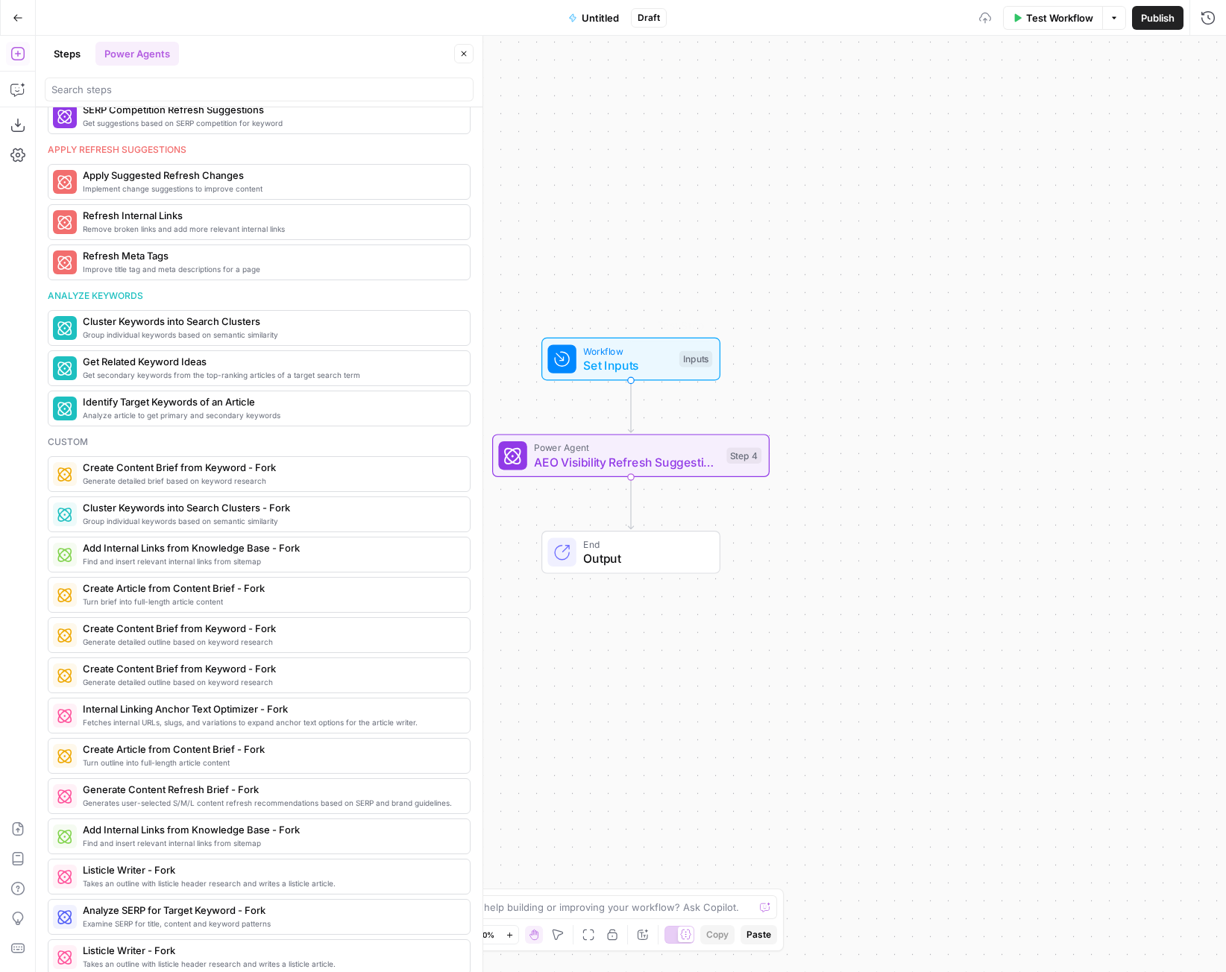
scroll to position [579, 0]
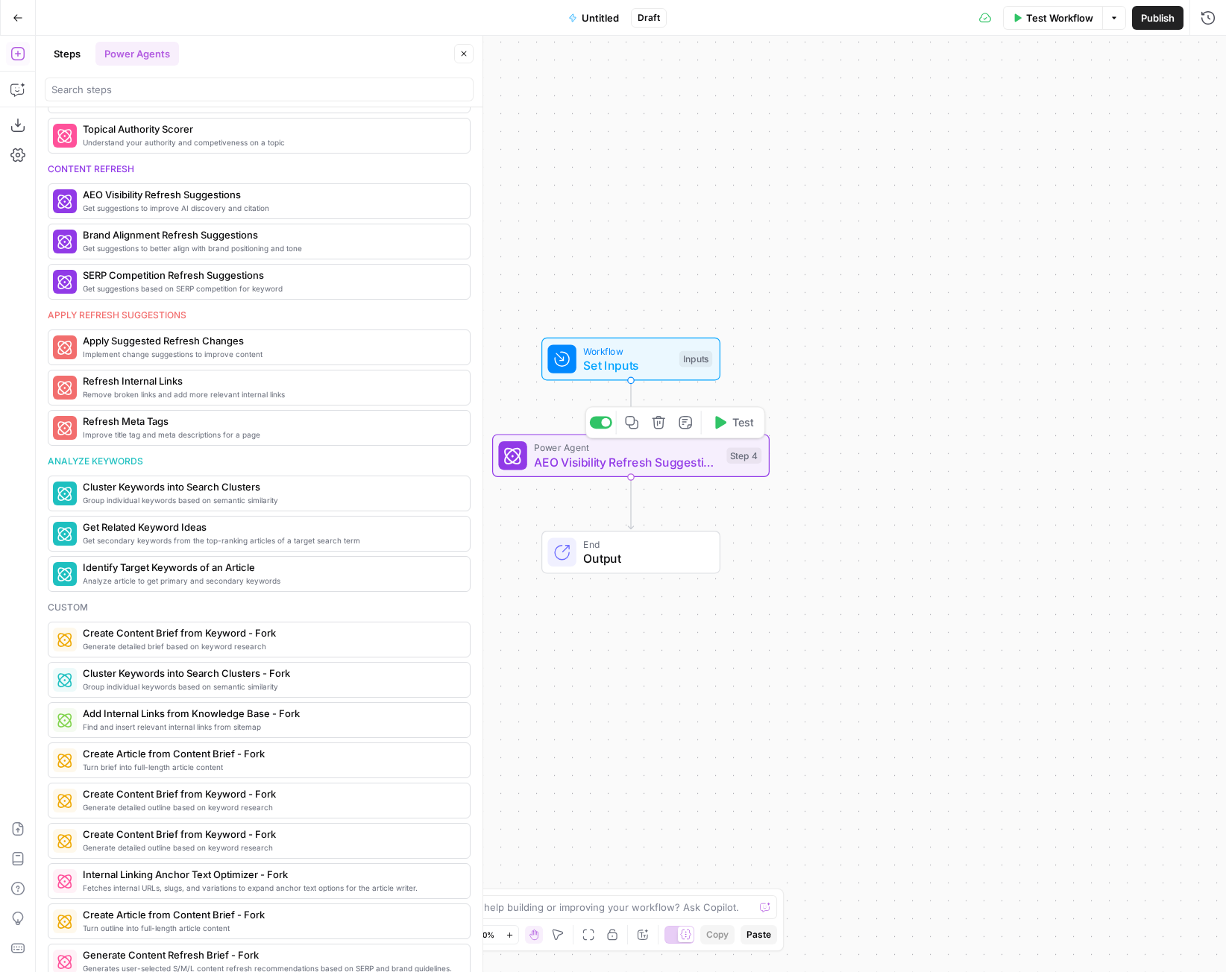
click at [654, 418] on icon "button" at bounding box center [658, 422] width 13 height 13
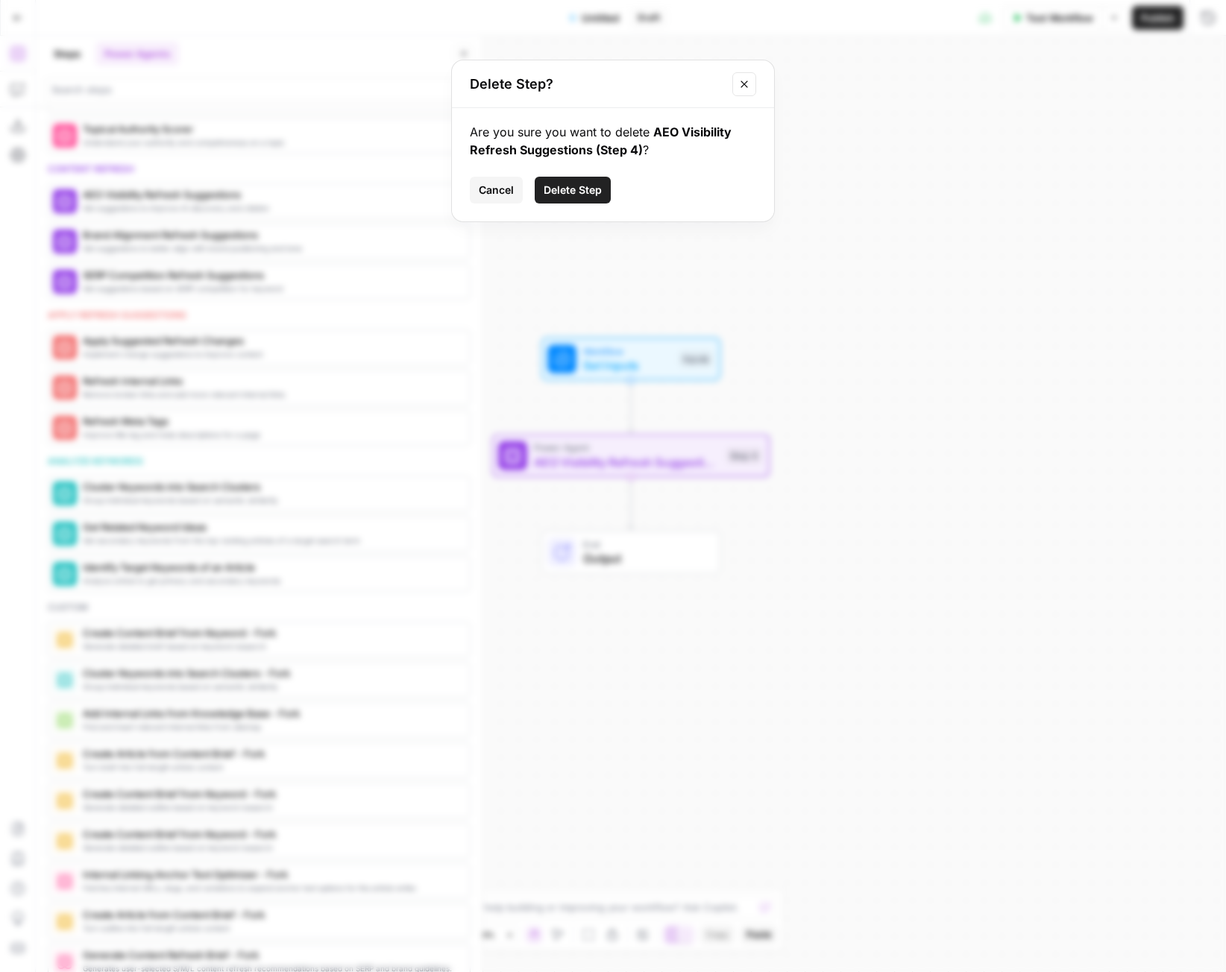
click at [570, 188] on span "Delete Step" at bounding box center [573, 190] width 58 height 15
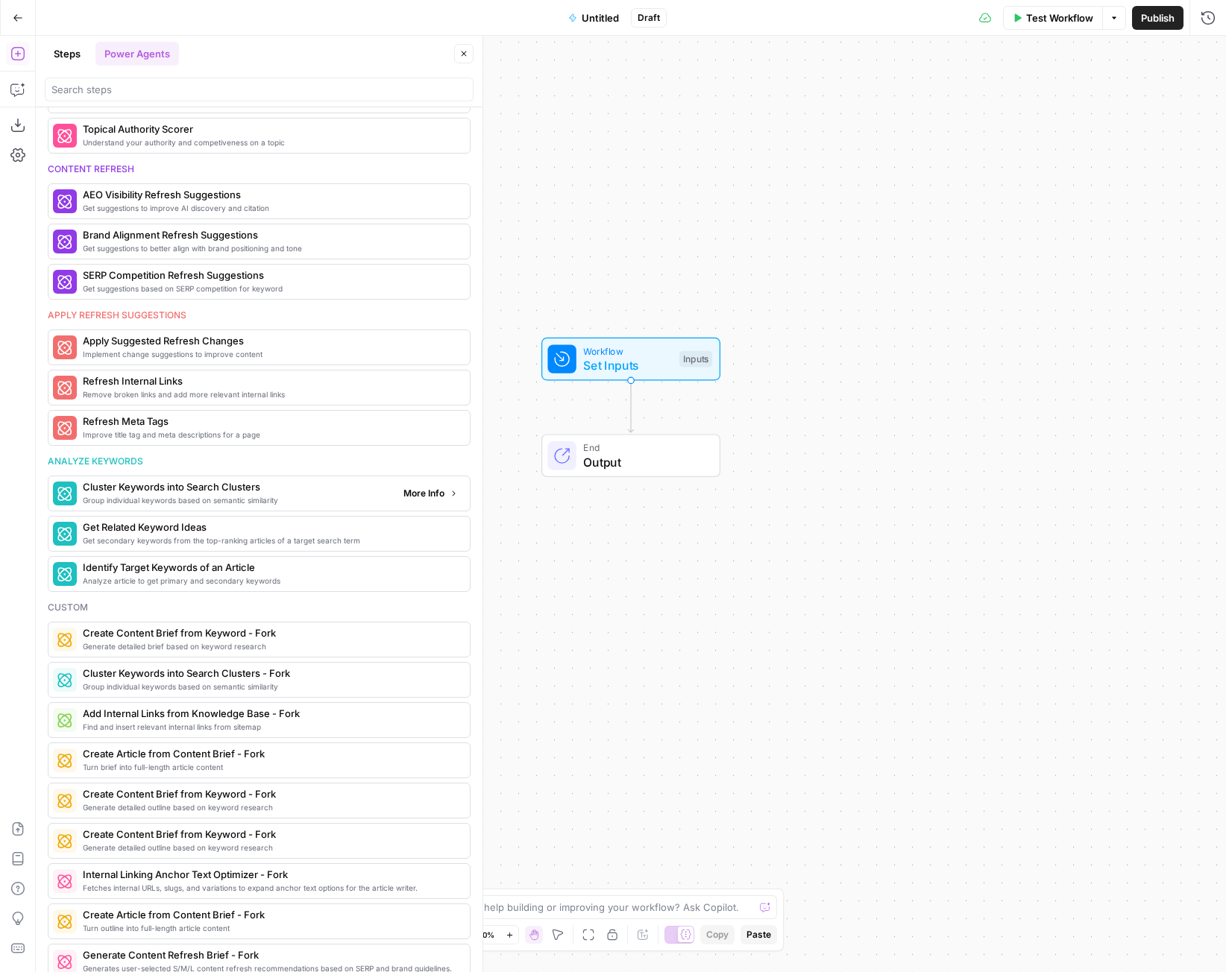
click at [225, 503] on span "Group individual keywords based on semantic similarity" at bounding box center [237, 500] width 309 height 12
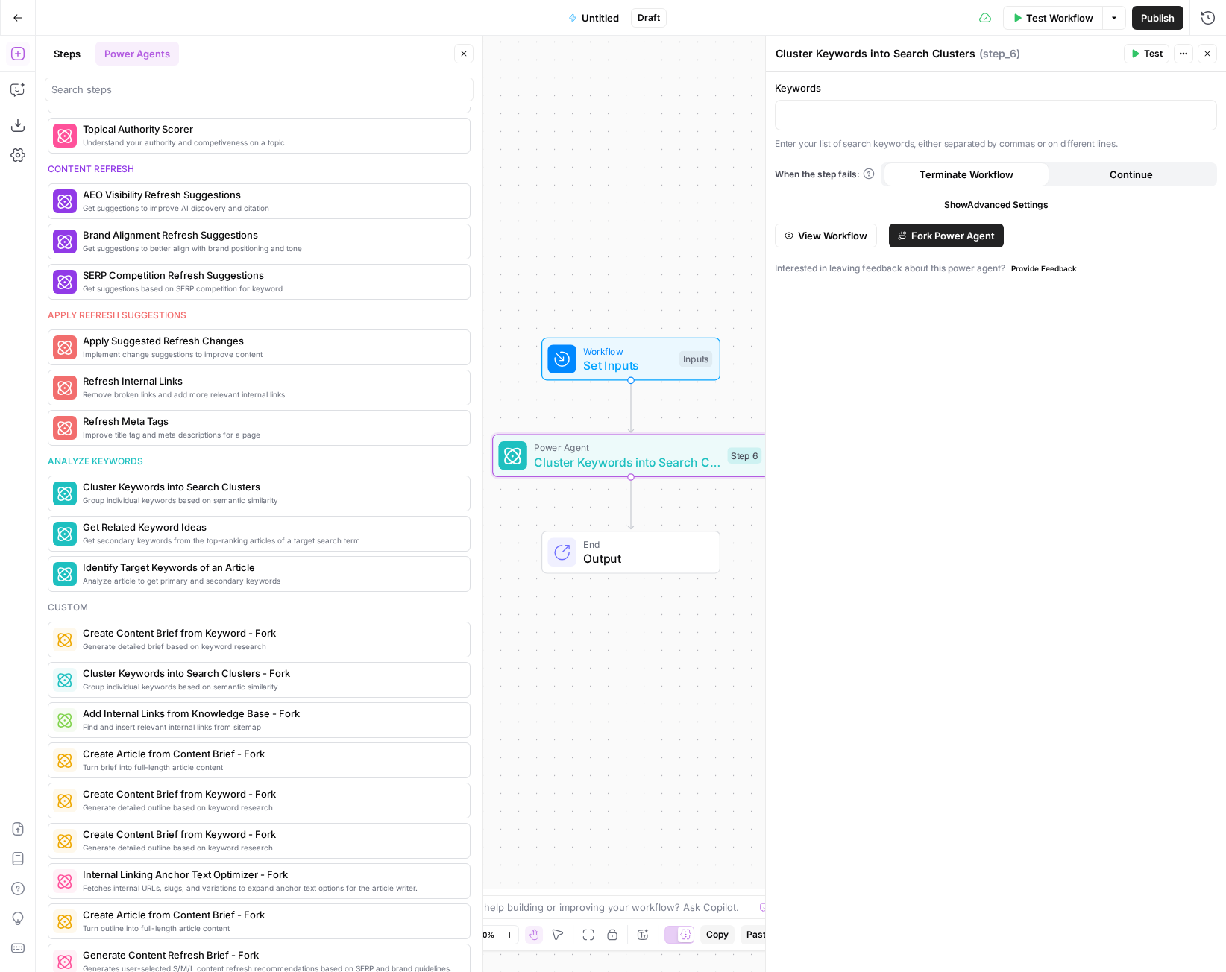
click at [861, 237] on span "View Workflow" at bounding box center [832, 235] width 69 height 15
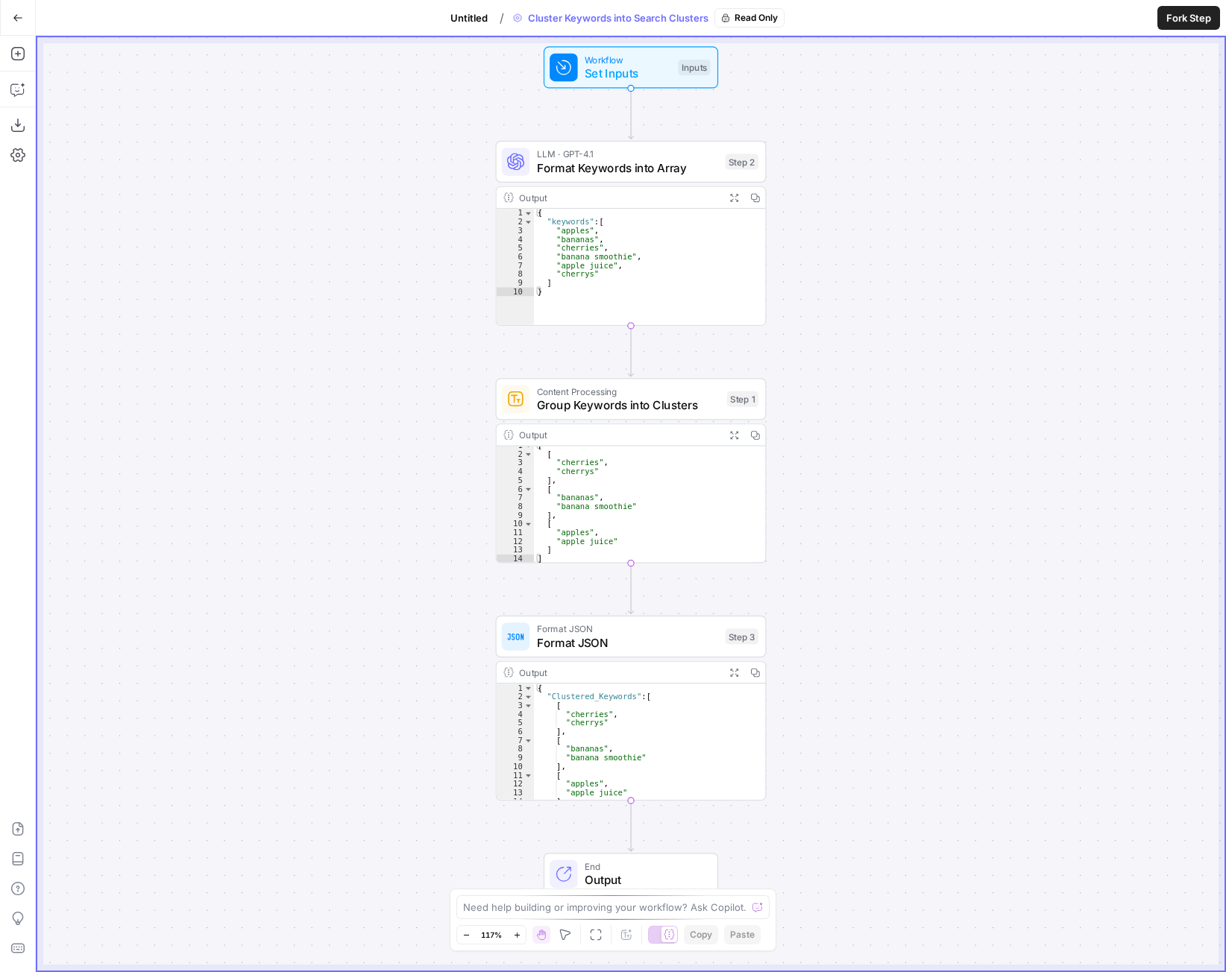
scroll to position [20, 0]
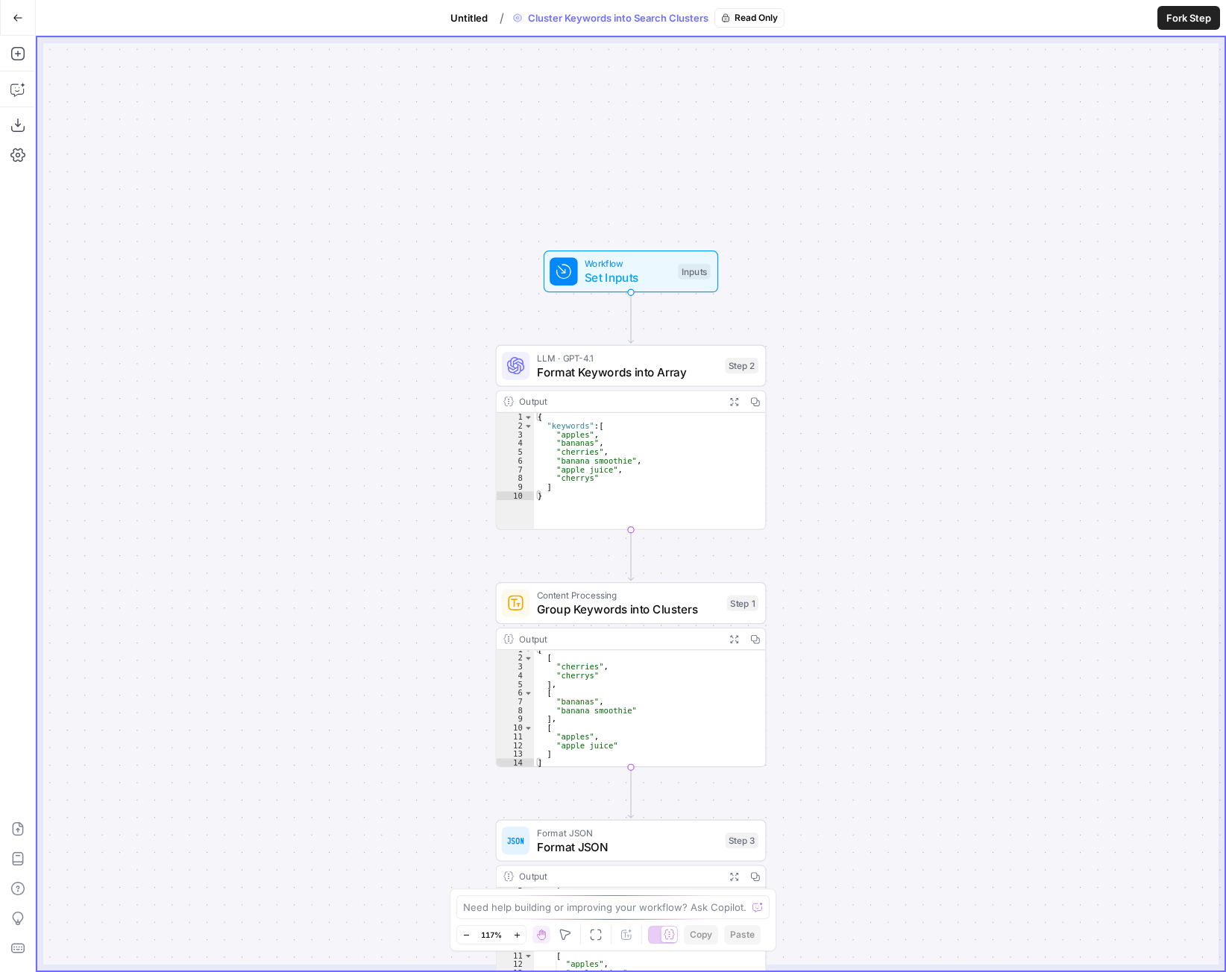
click at [18, 16] on icon "button" at bounding box center [18, 18] width 10 height 10
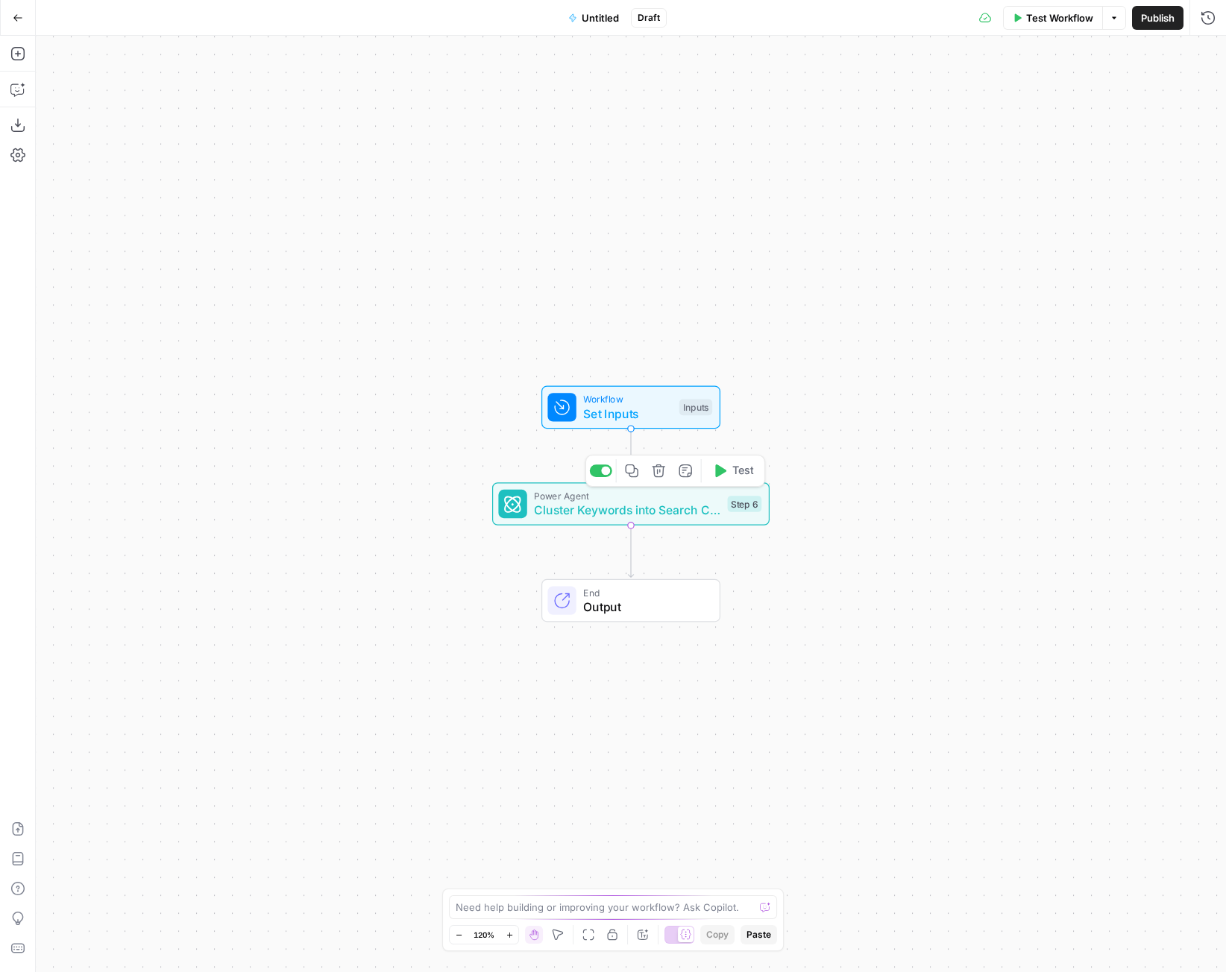
click at [666, 515] on span "Cluster Keywords into Search Clusters" at bounding box center [627, 510] width 186 height 18
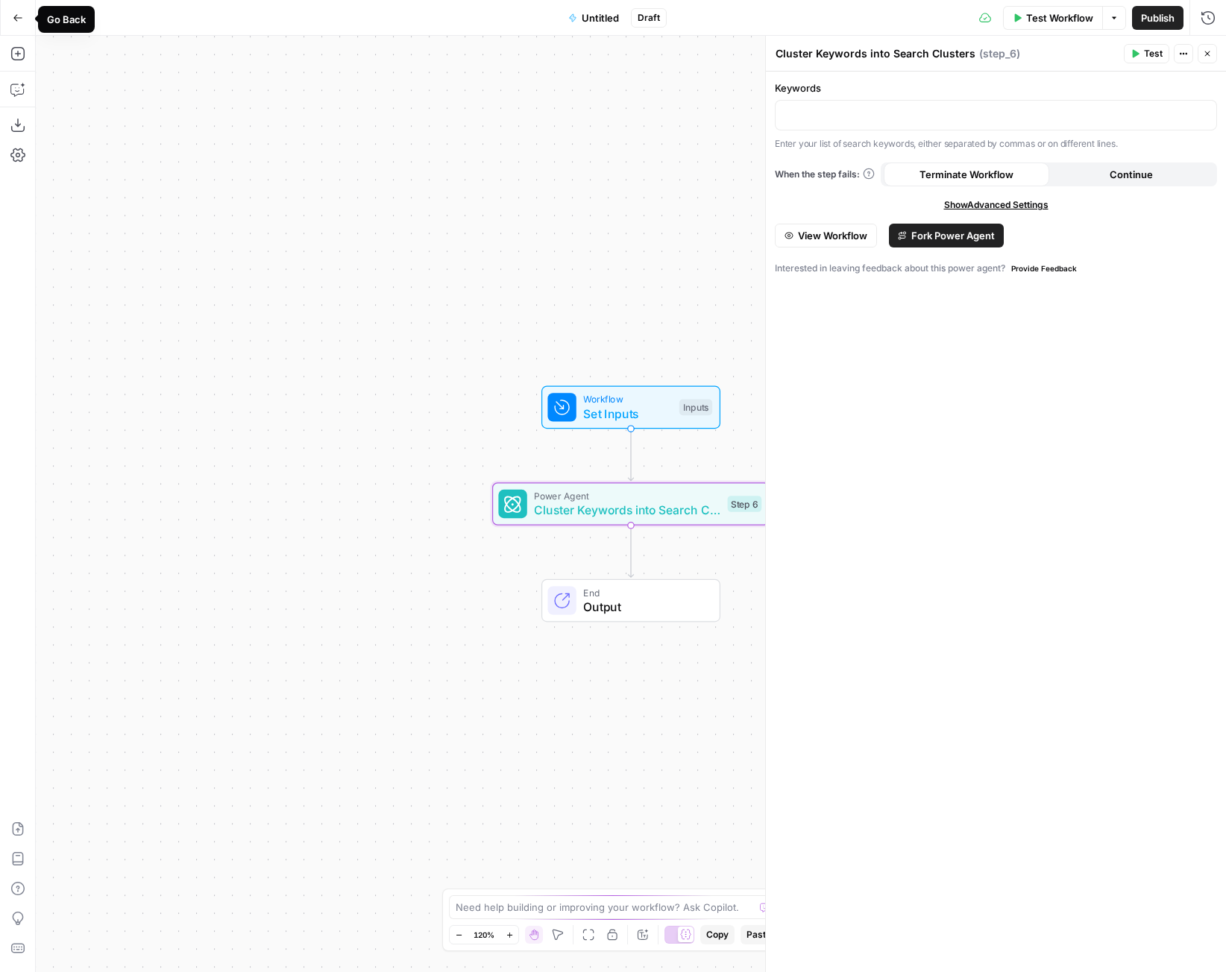
click at [16, 19] on icon "button" at bounding box center [17, 17] width 9 height 7
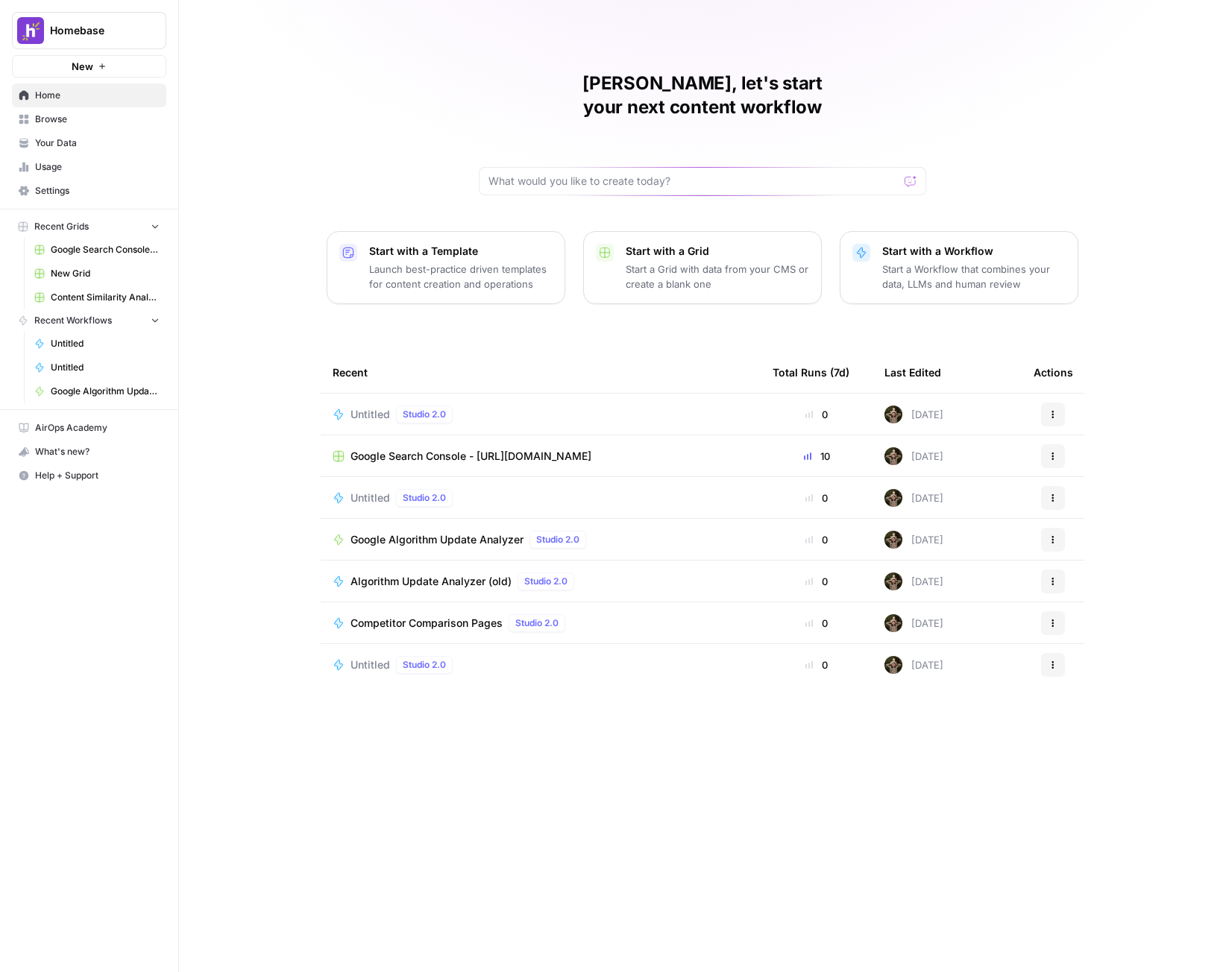
click at [546, 435] on td "Google Search Console - [URL][DOMAIN_NAME]" at bounding box center [541, 455] width 440 height 41
click at [535, 406] on div "Untitled Studio 2.0" at bounding box center [541, 415] width 416 height 18
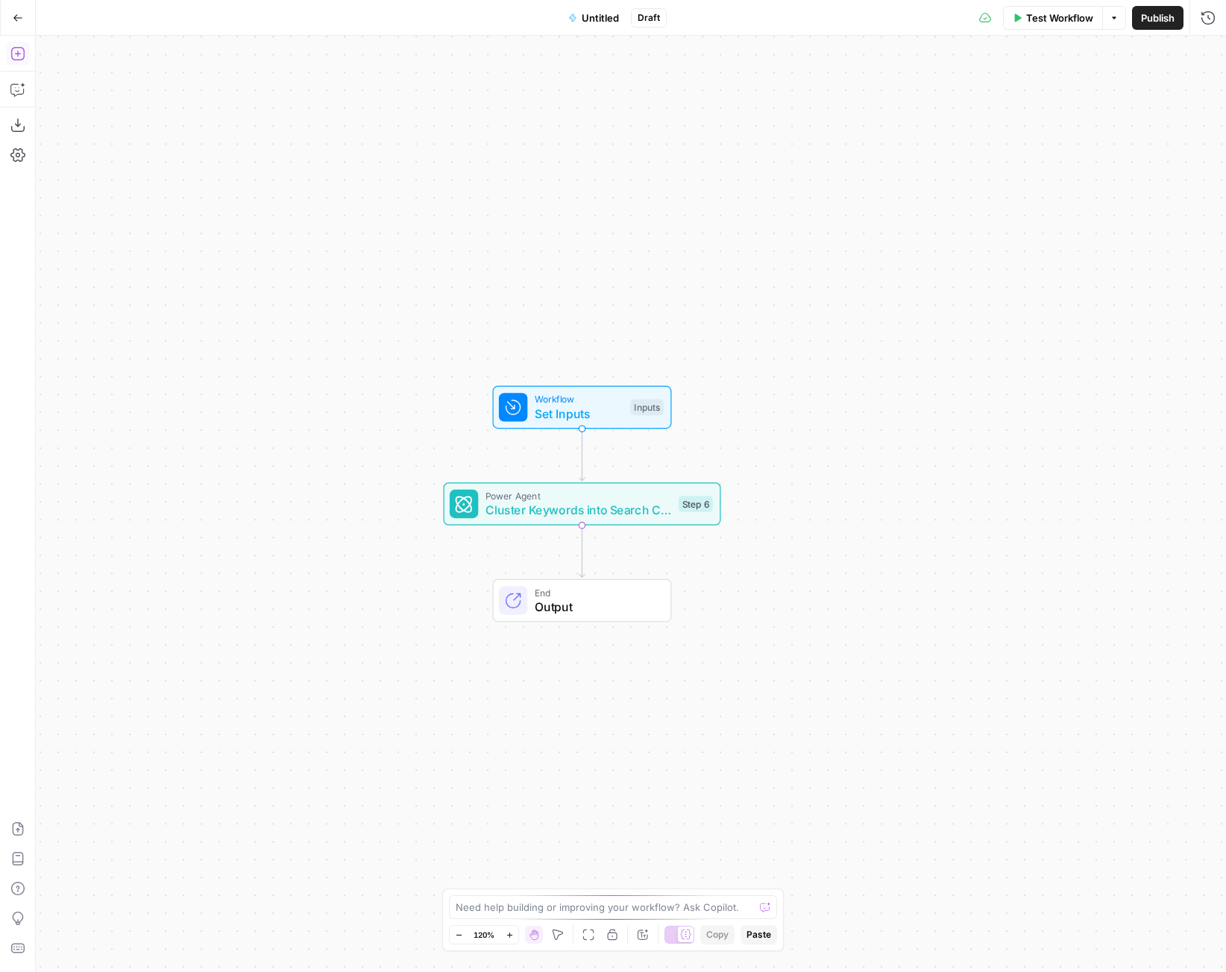
click at [25, 55] on button "Add Steps" at bounding box center [18, 54] width 24 height 24
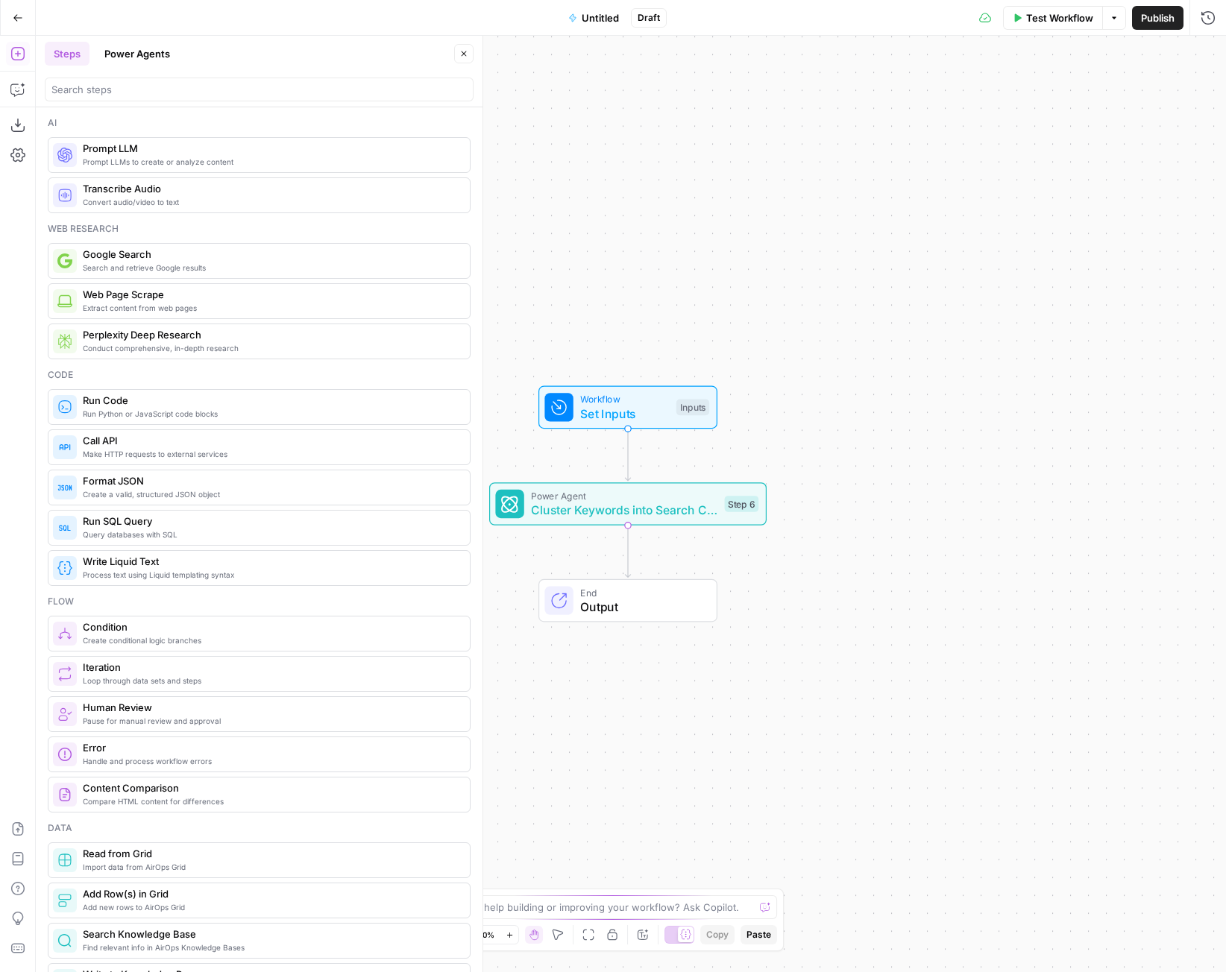
click at [143, 43] on button "Power Agents" at bounding box center [137, 54] width 84 height 24
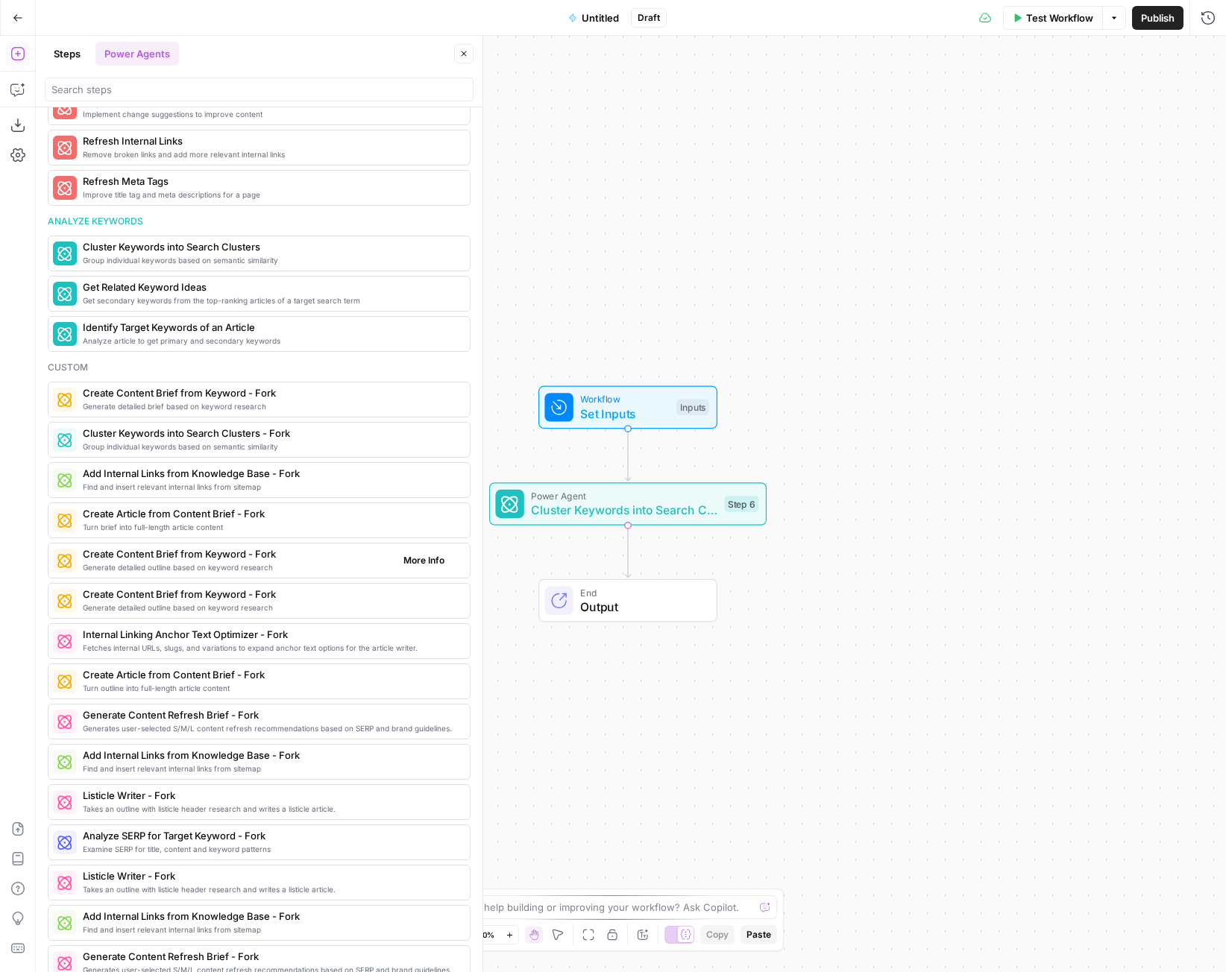
scroll to position [820, 0]
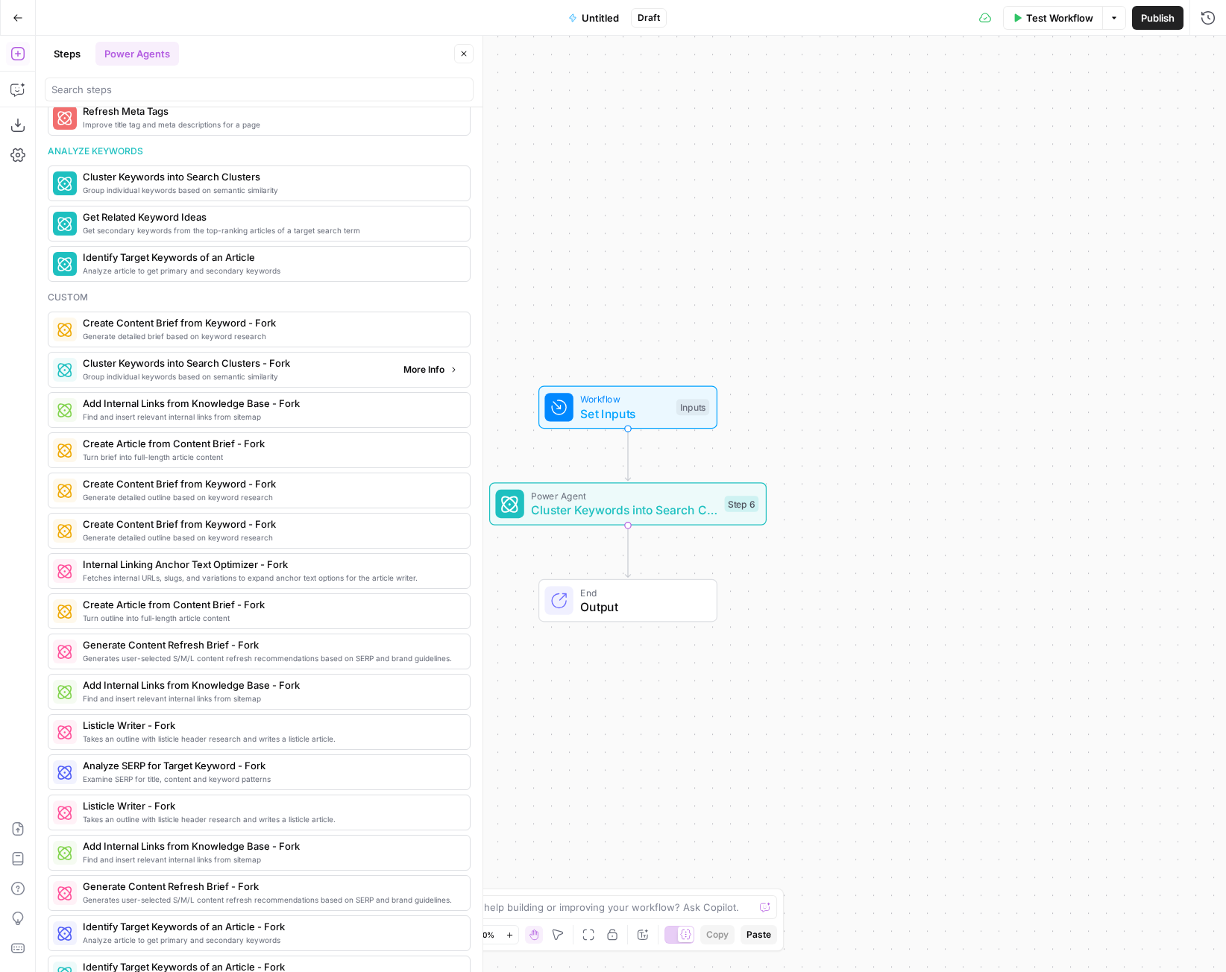
click at [268, 372] on span "Group individual keywords based on semantic similarity" at bounding box center [237, 377] width 309 height 12
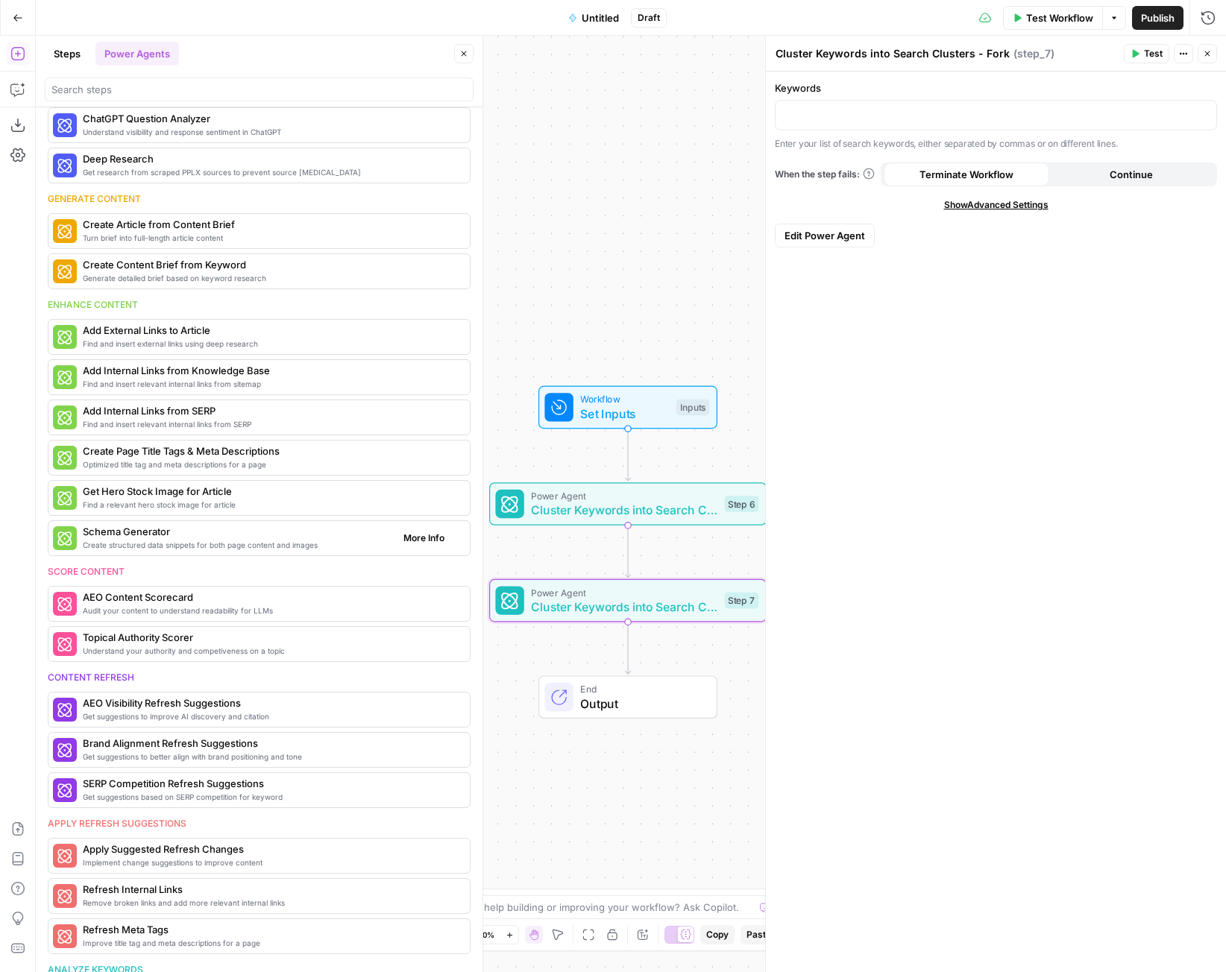
scroll to position [69, 0]
click at [254, 547] on span "Create structured data snippets for both page content and images" at bounding box center [237, 546] width 309 height 12
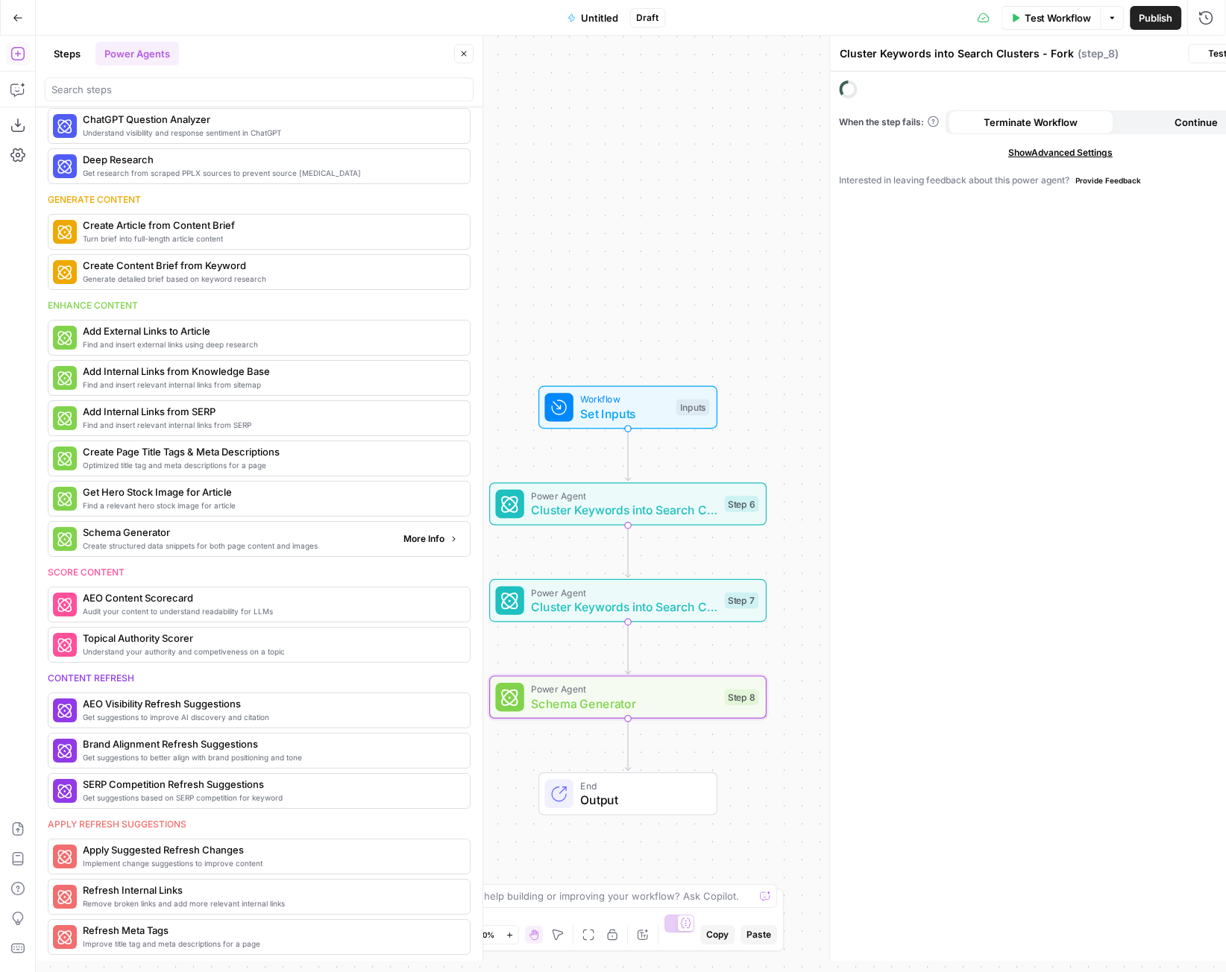
type textarea "Schema Generator"
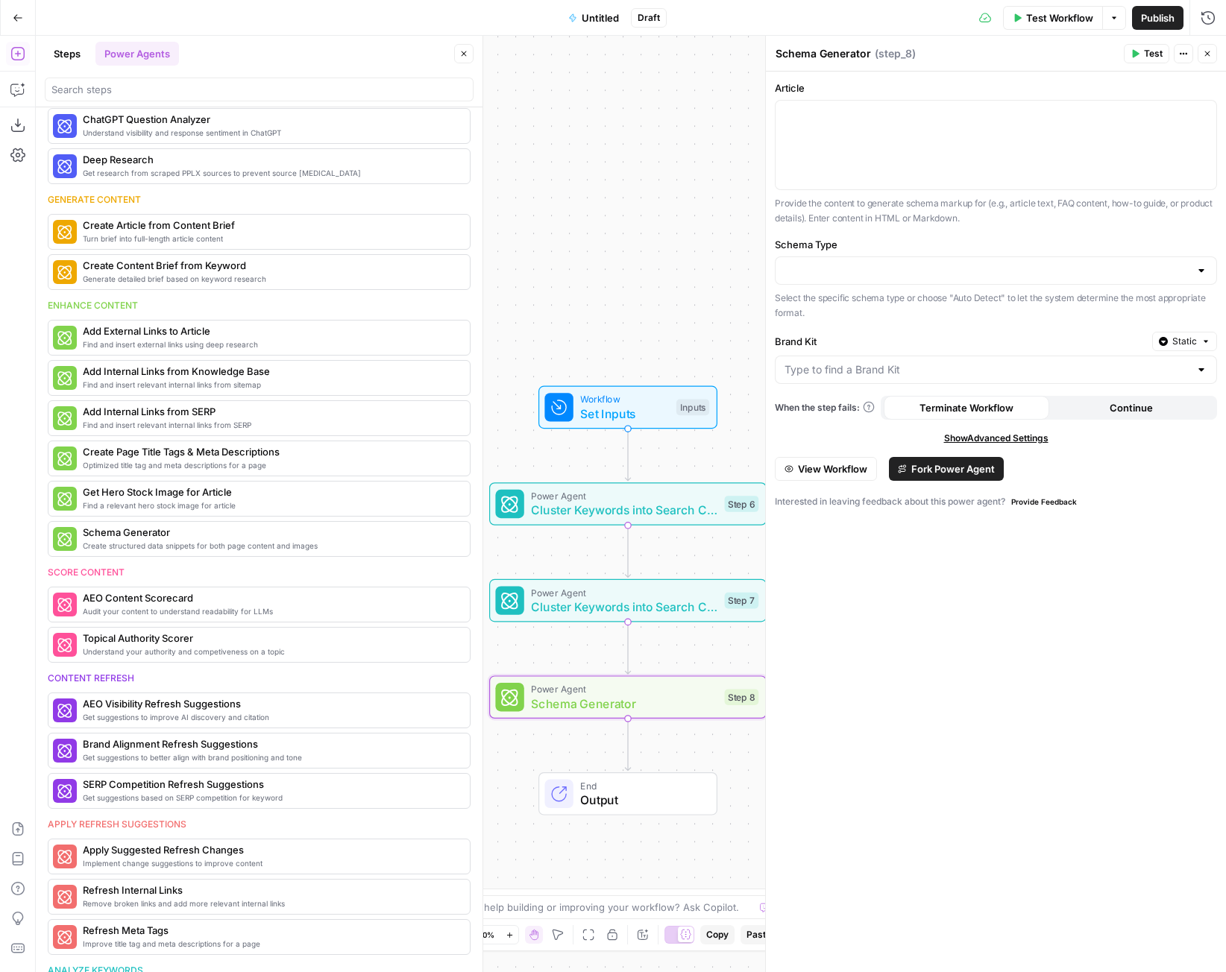
click at [858, 466] on span "View Workflow" at bounding box center [832, 469] width 69 height 15
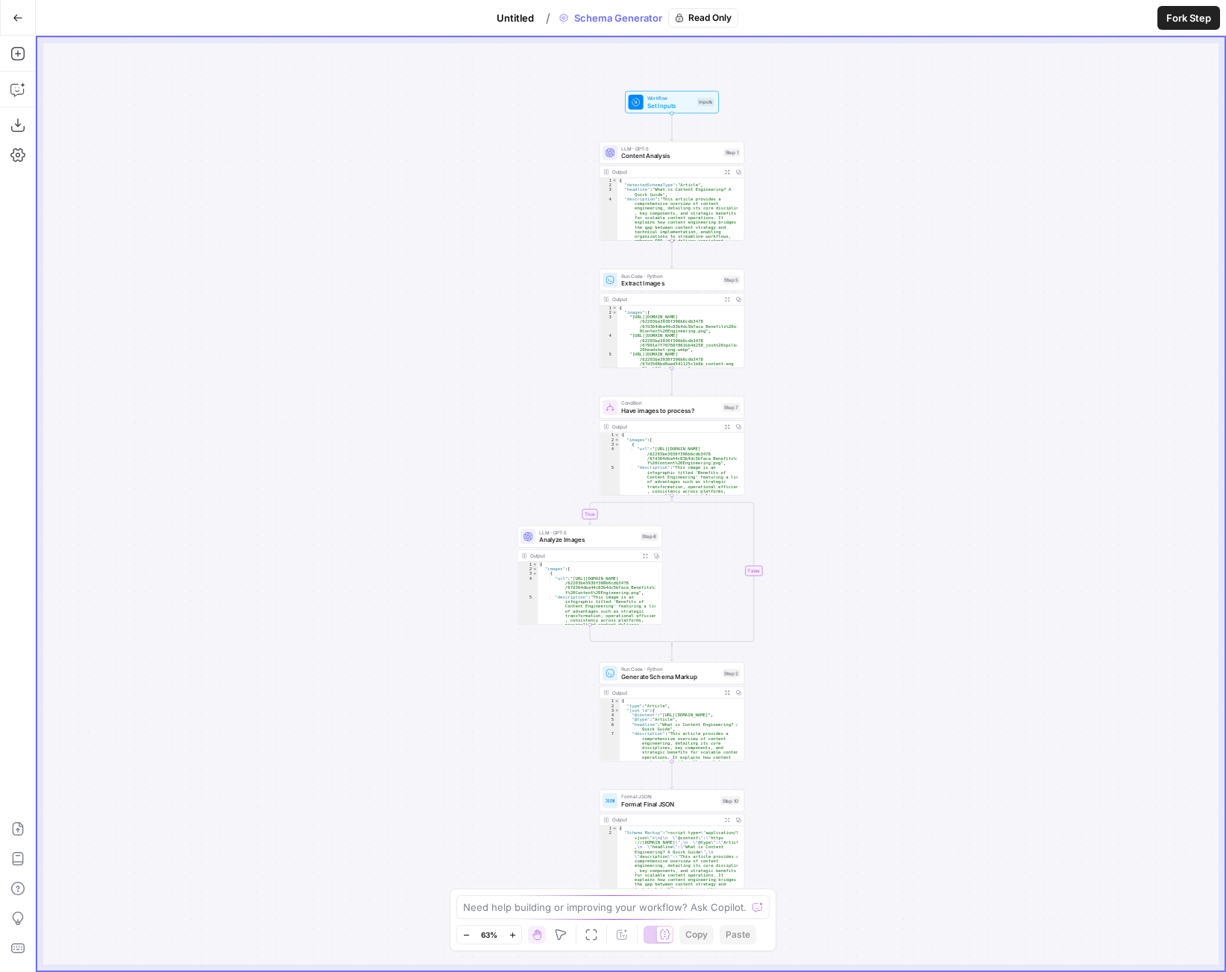
click at [19, 16] on icon "button" at bounding box center [18, 18] width 10 height 10
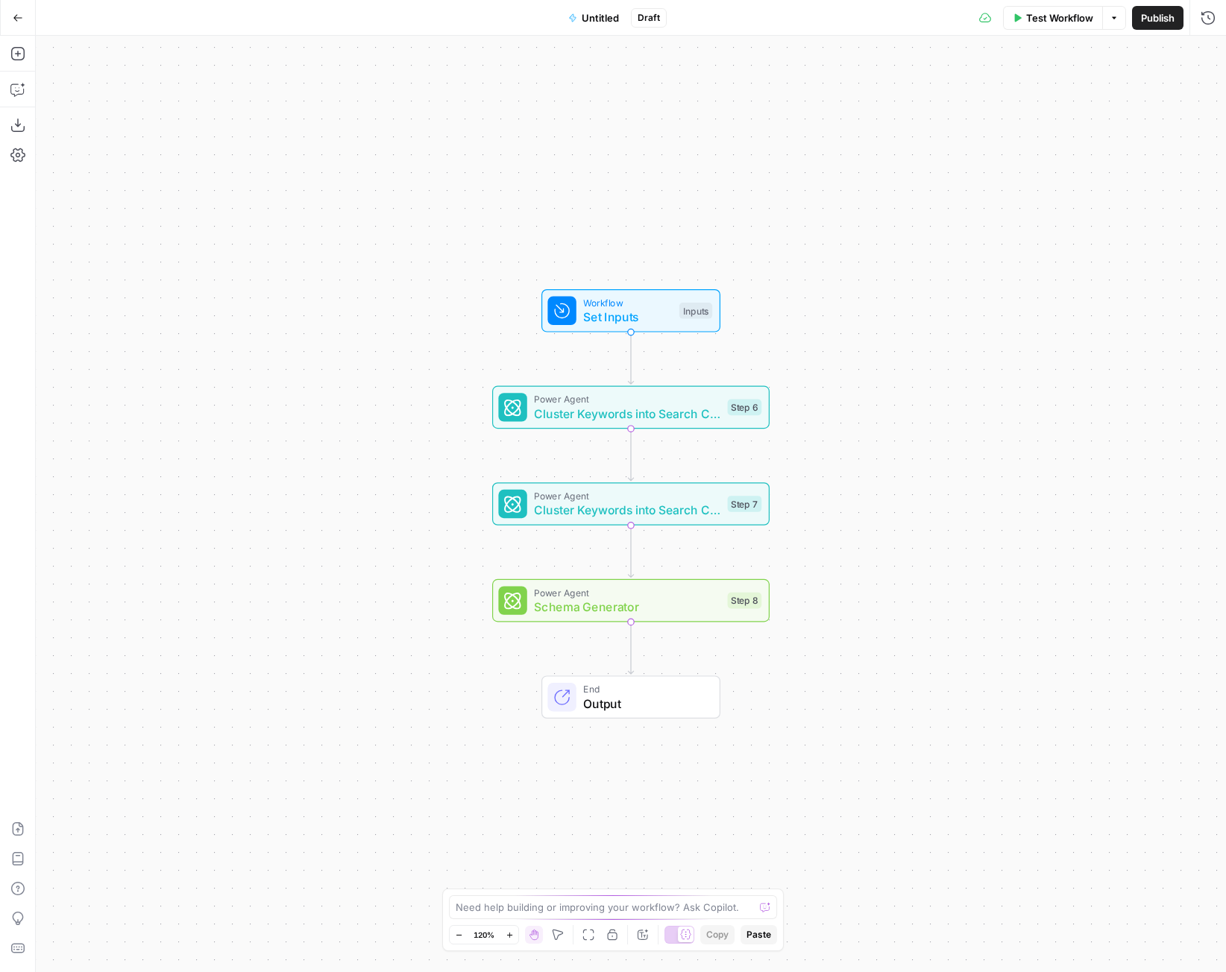
click at [670, 602] on span "Schema Generator" at bounding box center [627, 607] width 186 height 18
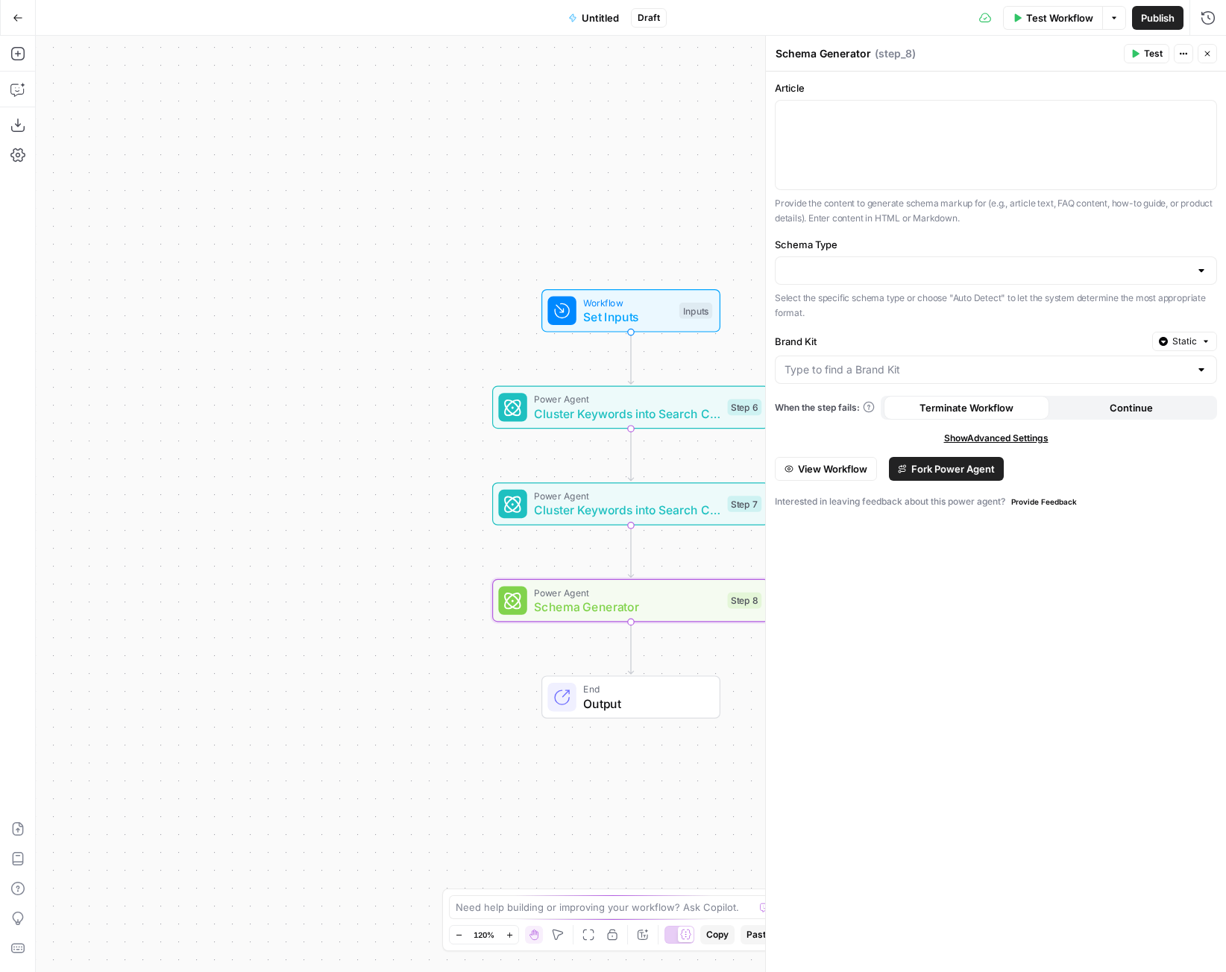
click at [946, 476] on button "Fork Power Agent" at bounding box center [946, 469] width 115 height 24
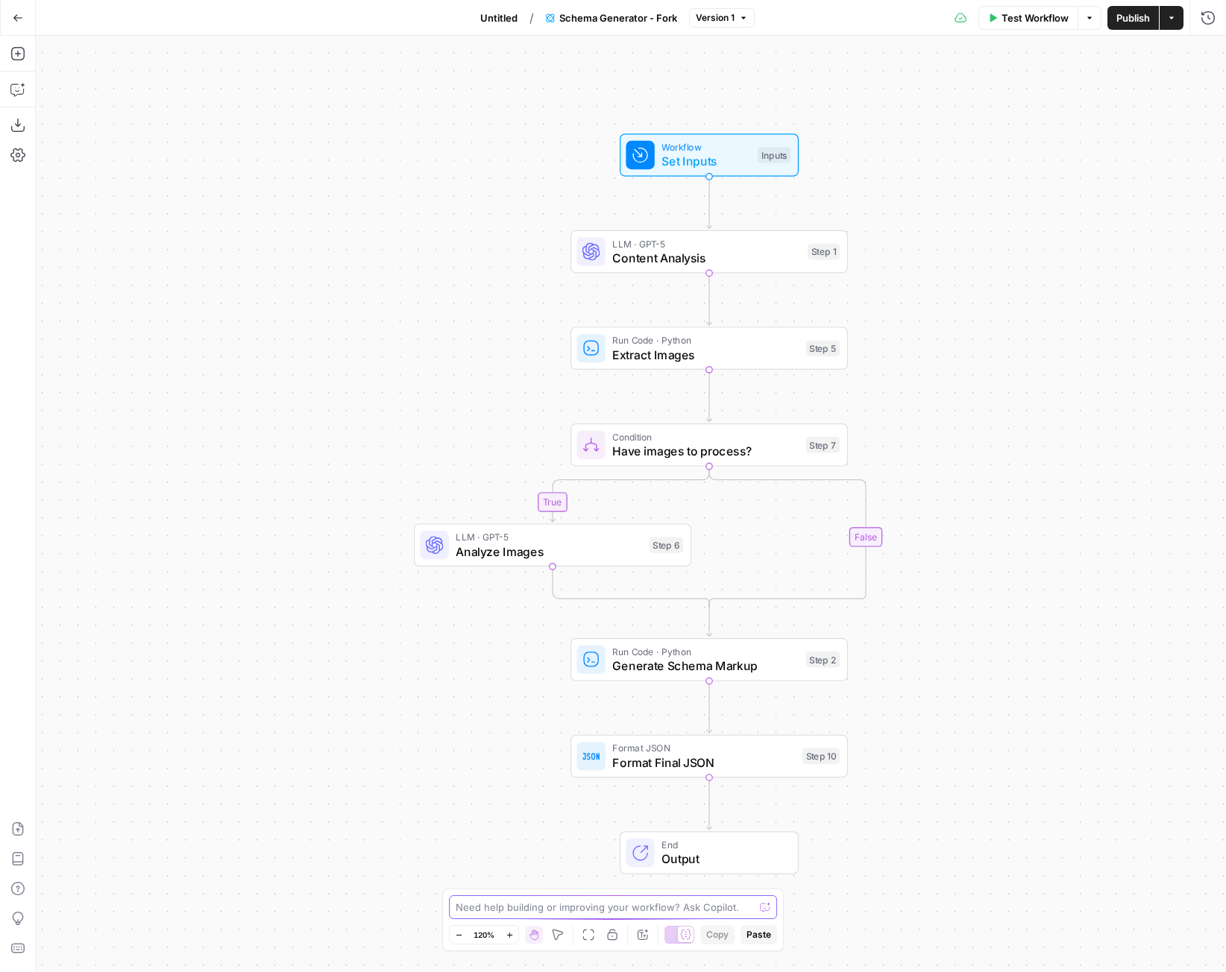
click at [567, 910] on textarea at bounding box center [605, 907] width 298 height 15
type textarea "Summarize the steps and the workflow each in 1-2 setences"
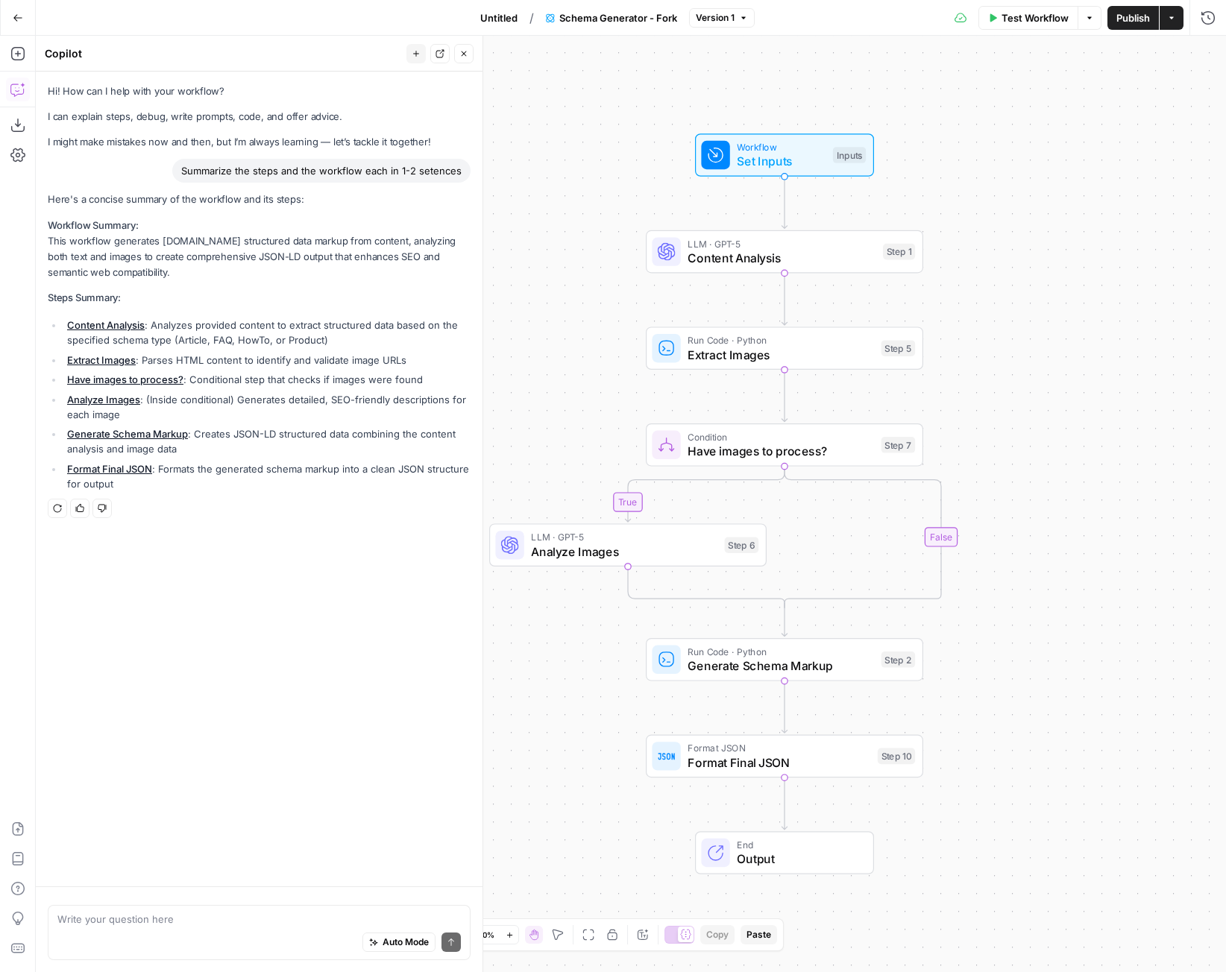
click at [1036, 26] on button "Test Workflow" at bounding box center [1028, 18] width 100 height 24
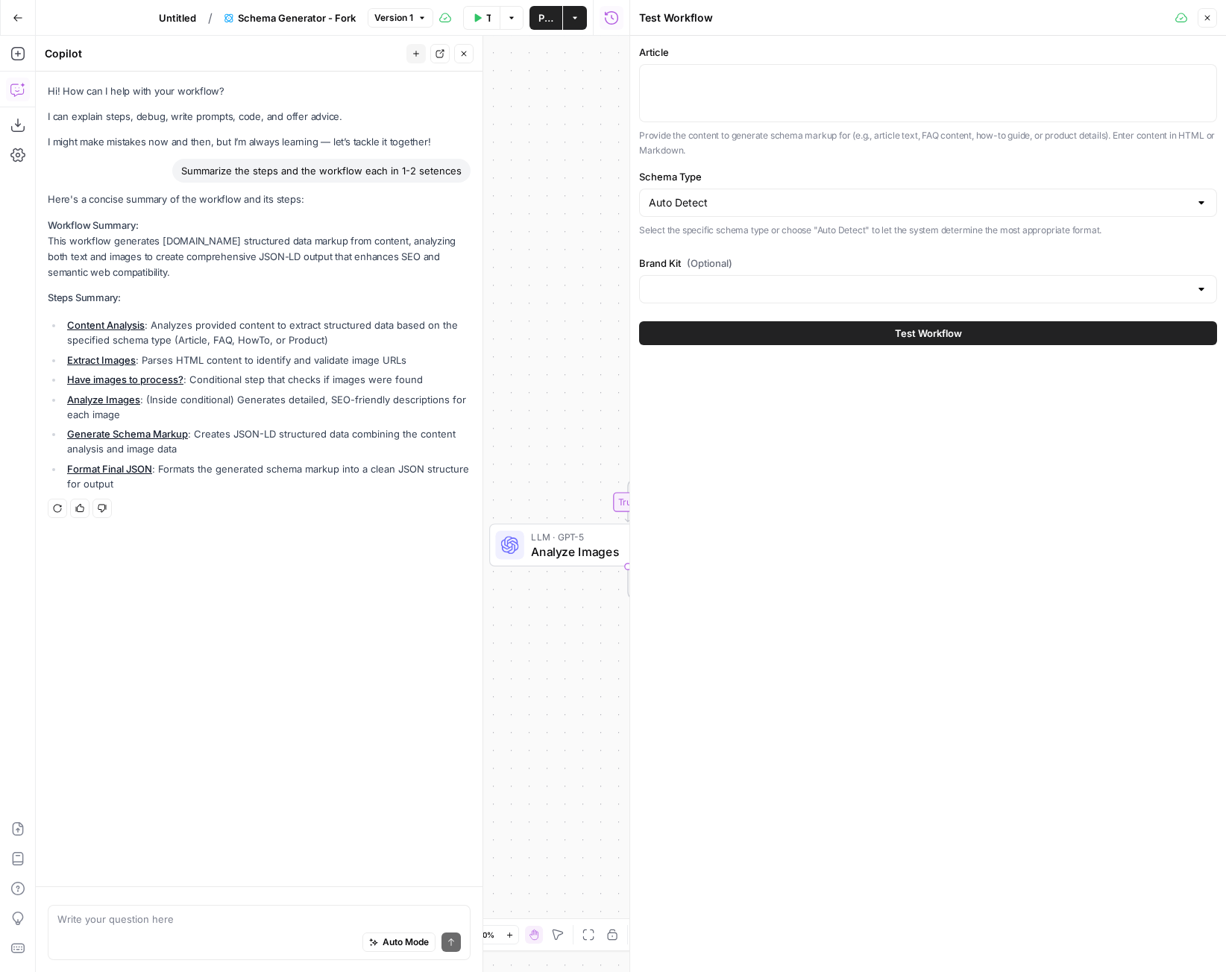
click at [814, 94] on div at bounding box center [928, 93] width 578 height 58
click at [798, 199] on input "Schema Type" at bounding box center [919, 202] width 541 height 15
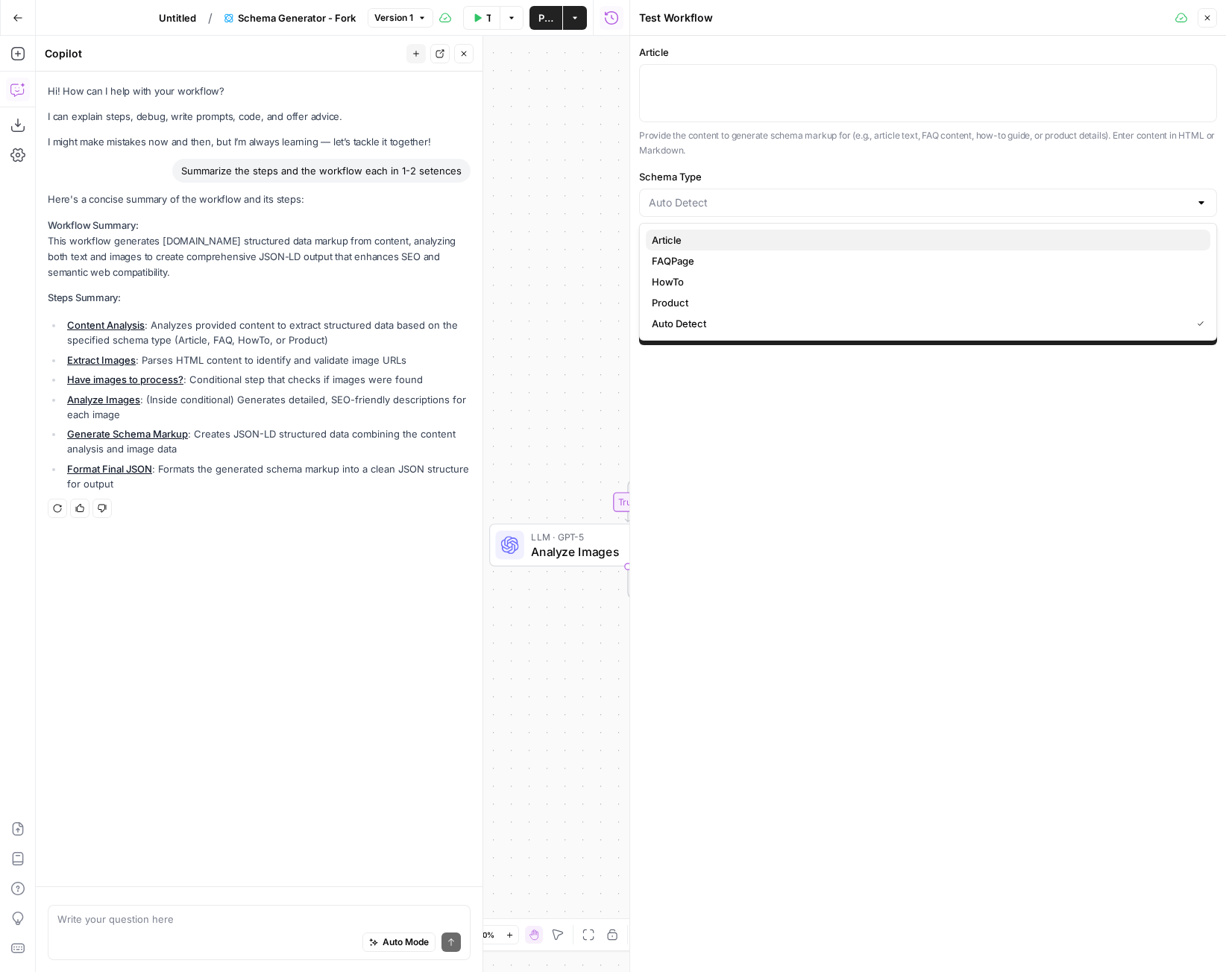
click at [703, 239] on span "Article" at bounding box center [925, 240] width 547 height 15
type input "Article"
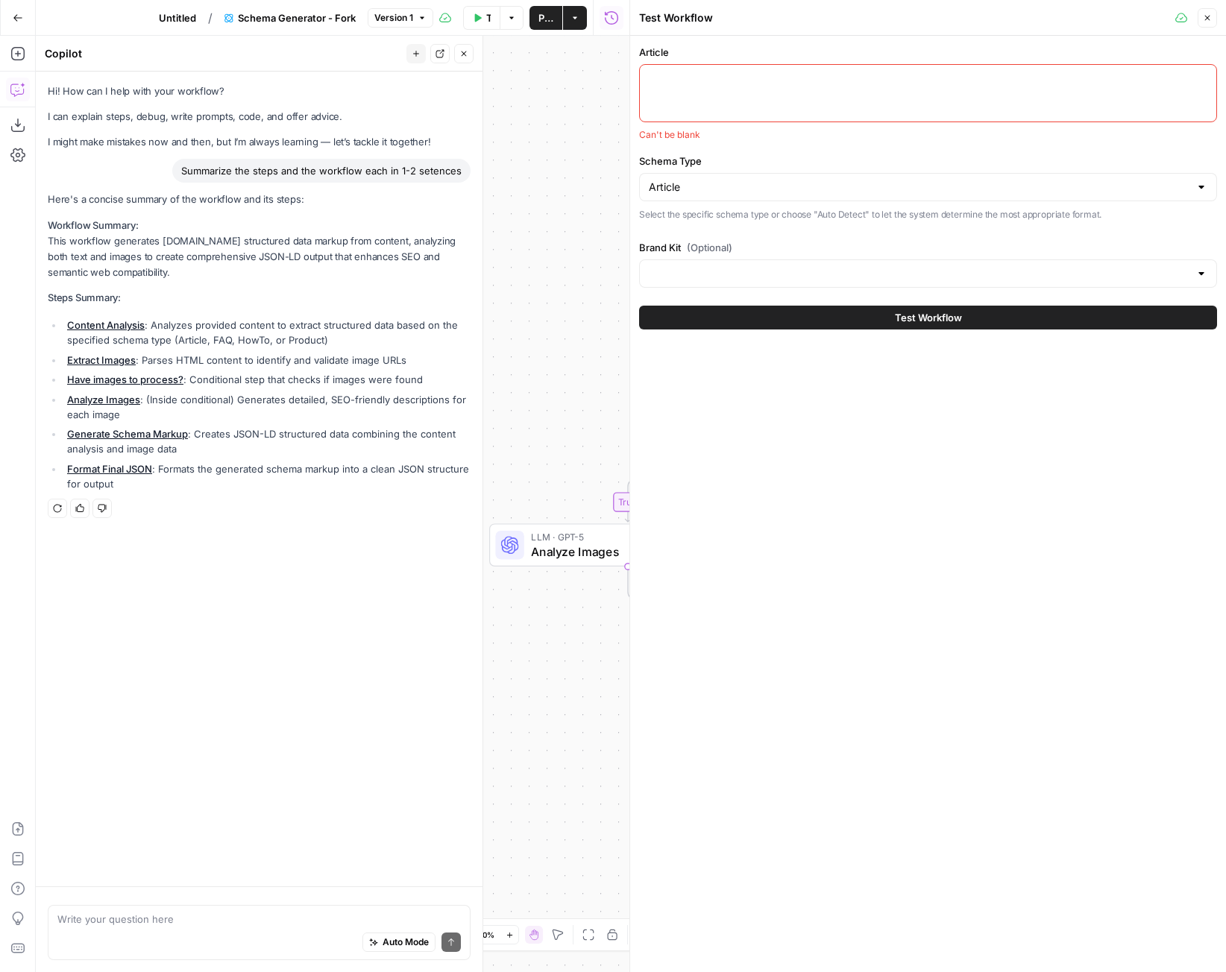
click at [720, 101] on div at bounding box center [928, 93] width 578 height 58
click at [702, 102] on div at bounding box center [928, 93] width 578 height 58
click at [16, 21] on icon "button" at bounding box center [18, 18] width 10 height 10
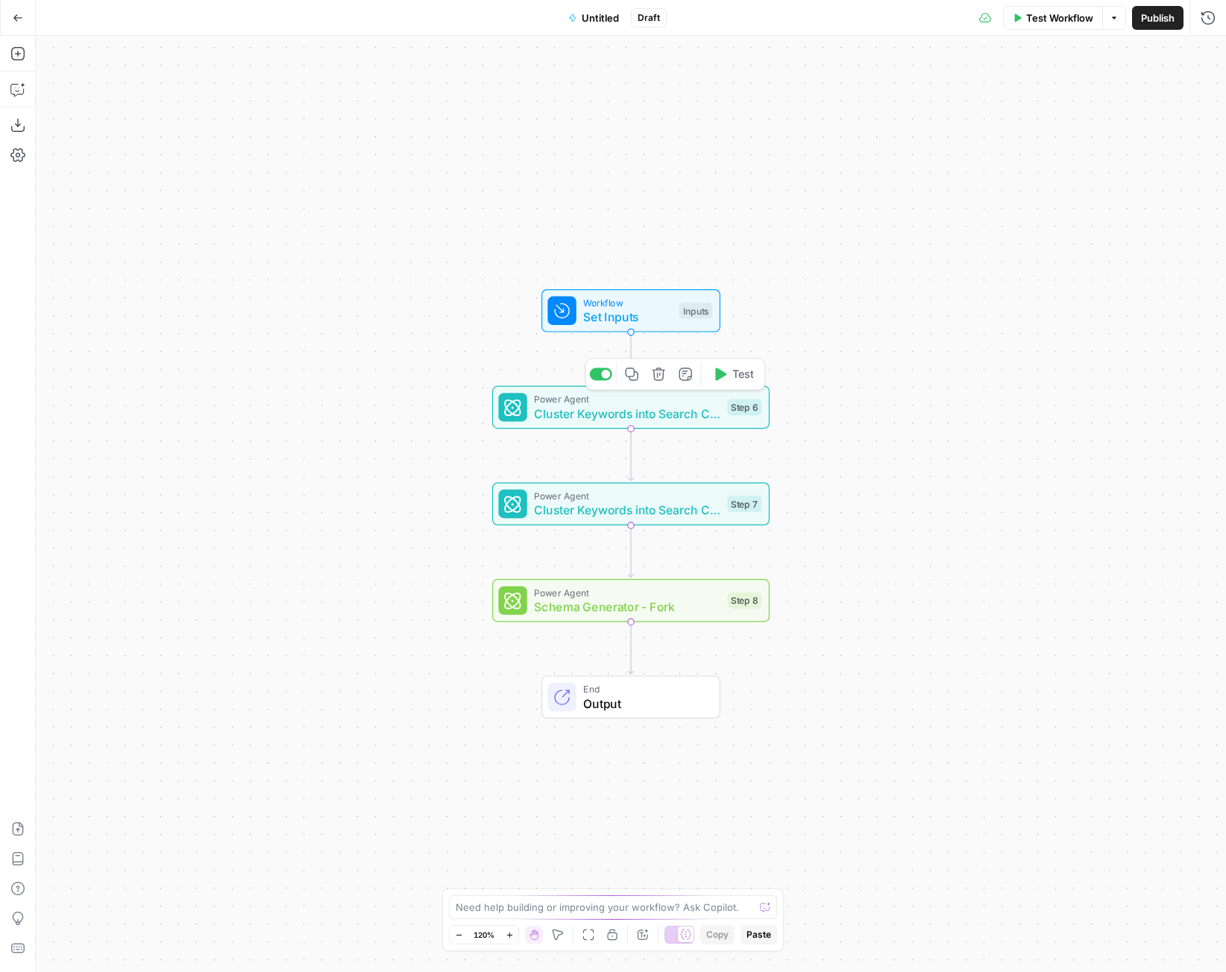
click at [658, 376] on icon "button" at bounding box center [658, 374] width 13 height 13
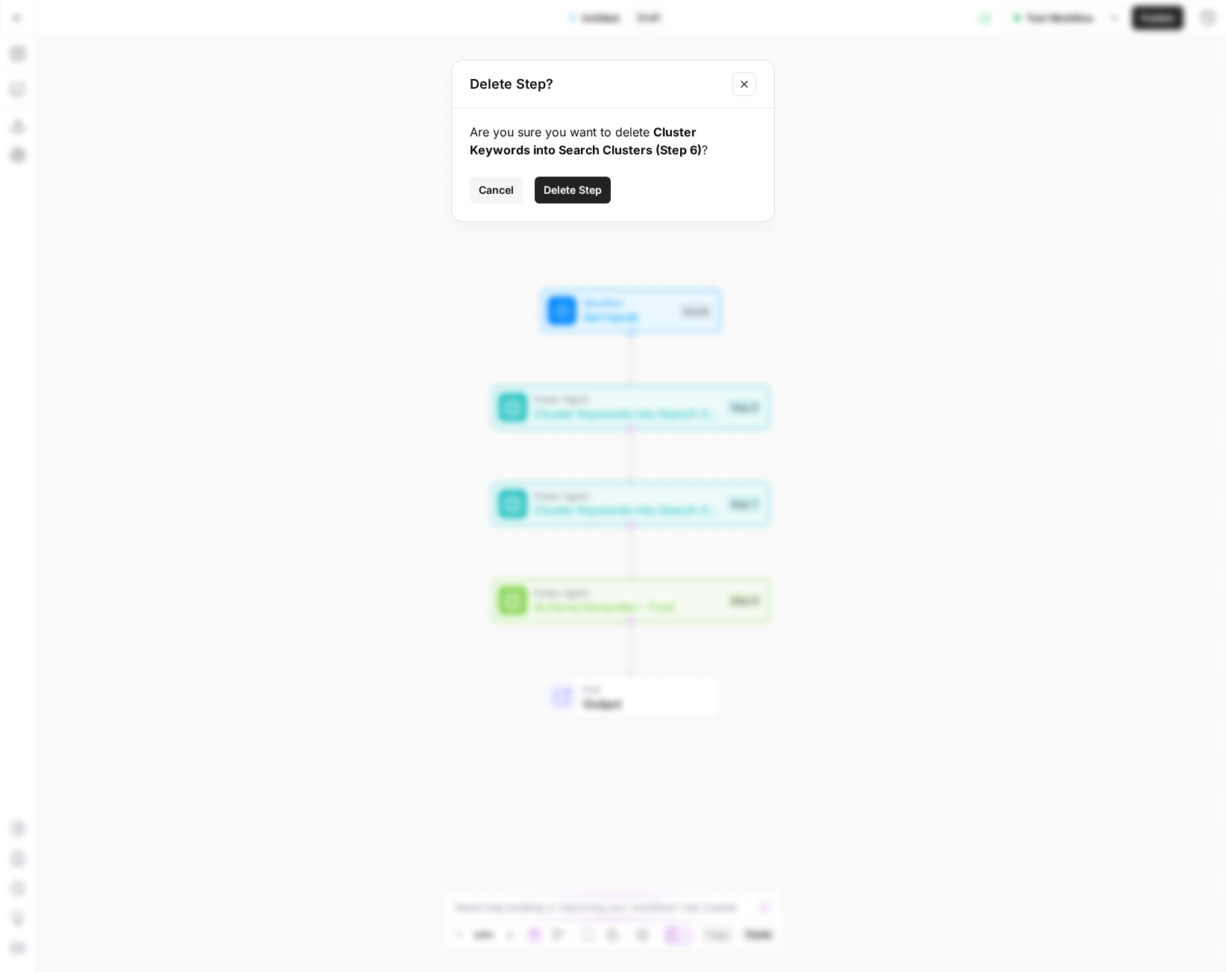
click at [556, 191] on span "Delete Step" at bounding box center [573, 190] width 58 height 15
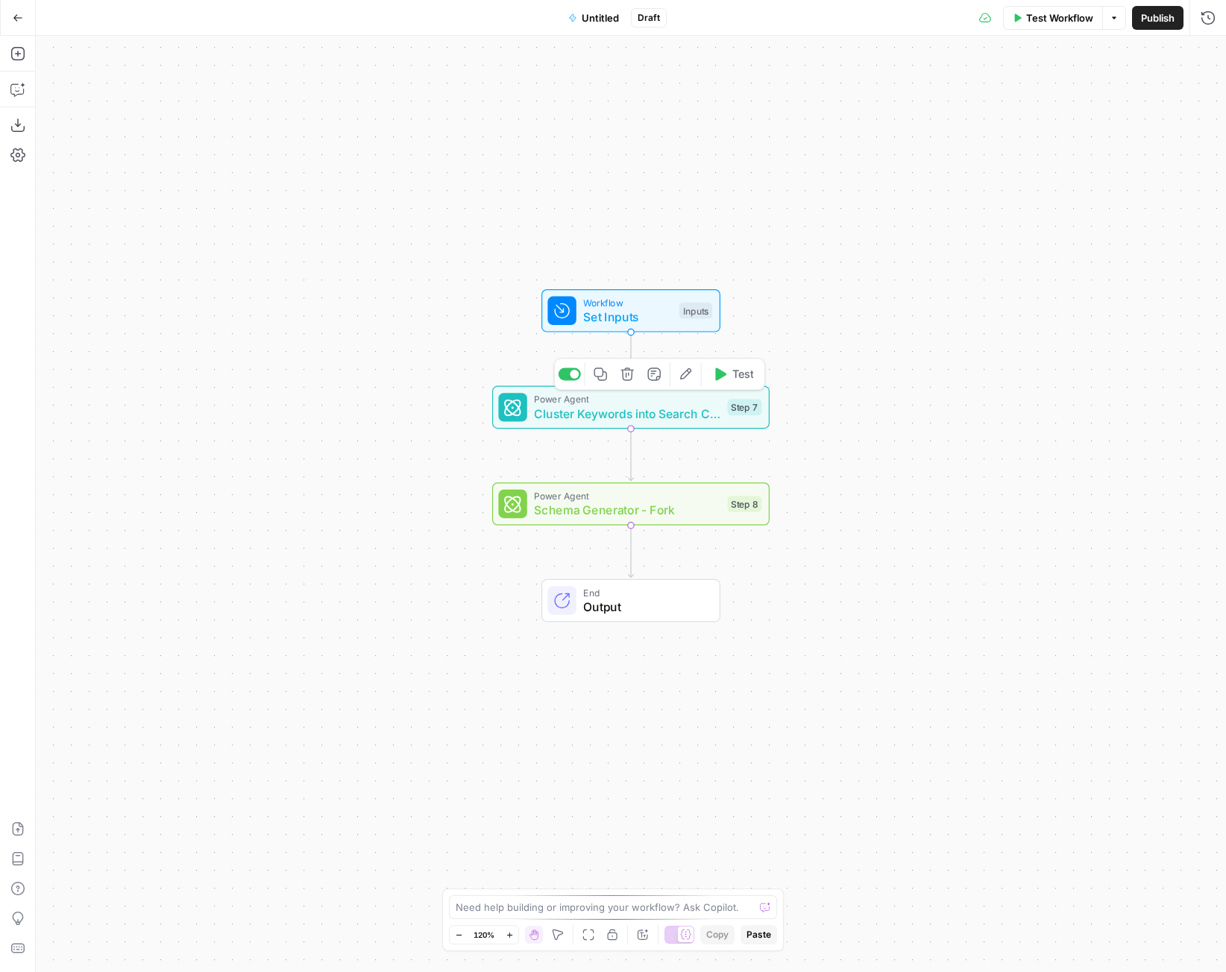
click at [623, 375] on icon "button" at bounding box center [627, 374] width 14 height 14
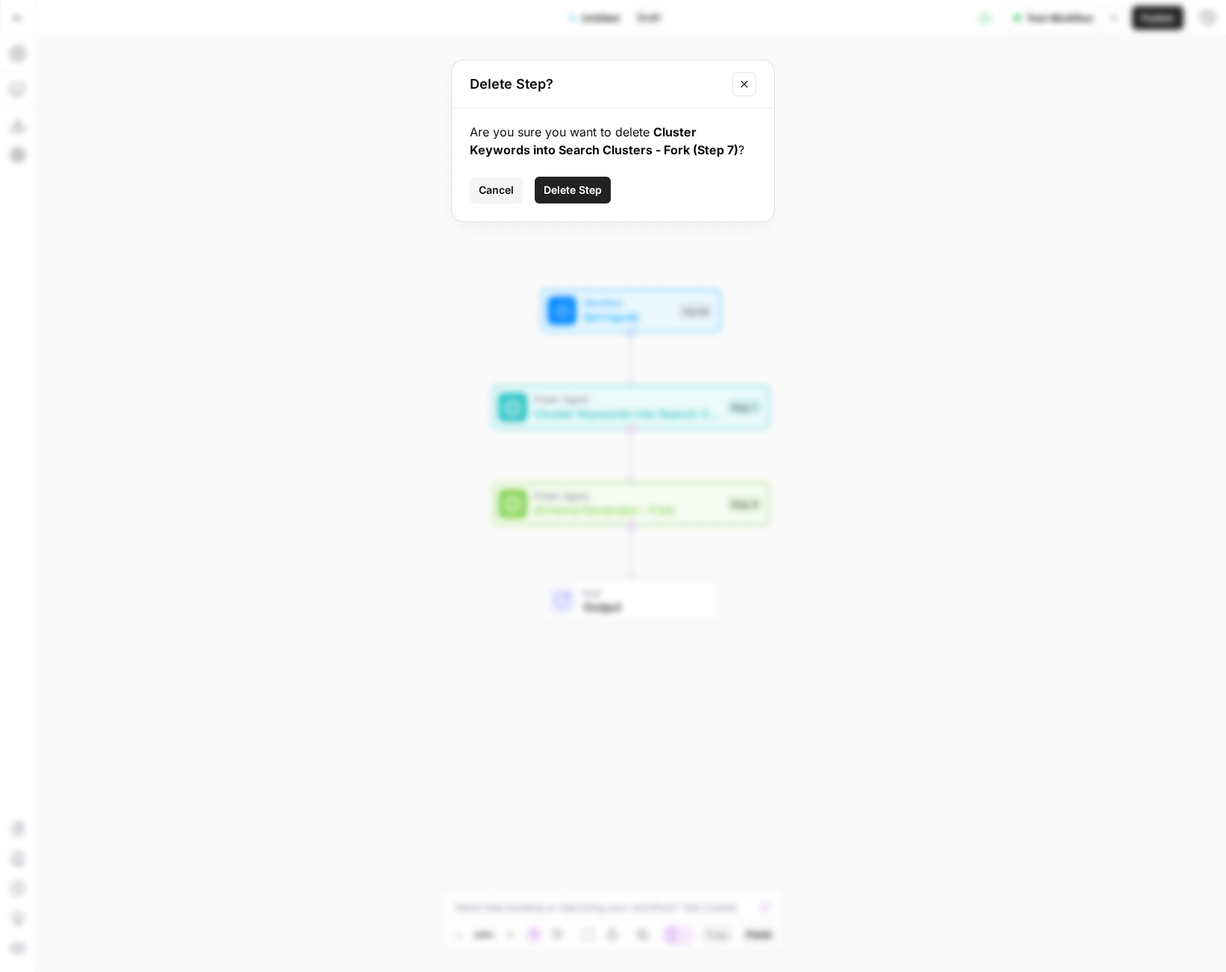
click at [594, 190] on span "Delete Step" at bounding box center [573, 190] width 58 height 15
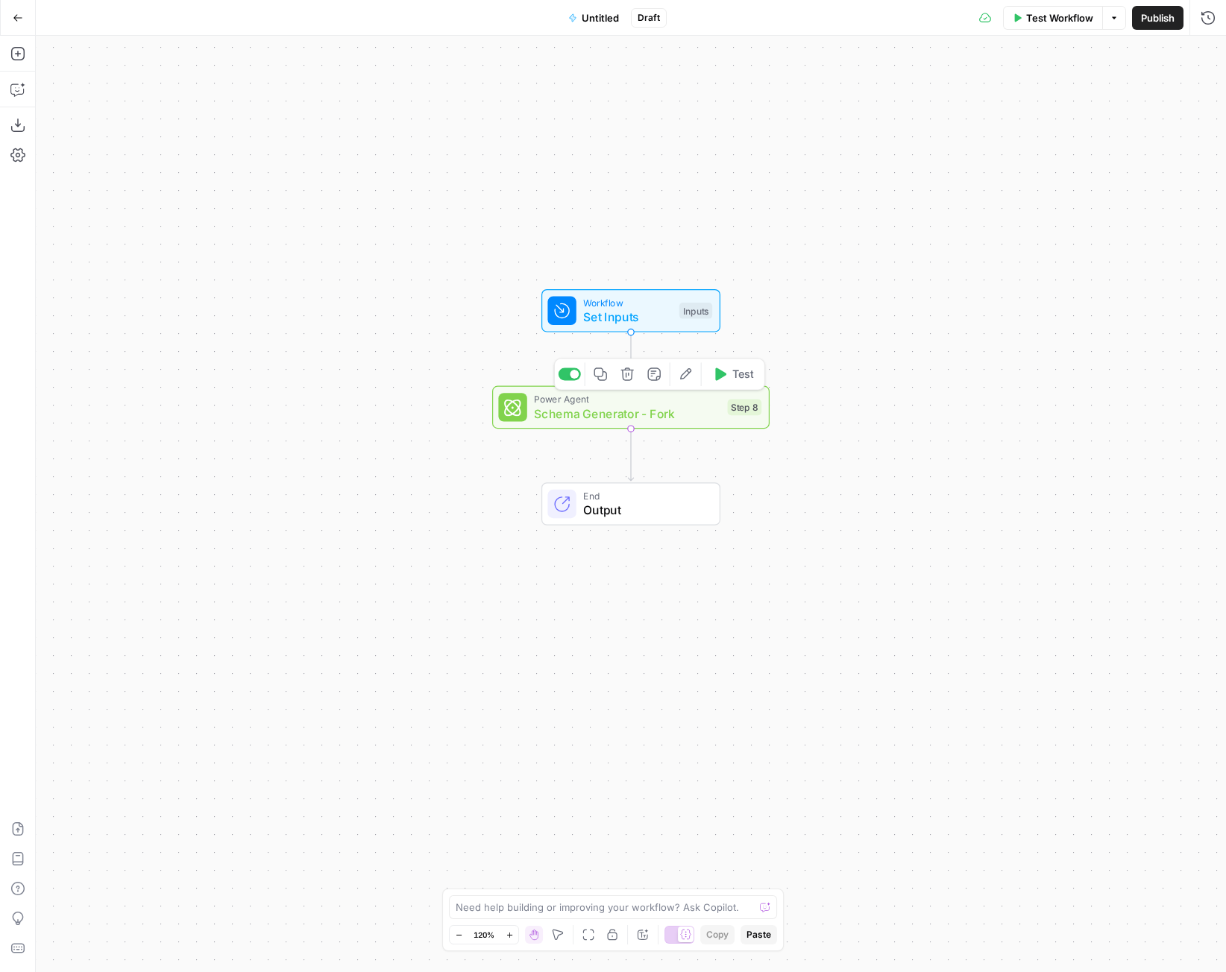
click at [625, 377] on icon "button" at bounding box center [626, 374] width 13 height 13
click at [588, 195] on span "Delete Step" at bounding box center [573, 190] width 58 height 15
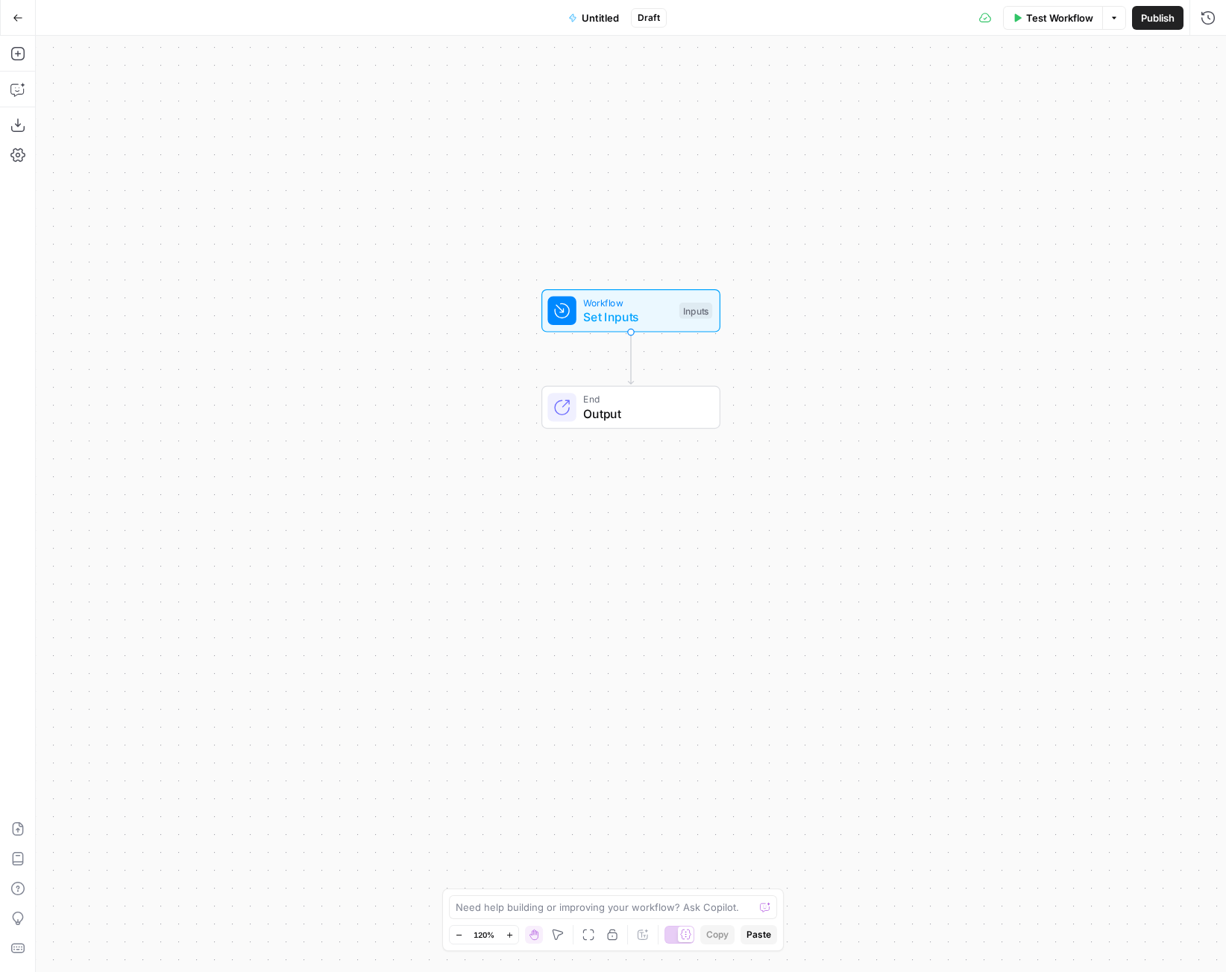
click at [13, 24] on button "Go Back" at bounding box center [17, 17] width 27 height 27
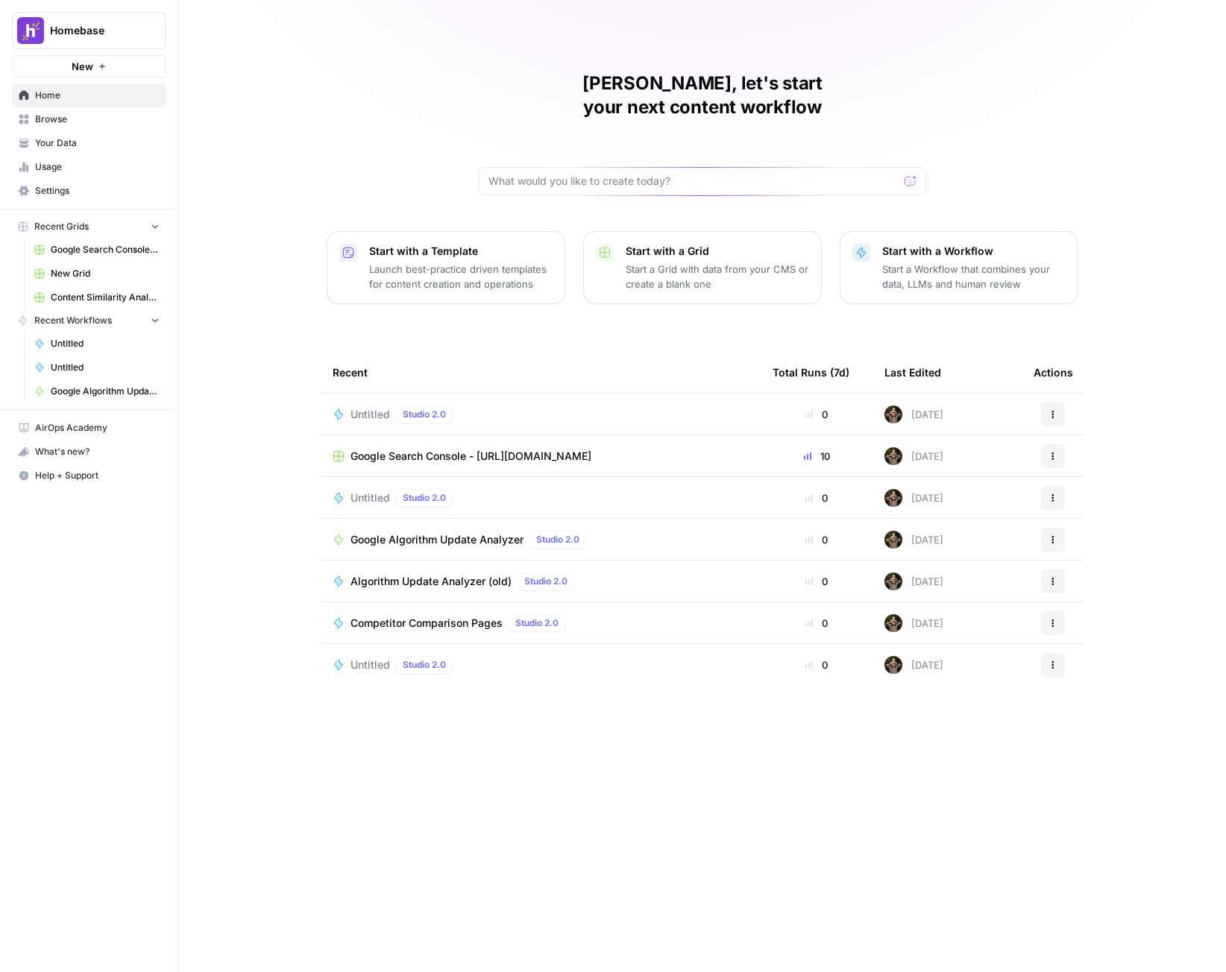
click at [64, 122] on span "Browse" at bounding box center [97, 119] width 125 height 13
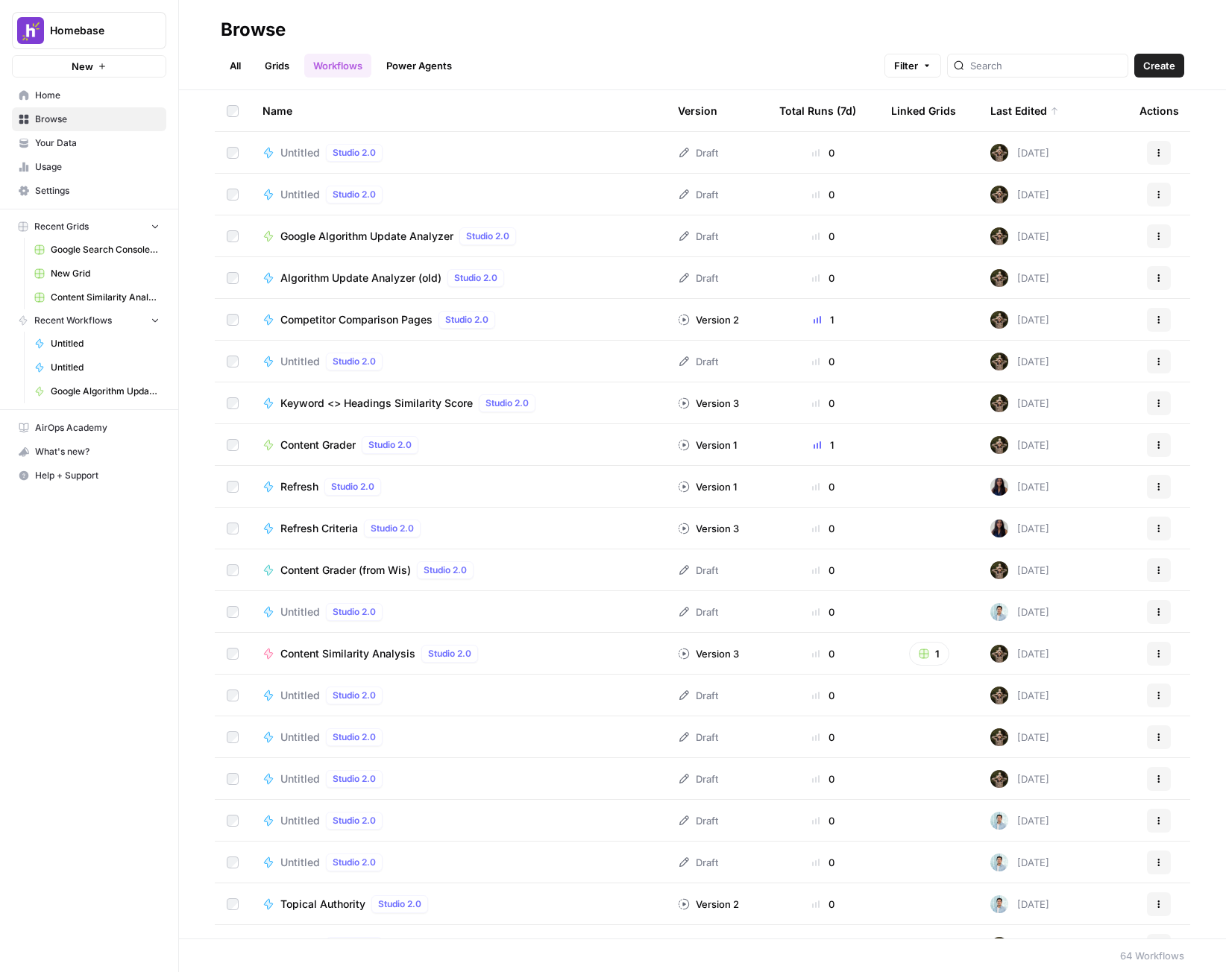
click at [465, 452] on div "Content Grader Studio 2.0" at bounding box center [457, 445] width 391 height 18
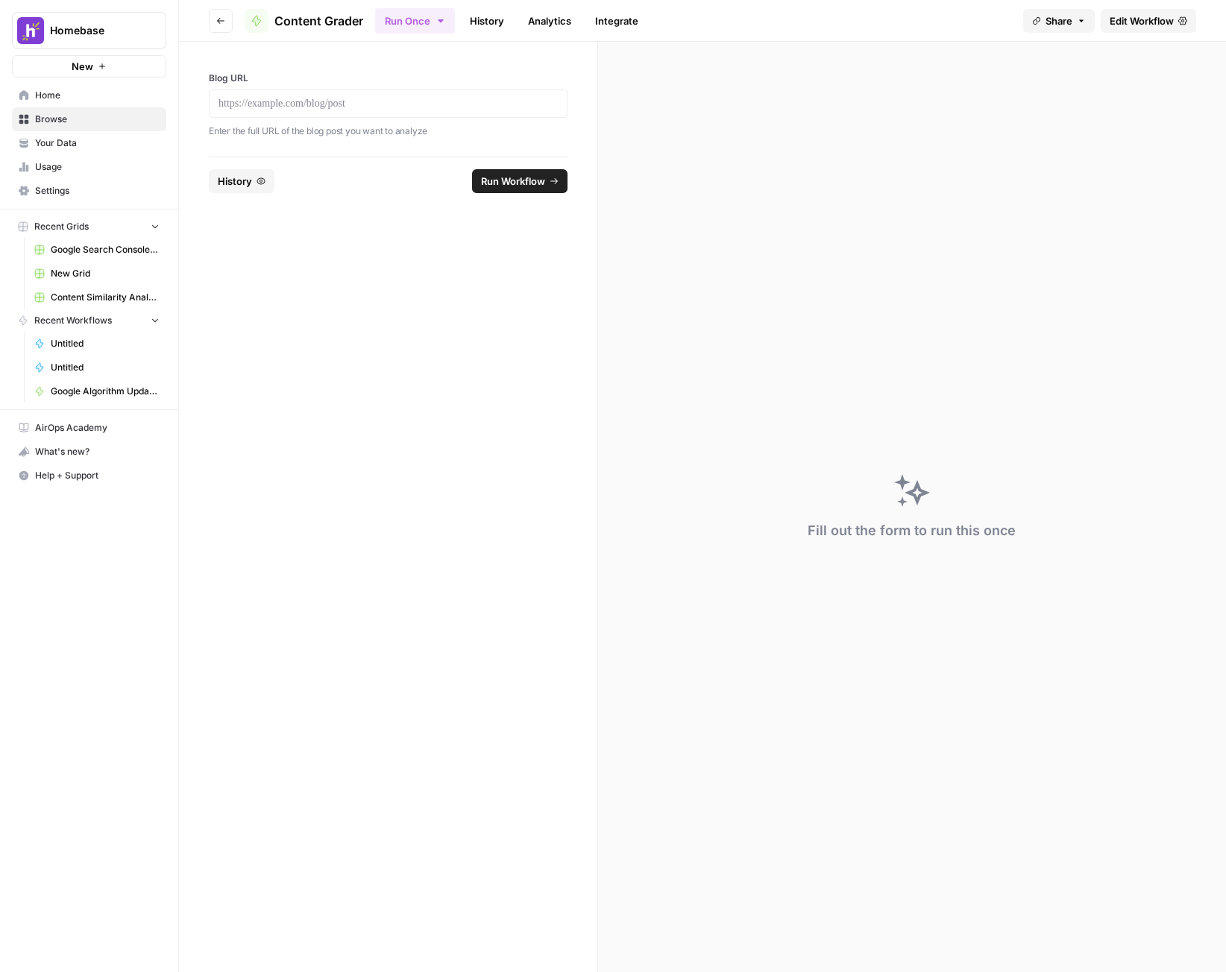
click at [1136, 16] on span "Edit Workflow" at bounding box center [1142, 20] width 64 height 15
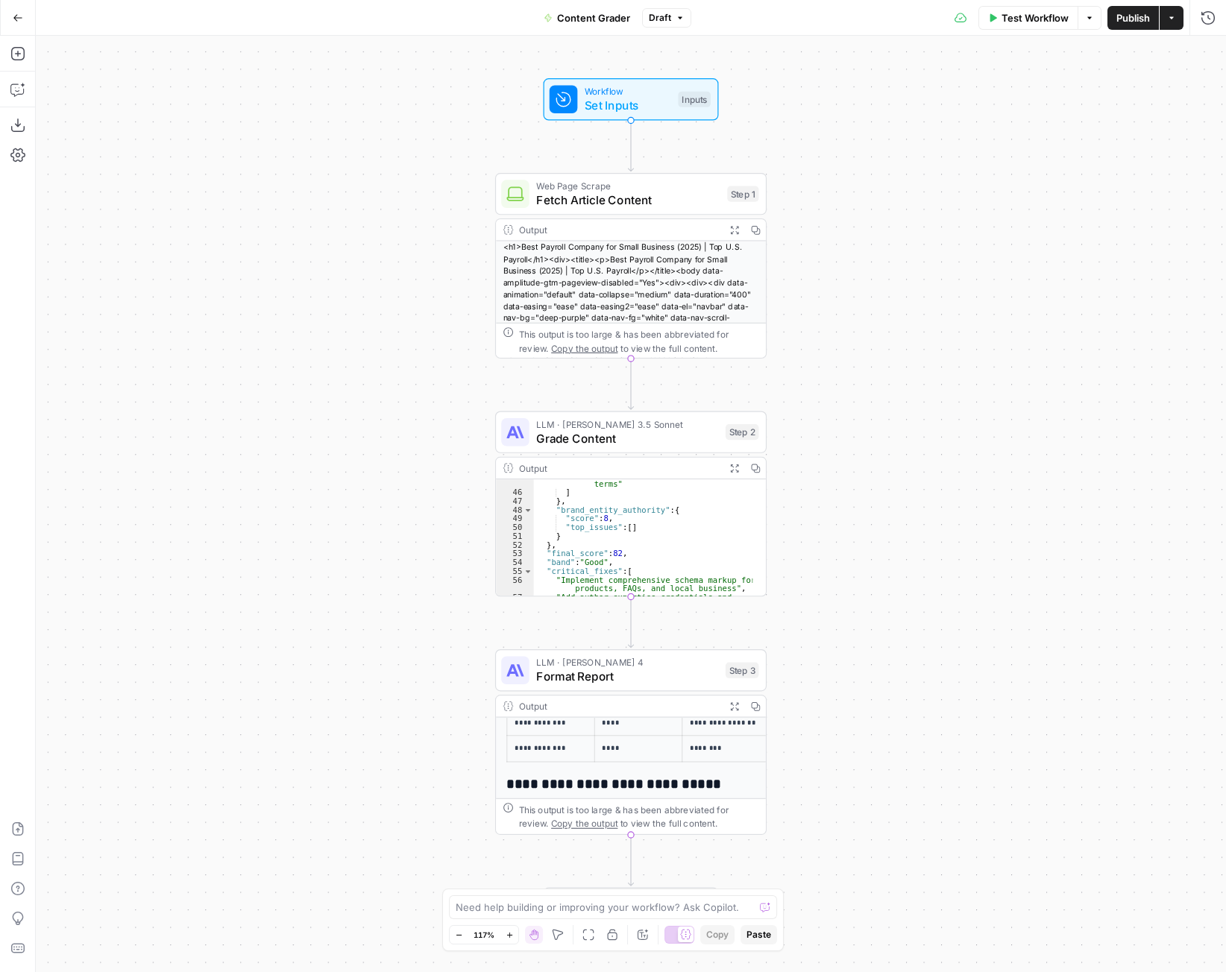
scroll to position [301, 0]
click at [1019, 16] on span "Test Workflow" at bounding box center [1034, 17] width 67 height 15
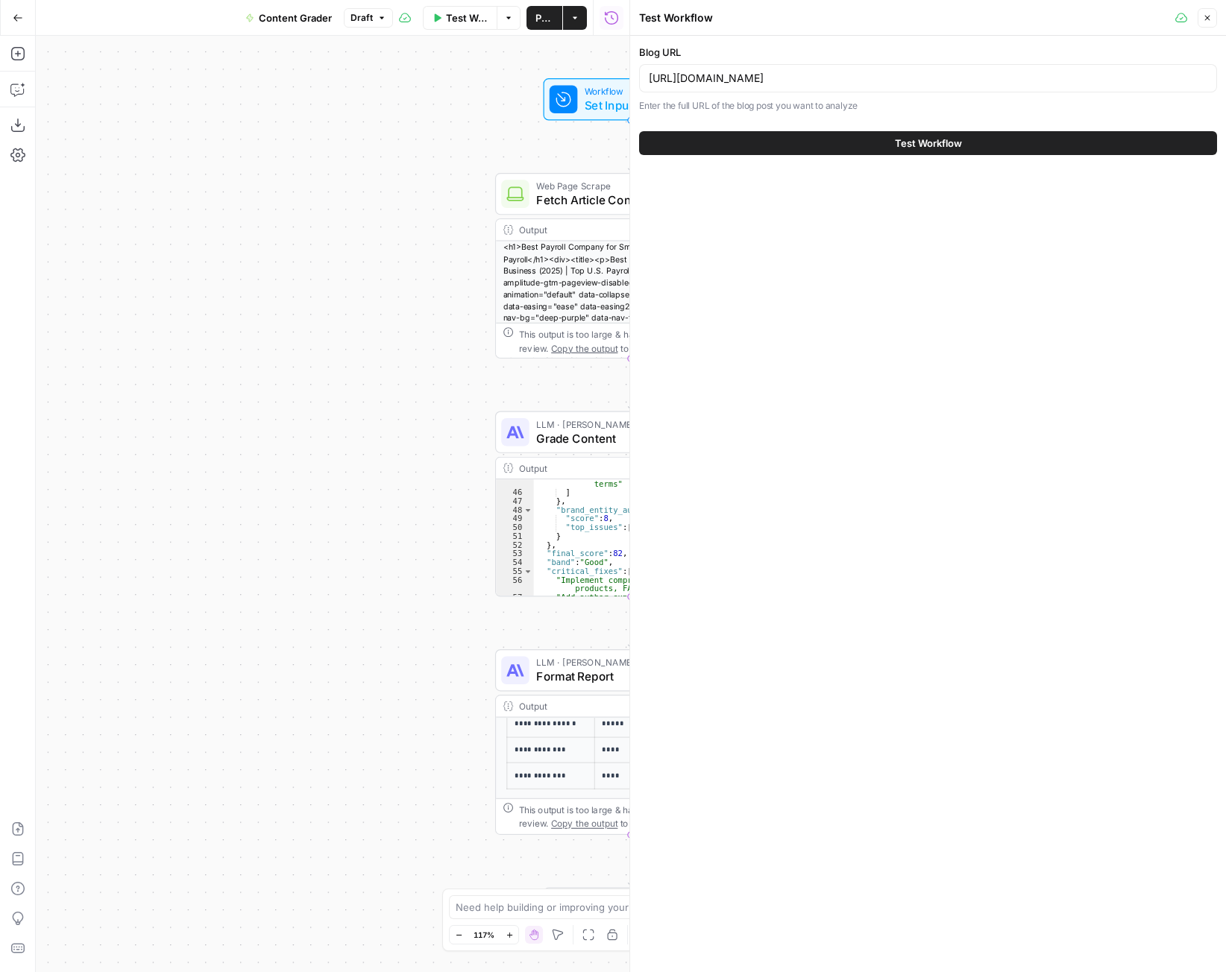
click at [914, 146] on span "Test Workflow" at bounding box center [928, 143] width 67 height 15
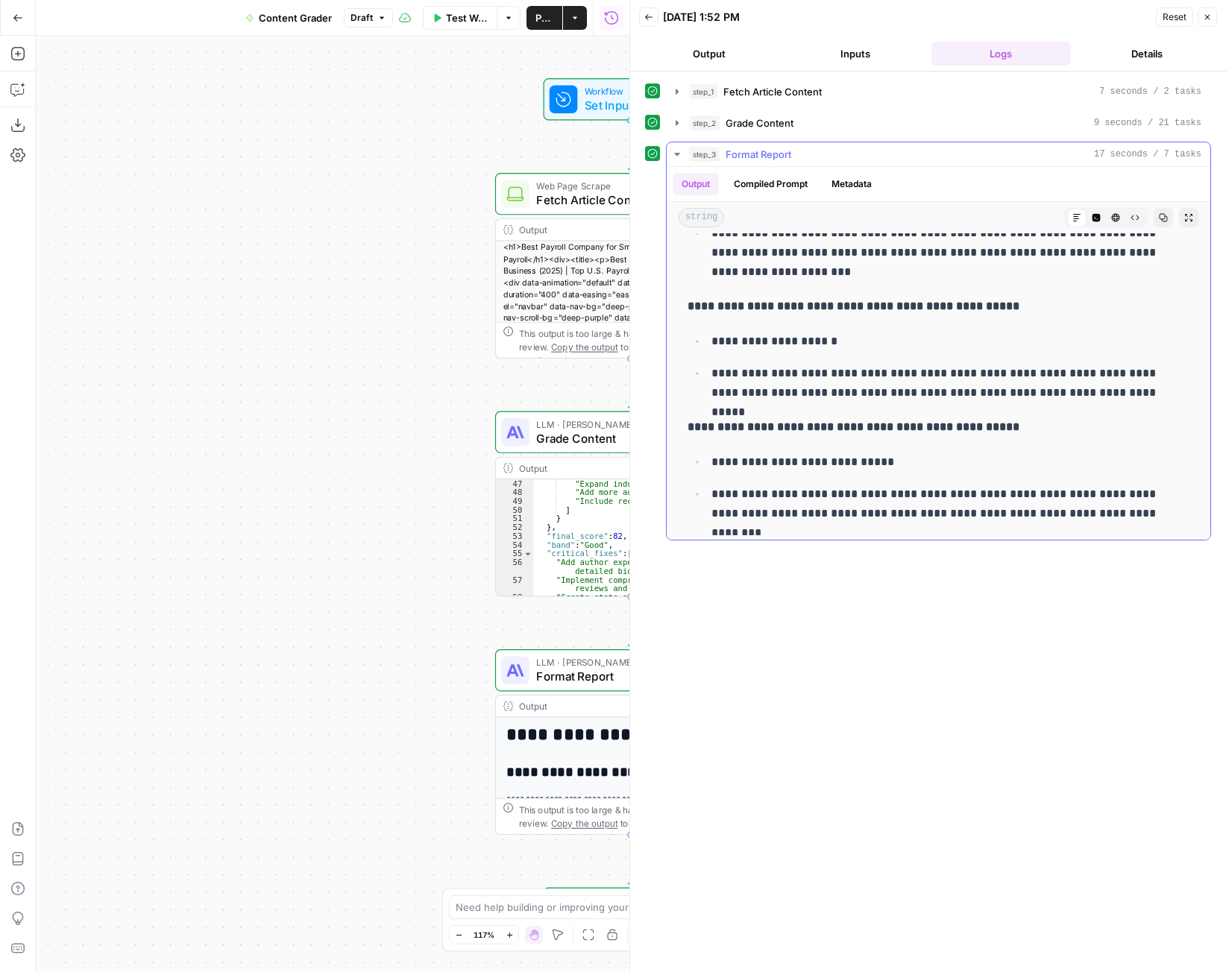
scroll to position [2537, 0]
click at [1207, 22] on button "Close" at bounding box center [1207, 16] width 19 height 19
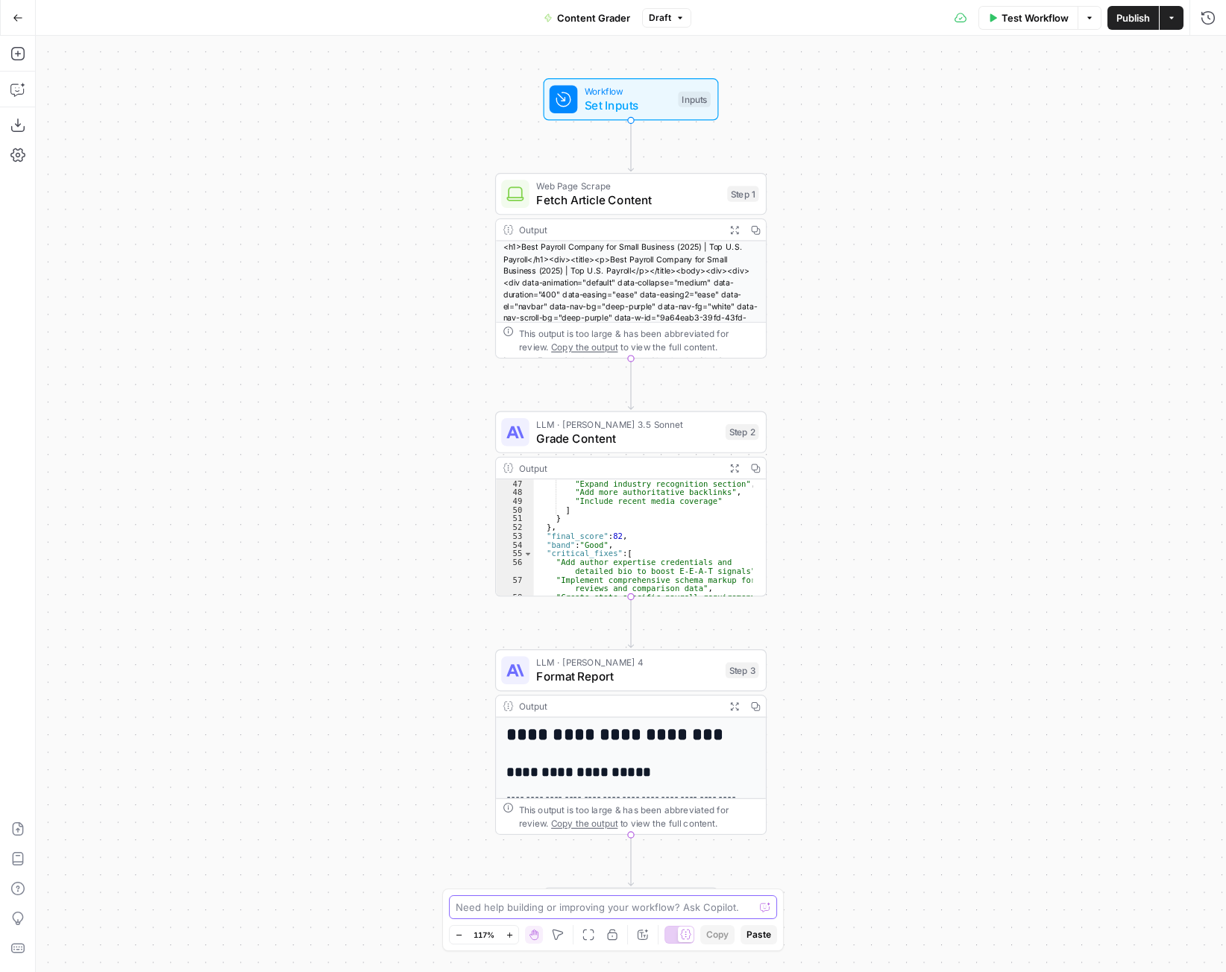
click at [649, 905] on textarea at bounding box center [605, 907] width 298 height 15
click at [602, 912] on textarea "Are you able to leverage" at bounding box center [598, 907] width 285 height 15
type textarea "Are you able to leverage pieces from the power steps: AEO content scorecard and…"
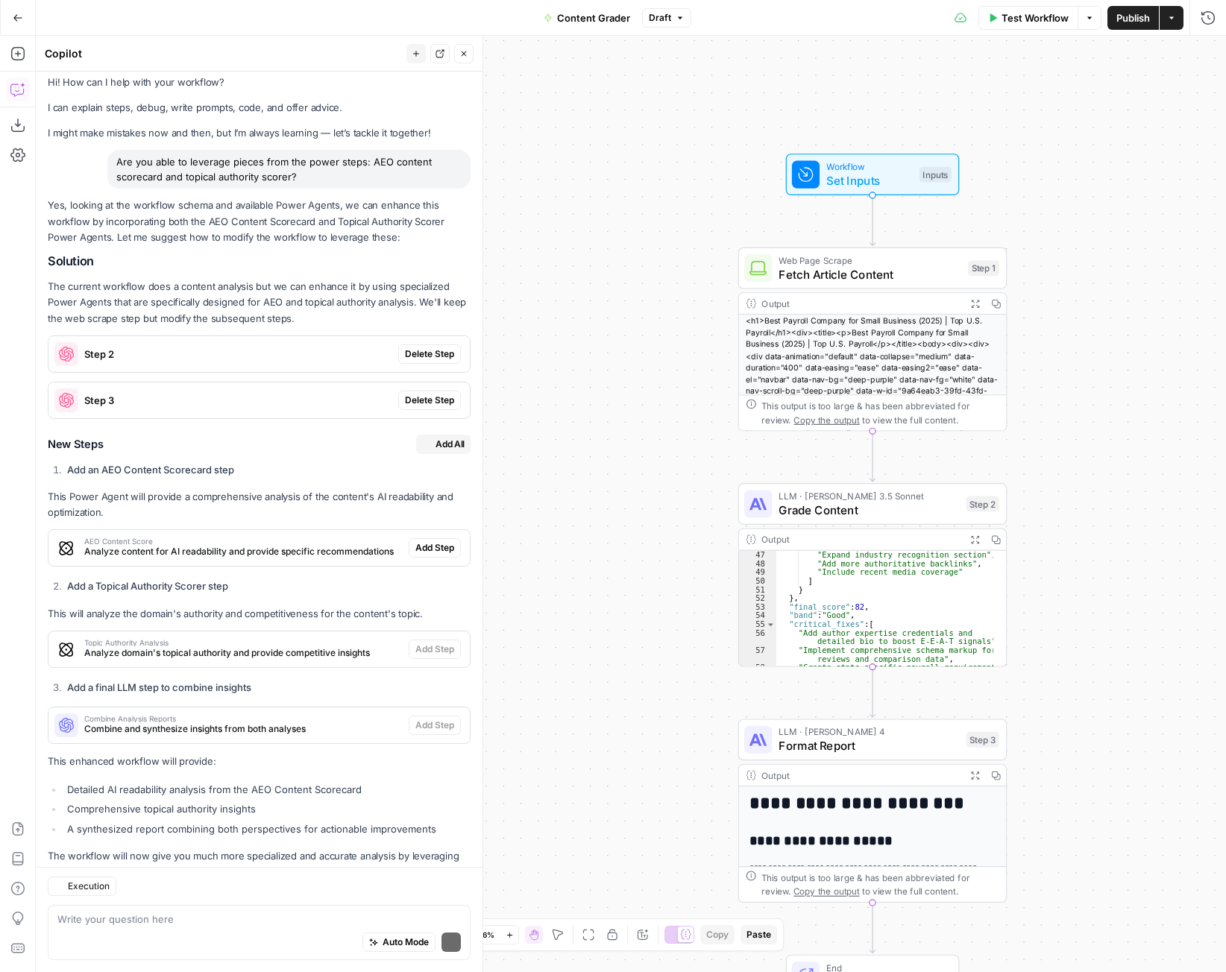
scroll to position [57, 0]
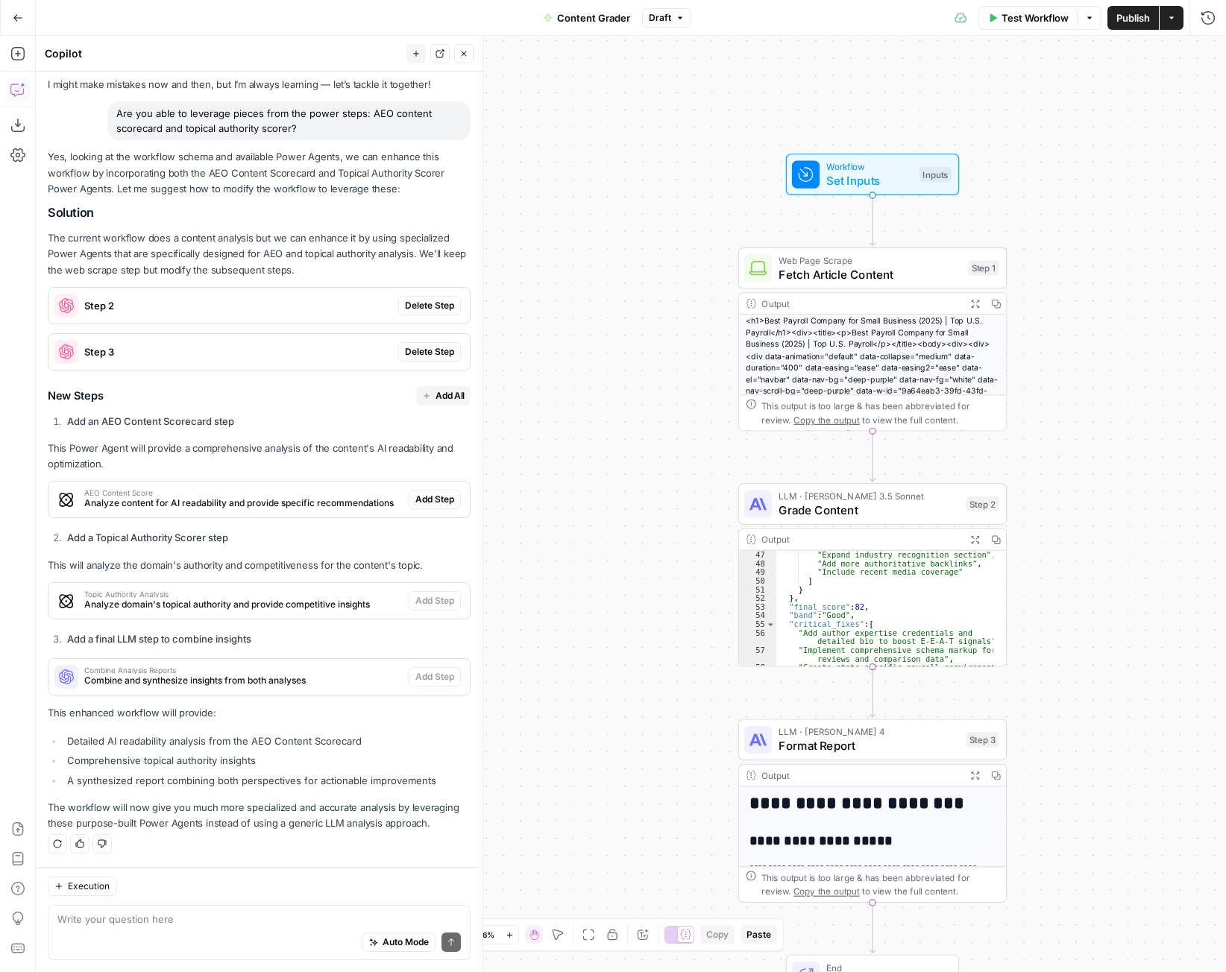
drag, startPoint x: 204, startPoint y: 930, endPoint x: 191, endPoint y: 918, distance: 18.0
click at [201, 929] on div "Auto Mode Send" at bounding box center [258, 943] width 403 height 33
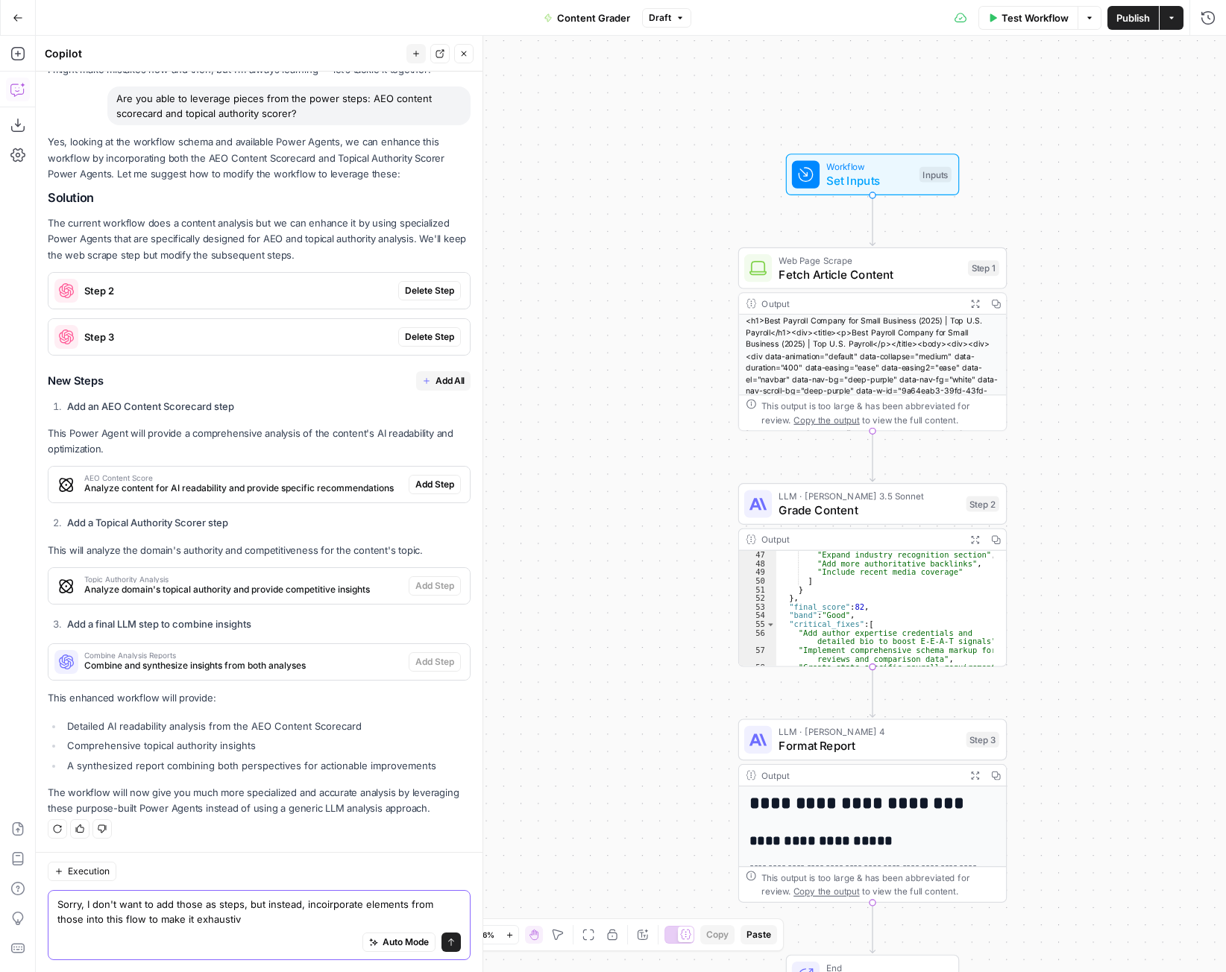
type textarea "Sorry, I don't want to add those as steps, but instead, incoirporate elements f…"
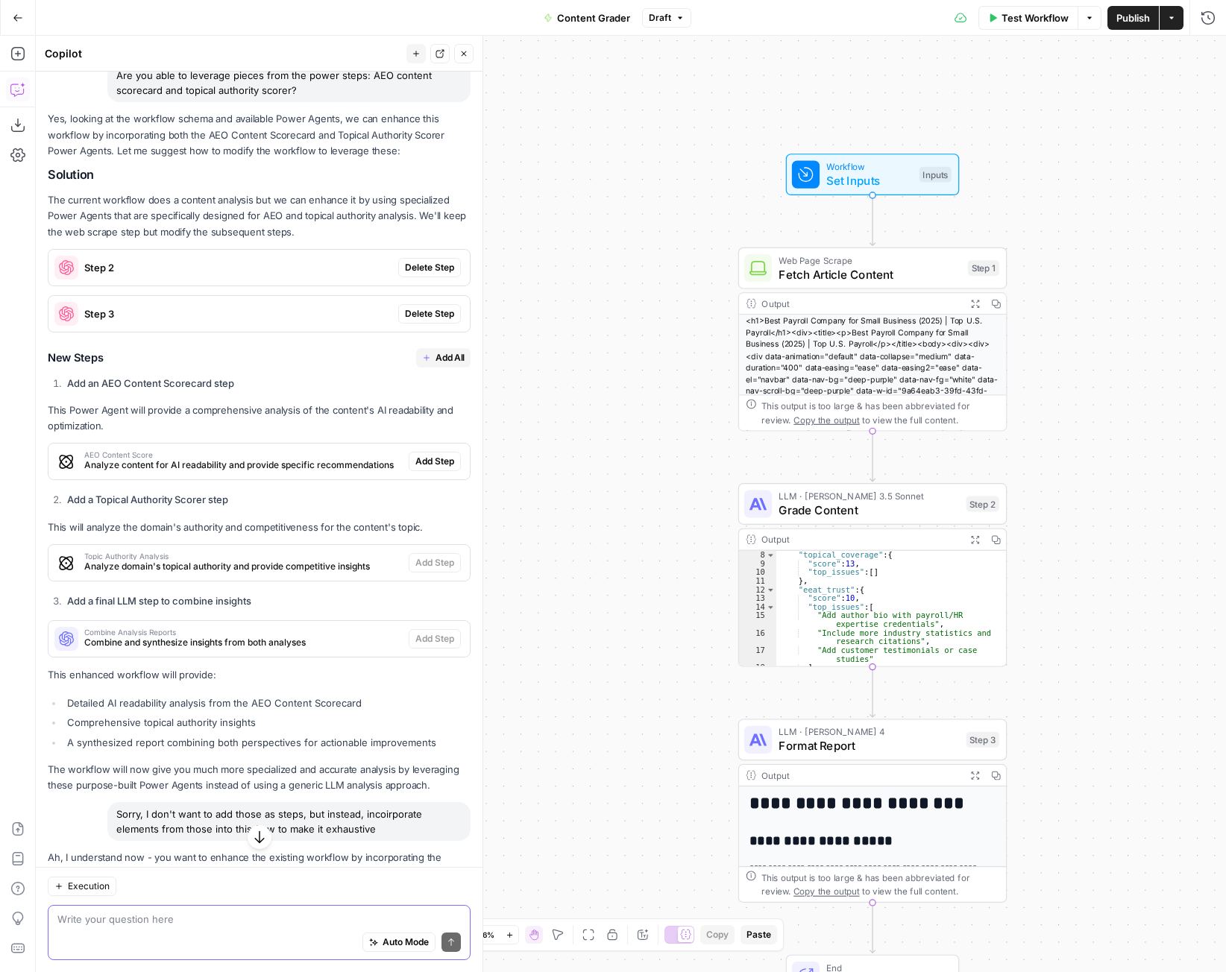
scroll to position [336, 0]
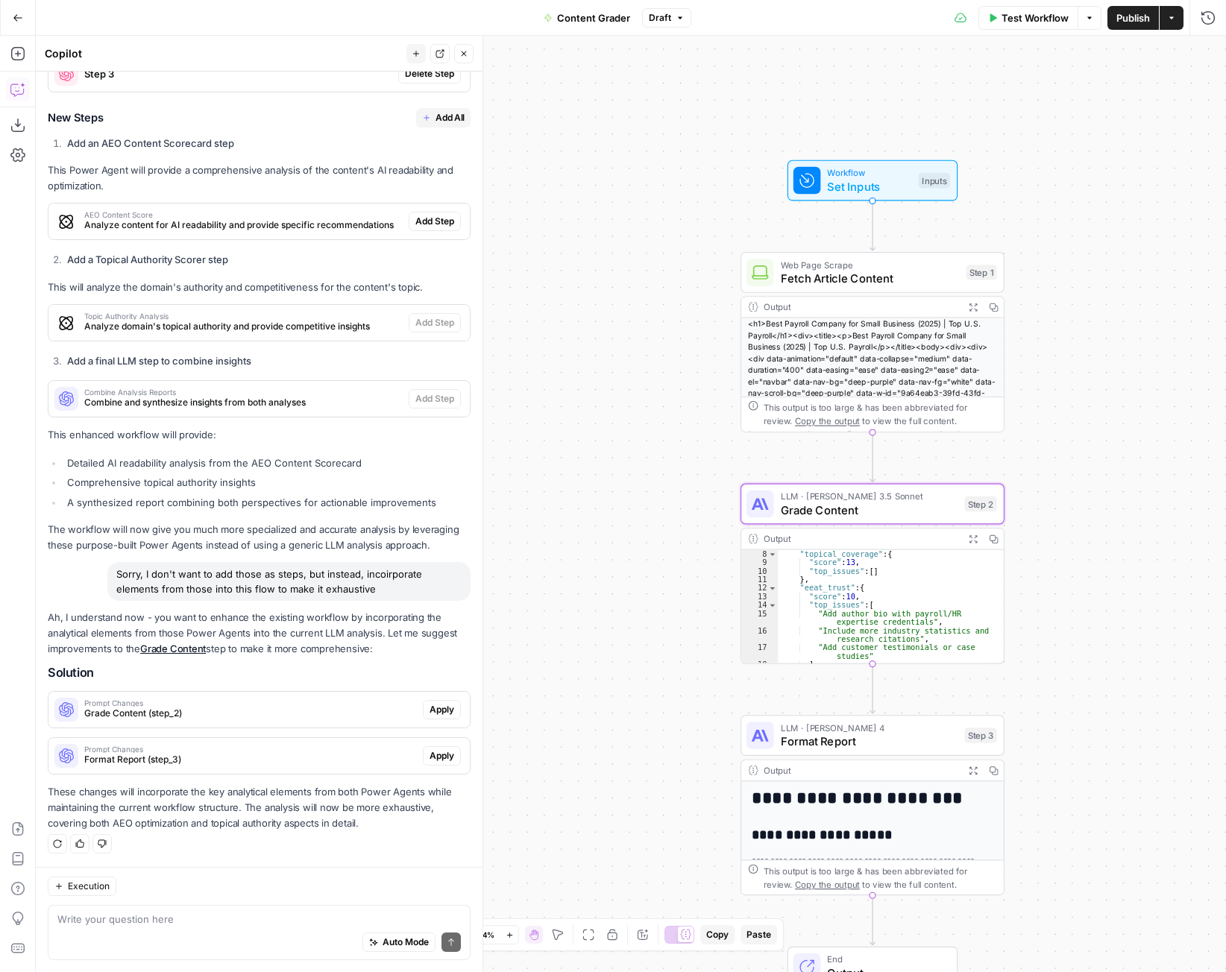
click at [256, 717] on span "Grade Content (step_2)" at bounding box center [250, 713] width 333 height 13
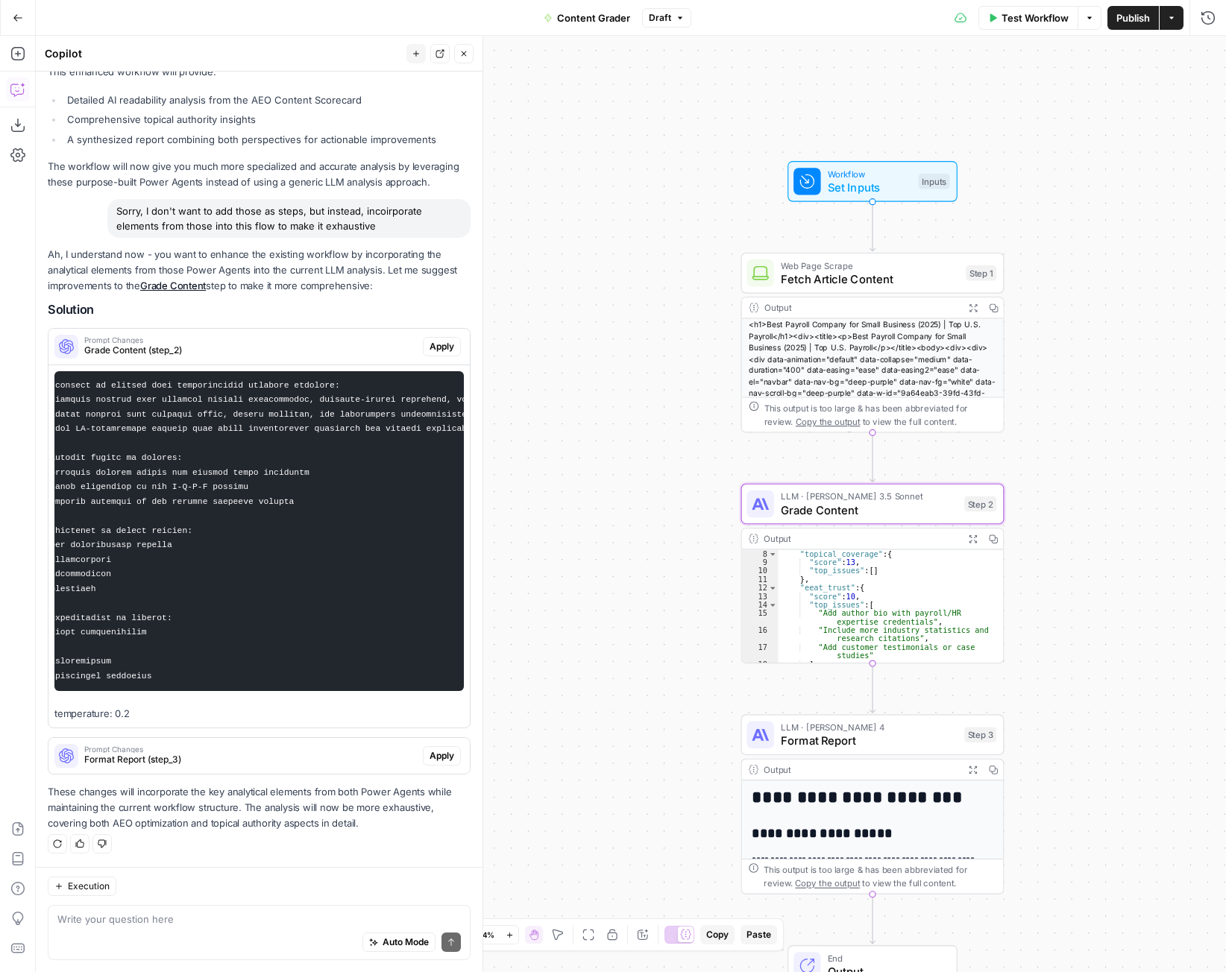
scroll to position [0, 232]
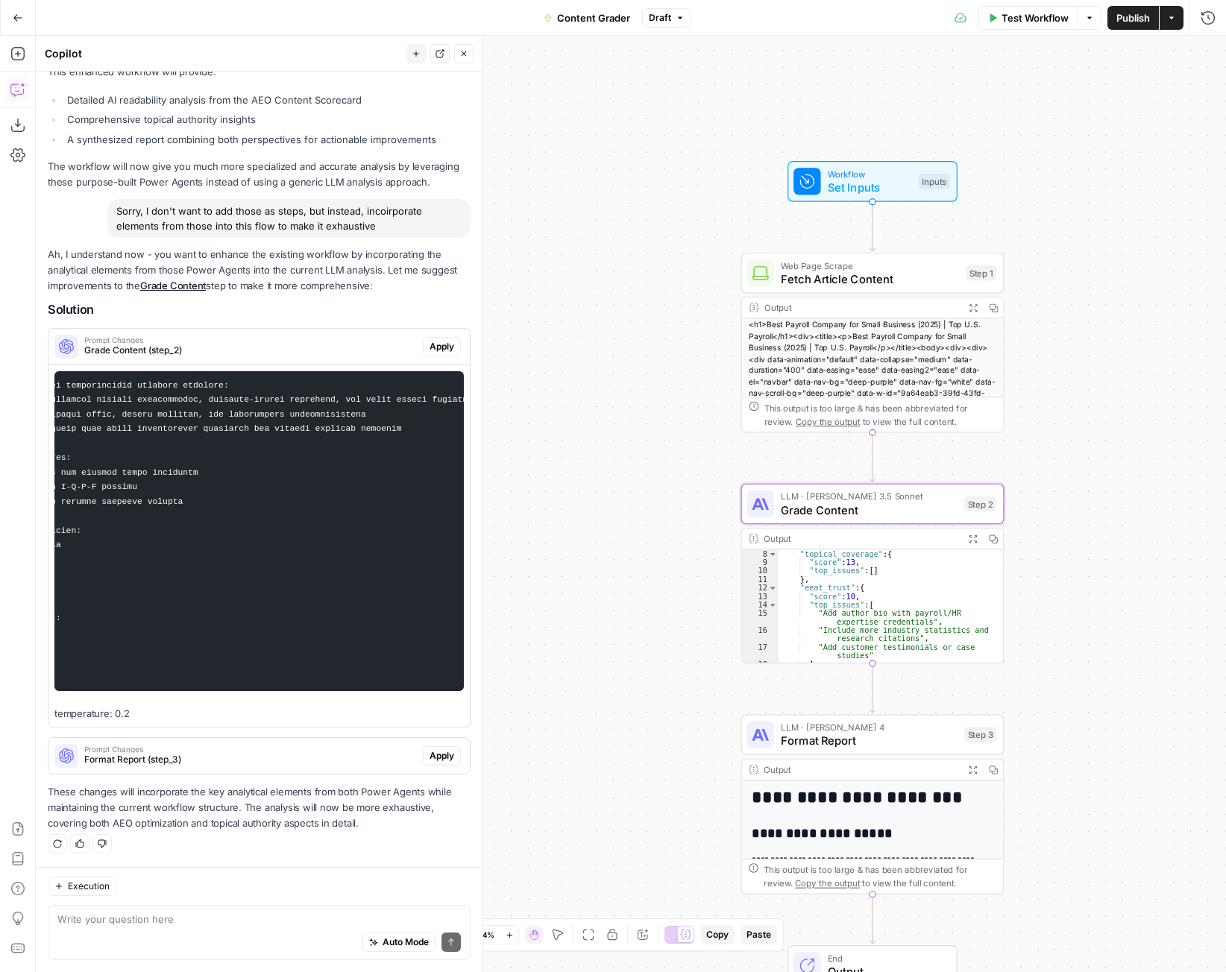
click at [430, 340] on span "Apply" at bounding box center [442, 346] width 25 height 13
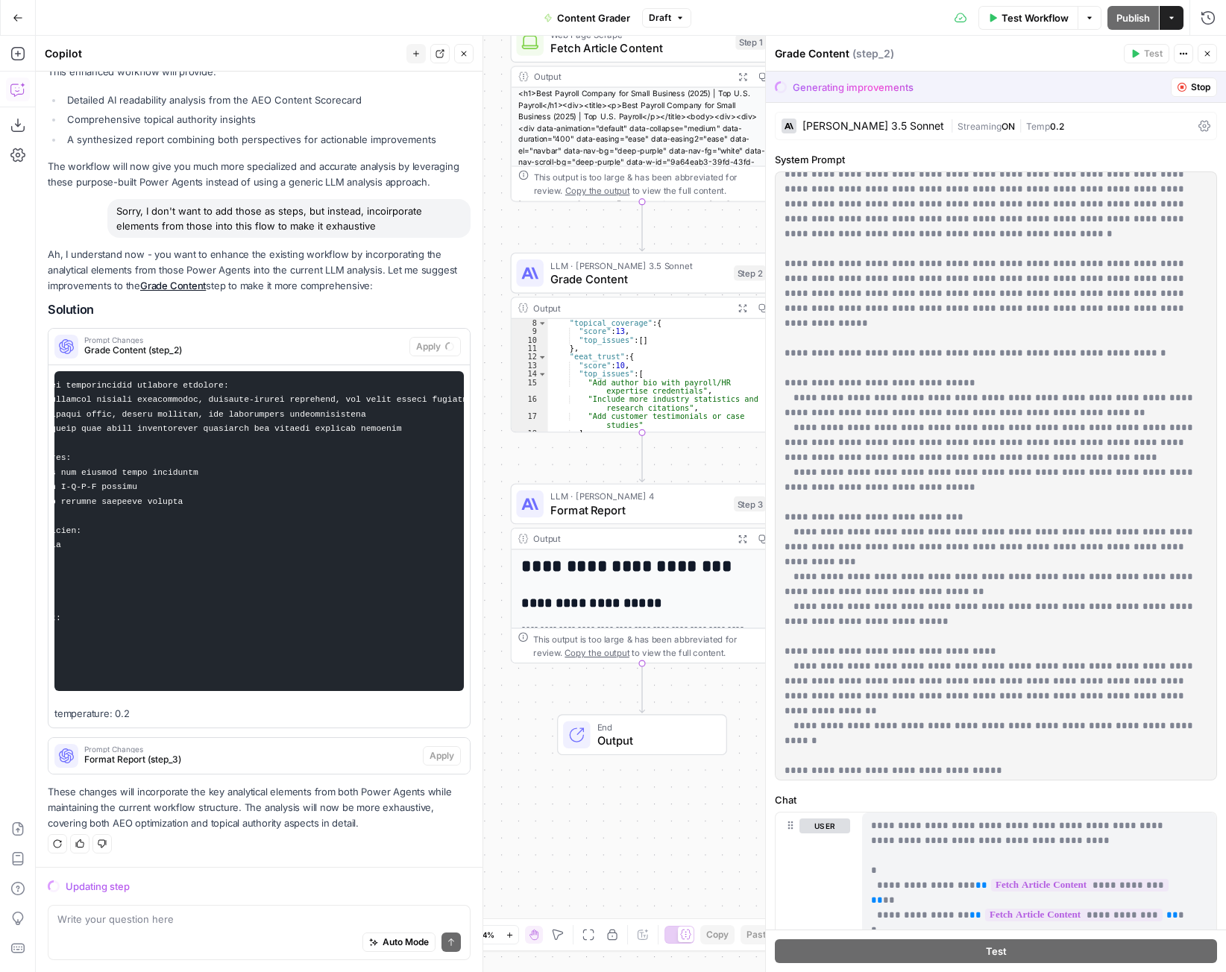
scroll to position [46, 0]
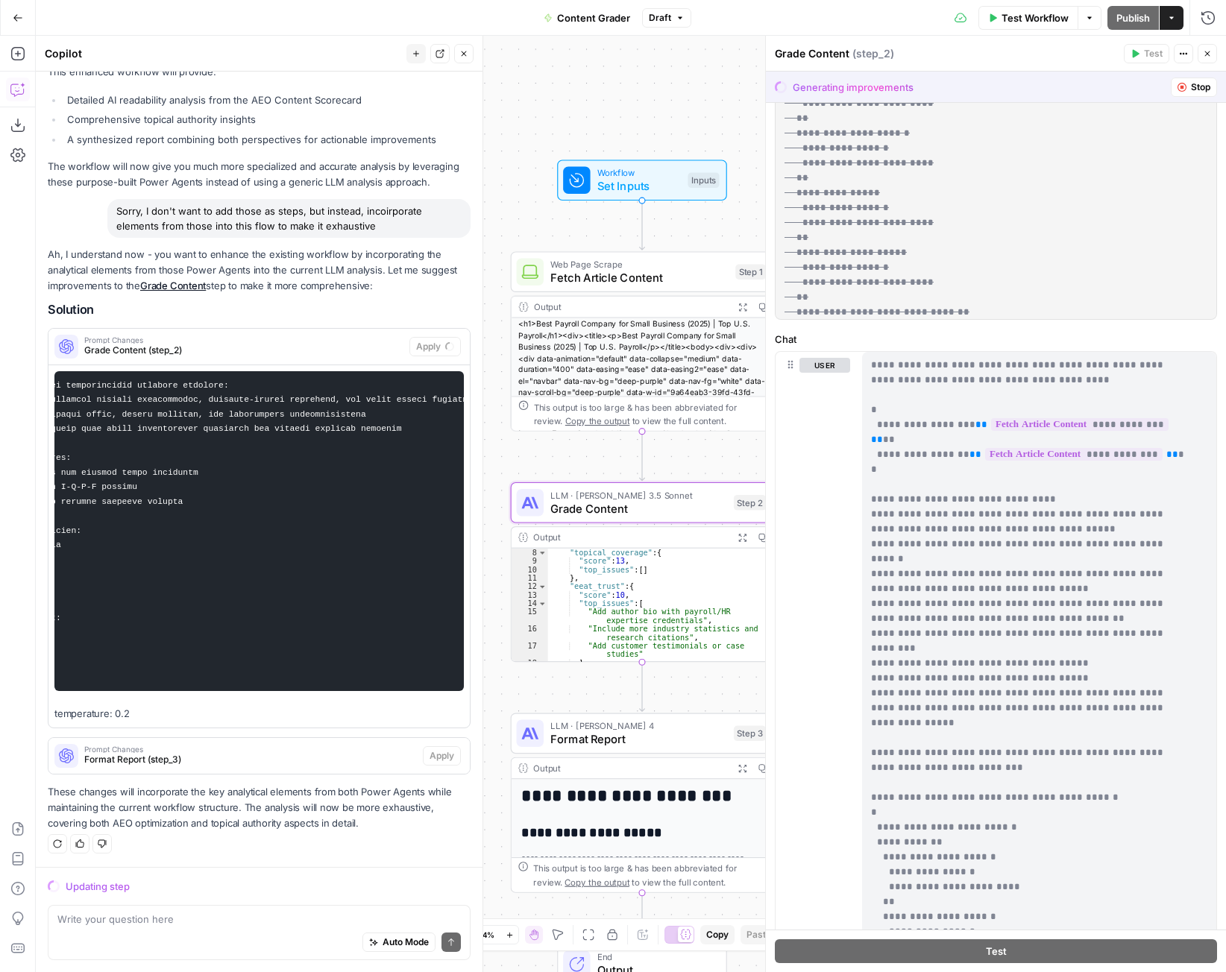
scroll to position [4, 0]
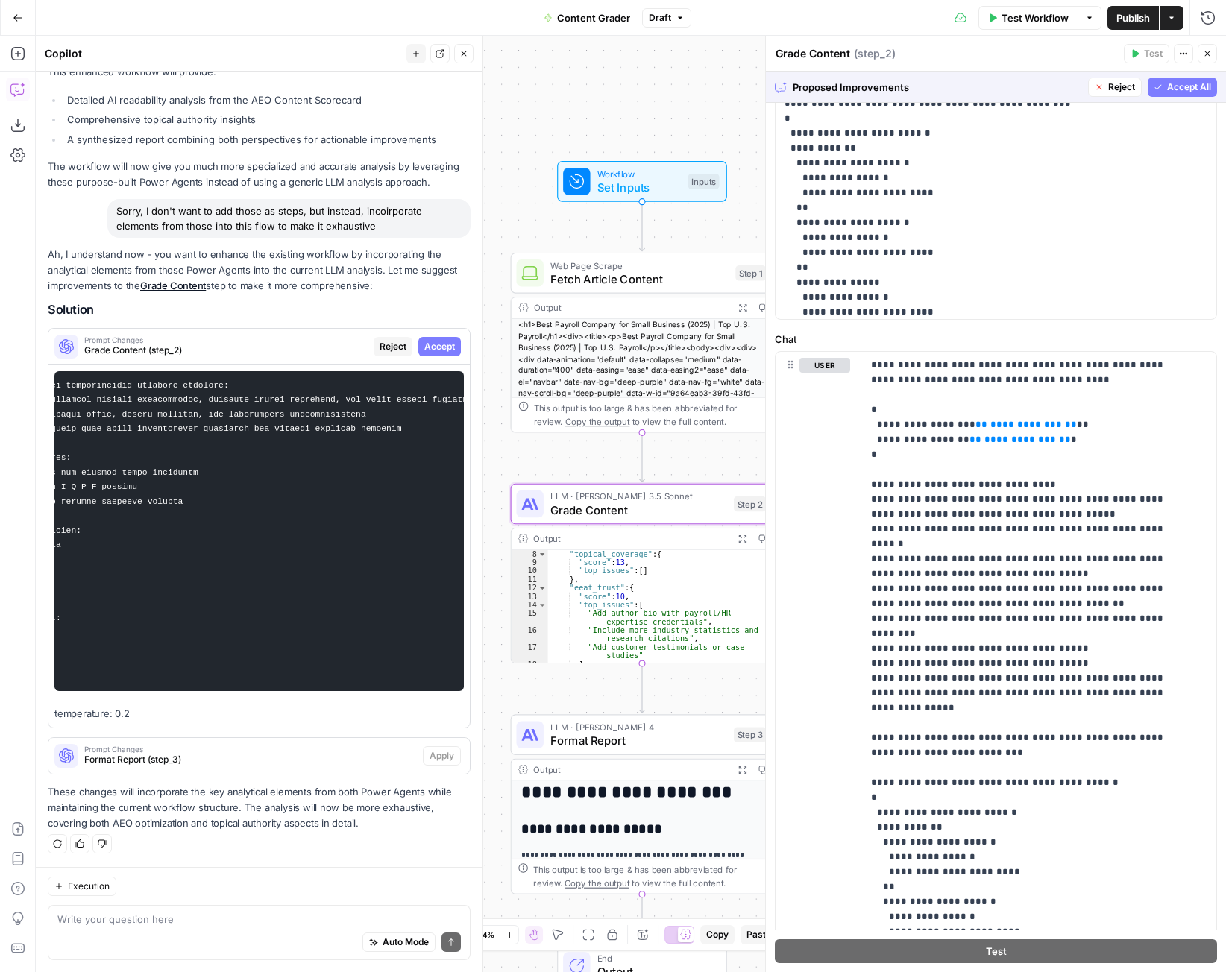
click at [429, 340] on span "Accept" at bounding box center [439, 346] width 31 height 13
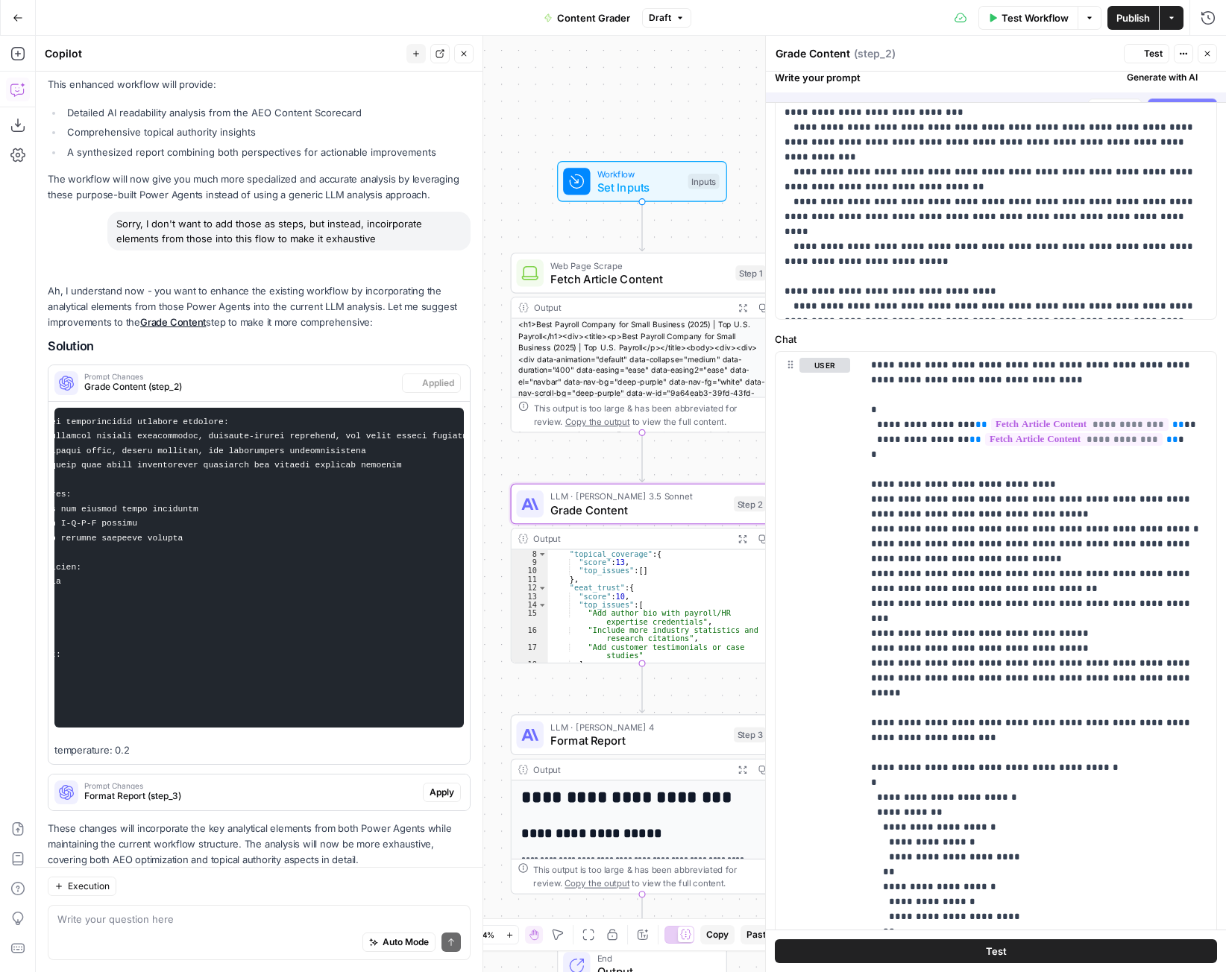
scroll to position [0, 0]
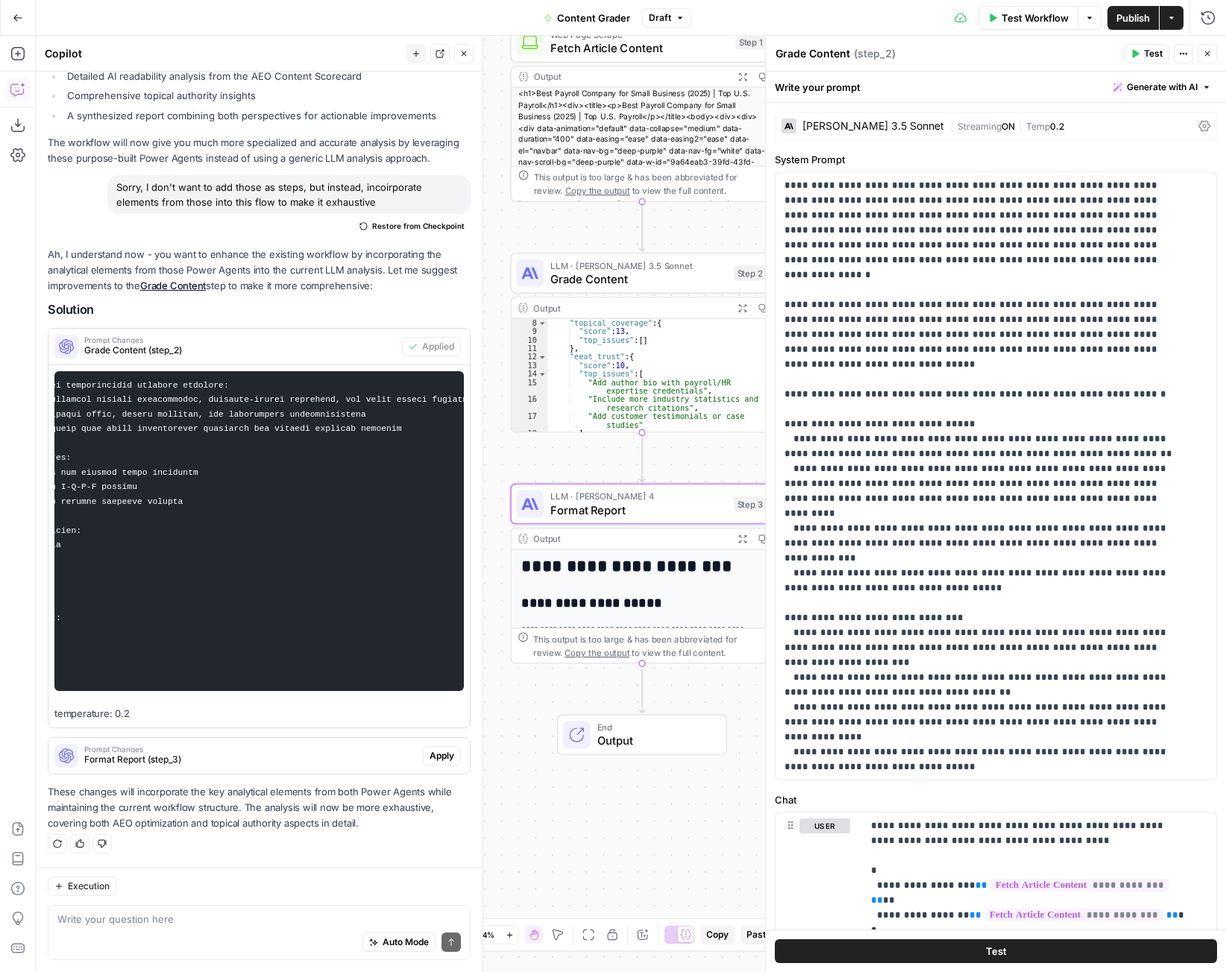
click at [430, 753] on span "Apply" at bounding box center [442, 755] width 25 height 13
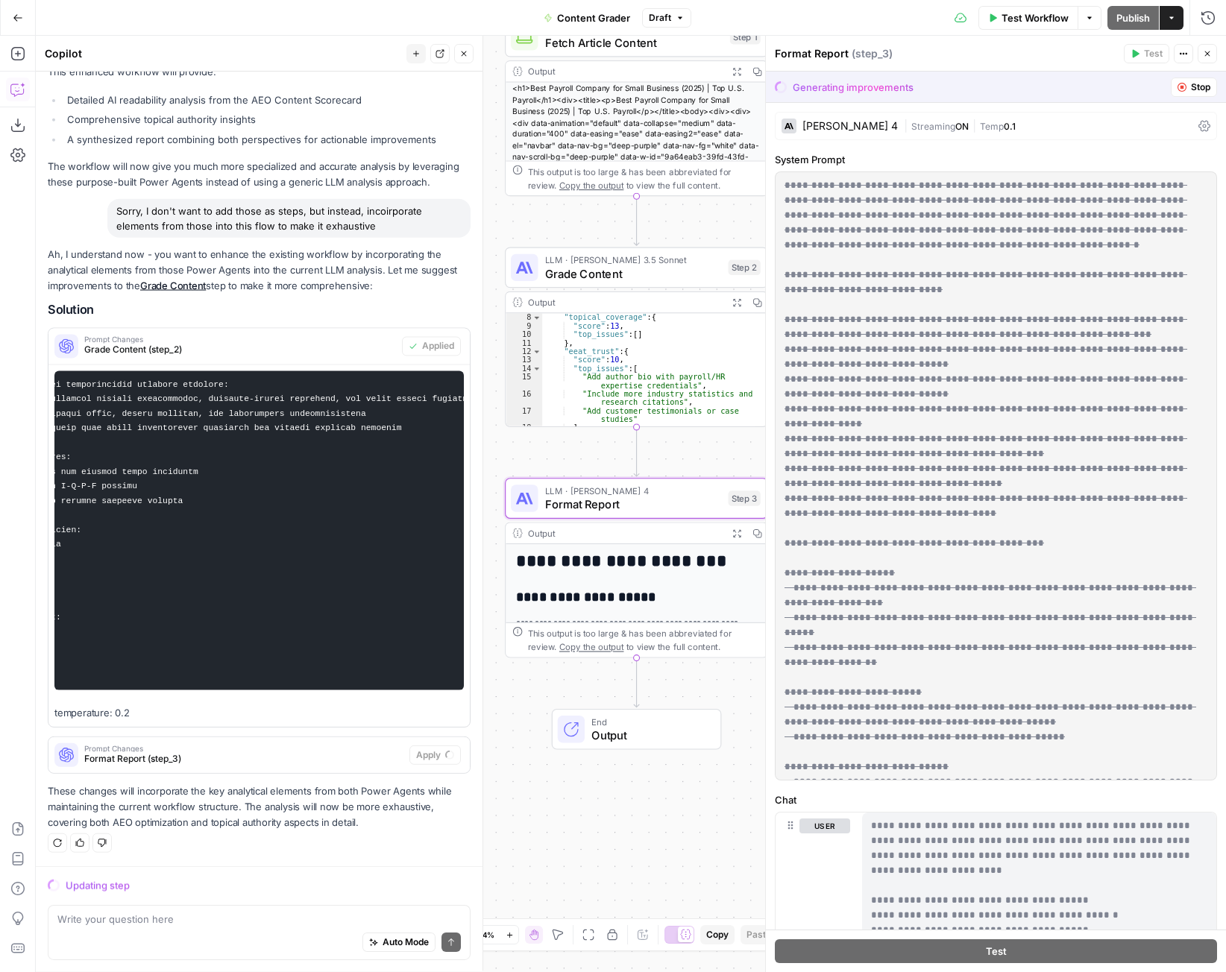
scroll to position [710, 0]
click at [167, 920] on textarea at bounding box center [258, 919] width 403 height 15
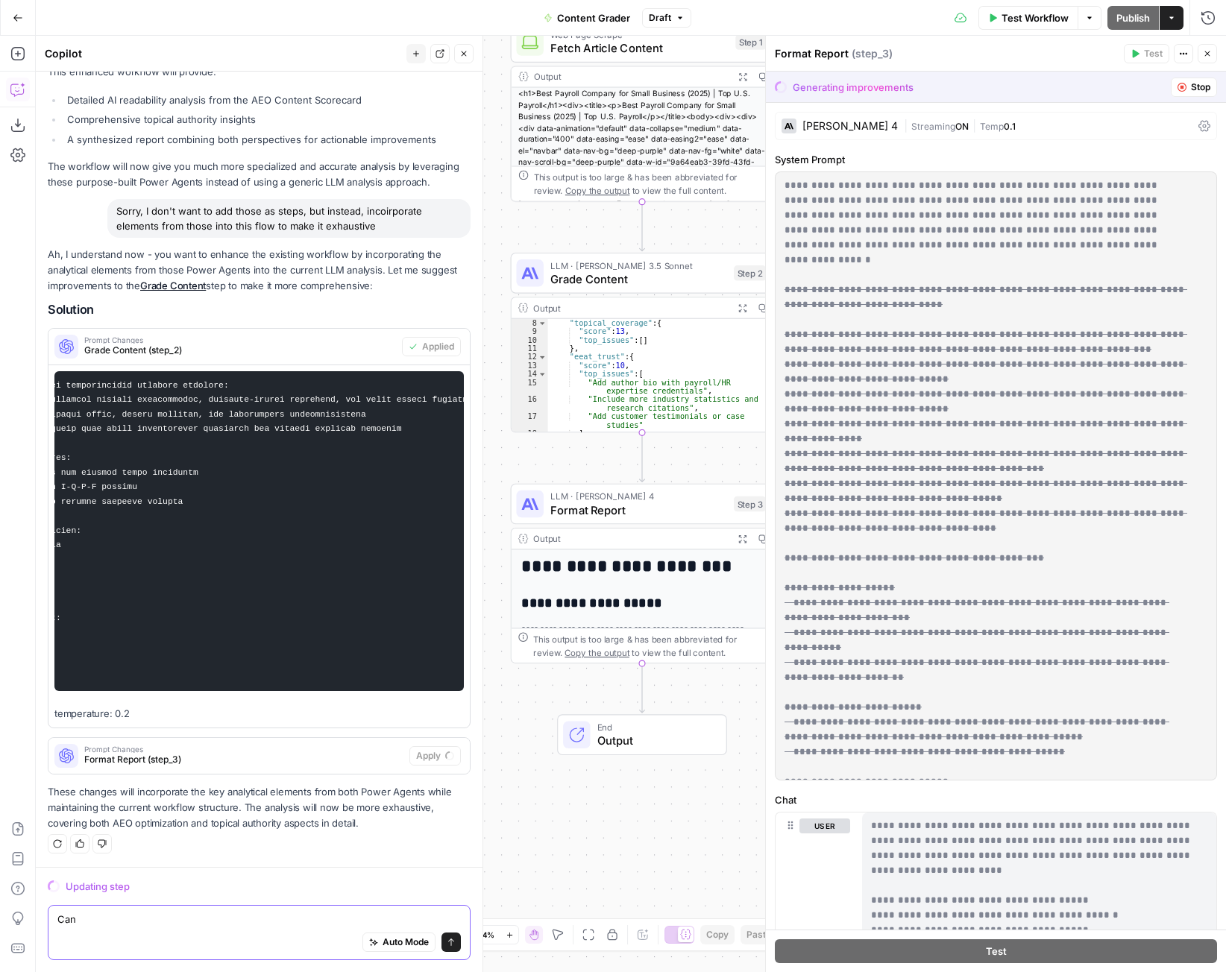
click at [125, 915] on textarea "Can" at bounding box center [258, 919] width 403 height 15
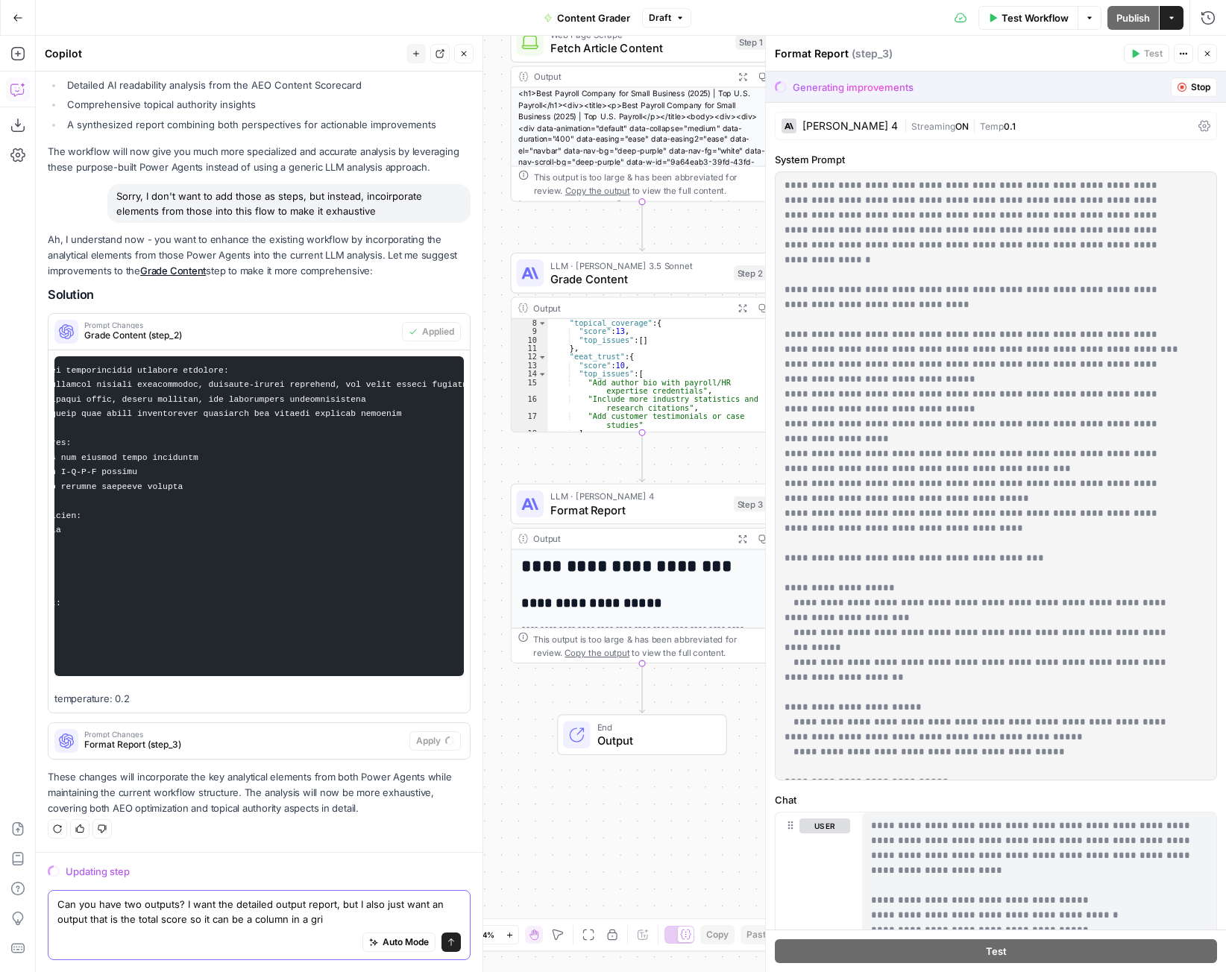
type textarea "Can you have two outputs? I want the detailed output report, but I also just wa…"
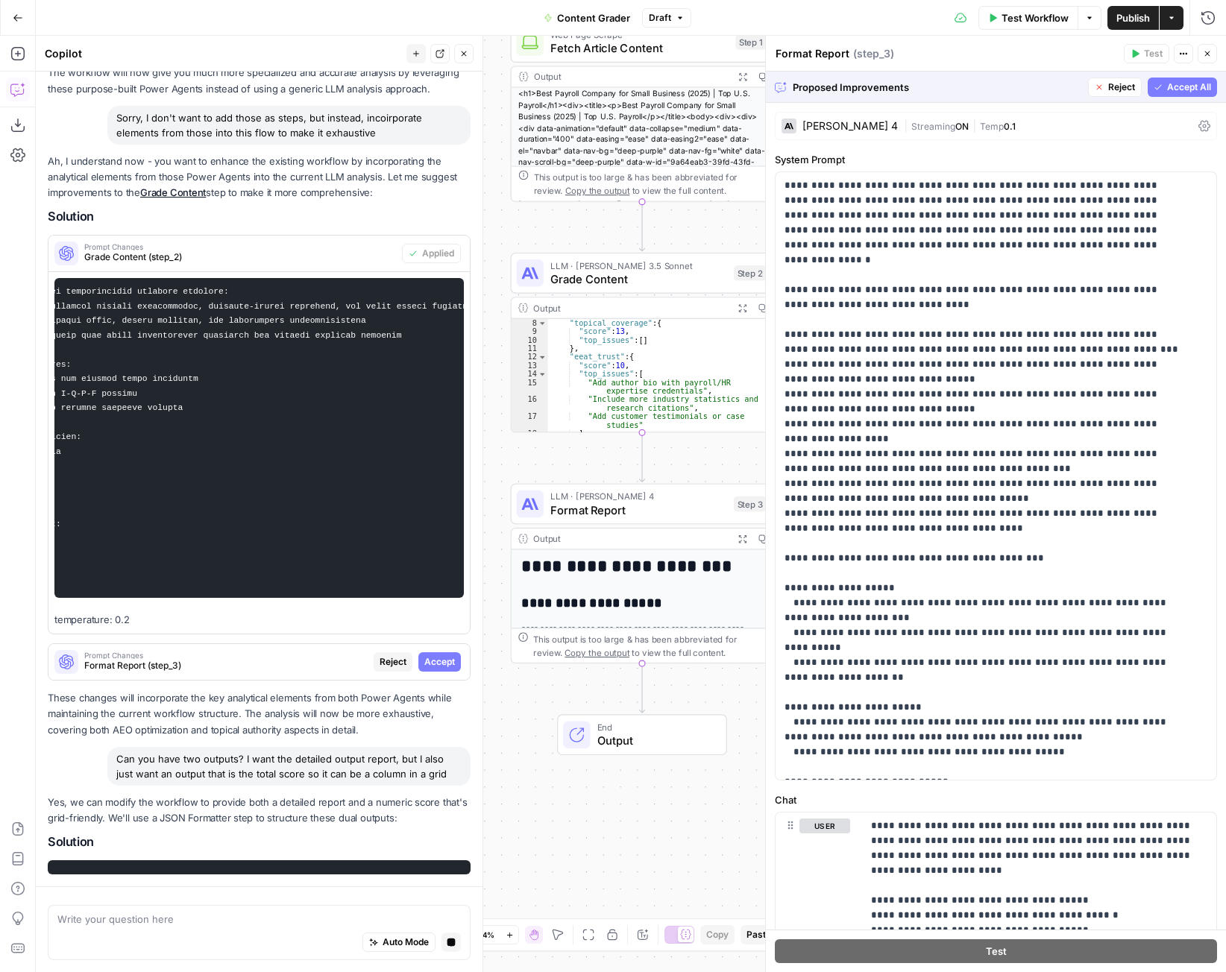
scroll to position [863, 0]
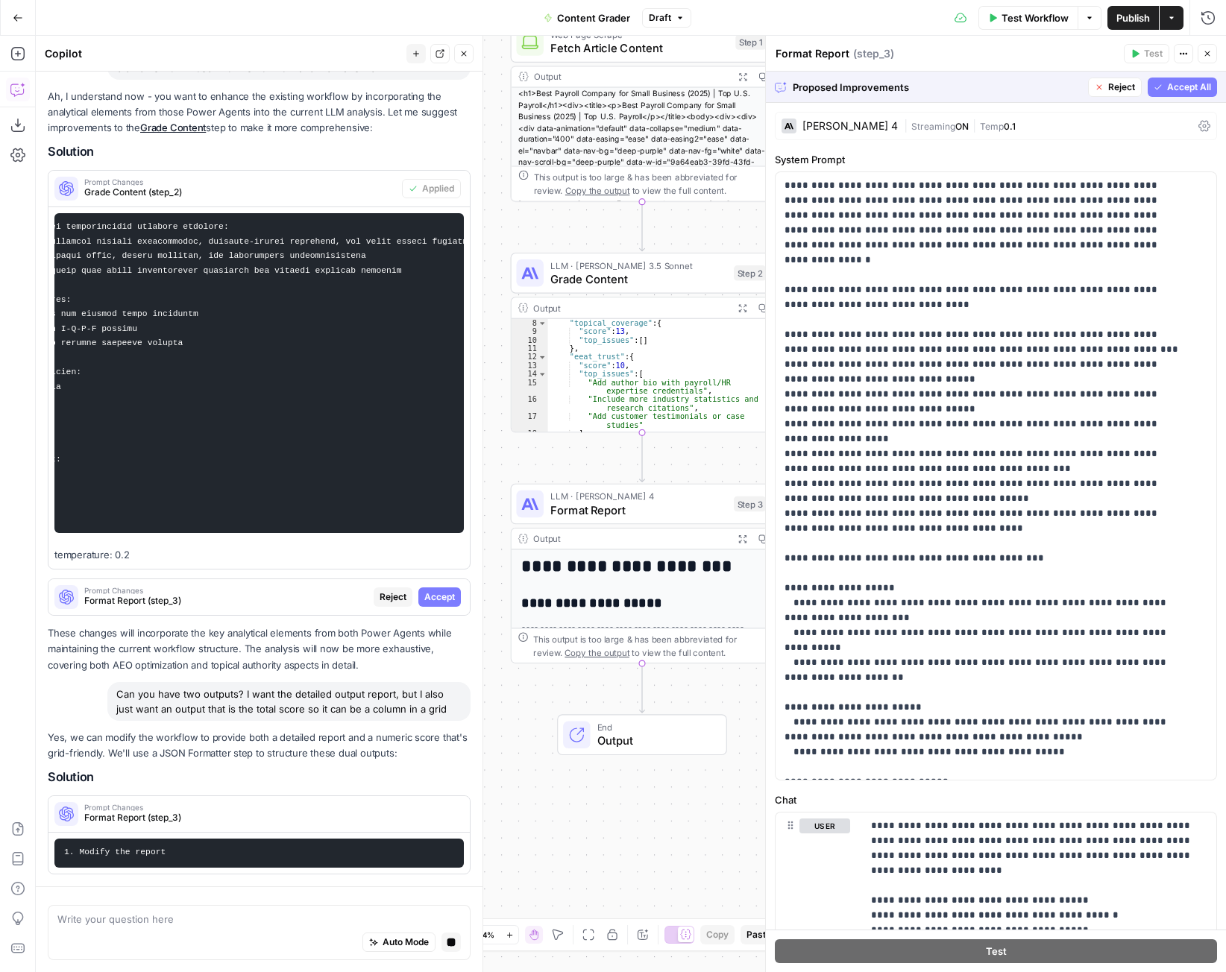
click at [1167, 89] on span "Accept All" at bounding box center [1189, 87] width 44 height 13
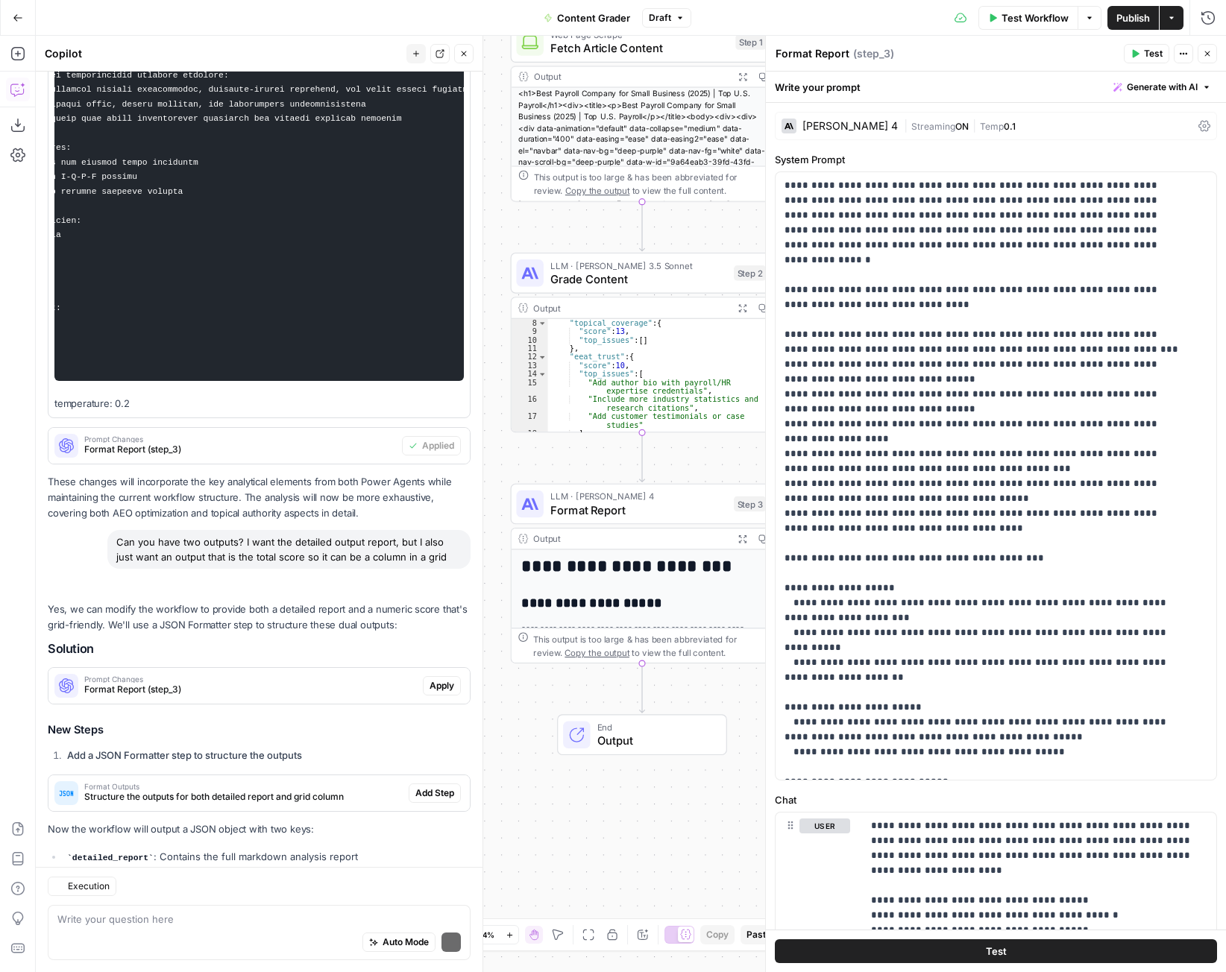
scroll to position [1183, 0]
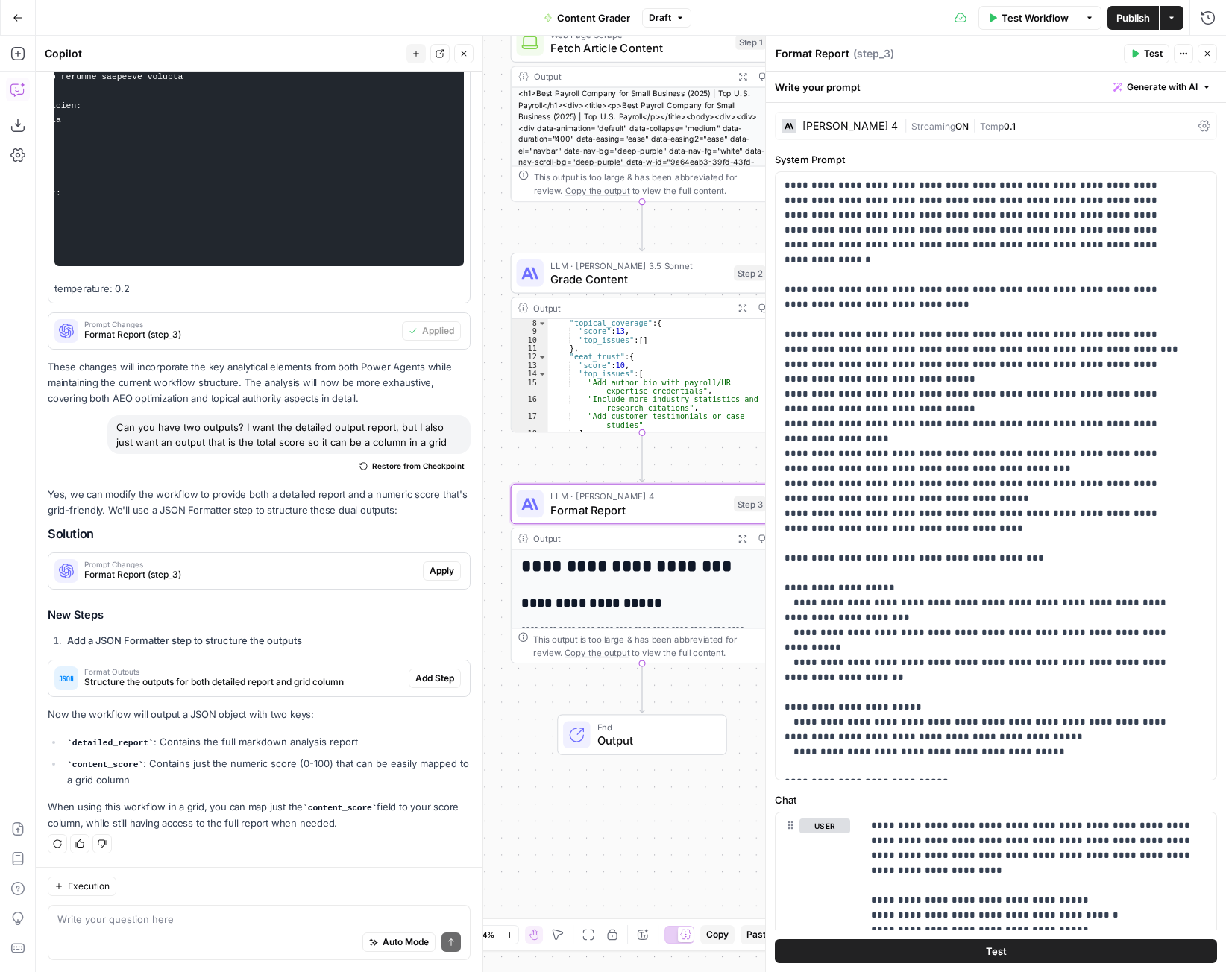
click at [435, 570] on span "Apply" at bounding box center [442, 570] width 25 height 13
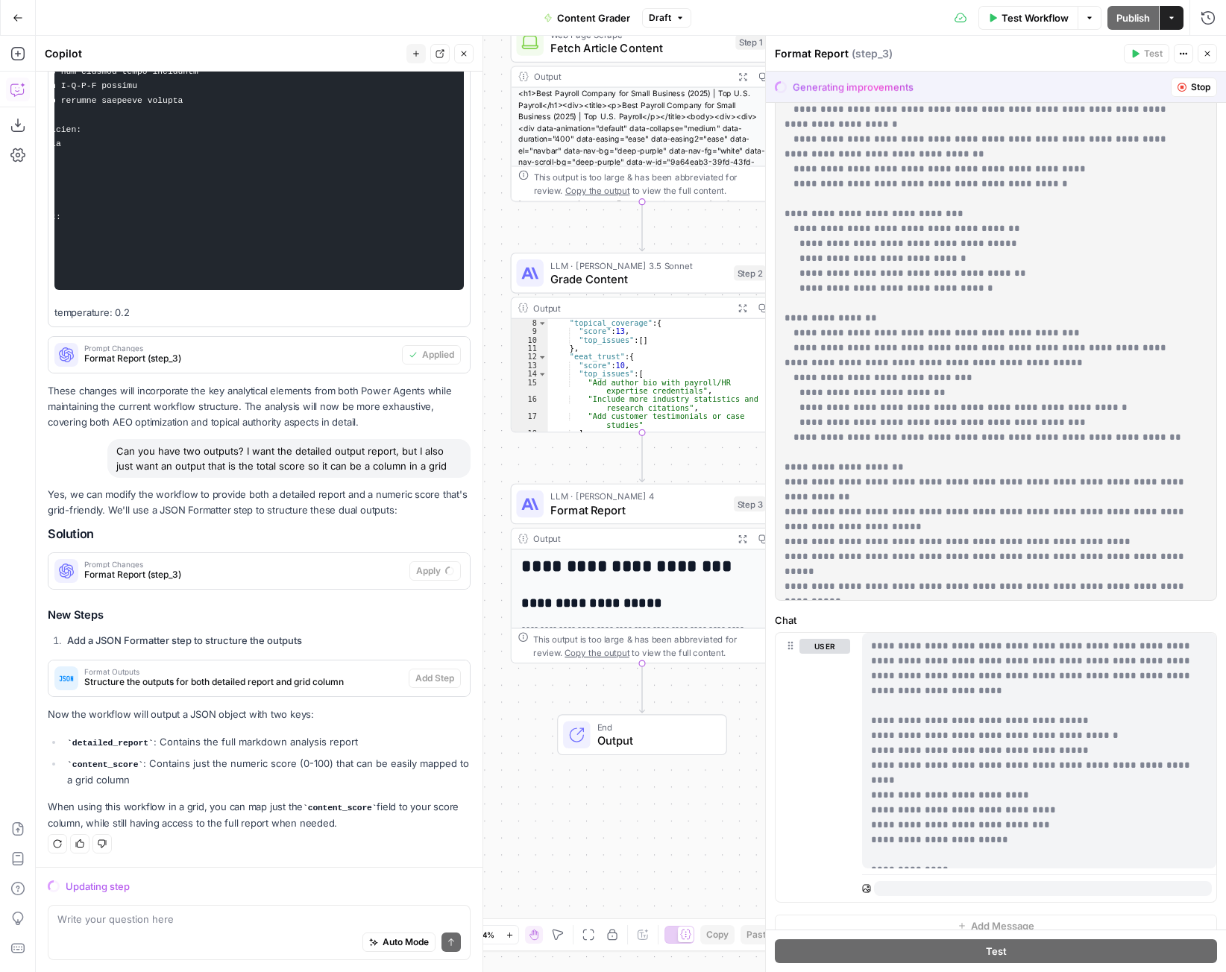
scroll to position [196, 0]
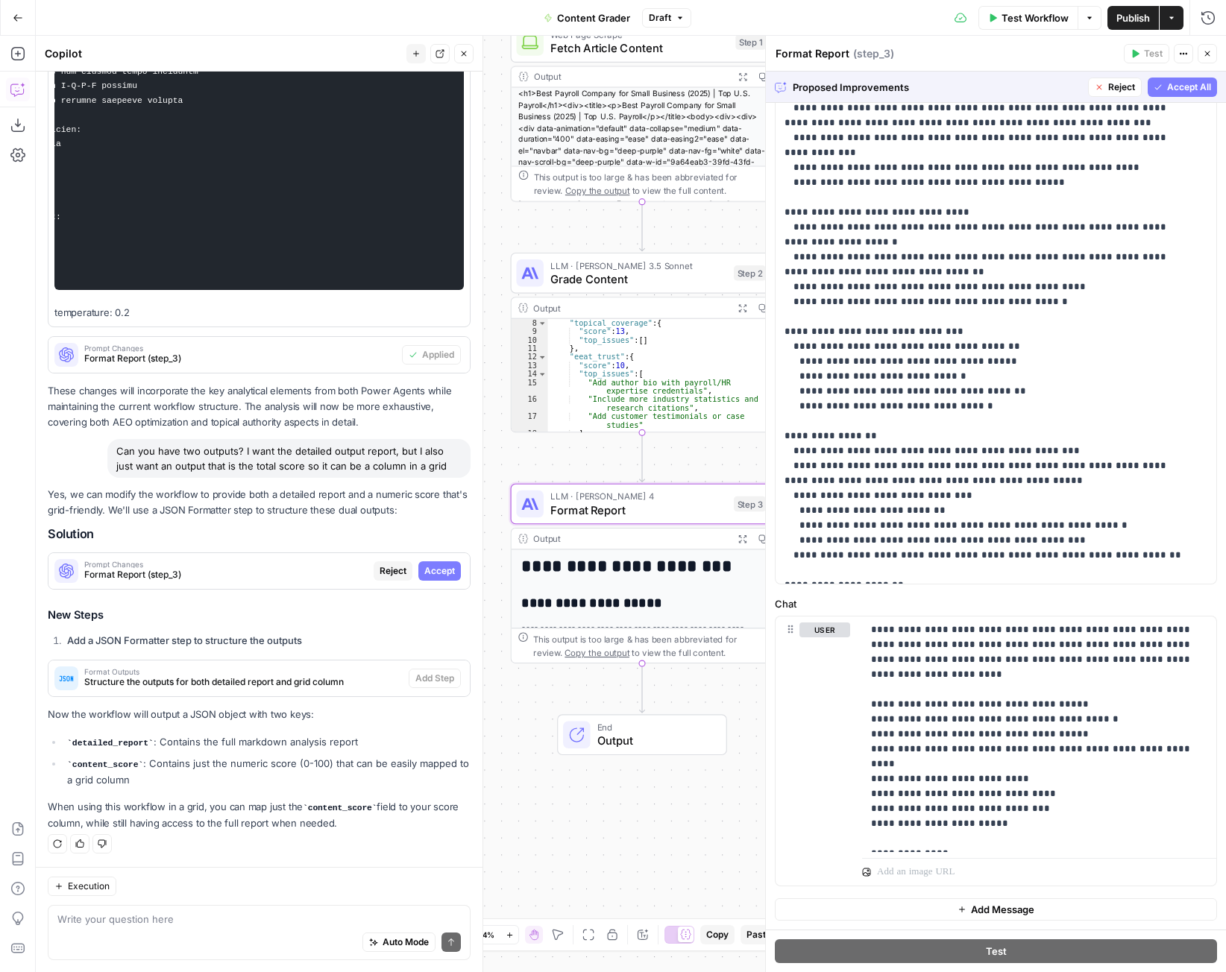
click at [427, 567] on span "Accept" at bounding box center [439, 570] width 31 height 13
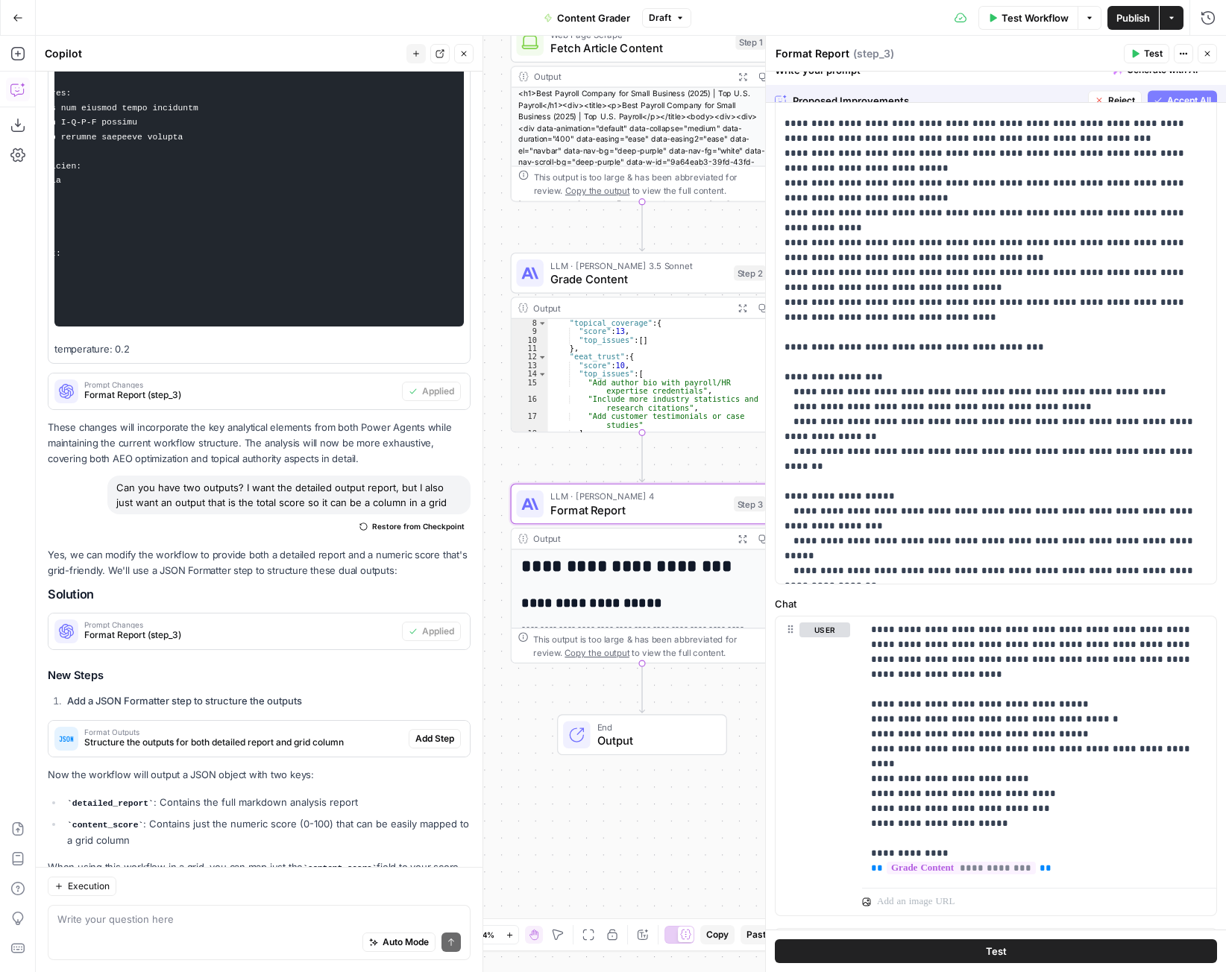
scroll to position [0, 0]
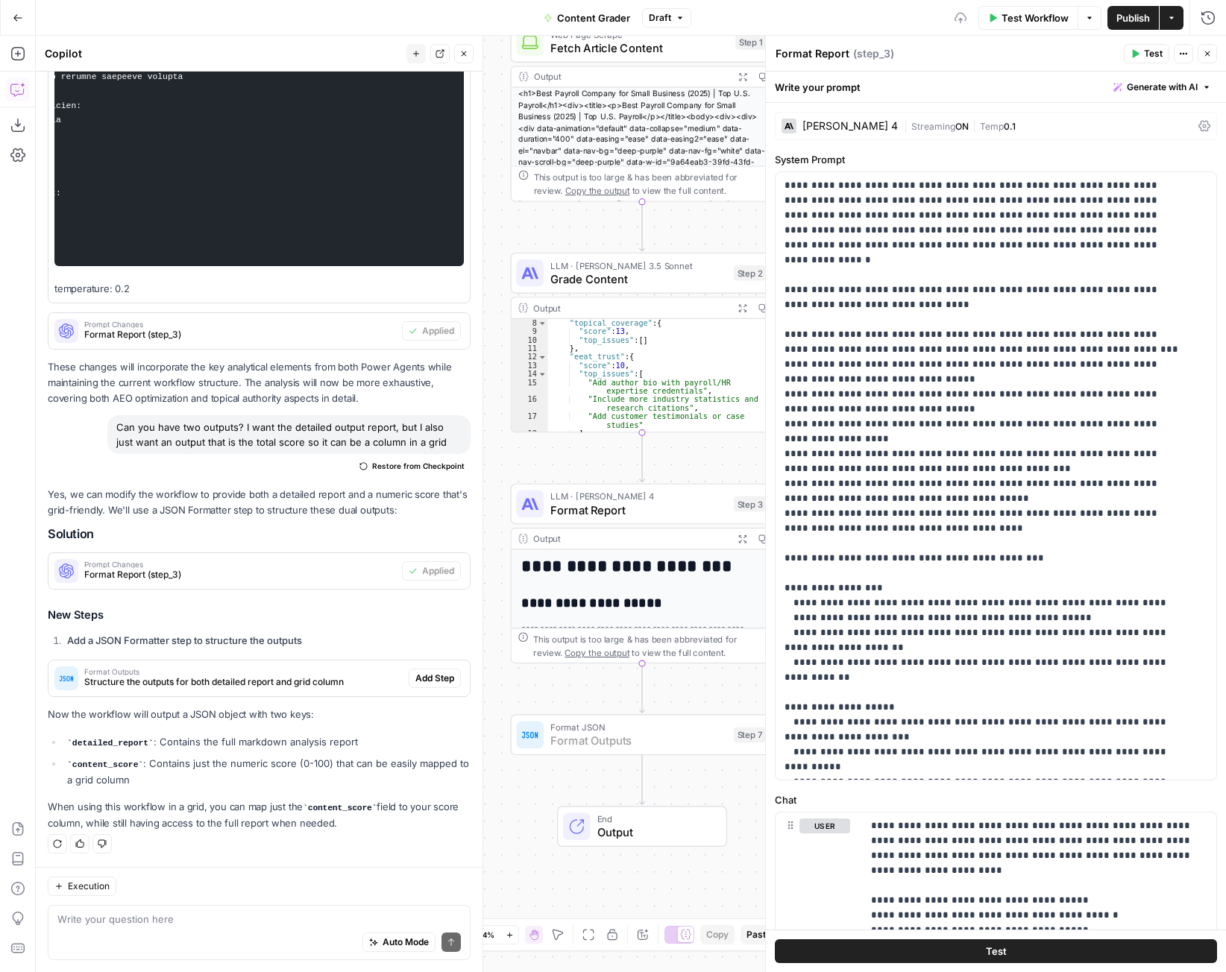
click at [419, 681] on span "Add Step" at bounding box center [434, 678] width 39 height 13
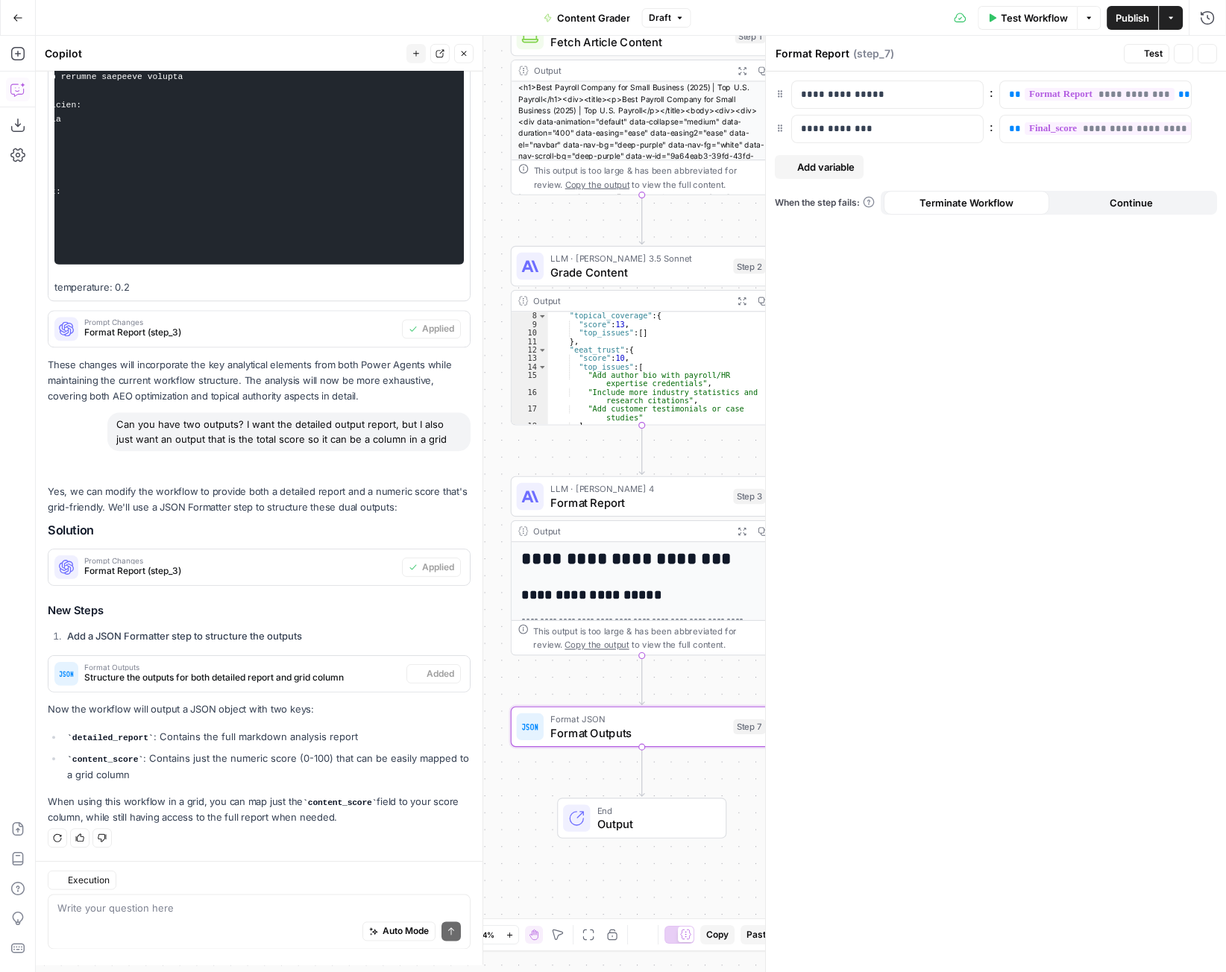
type textarea "Format Outputs"
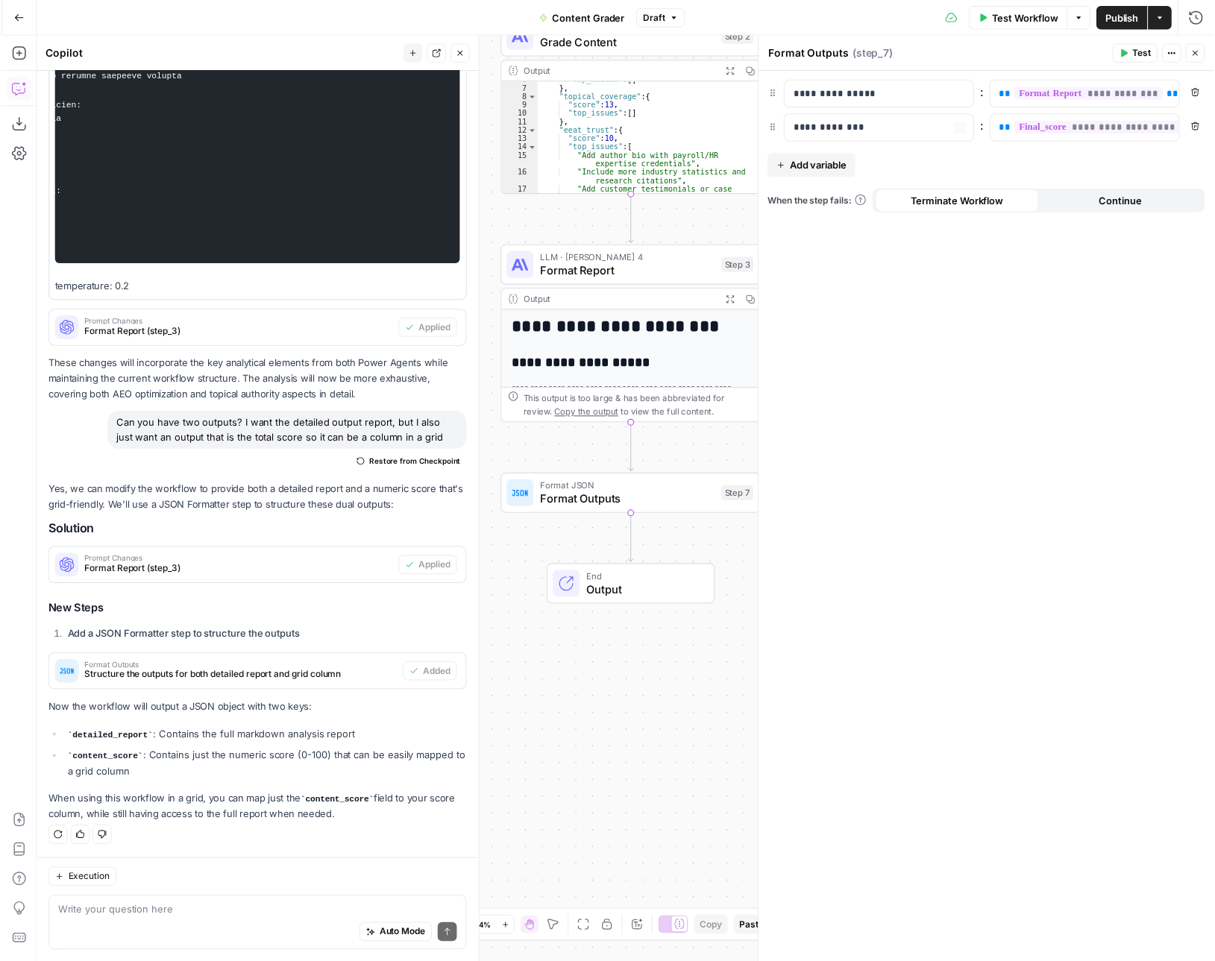
scroll to position [50, 0]
click at [1041, 14] on span "Test Workflow" at bounding box center [1034, 17] width 67 height 15
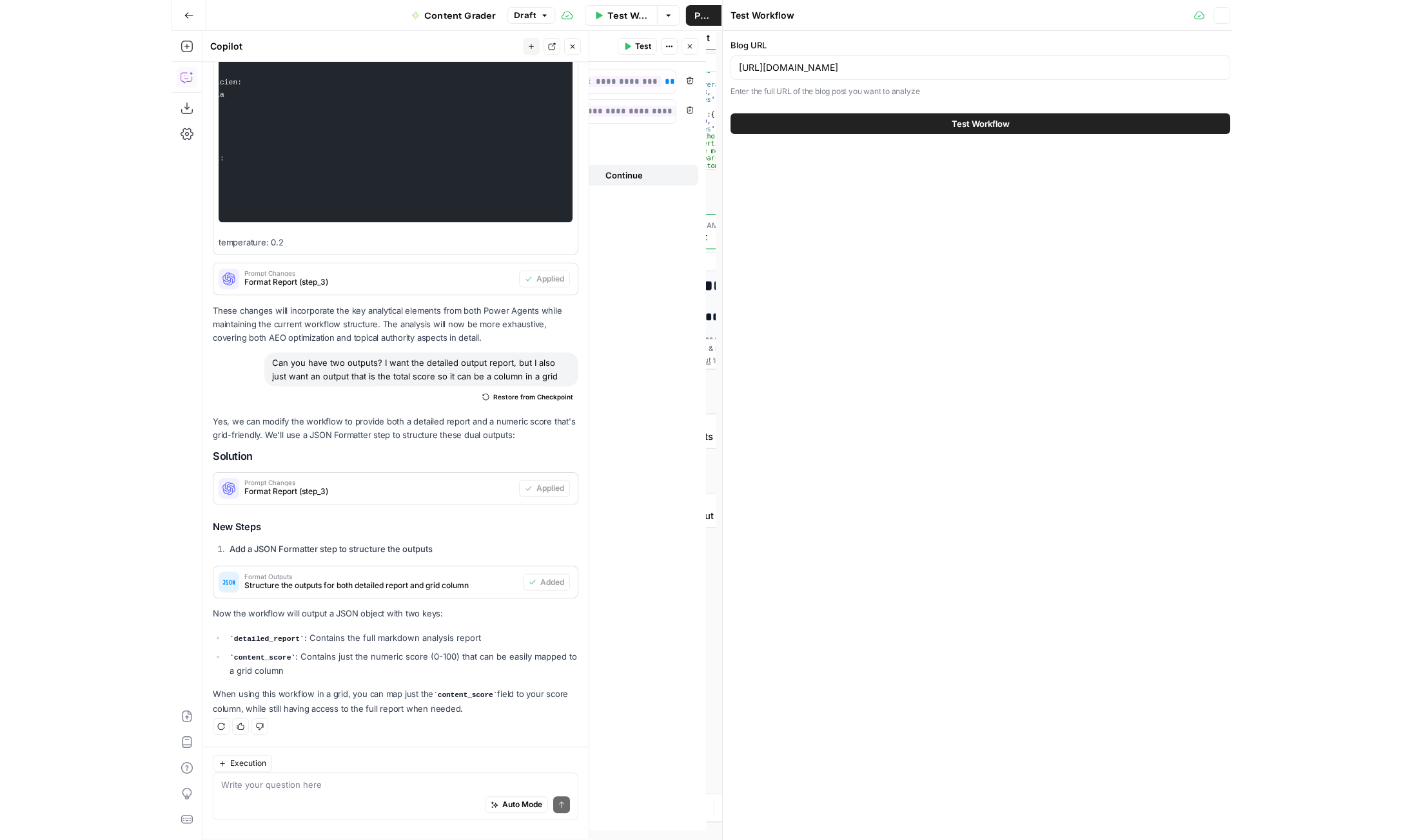
scroll to position [1022, 0]
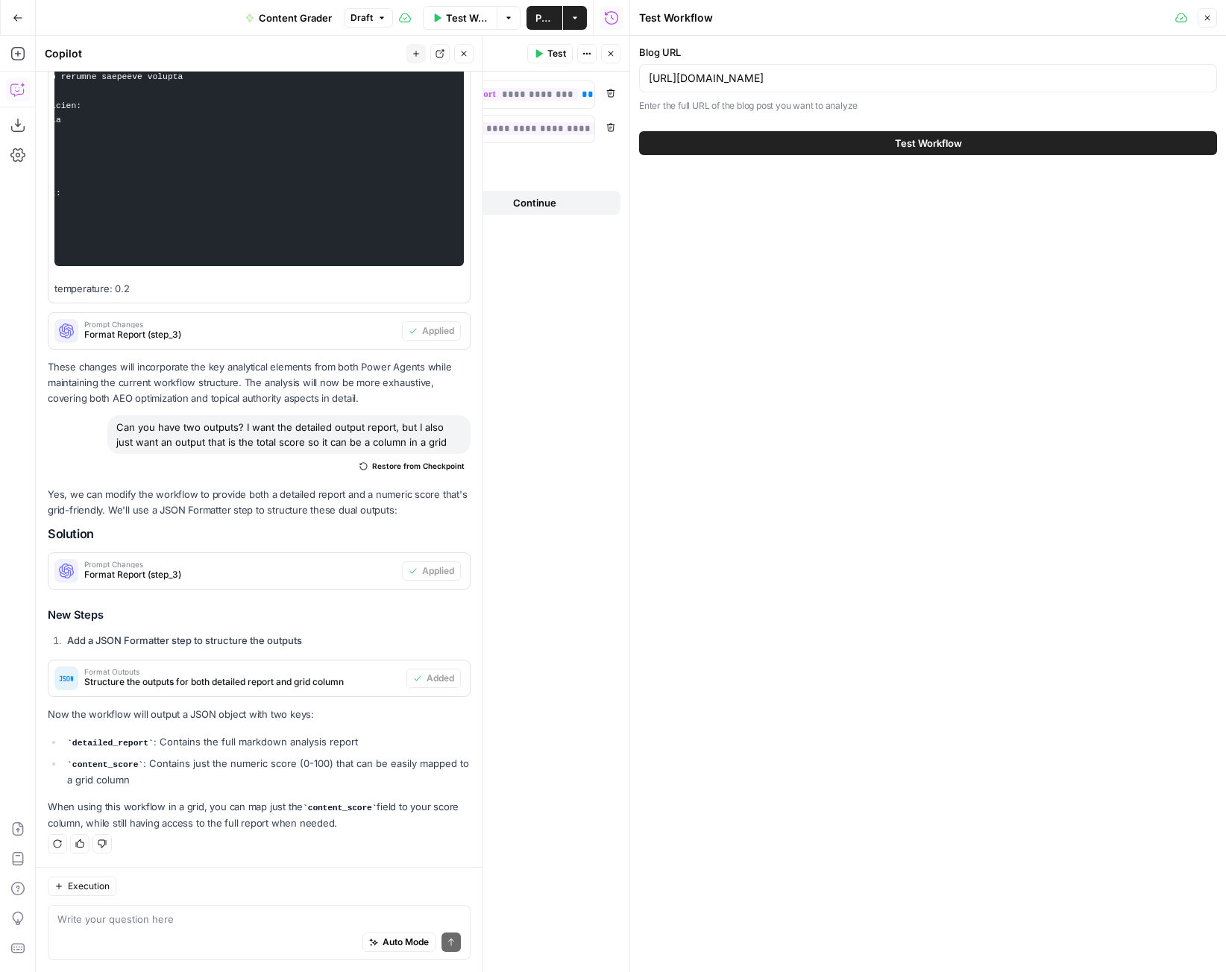
click at [893, 141] on button "Test Workflow" at bounding box center [928, 143] width 578 height 24
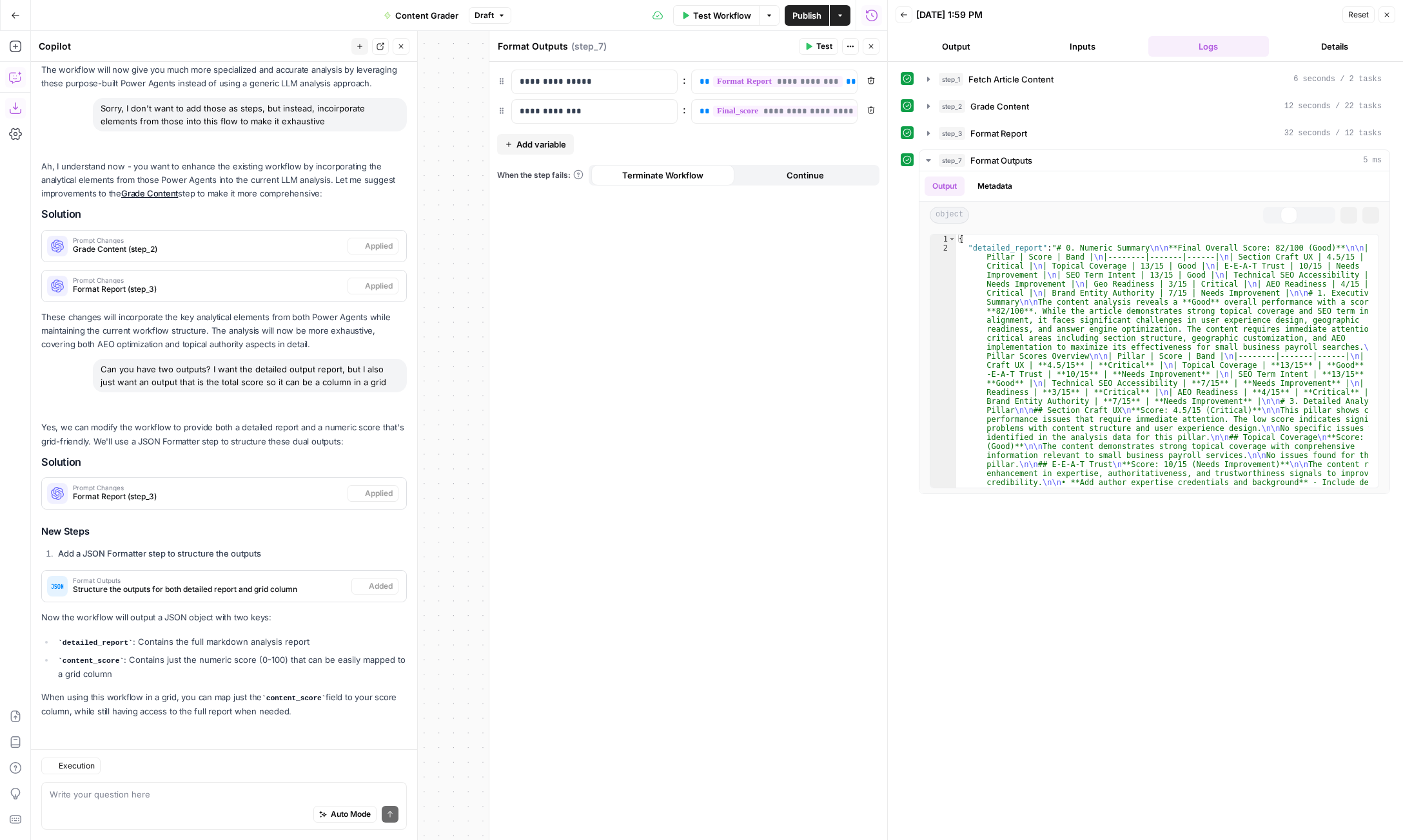
scroll to position [698, 0]
click at [929, 162] on icon "button" at bounding box center [928, 161] width 10 height 10
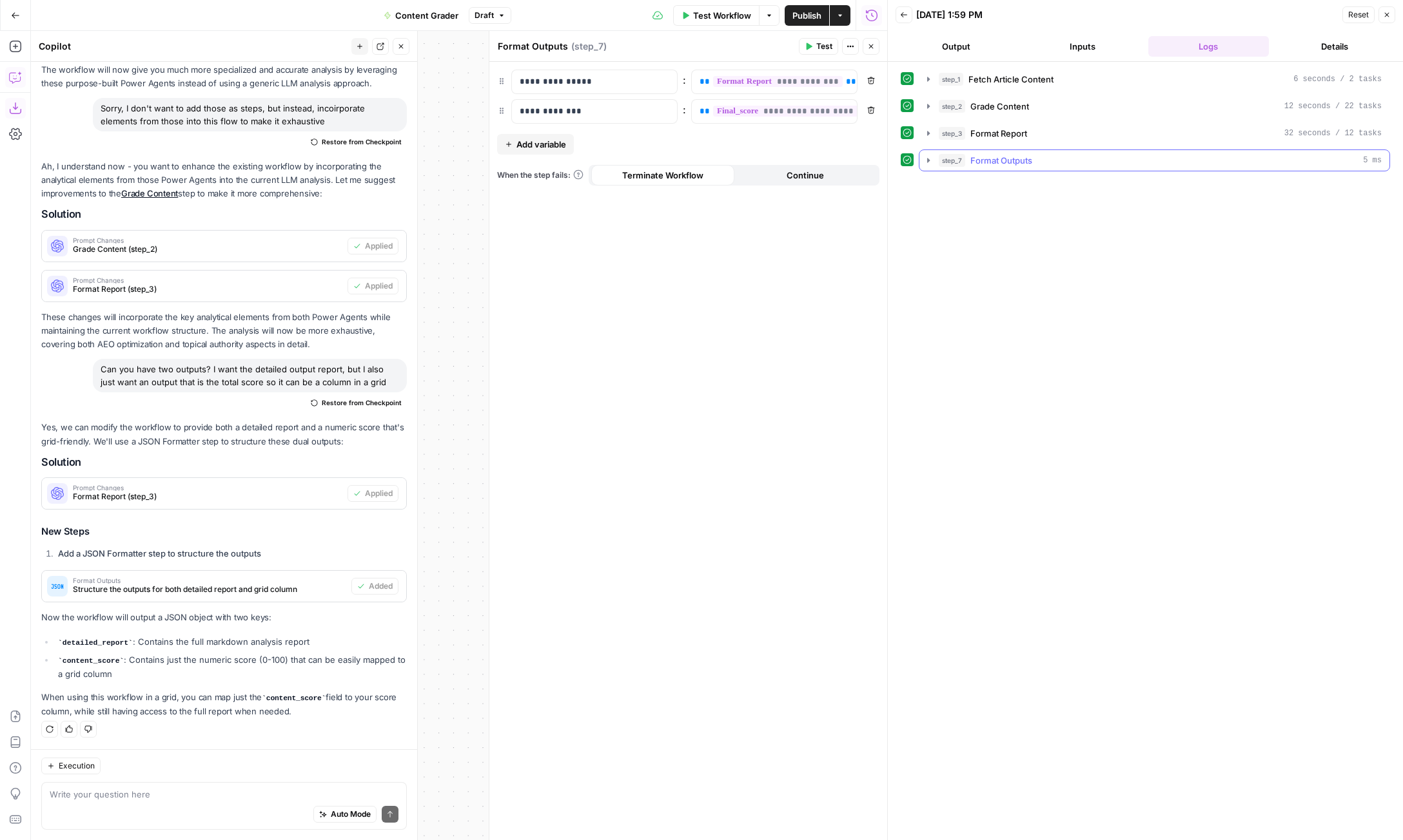
click at [934, 160] on button "step_7 Format Outputs 5 ms" at bounding box center [1154, 161] width 470 height 21
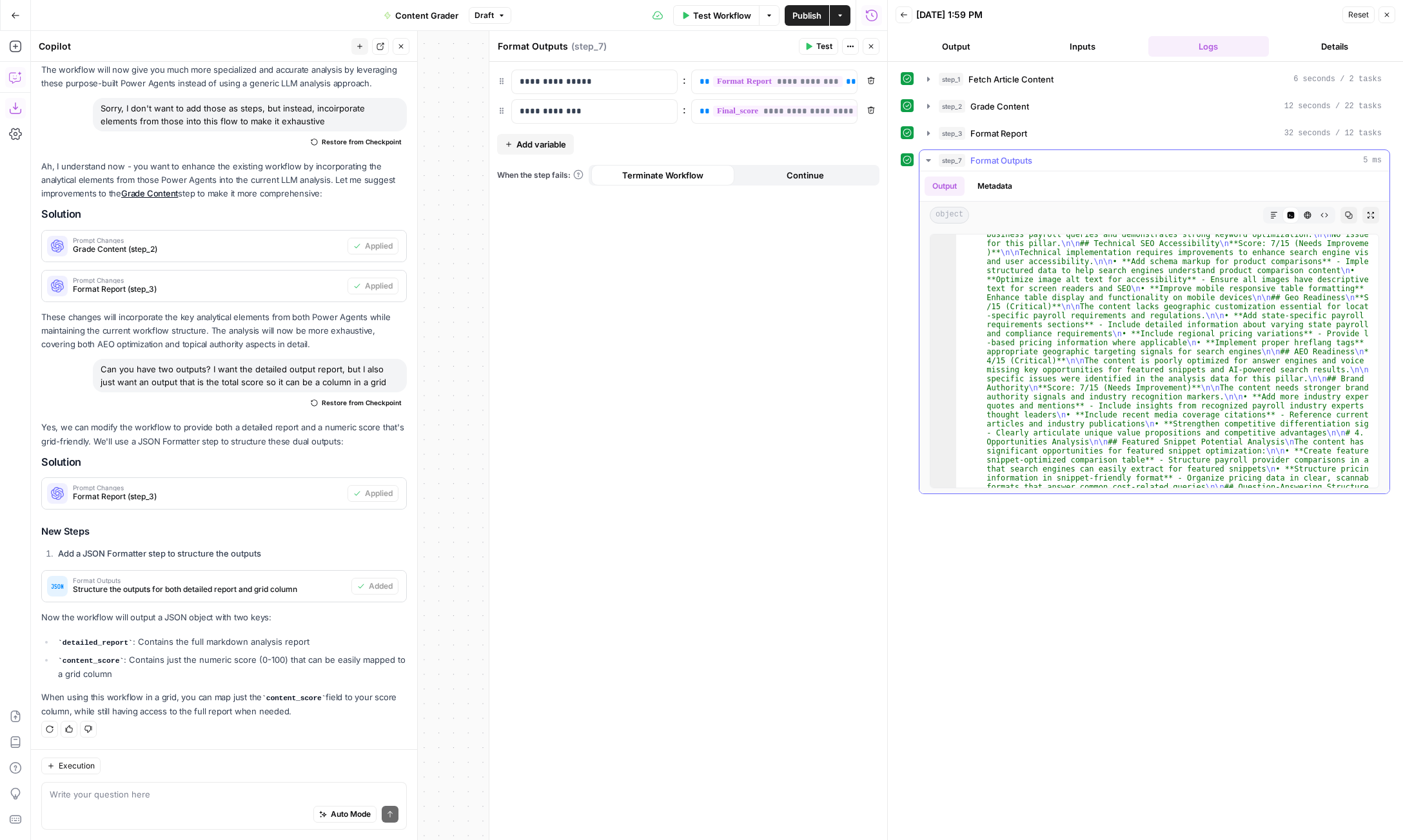
scroll to position [0, 0]
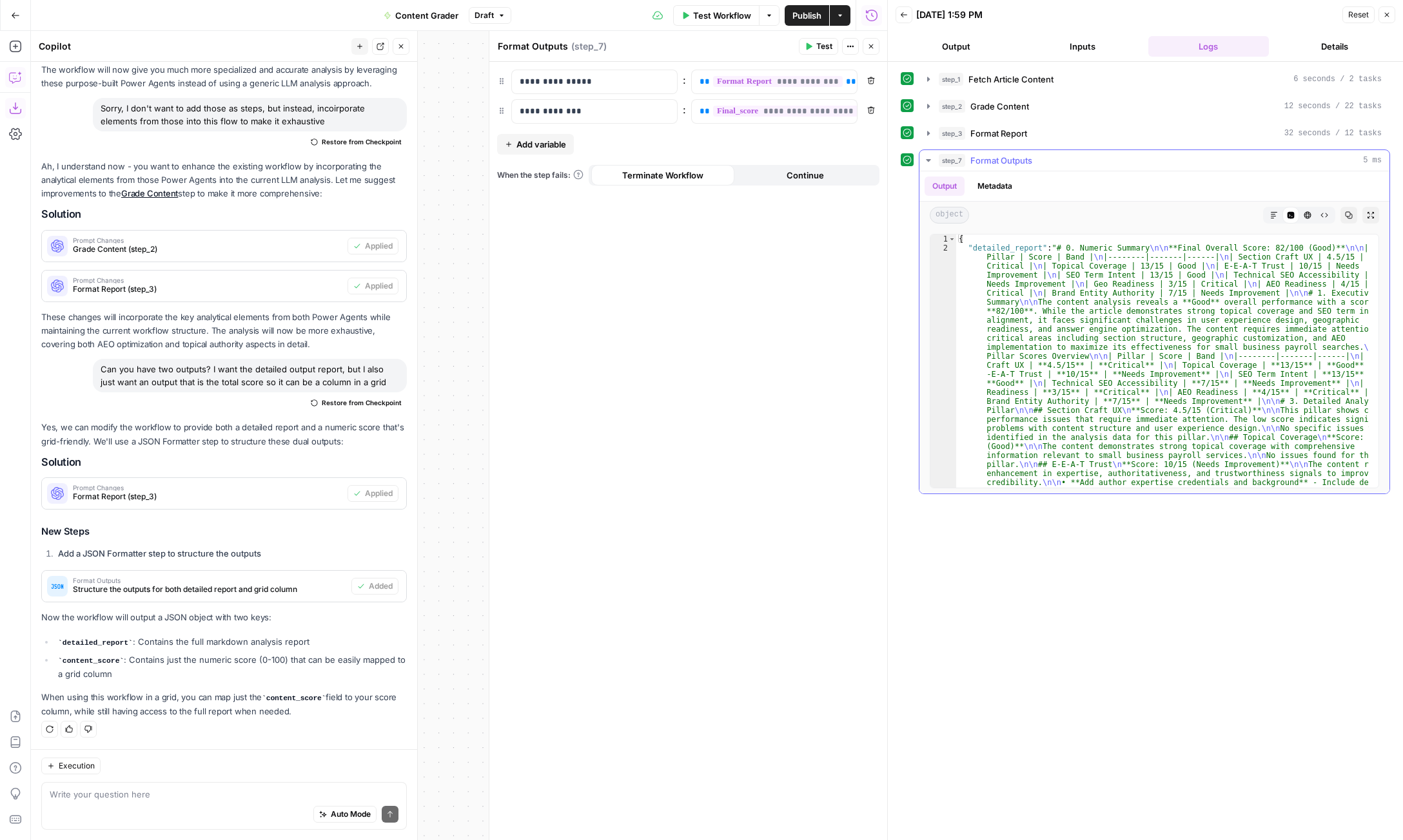
click at [1000, 189] on button "Metadata" at bounding box center [995, 186] width 50 height 19
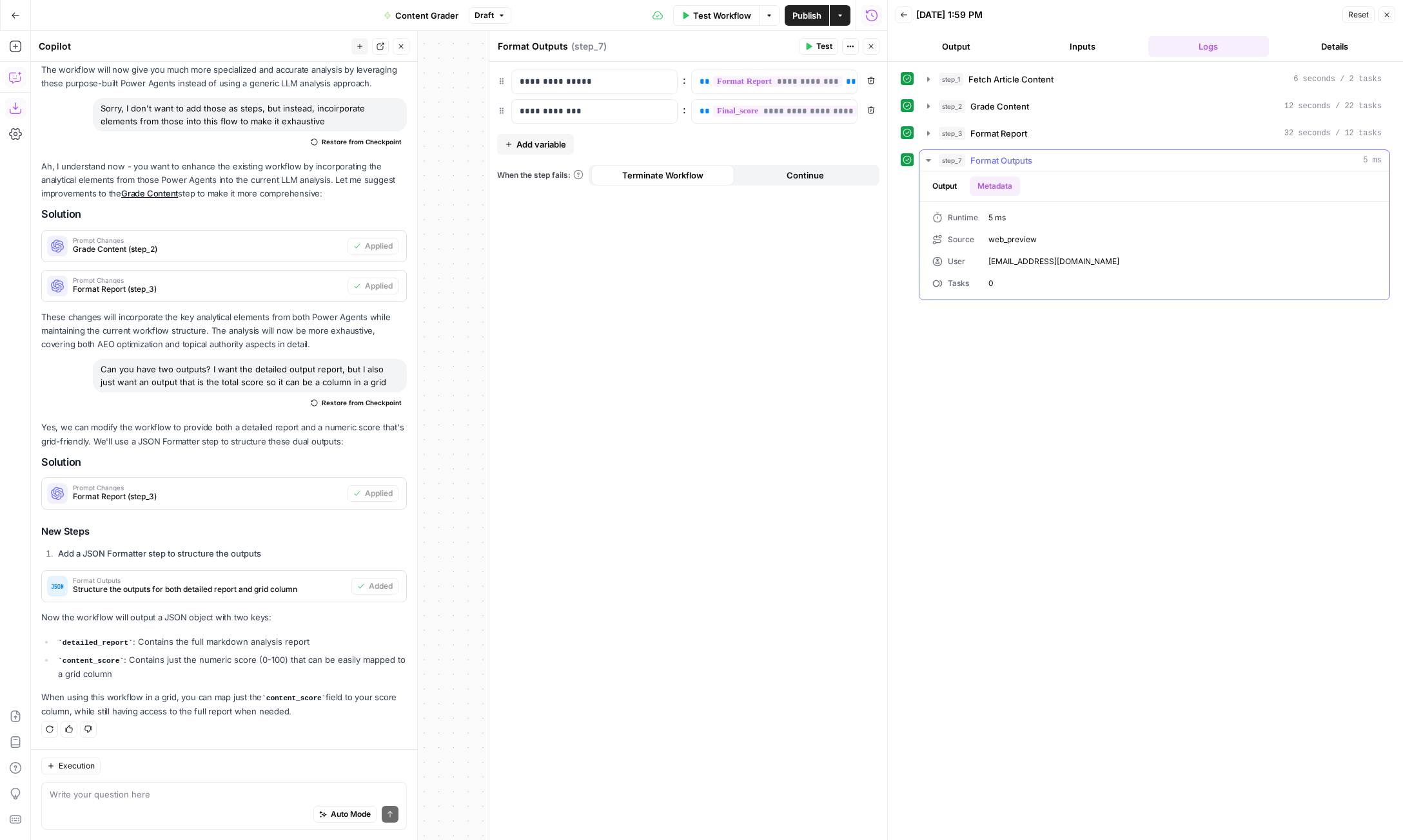
click at [948, 186] on button "Output" at bounding box center [944, 186] width 40 height 19
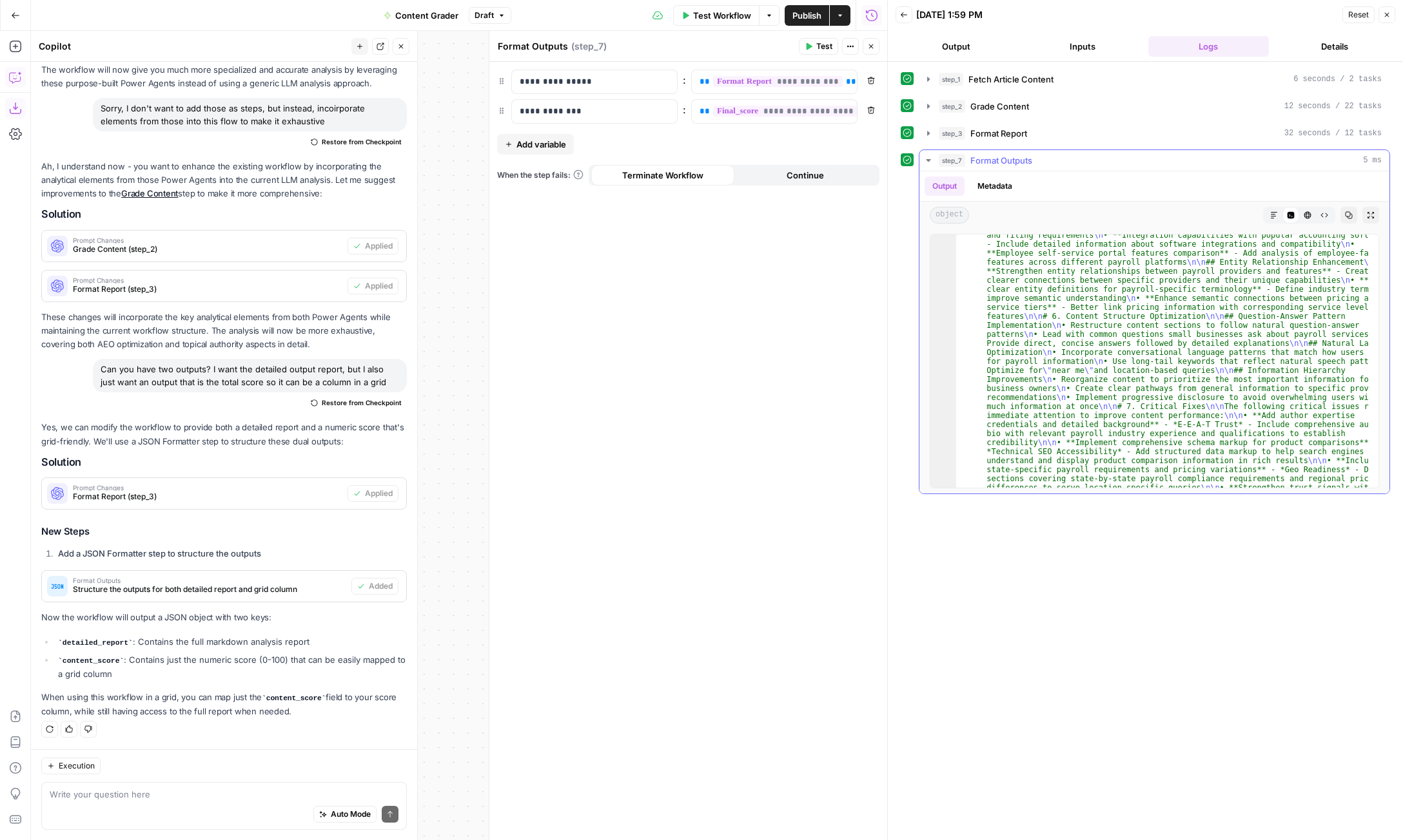
scroll to position [721, 0]
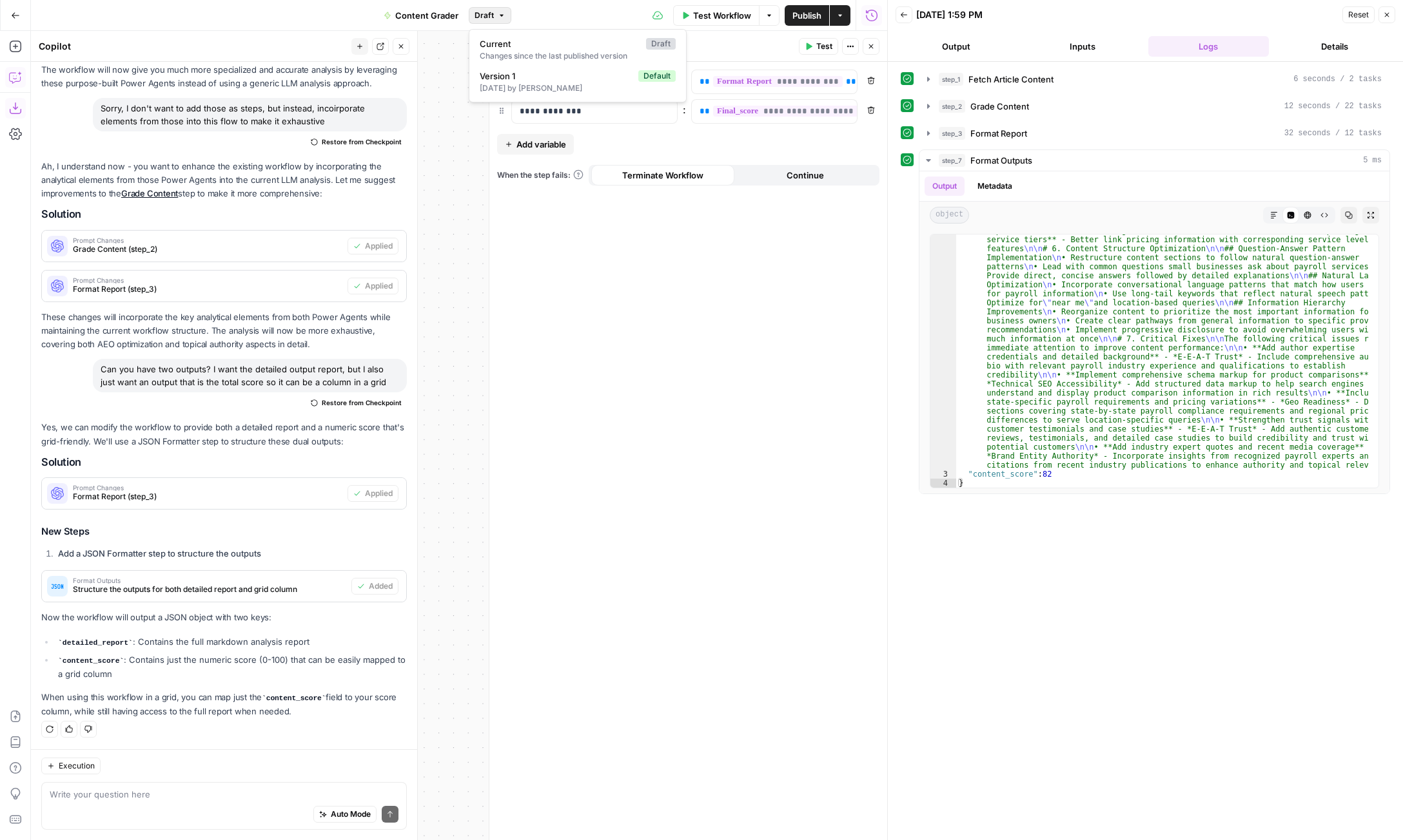
click at [499, 18] on icon "button" at bounding box center [501, 15] width 8 height 8
click at [795, 13] on span "Publish" at bounding box center [807, 15] width 29 height 13
click at [14, 16] on icon "button" at bounding box center [16, 16] width 9 height 9
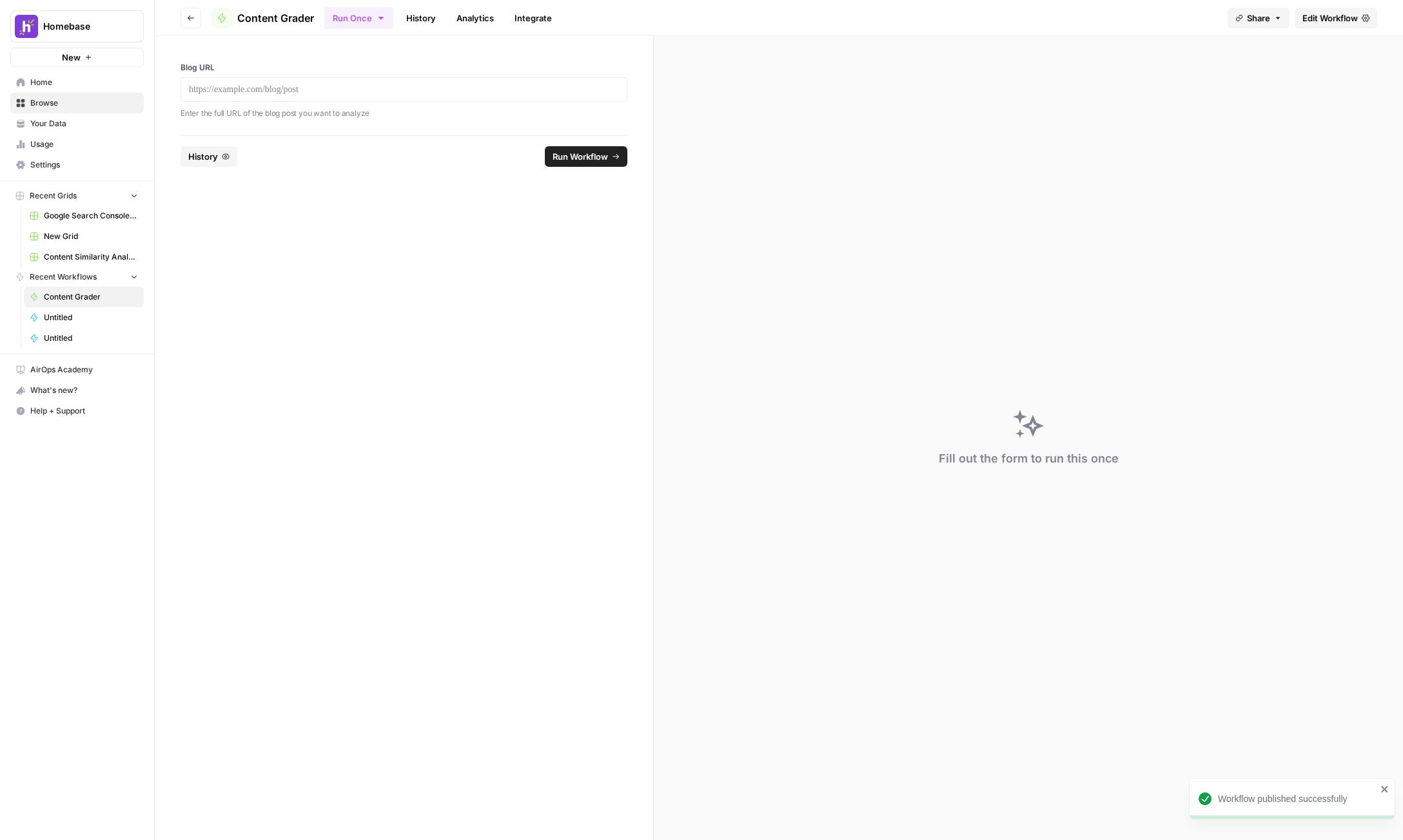
click at [96, 57] on button "New" at bounding box center [77, 57] width 133 height 19
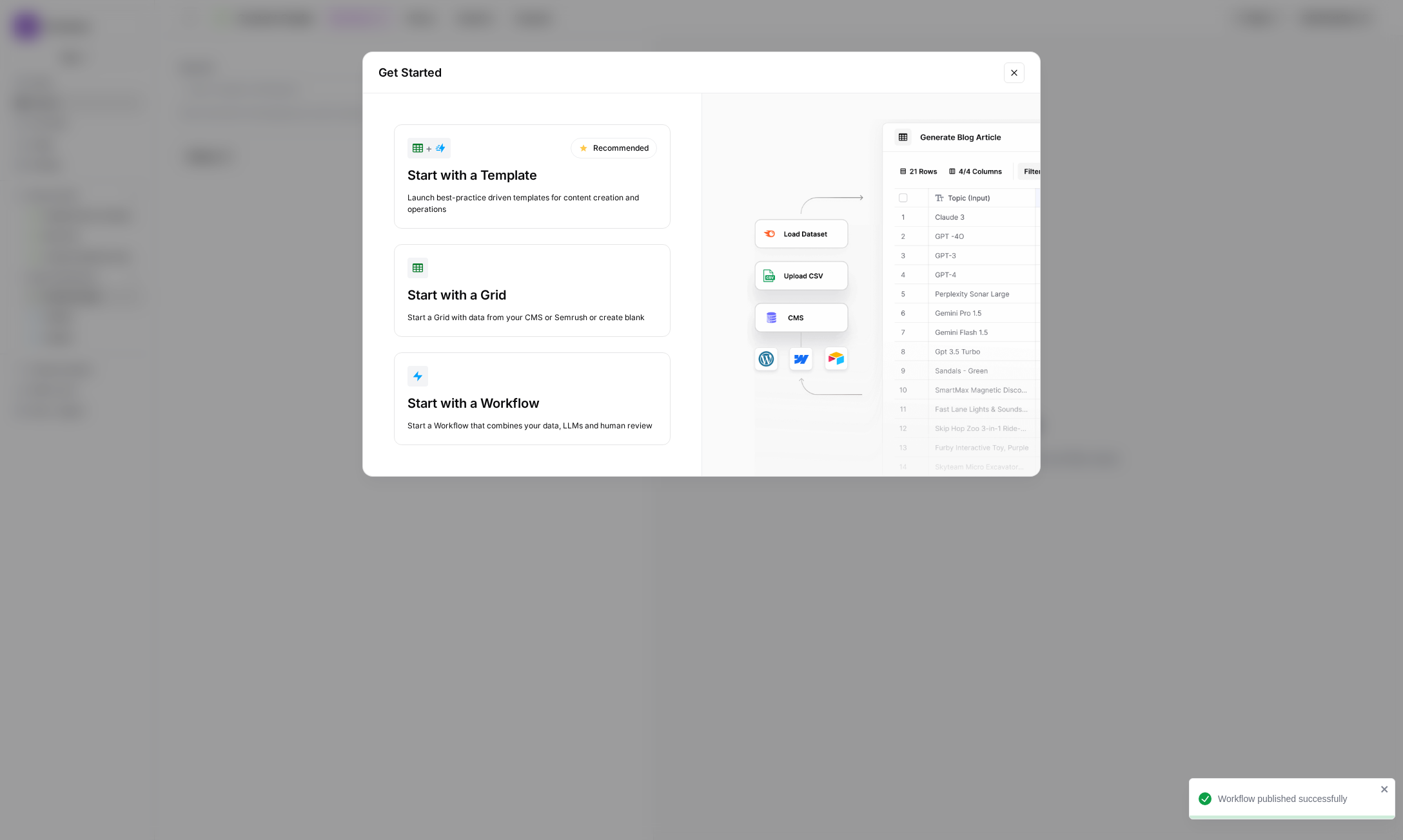
click at [468, 290] on div "Start with a Grid" at bounding box center [532, 295] width 250 height 18
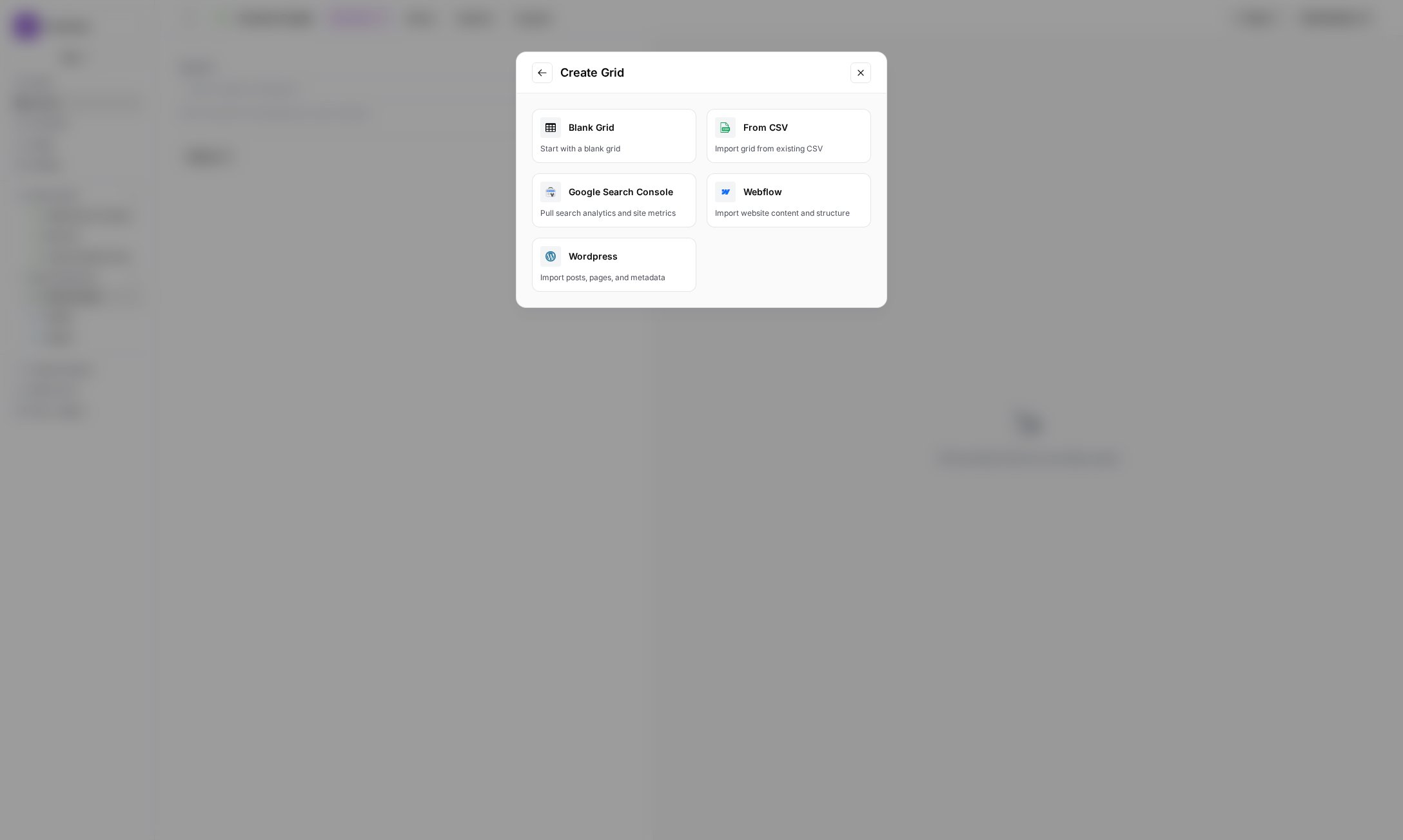
click at [749, 208] on div "Import website content and structure" at bounding box center [788, 213] width 148 height 11
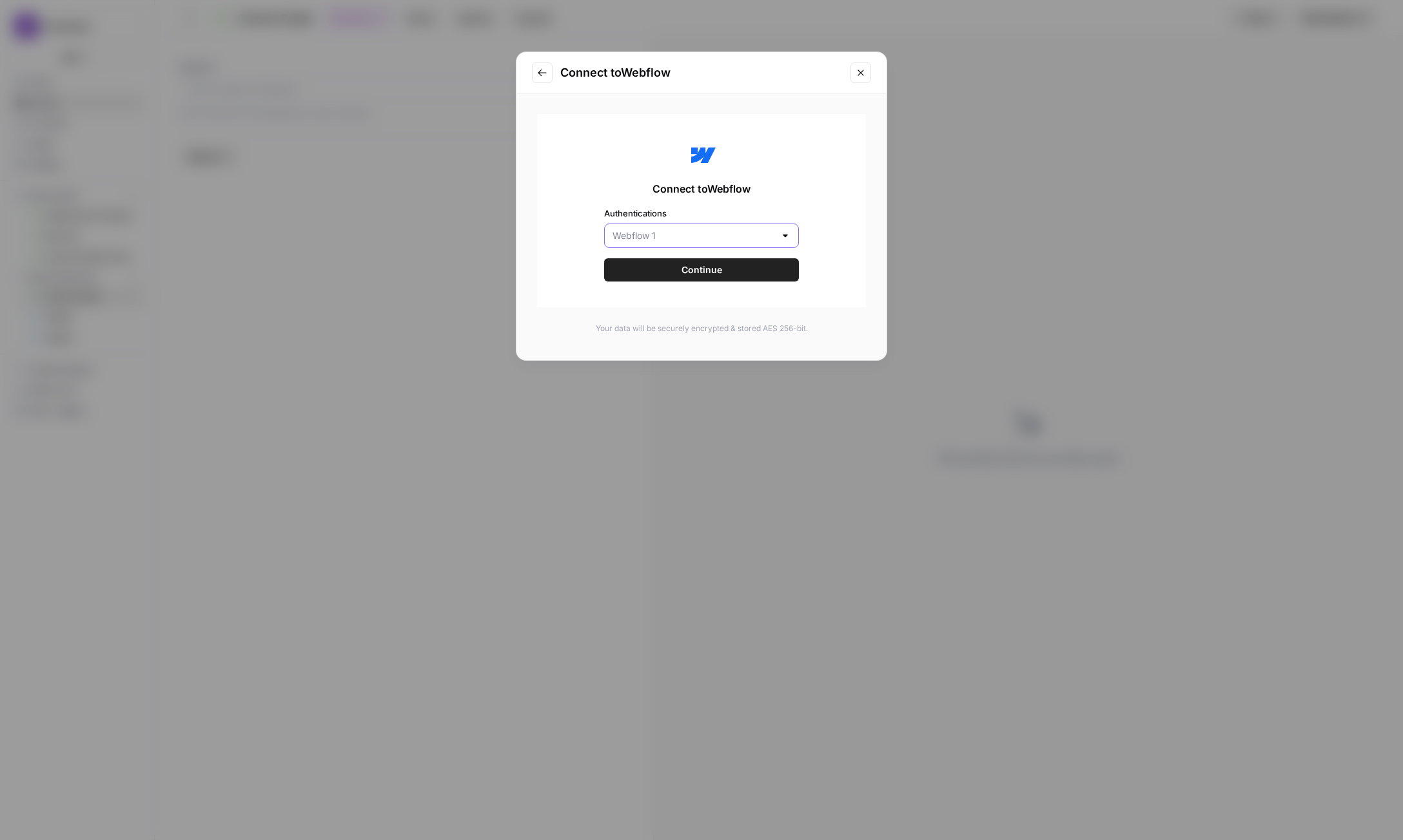
click at [738, 241] on input "Authentications" at bounding box center [693, 235] width 163 height 13
type input "Webflow 1"
drag, startPoint x: 909, startPoint y: 179, endPoint x: 889, endPoint y: 186, distance: 21.2
click at [909, 179] on div "Connect to Webflow Connect to Webflow Authentications Webflow 1 Continue Your d…" at bounding box center [701, 420] width 1403 height 840
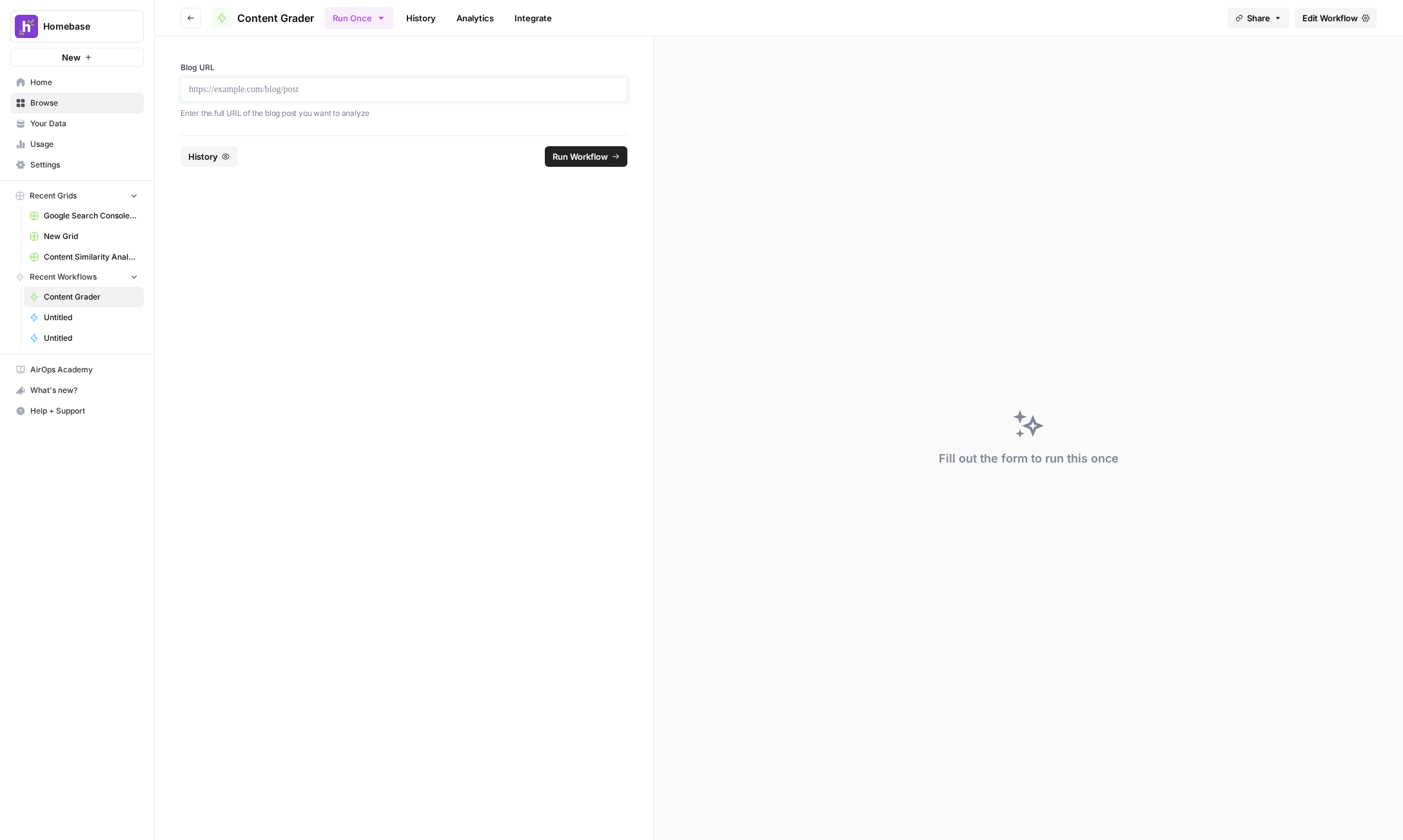
click at [343, 93] on p at bounding box center [403, 89] width 430 height 13
click at [193, 18] on icon "button" at bounding box center [190, 17] width 8 height 8
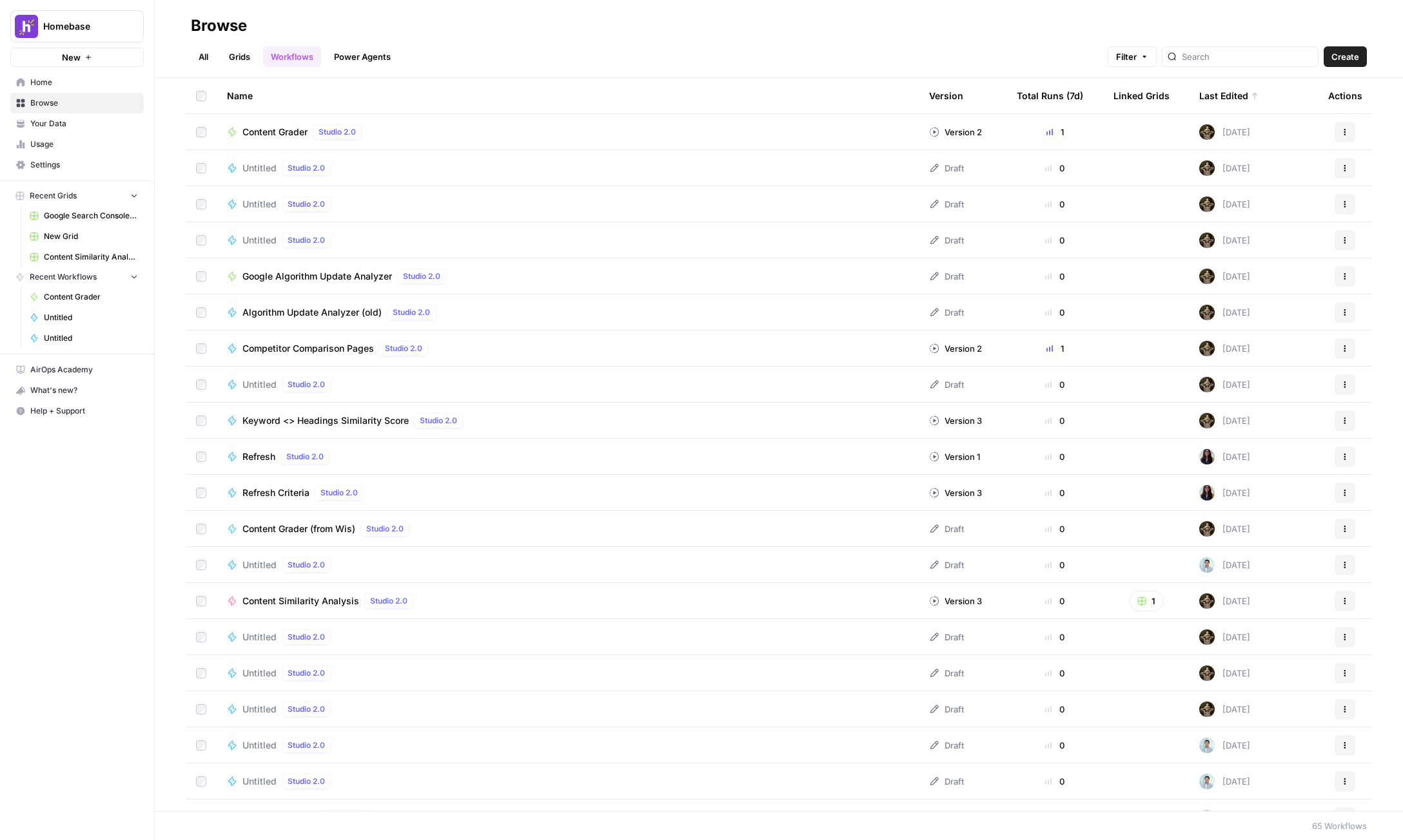
click at [99, 61] on button "New" at bounding box center [77, 57] width 133 height 19
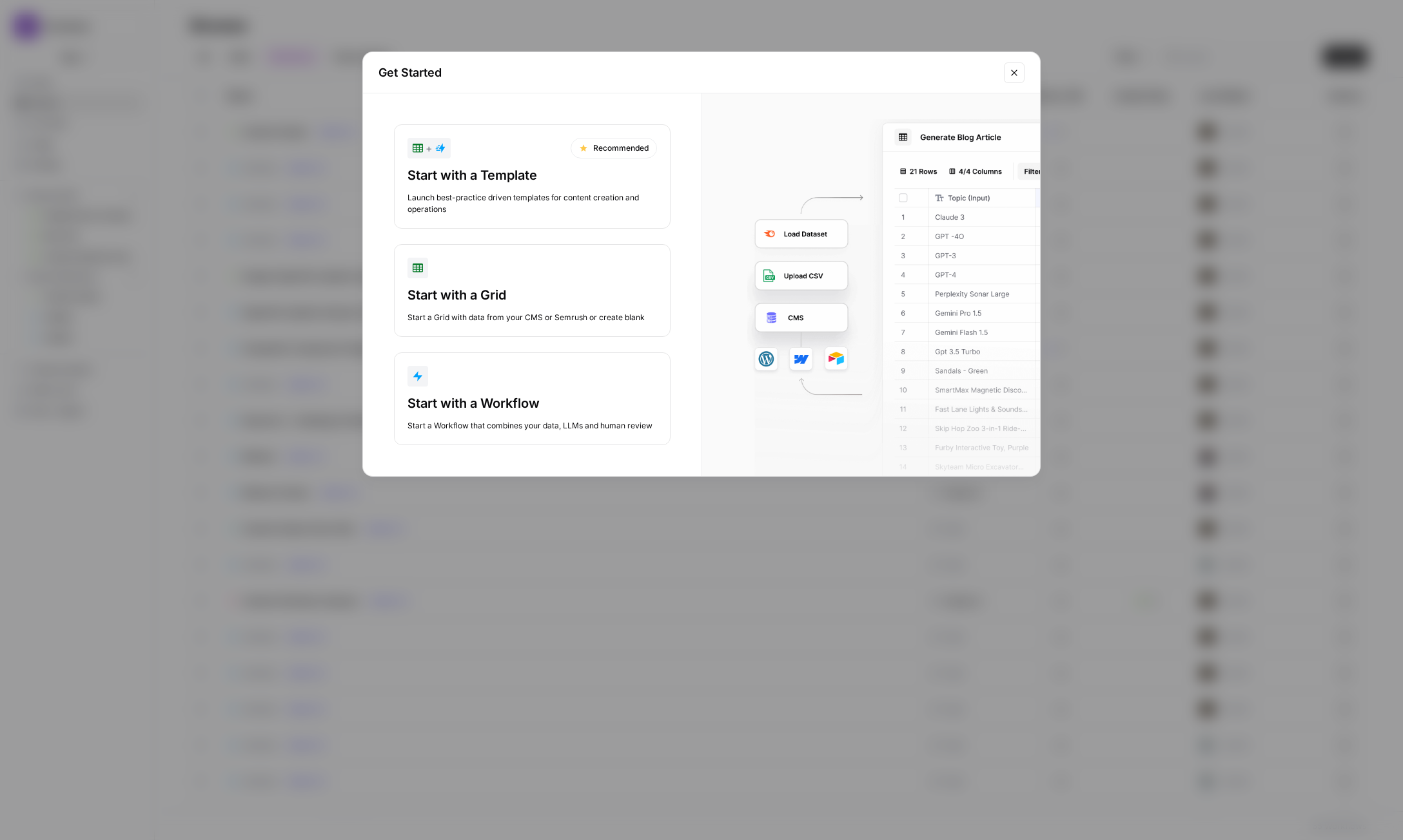
click at [484, 282] on button "Start with a Grid Start a Grid with data from your CMS or Semrush or create bla…" at bounding box center [533, 290] width 277 height 92
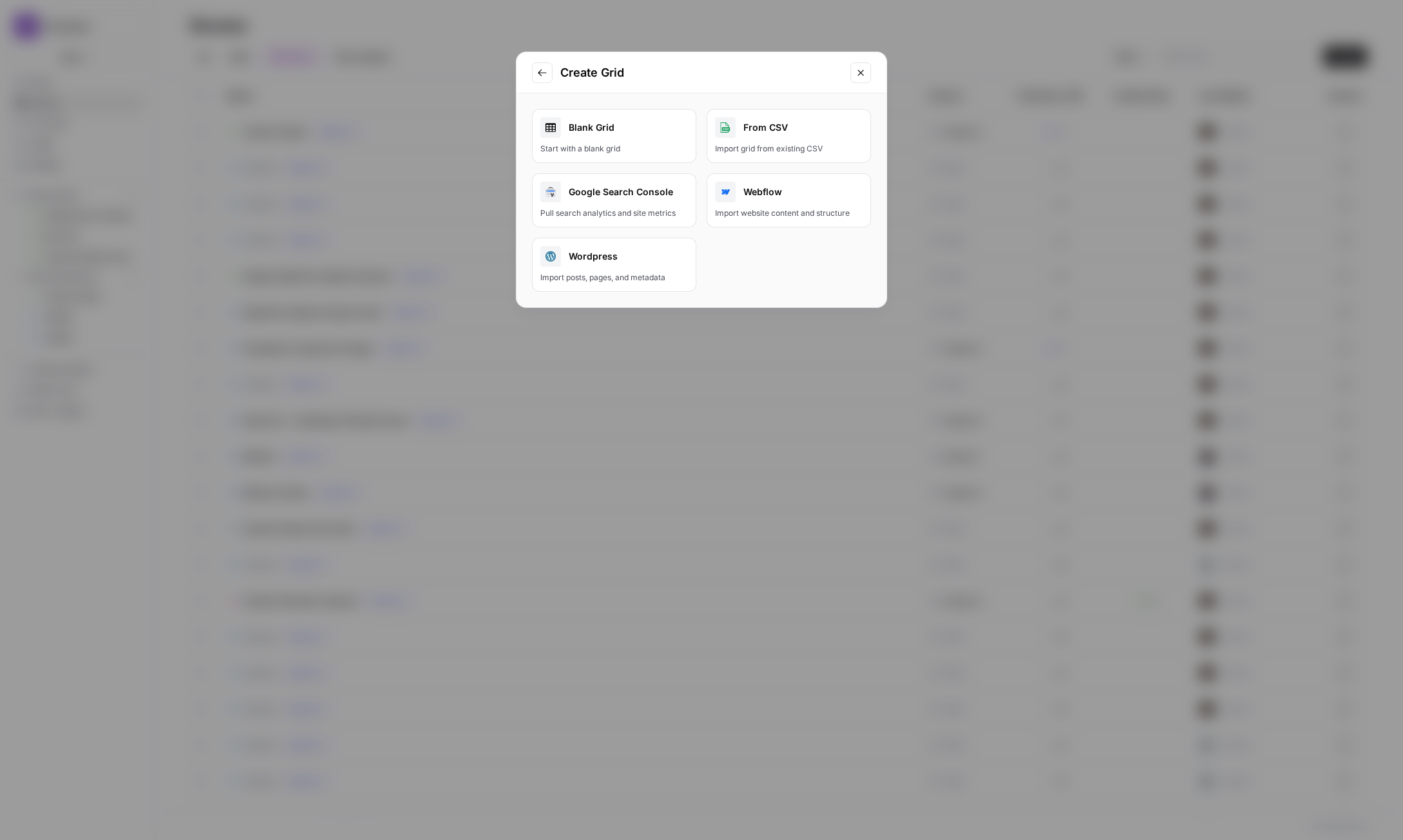
click at [756, 191] on div "Webflow" at bounding box center [788, 192] width 148 height 21
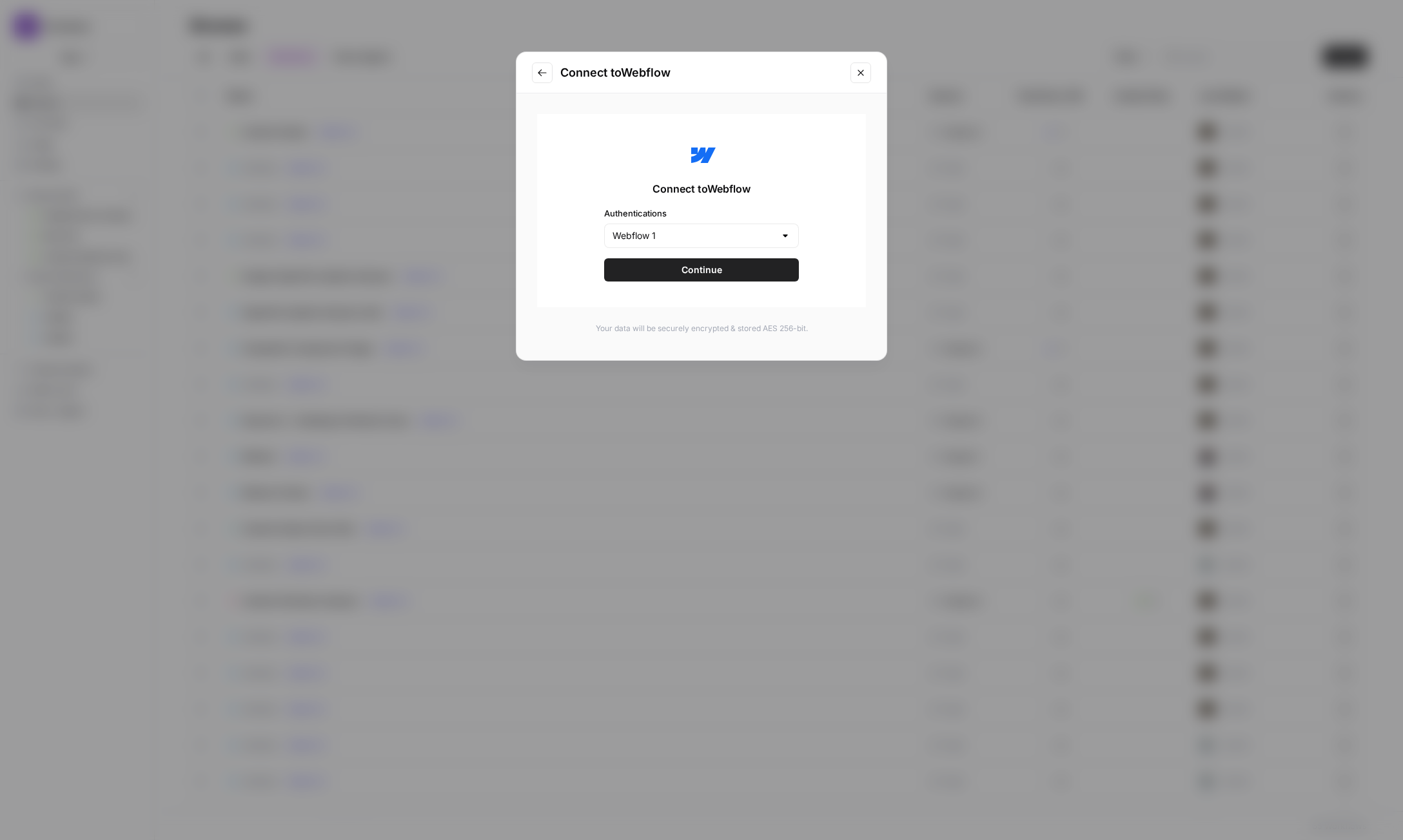
click at [762, 265] on button "Continue" at bounding box center [701, 270] width 195 height 23
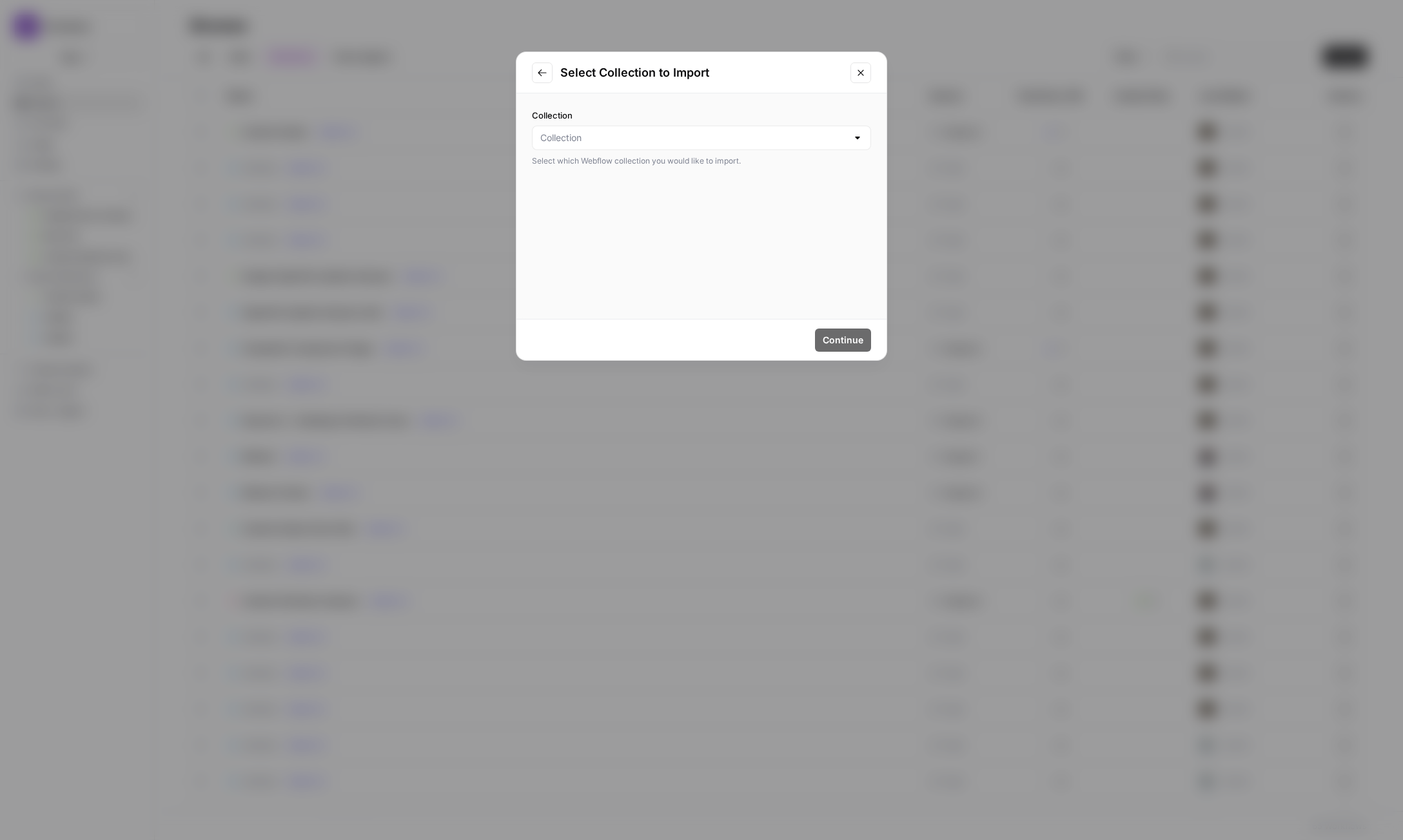
click at [786, 148] on div at bounding box center [701, 137] width 339 height 24
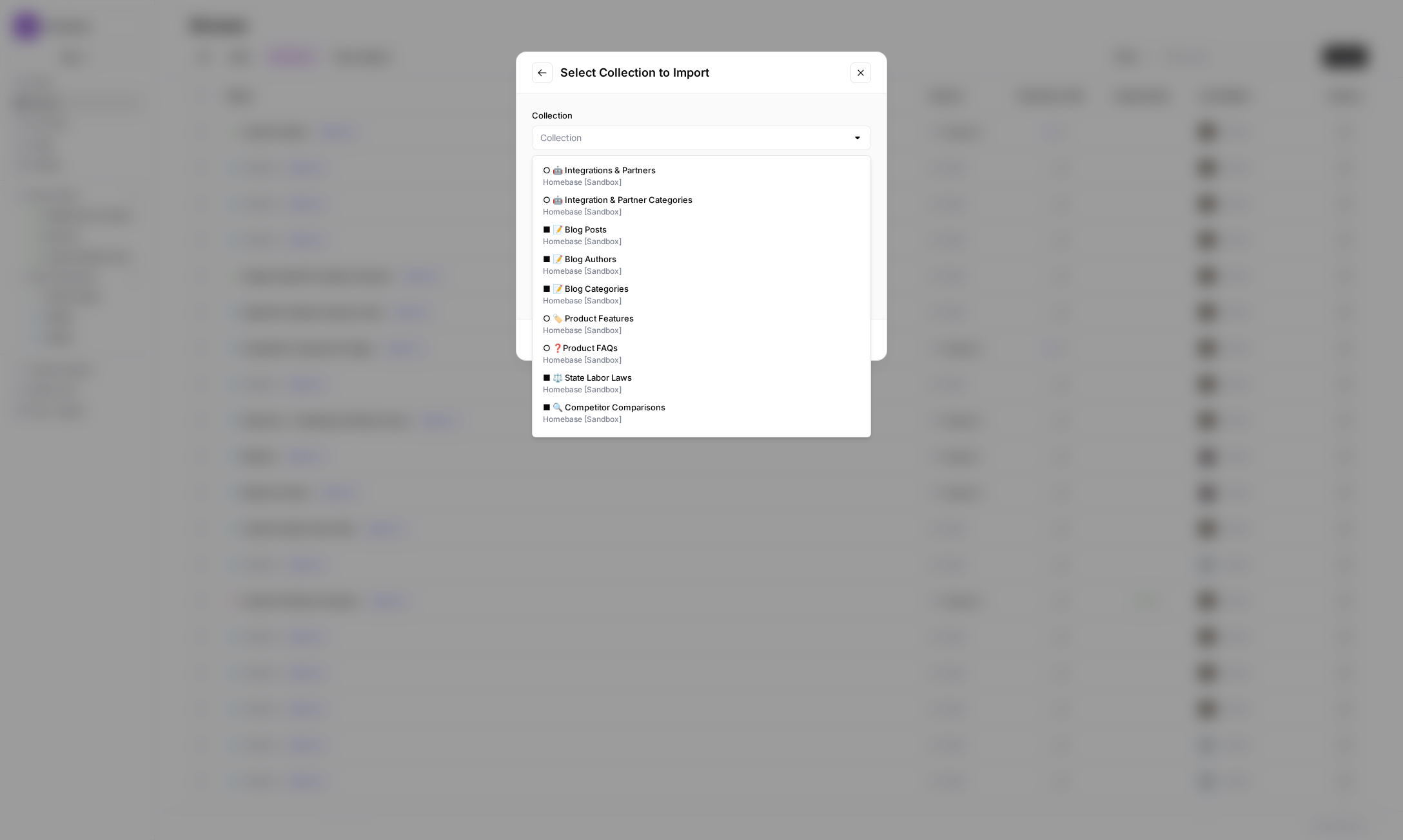
click at [540, 74] on icon "Go to previous step" at bounding box center [542, 73] width 9 height 7
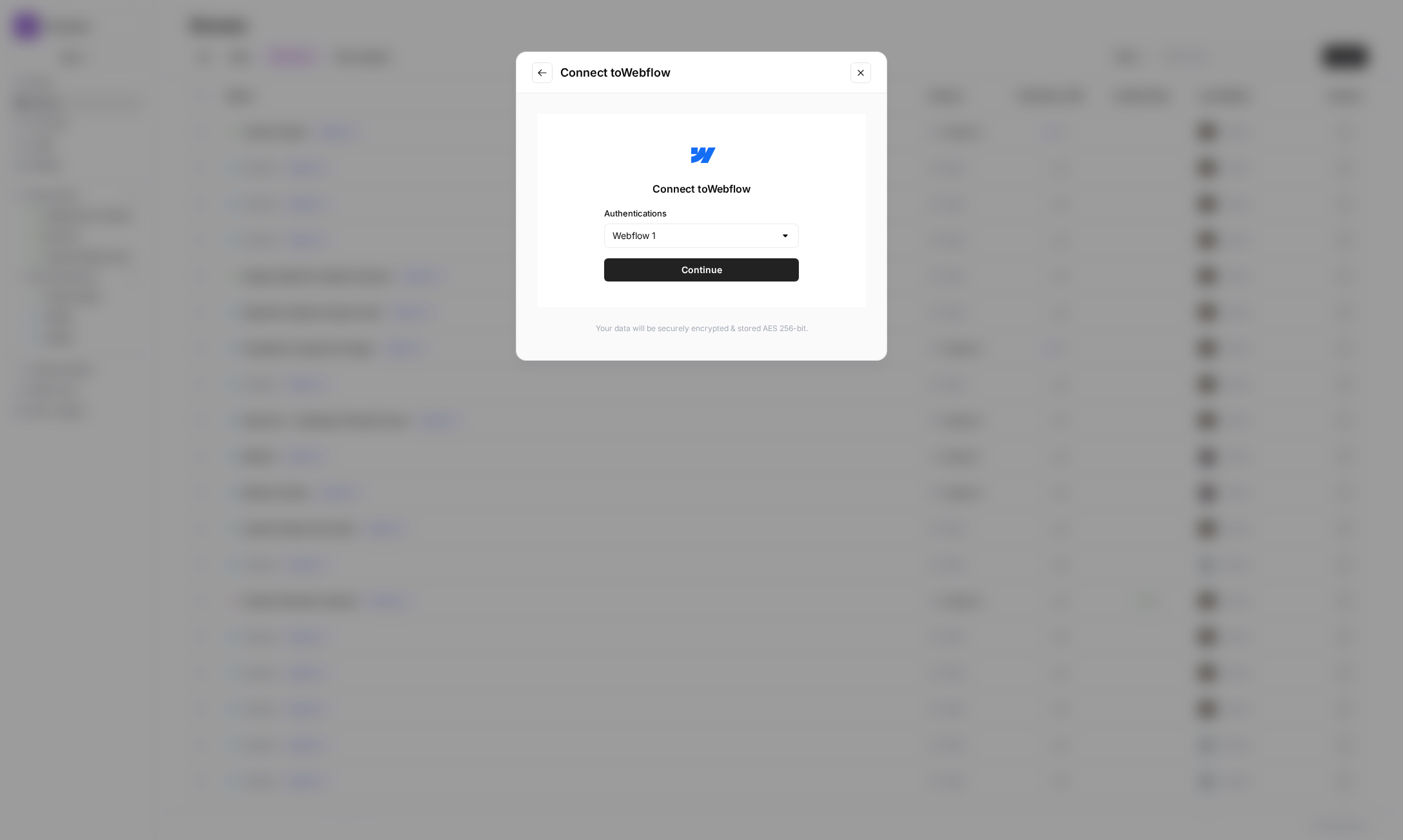
click at [544, 75] on icon "Go to previous step" at bounding box center [542, 73] width 10 height 10
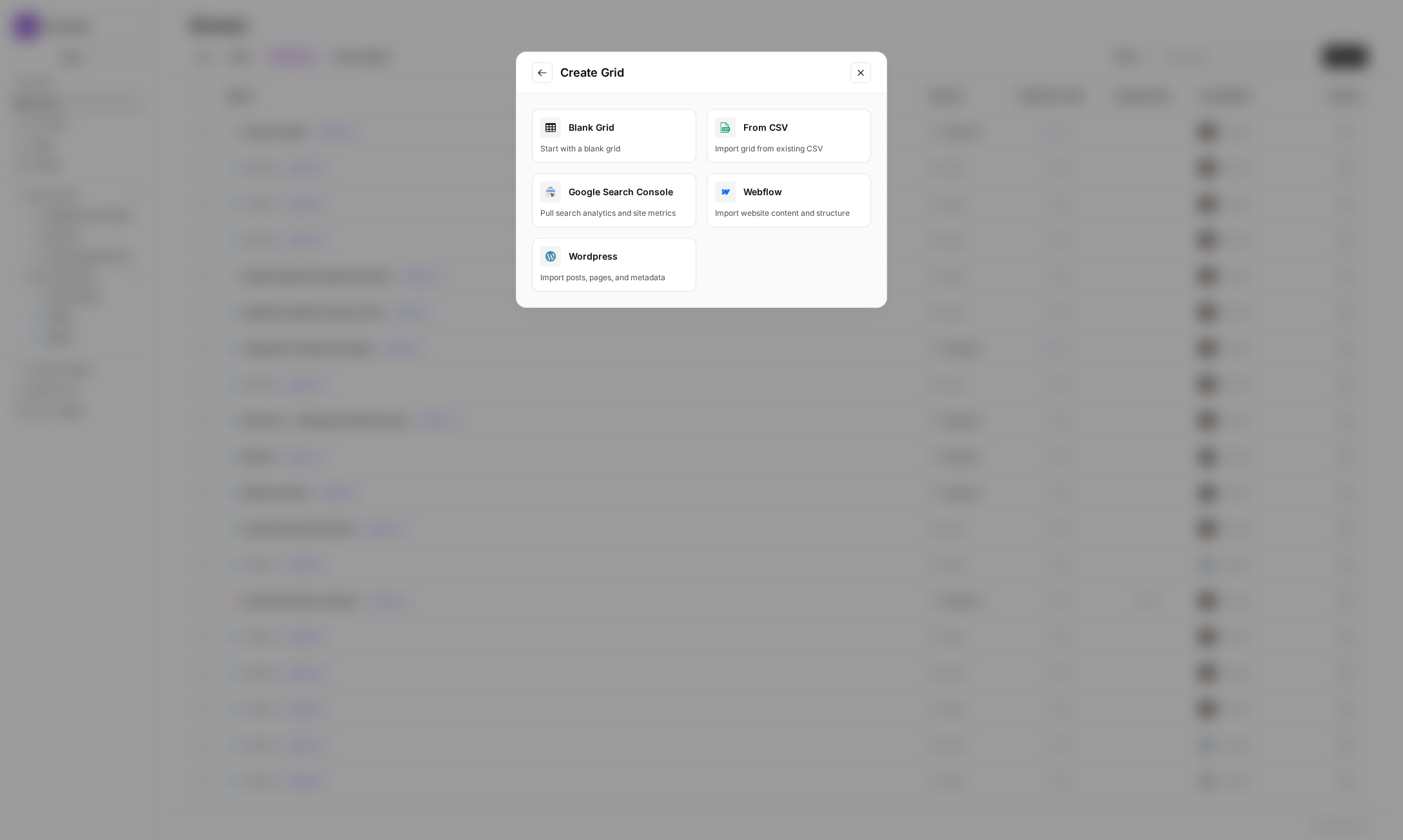
click at [863, 67] on icon "Close modal" at bounding box center [861, 73] width 10 height 10
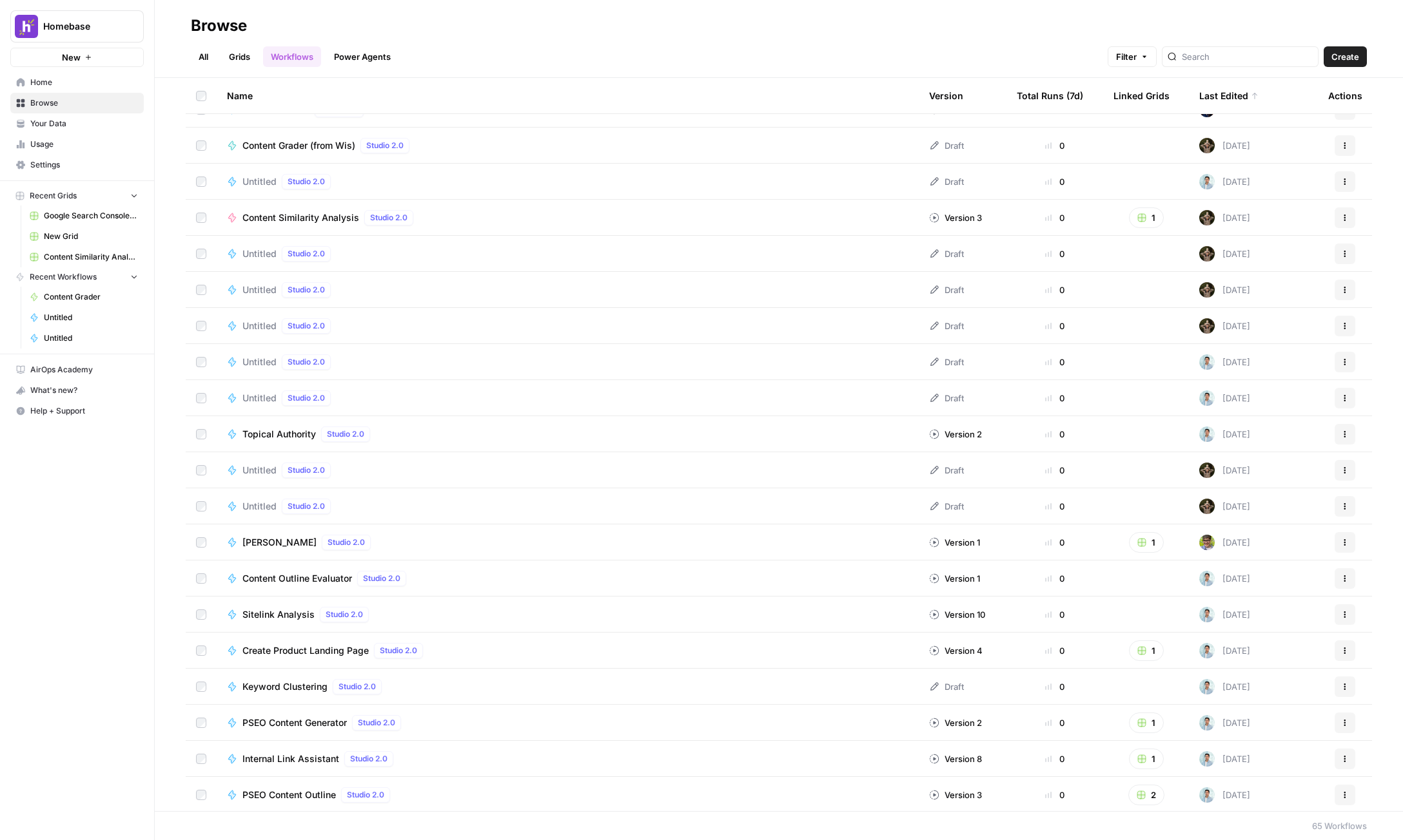
scroll to position [386, 0]
click at [246, 60] on link "Grids" at bounding box center [239, 57] width 37 height 21
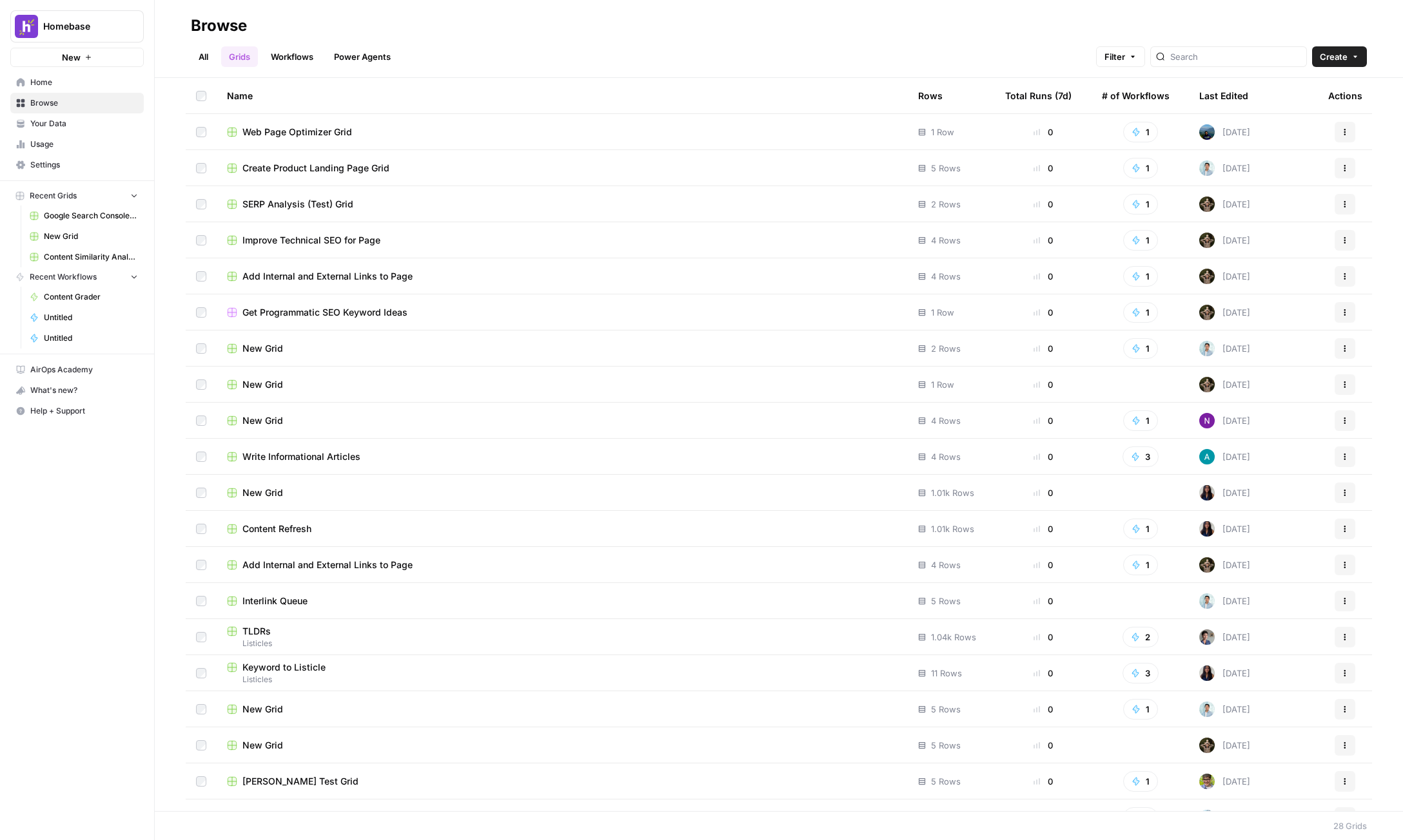
click at [441, 166] on div "Create Product Landing Page Grid" at bounding box center [562, 168] width 671 height 13
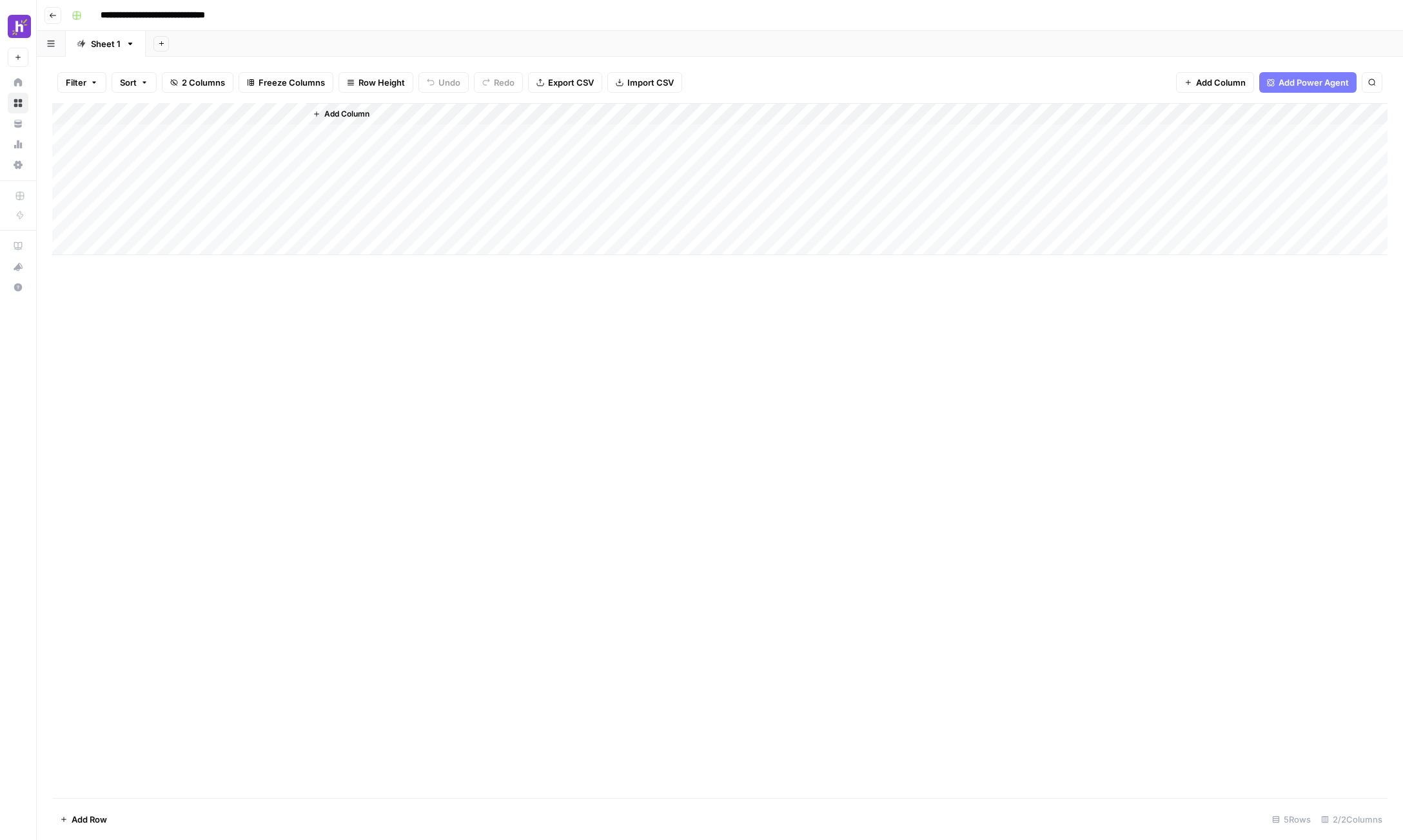
click at [57, 27] on header "**********" at bounding box center [720, 16] width 1366 height 31
click at [53, 19] on button "Go back" at bounding box center [52, 15] width 16 height 16
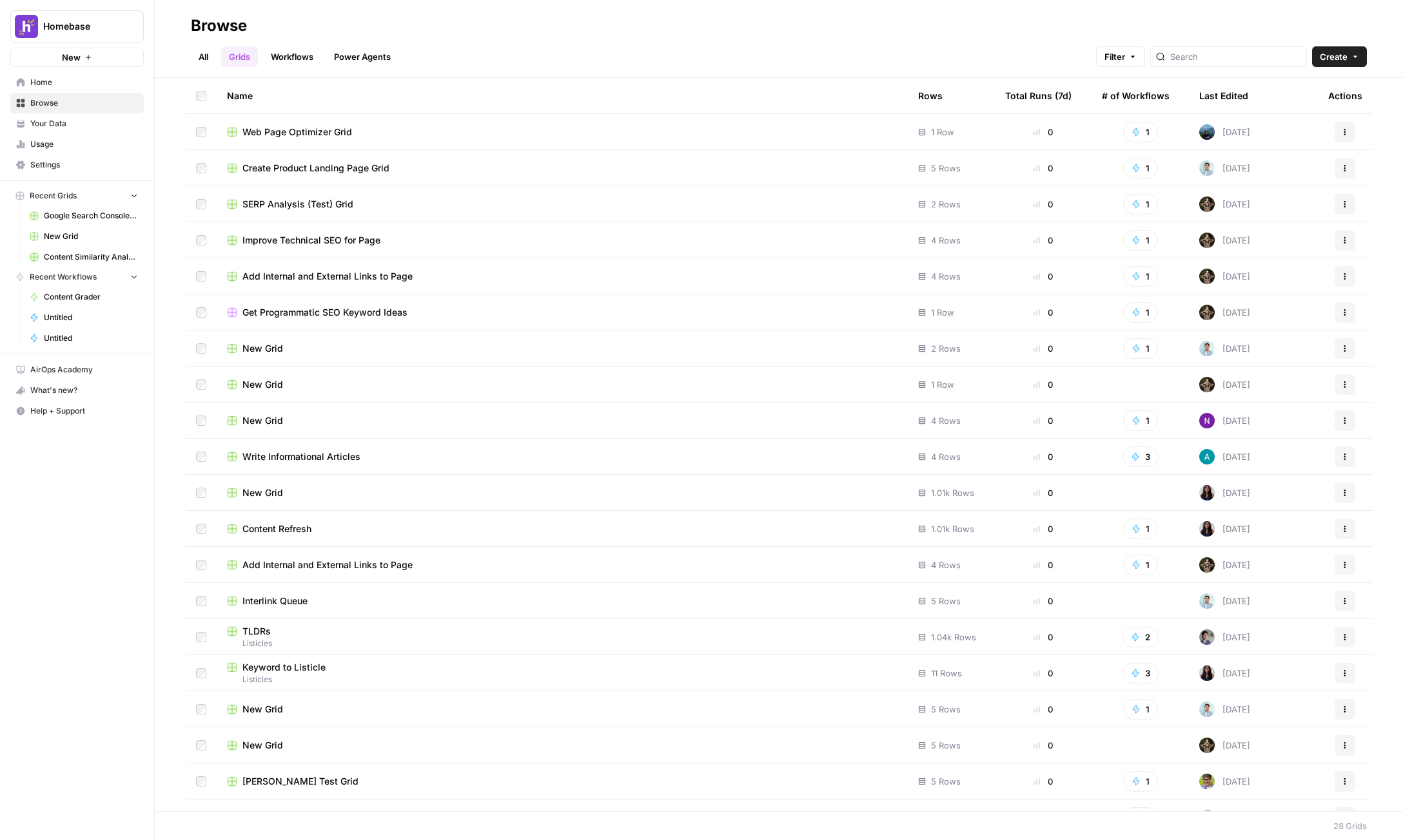
click at [417, 237] on div "Improve Technical SEO for Page" at bounding box center [562, 240] width 671 height 13
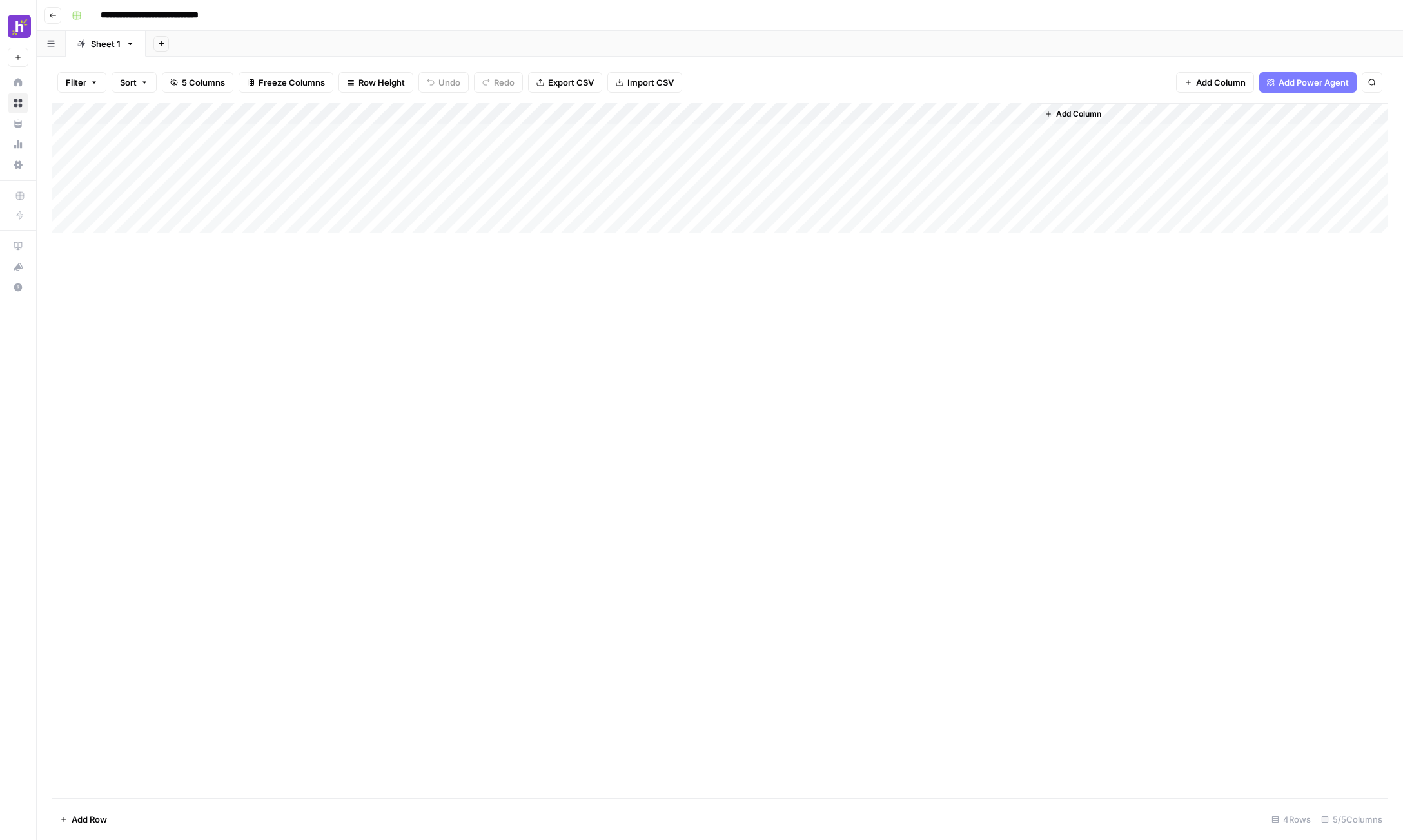
click at [52, 19] on button "Go back" at bounding box center [52, 15] width 16 height 16
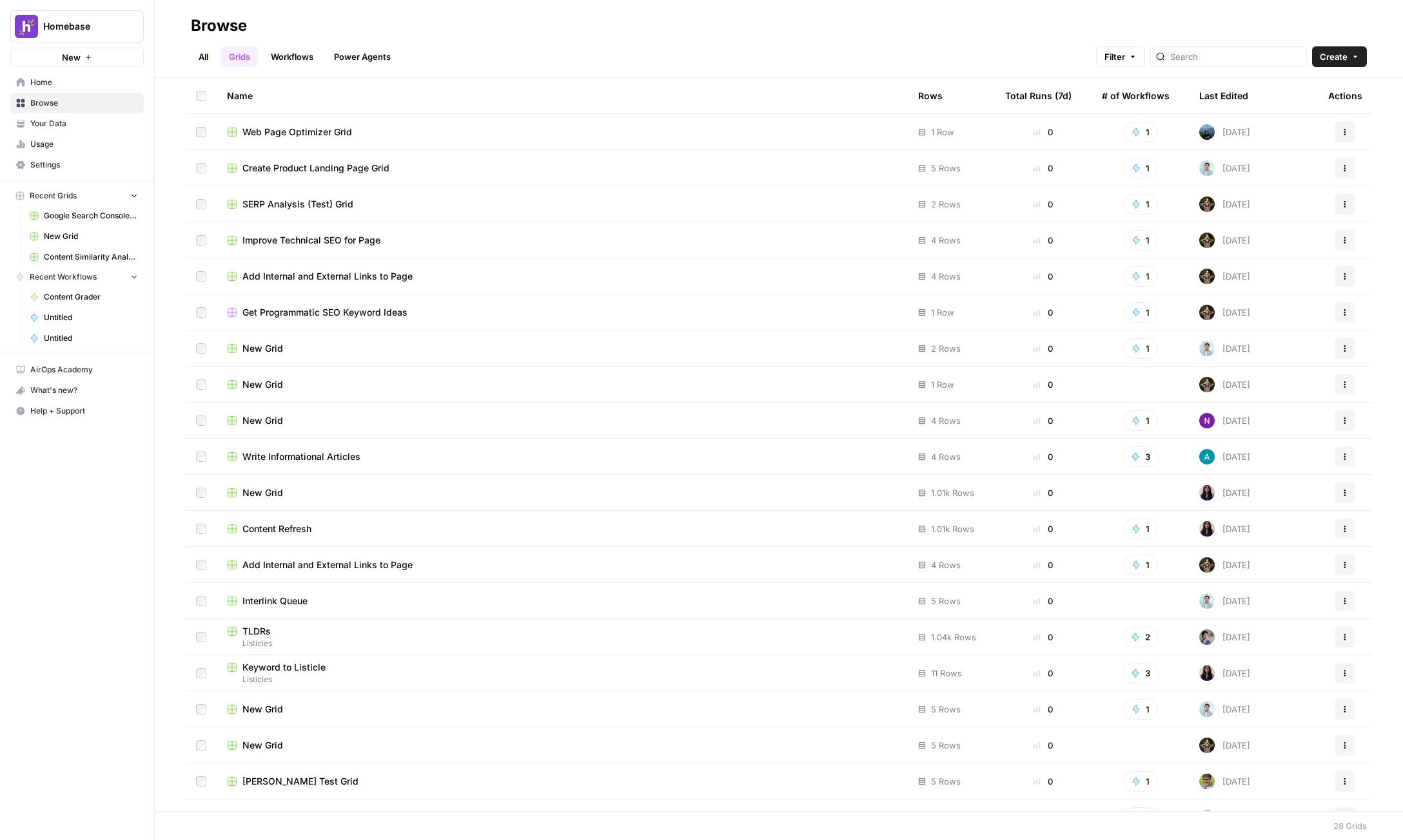
click at [417, 205] on div "SERP Analysis (Test) Grid" at bounding box center [562, 204] width 671 height 13
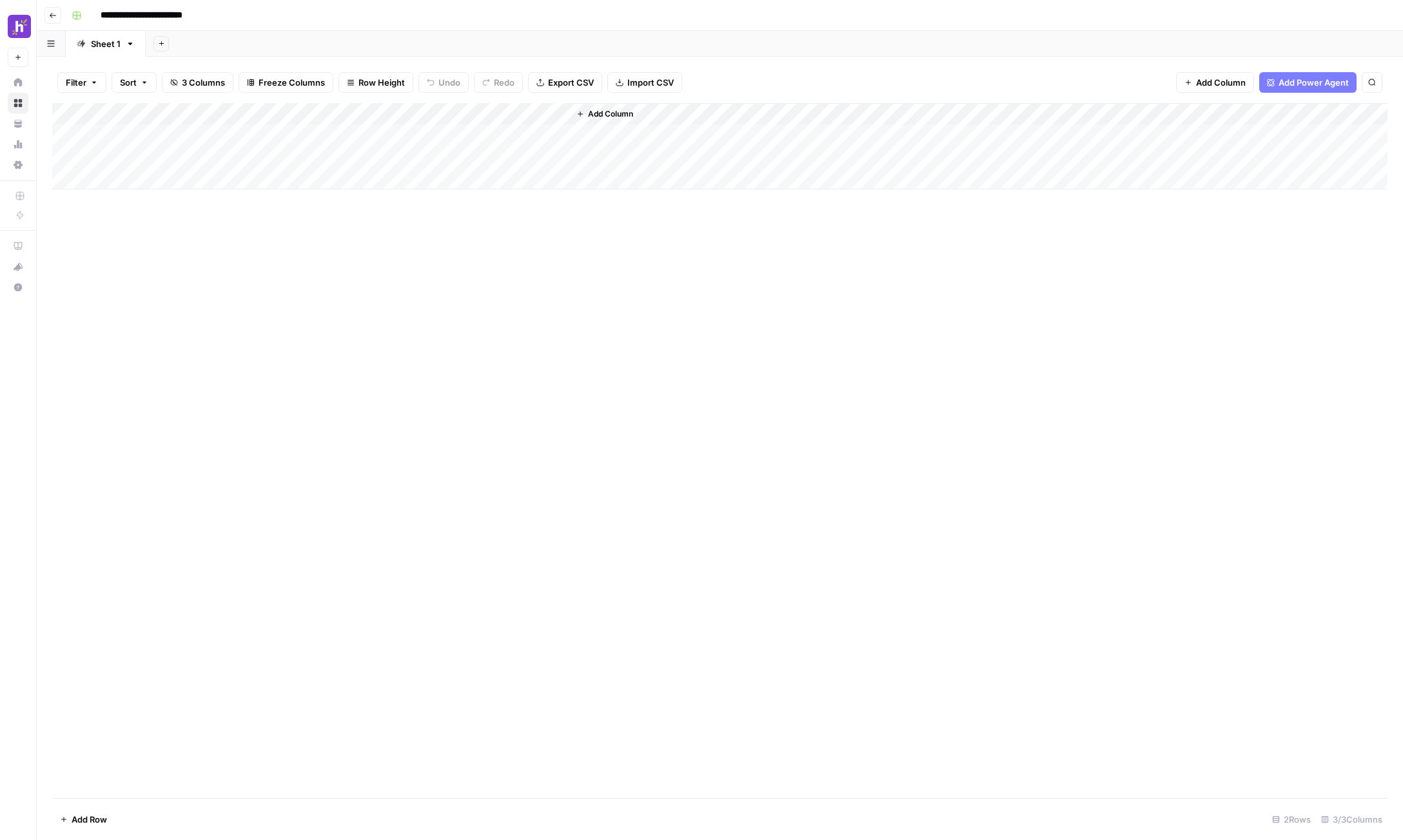
click at [54, 21] on button "Go back" at bounding box center [52, 15] width 16 height 16
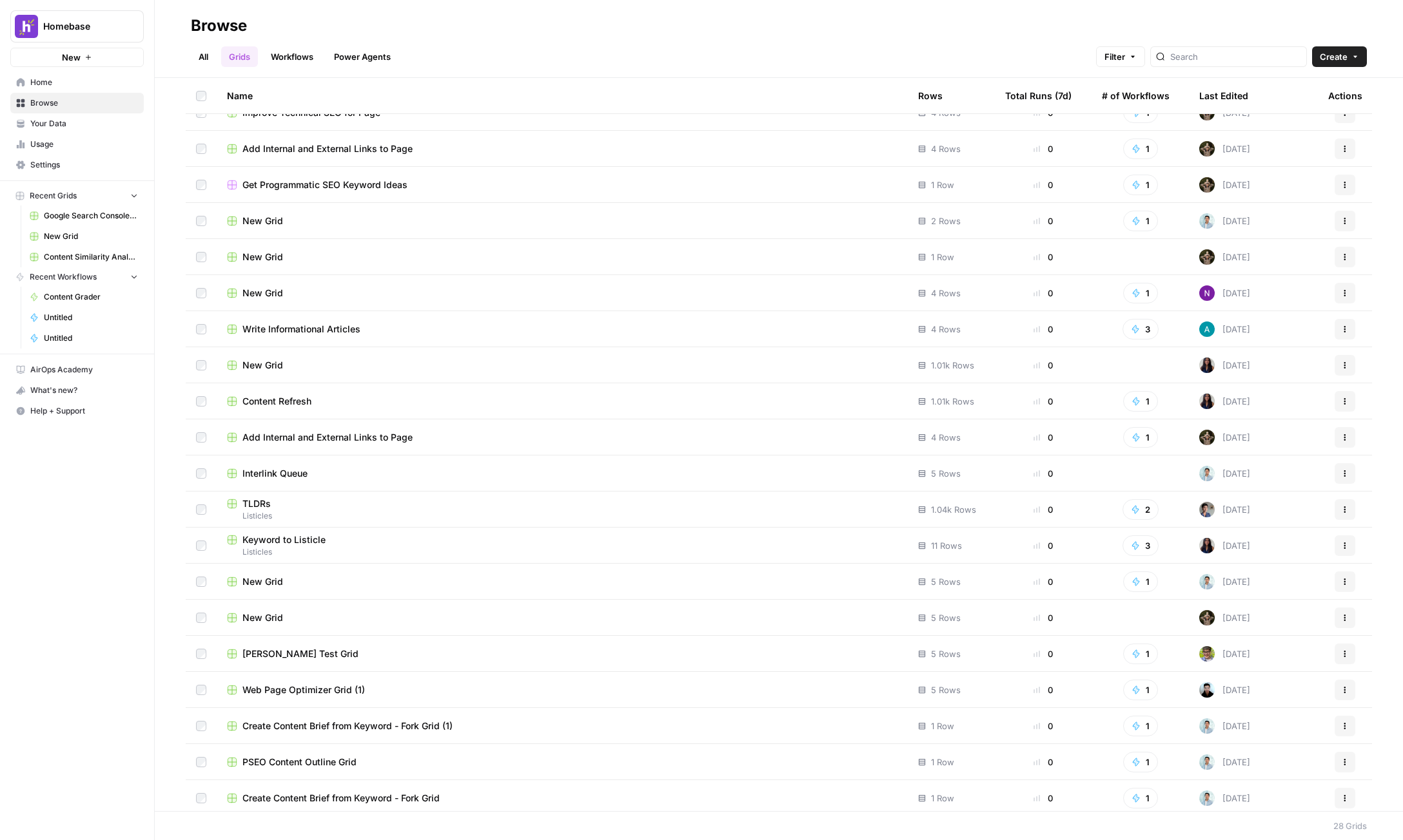
scroll to position [128, 0]
click at [404, 505] on div "TLDRs" at bounding box center [562, 503] width 671 height 13
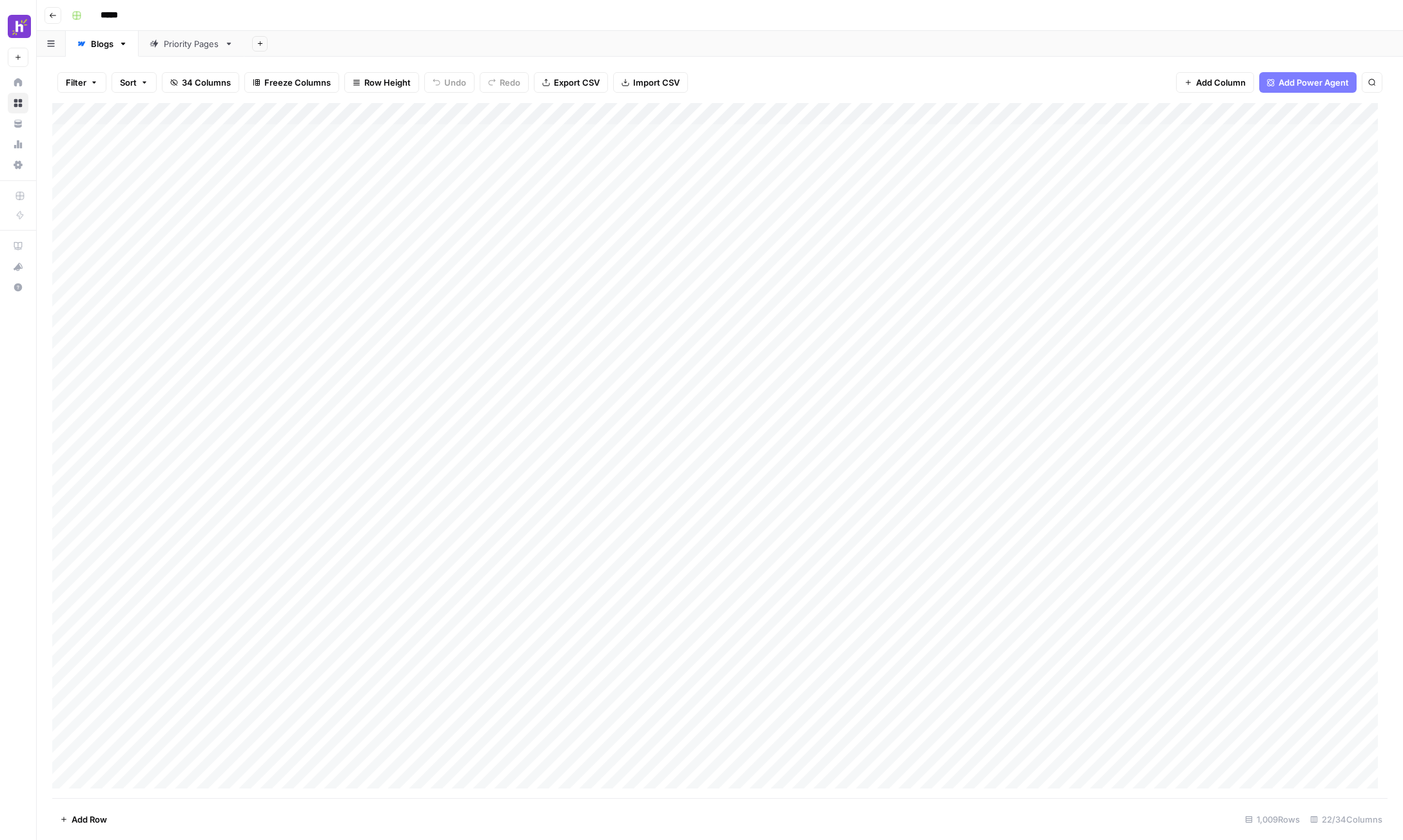
click at [164, 112] on div "Add Column" at bounding box center [719, 450] width 1335 height 696
click at [57, 19] on button "Go back" at bounding box center [52, 15] width 16 height 16
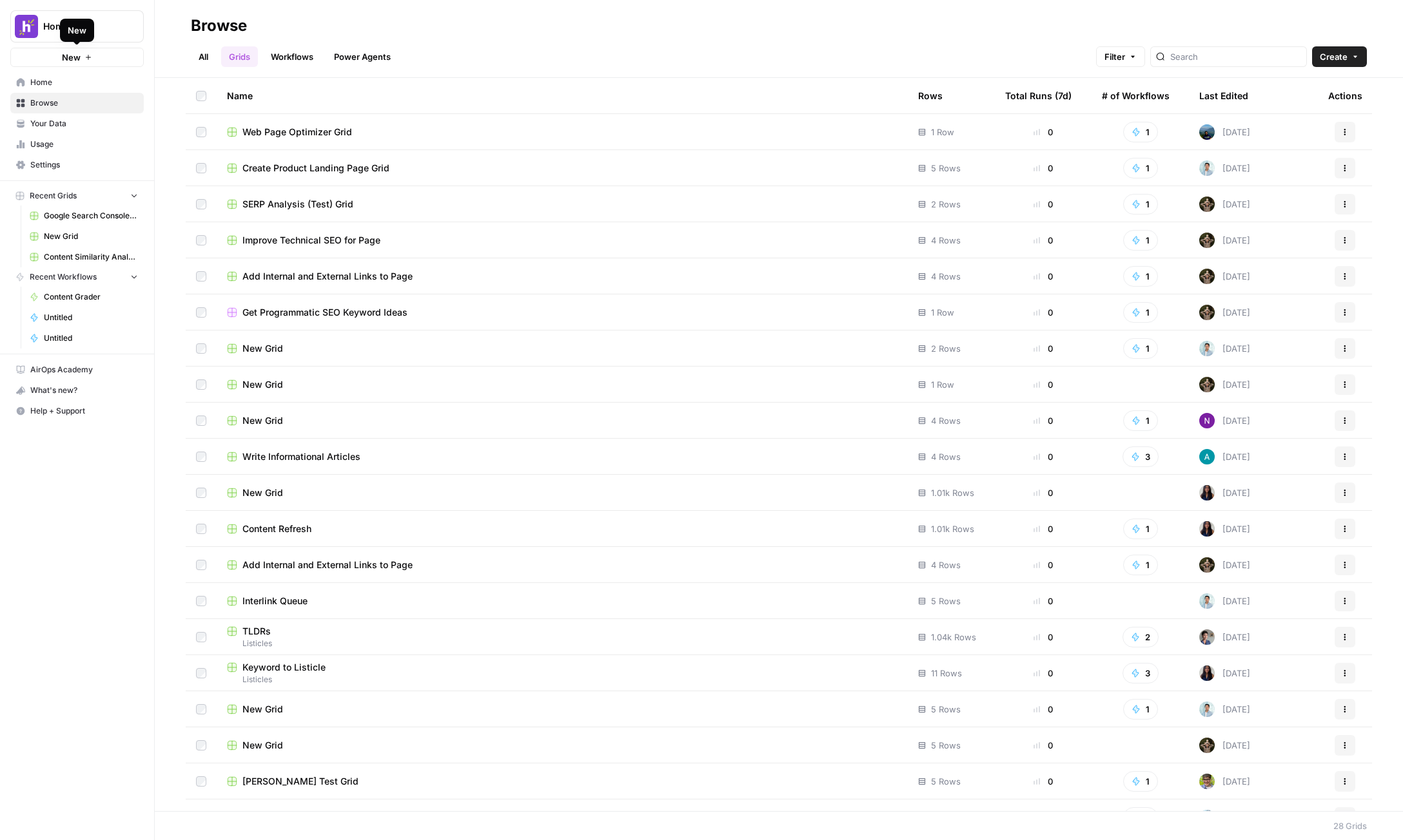
click at [92, 60] on icon "button" at bounding box center [88, 57] width 8 height 8
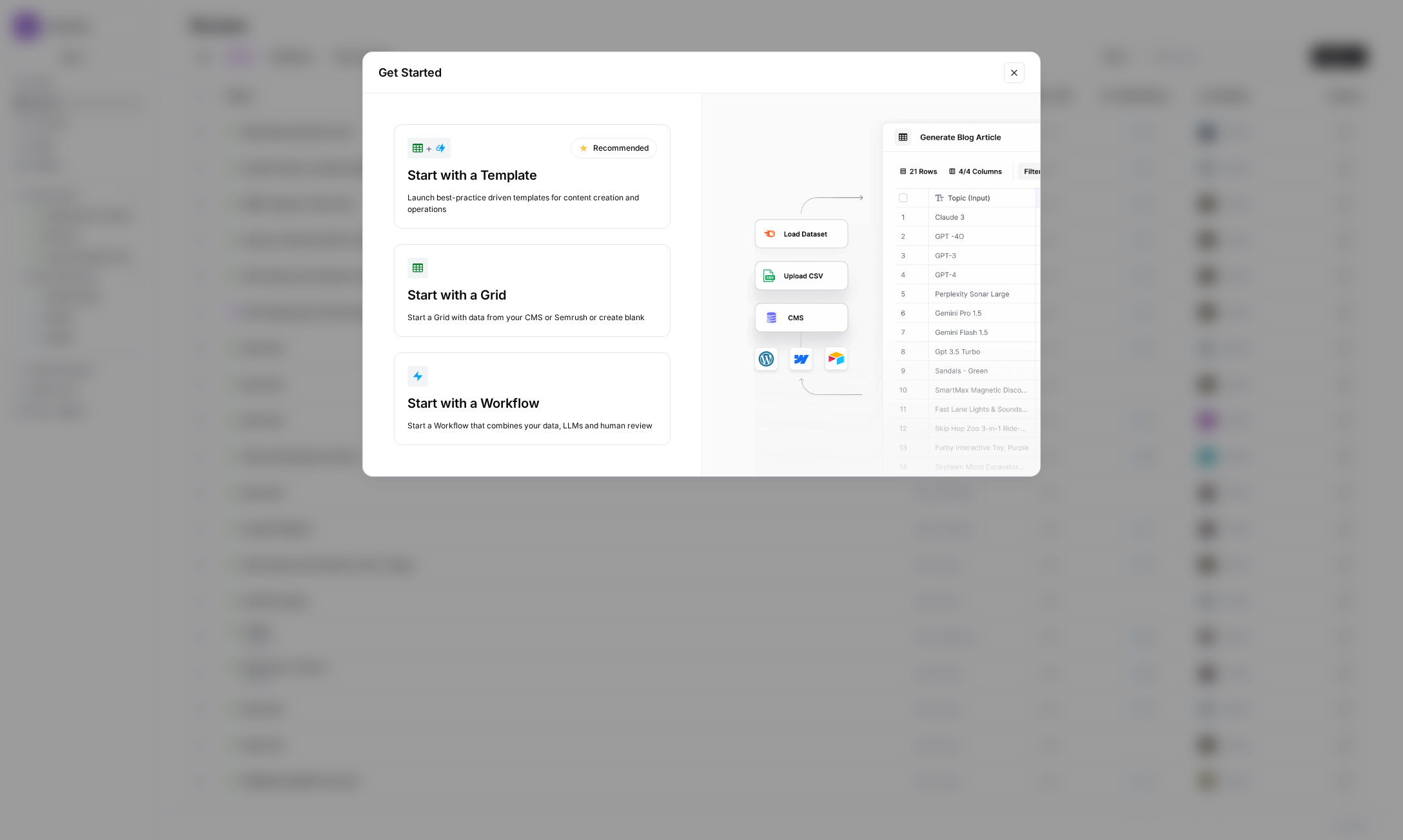
click at [565, 275] on div "button" at bounding box center [532, 268] width 250 height 21
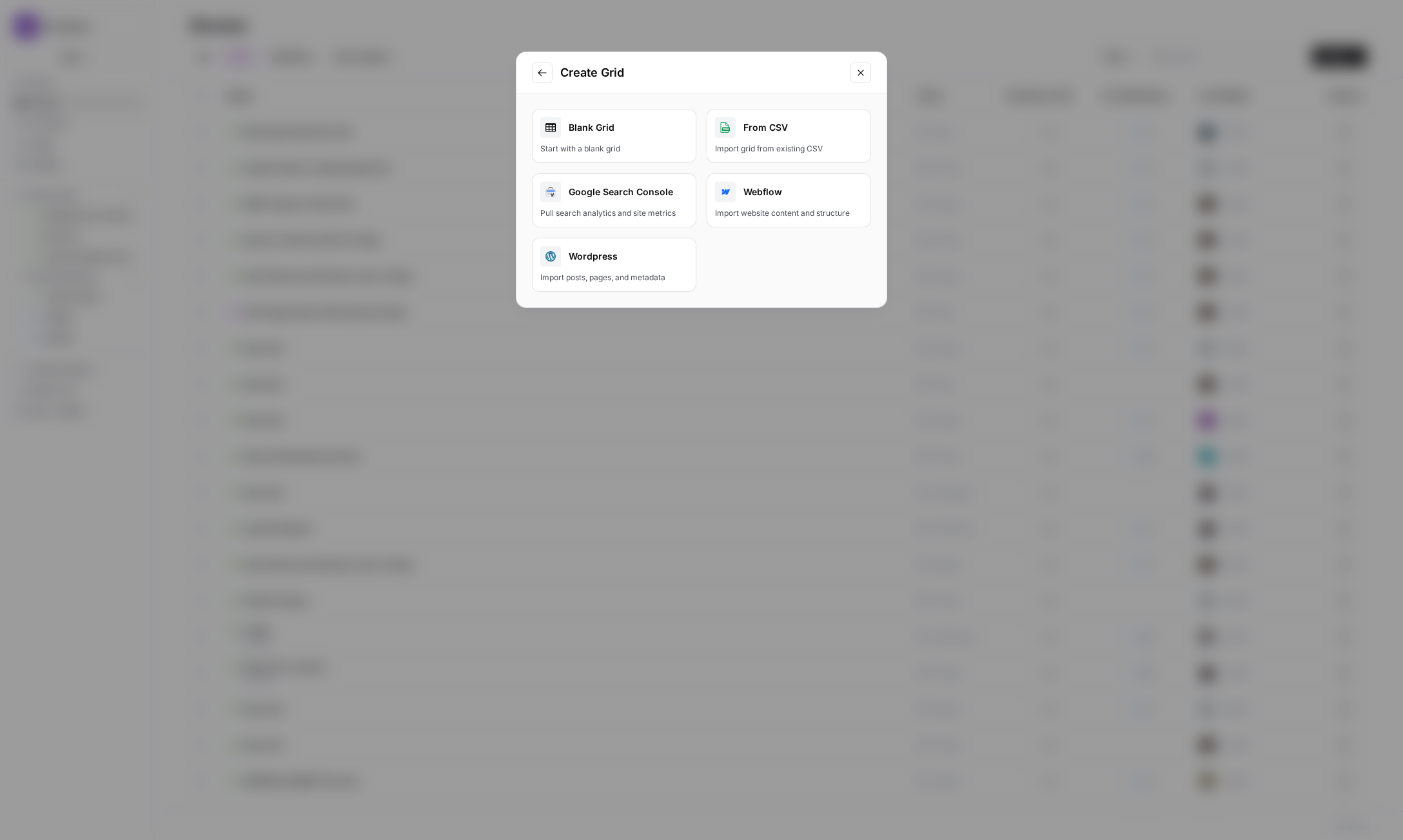
click at [625, 127] on div "Blank Grid" at bounding box center [614, 128] width 148 height 21
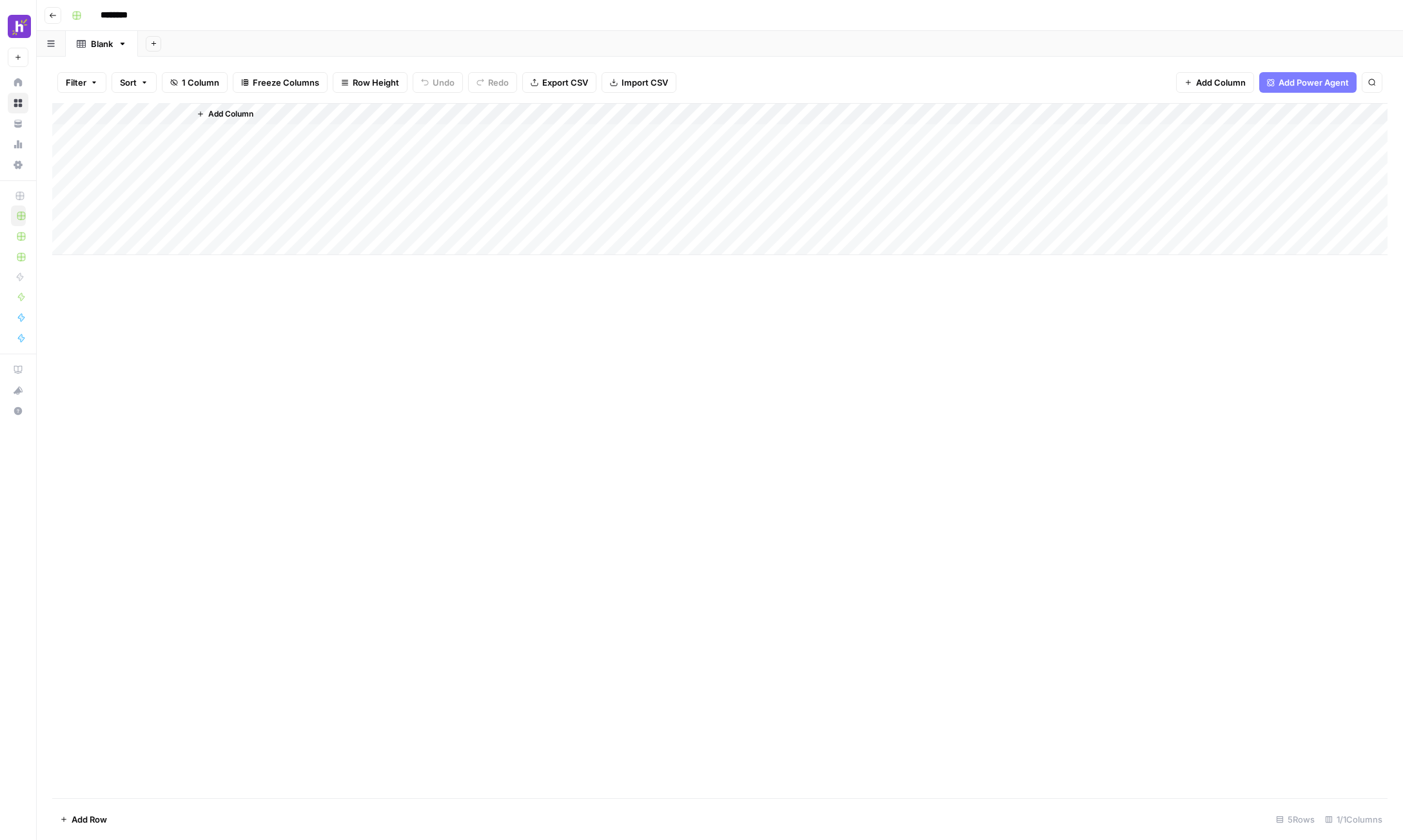
click at [205, 115] on button "Add Column" at bounding box center [225, 113] width 67 height 16
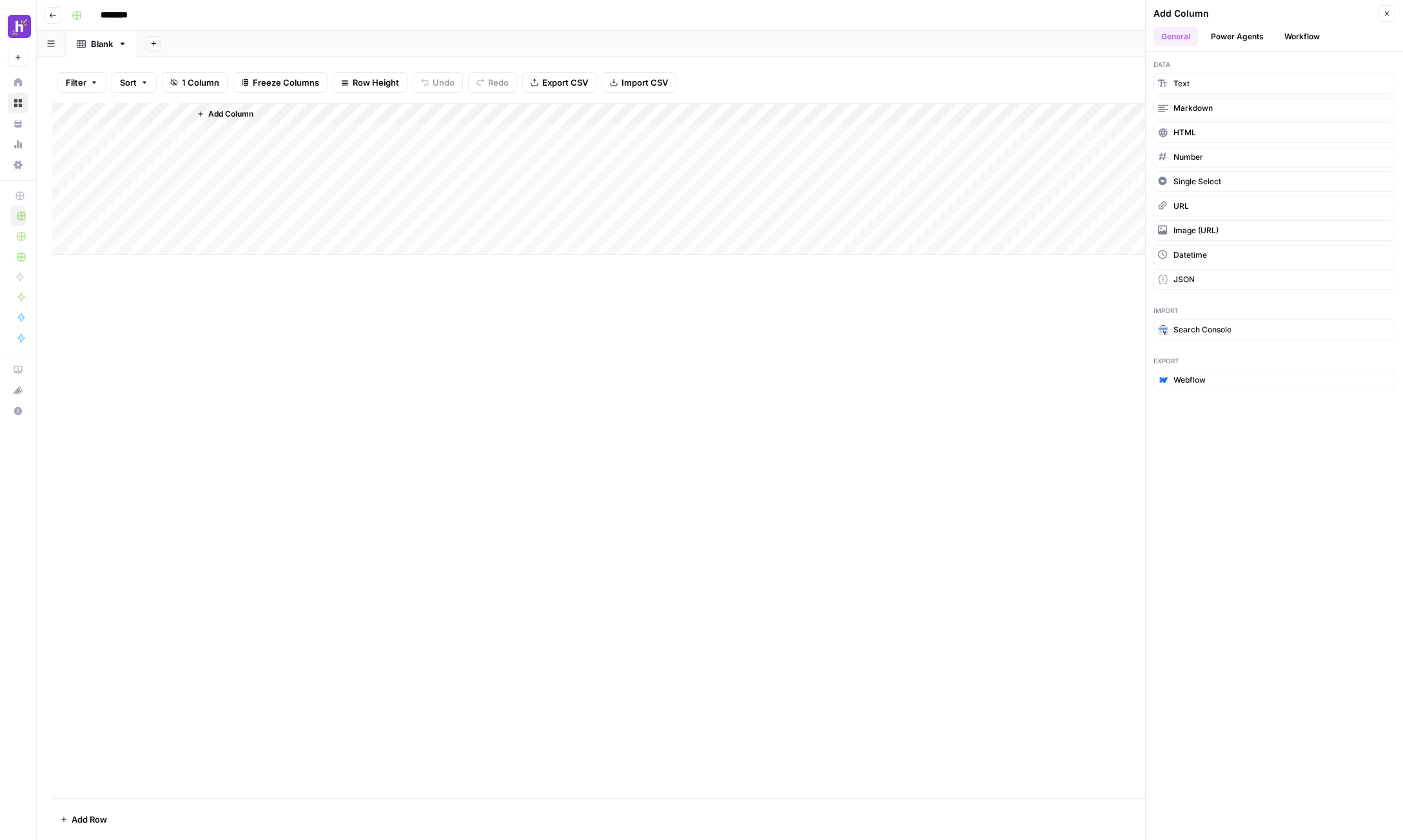
click at [1059, 38] on button "Power Agents" at bounding box center [1236, 36] width 68 height 19
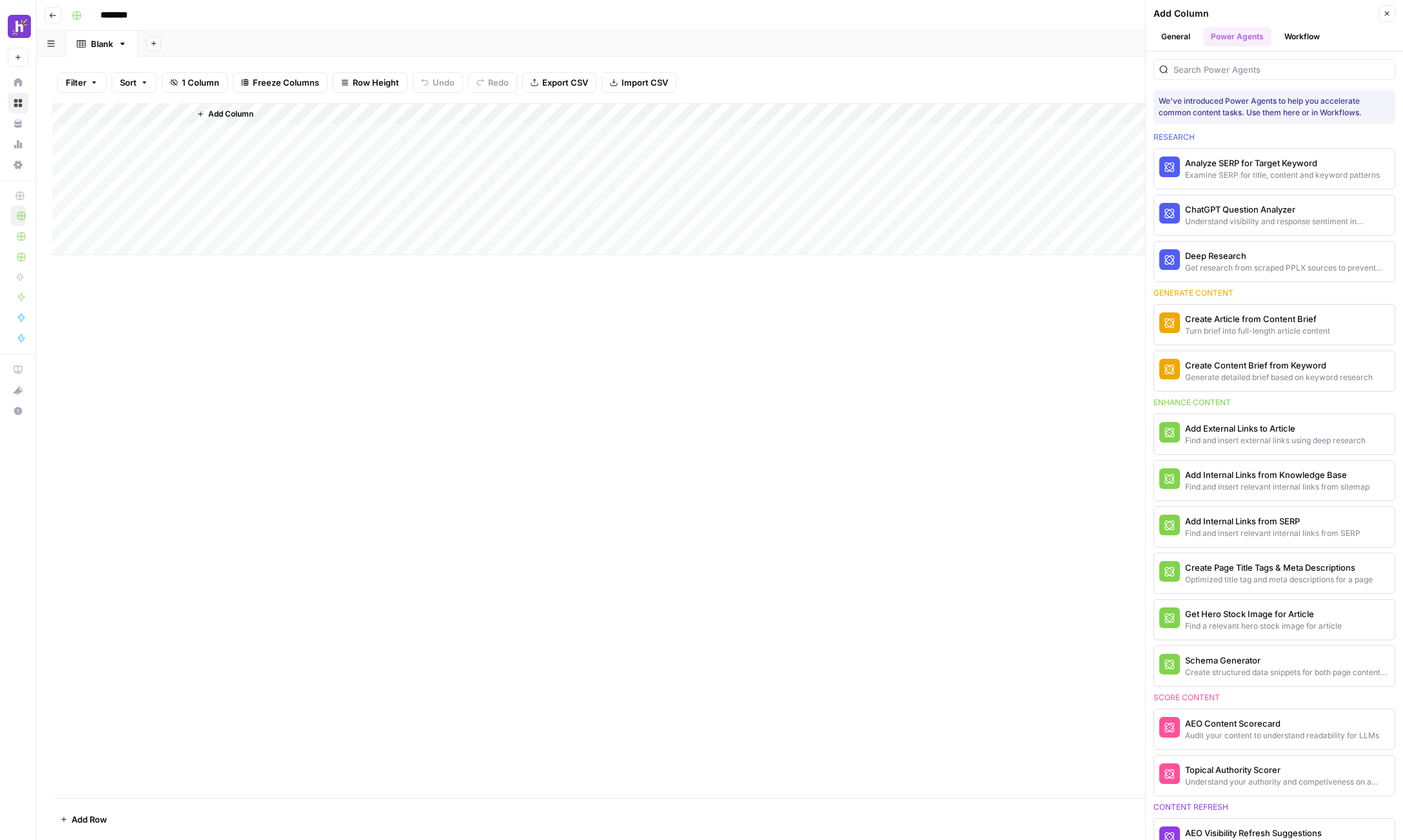
click at [1059, 32] on button "Workflow" at bounding box center [1301, 36] width 51 height 19
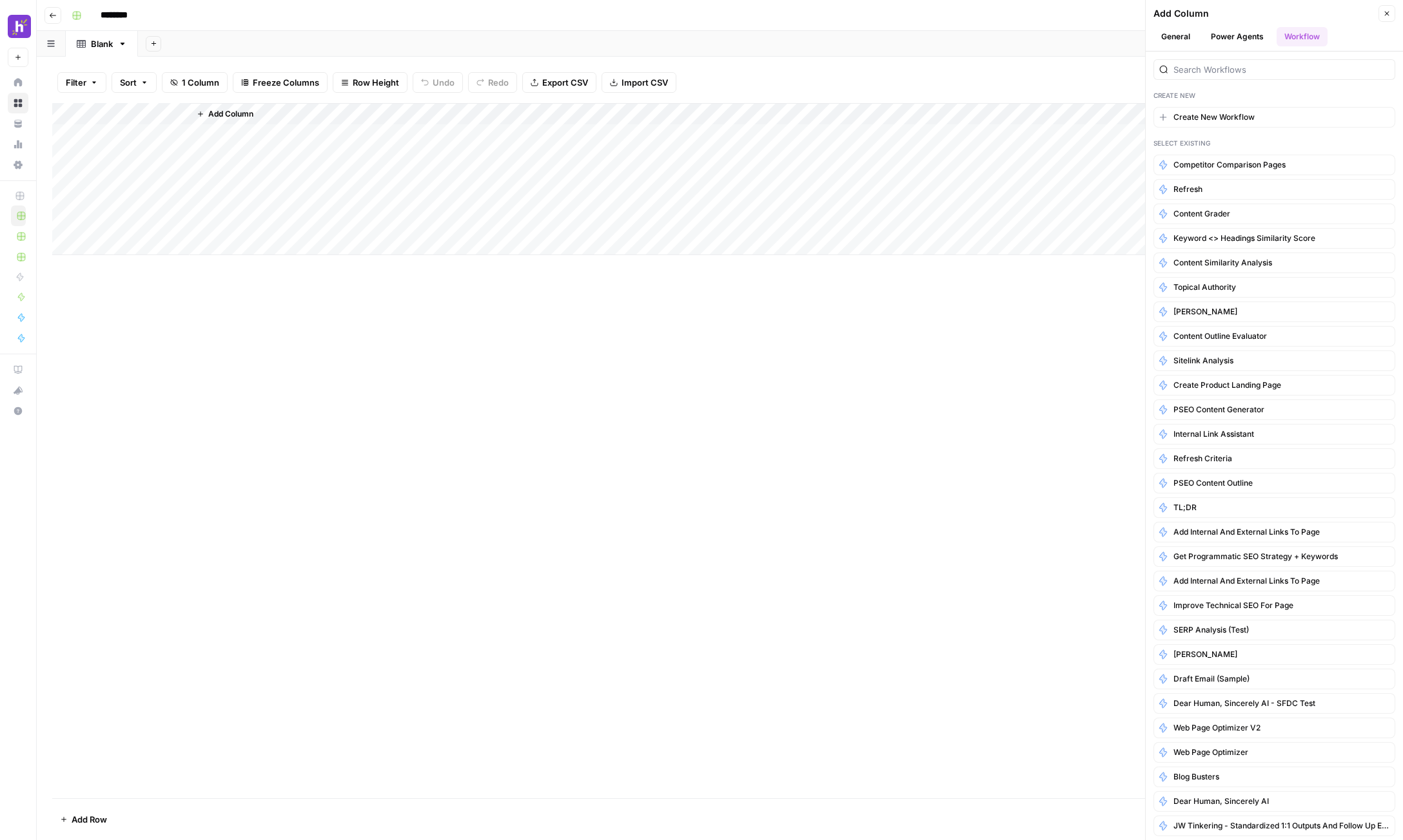
click at [1059, 41] on button "General" at bounding box center [1175, 36] width 44 height 19
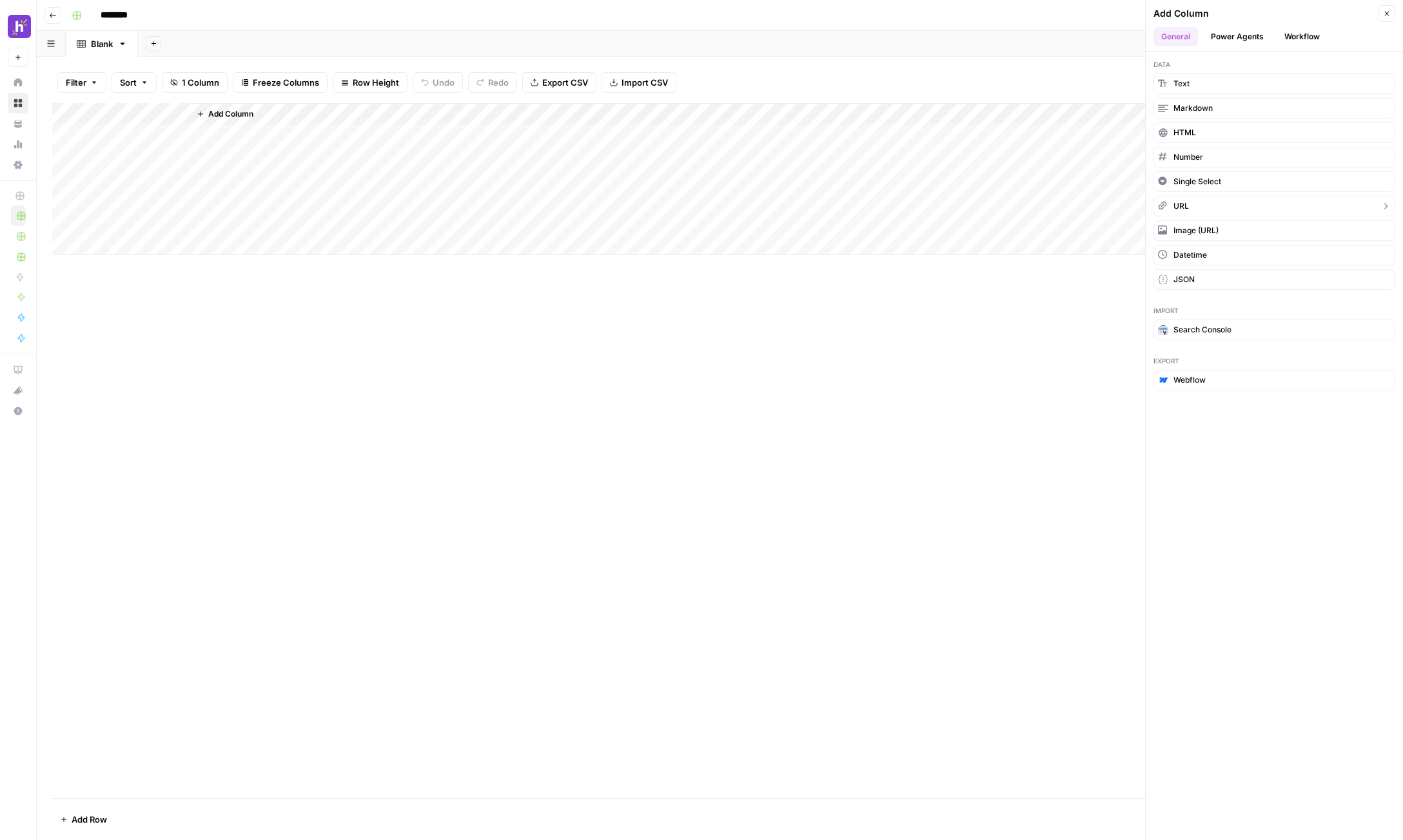
click at [1059, 204] on button "URL" at bounding box center [1274, 207] width 242 height 21
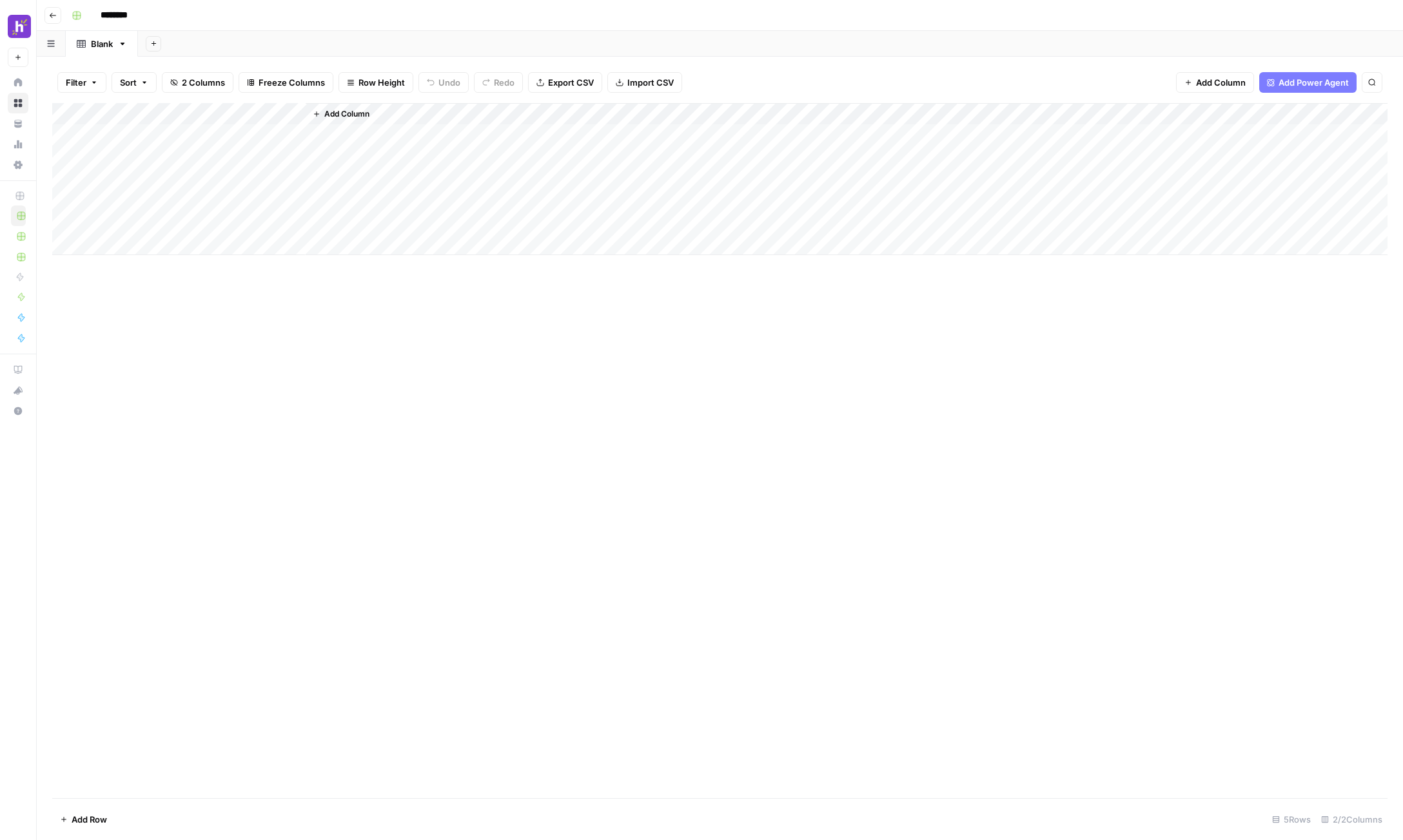
click at [278, 141] on div "Add Column" at bounding box center [719, 179] width 1335 height 152
click at [271, 146] on div "Add Column" at bounding box center [719, 179] width 1335 height 152
click at [226, 130] on div "Add Column" at bounding box center [719, 179] width 1335 height 152
click at [296, 113] on div "Add Column" at bounding box center [719, 179] width 1335 height 152
click at [1059, 86] on span "Add Column" at bounding box center [1220, 82] width 49 height 13
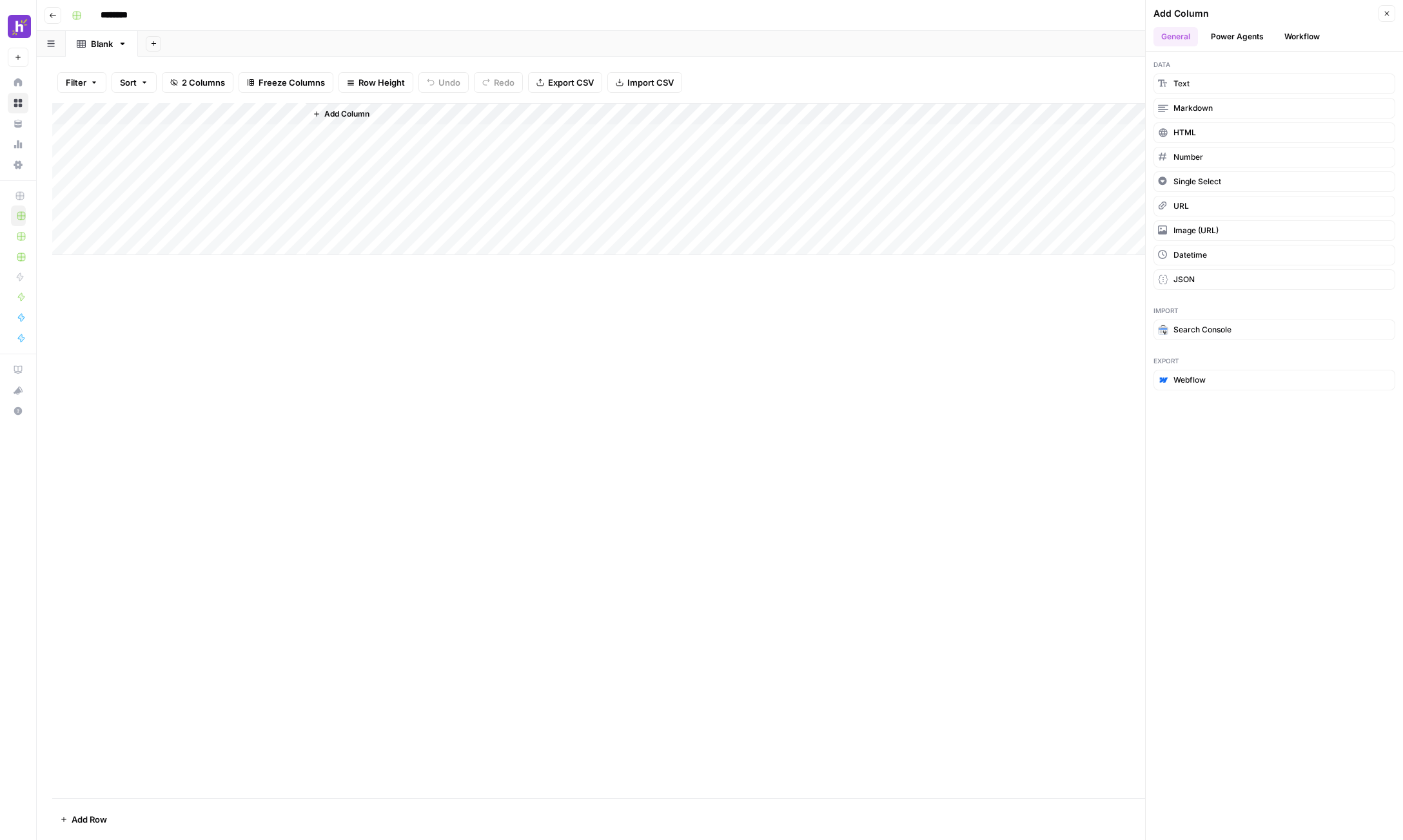
click at [1059, 35] on button "Power Agents" at bounding box center [1236, 36] width 68 height 19
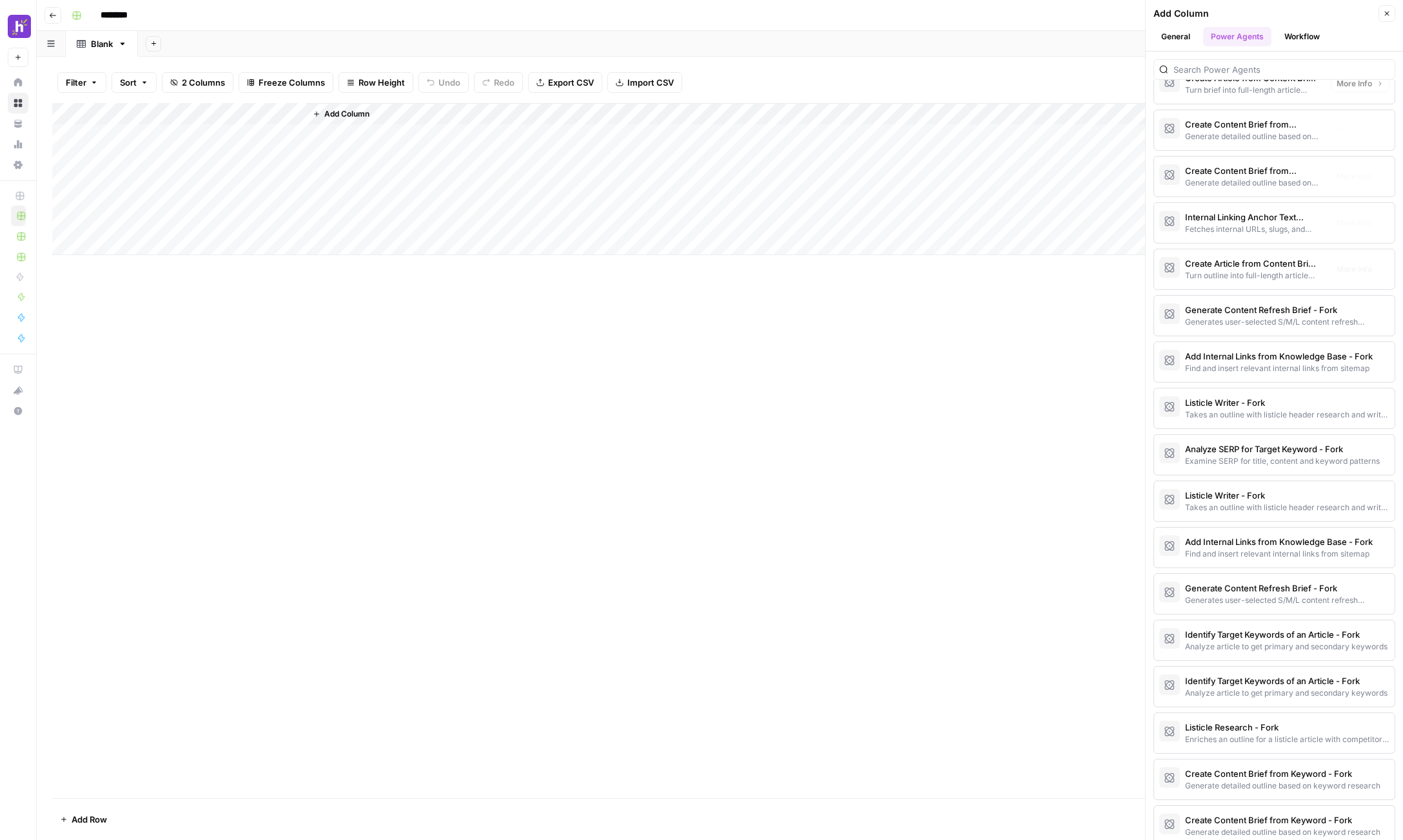
scroll to position [1422, 0]
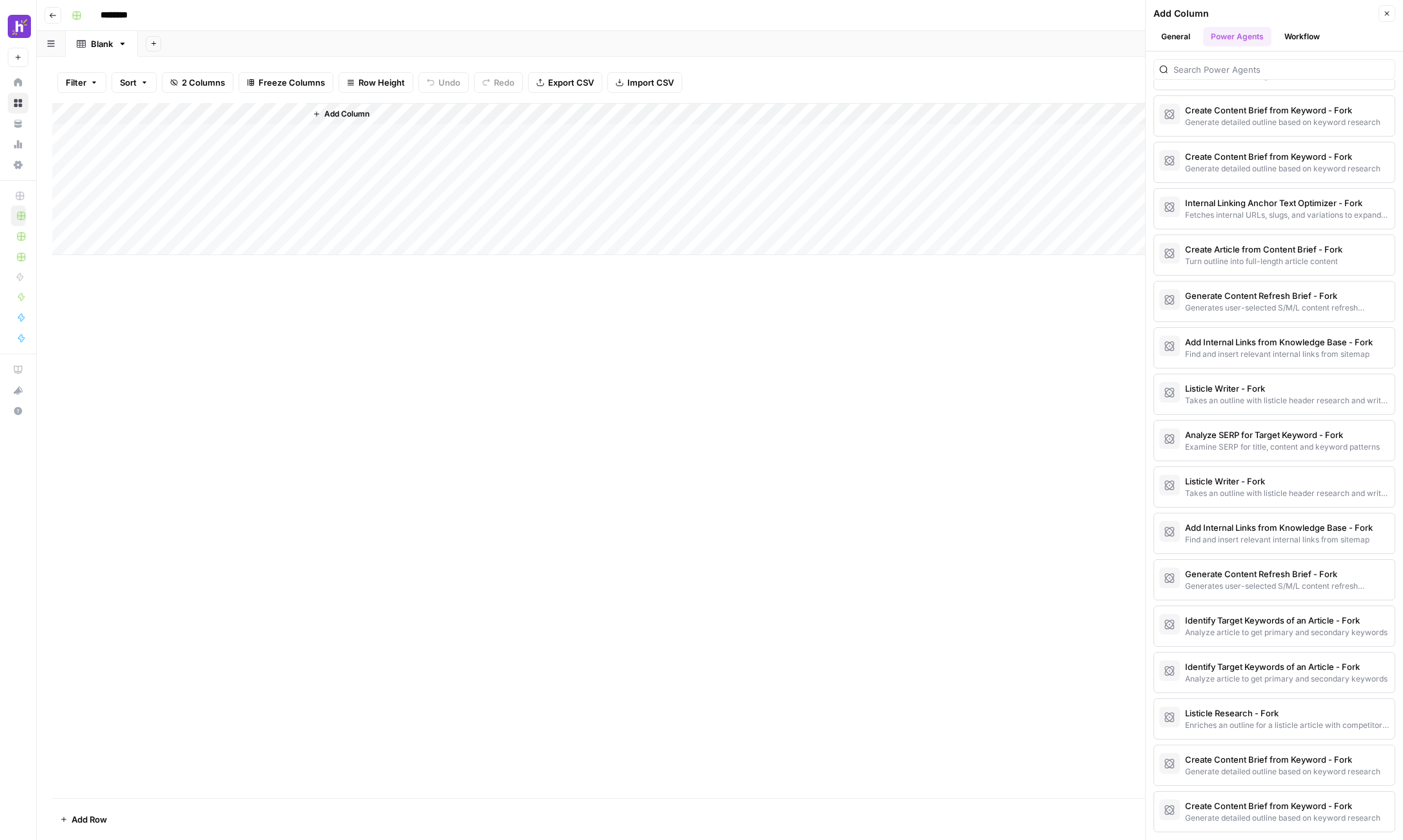
click at [1059, 35] on button "Workflow" at bounding box center [1301, 36] width 51 height 19
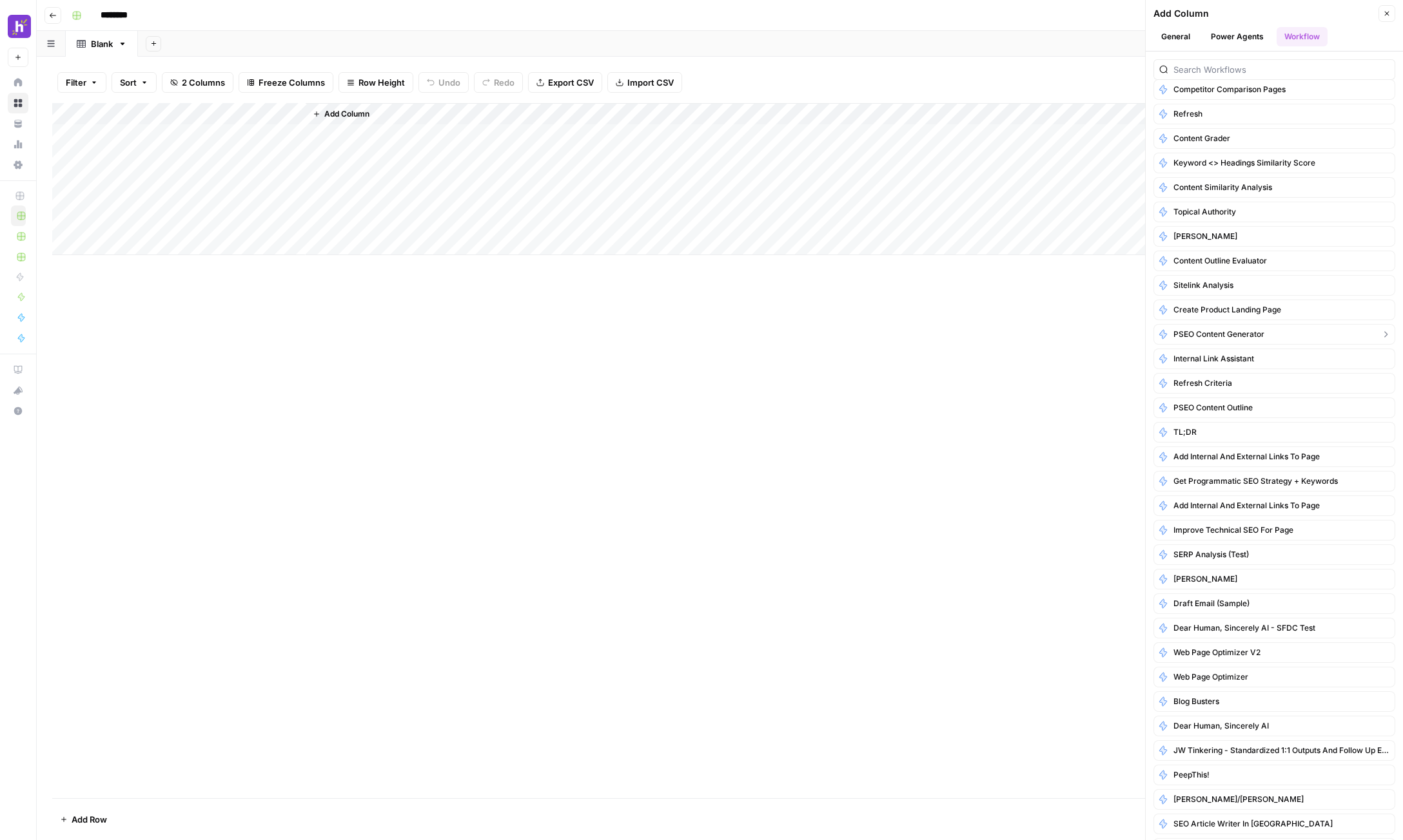
scroll to position [126, 0]
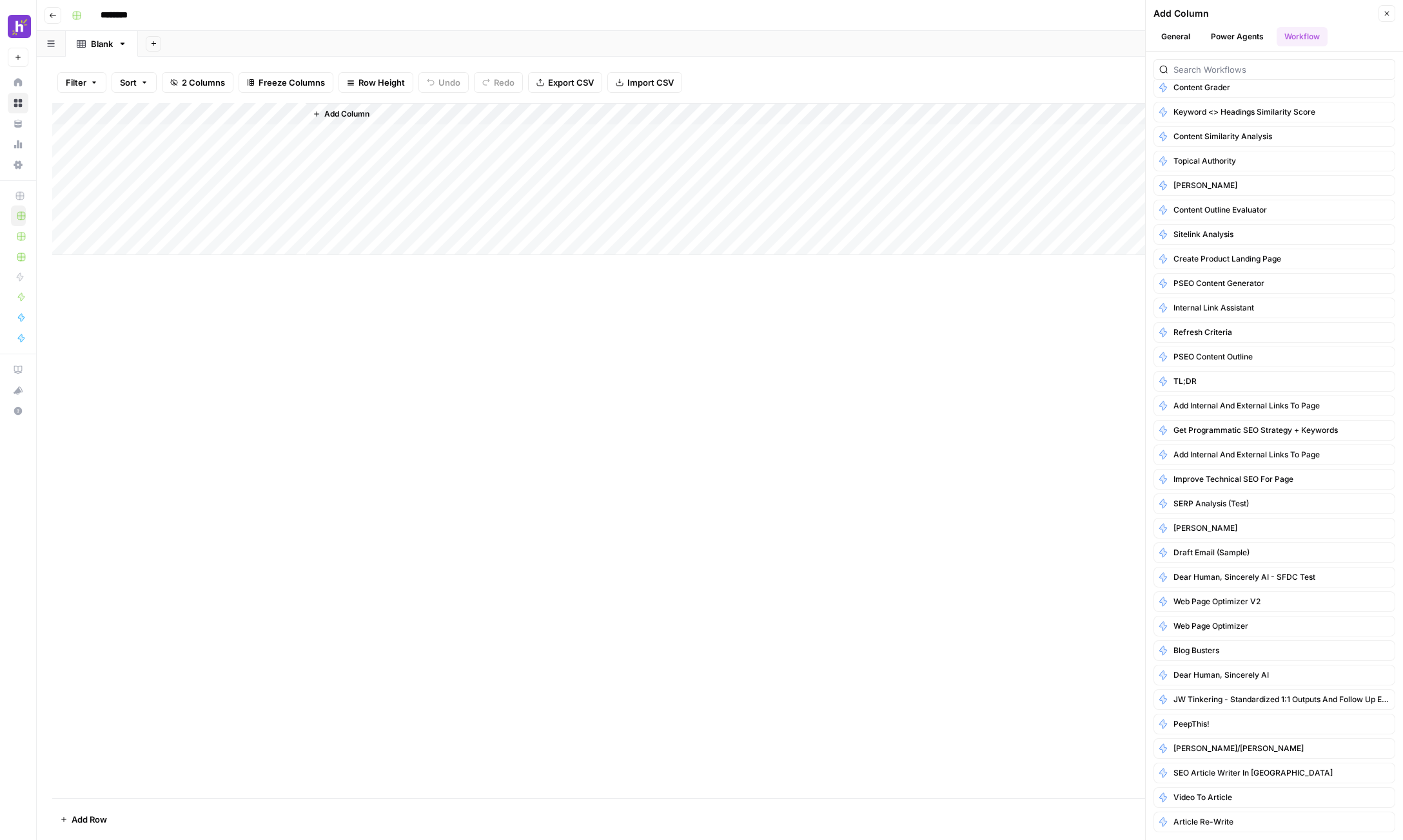
click at [1059, 11] on button "Close" at bounding box center [1386, 13] width 16 height 16
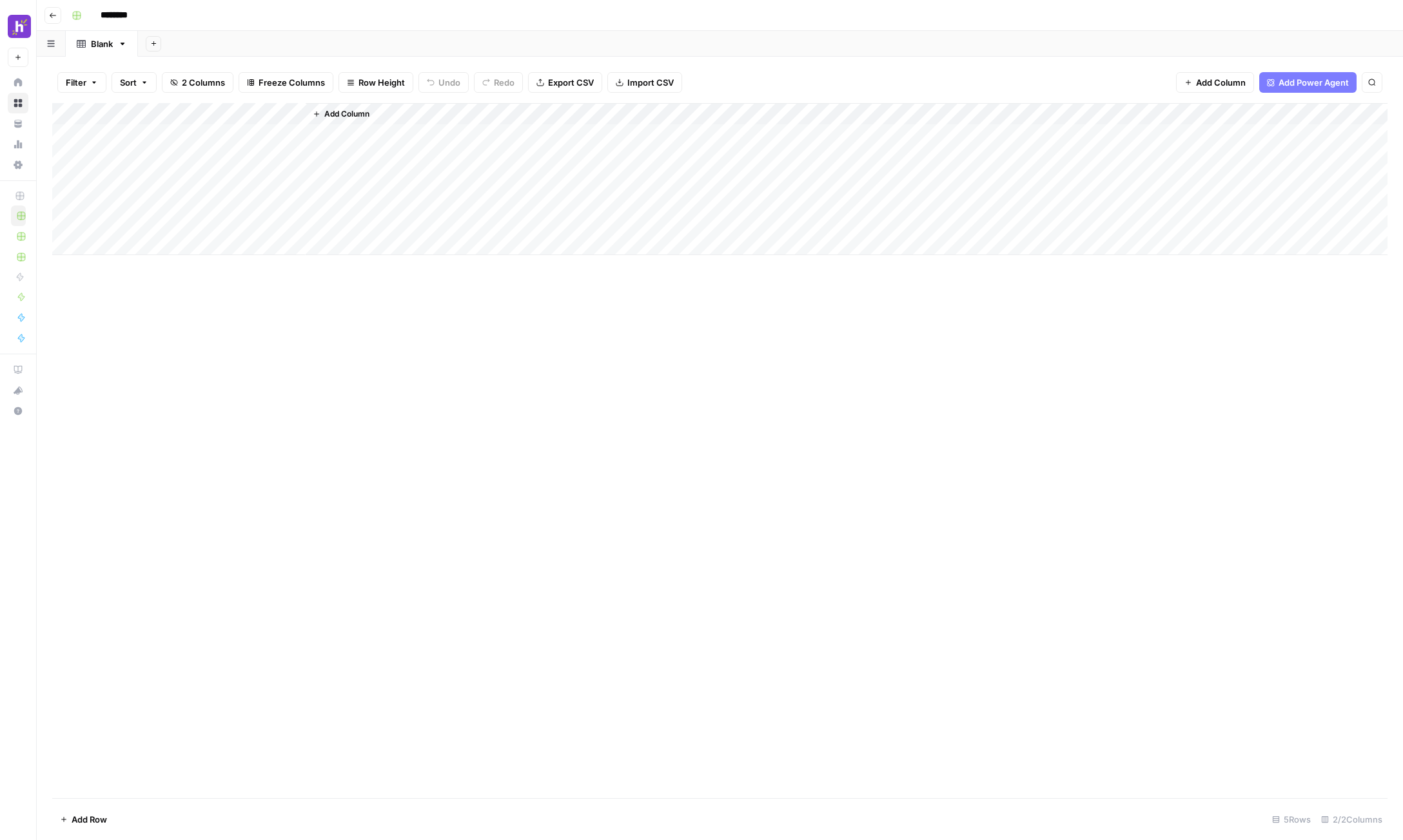
click at [59, 22] on button "Go back" at bounding box center [52, 15] width 16 height 16
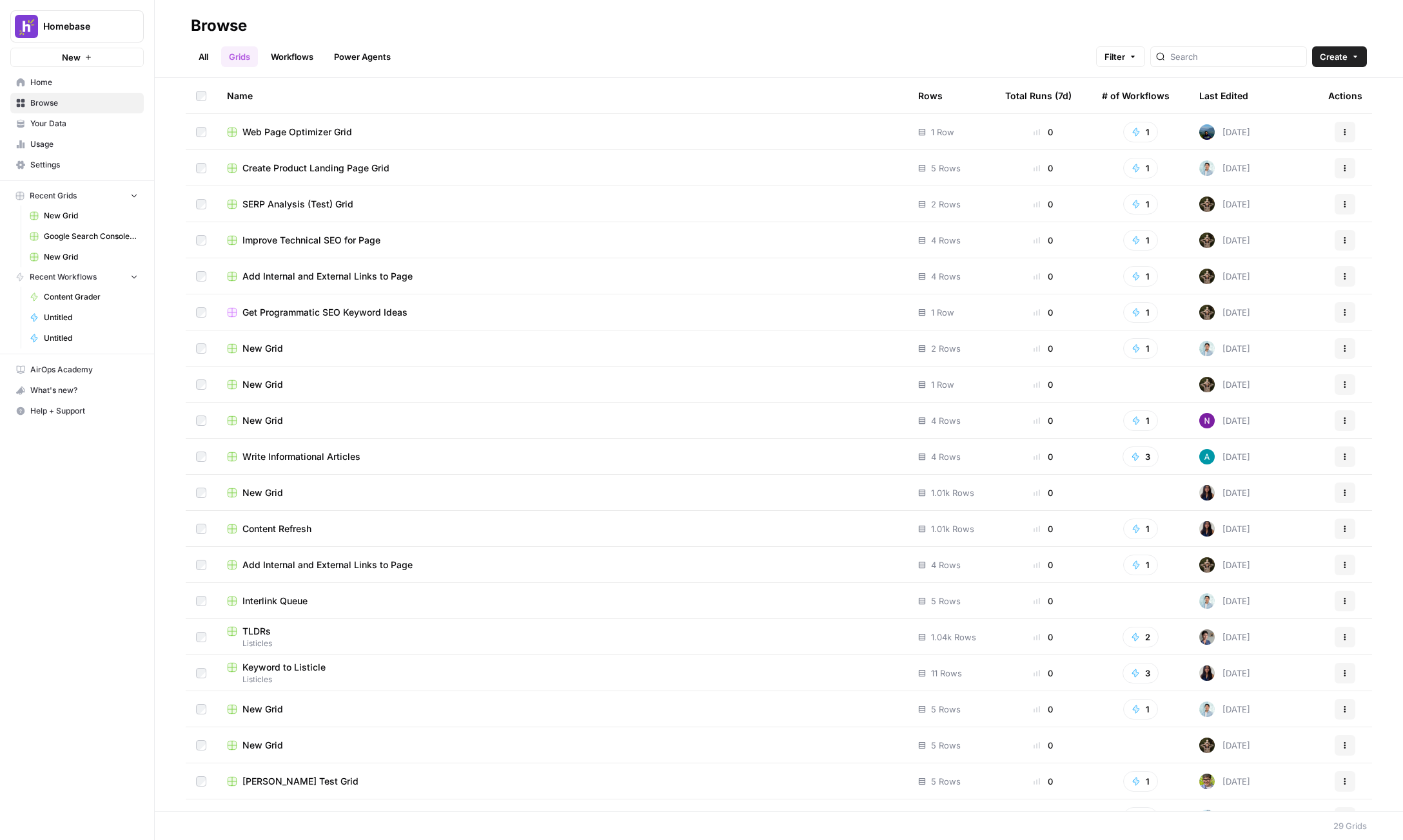
click at [75, 57] on span "New" at bounding box center [72, 57] width 19 height 13
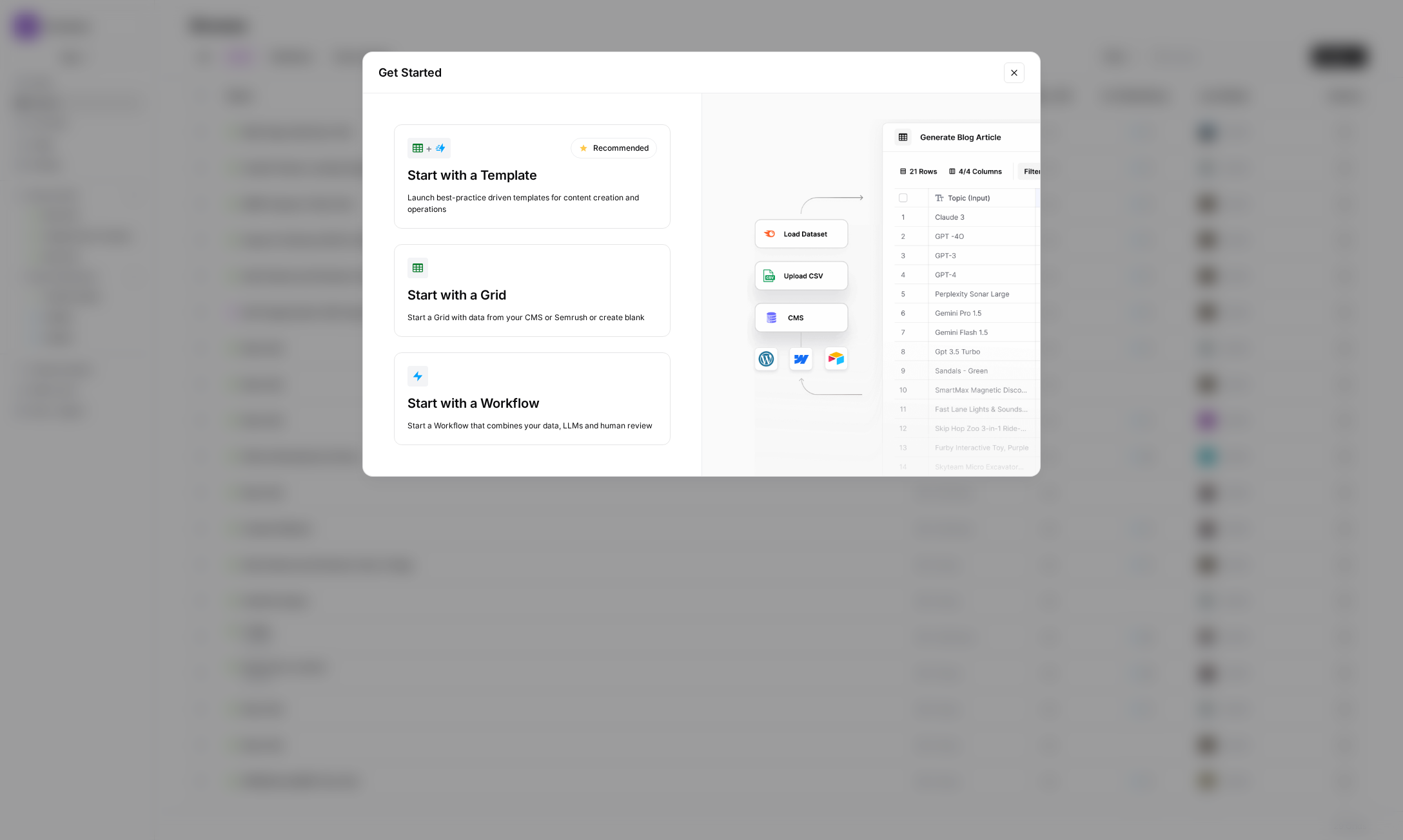
click at [470, 285] on button "Start with a Grid Start a Grid with data from your CMS or Semrush or create bla…" at bounding box center [533, 290] width 277 height 92
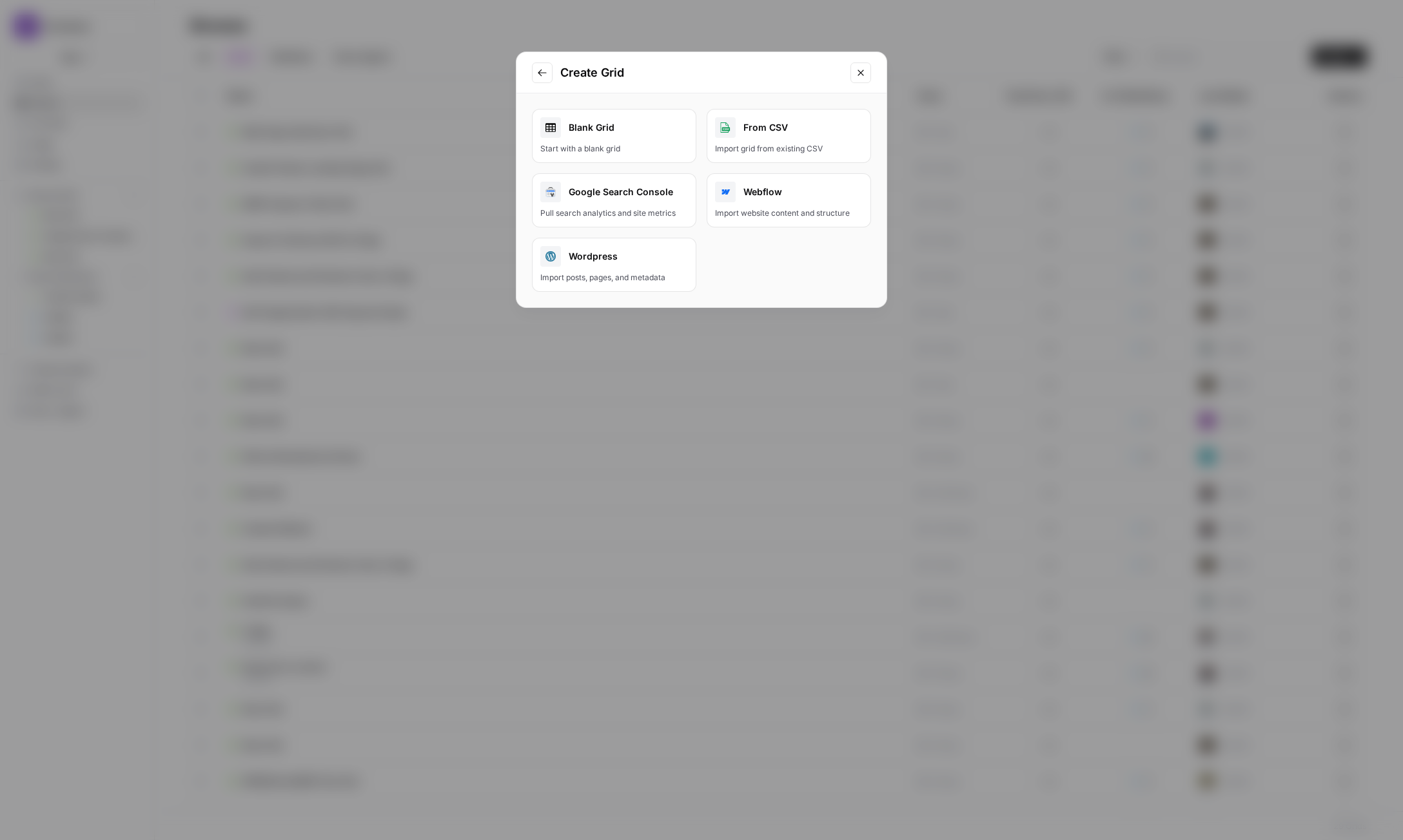
click at [765, 200] on div "Webflow" at bounding box center [788, 192] width 148 height 21
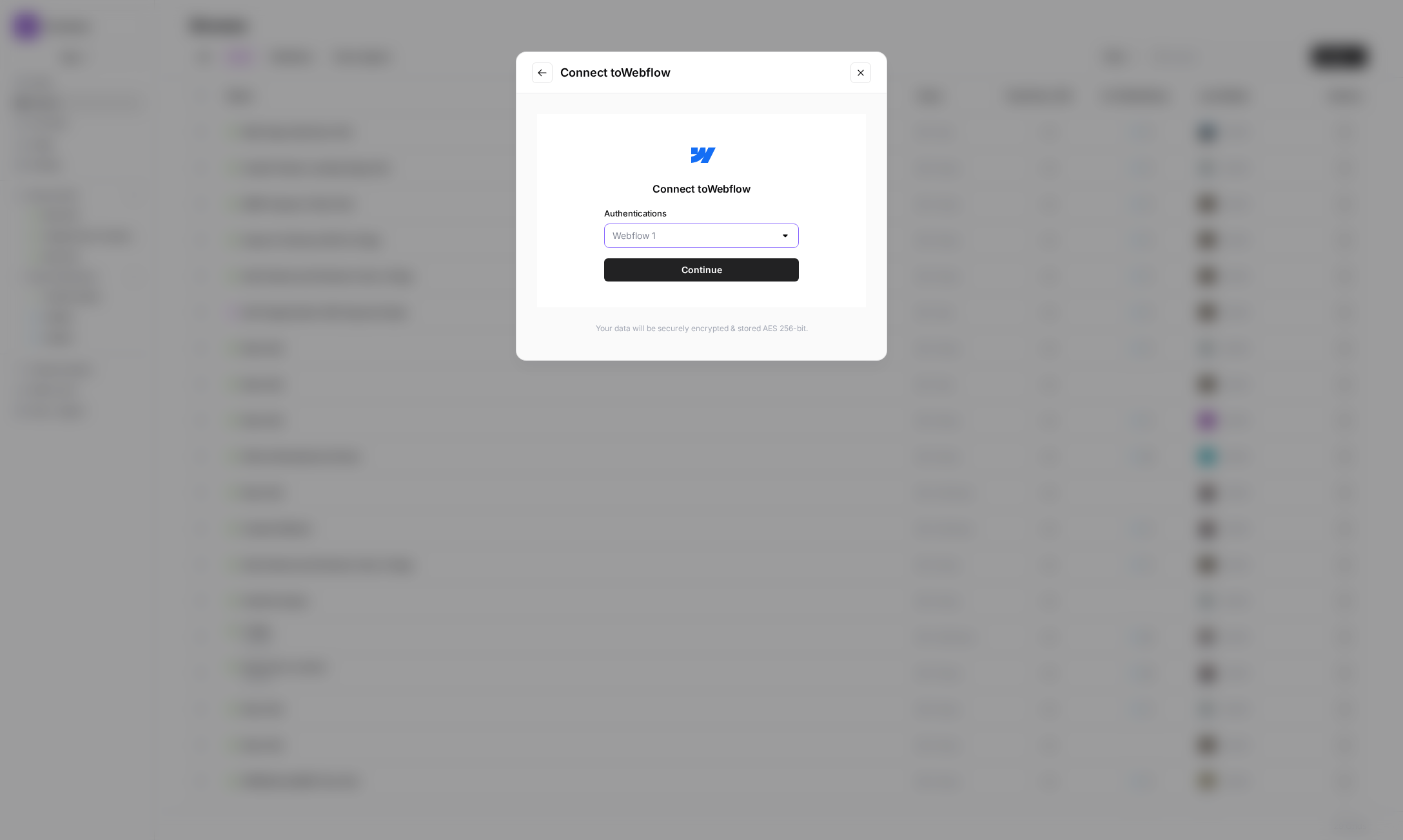
click at [737, 237] on input "Authentications" at bounding box center [693, 235] width 163 height 13
type input "Webflow 1"
click at [840, 188] on div "Connect to Webflow Authentications Webflow 1 Continue" at bounding box center [701, 211] width 328 height 194
click at [729, 268] on button "Continue" at bounding box center [701, 270] width 195 height 23
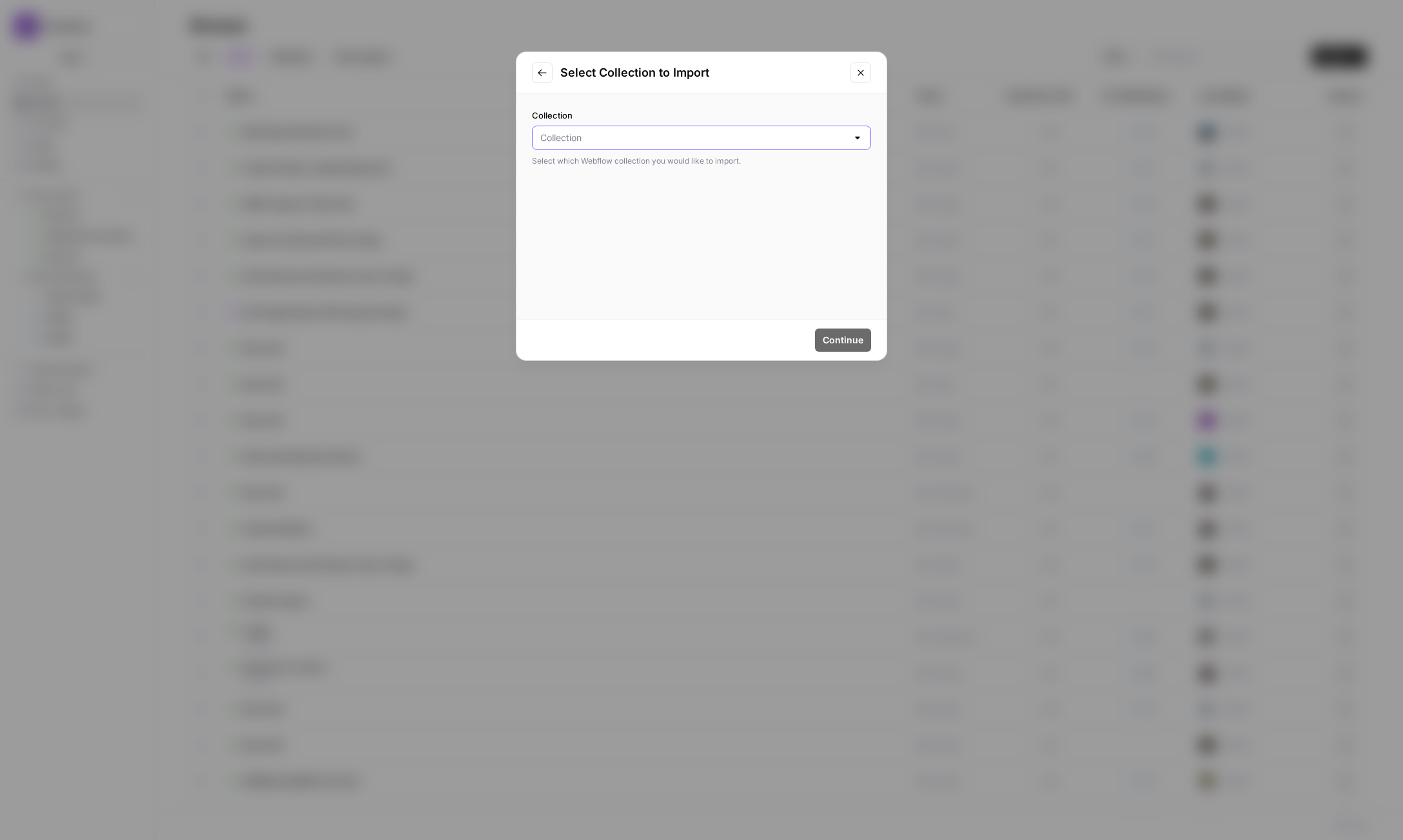
click at [769, 137] on input "Collection" at bounding box center [693, 137] width 307 height 13
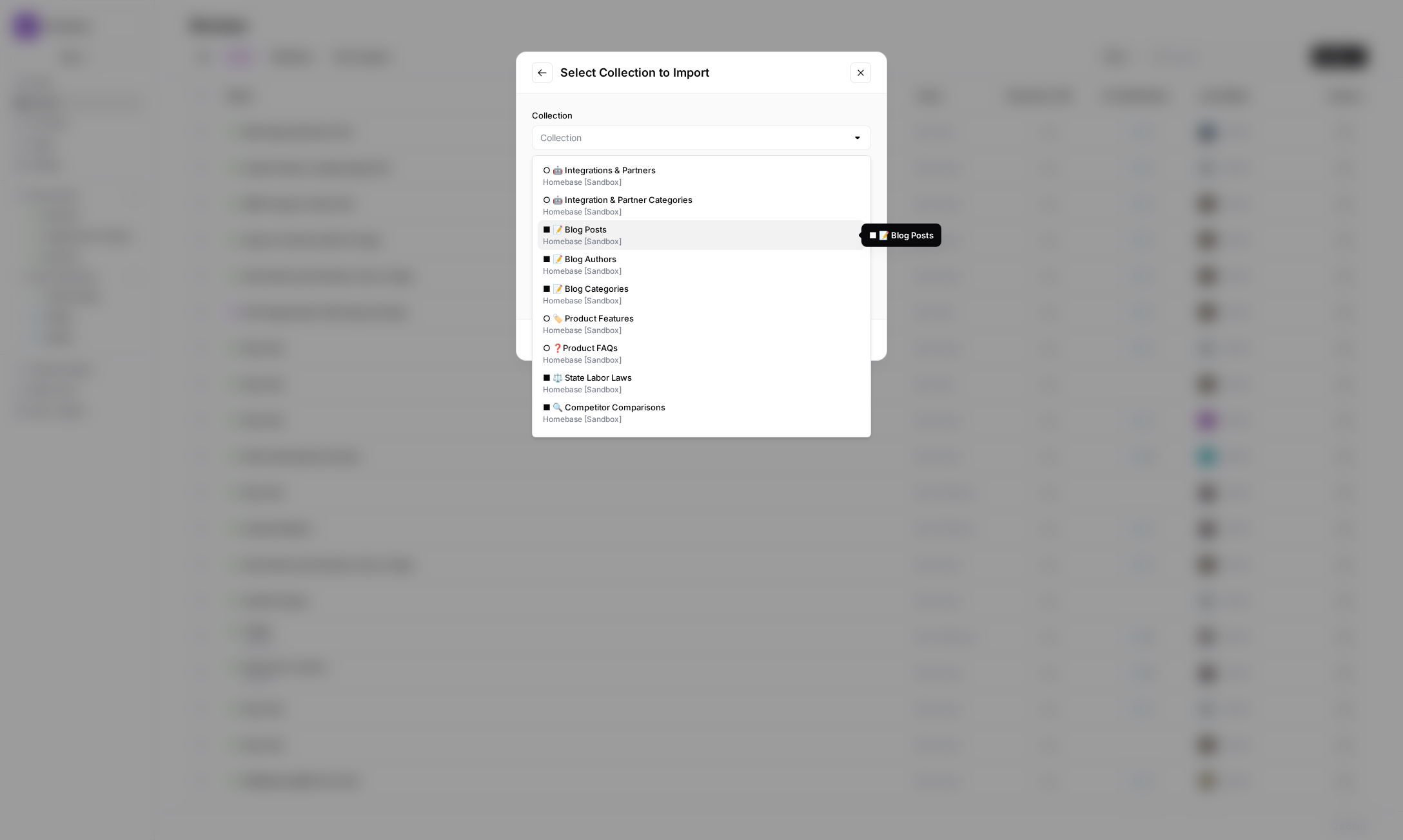
click at [655, 231] on span "■ 📝 Blog Posts" at bounding box center [698, 229] width 312 height 13
type input "■ 📝 Blog Posts"
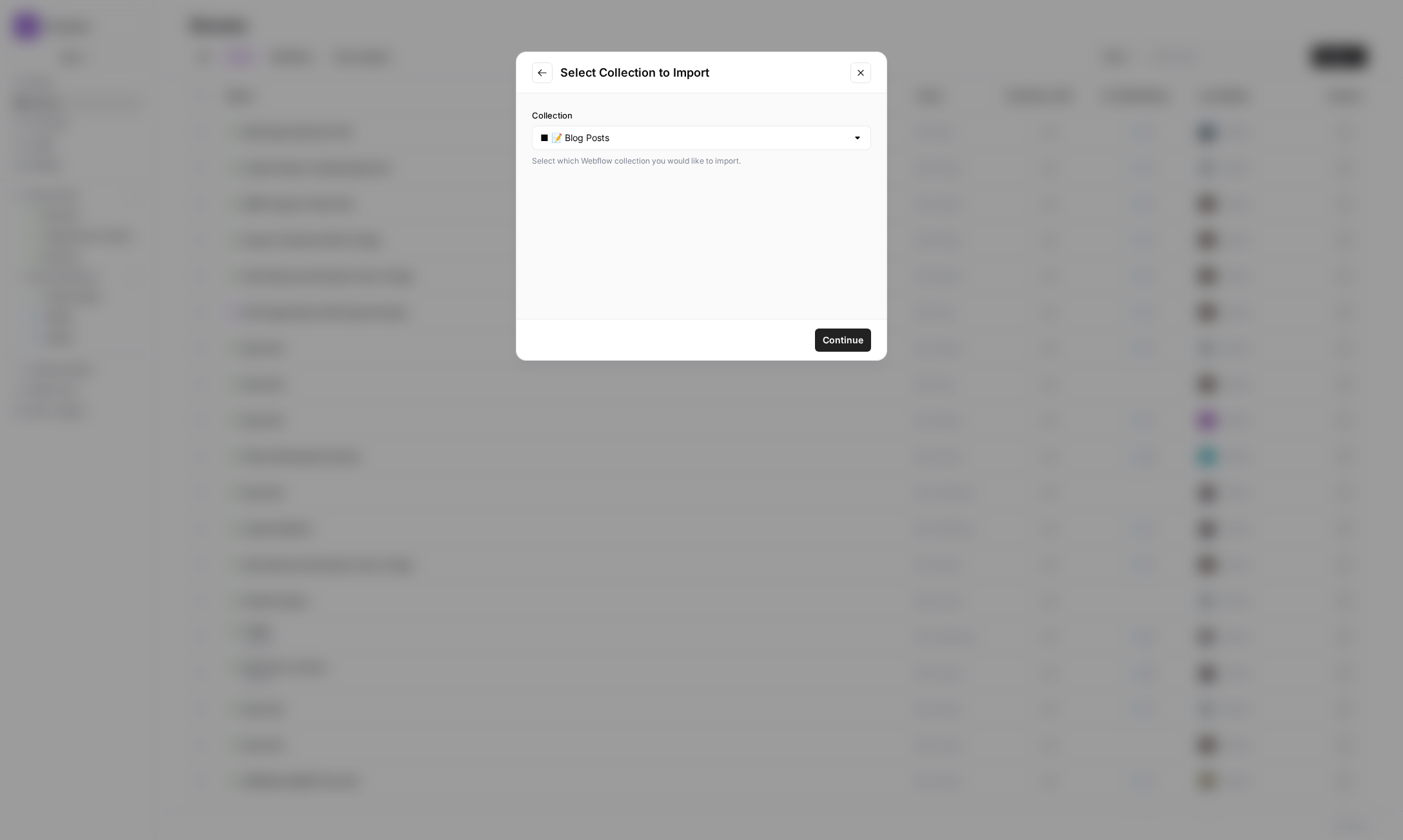
click at [830, 334] on span "Continue" at bounding box center [843, 340] width 41 height 13
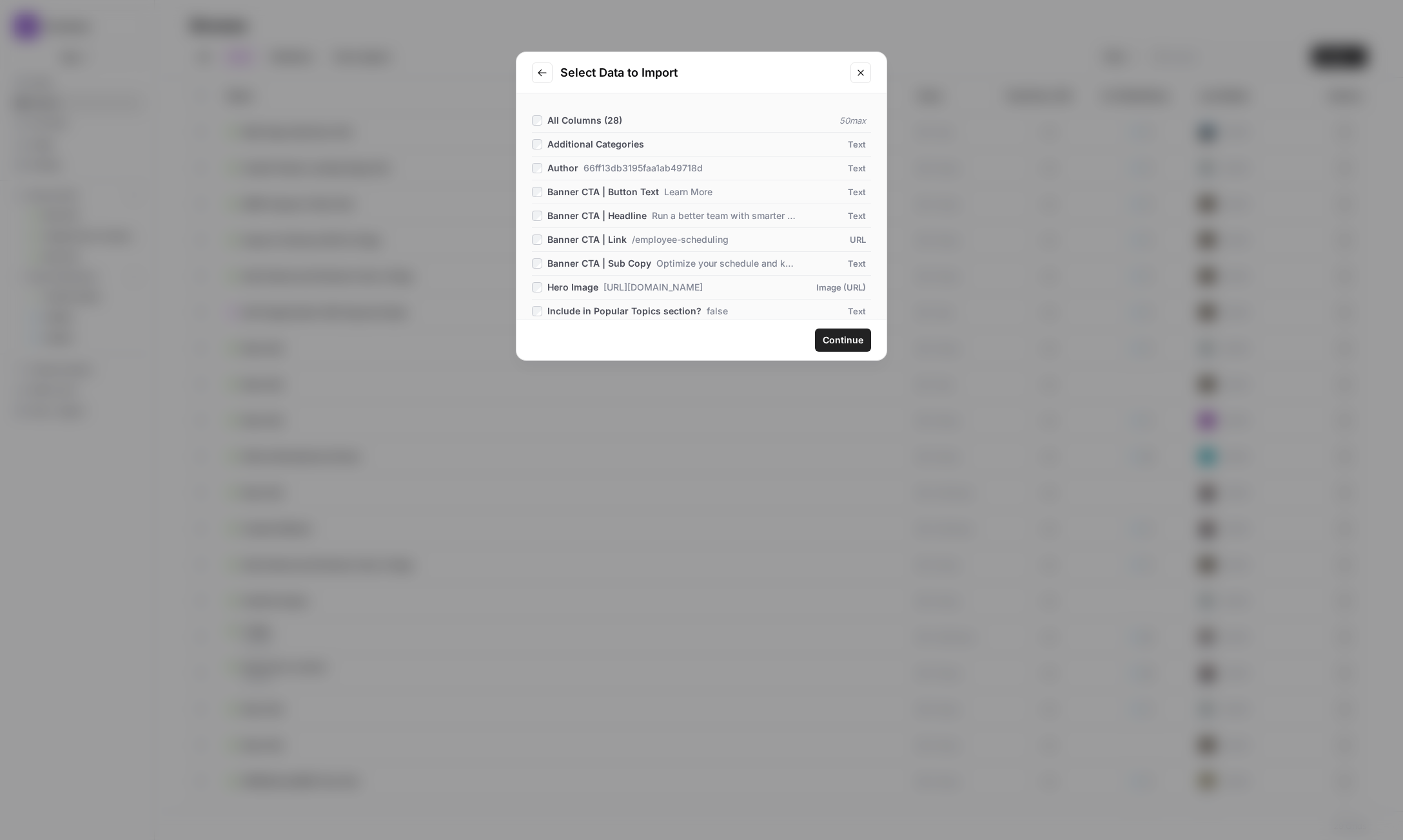
click at [700, 241] on span "/employee-scheduling" at bounding box center [680, 239] width 97 height 13
click at [700, 244] on span "/employee-scheduling" at bounding box center [680, 239] width 97 height 13
click at [857, 76] on icon "Close modal" at bounding box center [861, 73] width 10 height 10
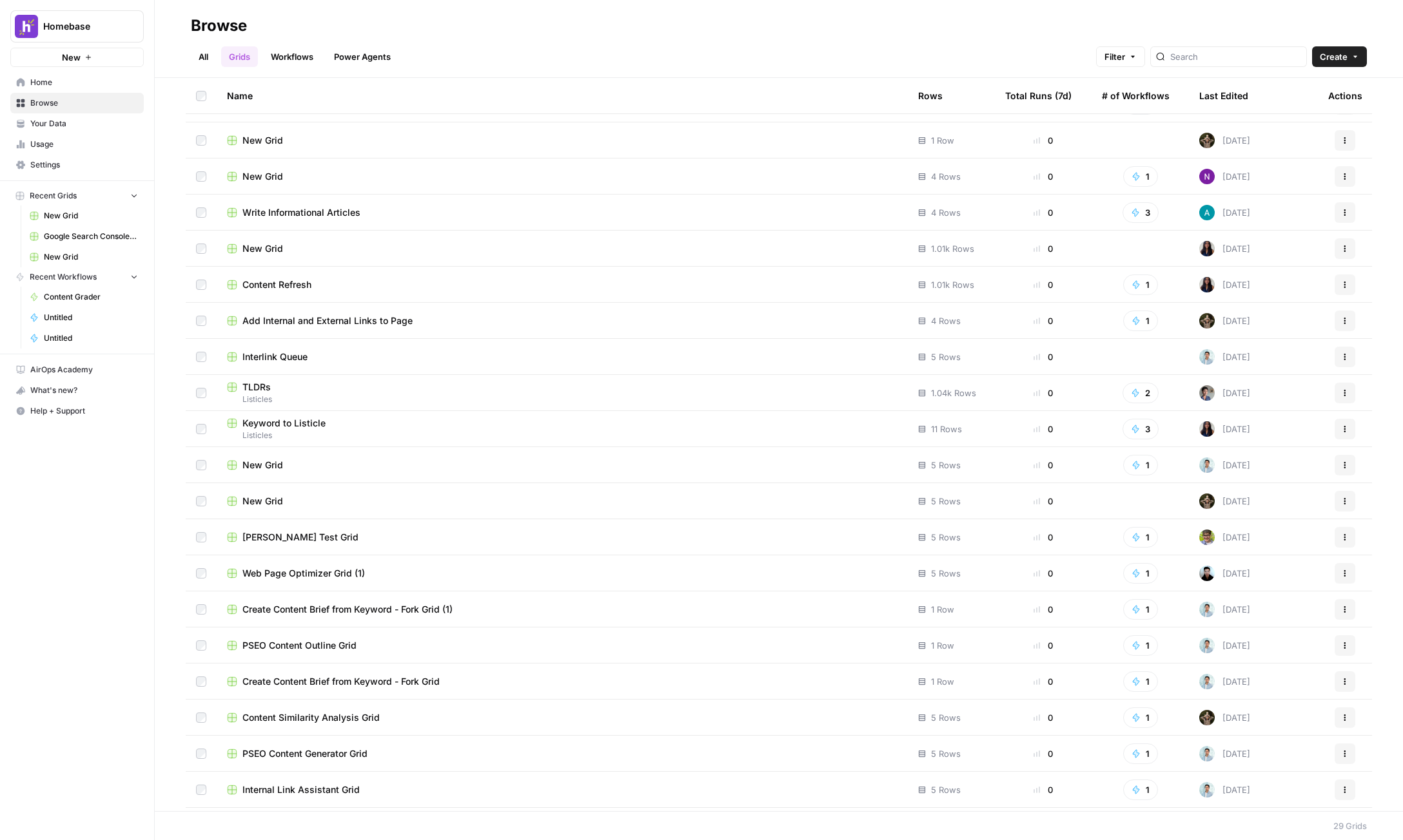
scroll to position [349, 0]
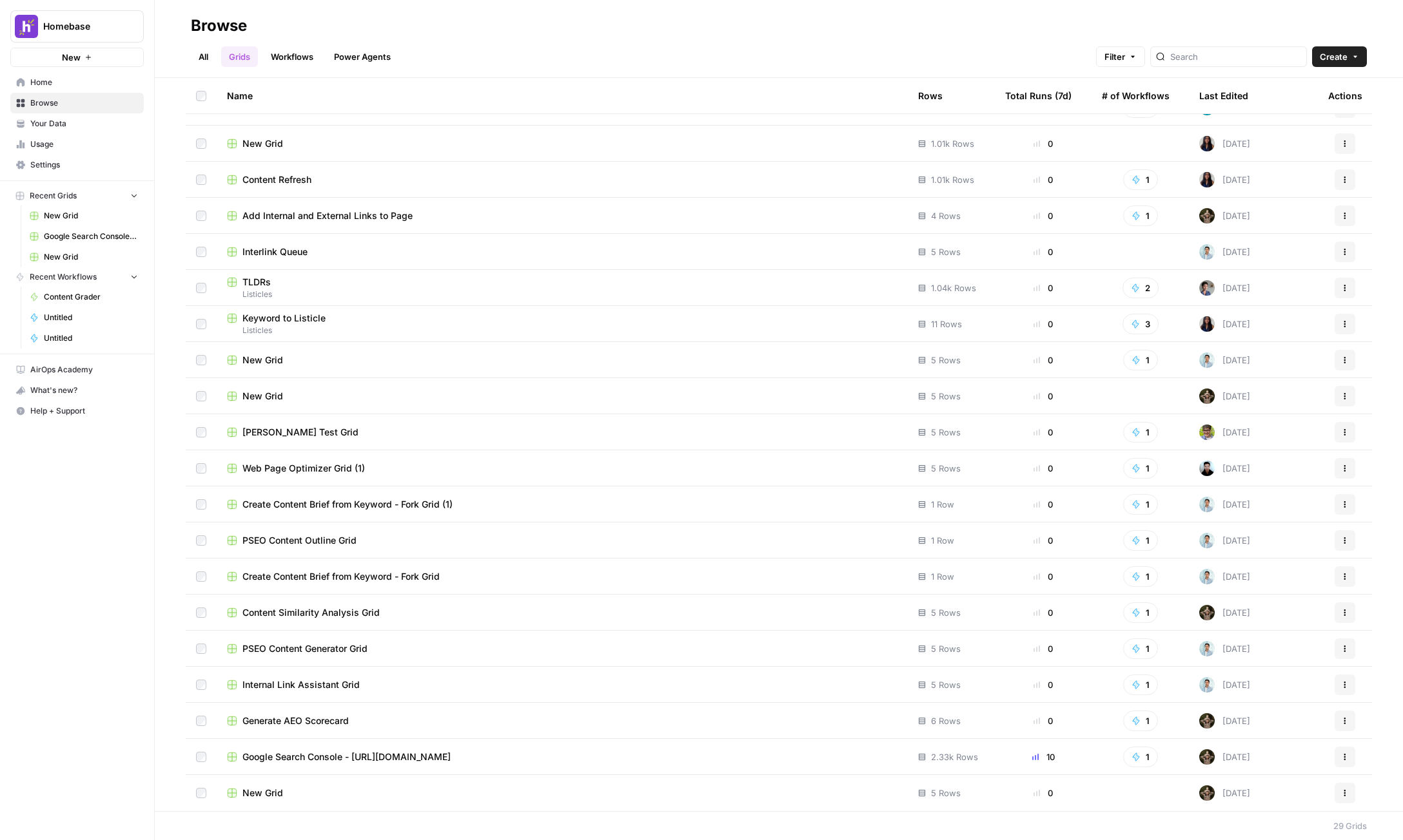
click at [86, 54] on icon "button" at bounding box center [88, 57] width 8 height 8
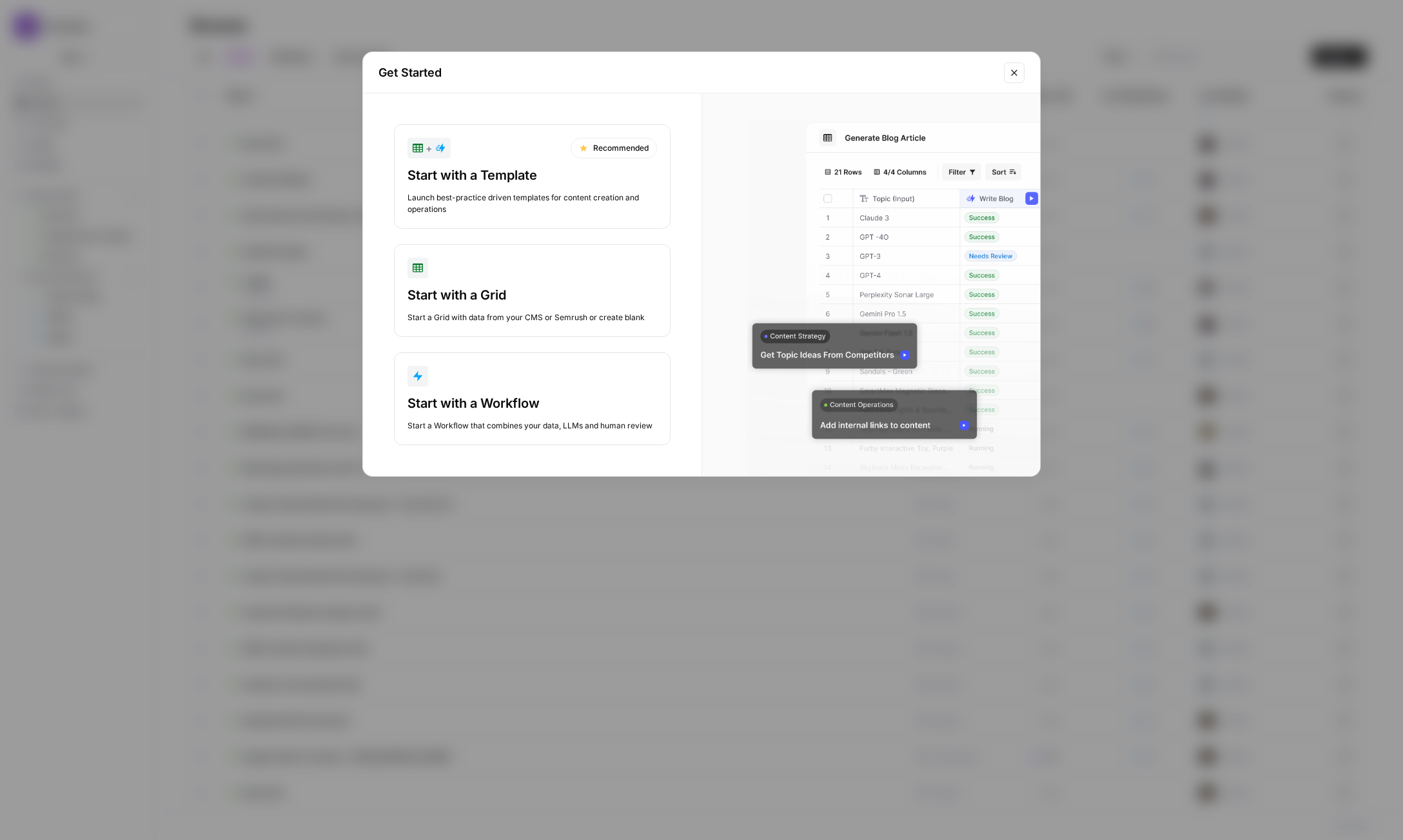
click at [513, 169] on div "Start with a Template" at bounding box center [532, 175] width 250 height 18
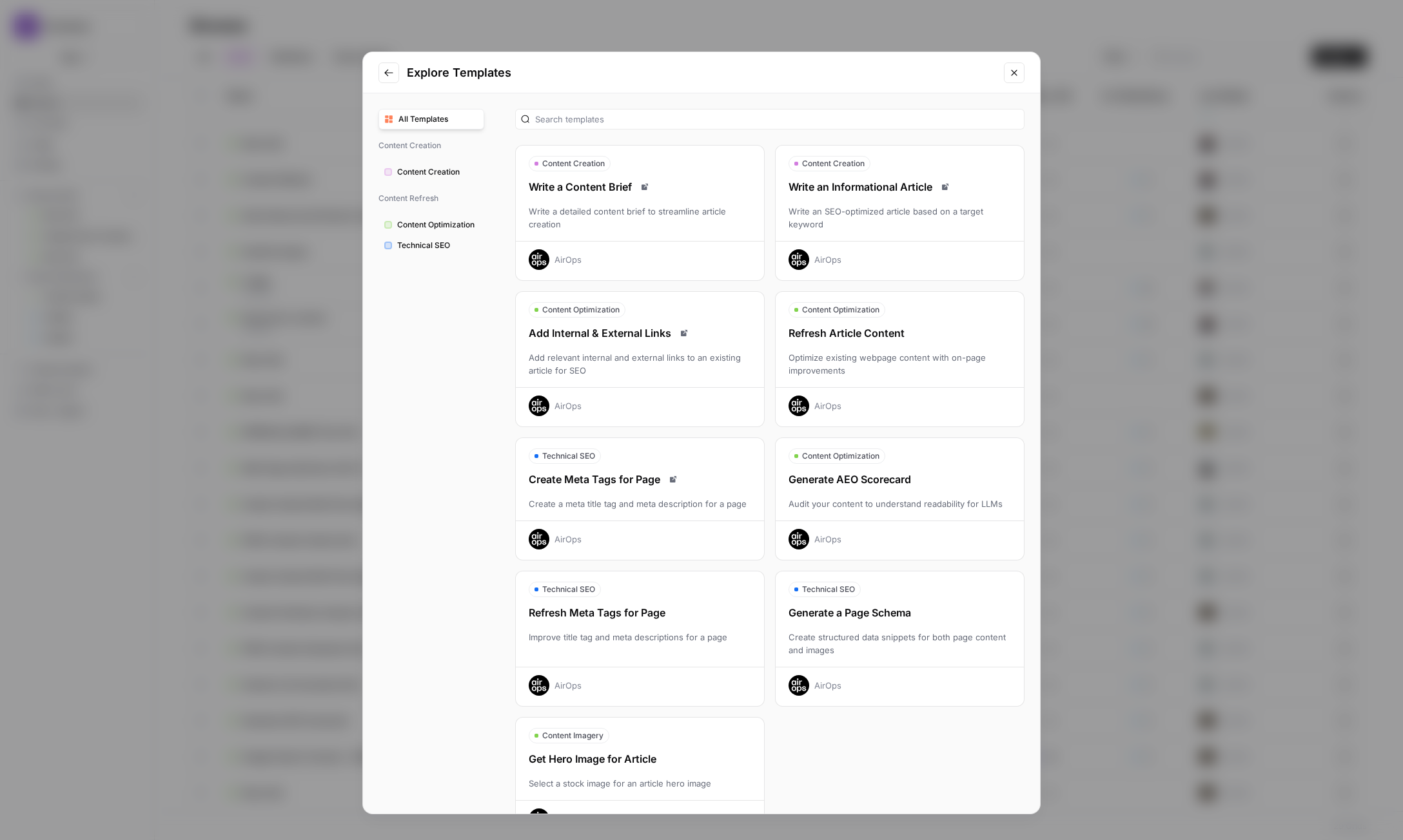
click at [437, 119] on span "All Templates" at bounding box center [438, 118] width 80 height 11
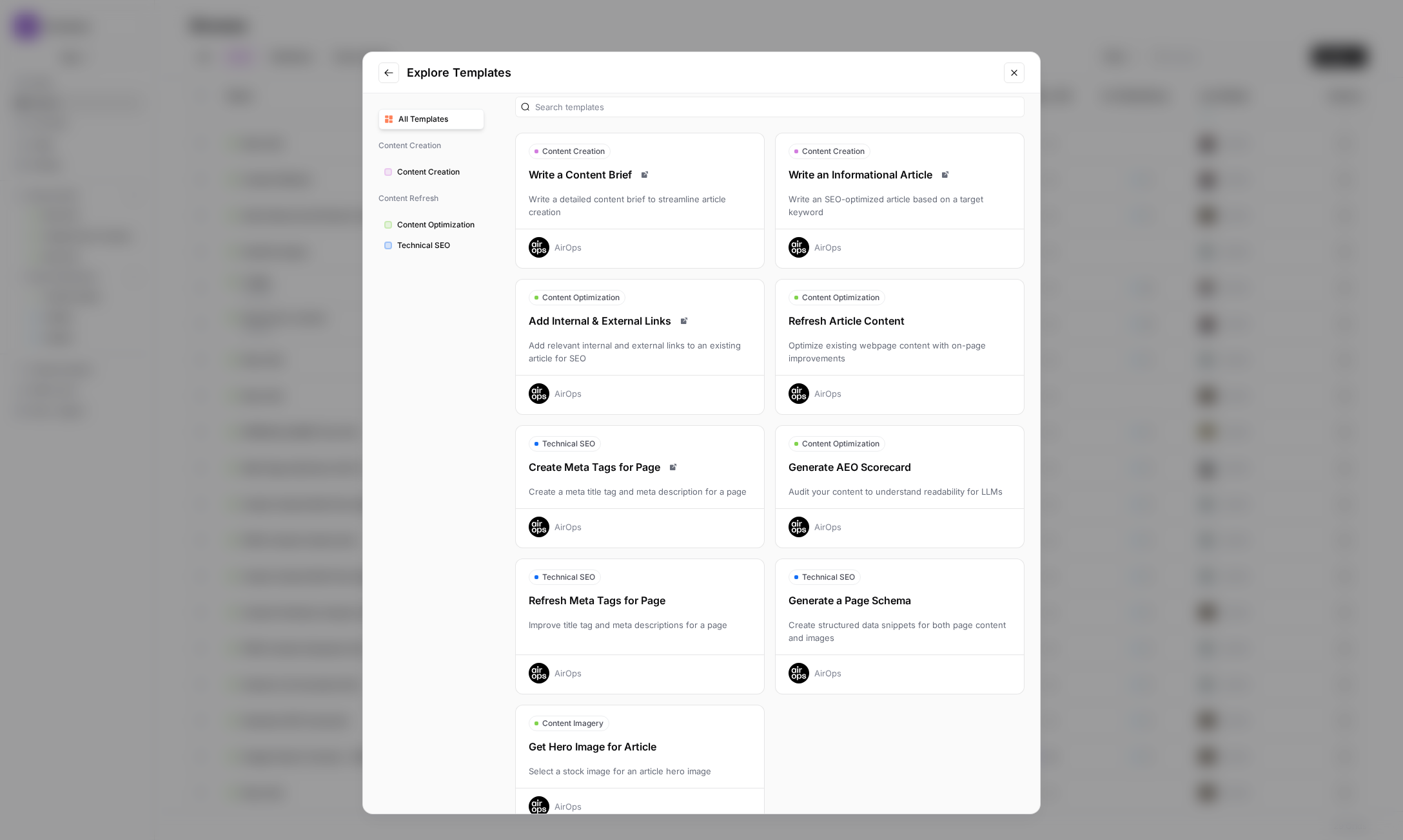
scroll to position [0, 0]
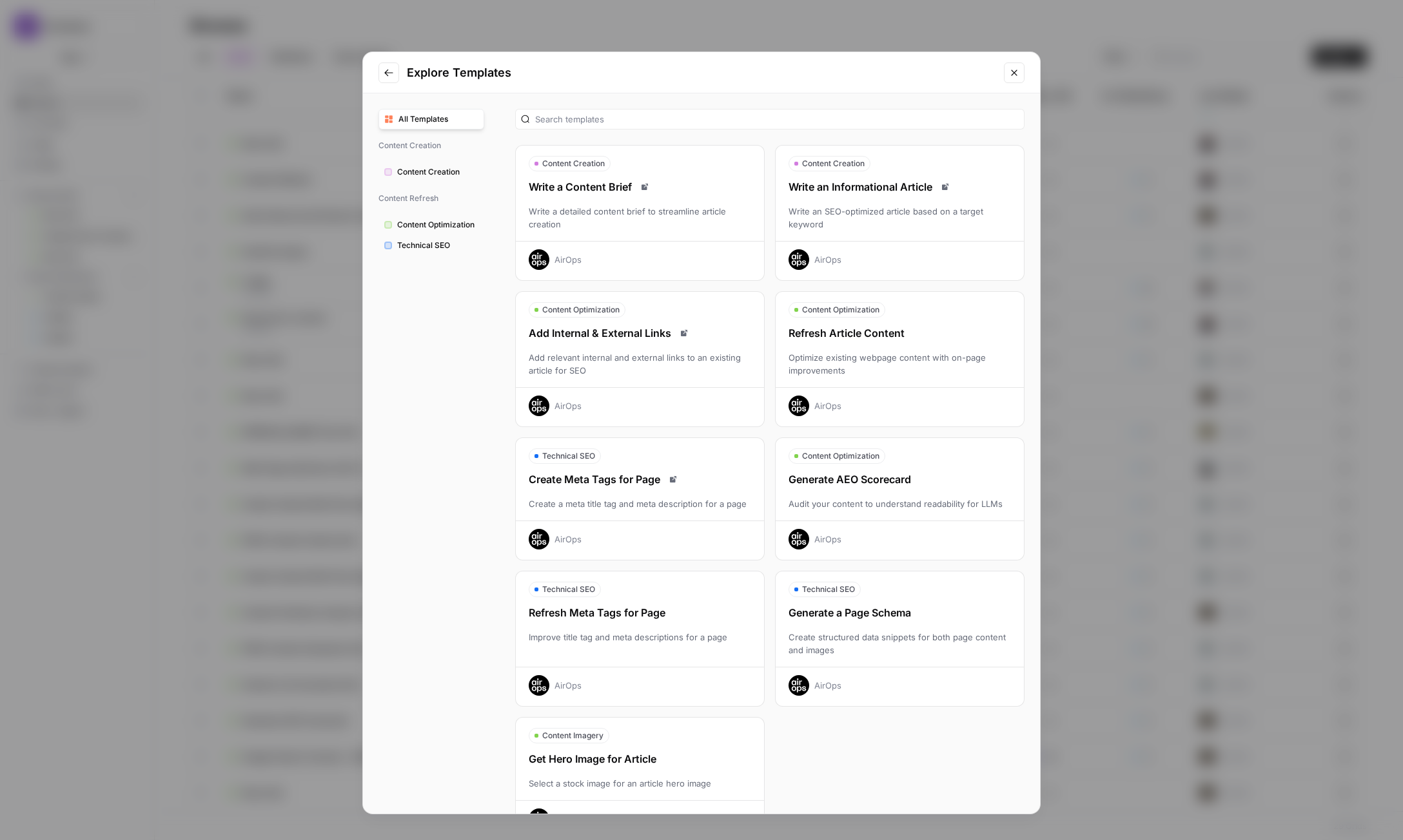
click at [418, 233] on button "Content Optimization" at bounding box center [431, 225] width 105 height 21
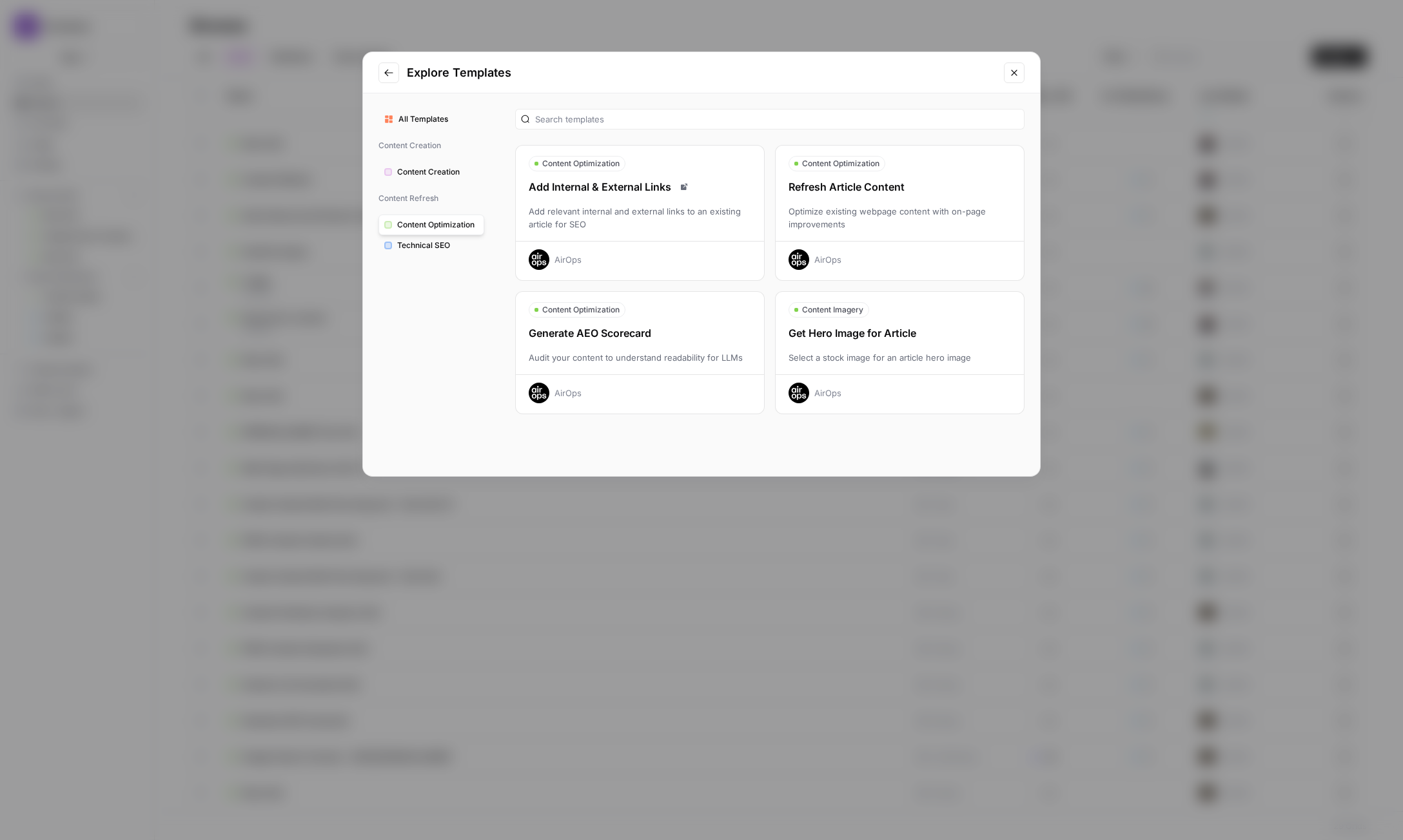
click at [423, 247] on span "Technical SEO" at bounding box center [437, 245] width 81 height 11
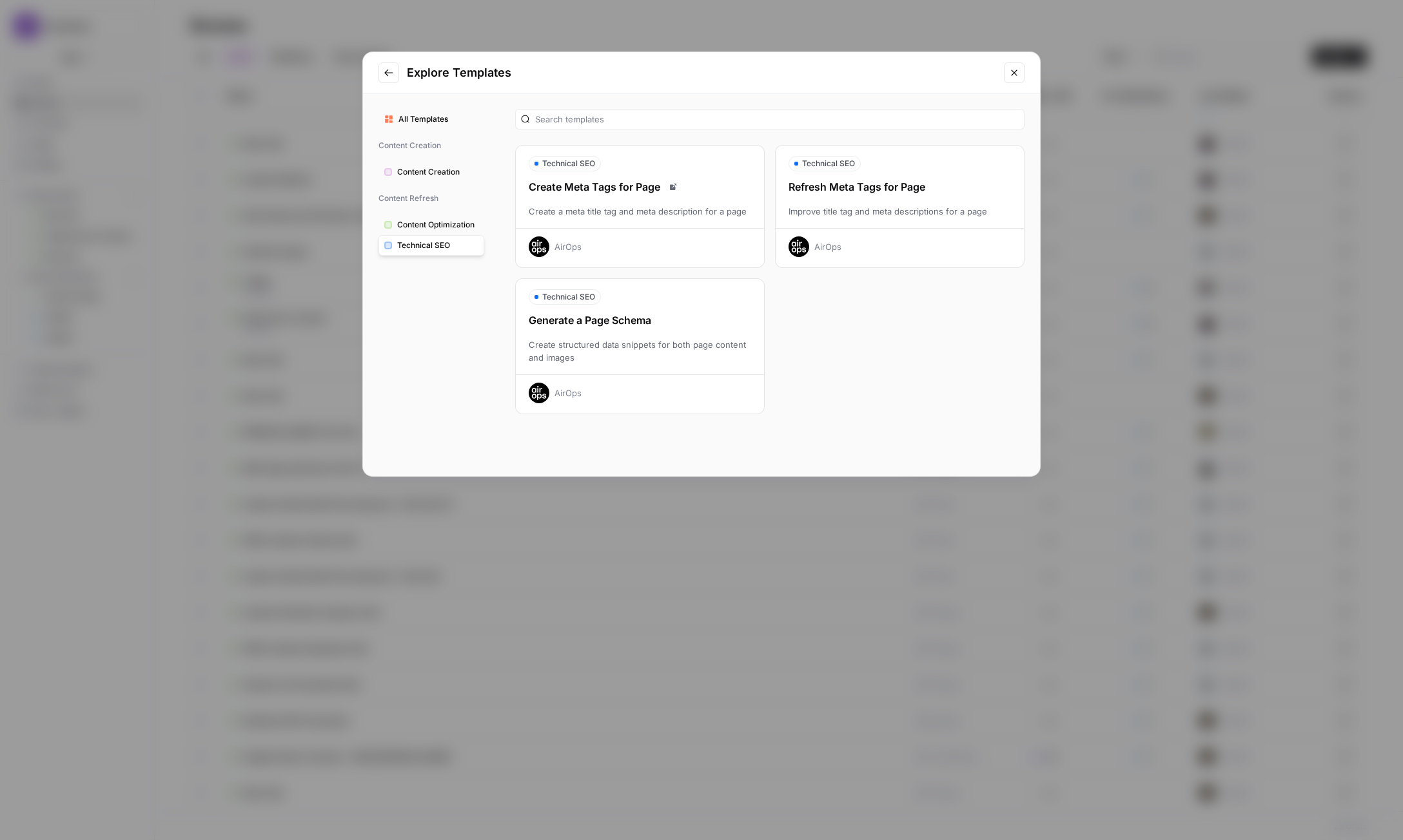
click at [386, 79] on button "Go to previous step" at bounding box center [389, 73] width 21 height 21
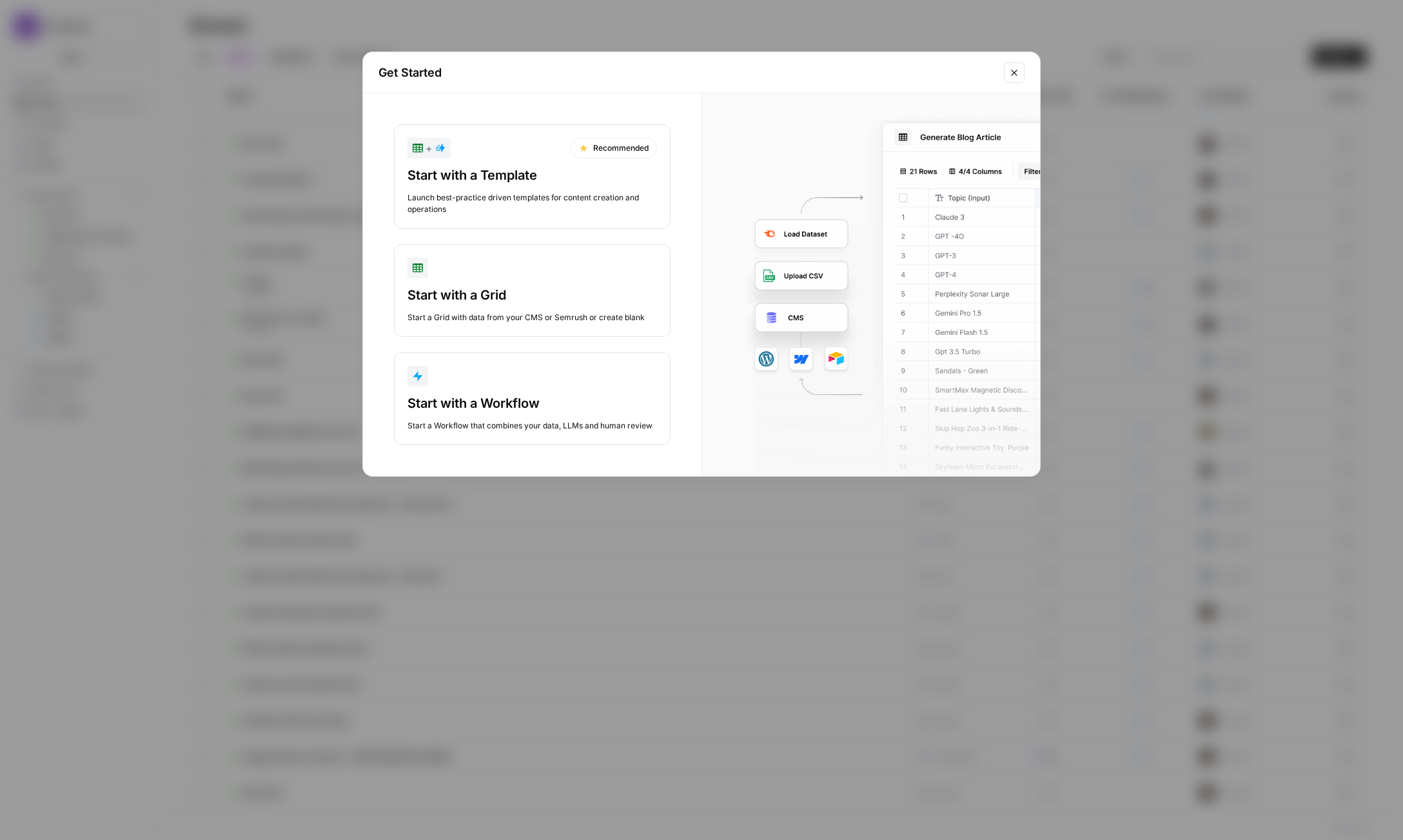
click at [526, 264] on div "button" at bounding box center [532, 268] width 250 height 21
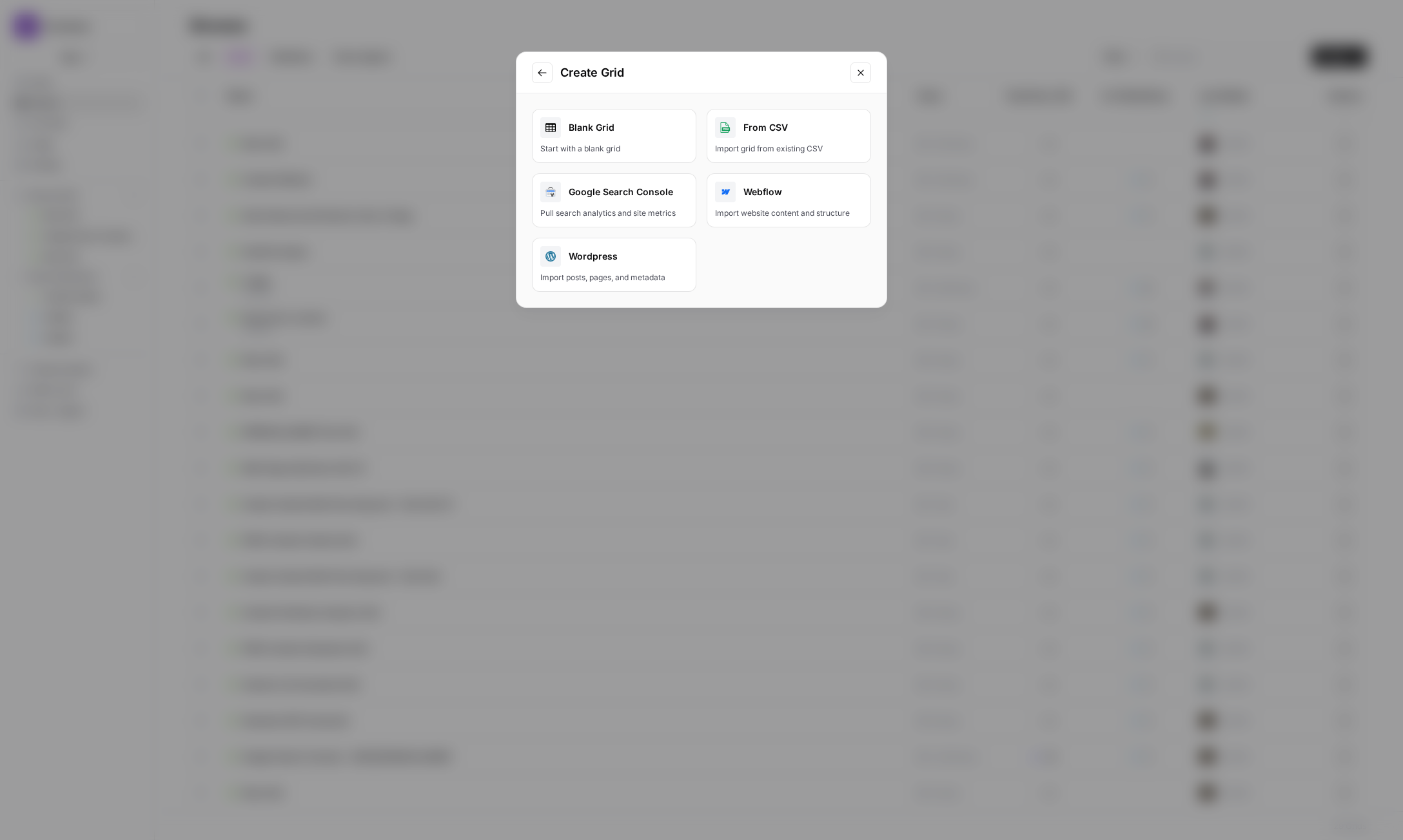
click at [635, 138] on link "Blank Grid Start with a blank grid" at bounding box center [614, 136] width 164 height 54
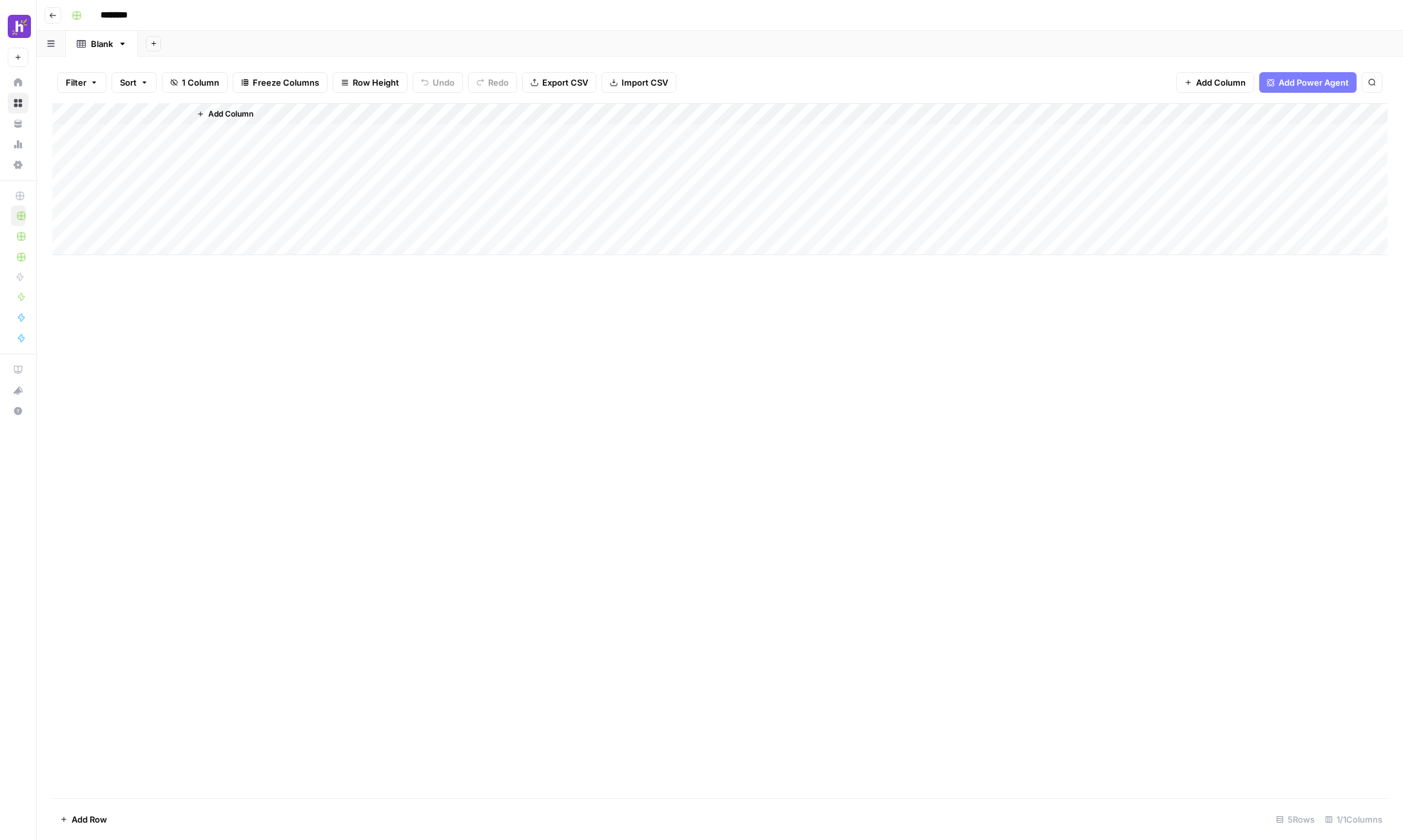
click at [156, 112] on div "Add Column" at bounding box center [719, 179] width 1335 height 152
click at [184, 116] on div at bounding box center [131, 116] width 117 height 26
click at [173, 113] on div at bounding box center [131, 116] width 117 height 26
click at [176, 113] on div at bounding box center [131, 116] width 117 height 26
click at [248, 209] on span "HTML" at bounding box center [257, 214] width 61 height 13
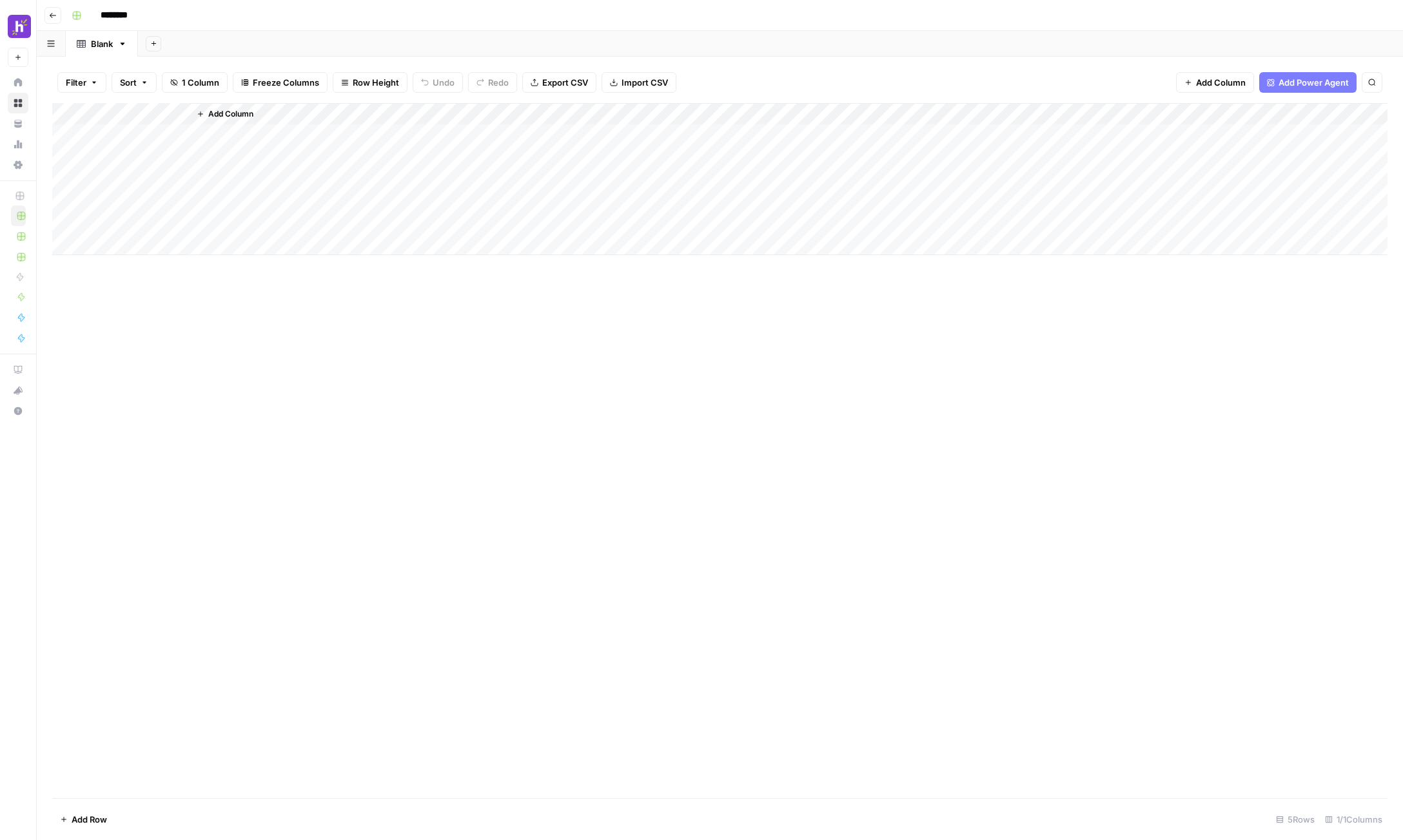
click at [233, 114] on span "Add Column" at bounding box center [231, 113] width 45 height 11
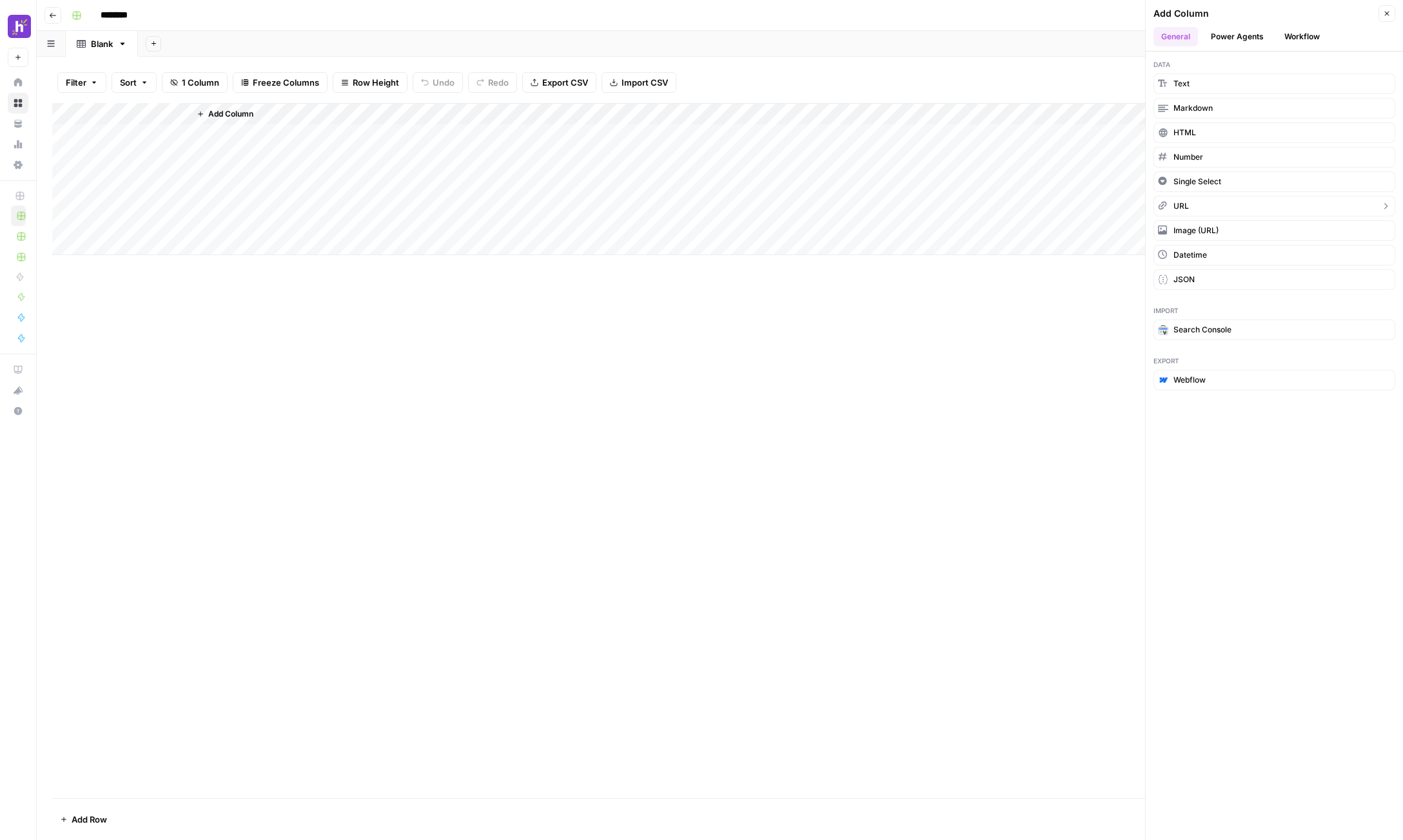
click at [1059, 203] on button "URL" at bounding box center [1274, 207] width 242 height 21
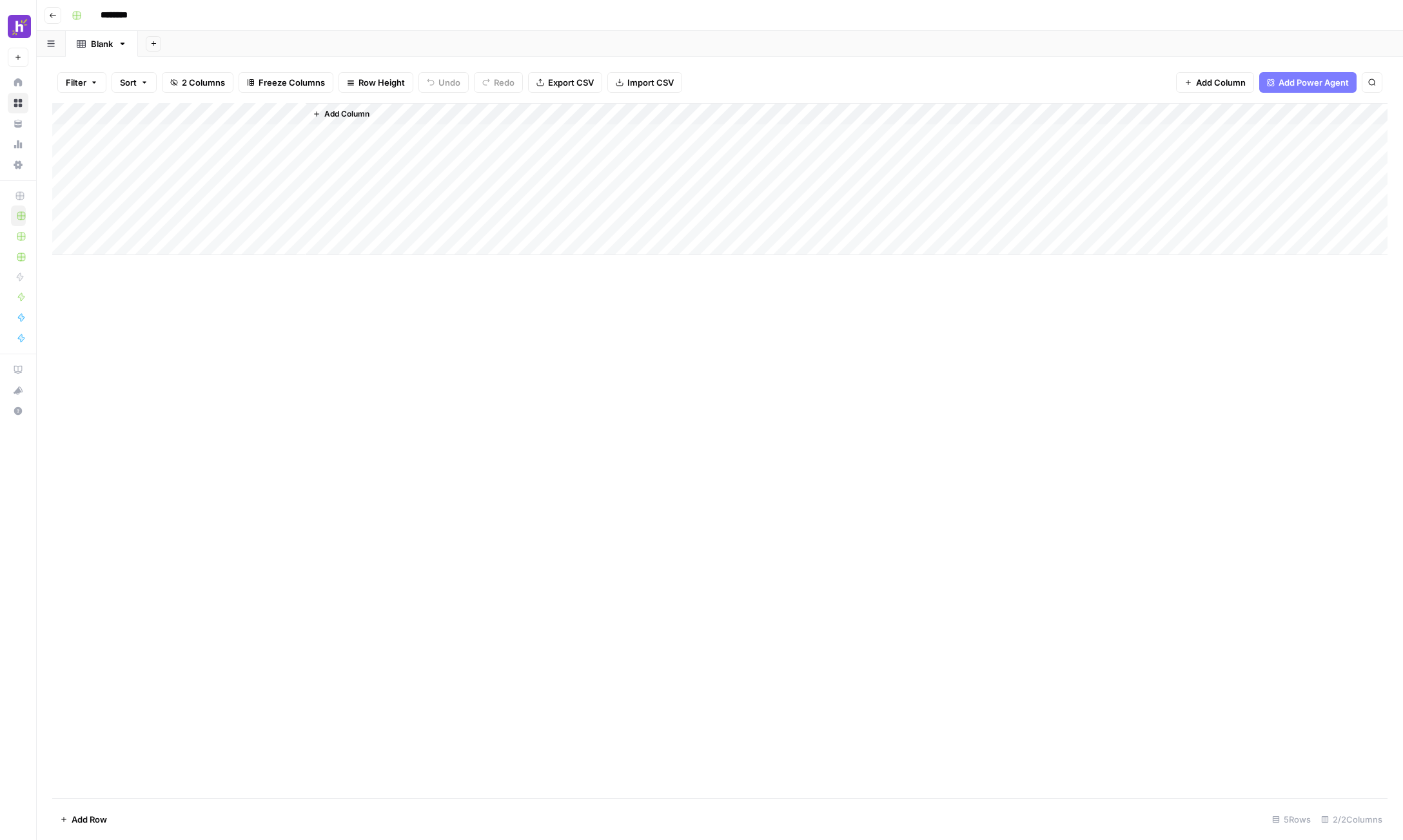
click at [113, 112] on div "Add Column" at bounding box center [719, 179] width 1335 height 152
click at [1059, 85] on icon "button" at bounding box center [1371, 82] width 6 height 6
click at [1059, 86] on span "Add Column" at bounding box center [1220, 82] width 49 height 13
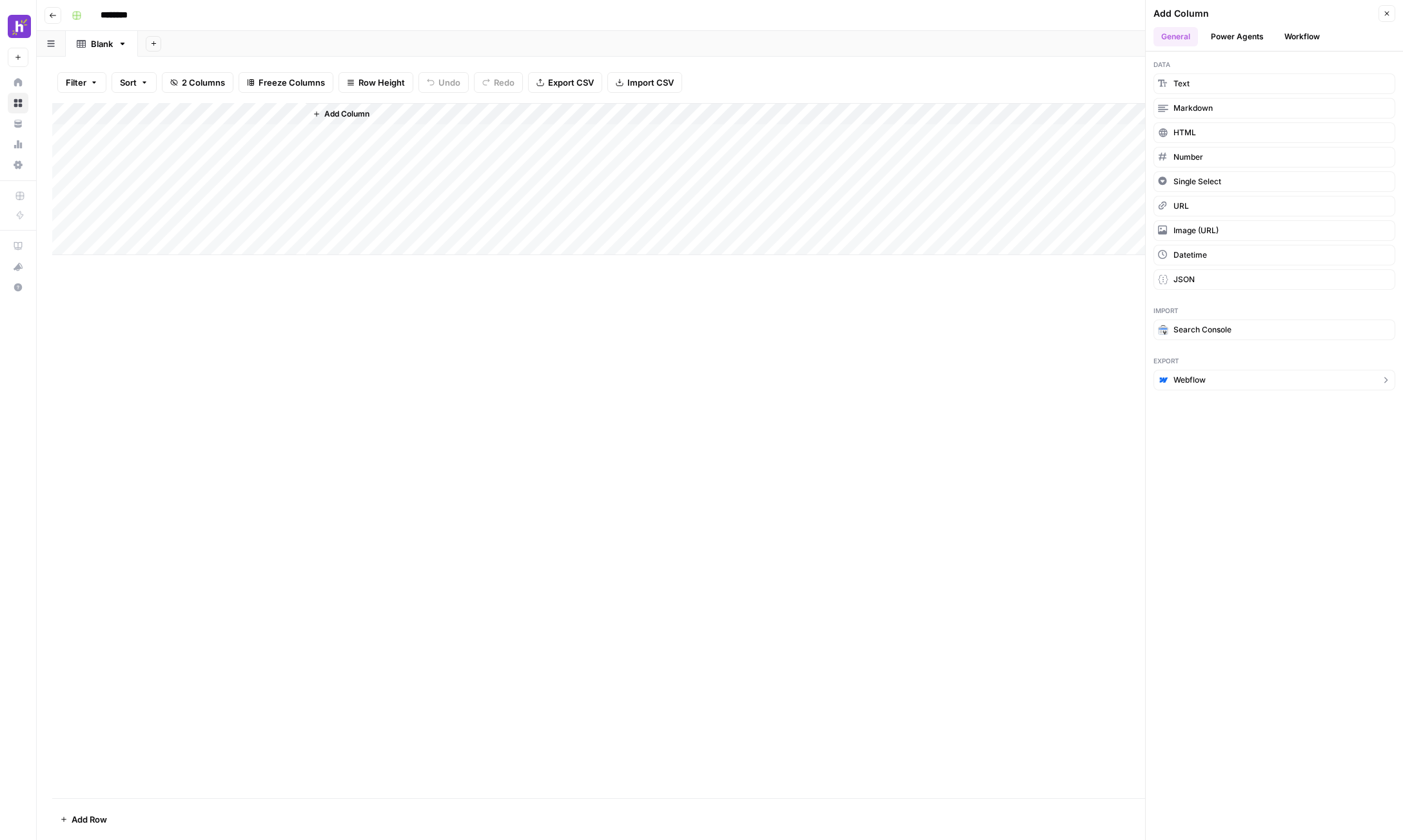
click at [1059, 379] on button "Webflow" at bounding box center [1274, 380] width 242 height 21
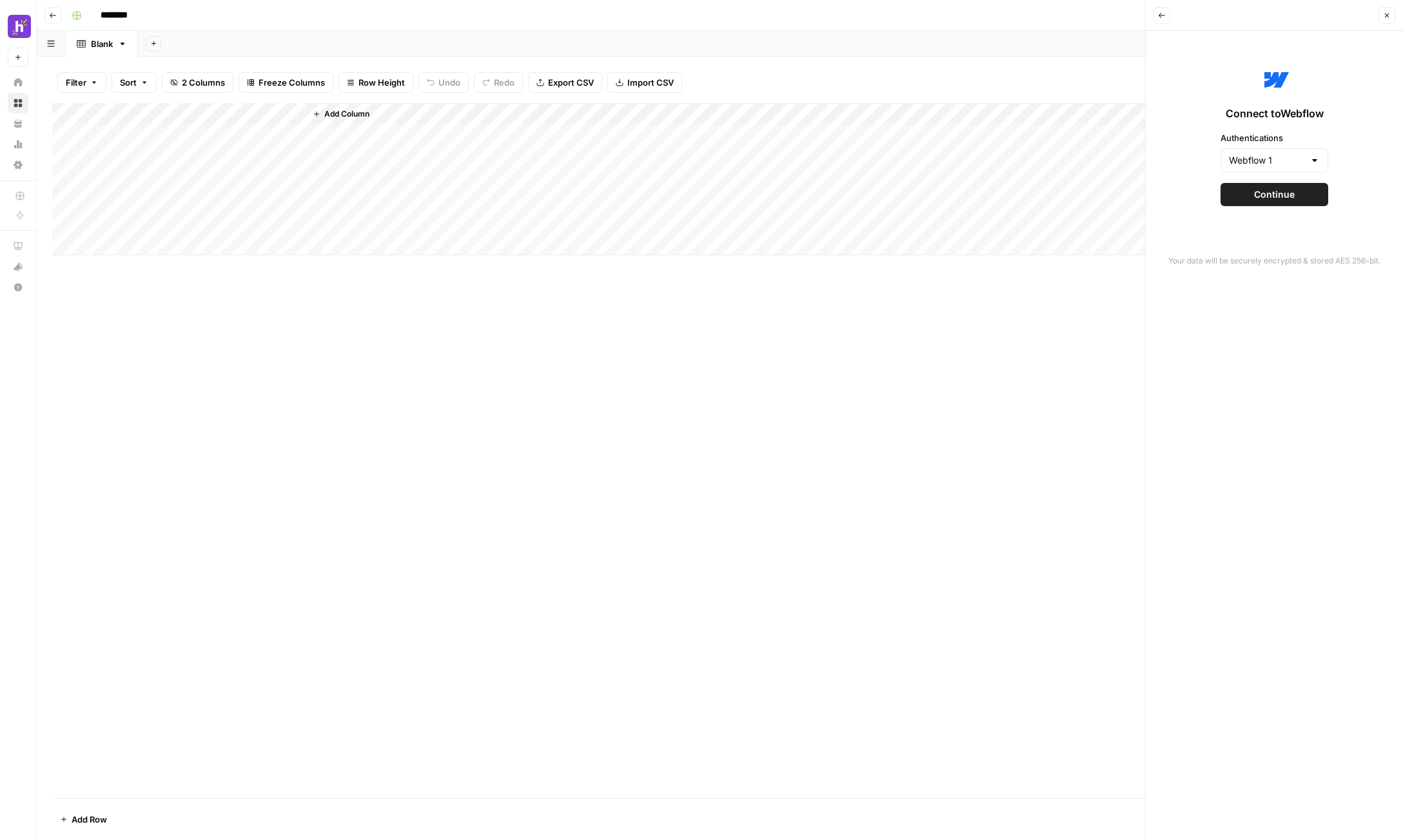
click at [1059, 195] on span "Continue" at bounding box center [1273, 194] width 41 height 13
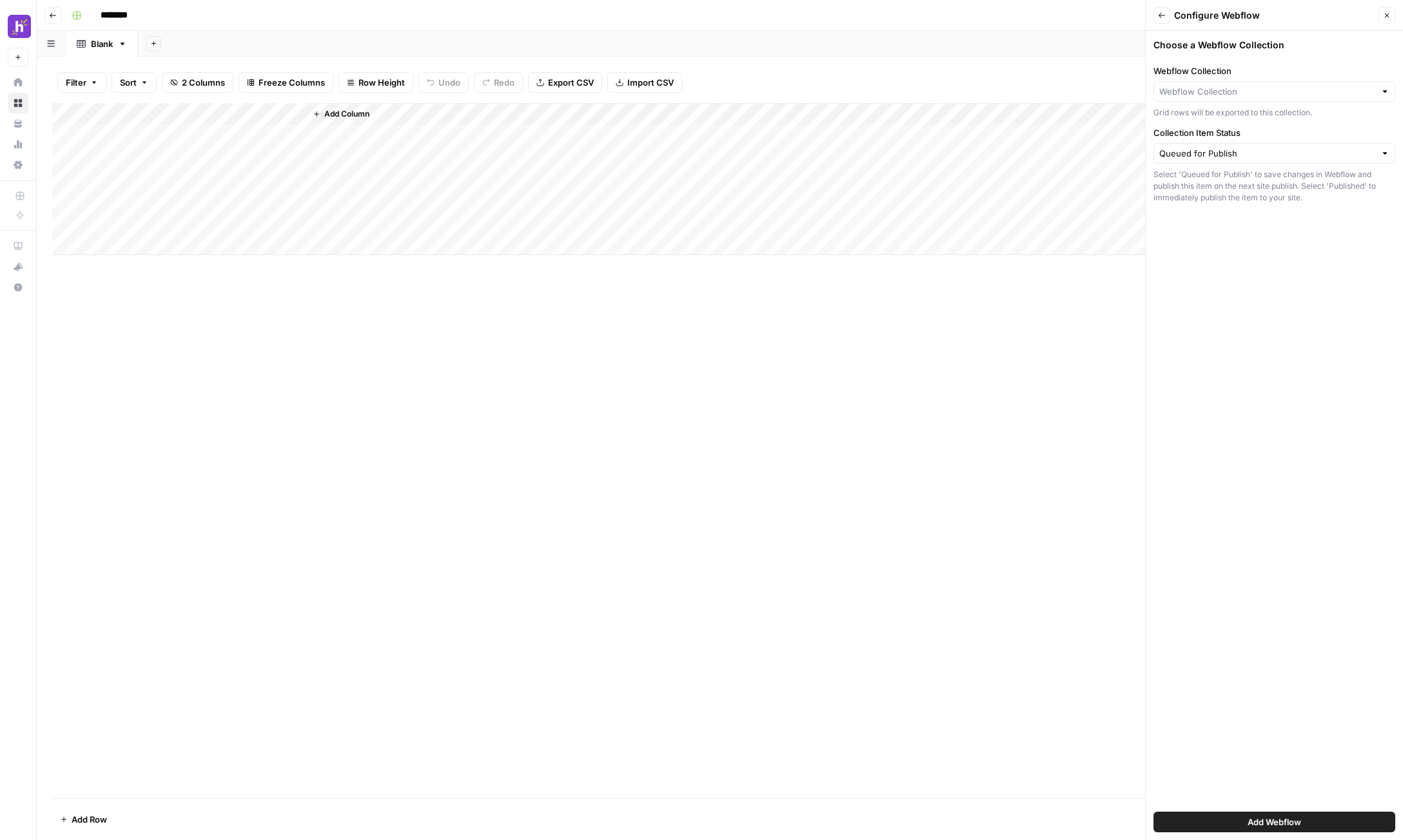
click at [1059, 16] on button "Back" at bounding box center [1161, 15] width 16 height 16
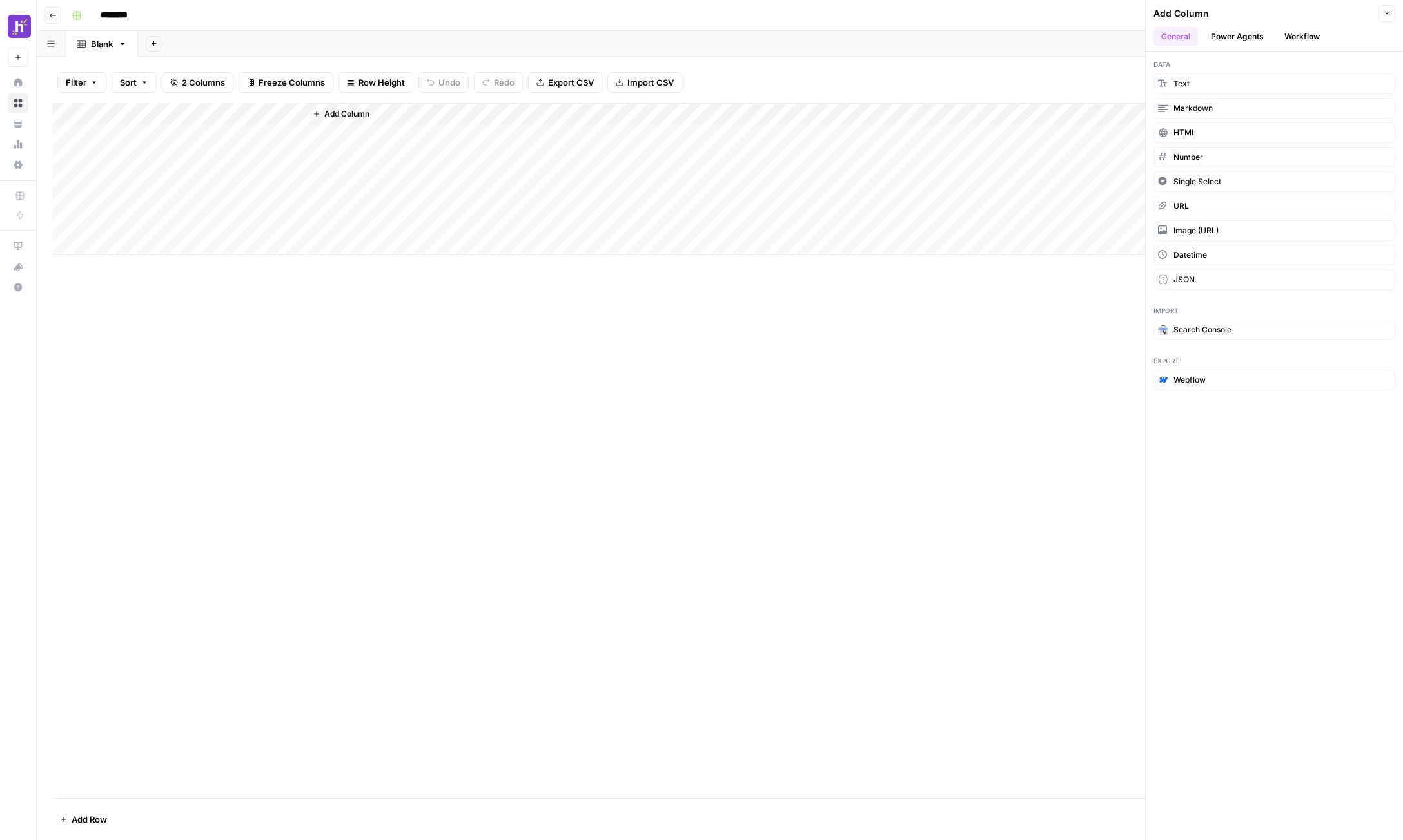
click at [1059, 35] on button "Power Agents" at bounding box center [1236, 36] width 68 height 19
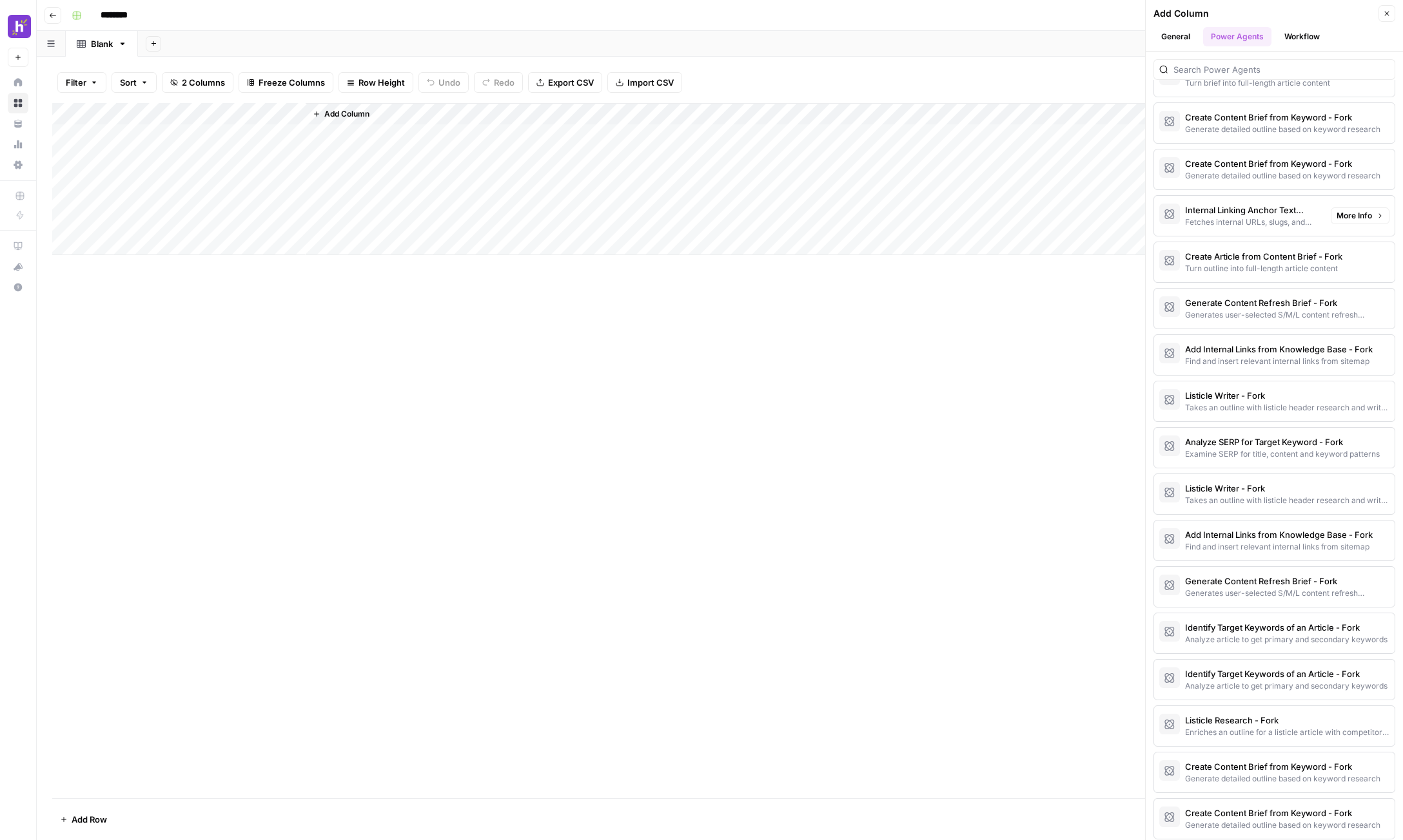
scroll to position [1422, 0]
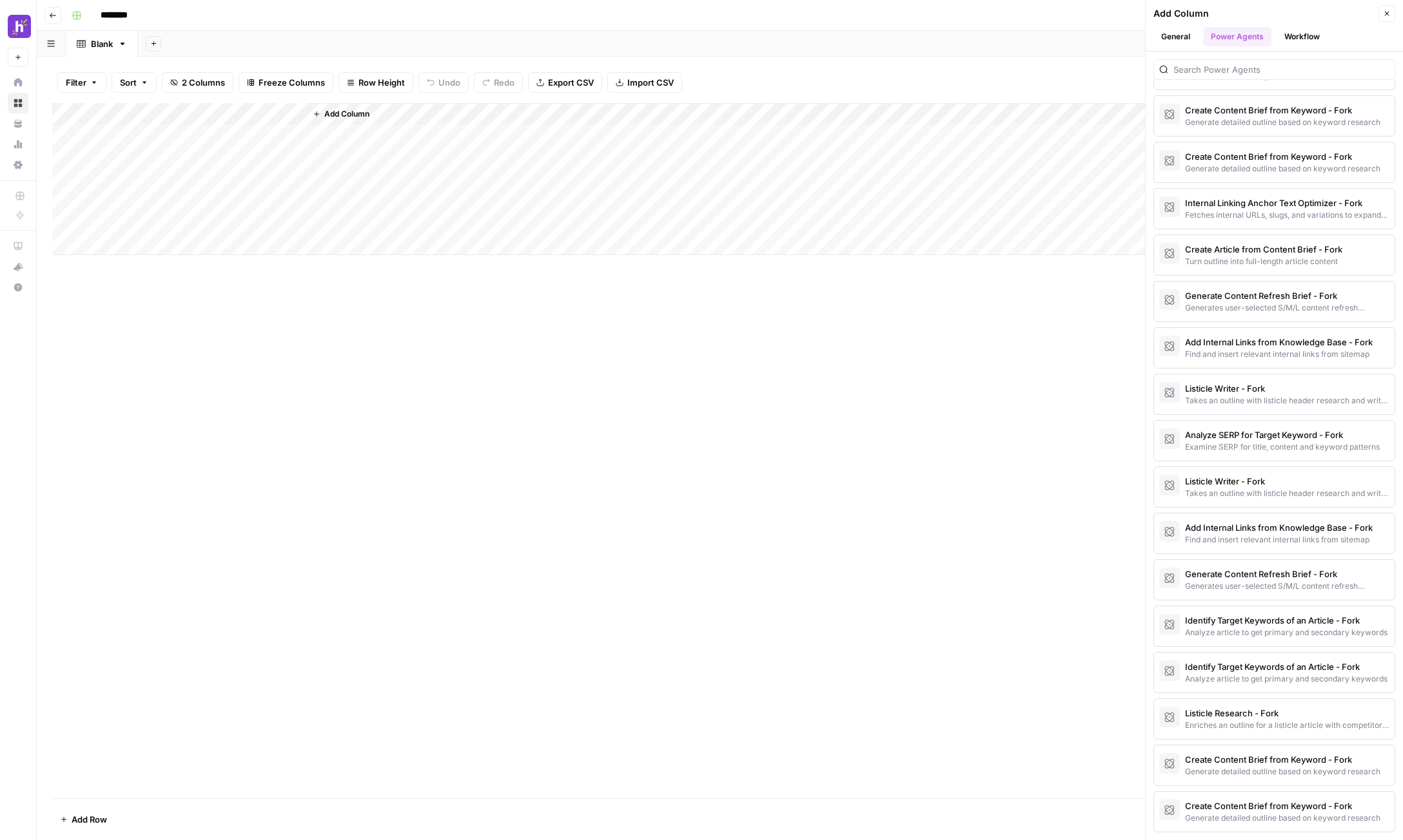
click at [1059, 32] on button "Workflow" at bounding box center [1301, 36] width 51 height 19
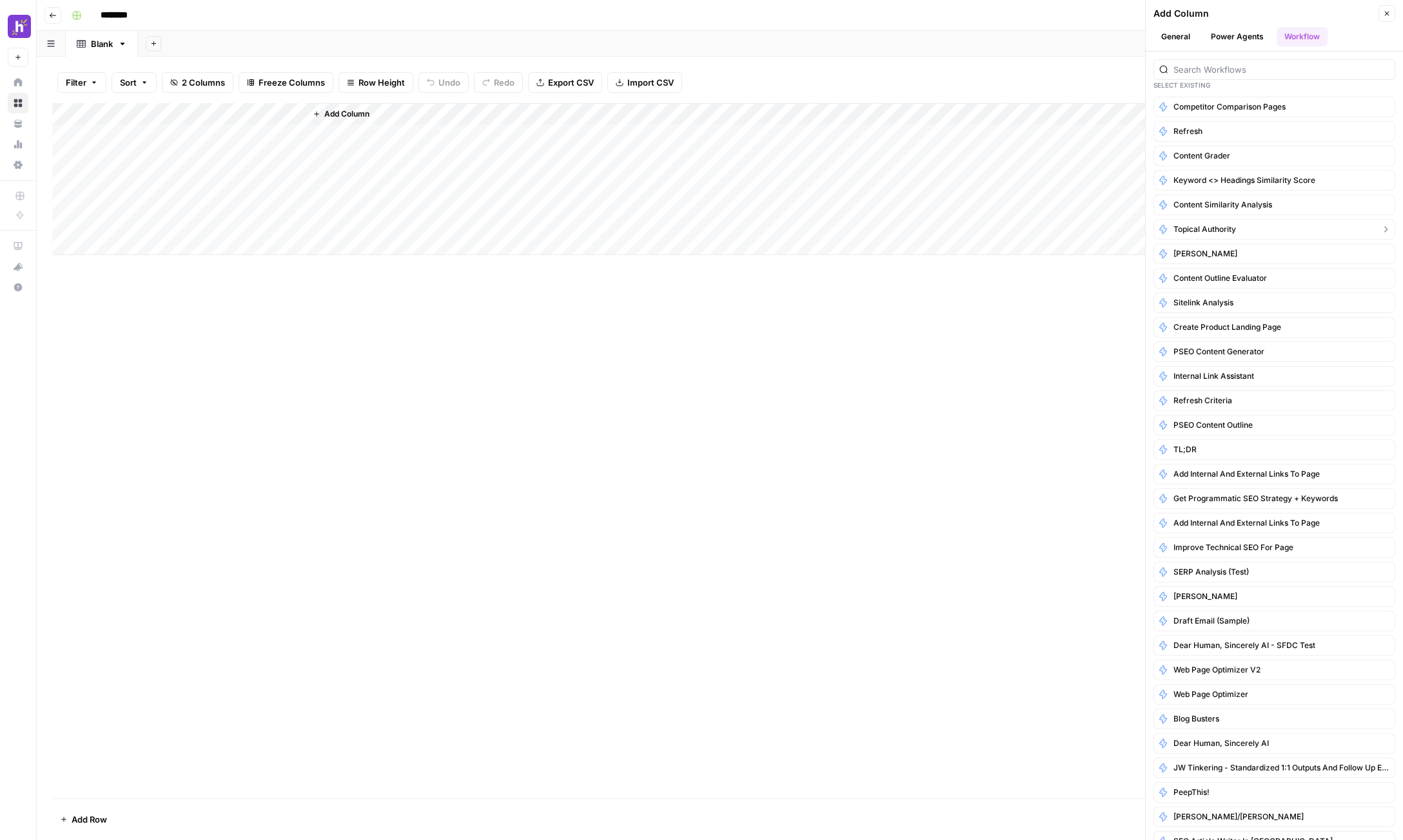
scroll to position [126, 0]
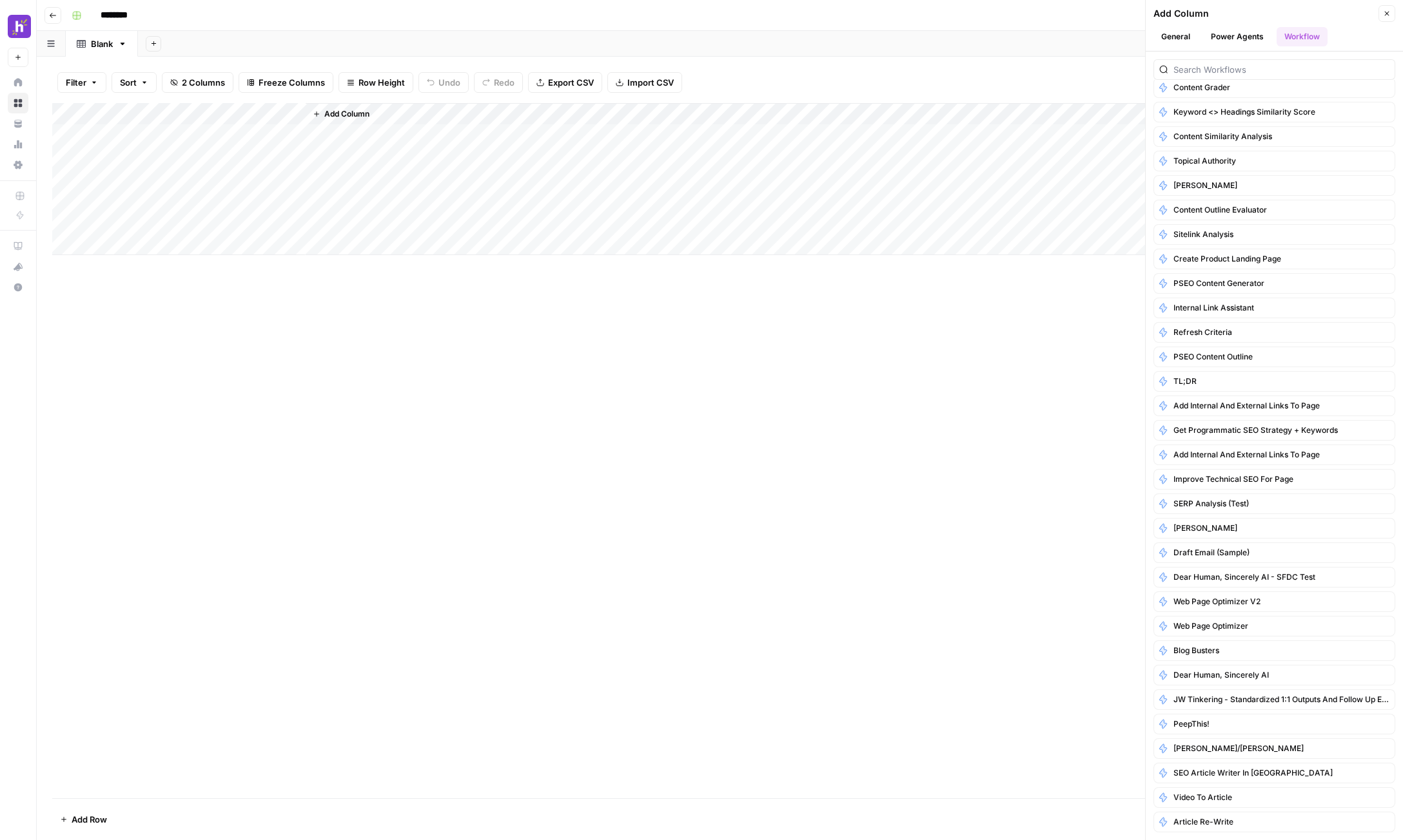
click at [1059, 14] on icon "button" at bounding box center [1387, 13] width 8 height 8
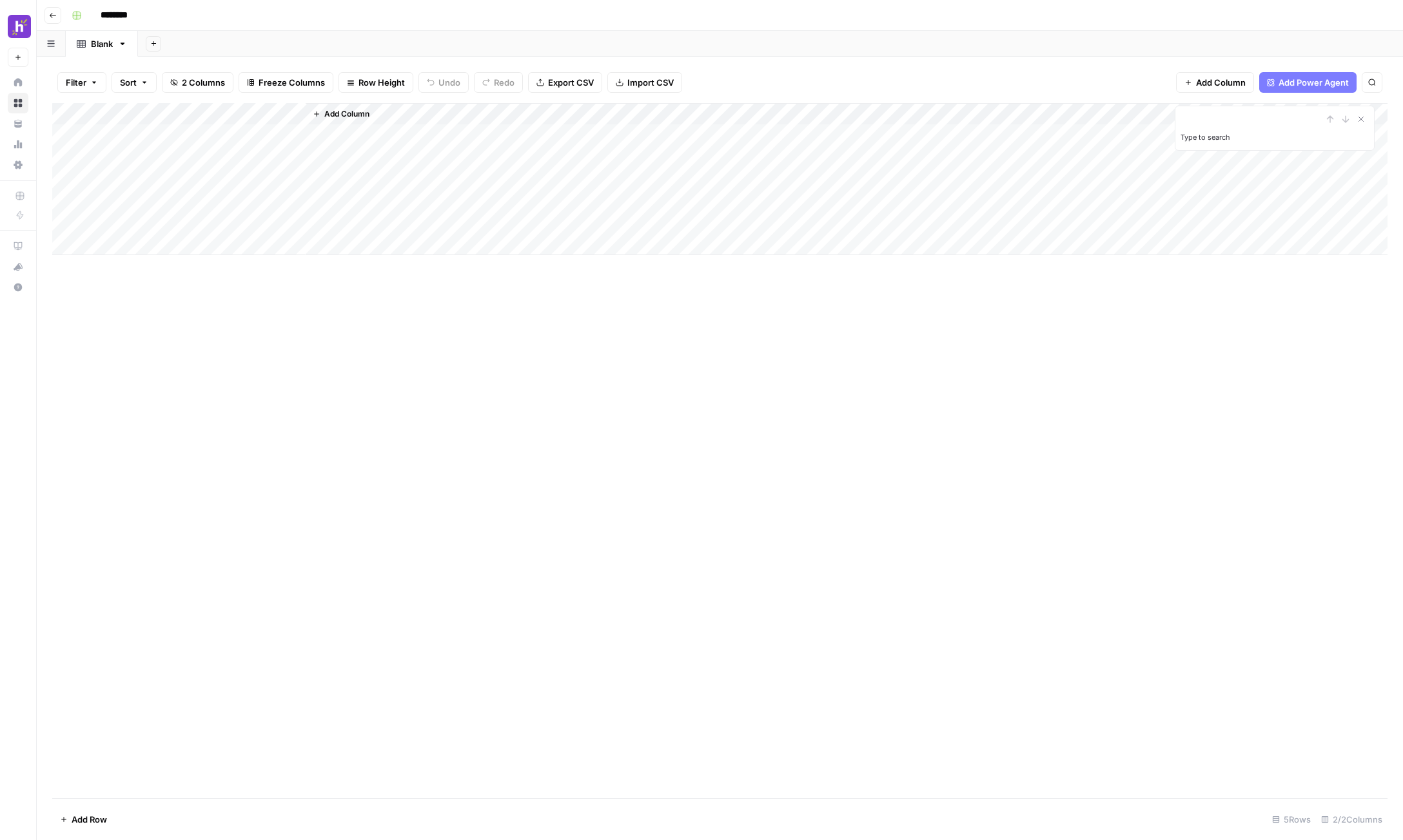
click at [182, 113] on div "Add Column" at bounding box center [719, 179] width 1335 height 152
click at [232, 251] on span "URL" at bounding box center [257, 251] width 62 height 13
click at [298, 113] on div "Add Column" at bounding box center [719, 179] width 1335 height 152
click at [234, 283] on span "Remove Column" at bounding box center [271, 287] width 112 height 13
click at [654, 130] on span "Delete" at bounding box center [655, 133] width 28 height 13
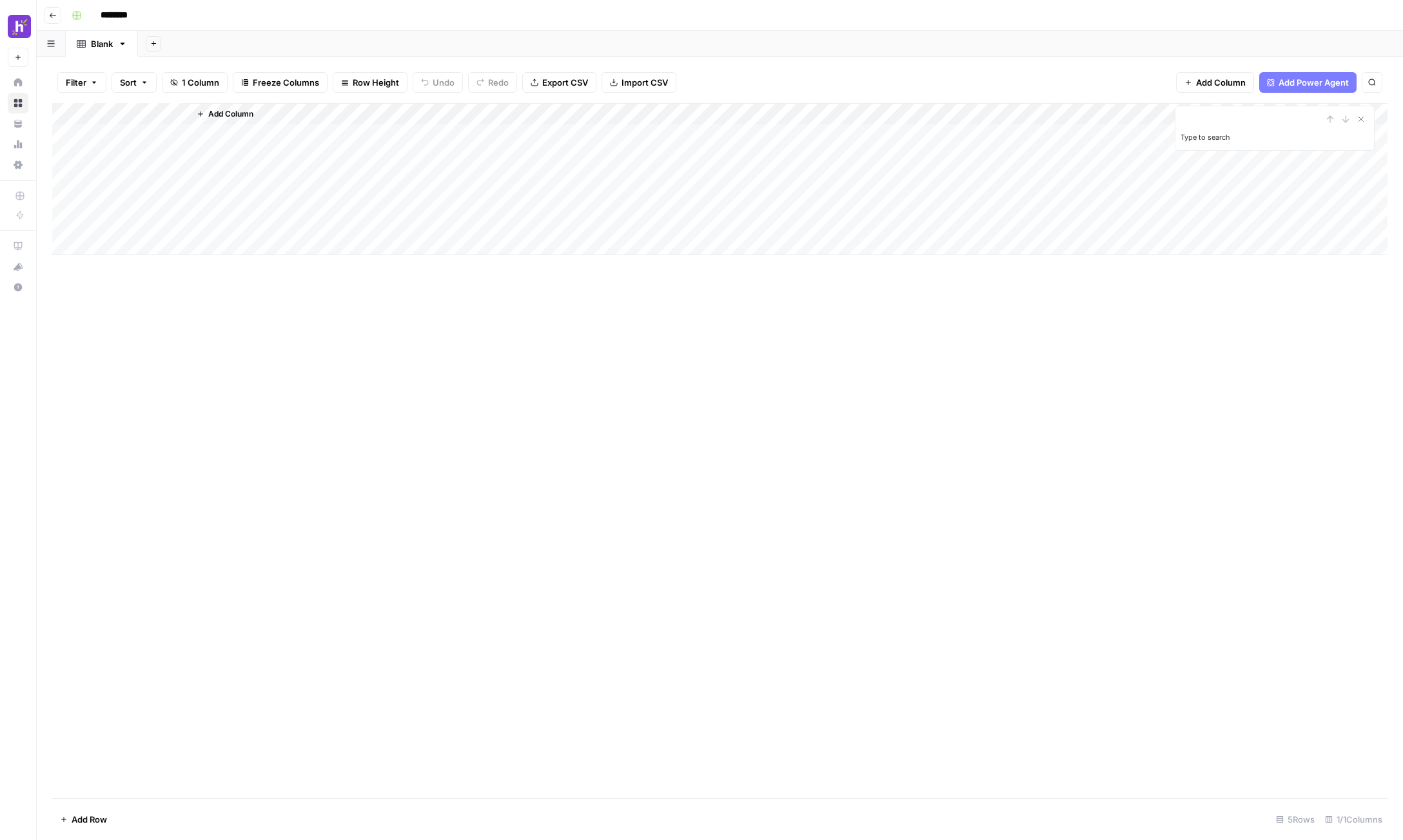
click at [251, 114] on span "Add Column" at bounding box center [231, 113] width 45 height 11
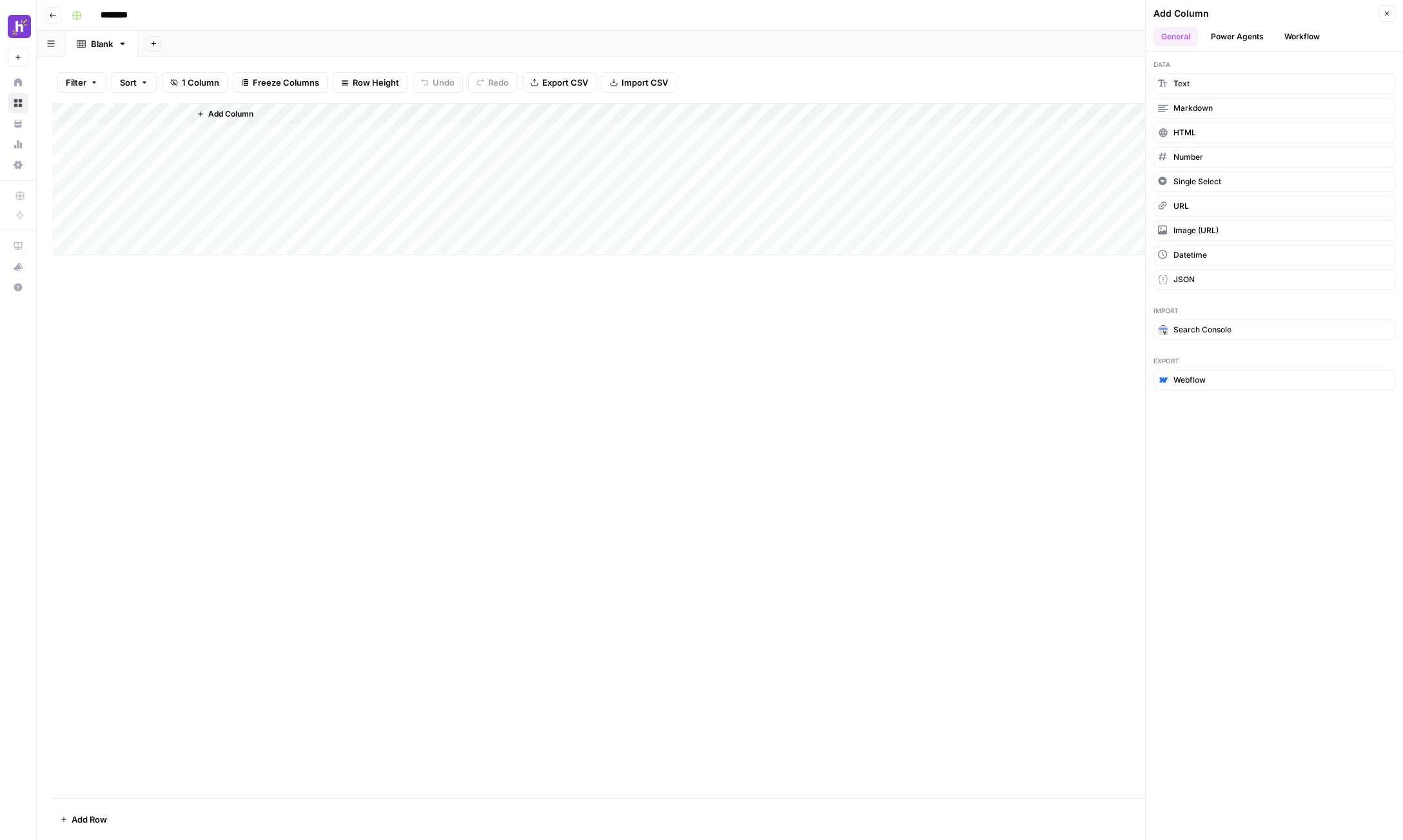
click at [1059, 41] on button "Workflow" at bounding box center [1301, 36] width 51 height 19
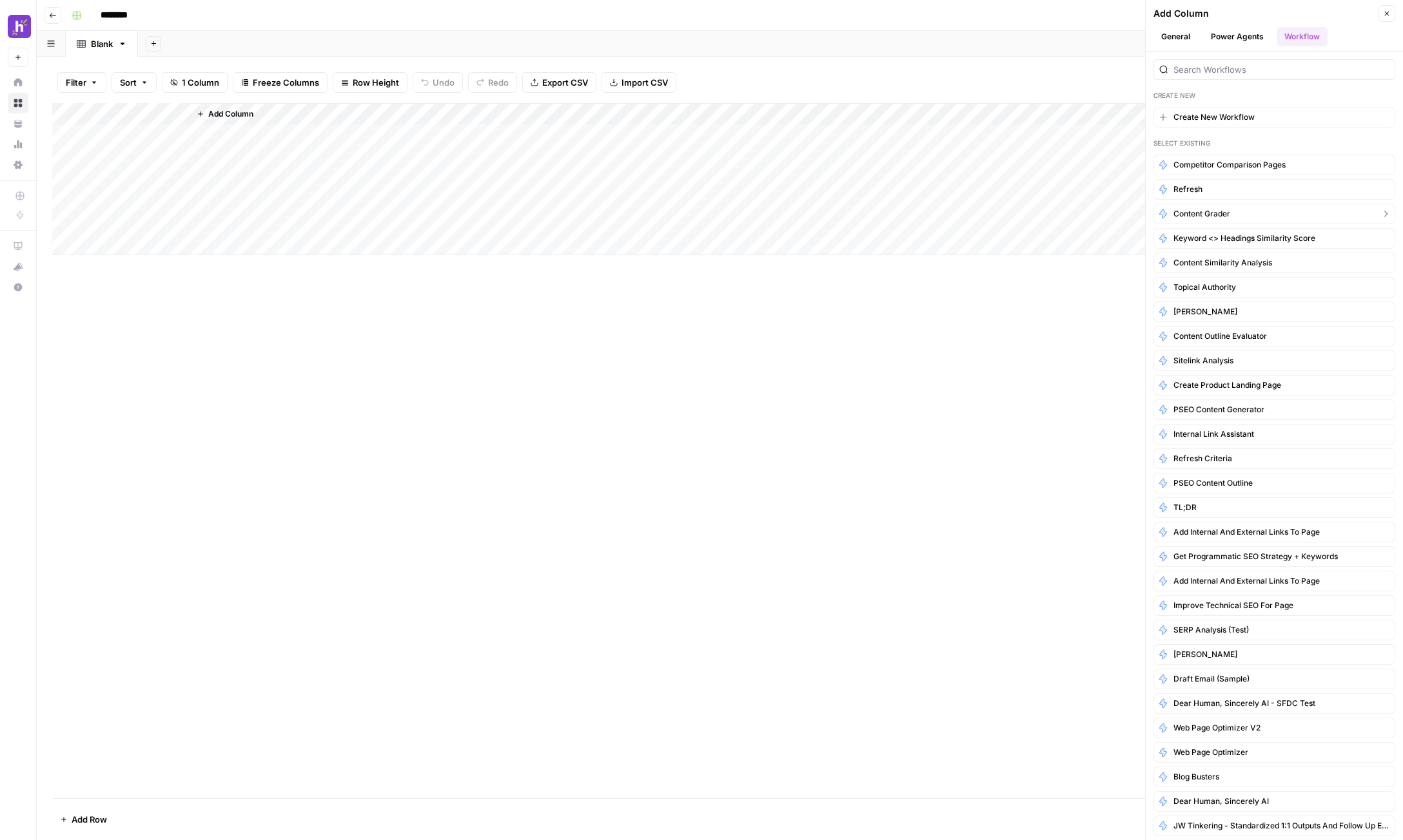
click at [1059, 211] on button "Content Grader" at bounding box center [1274, 214] width 242 height 21
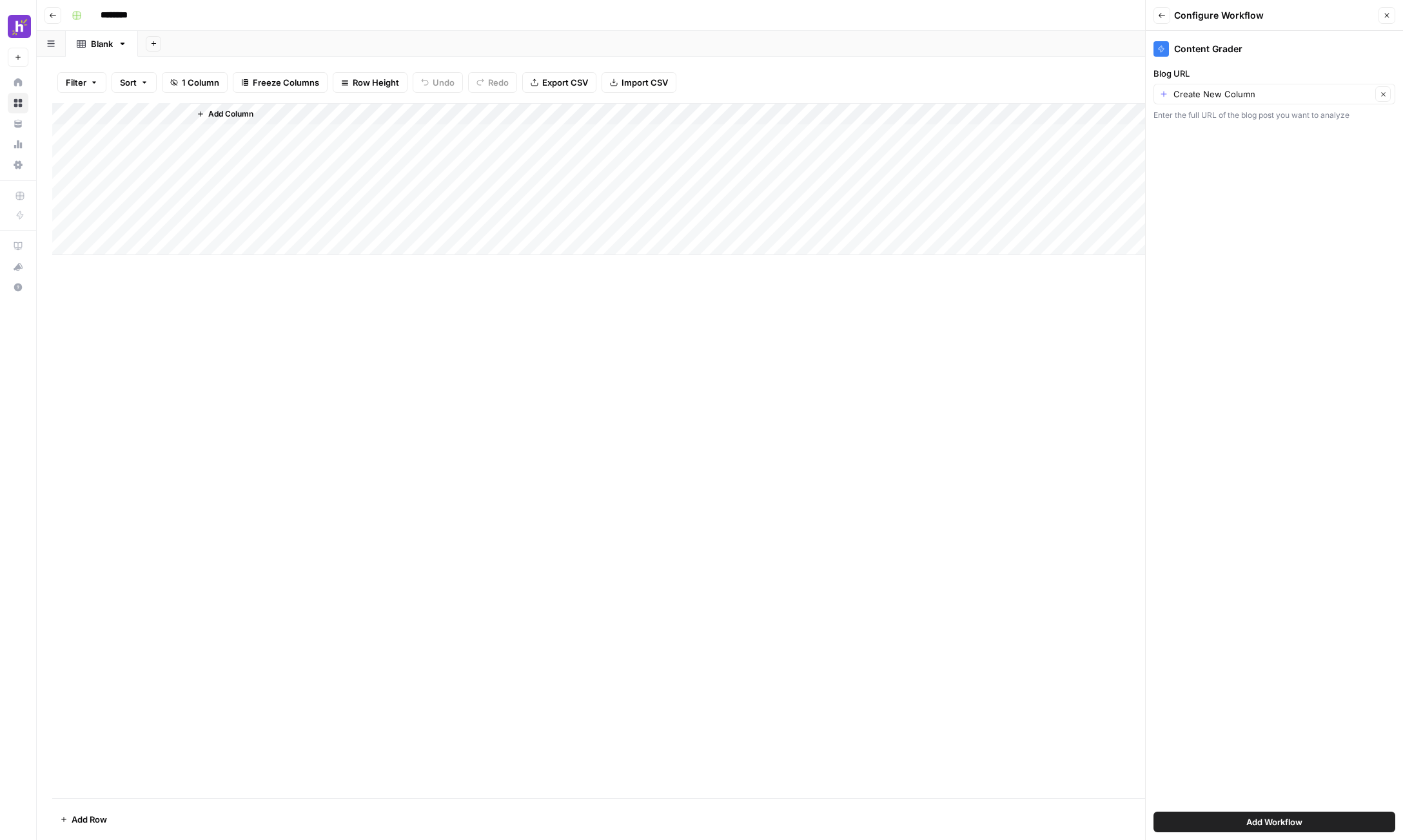
click at [1059, 816] on button "Add Workflow" at bounding box center [1274, 823] width 242 height 21
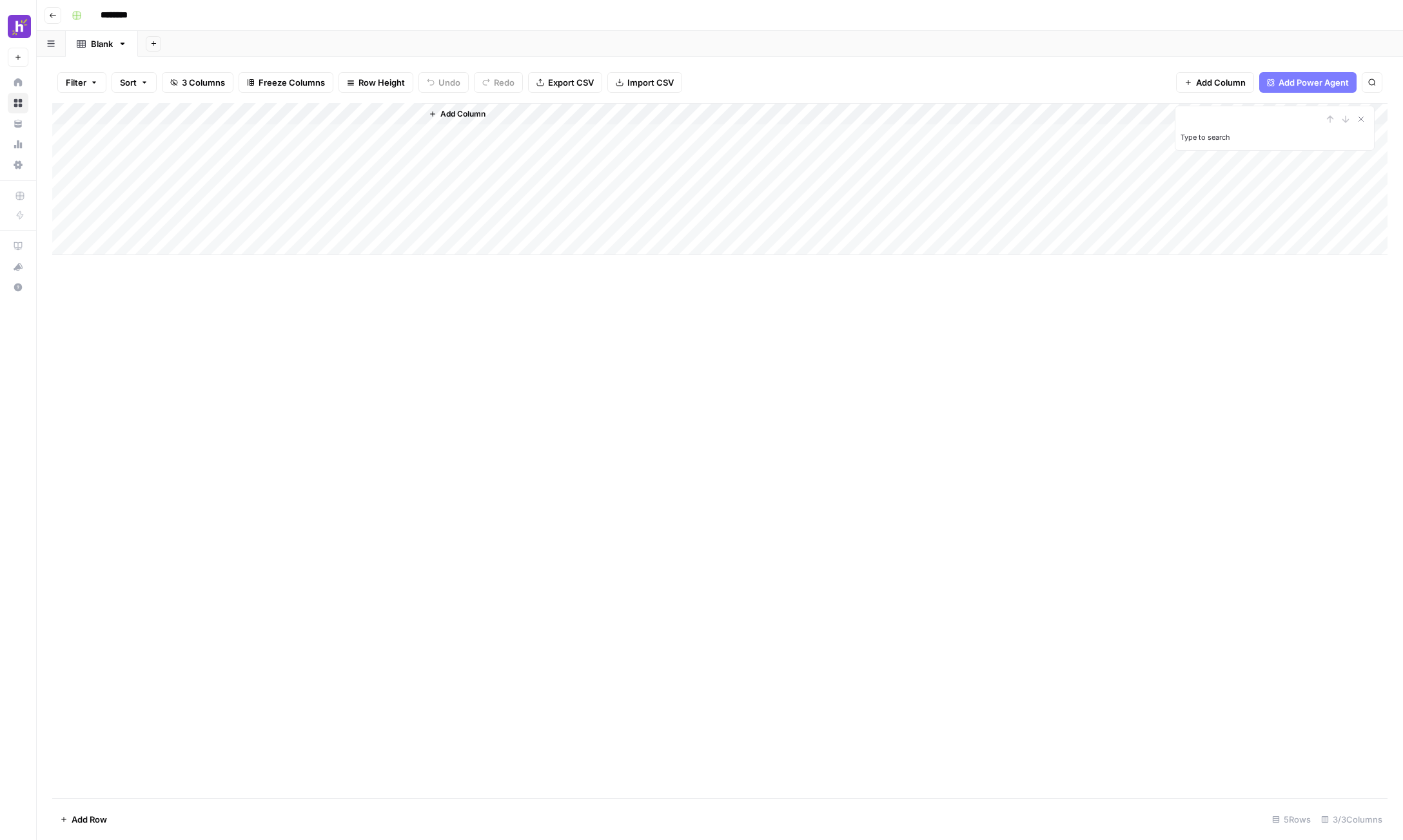
click at [179, 115] on div "Add Column" at bounding box center [719, 179] width 1335 height 152
click at [133, 283] on span "Remove Column" at bounding box center [154, 287] width 112 height 13
click at [664, 131] on span "Delete" at bounding box center [655, 133] width 28 height 13
click at [120, 130] on div "Add Column" at bounding box center [719, 179] width 1335 height 152
click at [128, 154] on div "Add Column" at bounding box center [719, 179] width 1335 height 152
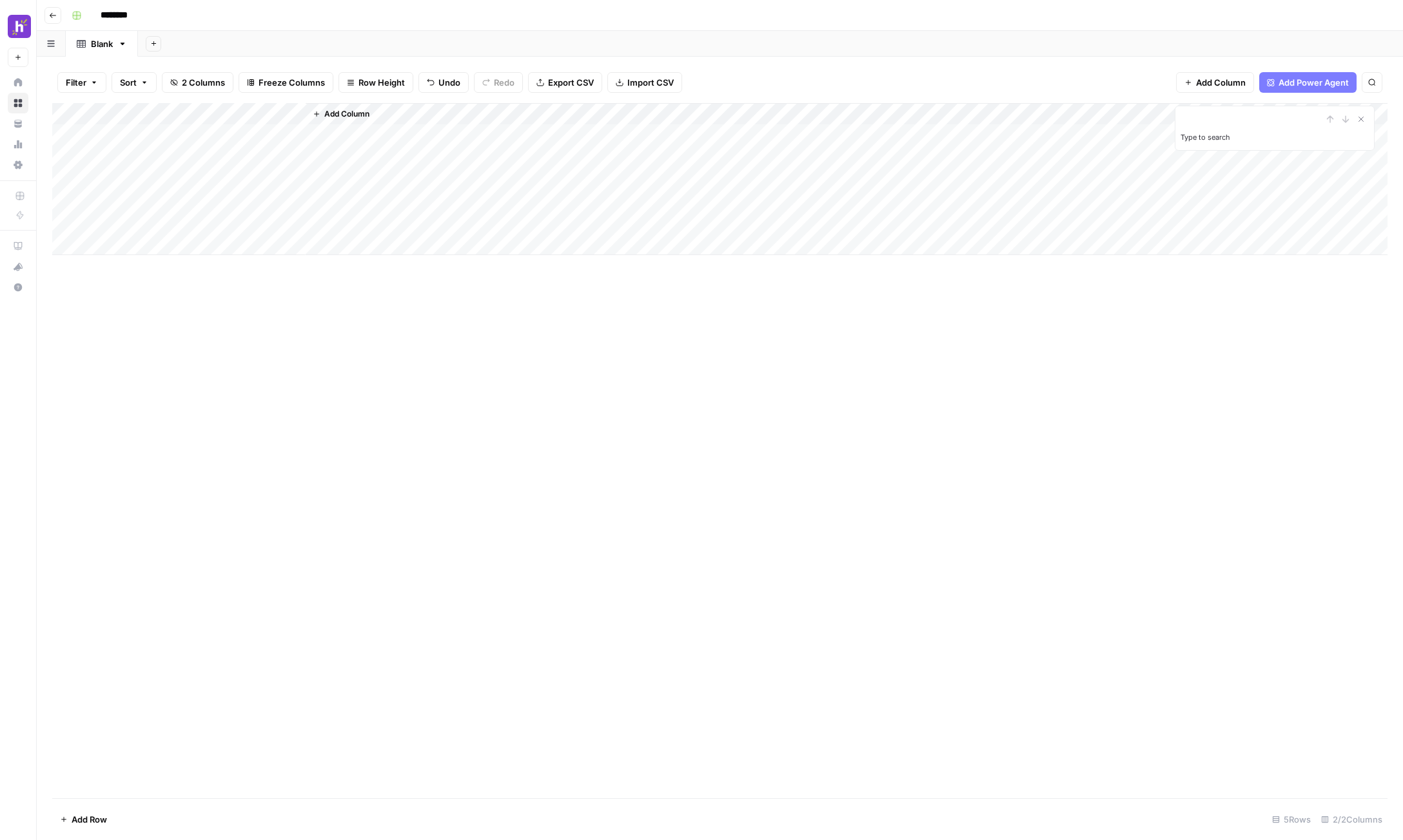
click at [153, 179] on div "Add Column" at bounding box center [719, 179] width 1335 height 152
click at [124, 204] on div "Add Column" at bounding box center [719, 179] width 1335 height 152
click at [119, 214] on div "Add Column" at bounding box center [719, 179] width 1335 height 152
click at [130, 248] on div "Add Column" at bounding box center [719, 179] width 1335 height 152
click at [191, 250] on textarea at bounding box center [175, 245] width 207 height 18
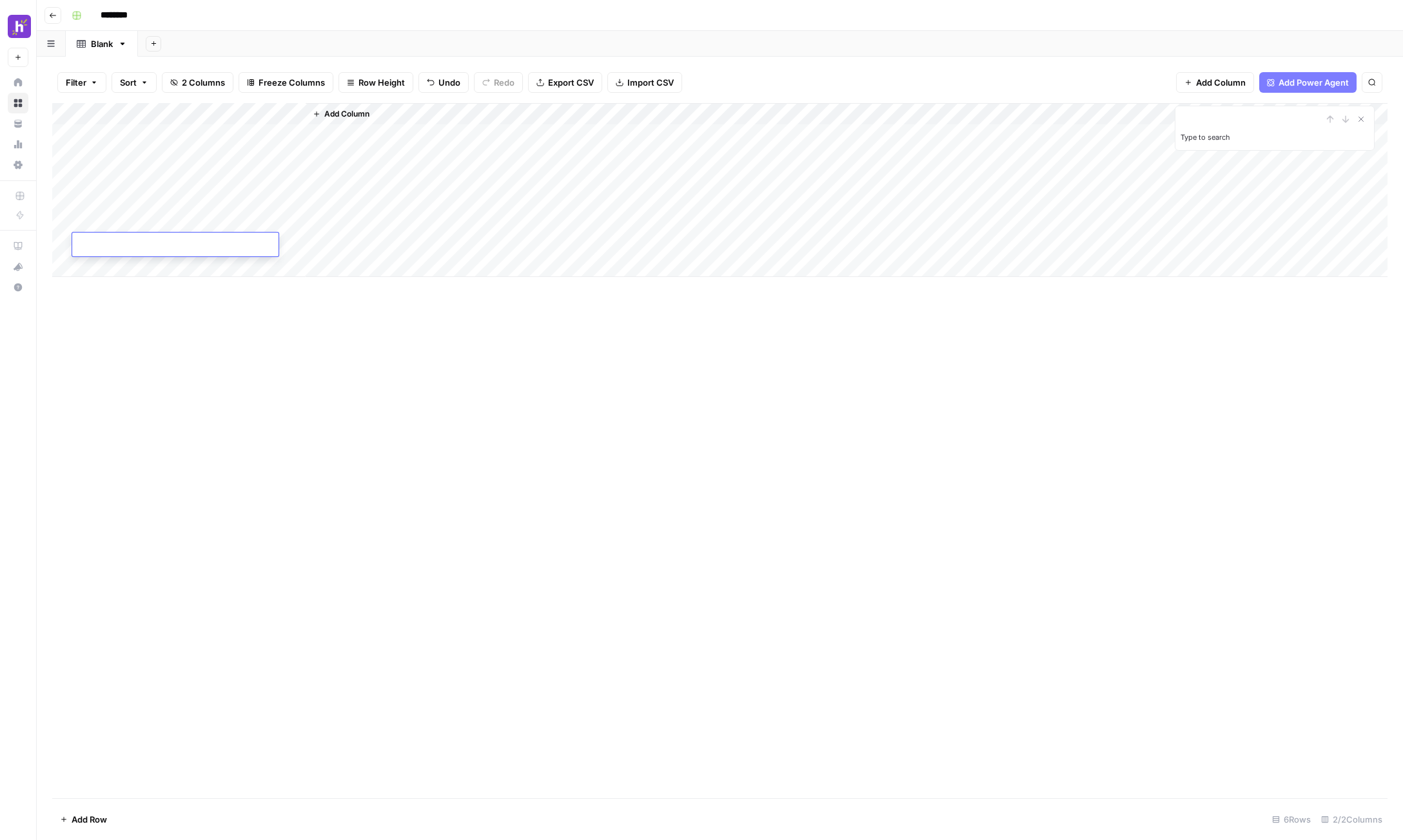
paste textarea "**********"
type textarea "**********"
click at [205, 349] on div "Add Column Type to search" at bounding box center [719, 450] width 1335 height 696
click at [297, 111] on div "Add Column" at bounding box center [719, 189] width 1335 height 174
click at [355, 209] on span "First 10 Rows" at bounding box center [340, 207] width 81 height 13
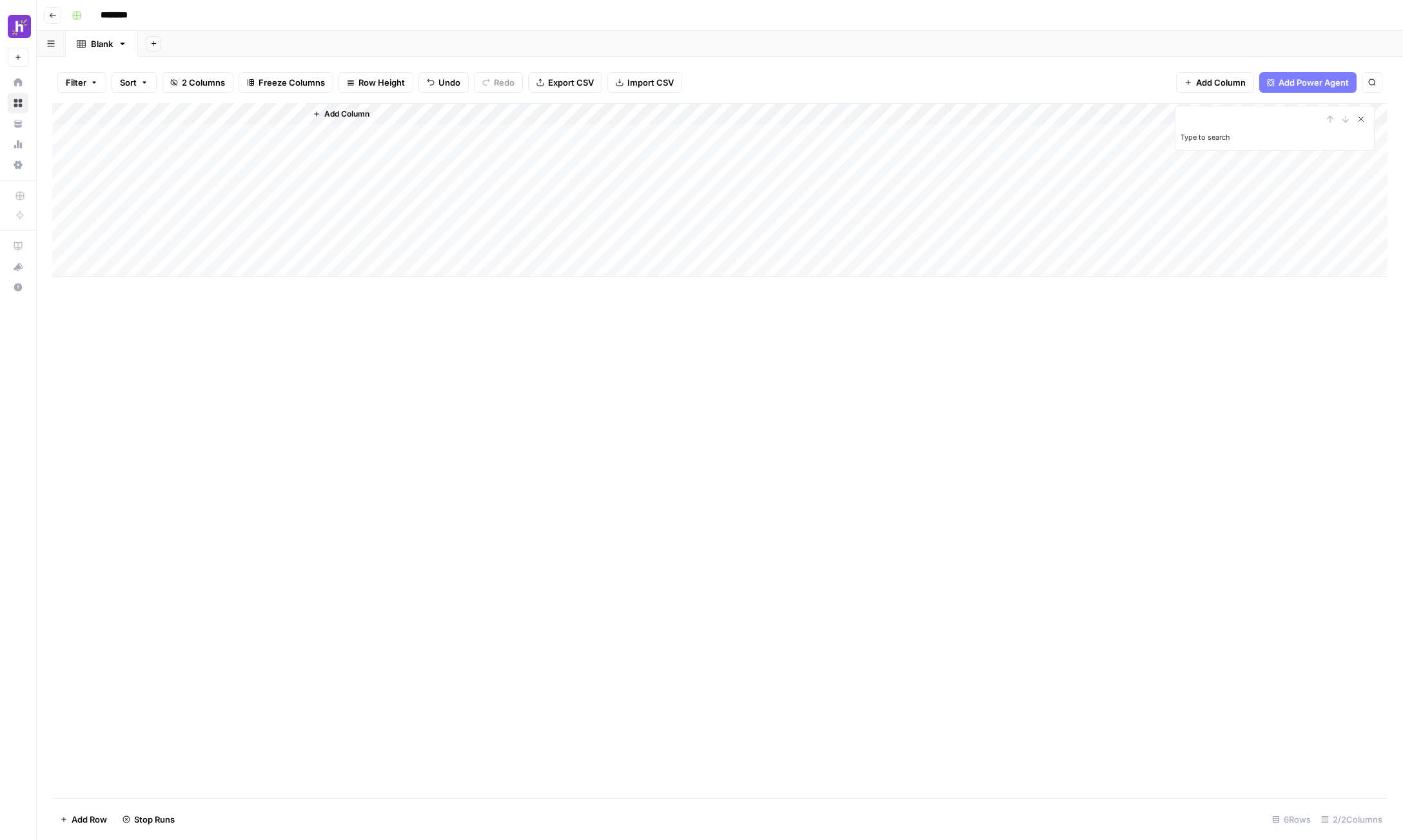
click at [1059, 118] on icon "Close Search" at bounding box center [1361, 119] width 10 height 10
click at [442, 161] on div "Add Column" at bounding box center [719, 189] width 1335 height 174
click at [230, 154] on div "Add Column" at bounding box center [719, 189] width 1335 height 174
click at [277, 153] on div "Add Column" at bounding box center [719, 189] width 1335 height 174
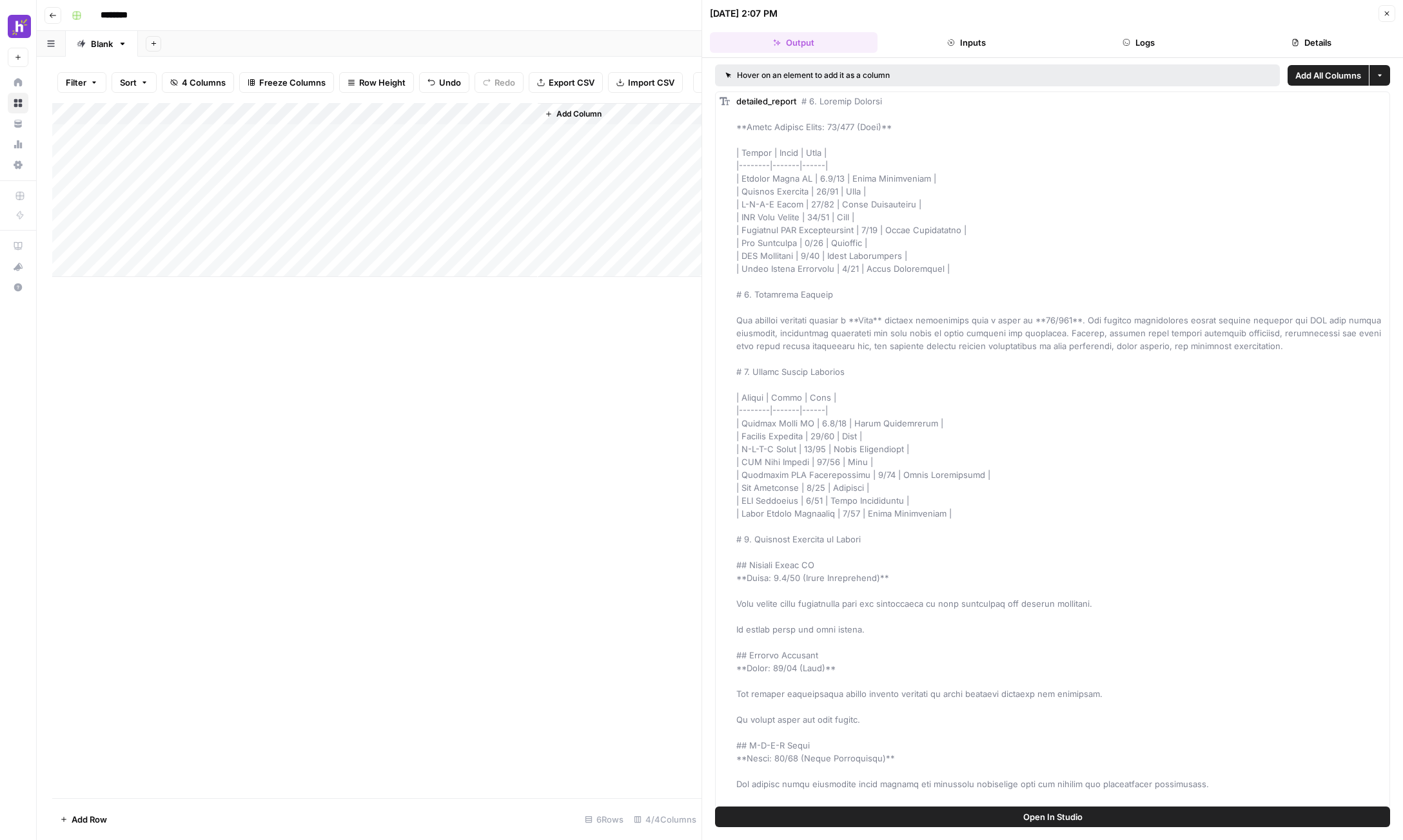
click at [1059, 11] on button "Close" at bounding box center [1386, 13] width 16 height 16
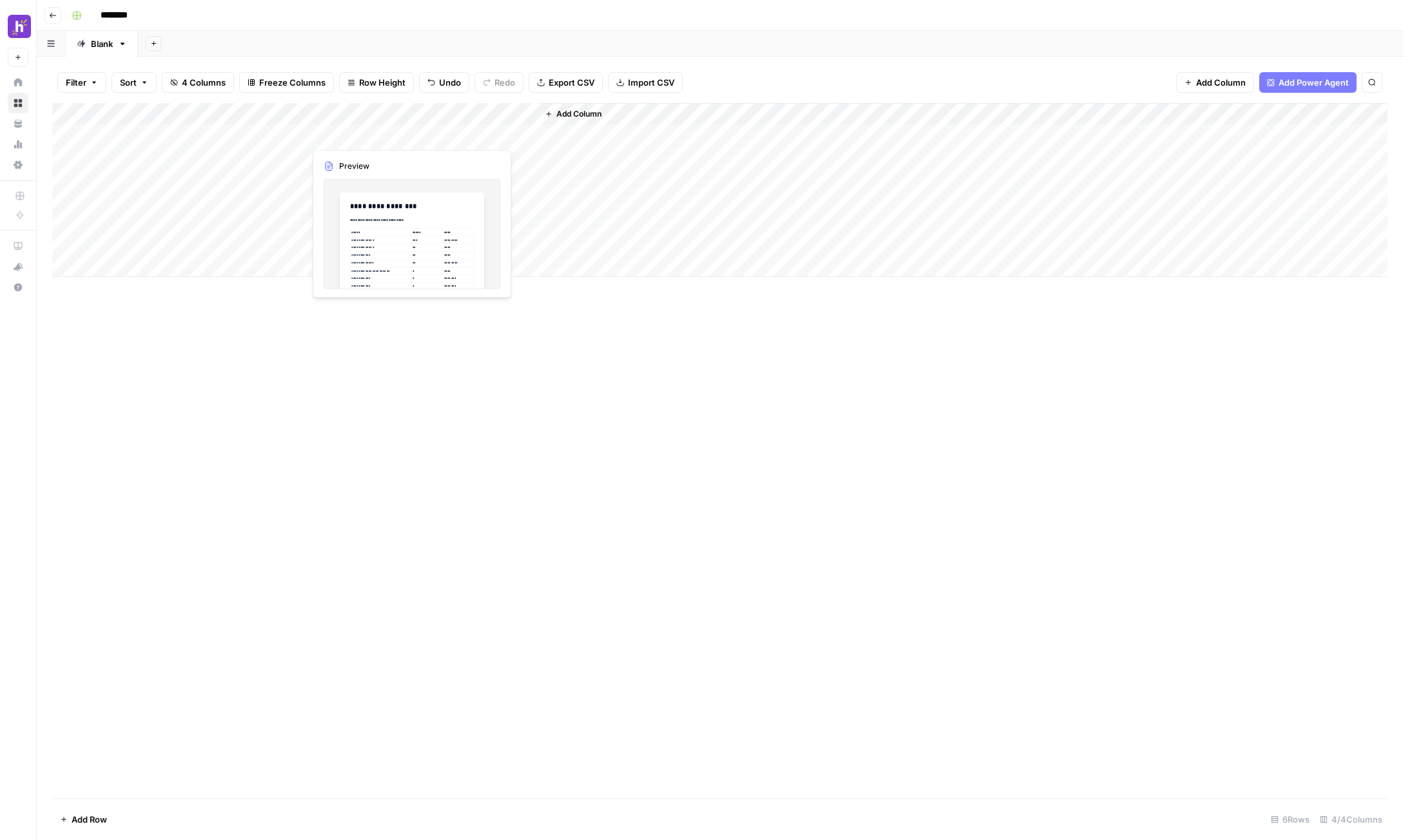
click at [368, 130] on div "Add Column" at bounding box center [719, 189] width 1335 height 174
click at [443, 232] on div "Add Column" at bounding box center [719, 189] width 1335 height 174
click at [390, 138] on div "Add Column" at bounding box center [719, 189] width 1335 height 174
click at [399, 197] on div "Add Column" at bounding box center [719, 189] width 1335 height 174
click at [409, 180] on div "Add Column" at bounding box center [719, 189] width 1335 height 174
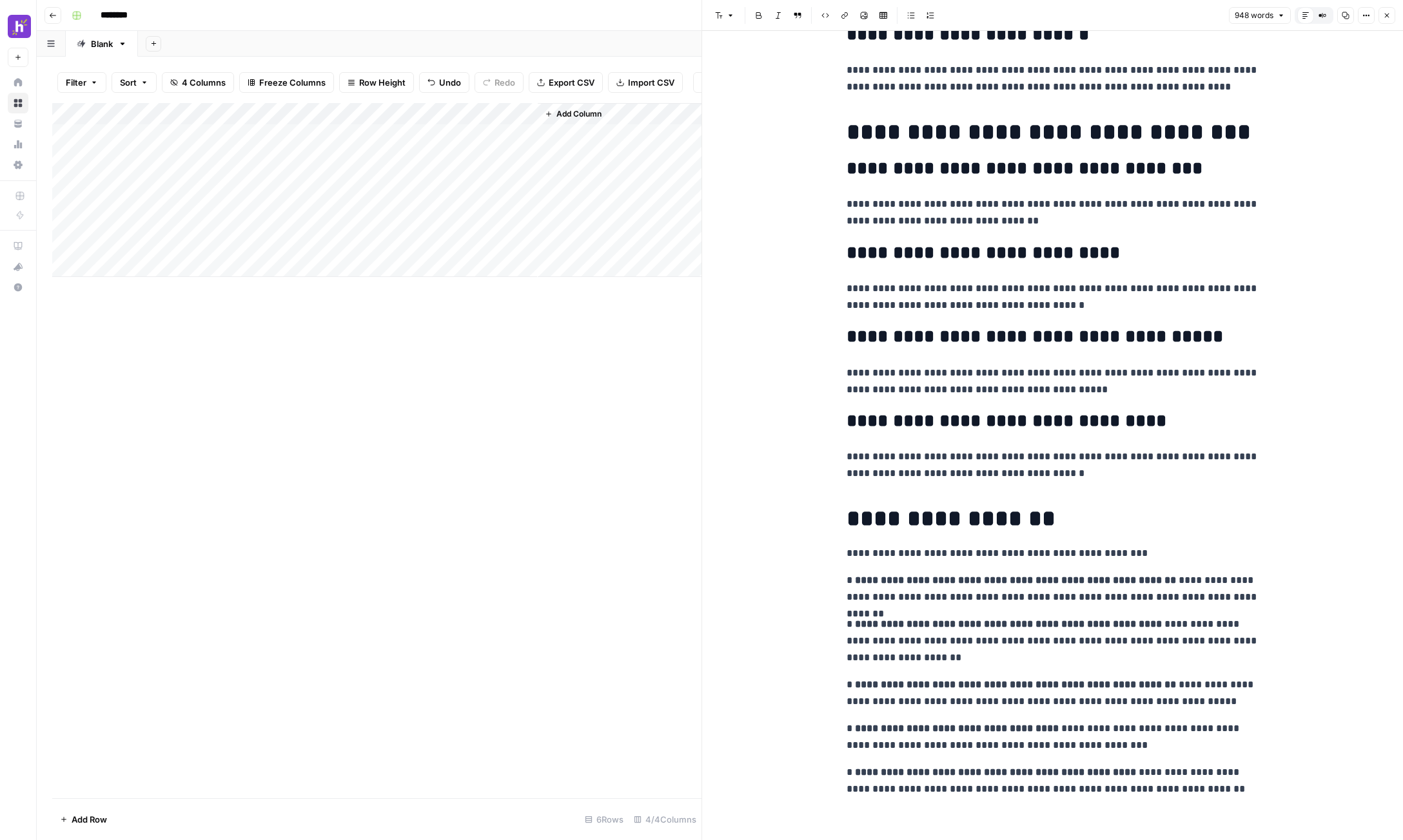
scroll to position [2955, 0]
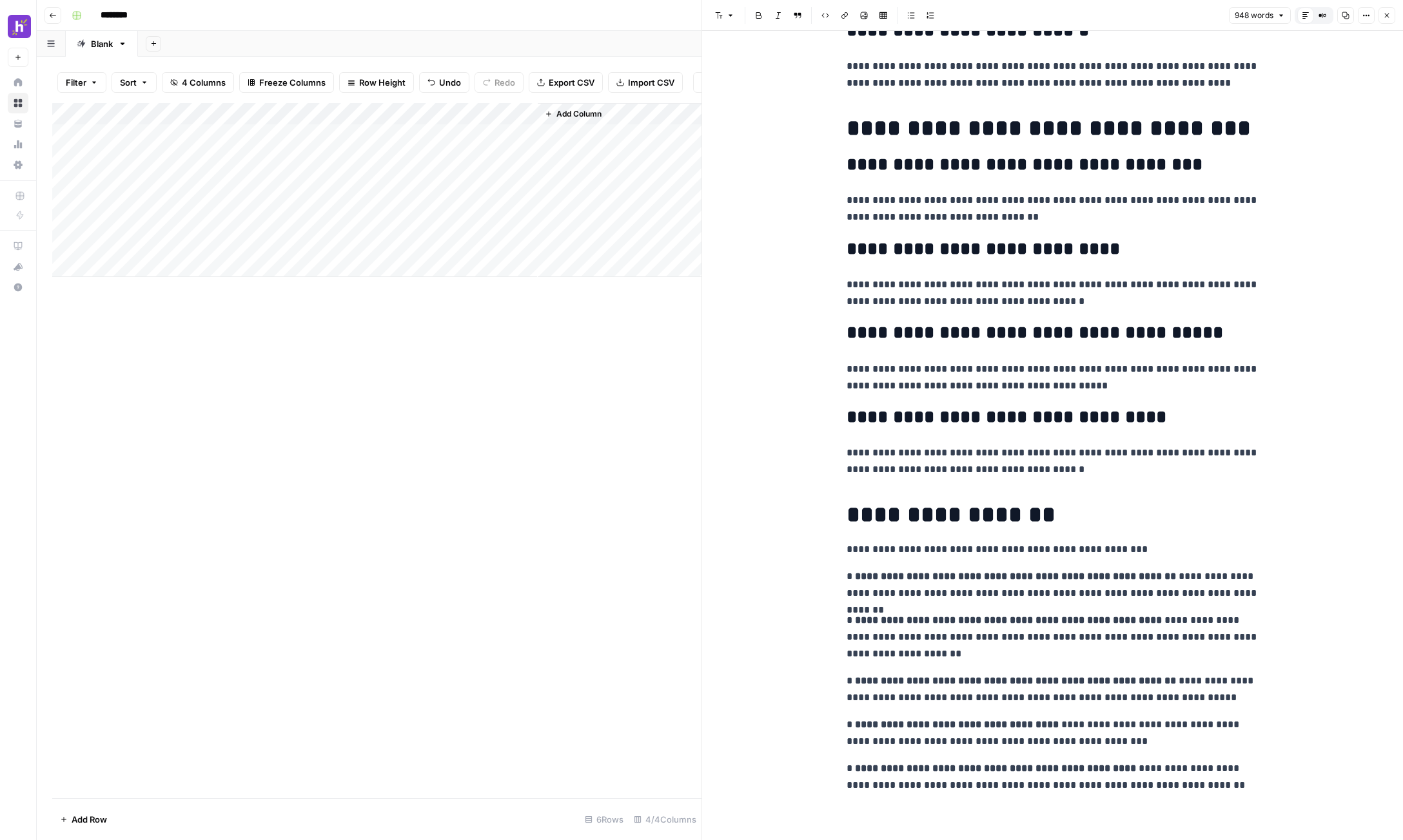
click at [569, 414] on div "Add Column" at bounding box center [376, 450] width 649 height 696
click at [58, 19] on button "Go back" at bounding box center [52, 15] width 16 height 16
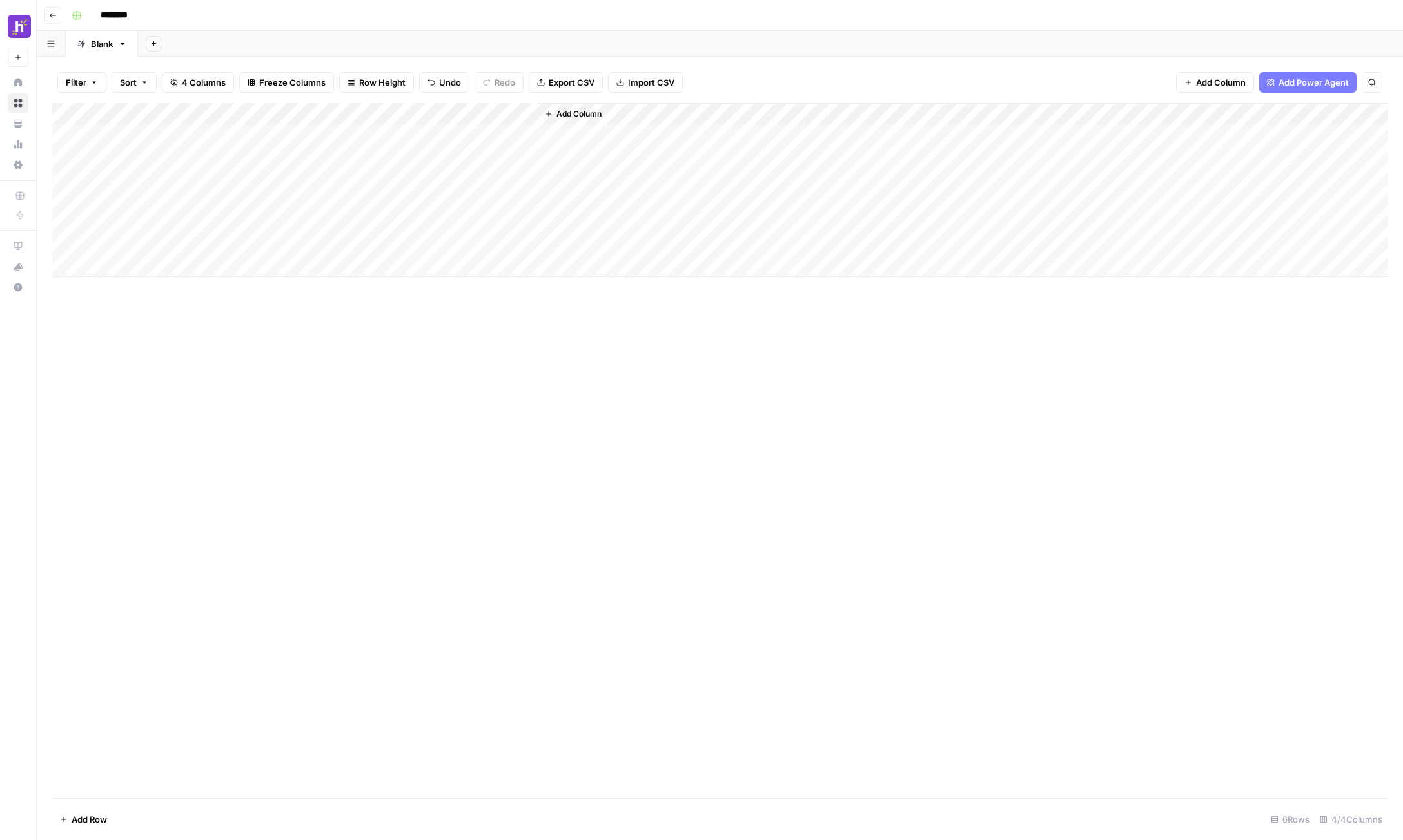
click at [277, 117] on div "Add Column" at bounding box center [719, 189] width 1335 height 174
click at [260, 239] on span "Edit Workflow" at bounding box center [271, 240] width 112 height 13
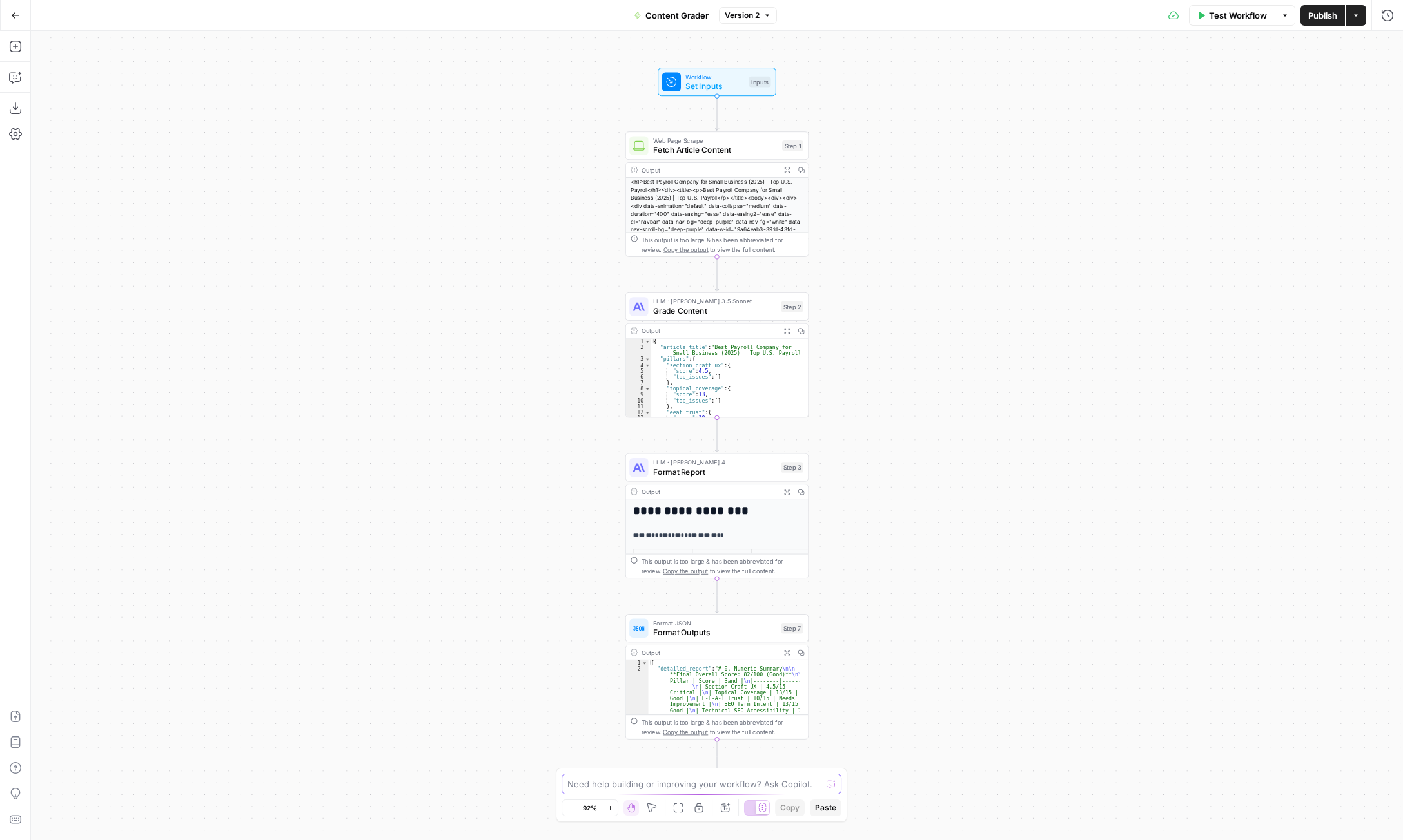
click at [663, 786] on textarea at bounding box center [694, 784] width 254 height 13
type textarea "Can the output be a score in total, by section as each column, and then the rep…"
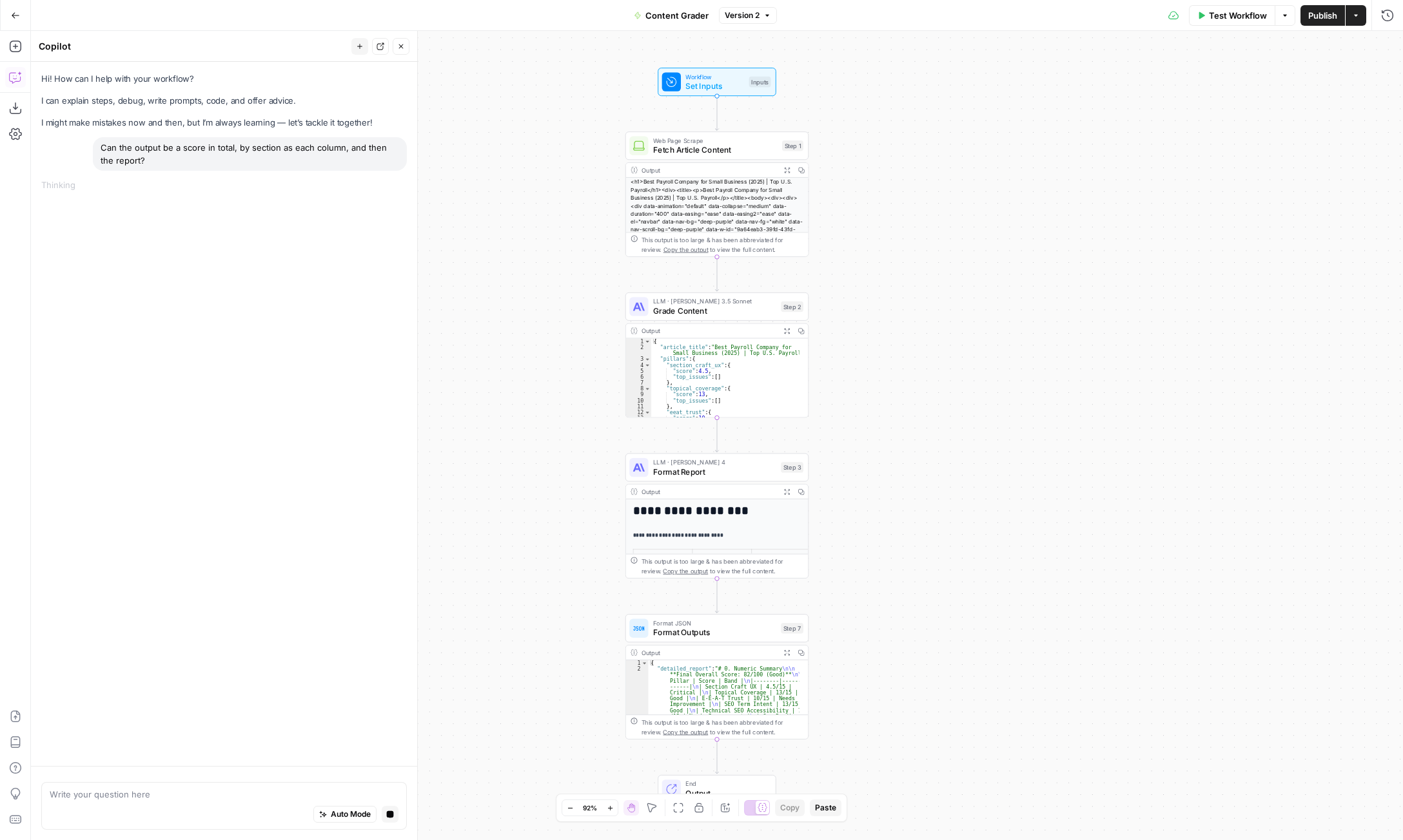
click at [17, 16] on icon "button" at bounding box center [16, 16] width 9 height 9
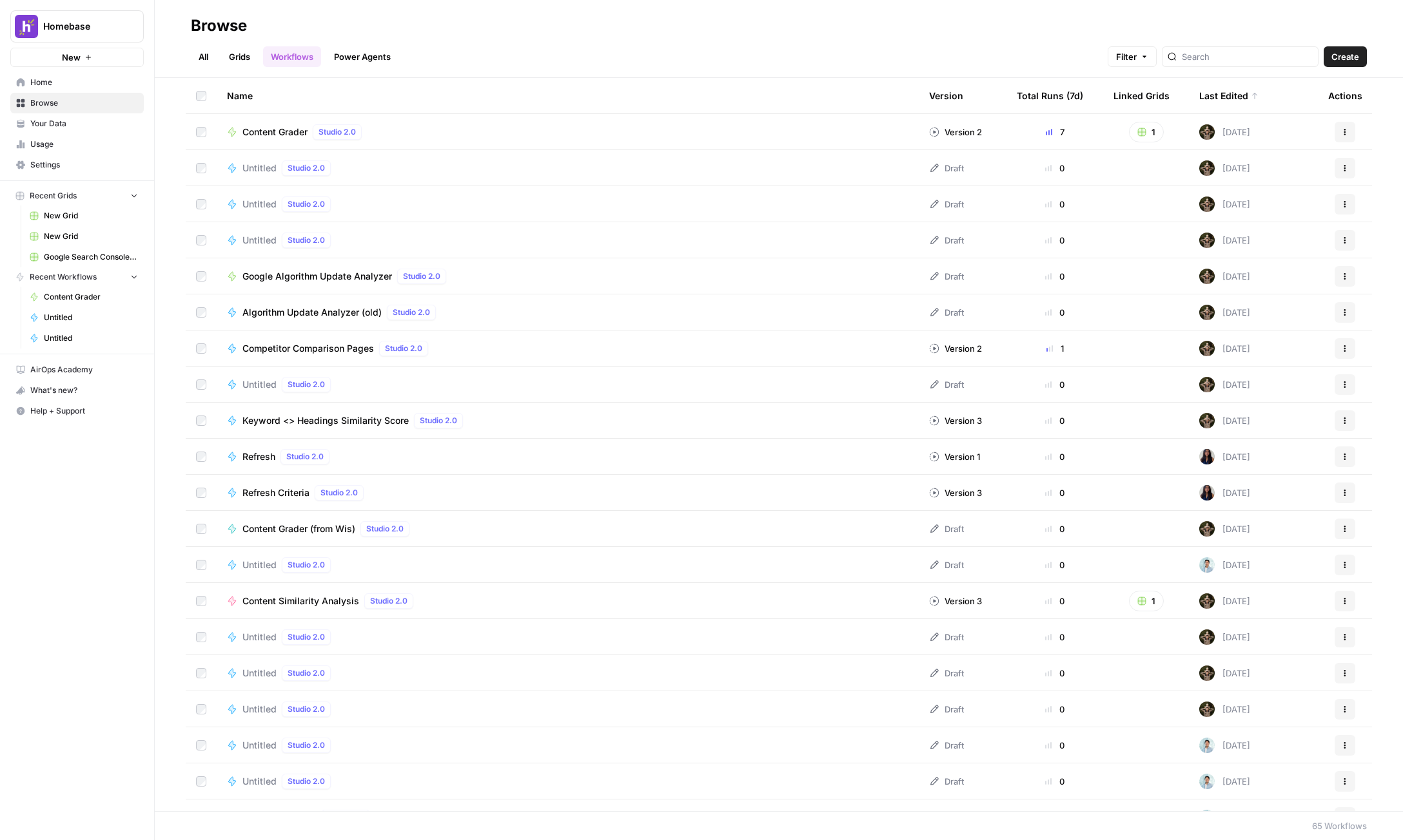
click at [250, 68] on header "Browse All Grids Workflows Power Agents Filter Create" at bounding box center [779, 39] width 1248 height 78
click at [246, 60] on link "Grids" at bounding box center [239, 57] width 37 height 21
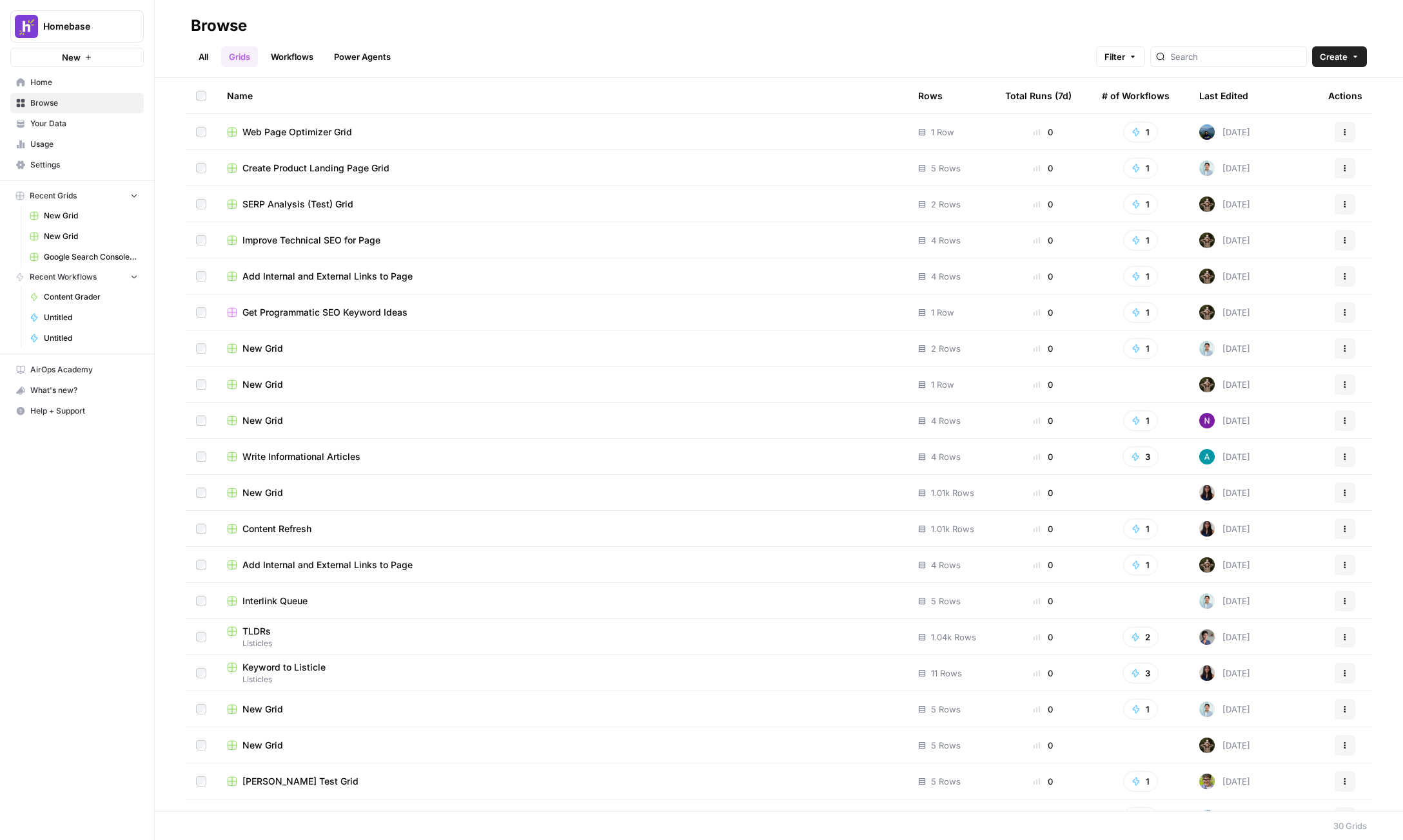
click at [1243, 89] on th "Last Edited" at bounding box center [1253, 95] width 129 height 35
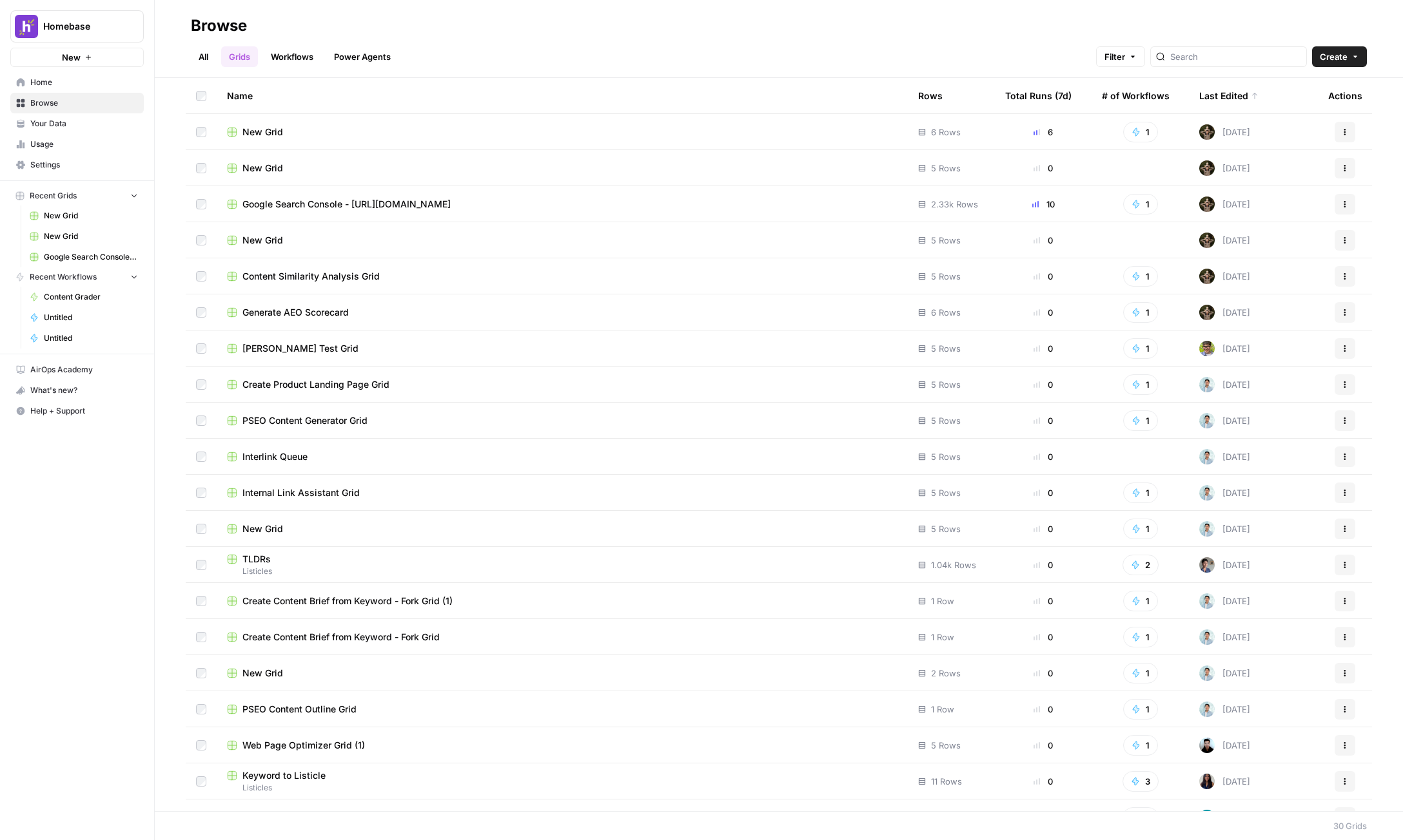
click at [351, 132] on div "New Grid" at bounding box center [562, 131] width 671 height 13
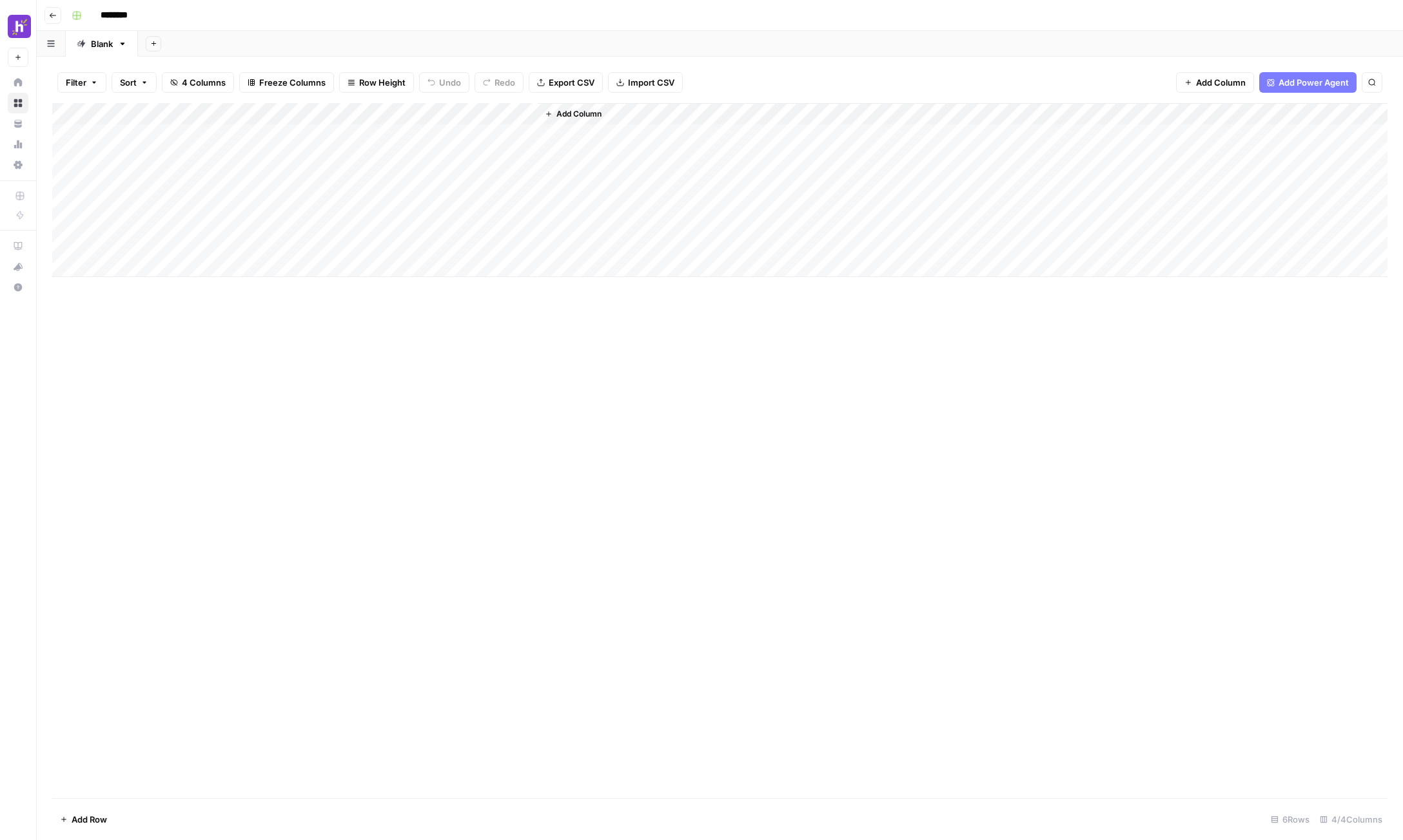
click at [578, 123] on div "Add Column" at bounding box center [962, 189] width 850 height 174
click at [582, 119] on span "Add Column" at bounding box center [579, 113] width 45 height 11
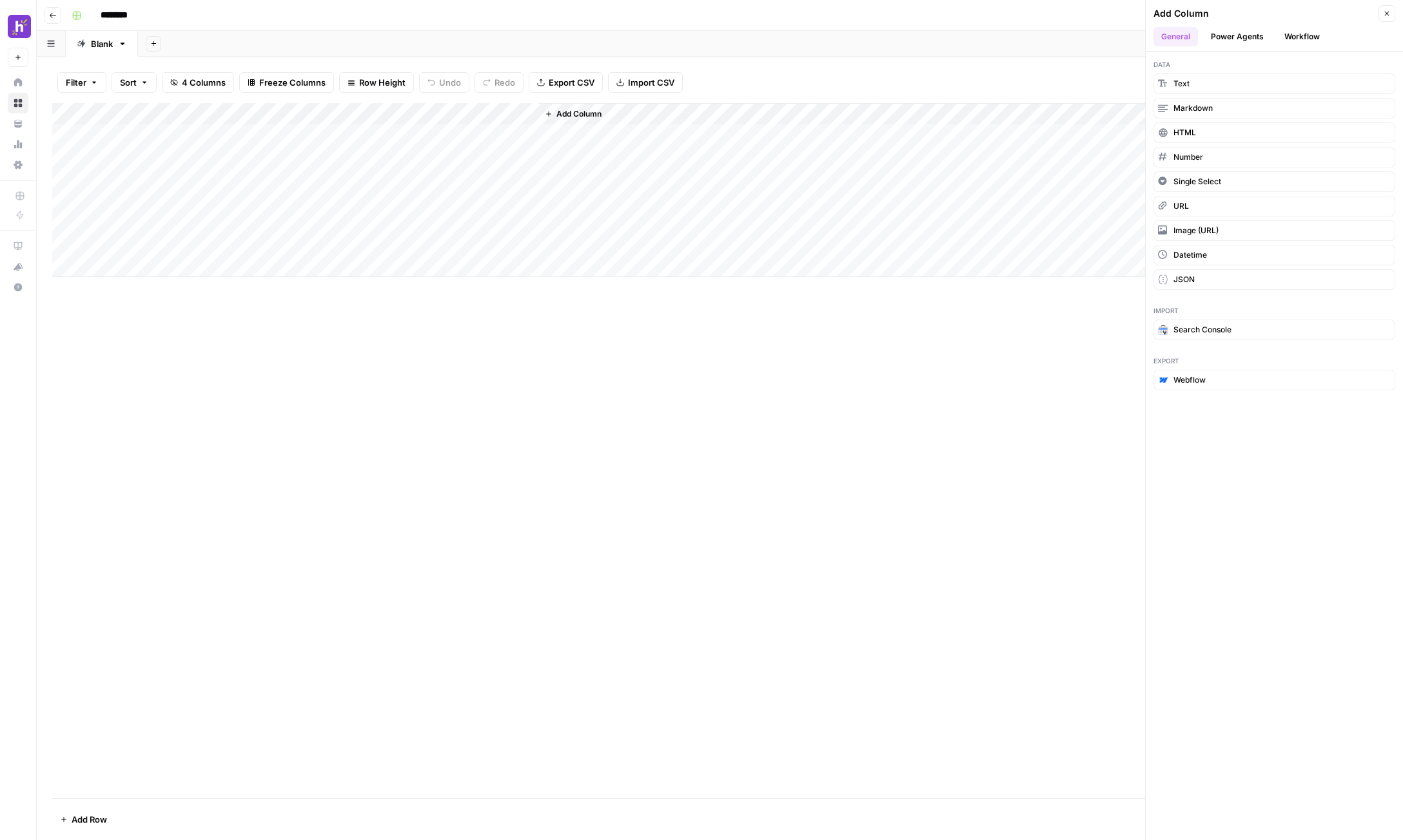
click at [1301, 39] on button "Workflow" at bounding box center [1301, 36] width 51 height 19
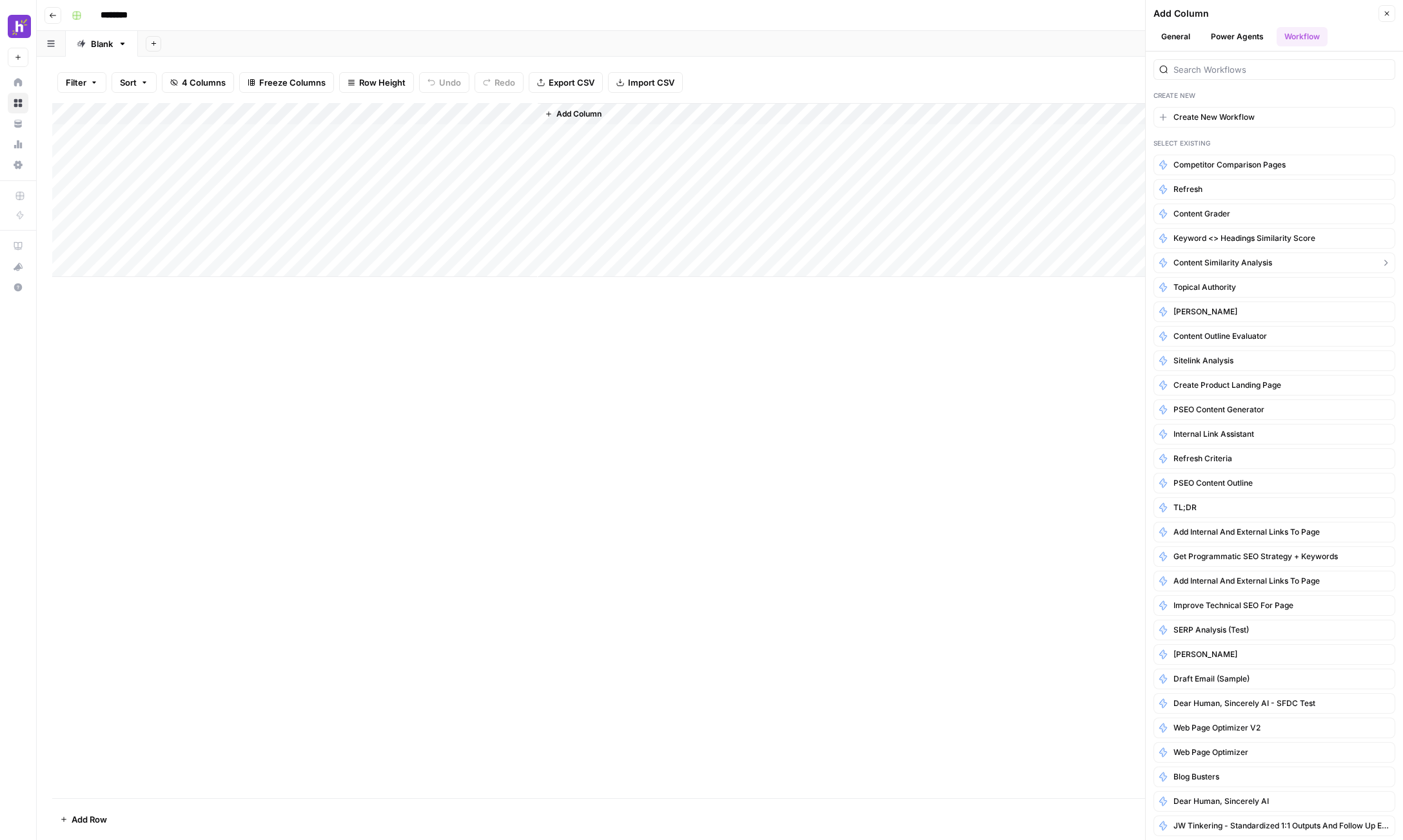
click at [1281, 266] on button "Content Similarity Analysis" at bounding box center [1274, 263] width 242 height 21
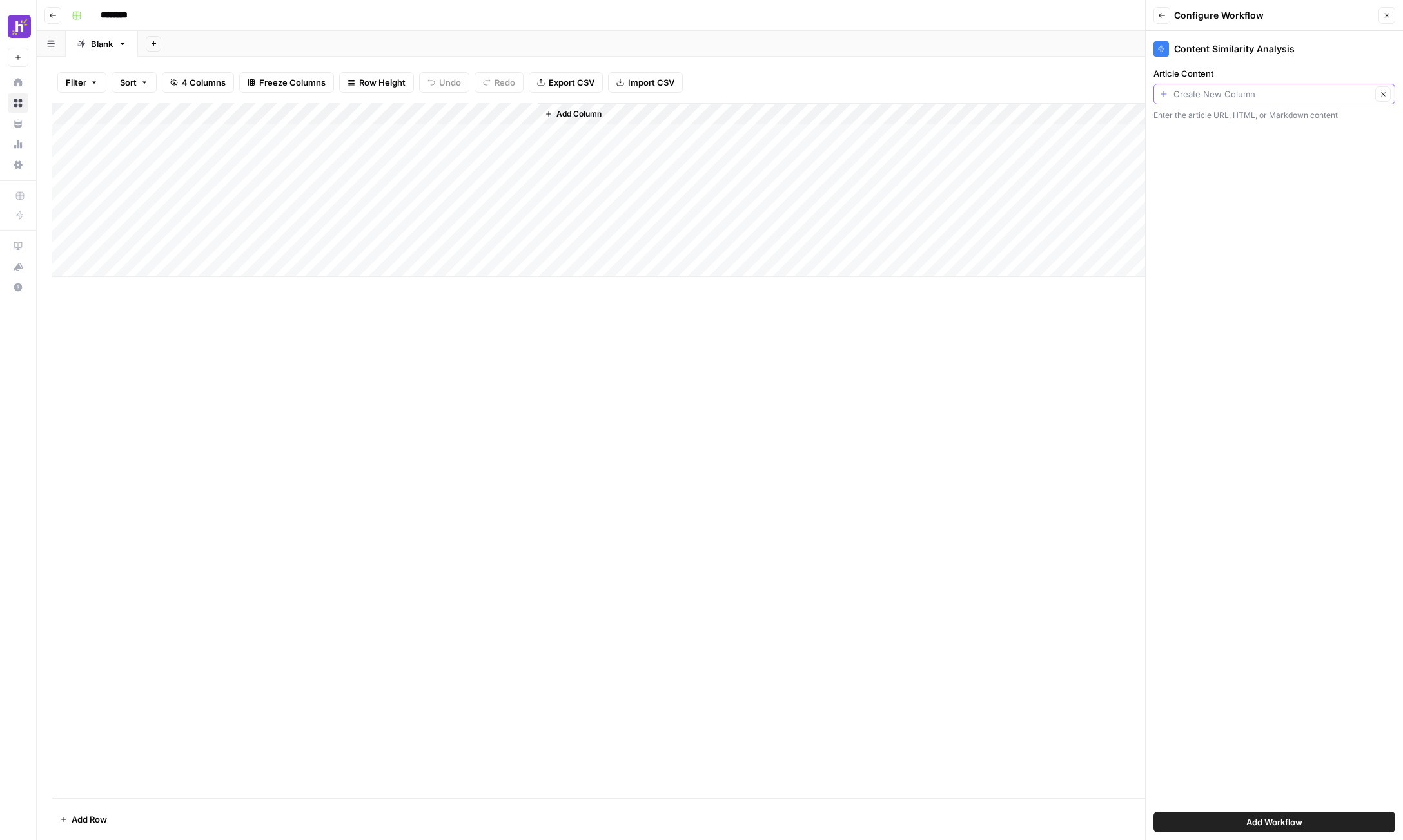
click at [1297, 91] on input "Article Content" at bounding box center [1272, 93] width 198 height 13
type input "Create New Column"
click at [1270, 824] on span "Add Workflow" at bounding box center [1273, 822] width 56 height 13
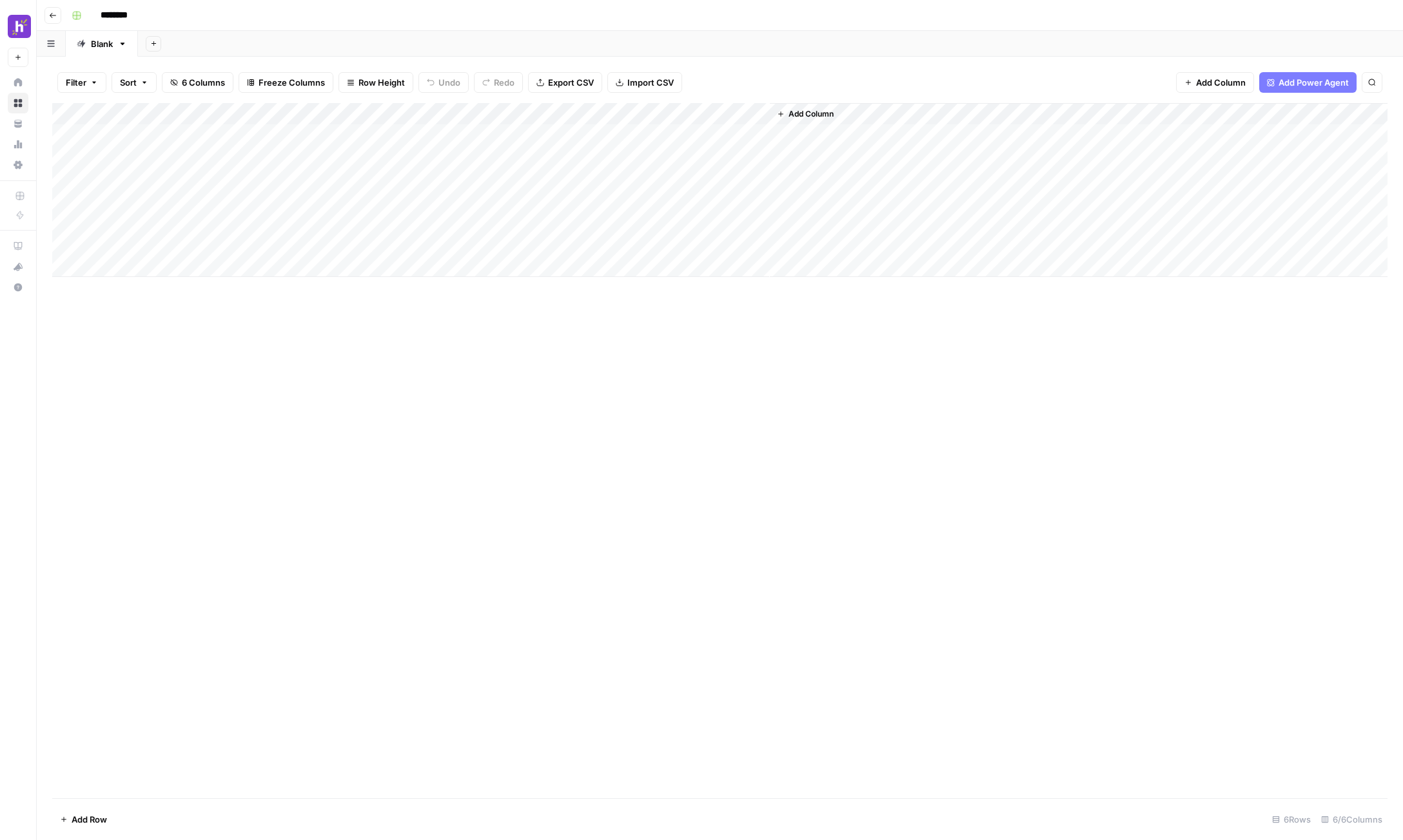
click at [711, 135] on div "Add Column" at bounding box center [719, 189] width 1335 height 174
click at [613, 132] on div "Add Column" at bounding box center [719, 189] width 1335 height 174
click at [690, 132] on div "Add Column" at bounding box center [719, 189] width 1335 height 174
click at [741, 111] on div "Add Column" at bounding box center [719, 189] width 1335 height 174
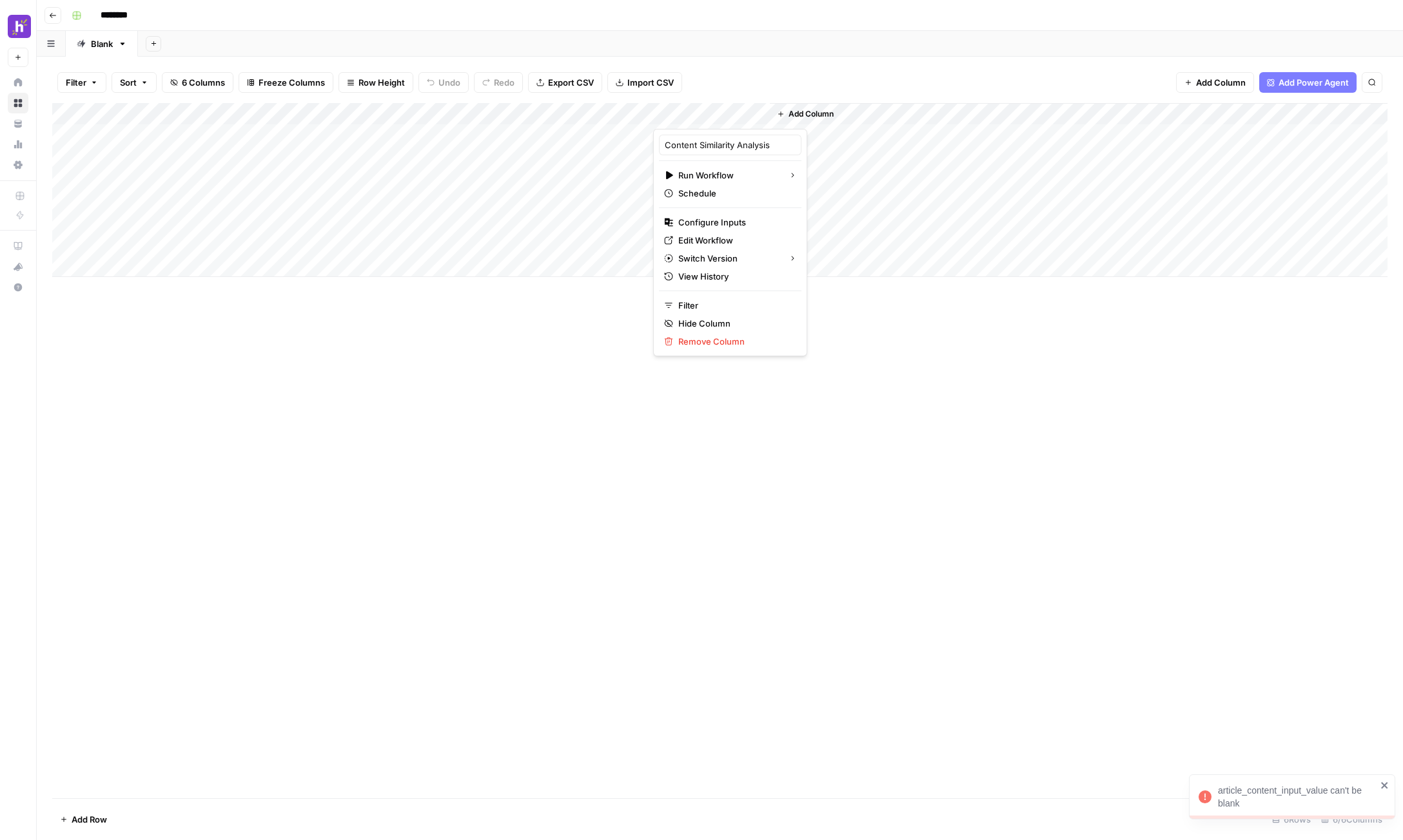
click at [604, 133] on div "Add Column" at bounding box center [719, 189] width 1335 height 174
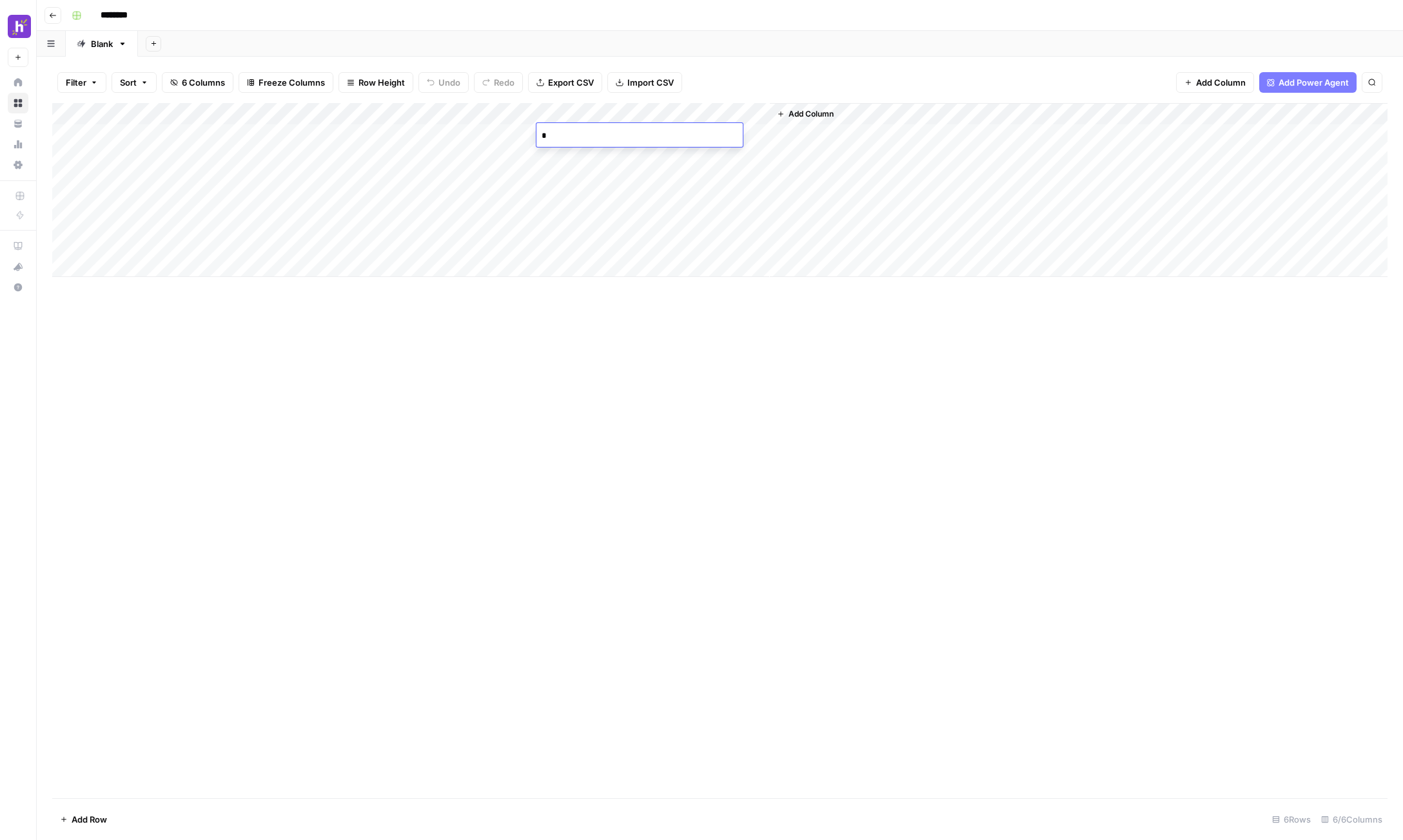
click at [163, 138] on div "Add Column" at bounding box center [719, 189] width 1335 height 174
click at [542, 135] on div "Add Column" at bounding box center [719, 189] width 1335 height 174
click at [543, 136] on div "Add Column" at bounding box center [719, 189] width 1335 height 174
click at [161, 136] on div "Add Column" at bounding box center [719, 189] width 1335 height 174
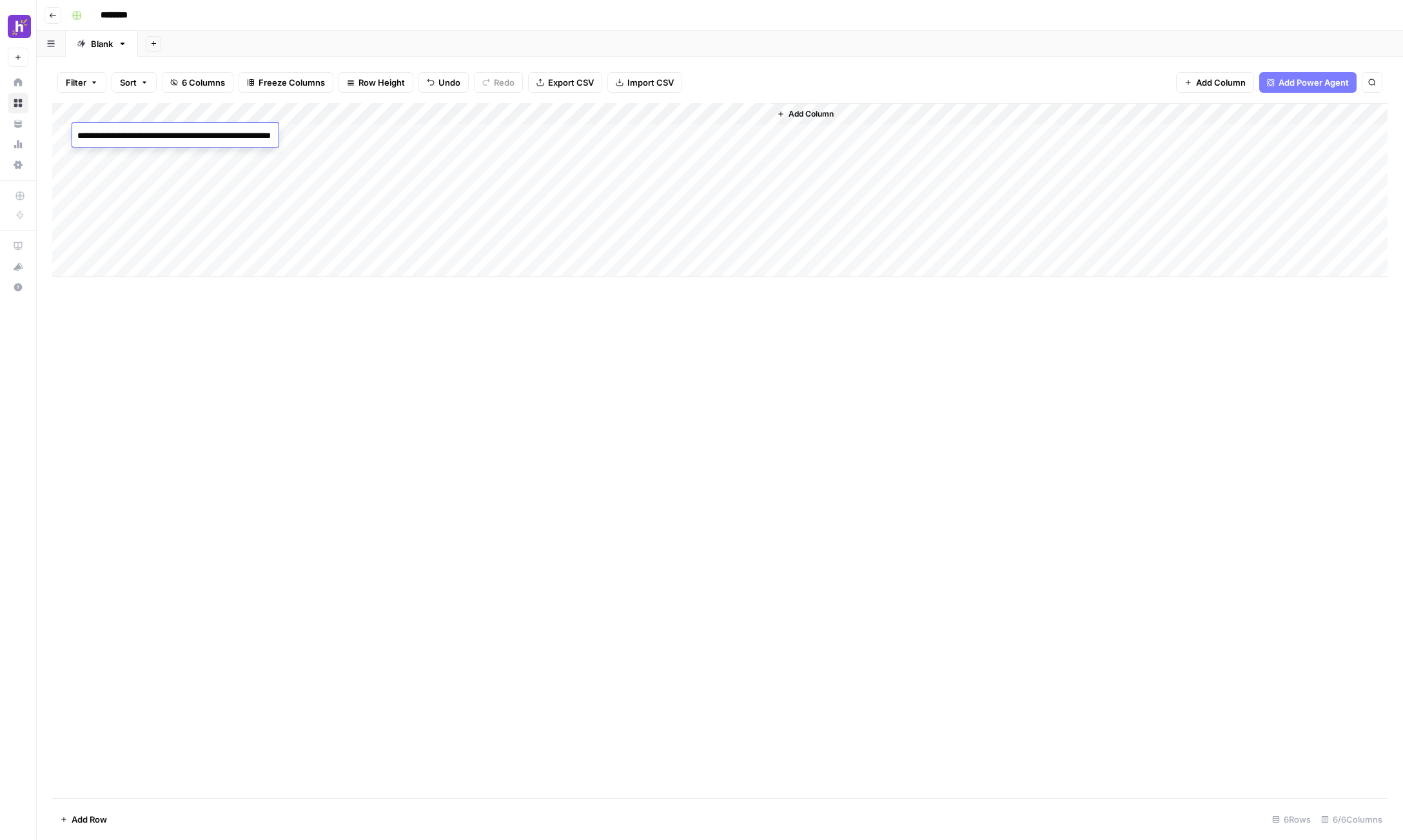
click at [161, 136] on textarea "**********" at bounding box center [201, 143] width 258 height 31
click at [744, 114] on div "Add Column" at bounding box center [719, 189] width 1335 height 174
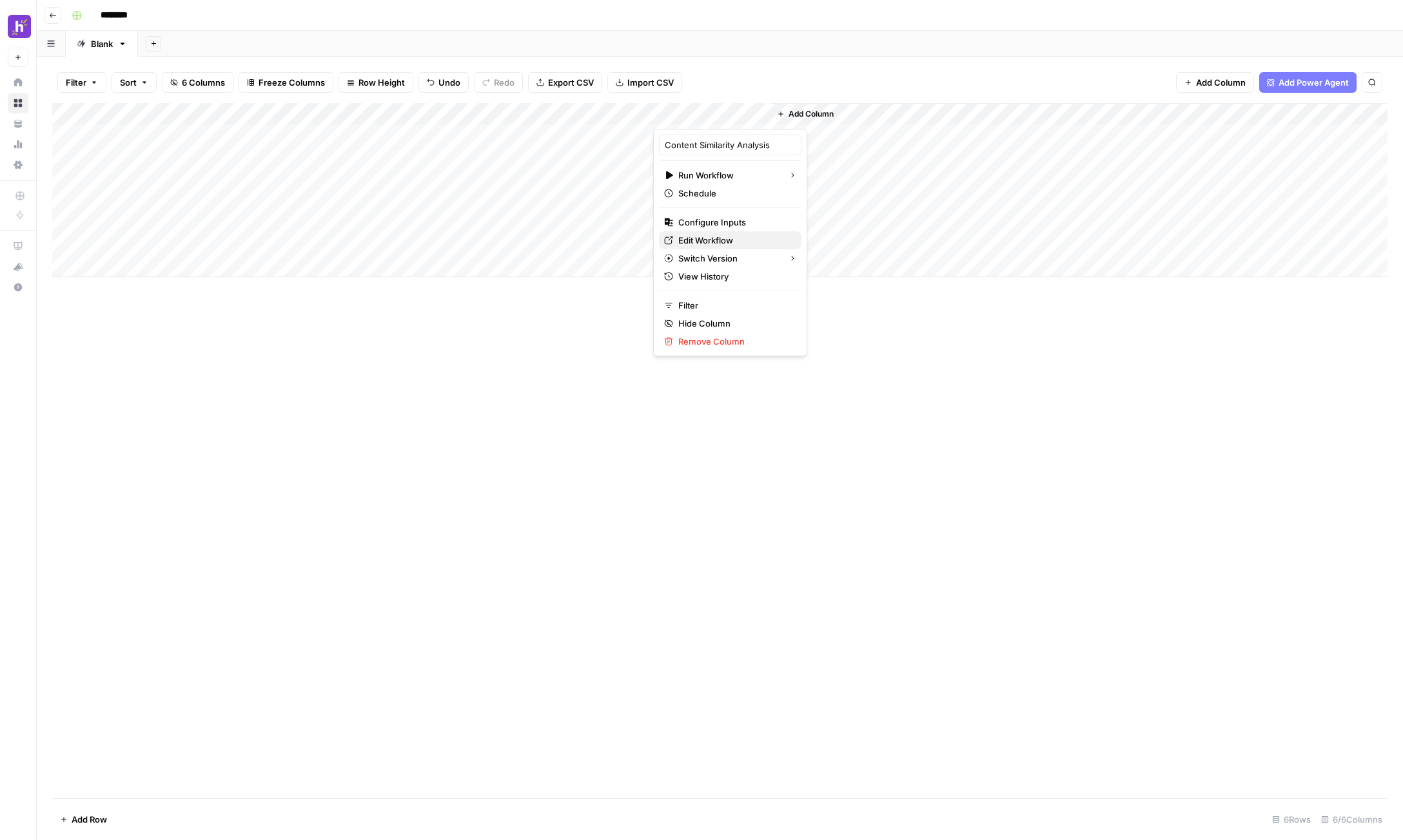
click at [721, 239] on span "Edit Workflow" at bounding box center [734, 240] width 112 height 13
click at [614, 129] on div "Add Column" at bounding box center [719, 189] width 1335 height 174
click at [609, 130] on div "Add Column" at bounding box center [719, 189] width 1335 height 174
click at [609, 130] on textarea "*" at bounding box center [639, 136] width 207 height 18
click at [742, 115] on div "Add Column" at bounding box center [719, 189] width 1335 height 174
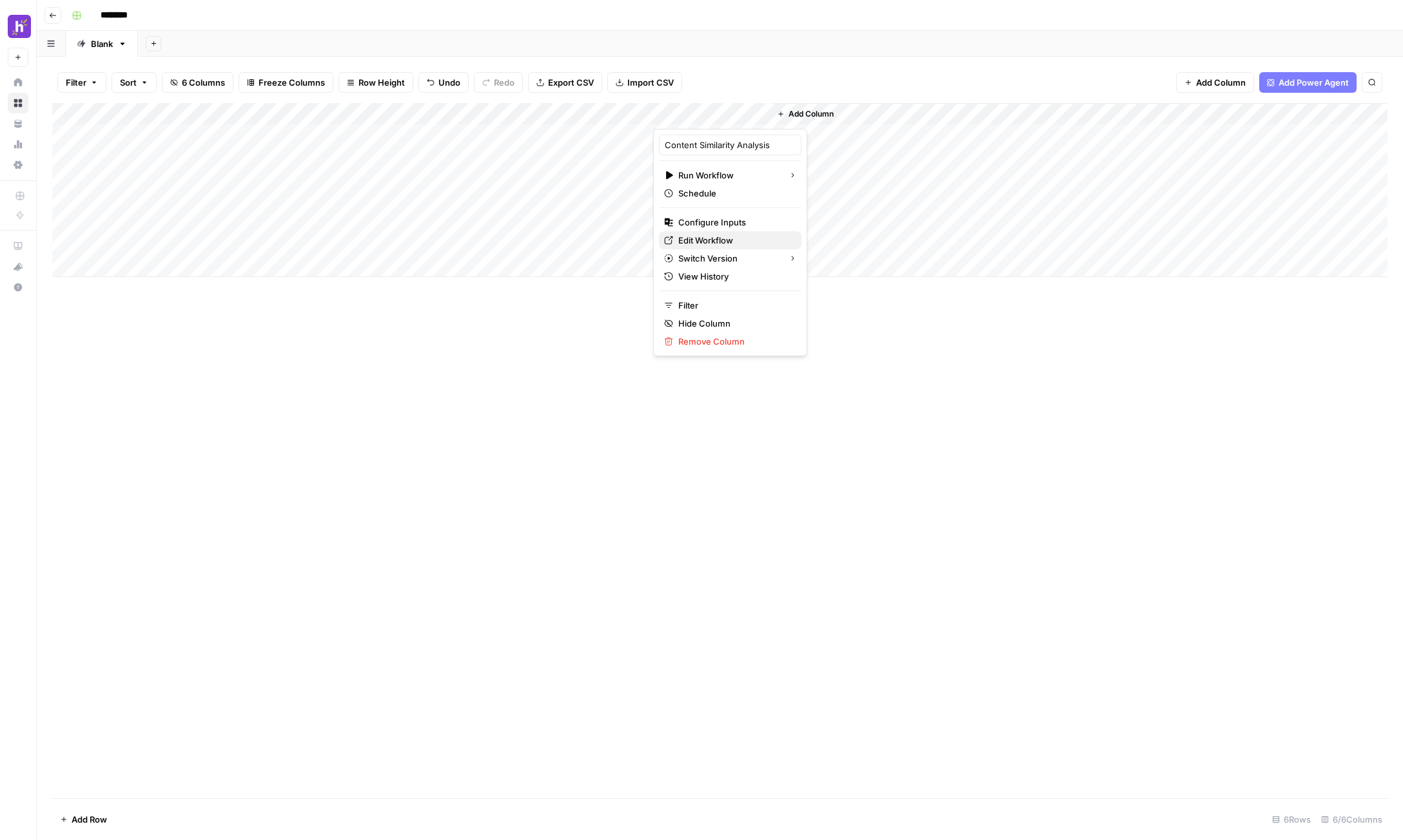
click at [726, 239] on span "Edit Workflow" at bounding box center [734, 240] width 112 height 13
click at [743, 111] on div "Add Column" at bounding box center [719, 189] width 1335 height 174
click at [725, 226] on span "Configure Inputs" at bounding box center [734, 222] width 112 height 13
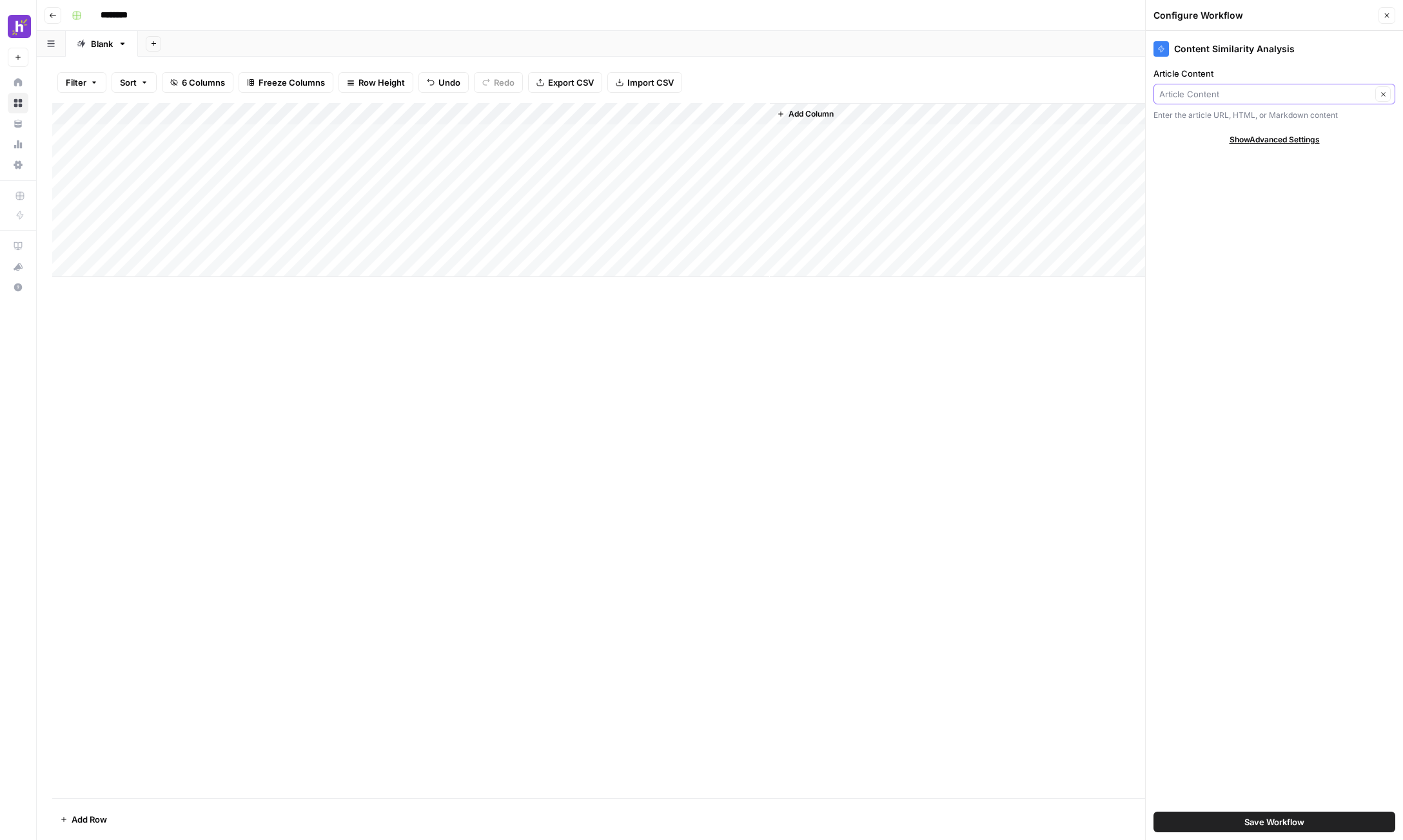
click at [1360, 90] on input "Article Content" at bounding box center [1265, 93] width 212 height 13
click at [1233, 179] on span "Blog URL" at bounding box center [1272, 182] width 214 height 13
type input "Blog URL"
click at [1285, 824] on span "Save Workflow" at bounding box center [1273, 822] width 60 height 13
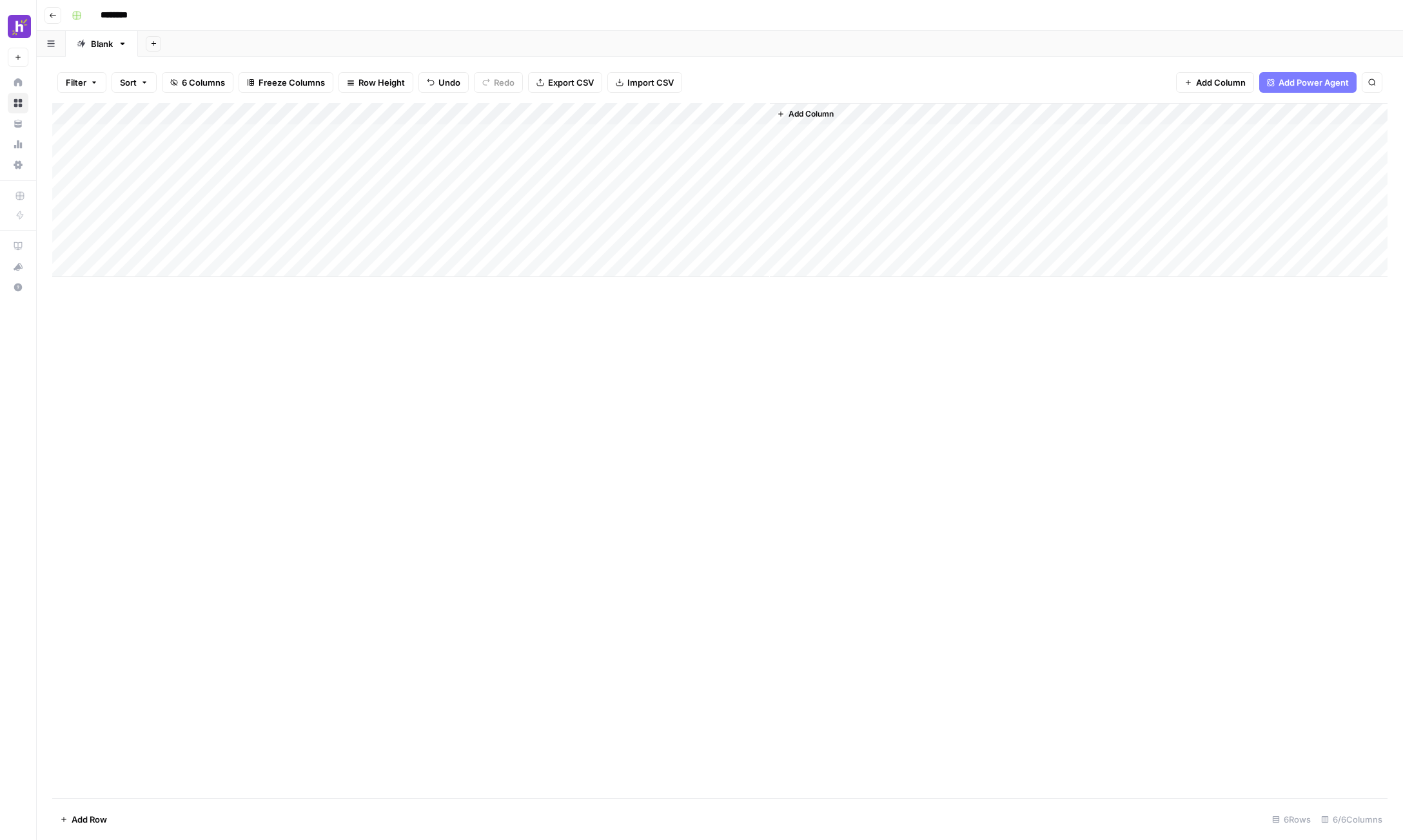
click at [642, 115] on div "Add Column" at bounding box center [719, 189] width 1335 height 174
click at [590, 286] on span "Remove Column" at bounding box center [618, 287] width 112 height 13
click at [663, 130] on span "Delete" at bounding box center [655, 133] width 28 height 13
click at [596, 133] on div "Add Column" at bounding box center [719, 189] width 1335 height 174
click at [592, 157] on div "Add Column" at bounding box center [719, 189] width 1335 height 174
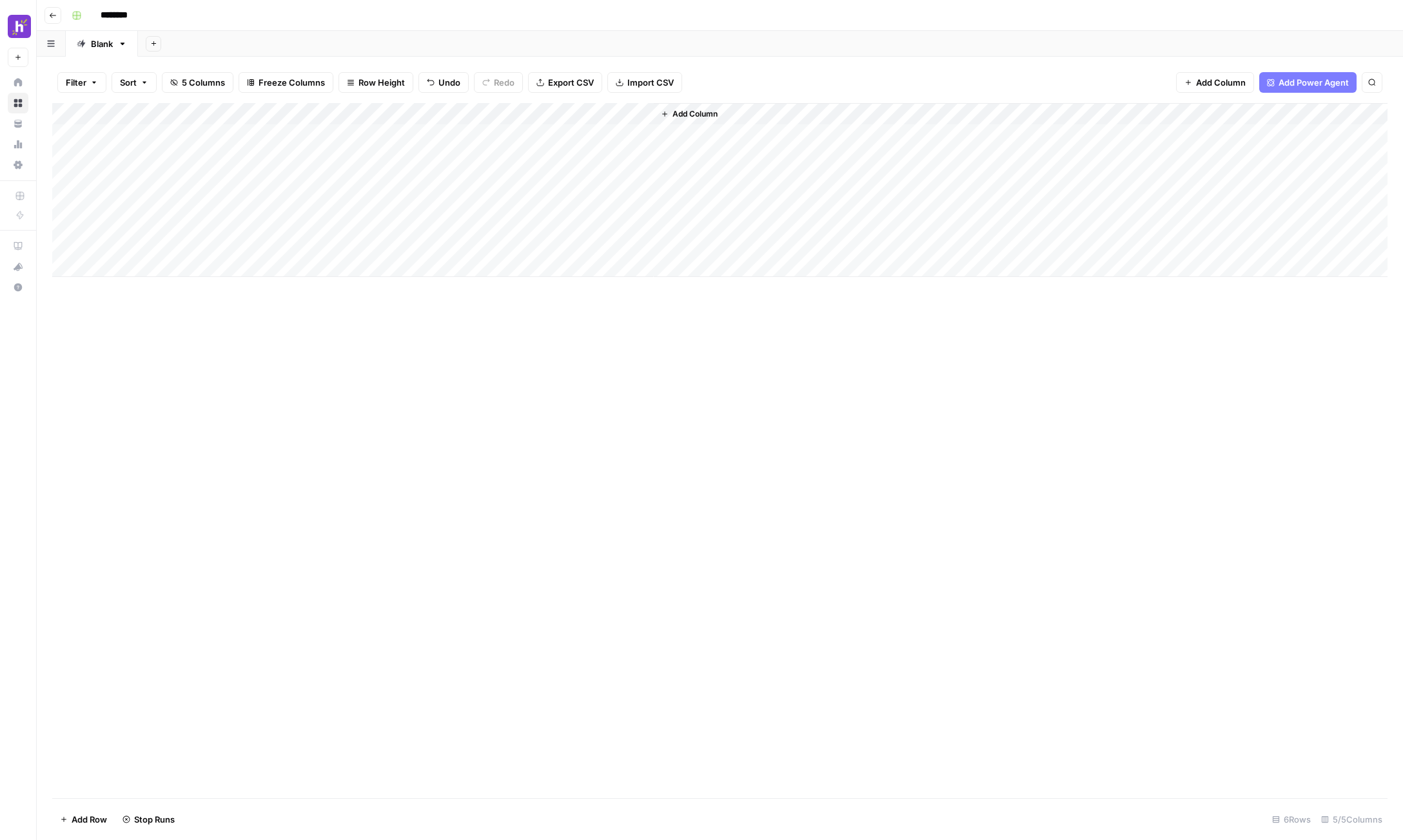
click at [593, 180] on div "Add Column" at bounding box center [719, 189] width 1335 height 174
click at [592, 200] on div "Add Column" at bounding box center [719, 189] width 1335 height 174
click at [592, 220] on div "Add Column" at bounding box center [719, 189] width 1335 height 174
click at [592, 244] on div "Add Column" at bounding box center [719, 189] width 1335 height 174
click at [713, 157] on div "Add Column" at bounding box center [719, 189] width 1335 height 174
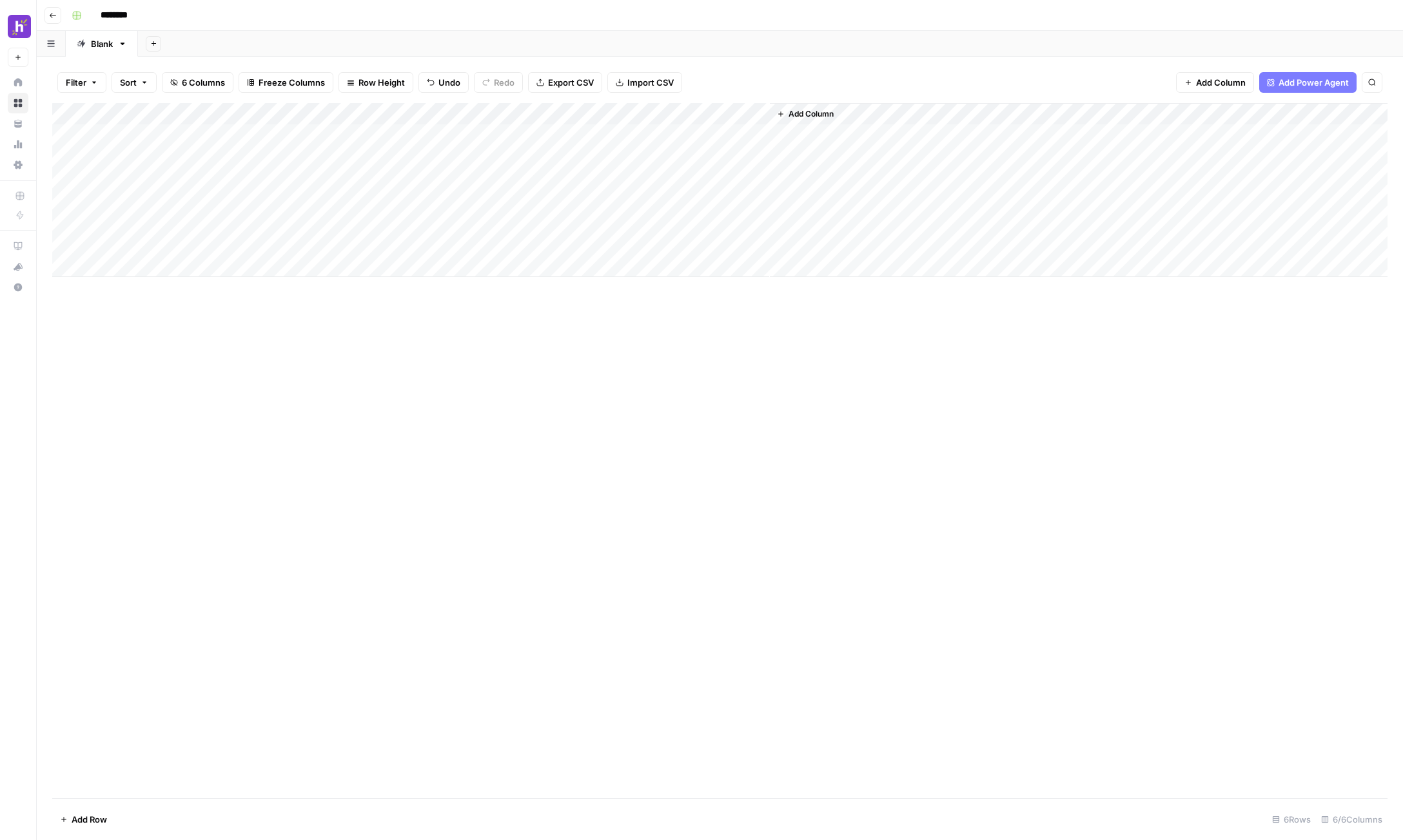
click at [627, 116] on div "Add Column" at bounding box center [719, 189] width 1335 height 174
click at [612, 239] on span "Edit Workflow" at bounding box center [618, 240] width 112 height 13
click at [707, 141] on div "Add Column" at bounding box center [719, 189] width 1335 height 174
click at [628, 112] on div "Add Column" at bounding box center [719, 189] width 1335 height 174
click at [598, 338] on span "Remove Column" at bounding box center [618, 341] width 112 height 13
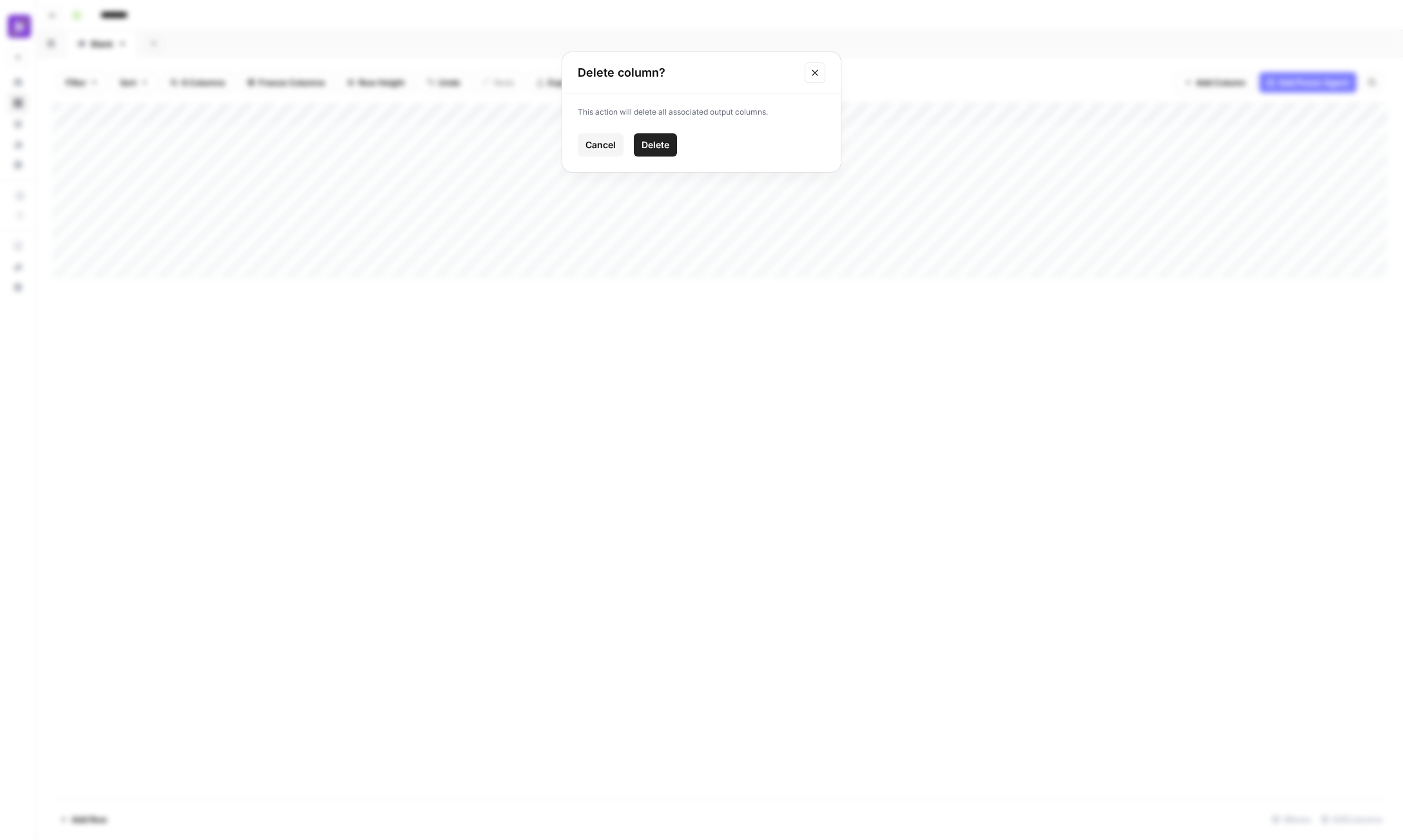
click at [660, 139] on span "Delete" at bounding box center [655, 144] width 28 height 13
click at [280, 113] on div "Add Column" at bounding box center [719, 189] width 1335 height 174
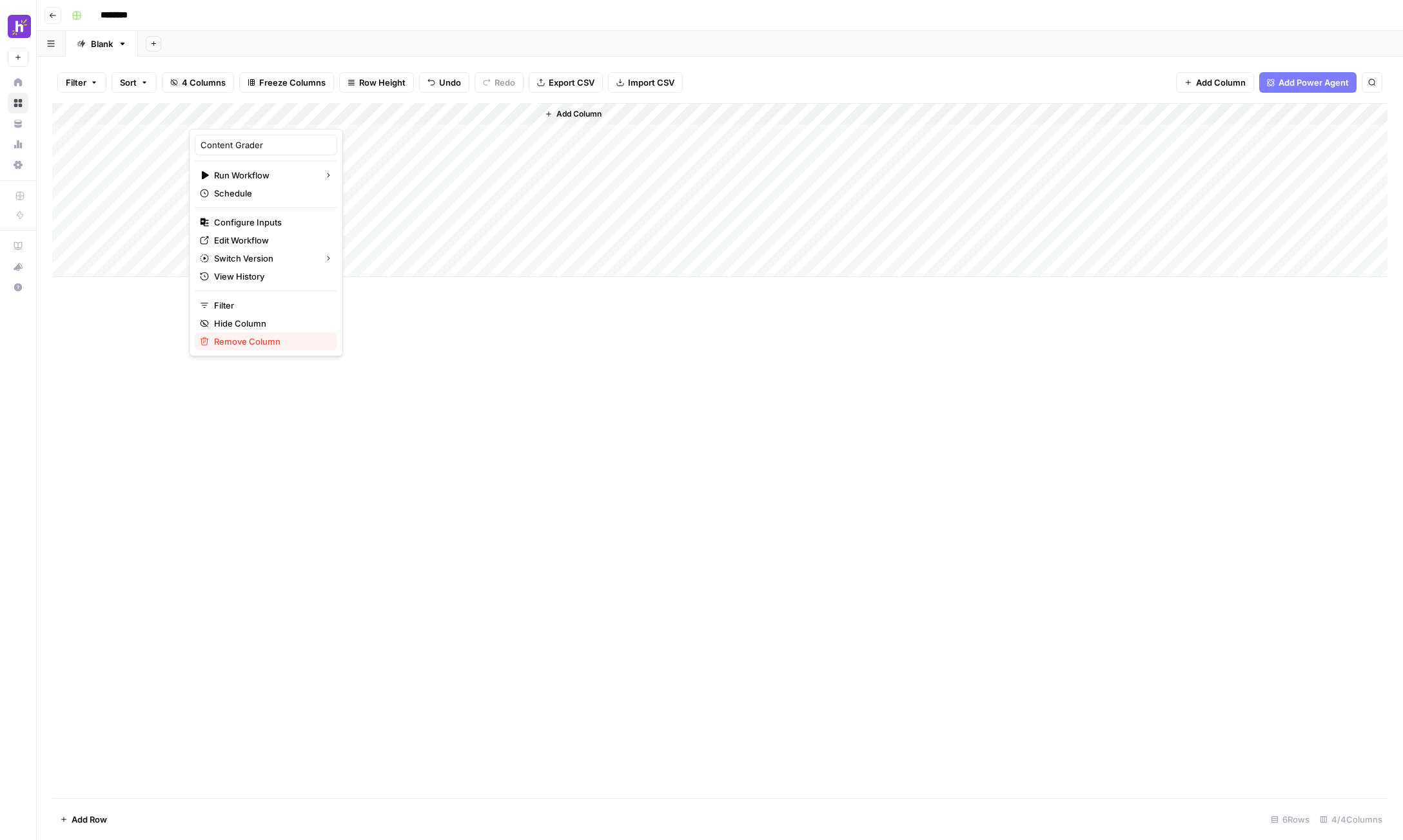
click at [250, 346] on span "Remove Column" at bounding box center [271, 341] width 112 height 13
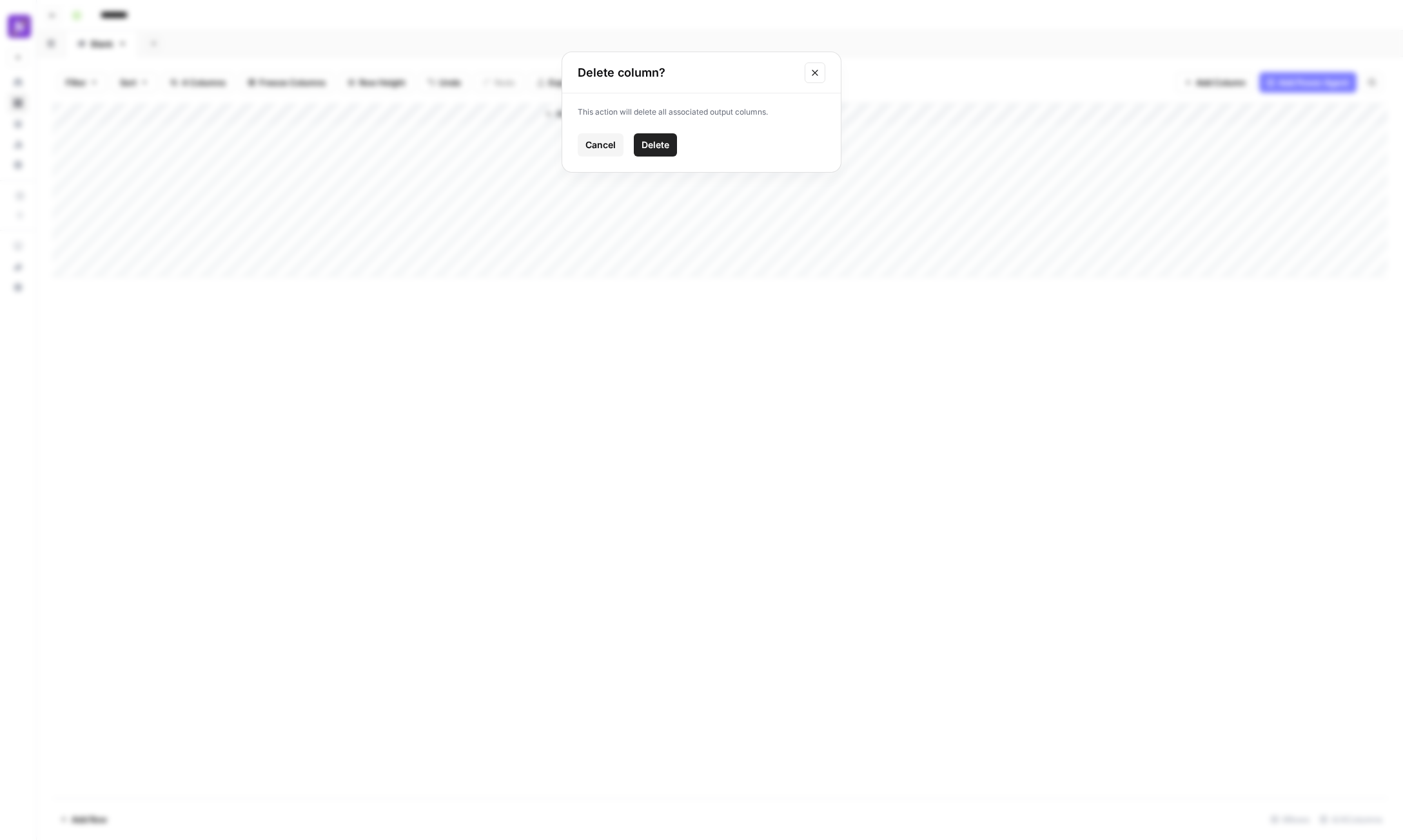
click at [651, 141] on span "Delete" at bounding box center [655, 144] width 28 height 13
click at [241, 112] on span "Add Column" at bounding box center [231, 113] width 45 height 11
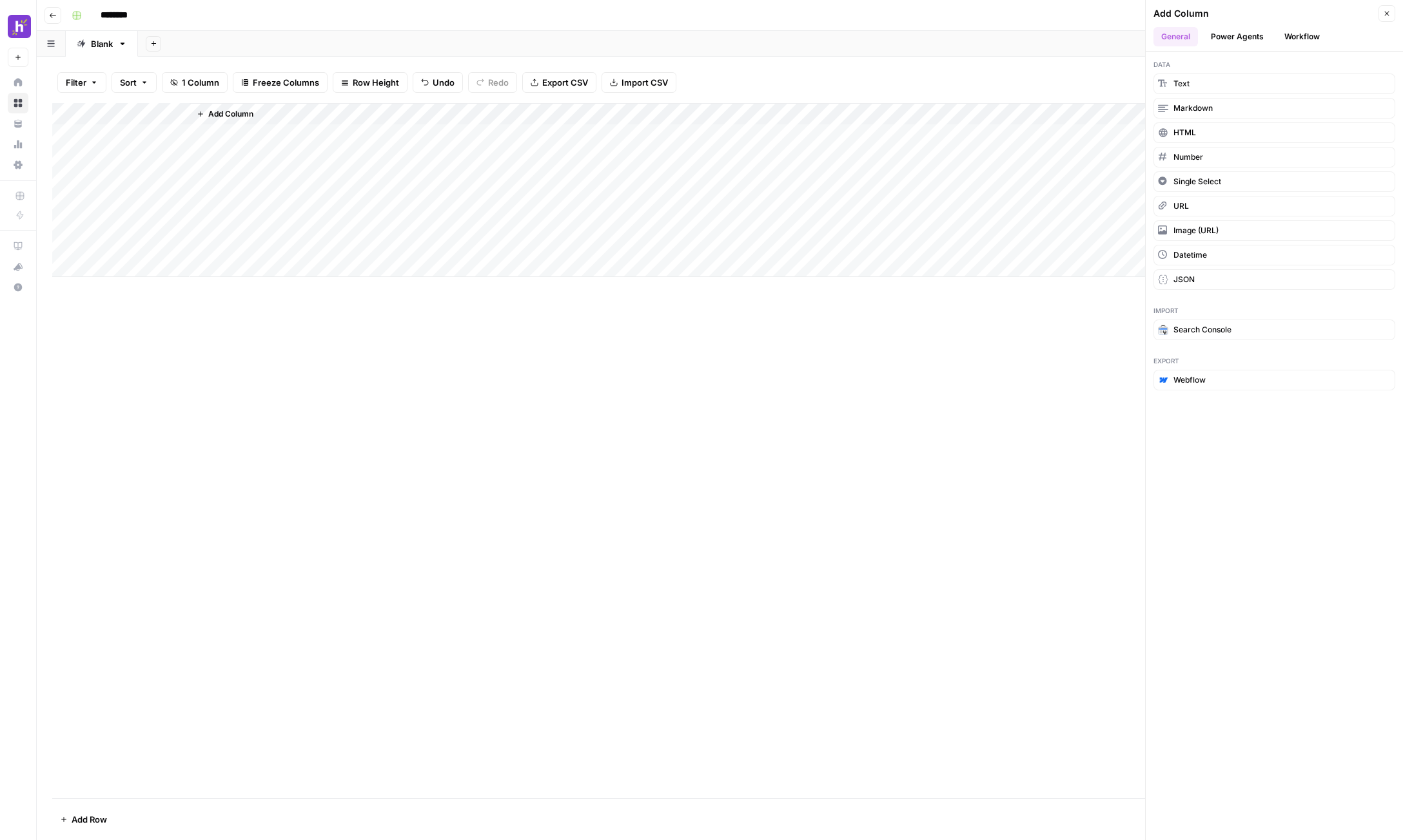
click at [1304, 35] on button "Workflow" at bounding box center [1301, 36] width 51 height 19
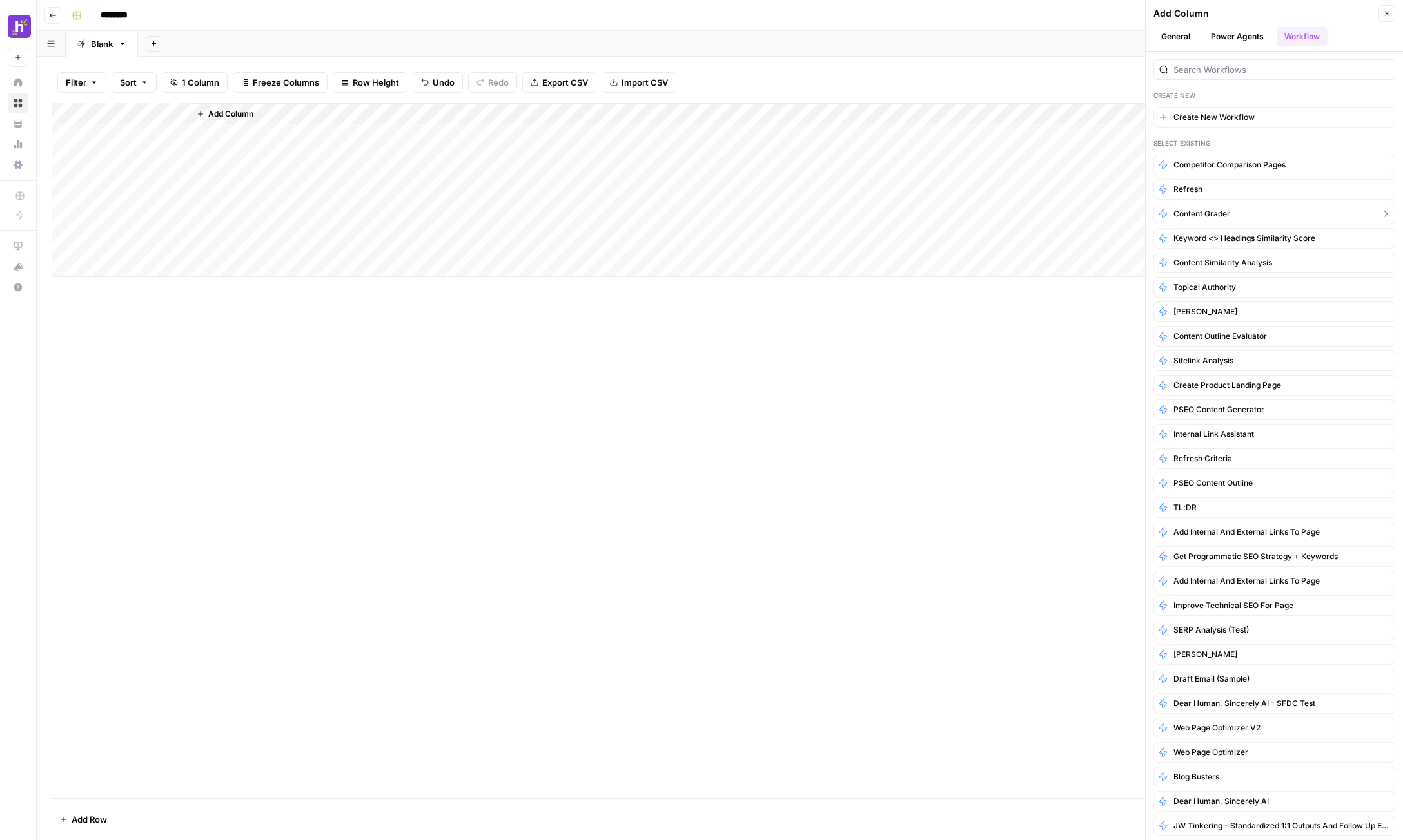
click at [1238, 215] on button "Content Grader" at bounding box center [1274, 214] width 242 height 21
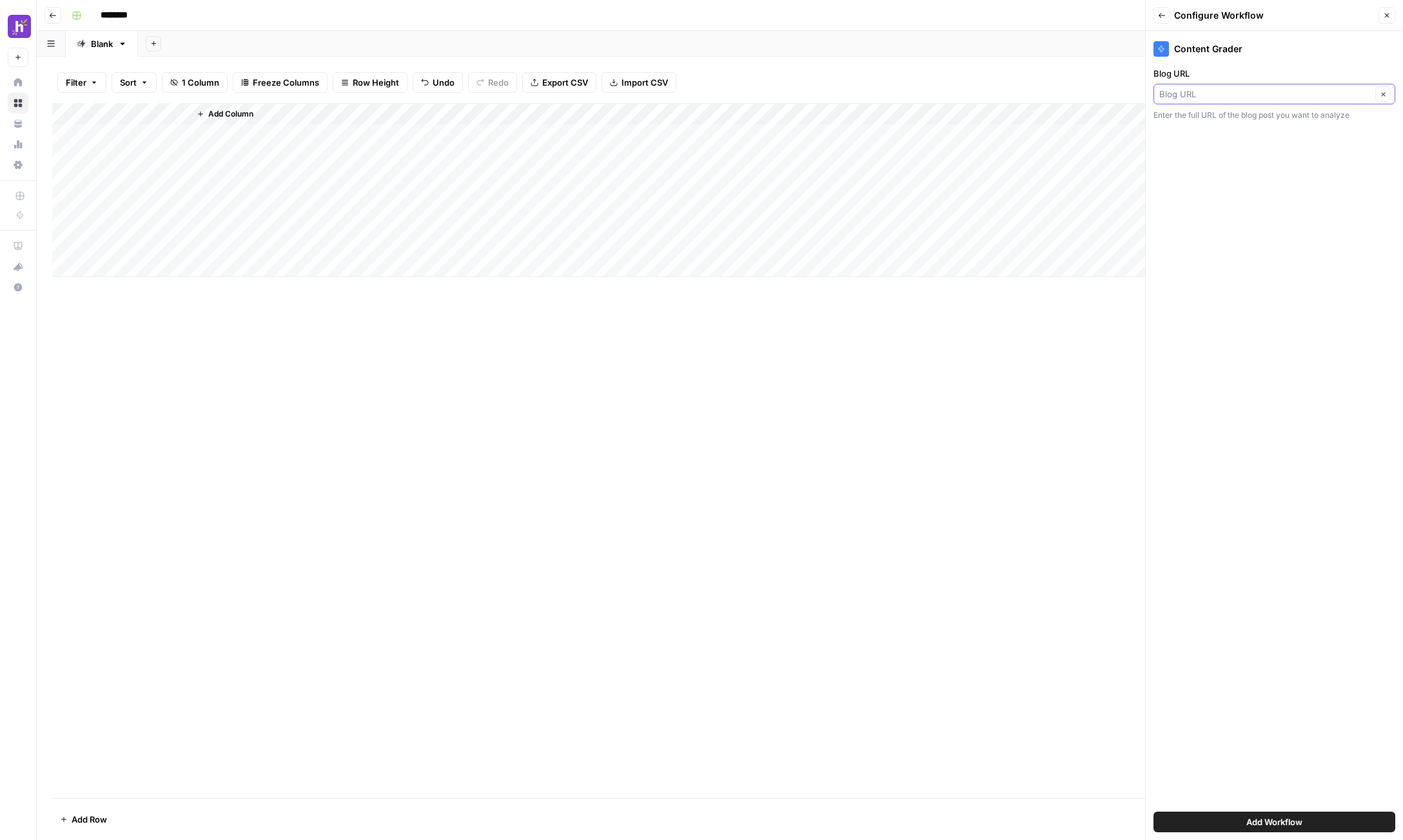
click at [1240, 95] on input "Blog URL" at bounding box center [1265, 93] width 212 height 13
type input "Blog URL"
drag, startPoint x: 1291, startPoint y: 220, endPoint x: 1287, endPoint y: 338, distance: 118.1
click at [1291, 220] on div "Content Grader Blog URL Blog URL Clear Enter the full URL of the blog post you …" at bounding box center [1274, 436] width 258 height 810
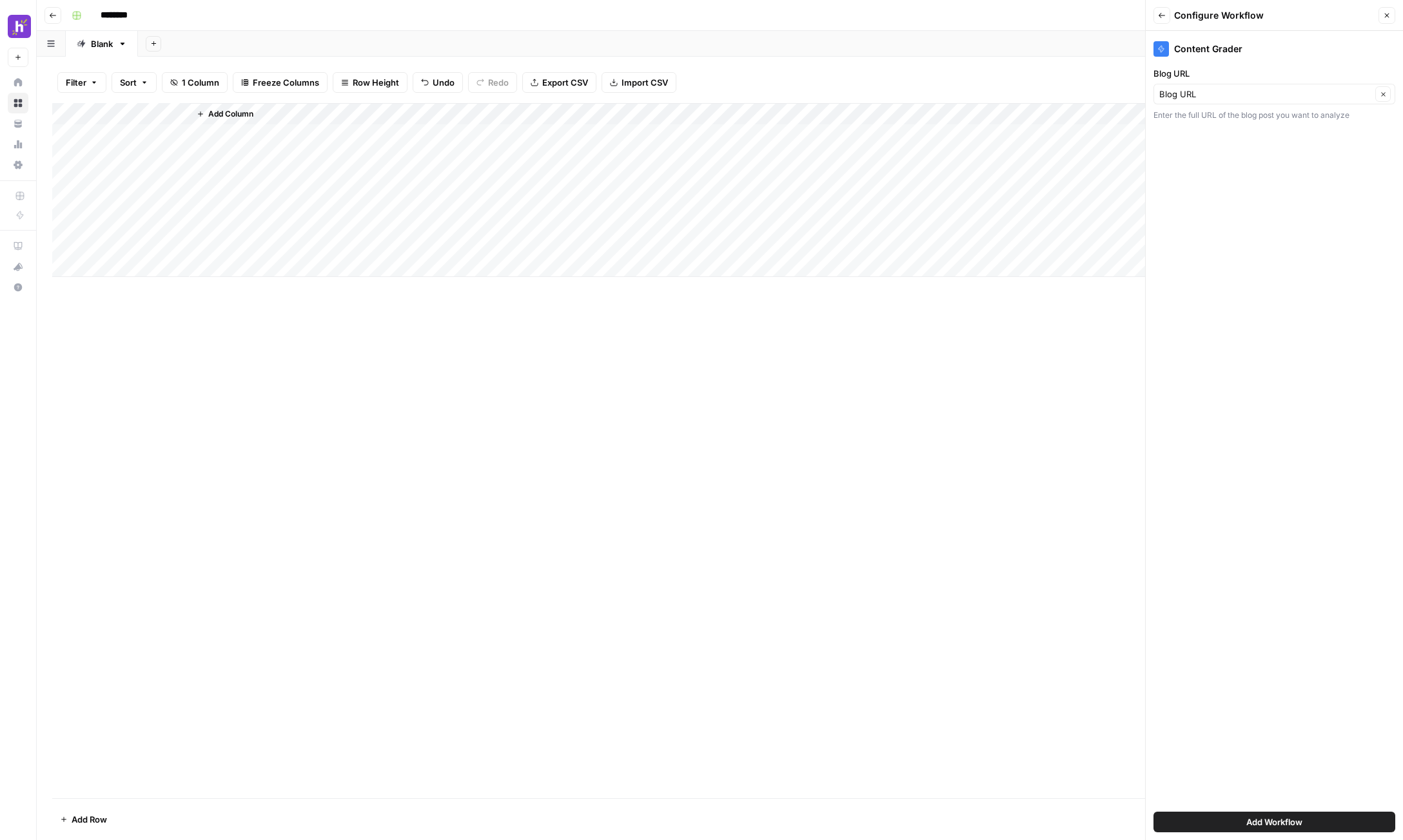
click at [1307, 823] on button "Add Workflow" at bounding box center [1274, 823] width 242 height 21
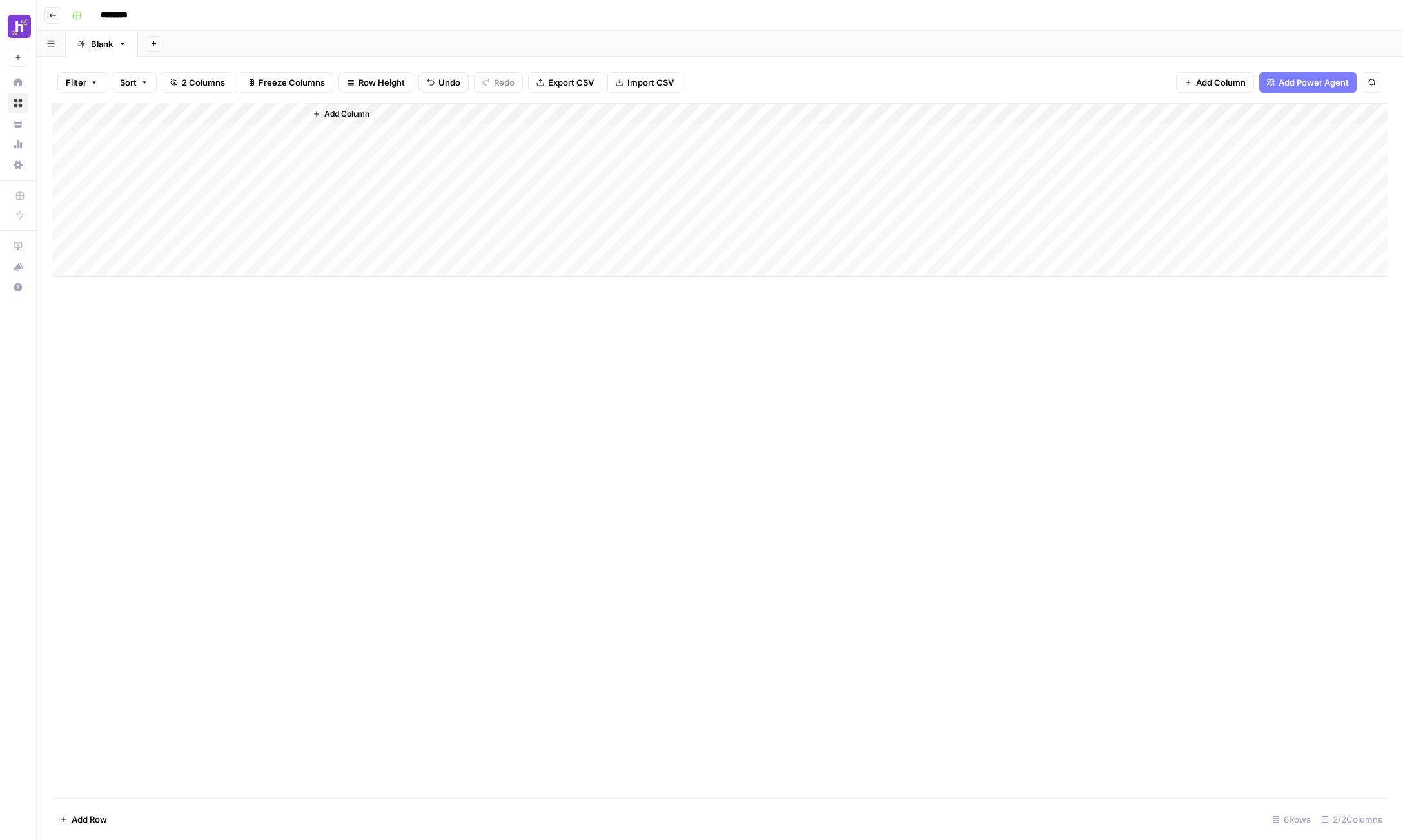
click at [242, 136] on div "Add Column" at bounding box center [719, 189] width 1335 height 174
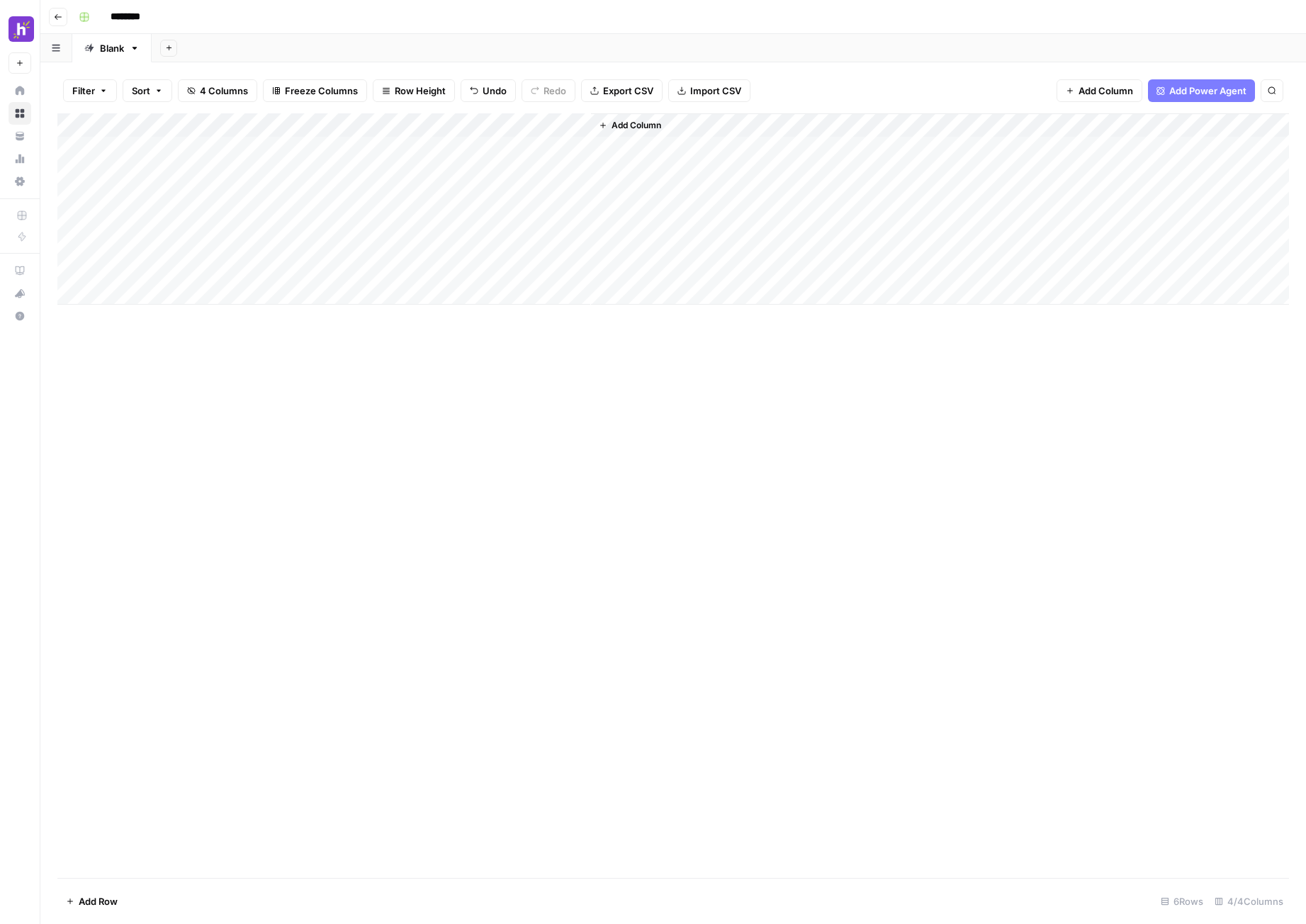
click at [496, 127] on div "Add Column" at bounding box center [673, 208] width 1232 height 191
click at [308, 125] on div "Add Column" at bounding box center [673, 208] width 1232 height 191
click at [288, 260] on span "Edit Workflow" at bounding box center [298, 264] width 124 height 14
click at [305, 125] on div "Add Column" at bounding box center [673, 208] width 1232 height 191
click at [332, 470] on div "Add Column" at bounding box center [673, 495] width 1232 height 765
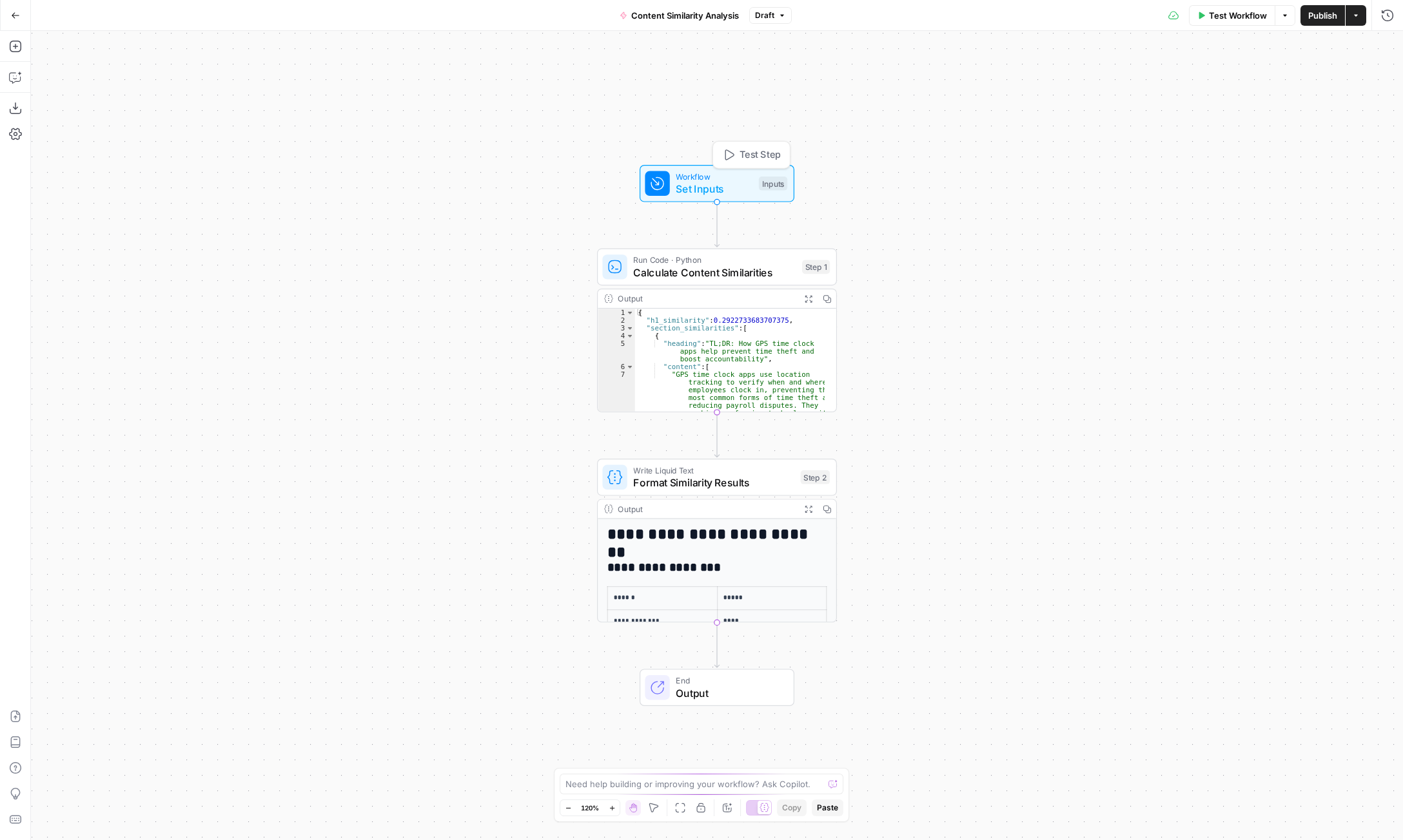
click at [711, 181] on span "Workflow" at bounding box center [713, 176] width 77 height 12
click at [1091, 95] on div at bounding box center [1211, 104] width 363 height 24
click at [1097, 103] on Content "Article Content" at bounding box center [1211, 104] width 346 height 13
click at [1210, 19] on span "Test Workflow" at bounding box center [1237, 15] width 58 height 13
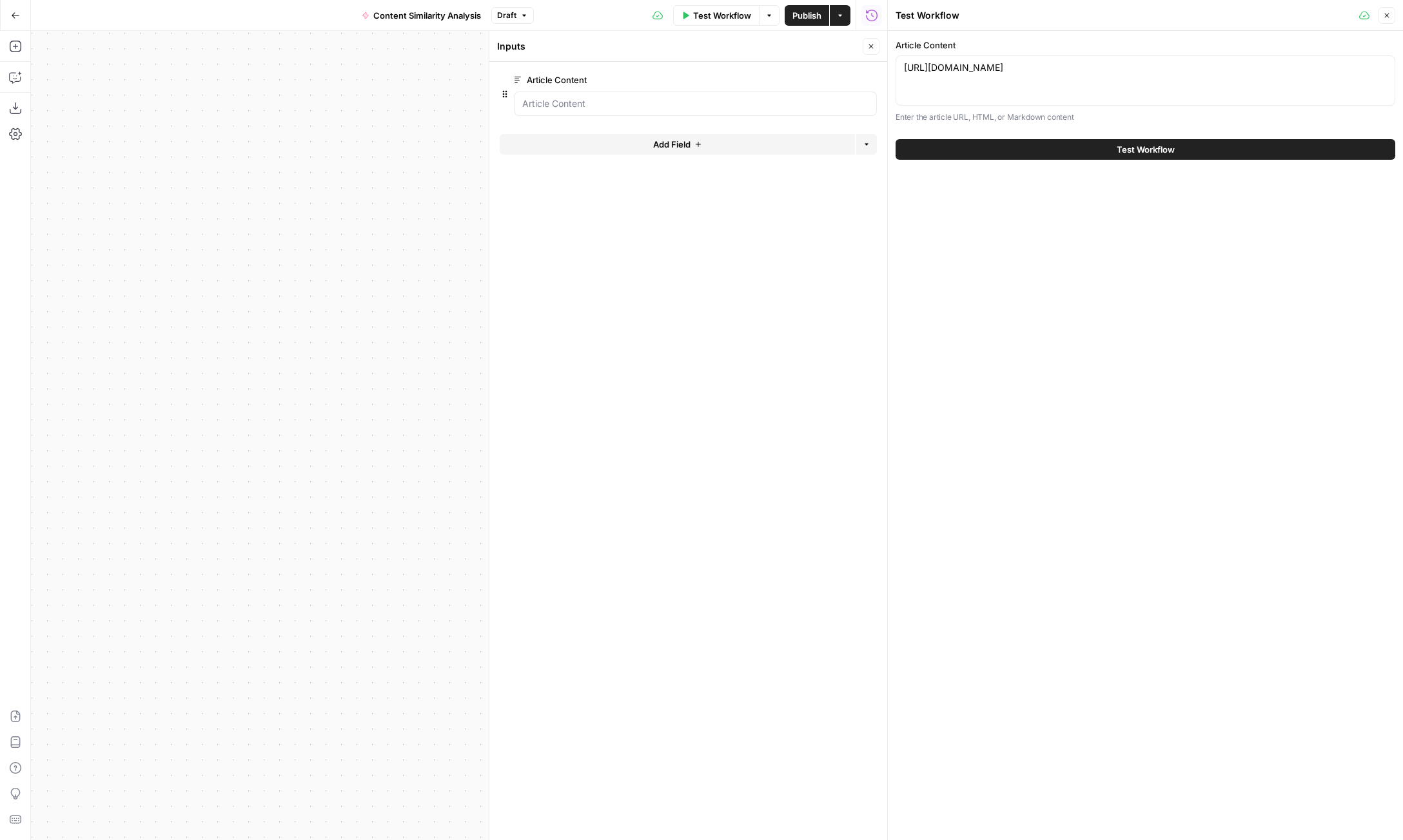
click at [1174, 80] on div "[URL][DOMAIN_NAME] [URL][DOMAIN_NAME]" at bounding box center [1145, 80] width 500 height 50
click at [1173, 80] on div "[URL][DOMAIN_NAME] [URL][DOMAIN_NAME]" at bounding box center [1145, 80] width 500 height 50
click at [1175, 70] on textarea "[URL][DOMAIN_NAME]" at bounding box center [1145, 67] width 483 height 13
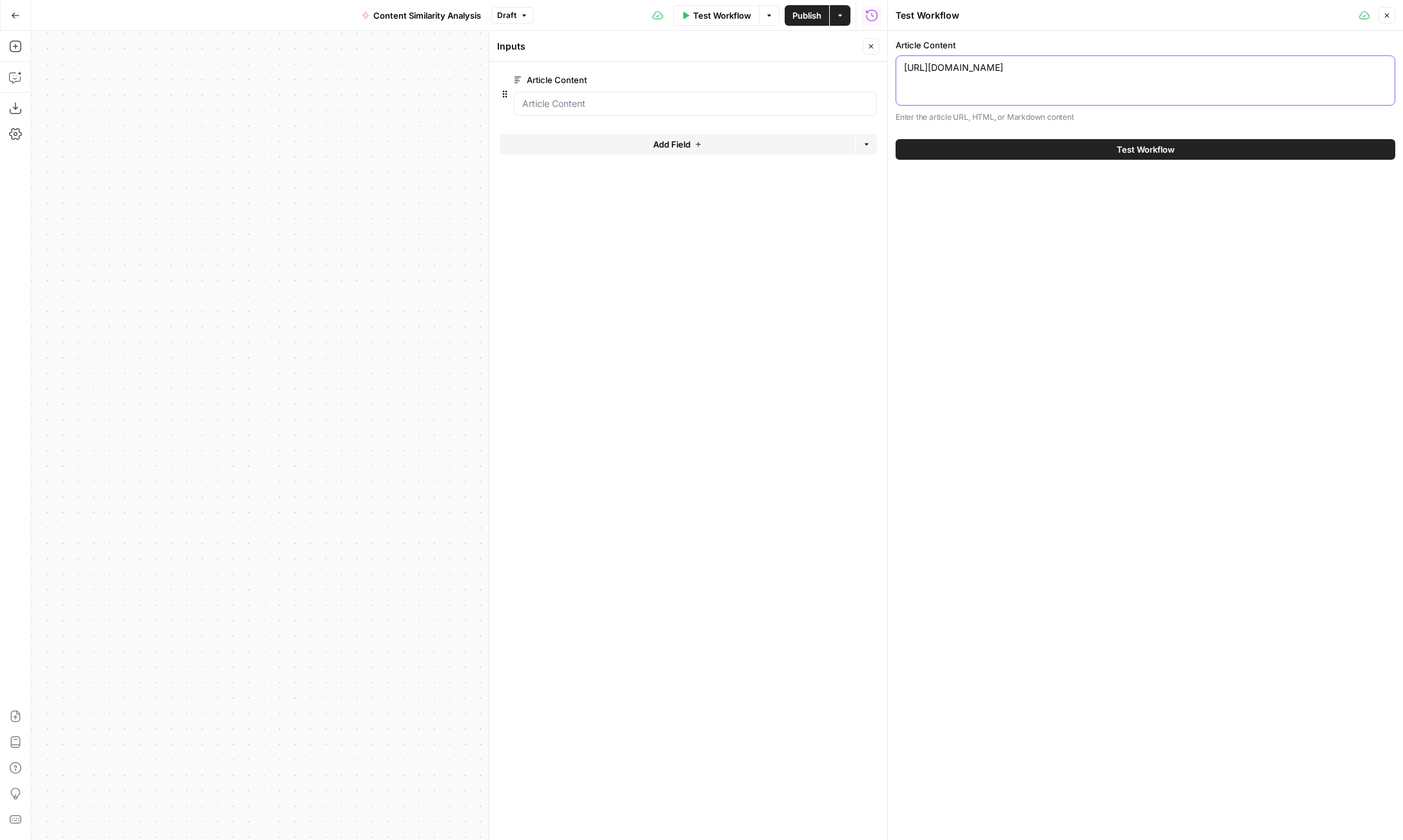
click at [1175, 70] on textarea "[URL][DOMAIN_NAME]" at bounding box center [1145, 67] width 483 height 13
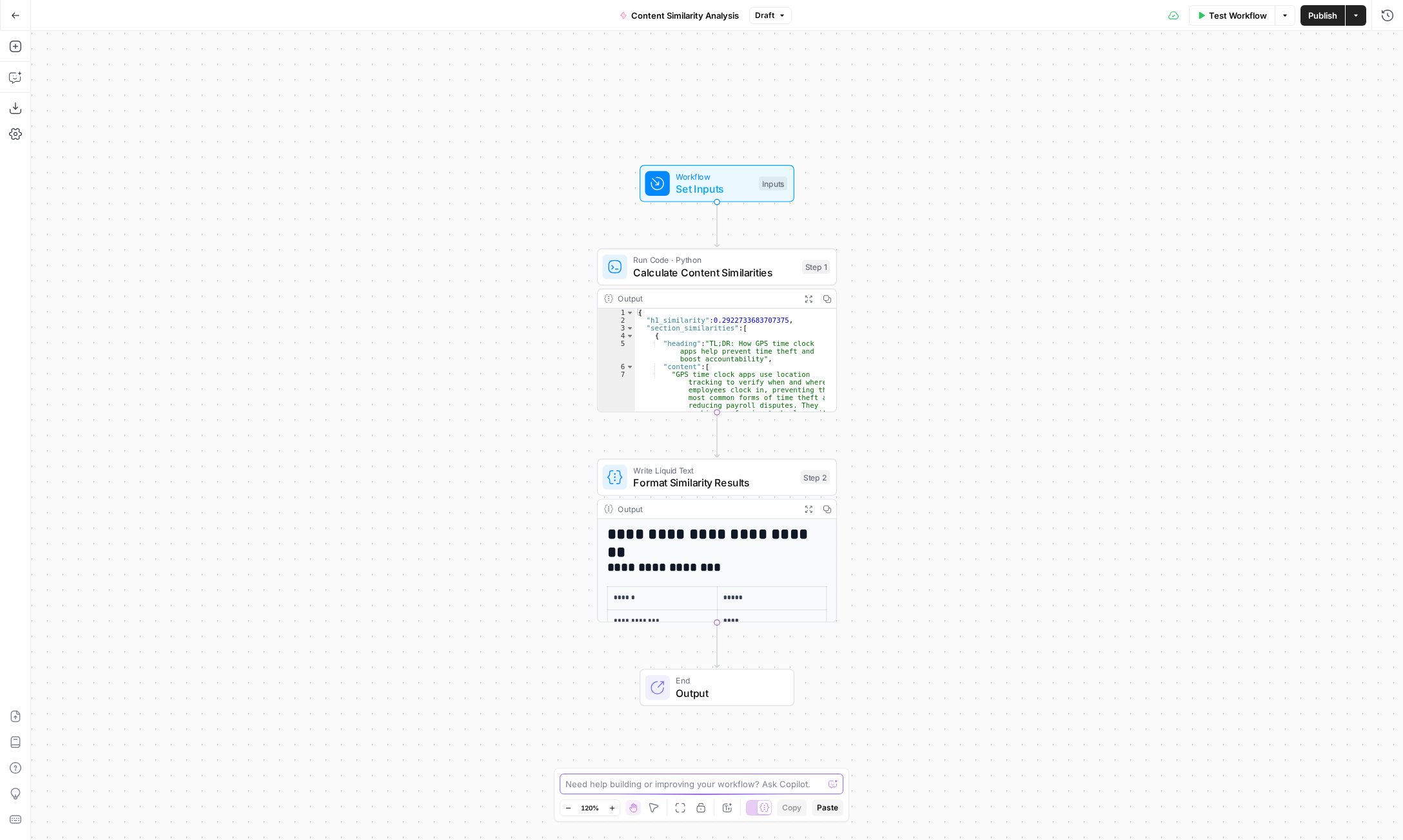
click at [672, 789] on textarea at bounding box center [694, 784] width 258 height 13
type textarea "Can you make the output the report and a separate one for the score? so I can u…"
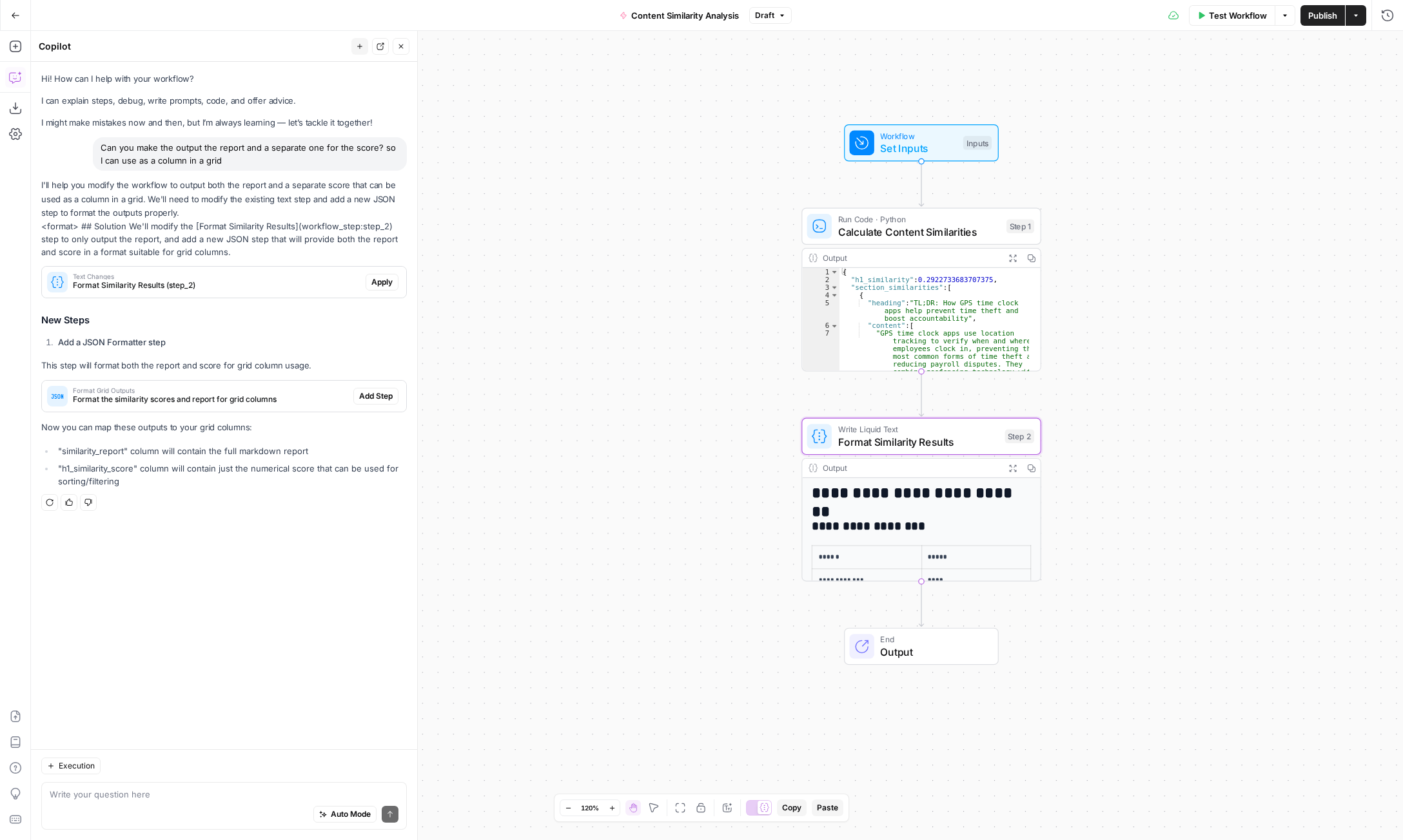
click at [373, 283] on span "Apply" at bounding box center [382, 282] width 22 height 11
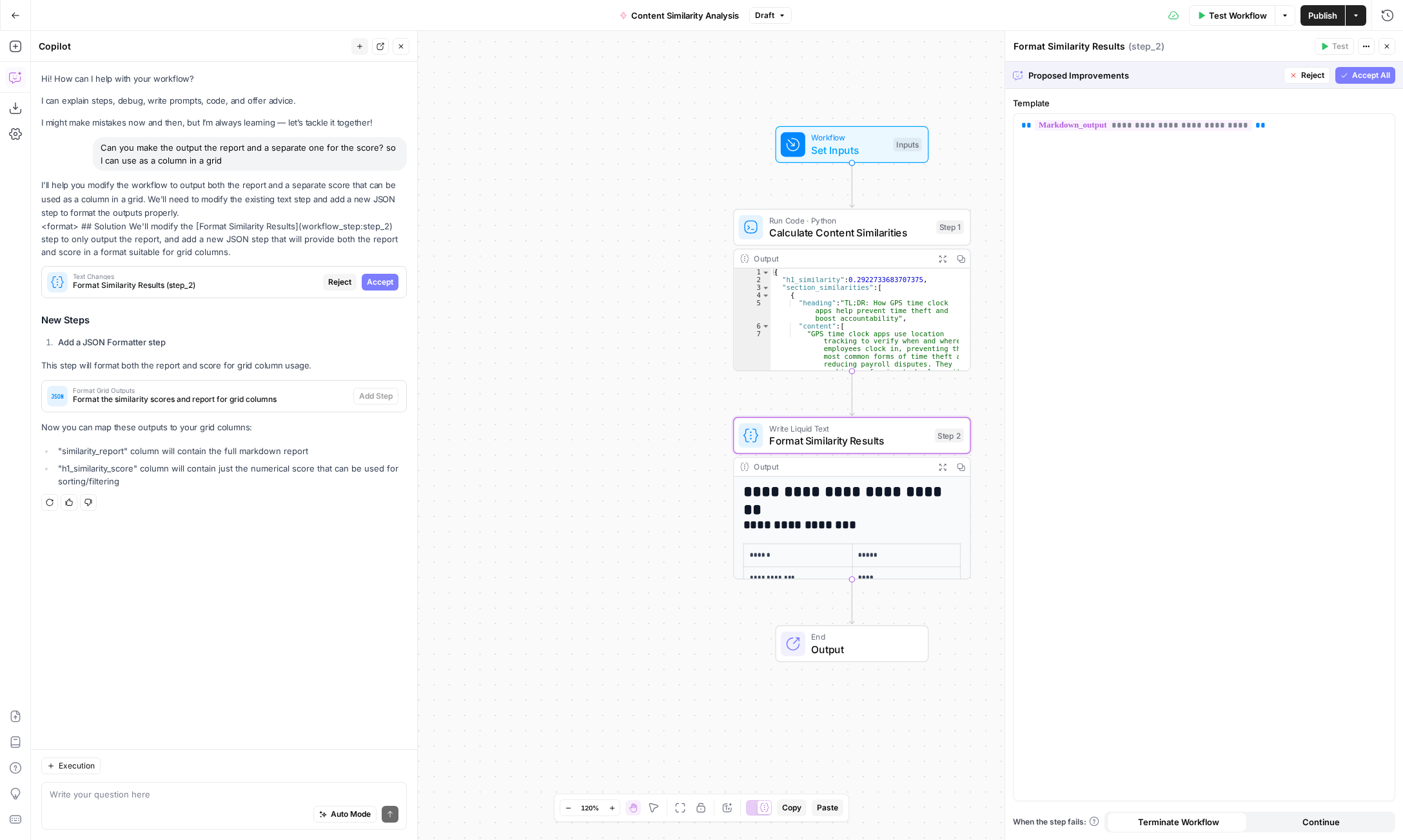
click at [376, 286] on span "Accept" at bounding box center [379, 282] width 27 height 11
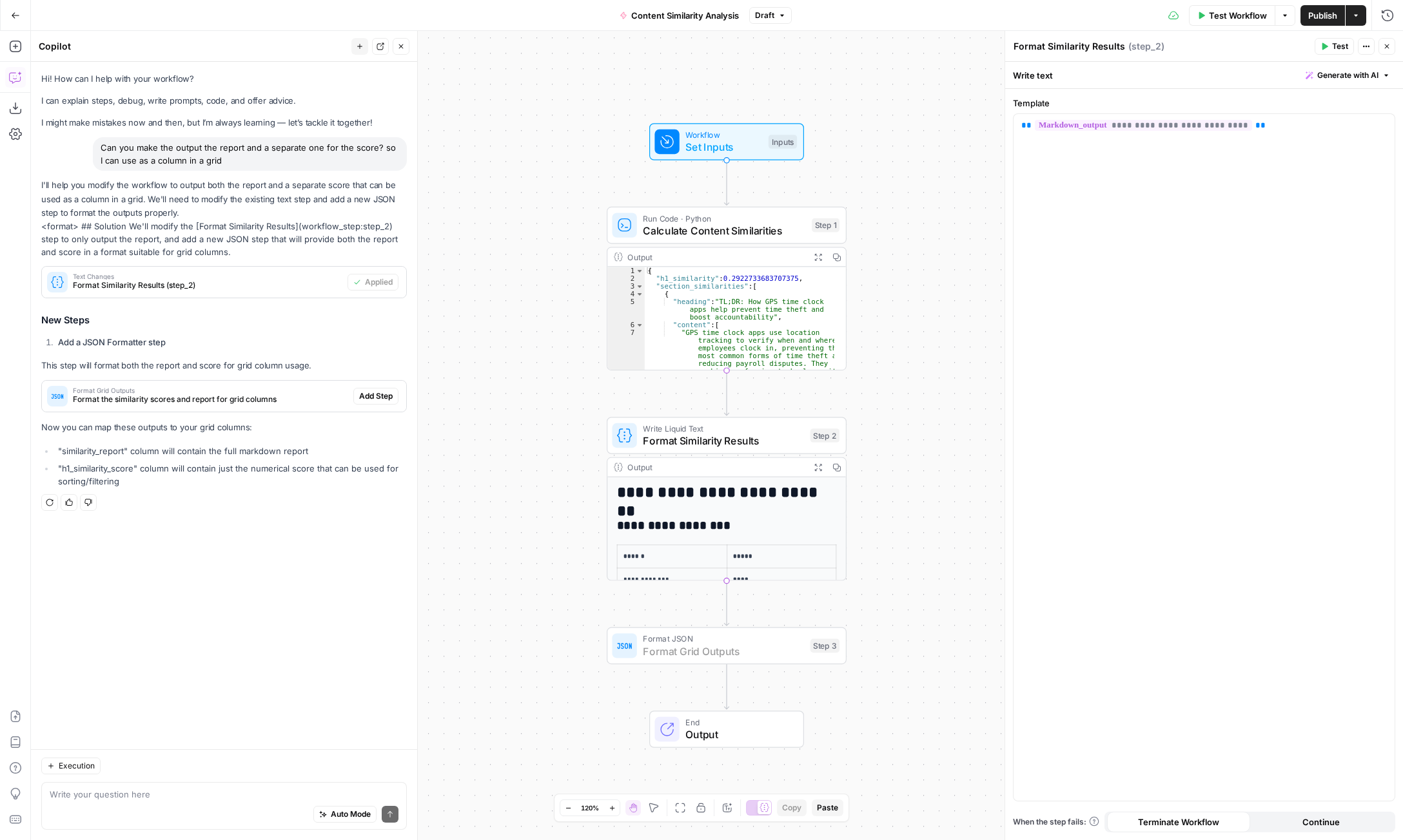
click at [392, 392] on span "Add Step" at bounding box center [375, 396] width 34 height 11
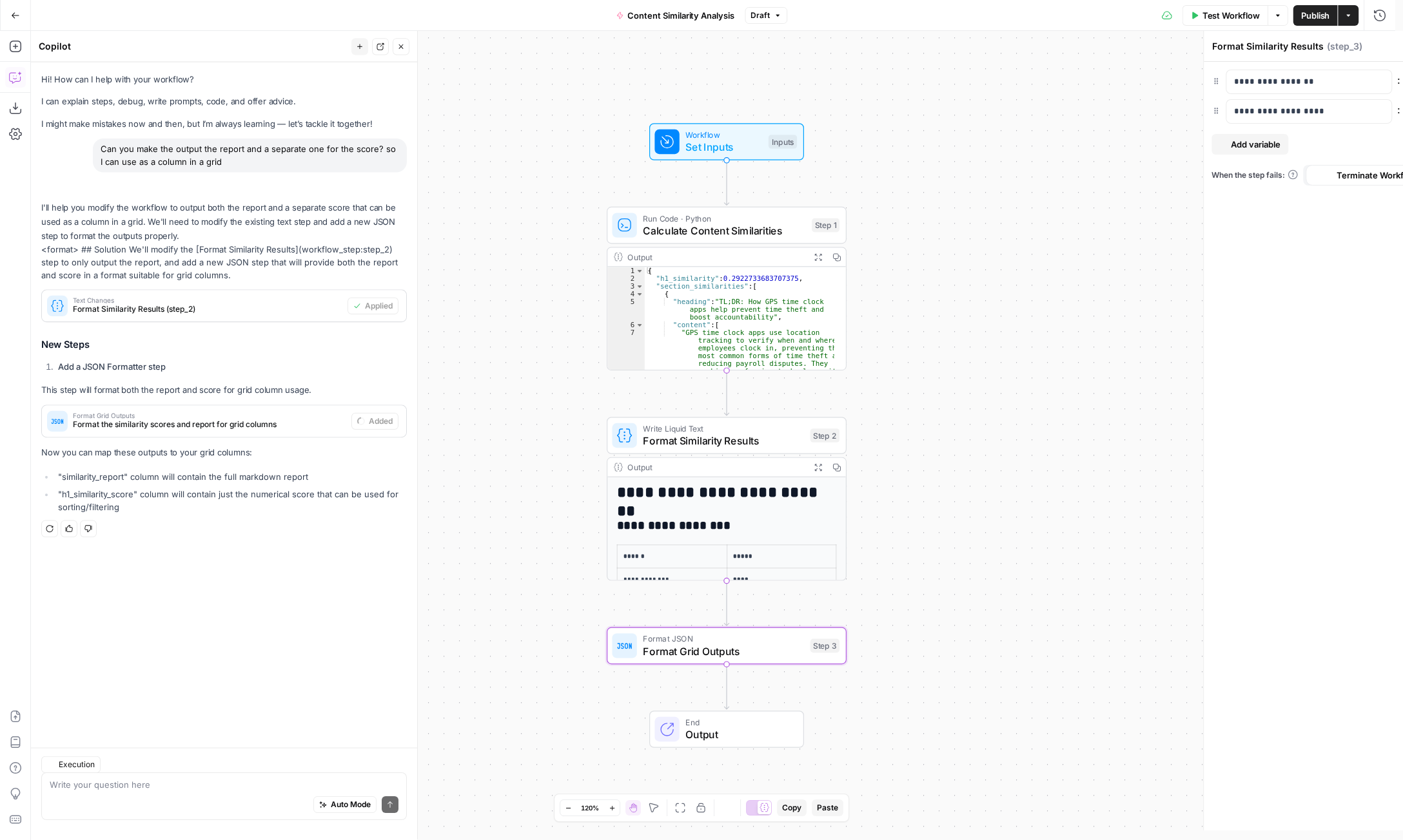
type textarea "Format Grid Outputs"
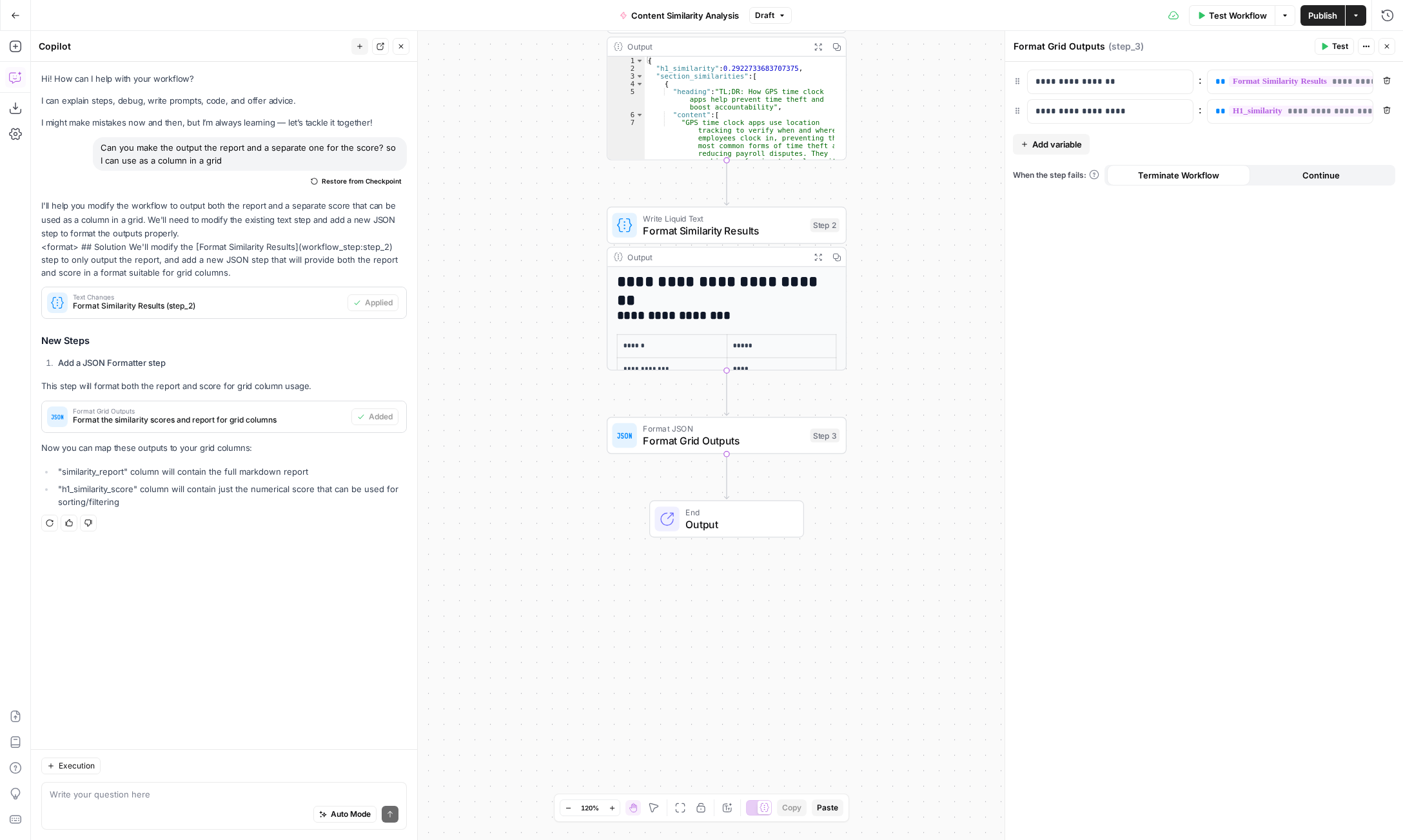
click at [1317, 19] on span "Publish" at bounding box center [1323, 15] width 29 height 13
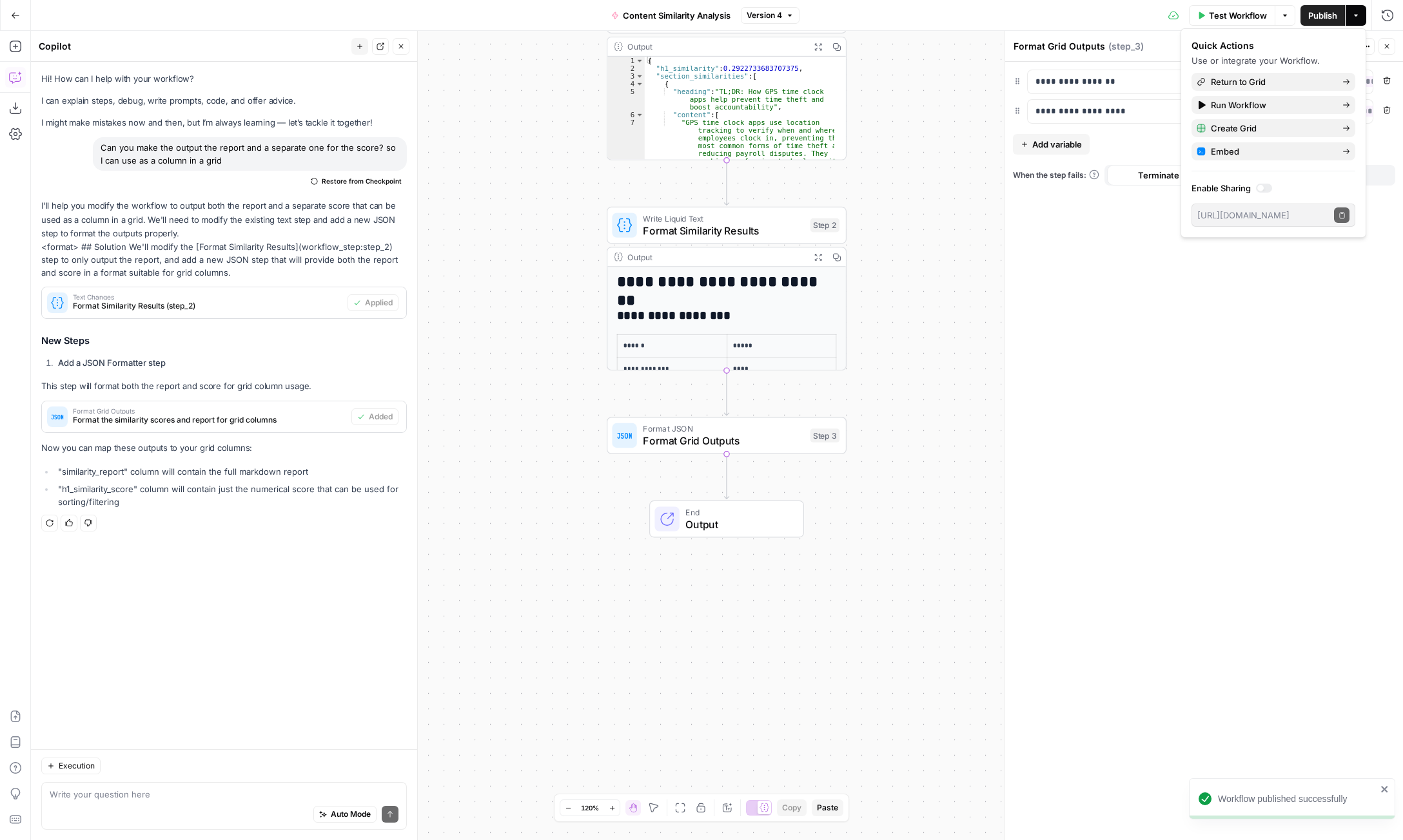
click at [11, 16] on icon "button" at bounding box center [16, 16] width 9 height 9
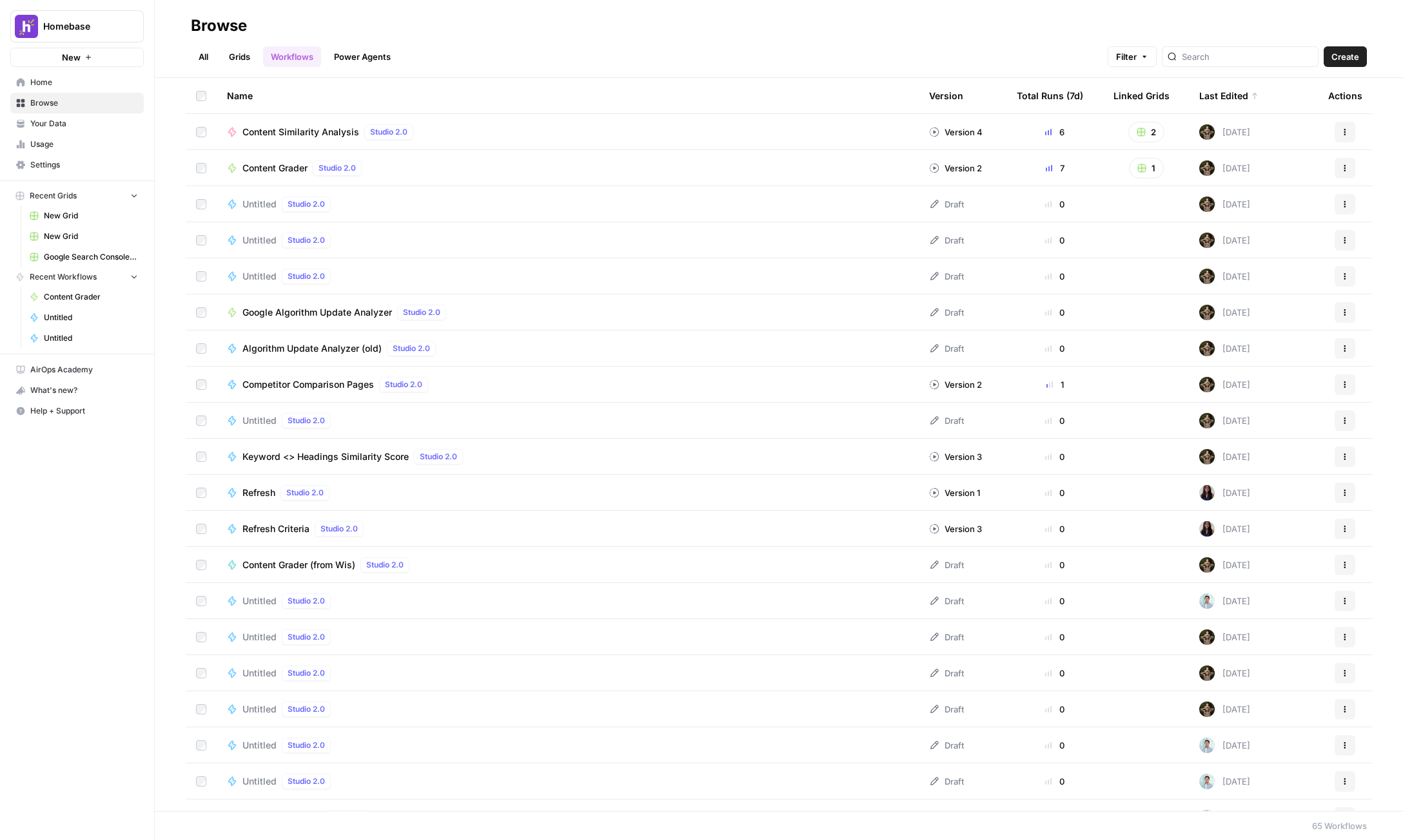
click at [234, 58] on link "Grids" at bounding box center [239, 57] width 37 height 21
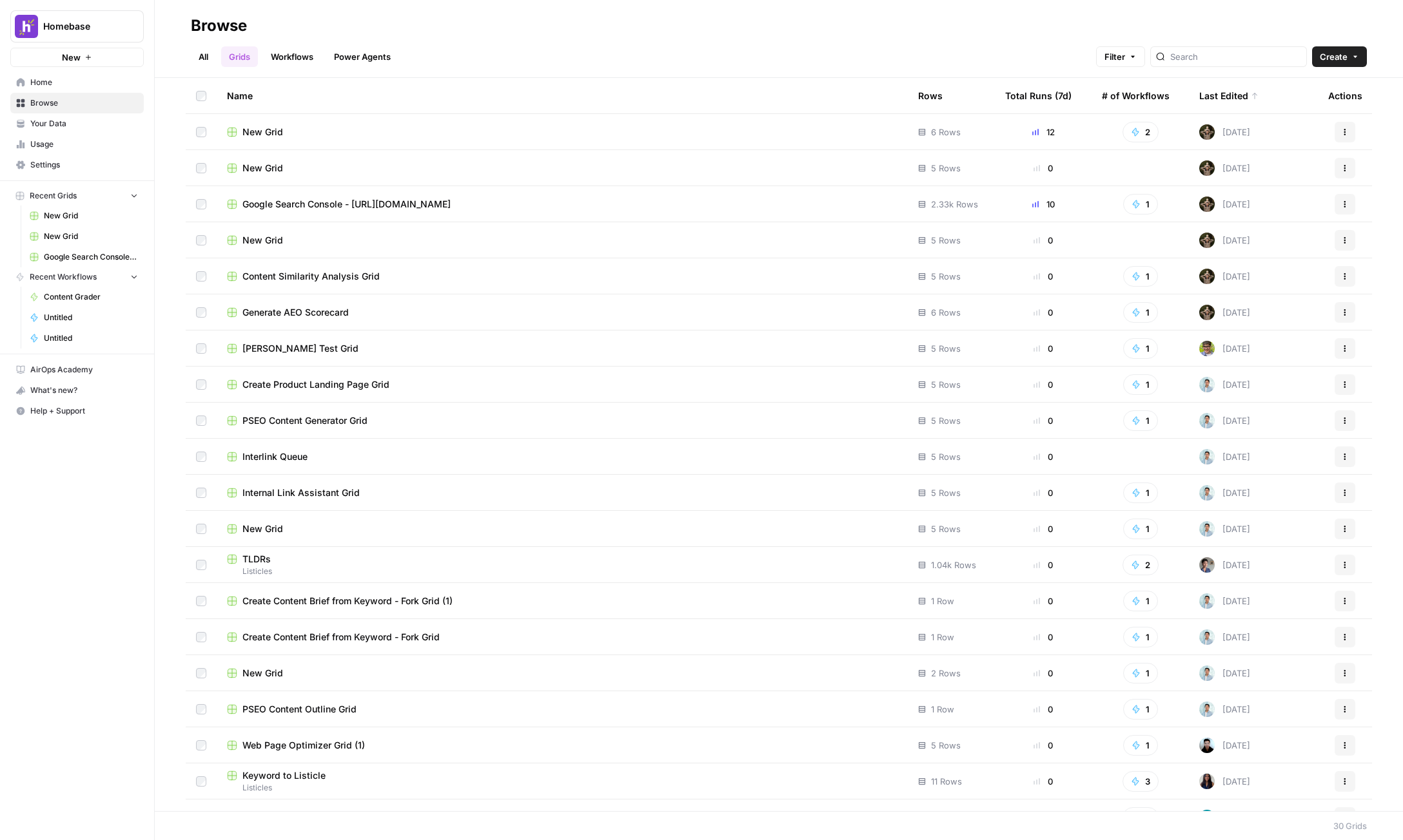
click at [359, 130] on div "New Grid" at bounding box center [562, 131] width 671 height 13
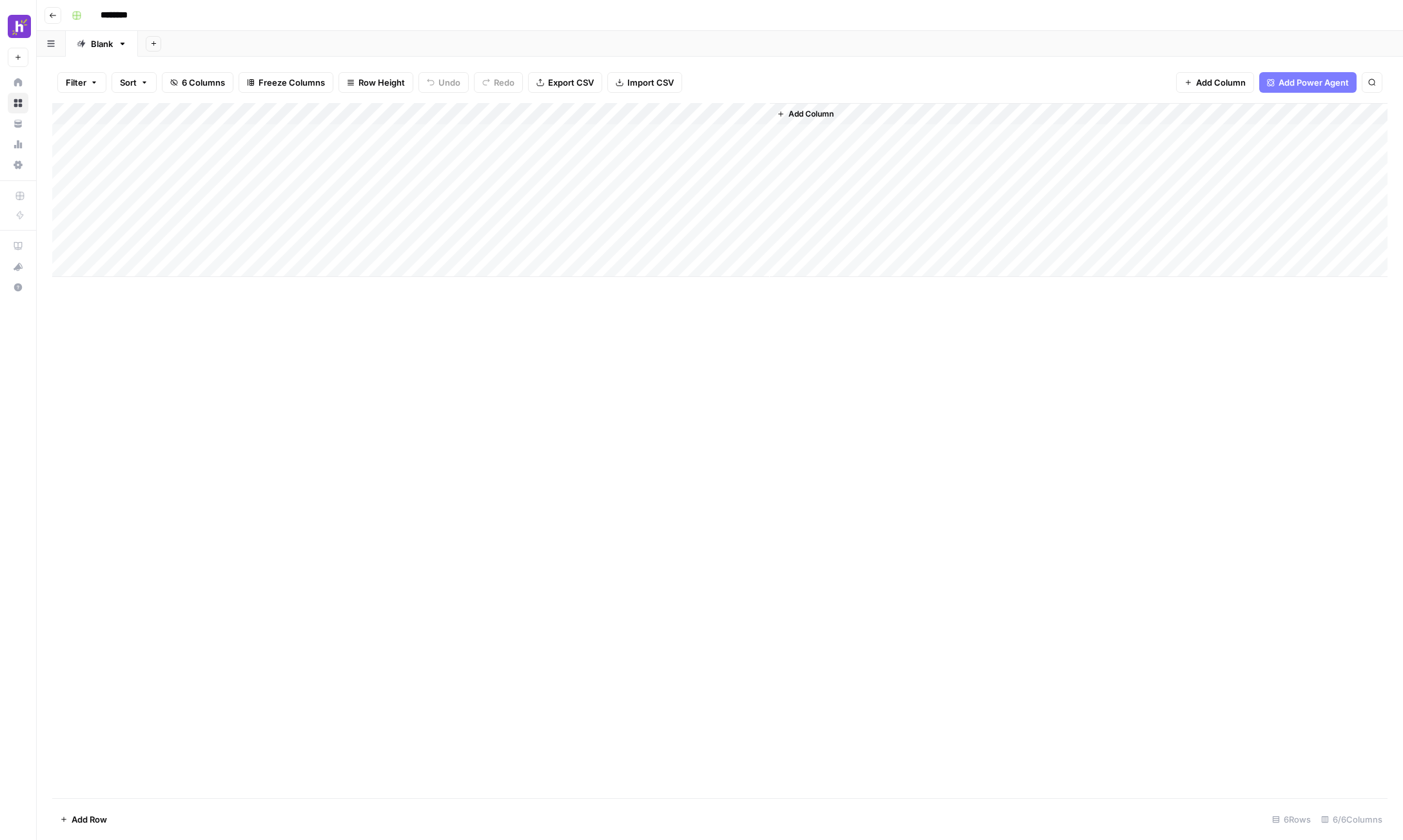
click at [624, 115] on div "Add Column" at bounding box center [719, 189] width 1335 height 174
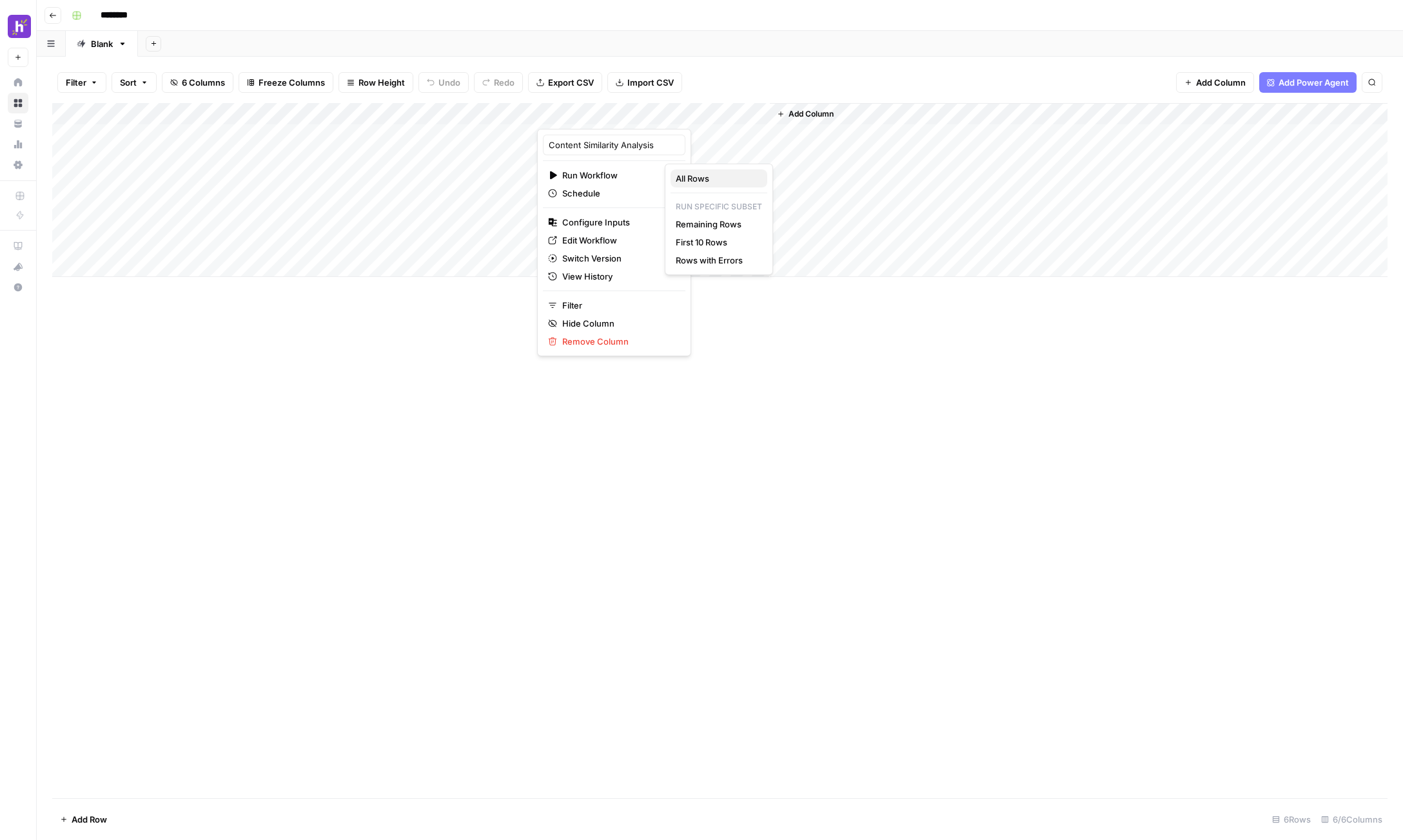
click at [694, 181] on span "All Rows" at bounding box center [716, 178] width 81 height 13
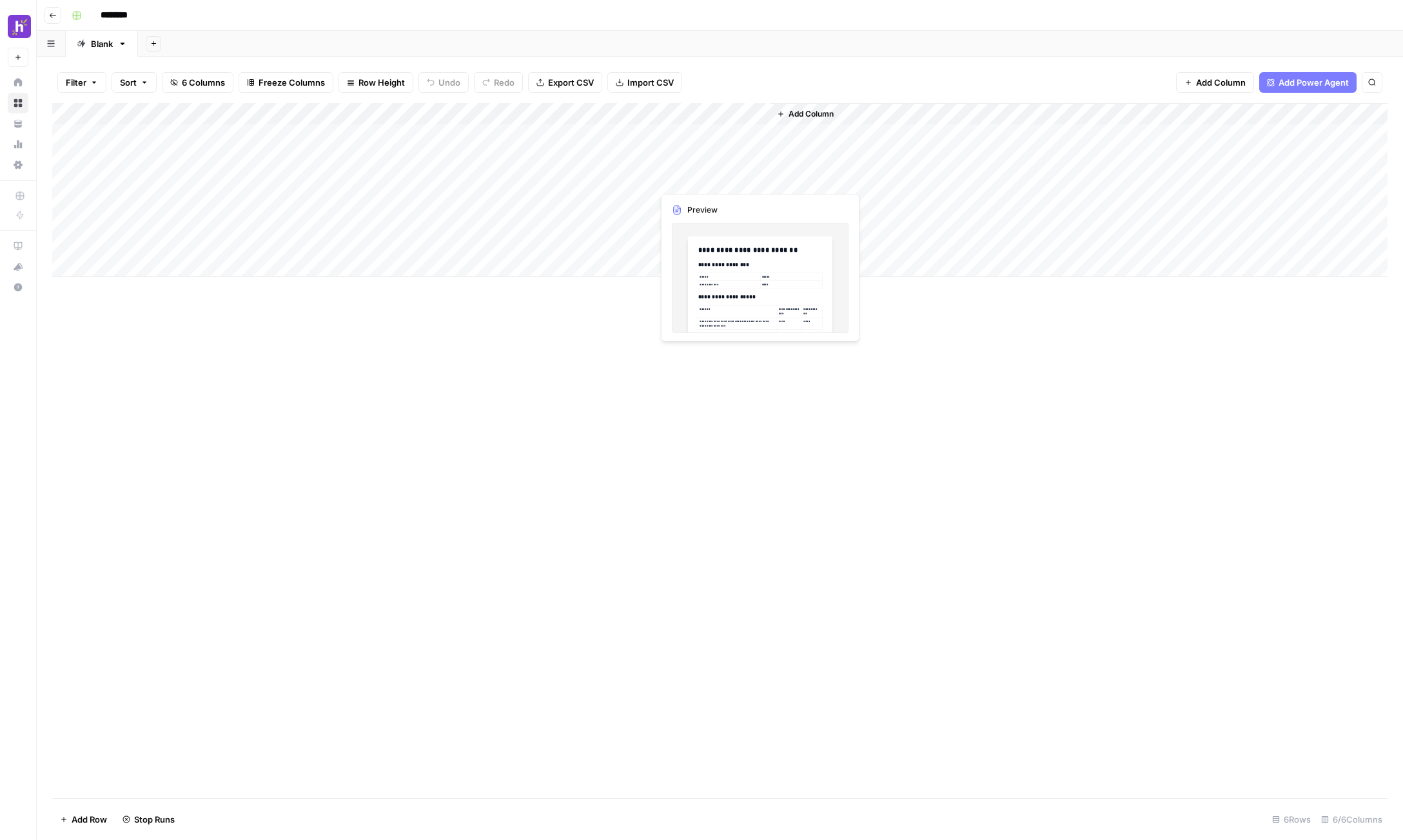
click at [279, 116] on div "Add Column" at bounding box center [719, 189] width 1335 height 174
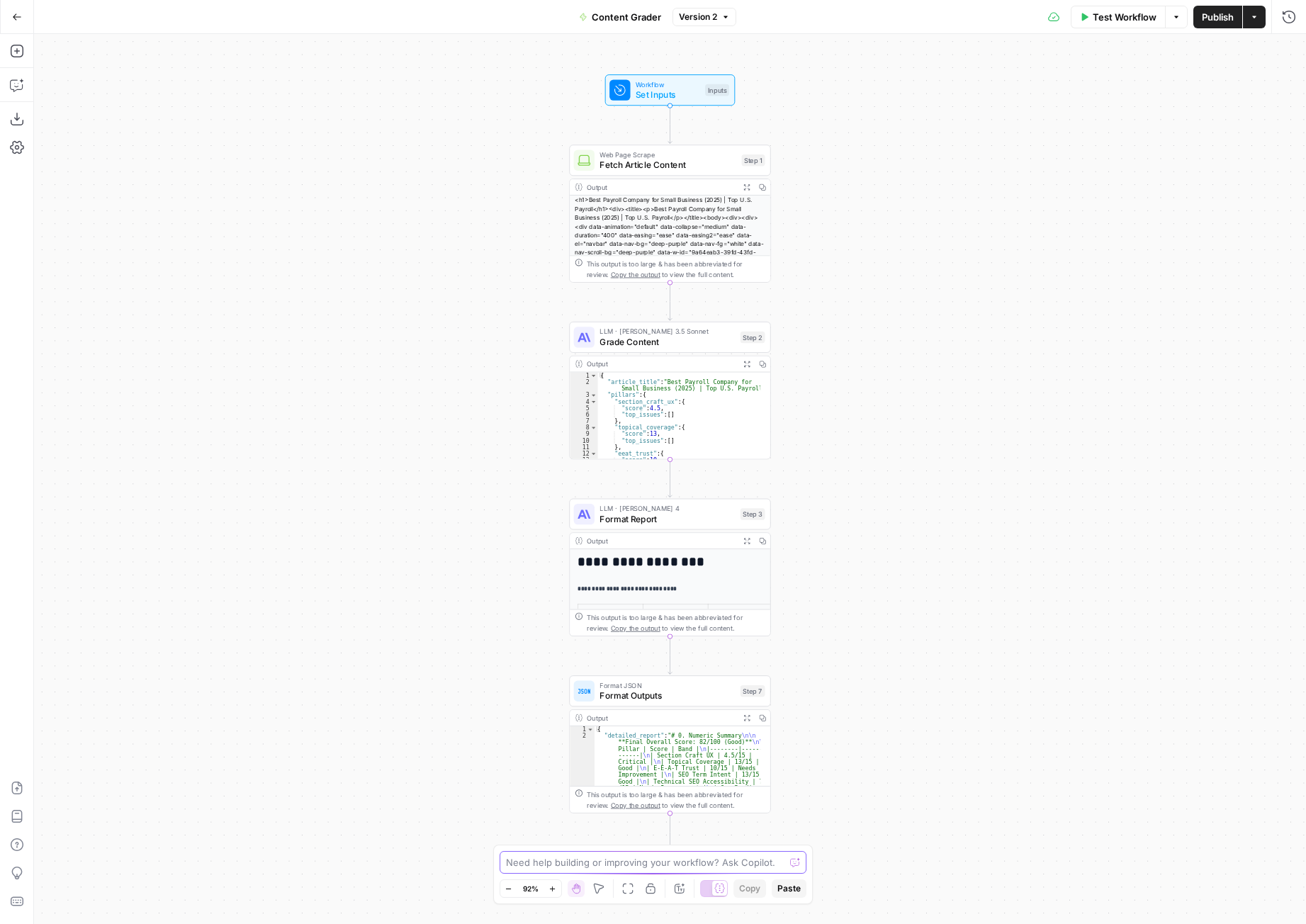
click at [609, 866] on textarea at bounding box center [645, 862] width 279 height 14
type textarea "I want a numeric score output for the total, and a separate one for each section"
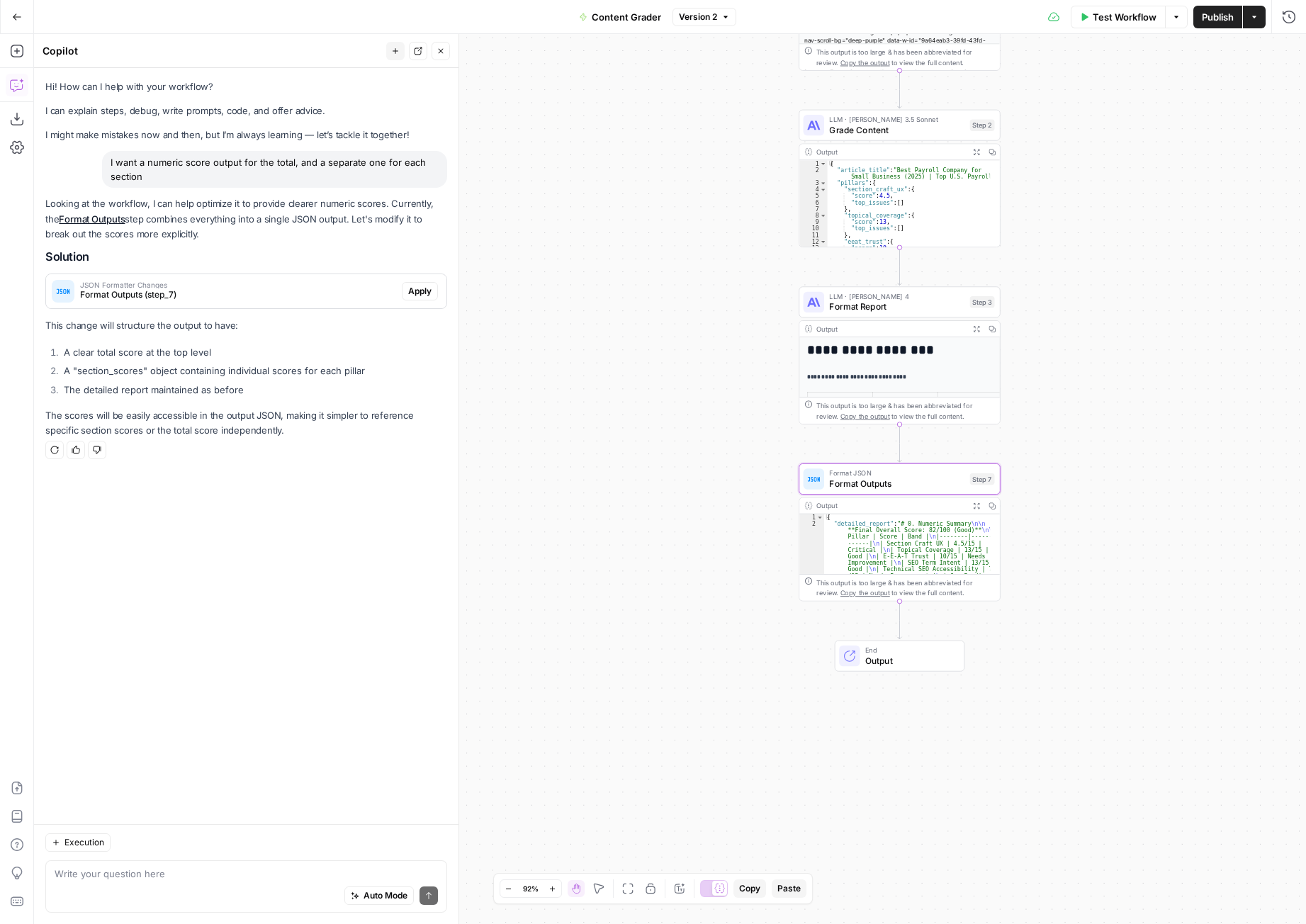
click at [411, 291] on span "Apply" at bounding box center [420, 291] width 24 height 12
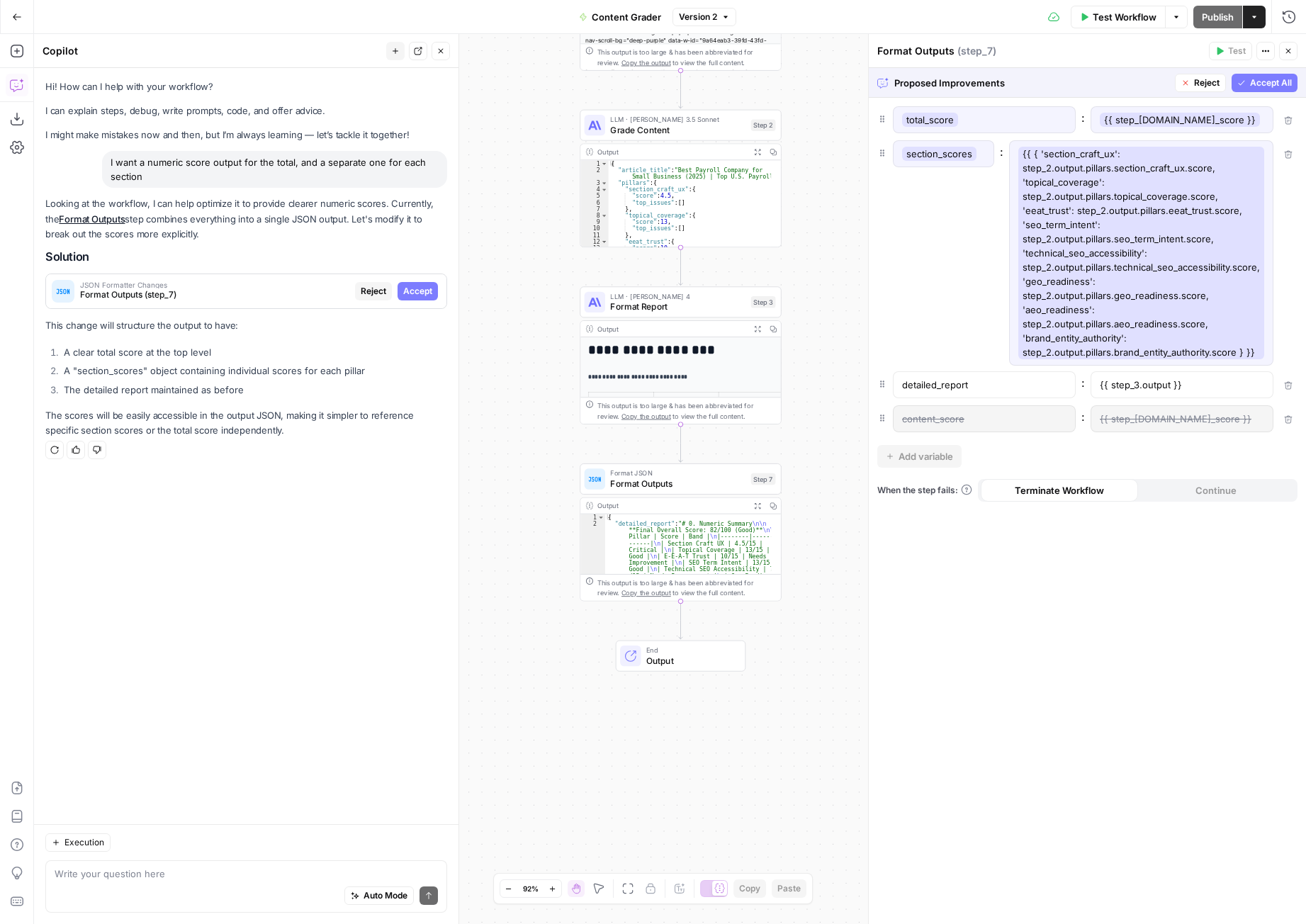
click at [1267, 83] on span "Accept All" at bounding box center [1271, 83] width 42 height 12
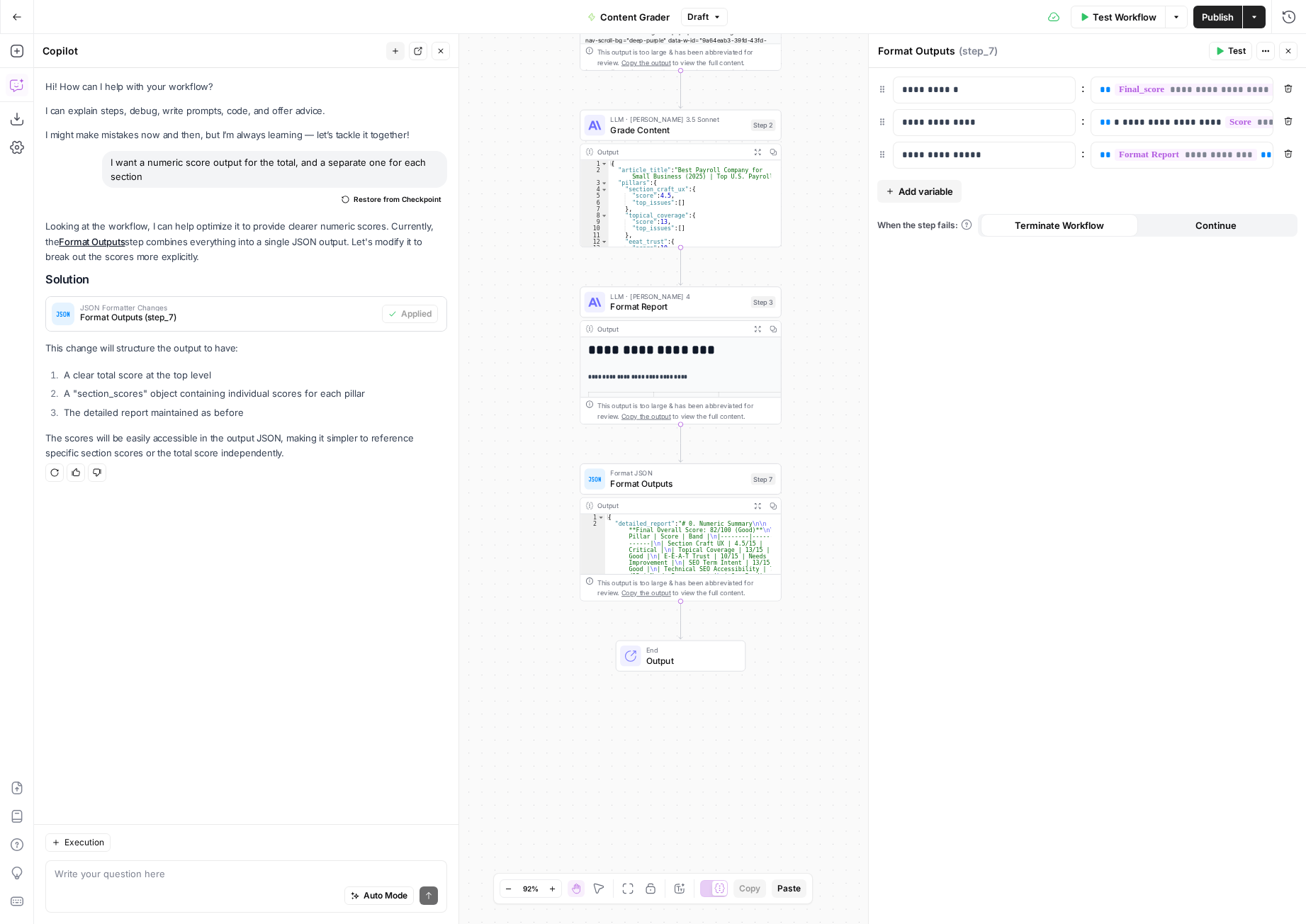
click at [1211, 24] on span "Publish" at bounding box center [1219, 16] width 32 height 14
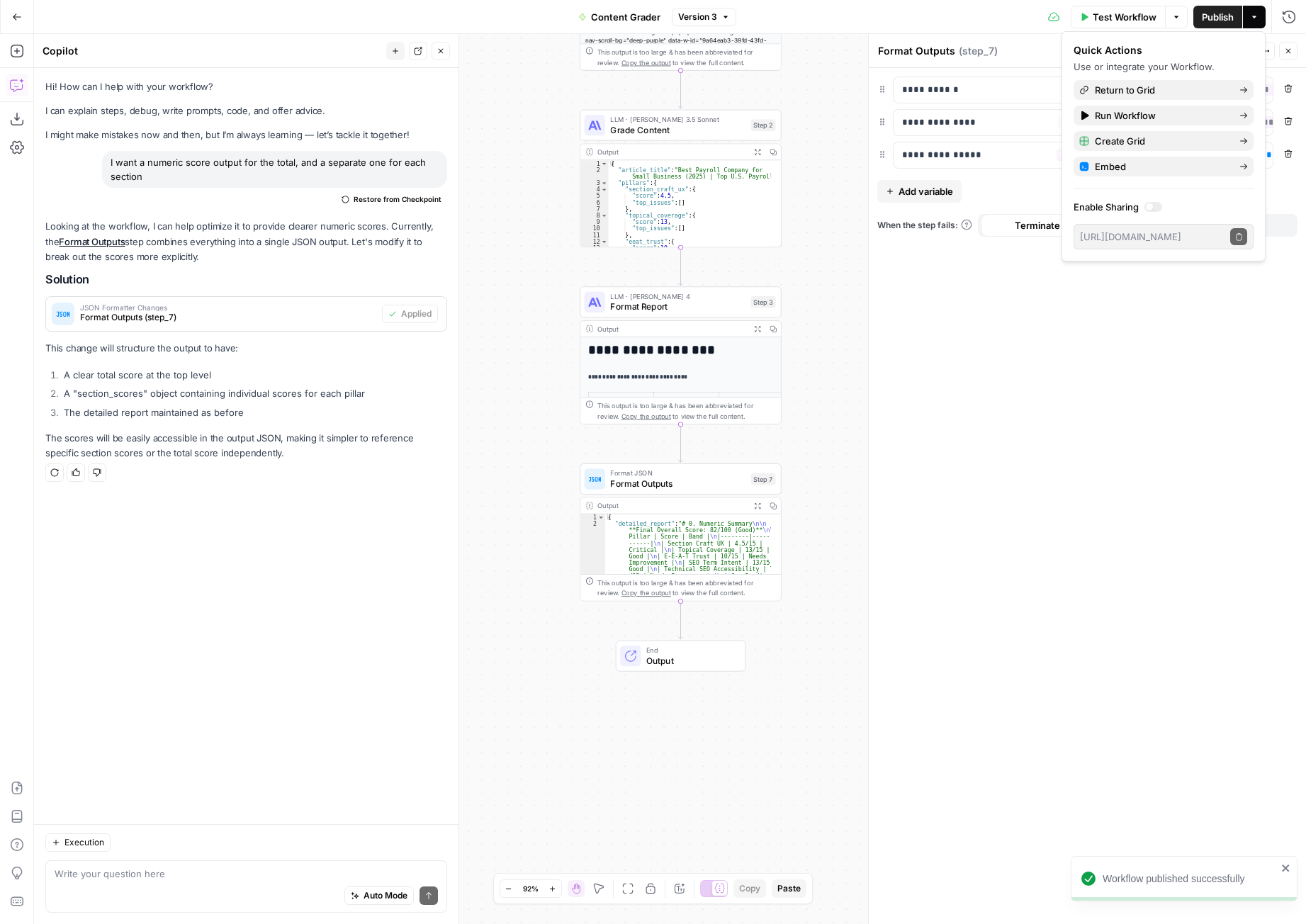
click at [787, 368] on div "**********" at bounding box center [670, 479] width 1273 height 891
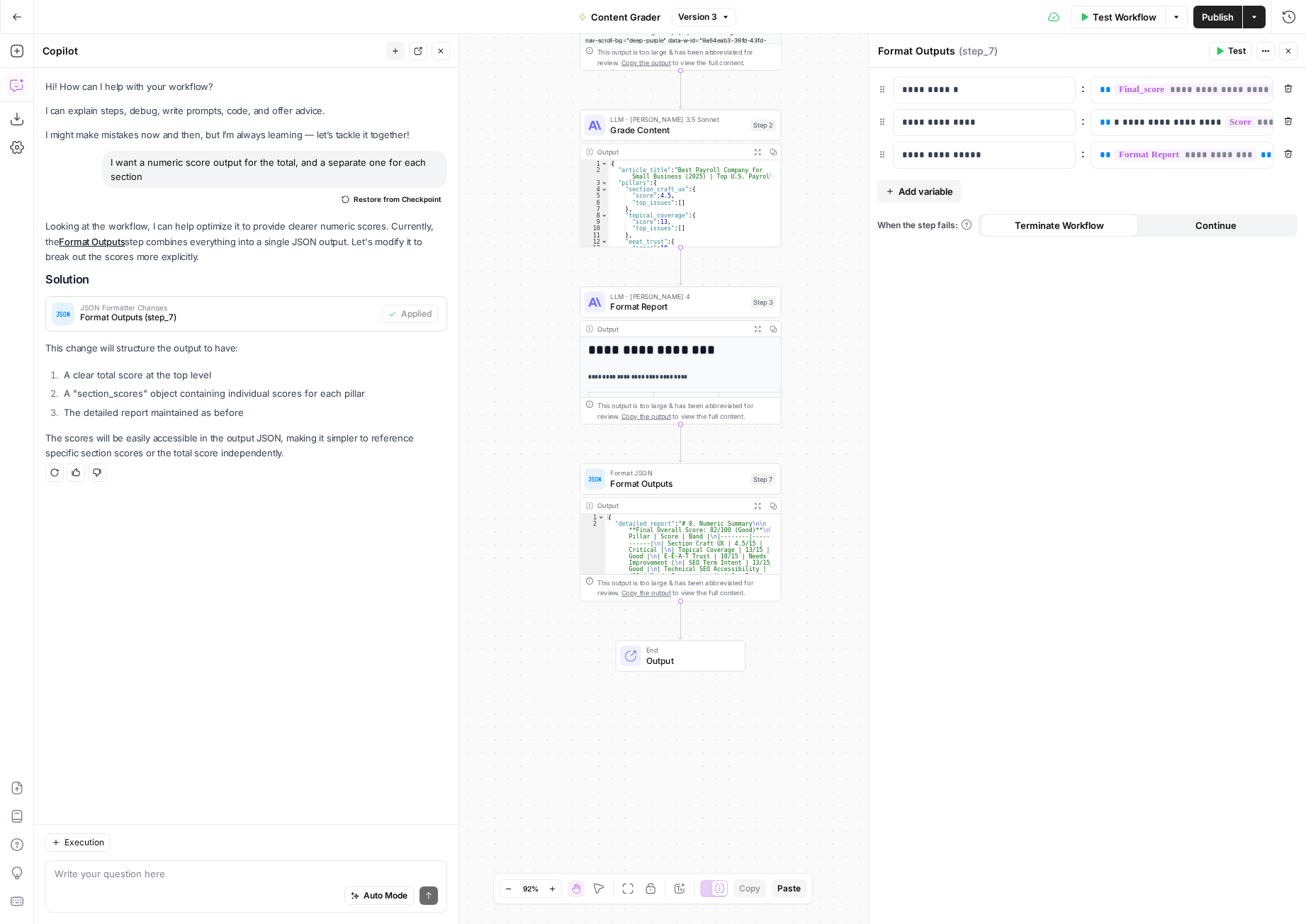
click at [1289, 53] on icon "button" at bounding box center [1288, 50] width 9 height 9
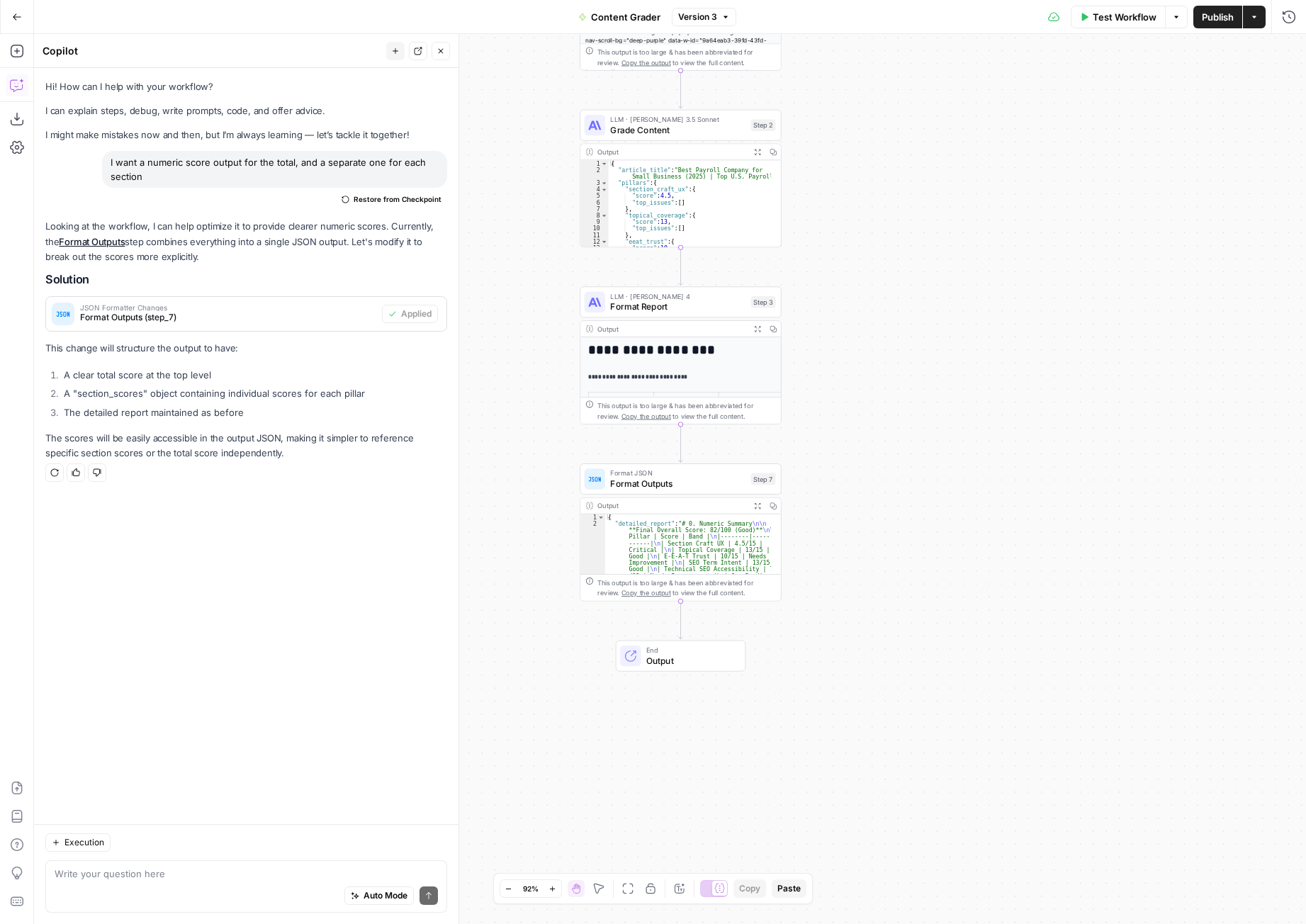
click at [1097, 21] on span "Test Workflow" at bounding box center [1124, 16] width 64 height 14
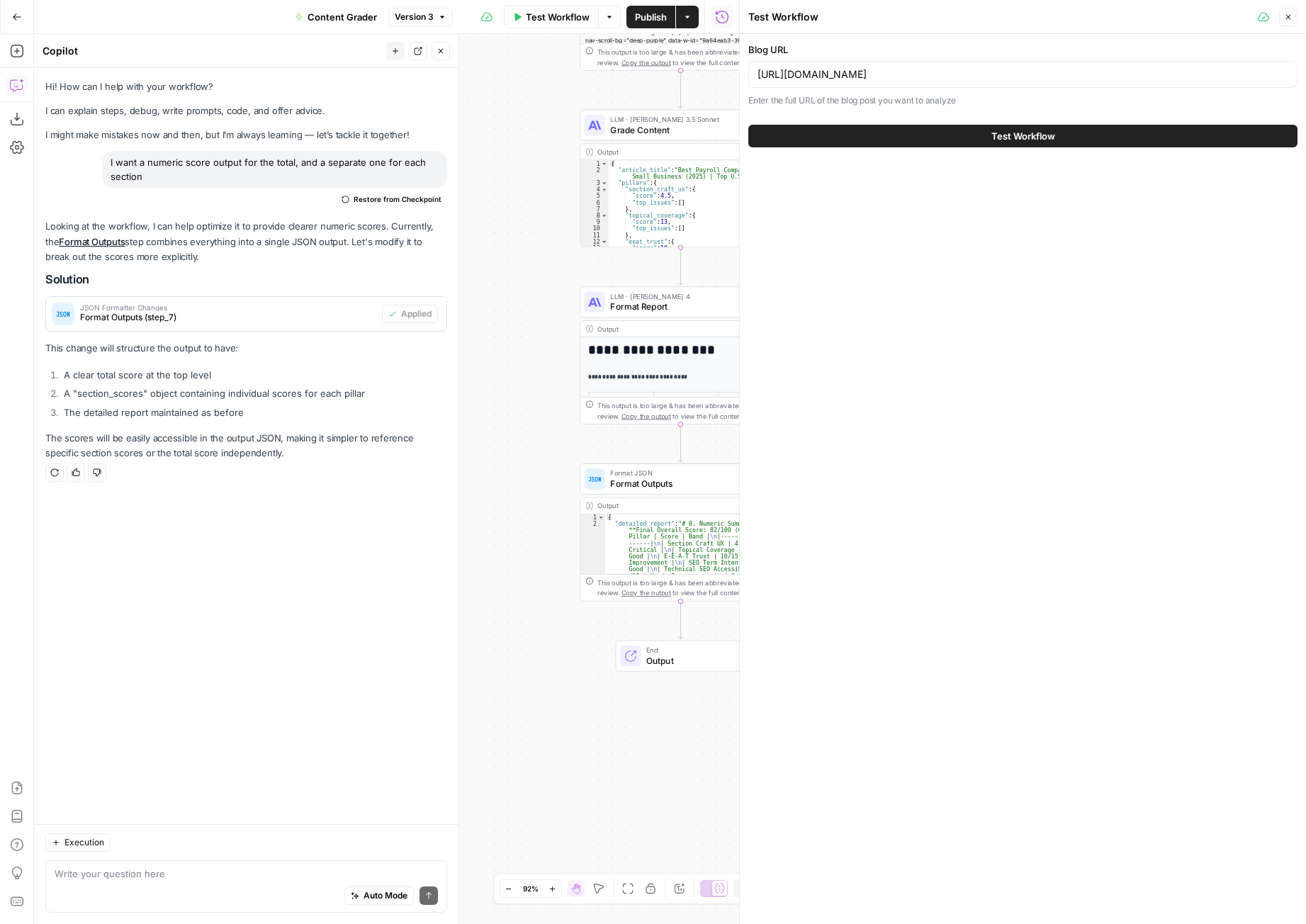
click at [998, 142] on span "Test Workflow" at bounding box center [1023, 136] width 64 height 14
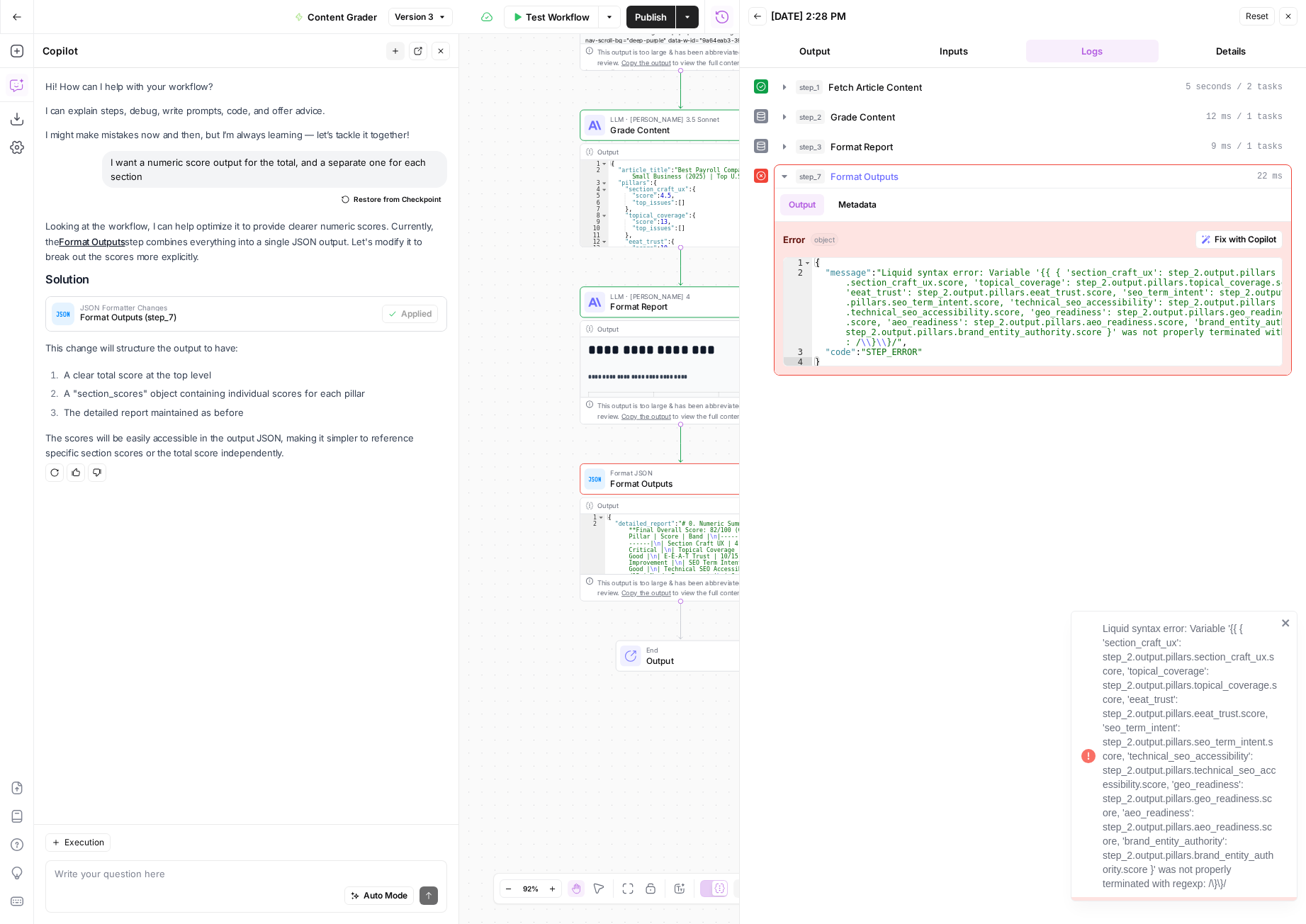
click at [1251, 241] on span "Fix with Copilot" at bounding box center [1245, 239] width 62 height 12
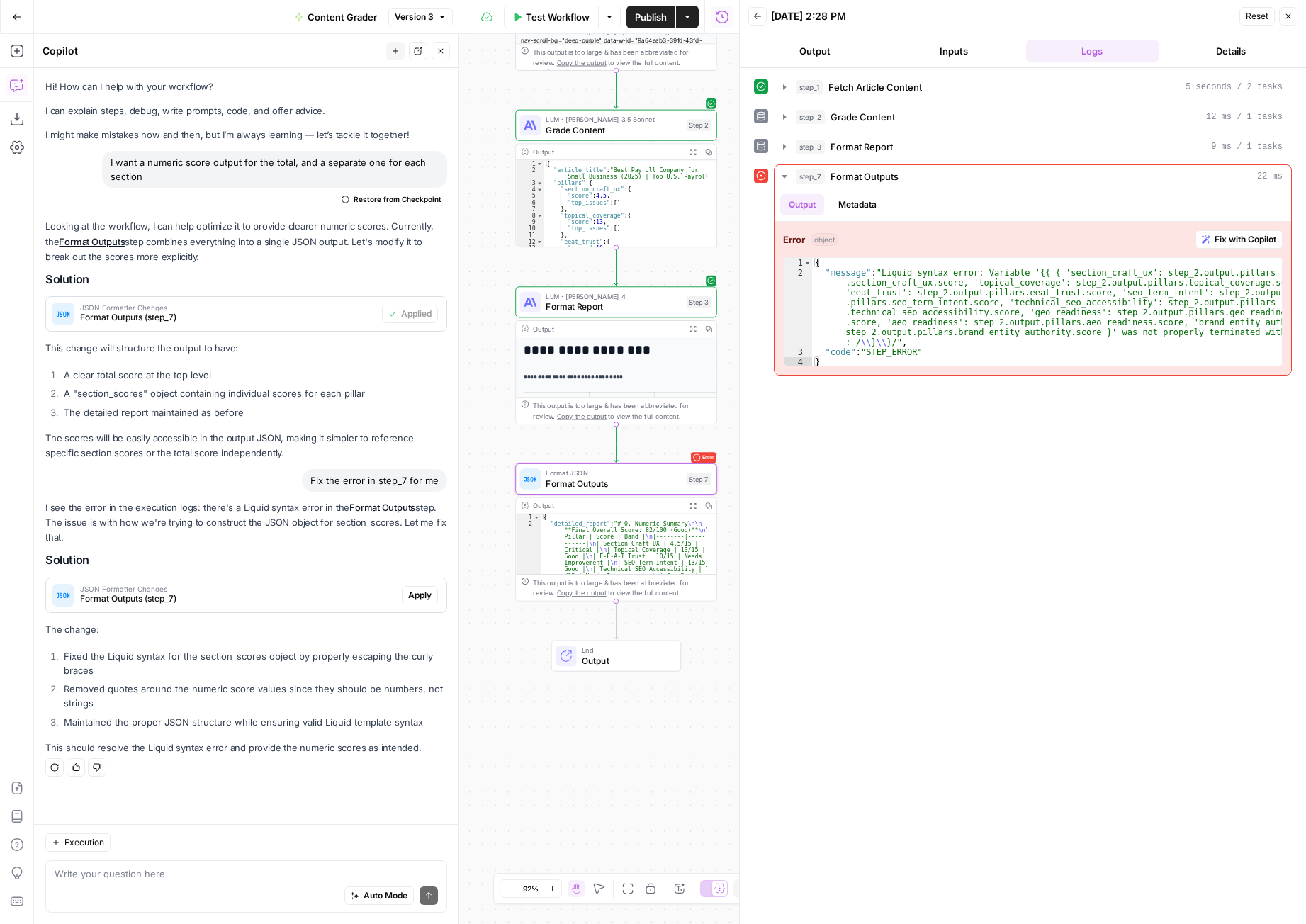
click at [427, 591] on span "Apply" at bounding box center [420, 595] width 24 height 12
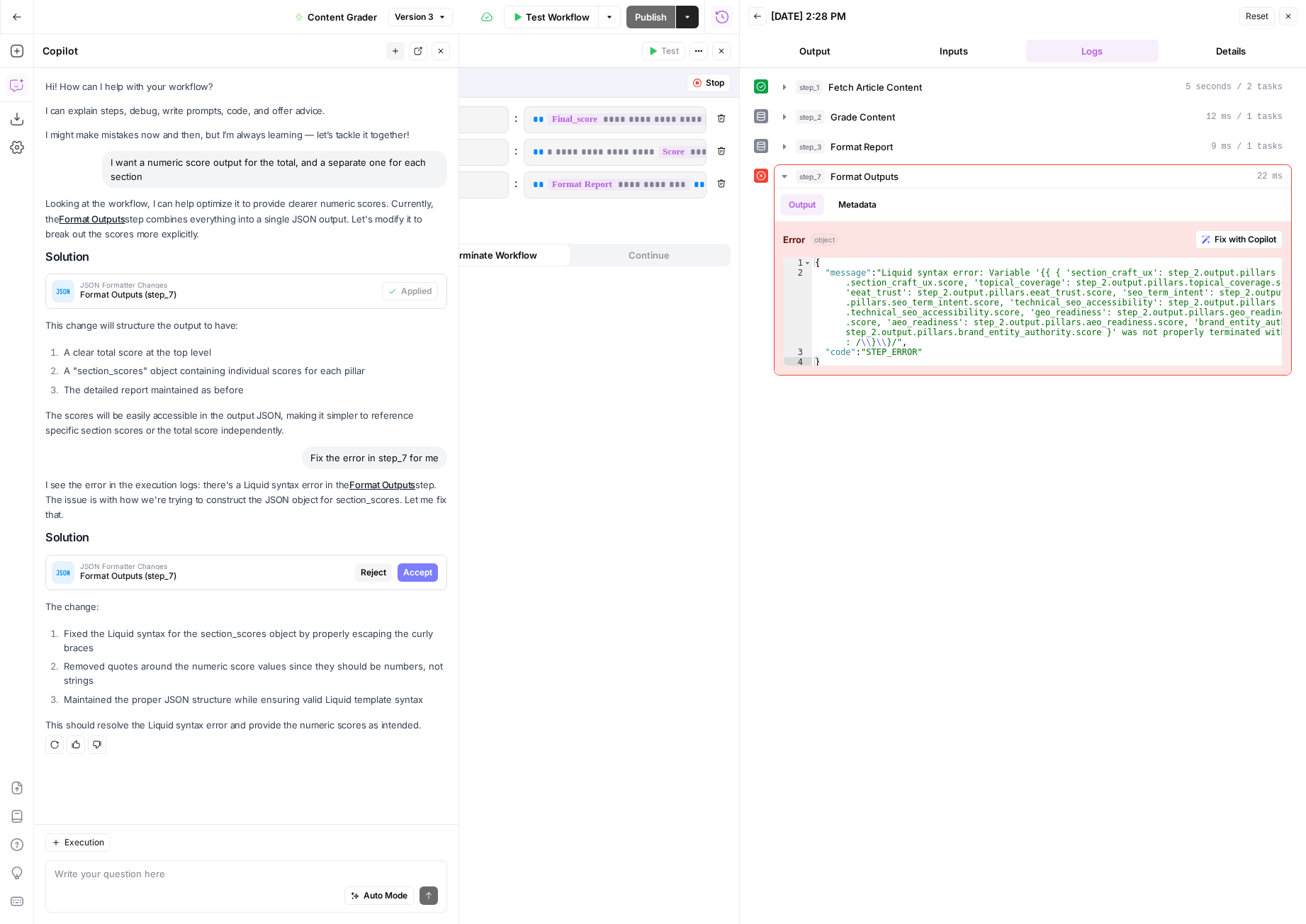
click at [422, 564] on button "Accept" at bounding box center [417, 572] width 41 height 18
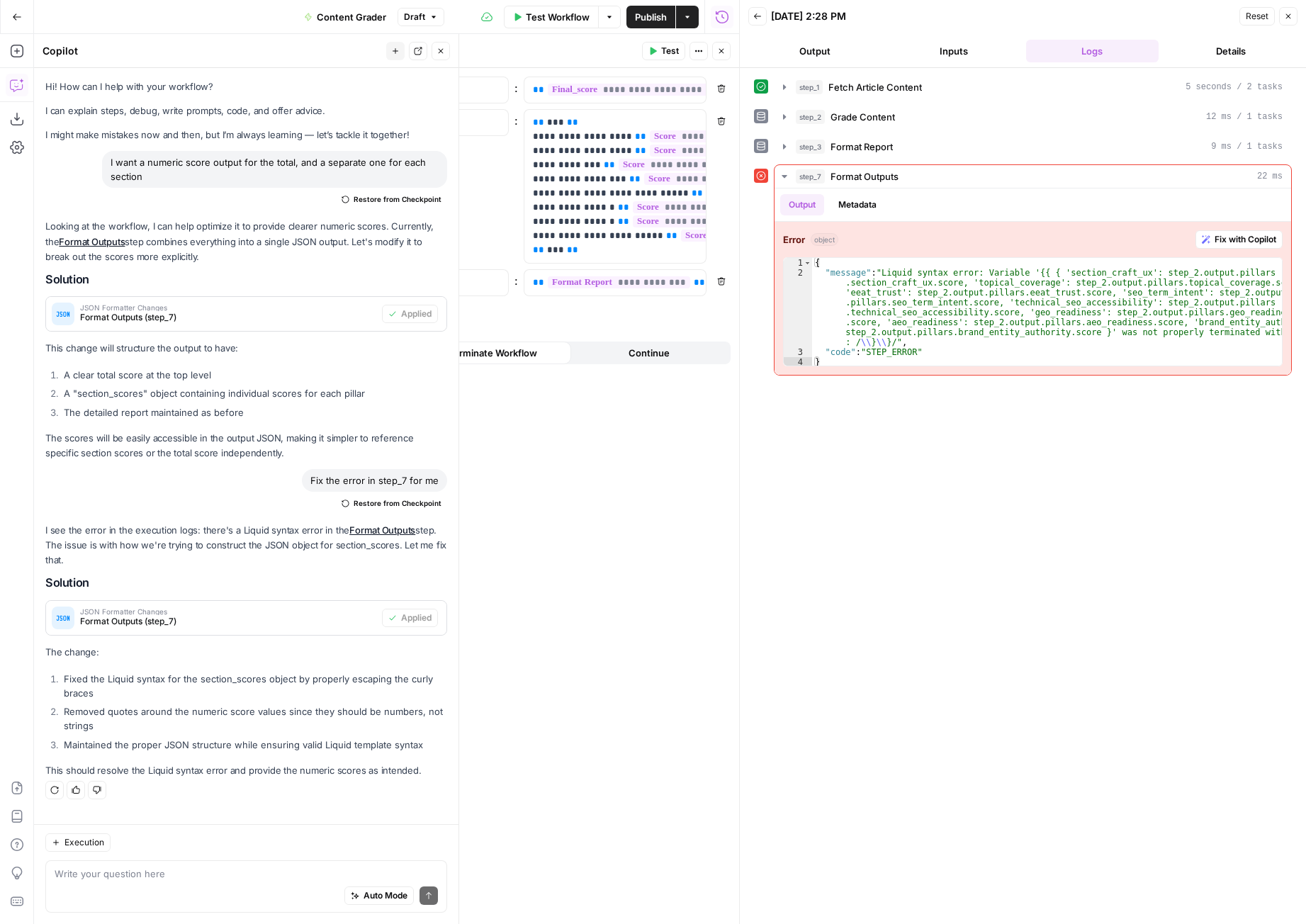
click at [656, 12] on span "Publish" at bounding box center [651, 16] width 32 height 14
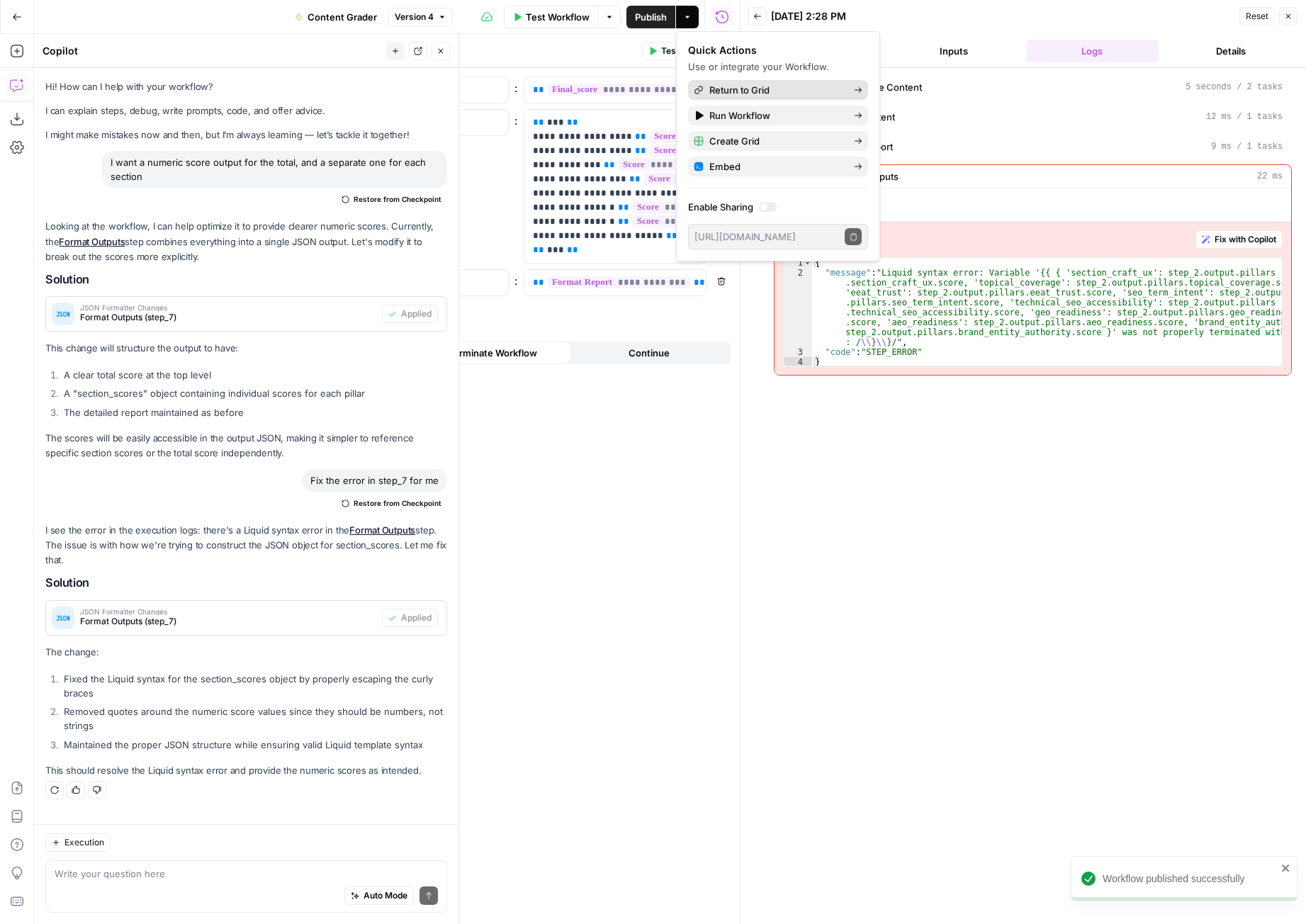
click at [767, 90] on span "Return to Grid" at bounding box center [776, 89] width 133 height 14
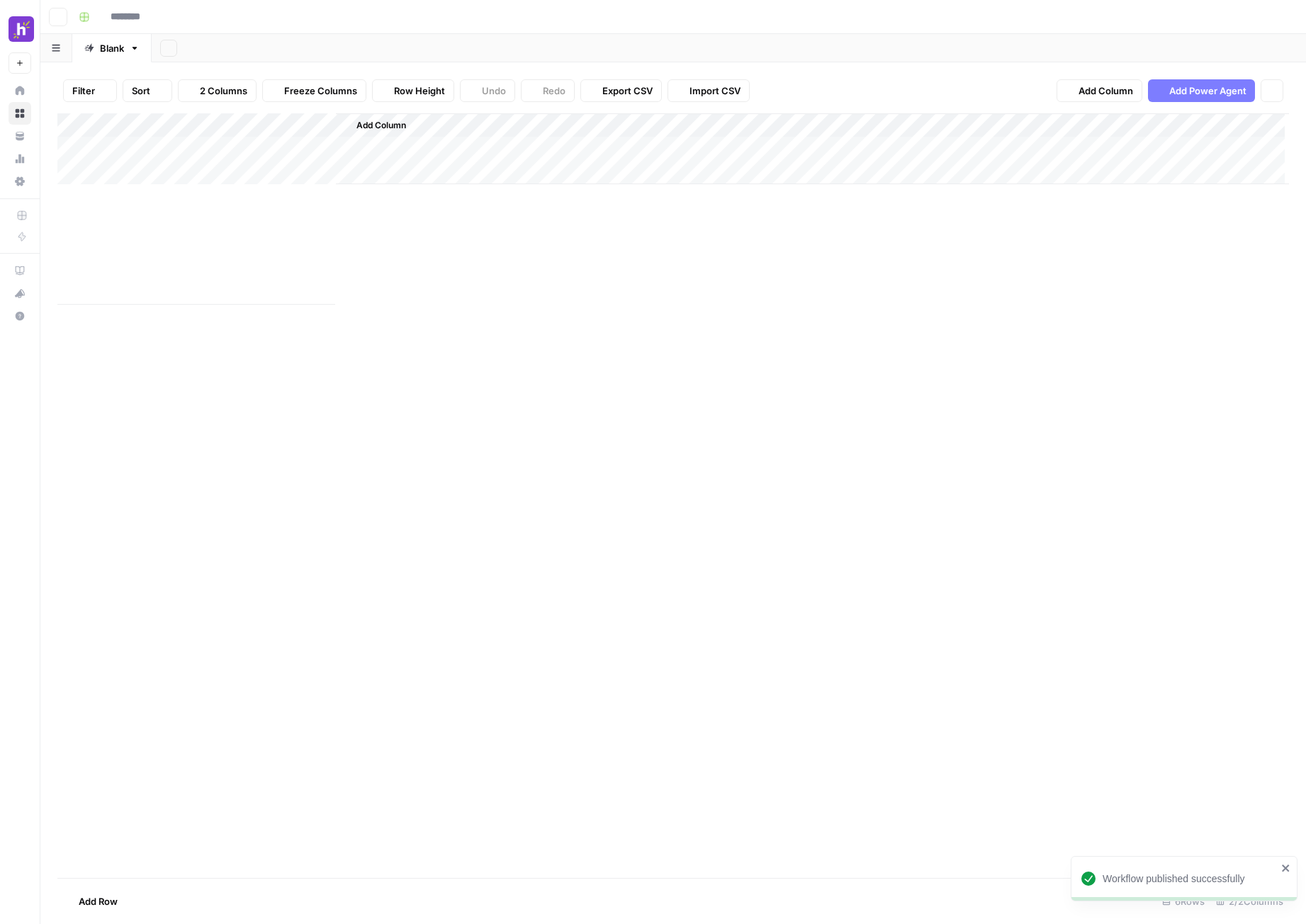
type input "********"
click at [319, 146] on div "Add Column" at bounding box center [673, 208] width 1232 height 191
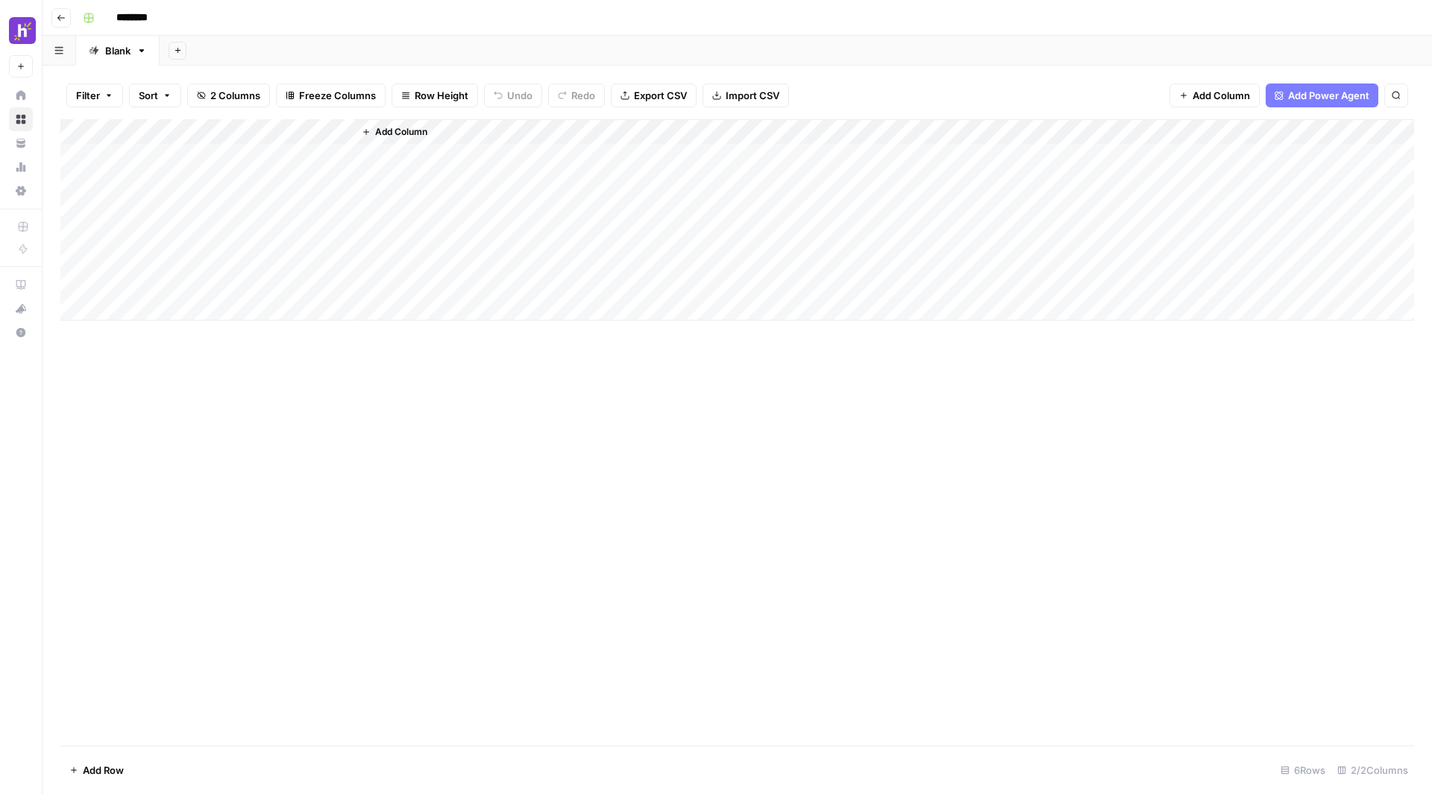
click at [242, 151] on div "Add Column" at bounding box center [736, 219] width 1353 height 201
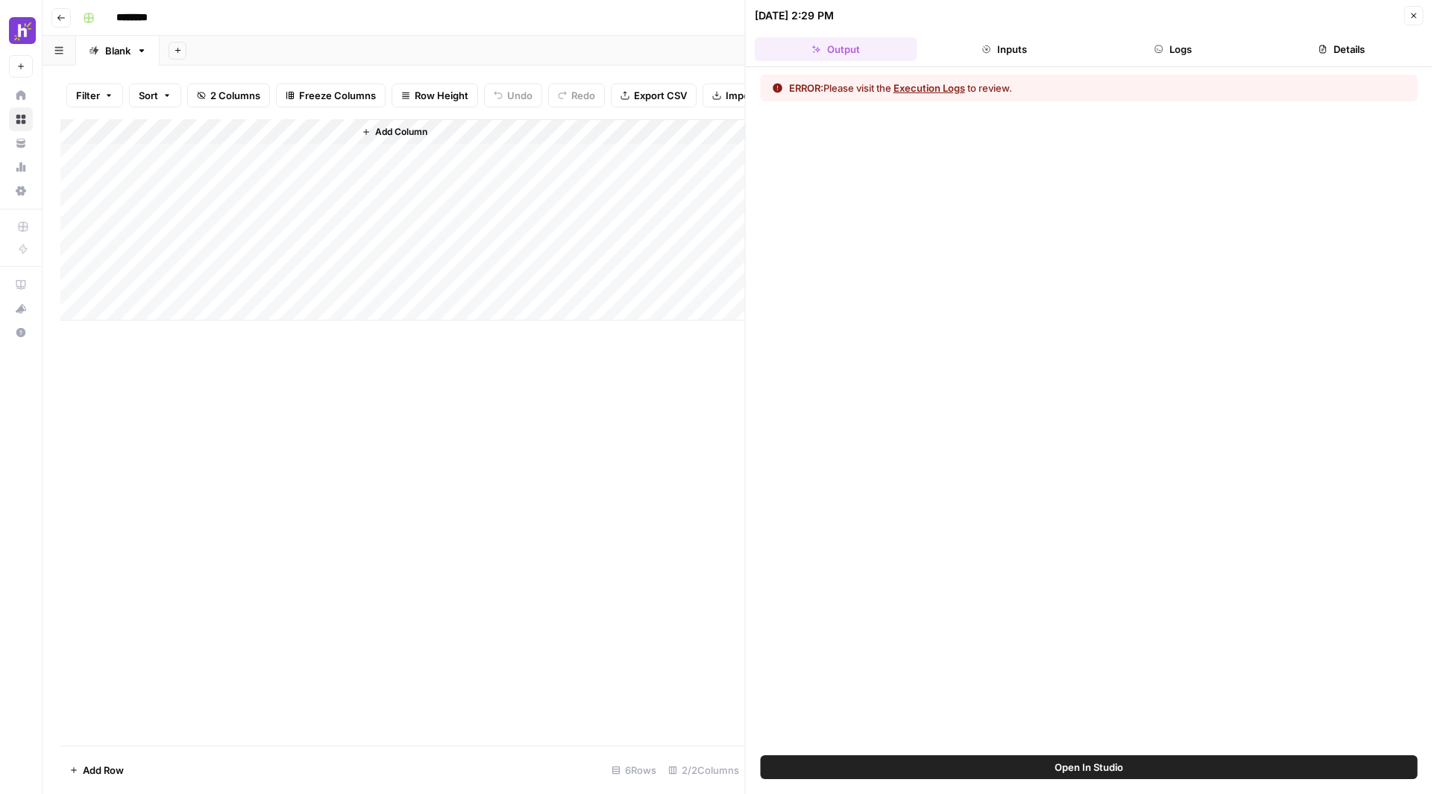
click at [324, 143] on div at bounding box center [286, 156] width 136 height 28
click at [318, 147] on div at bounding box center [286, 156] width 136 height 28
click at [322, 139] on div "Add Column" at bounding box center [402, 219] width 685 height 201
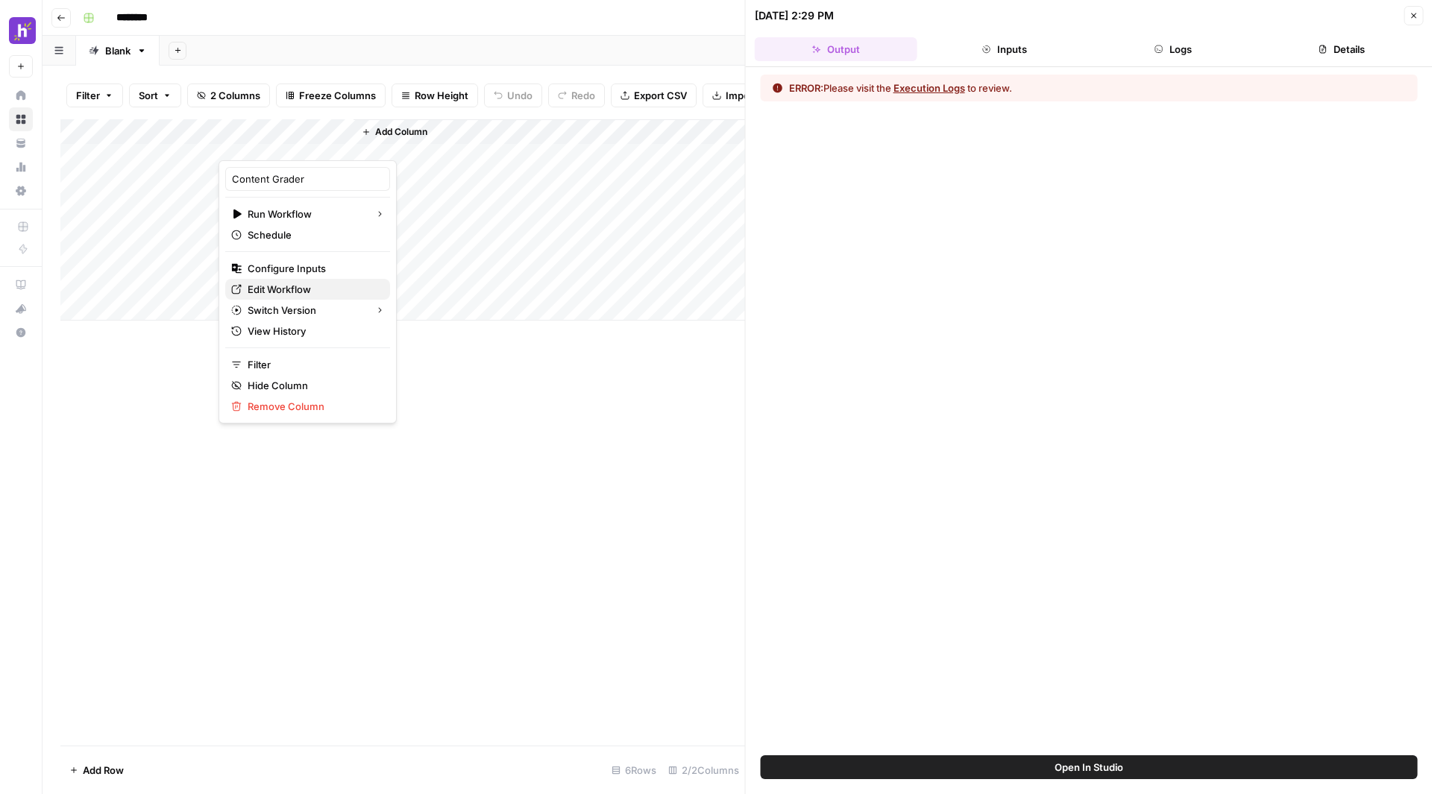
click at [271, 285] on span "Edit Workflow" at bounding box center [313, 289] width 130 height 15
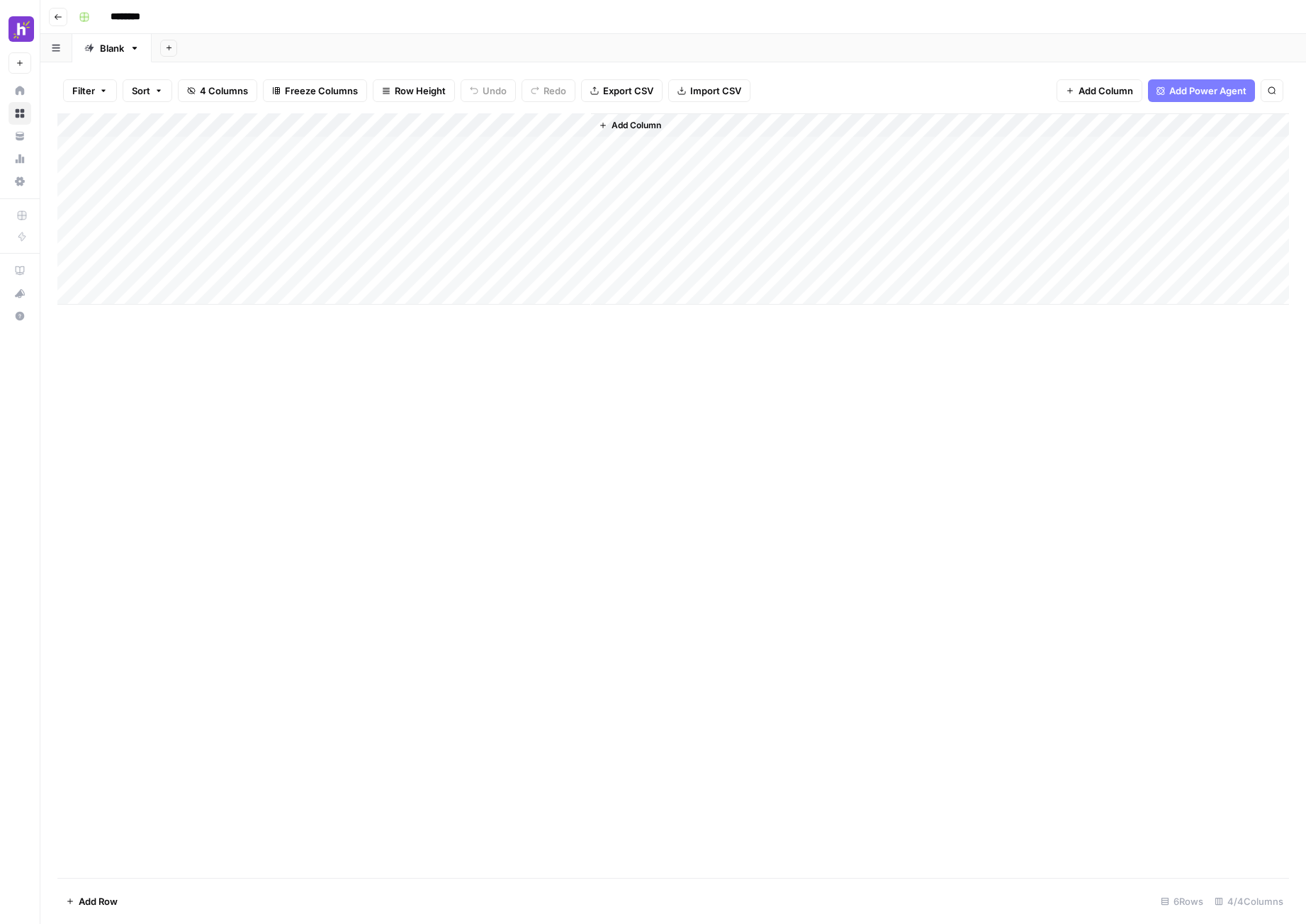
click at [274, 174] on div "Add Column" at bounding box center [673, 208] width 1232 height 191
click at [308, 126] on div "Add Column" at bounding box center [673, 208] width 1232 height 191
click at [266, 371] on span "Remove Column" at bounding box center [298, 375] width 124 height 14
click at [615, 161] on span "Delete" at bounding box center [603, 159] width 30 height 14
click at [281, 124] on button "Add Column" at bounding box center [247, 125] width 74 height 18
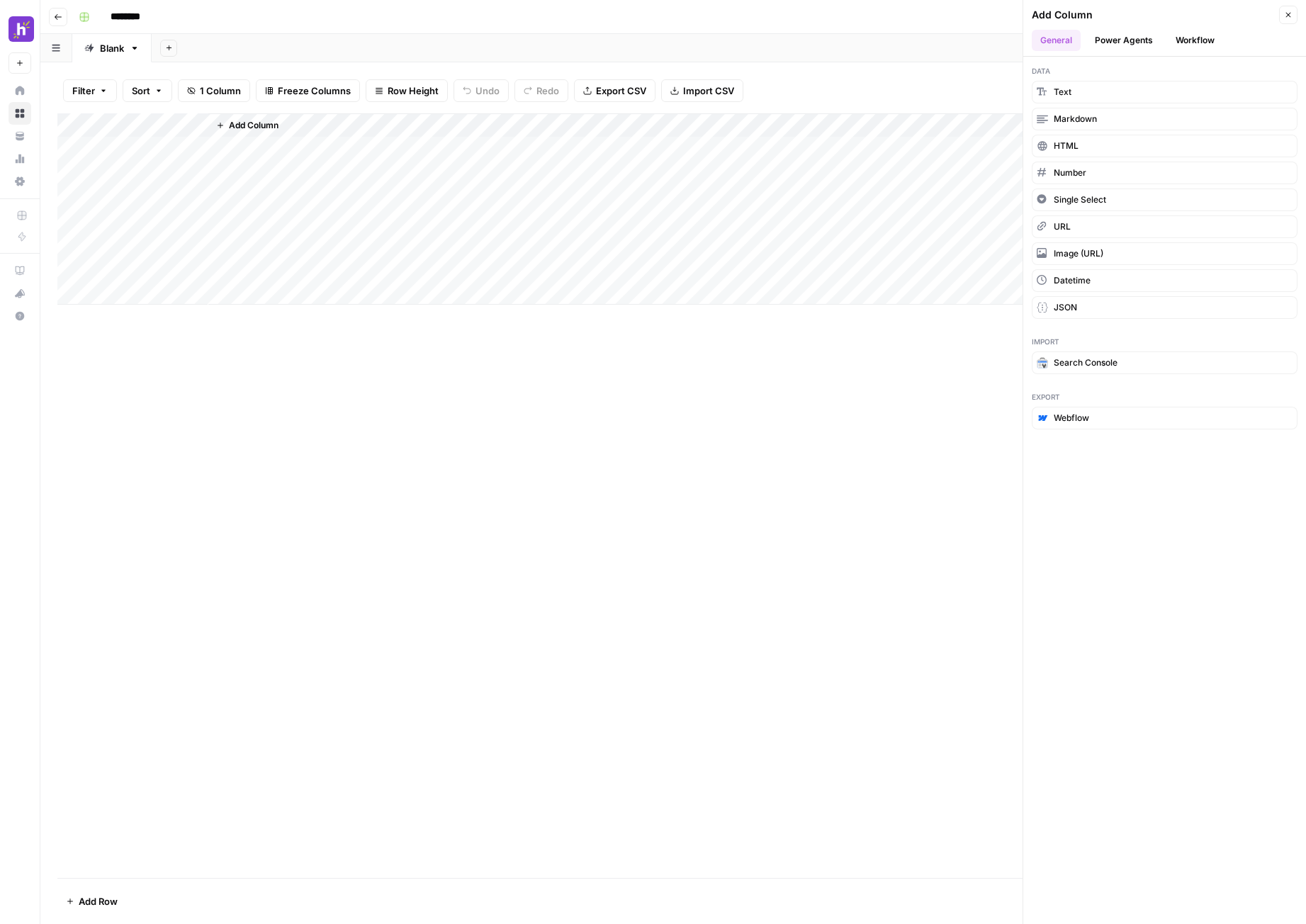
click at [1213, 43] on button "Workflow" at bounding box center [1195, 40] width 56 height 21
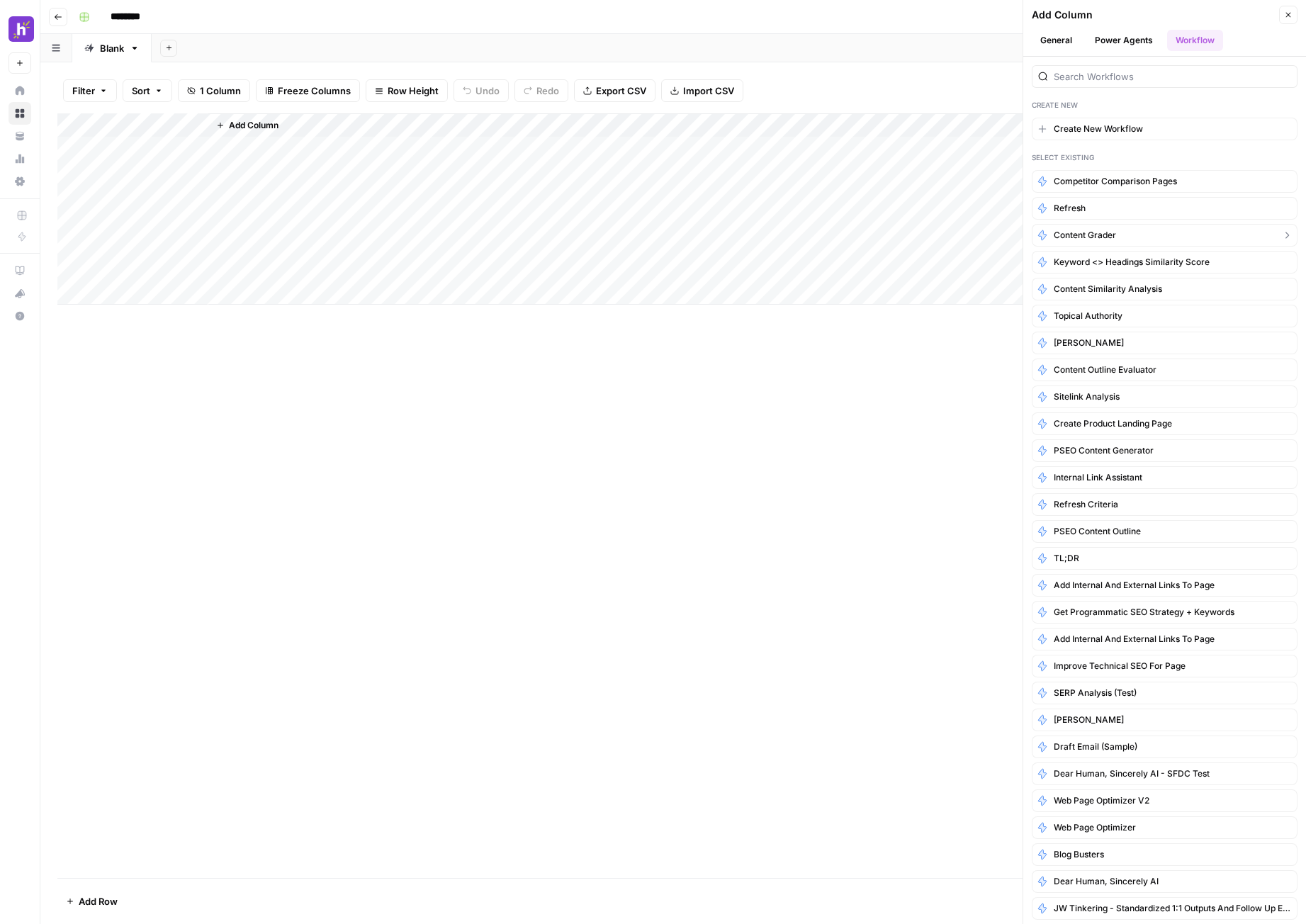
click at [1124, 236] on button "Content Grader" at bounding box center [1165, 236] width 266 height 23
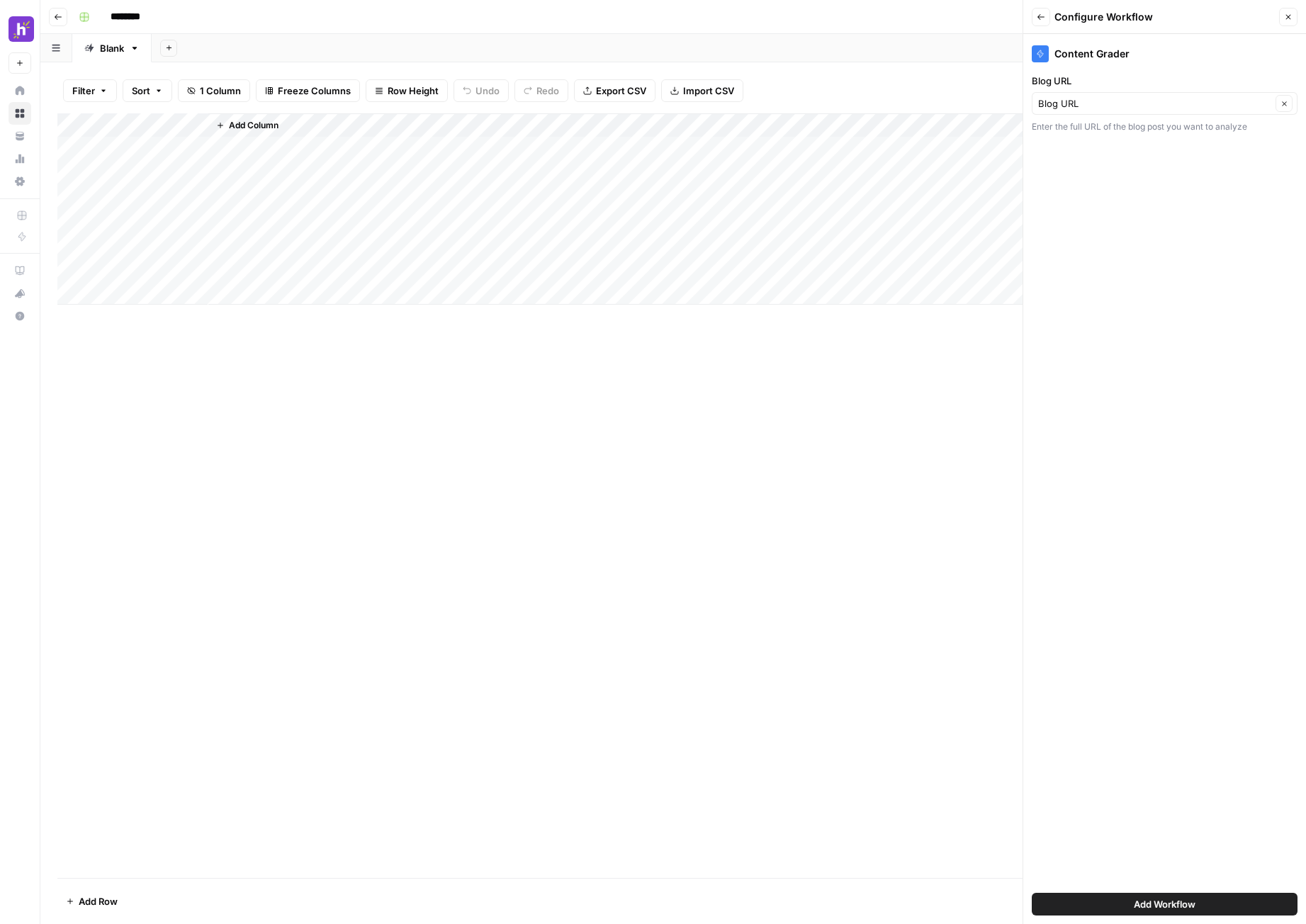
click at [1113, 896] on button "Add Workflow" at bounding box center [1165, 905] width 266 height 23
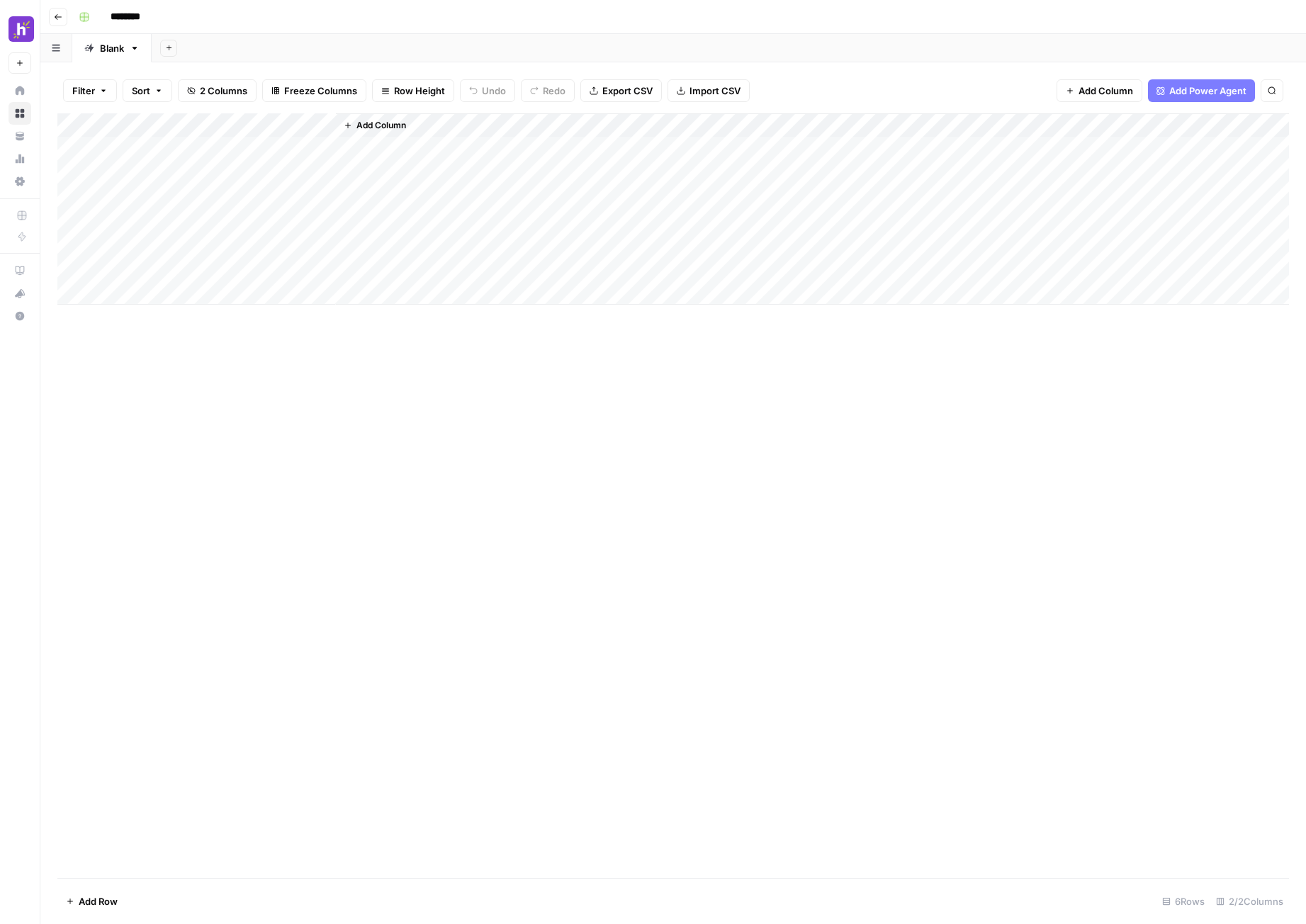
click at [269, 148] on div "Add Column" at bounding box center [673, 208] width 1232 height 191
click at [266, 149] on div "Add Column" at bounding box center [673, 208] width 1232 height 191
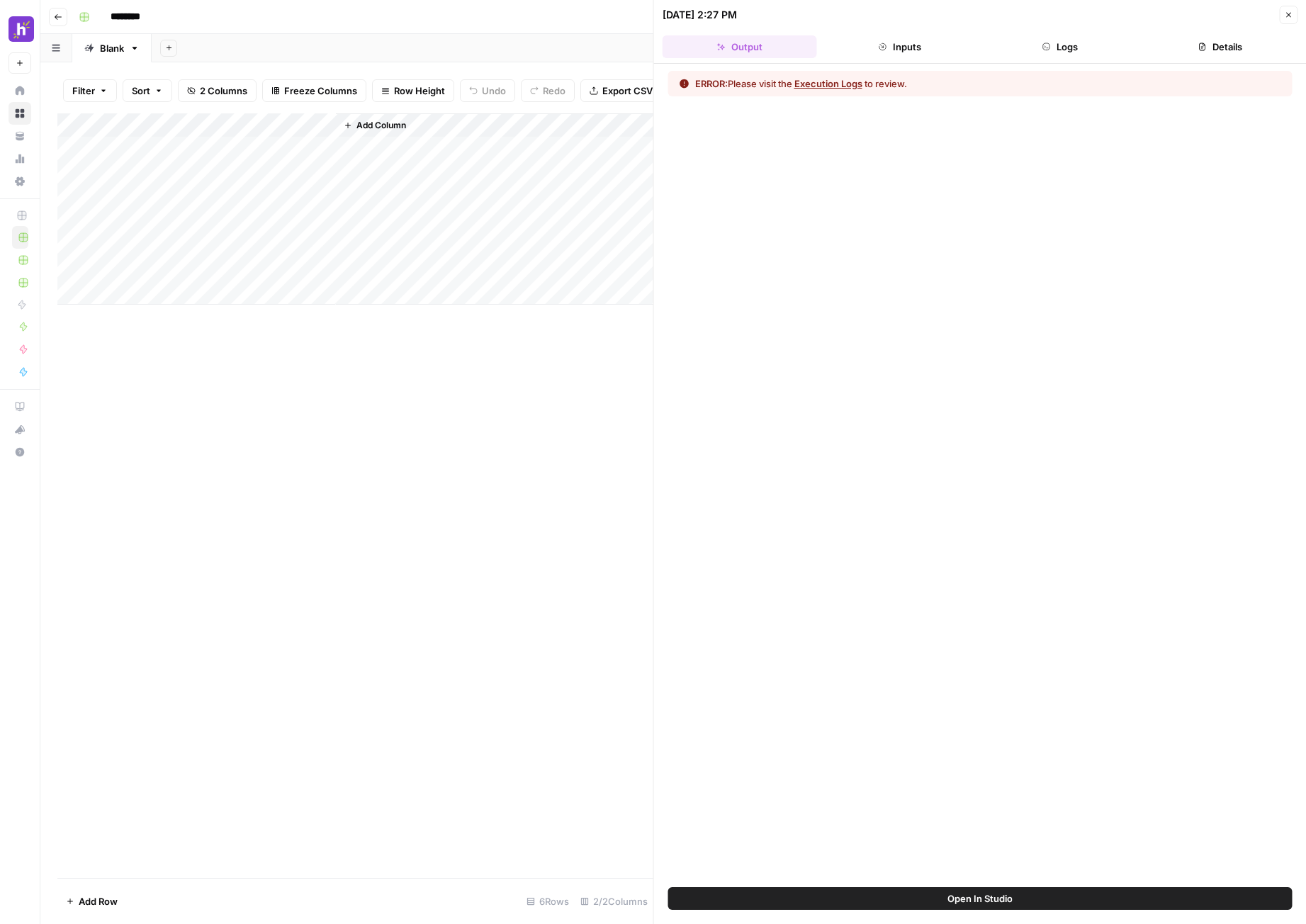
click at [1043, 46] on icon "button" at bounding box center [1047, 47] width 9 height 9
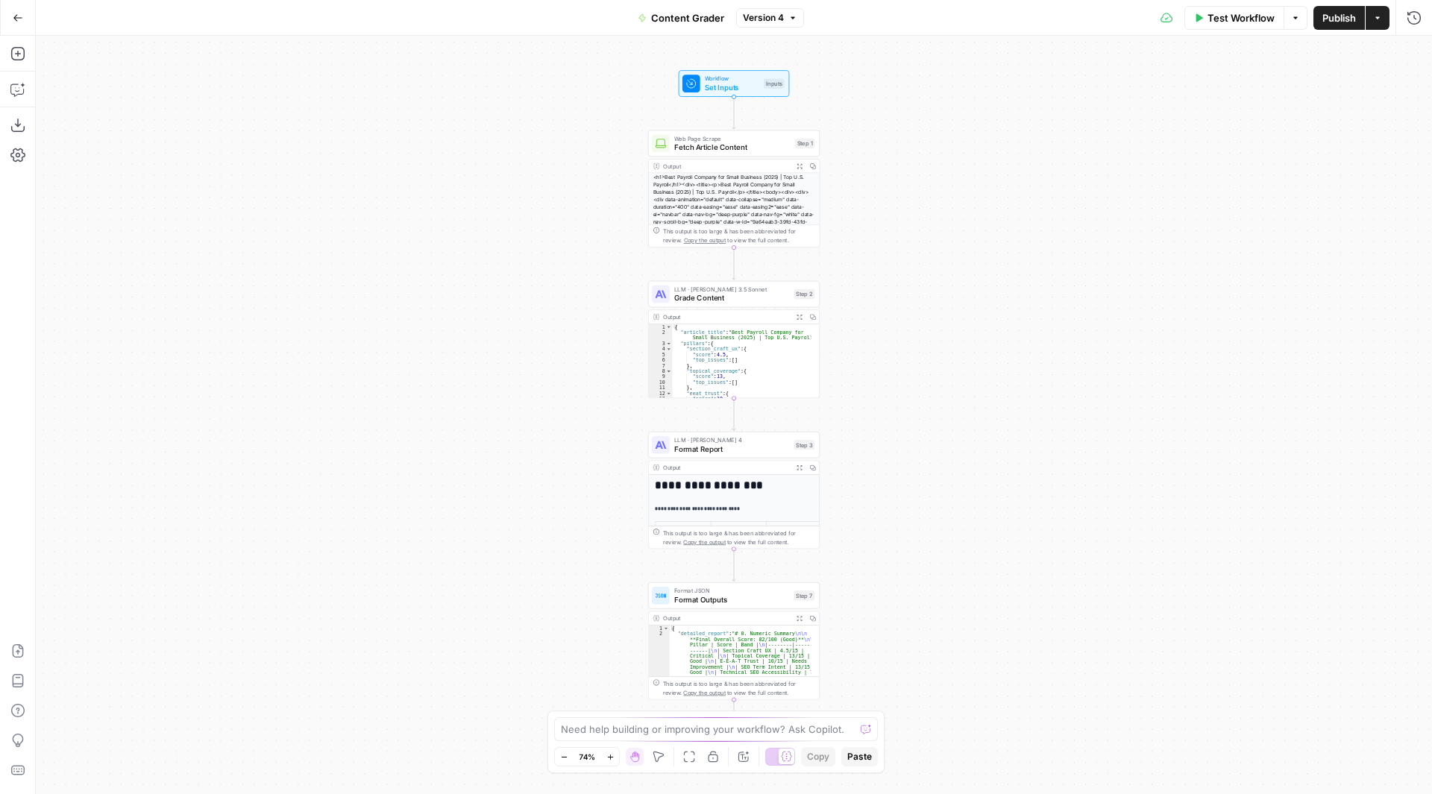
click at [1204, 17] on button "Test Workflow" at bounding box center [1234, 18] width 100 height 24
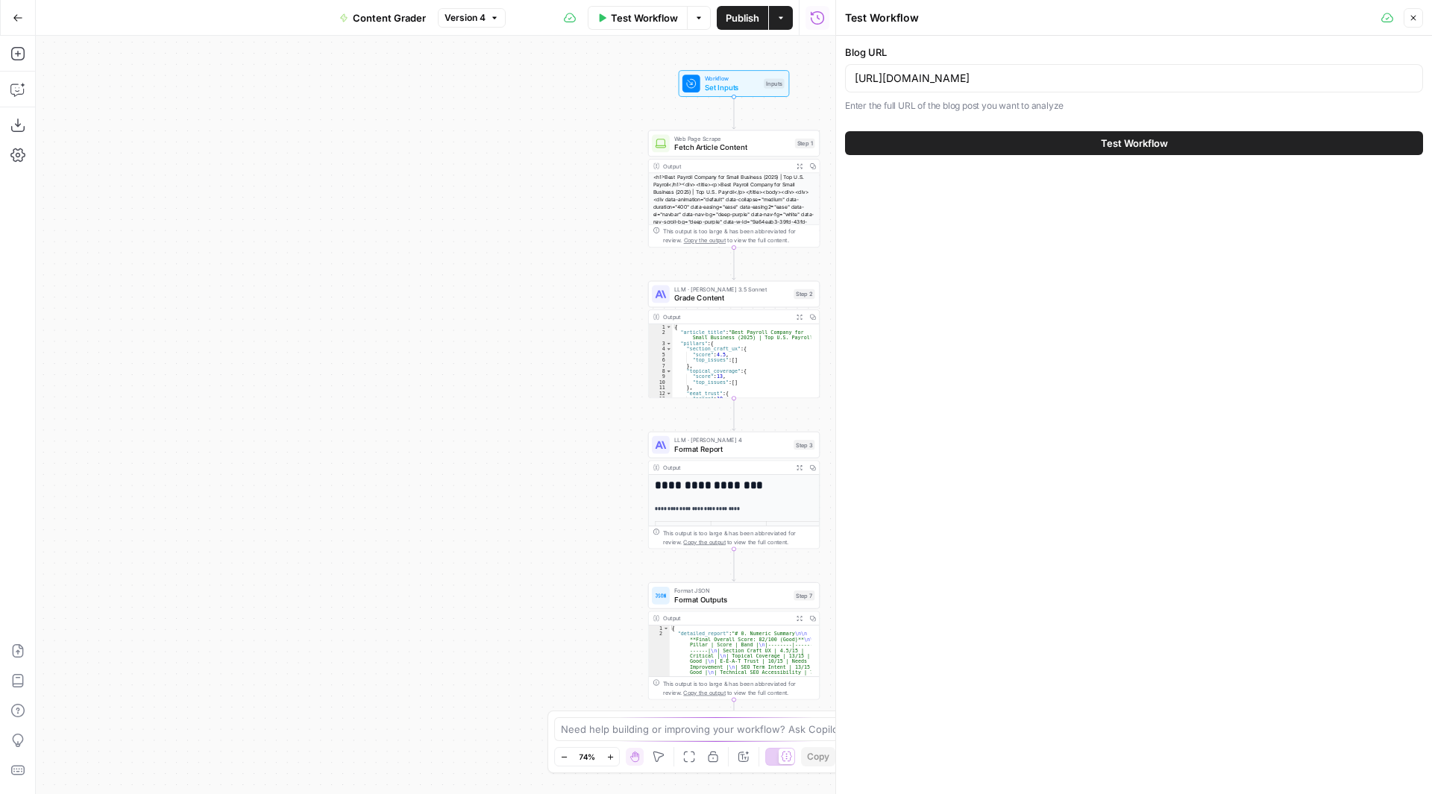
click at [1211, 139] on button "Test Workflow" at bounding box center [1134, 143] width 578 height 24
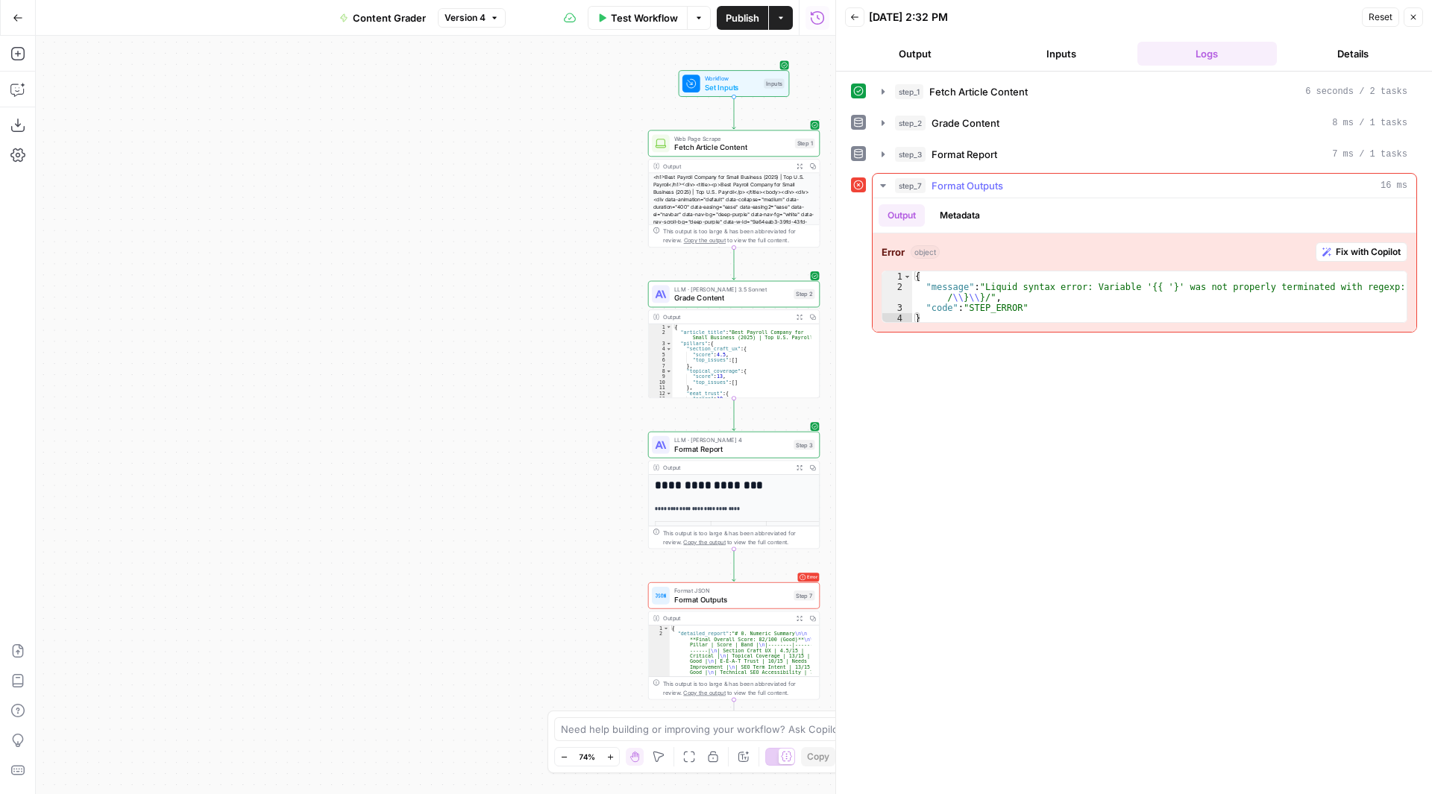
click at [1375, 251] on span "Fix with Copilot" at bounding box center [1368, 251] width 65 height 13
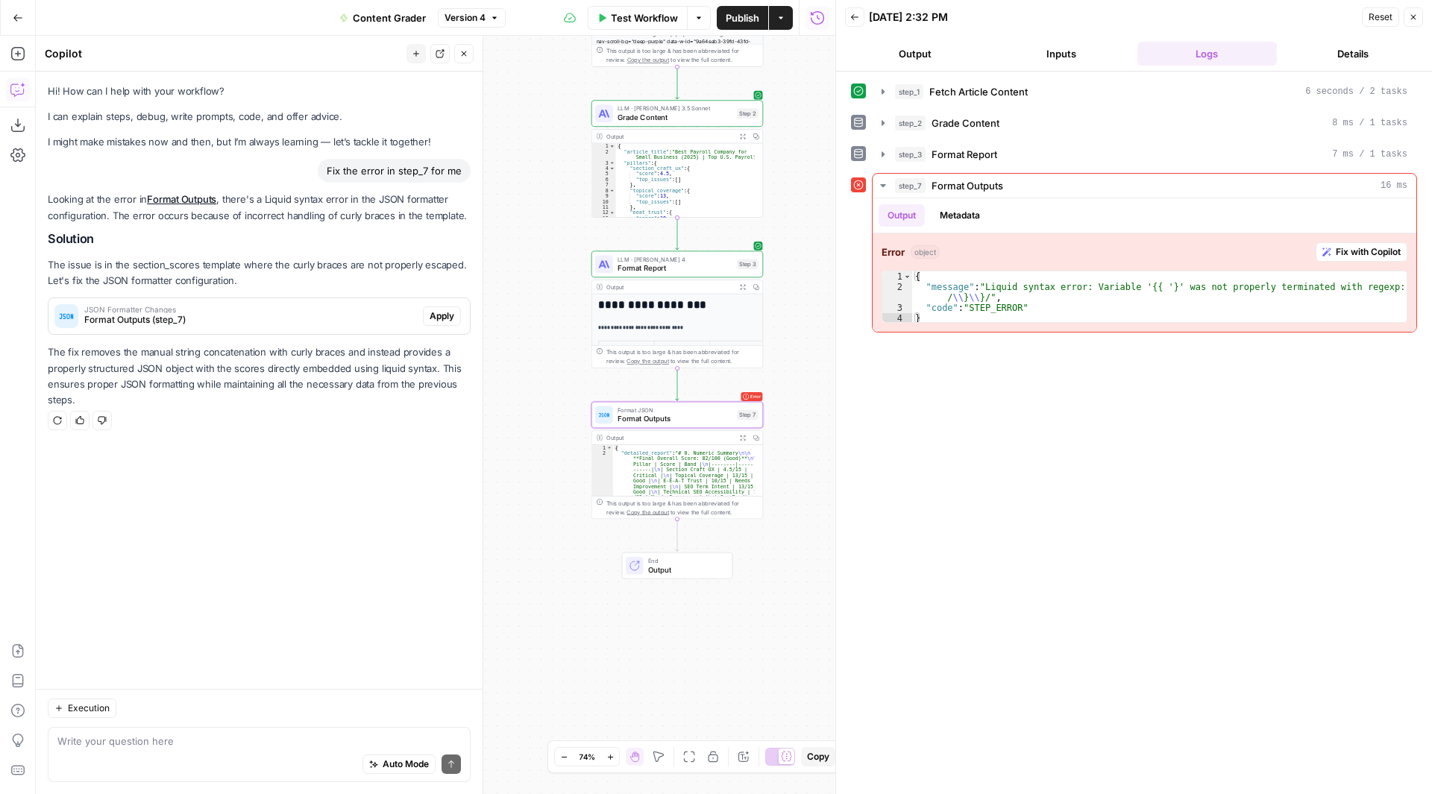
click at [447, 320] on span "Apply" at bounding box center [442, 315] width 25 height 13
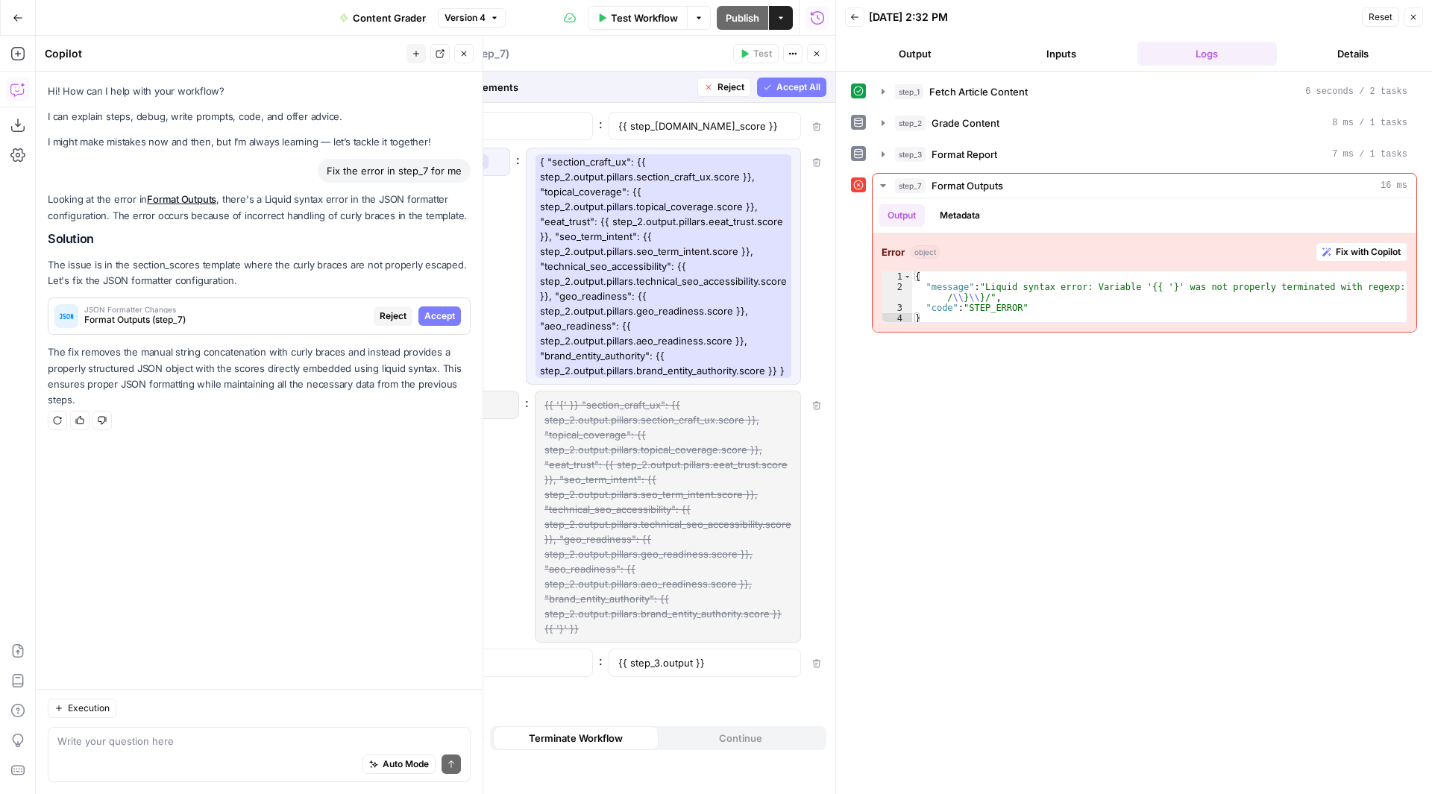
click at [447, 320] on span "Accept" at bounding box center [439, 315] width 31 height 13
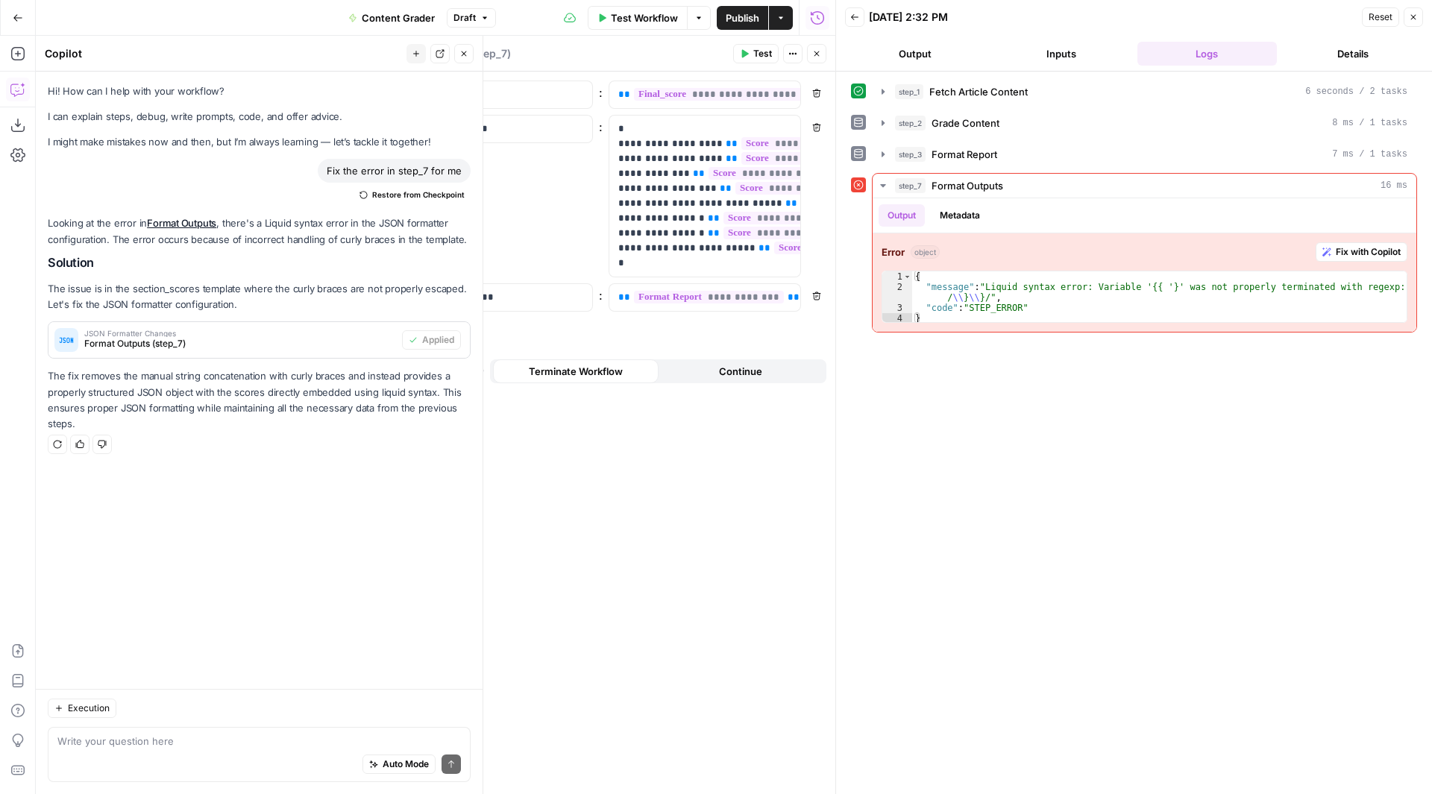
click at [1411, 15] on icon "button" at bounding box center [1413, 17] width 5 height 5
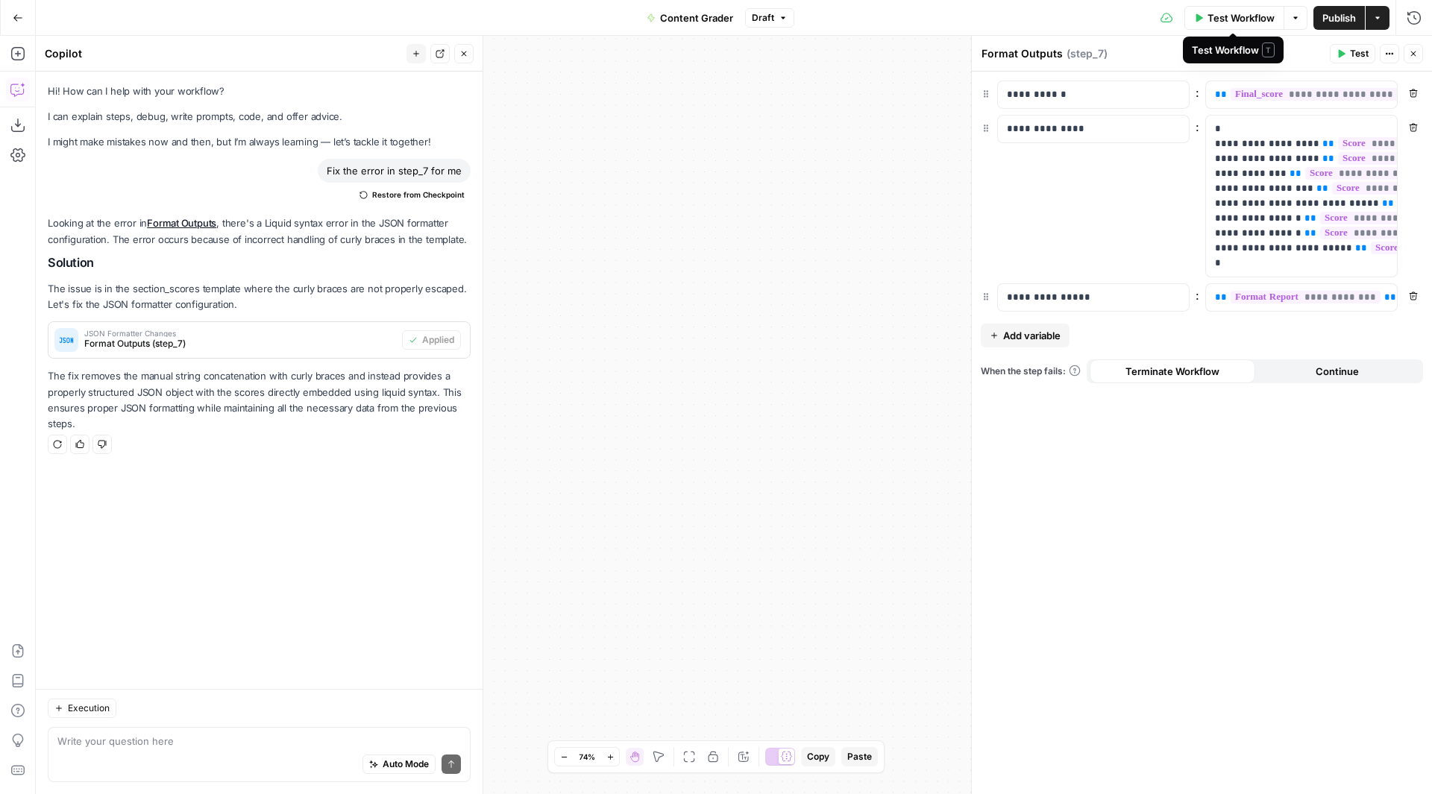
click at [1229, 7] on button "Test Workflow" at bounding box center [1234, 18] width 100 height 24
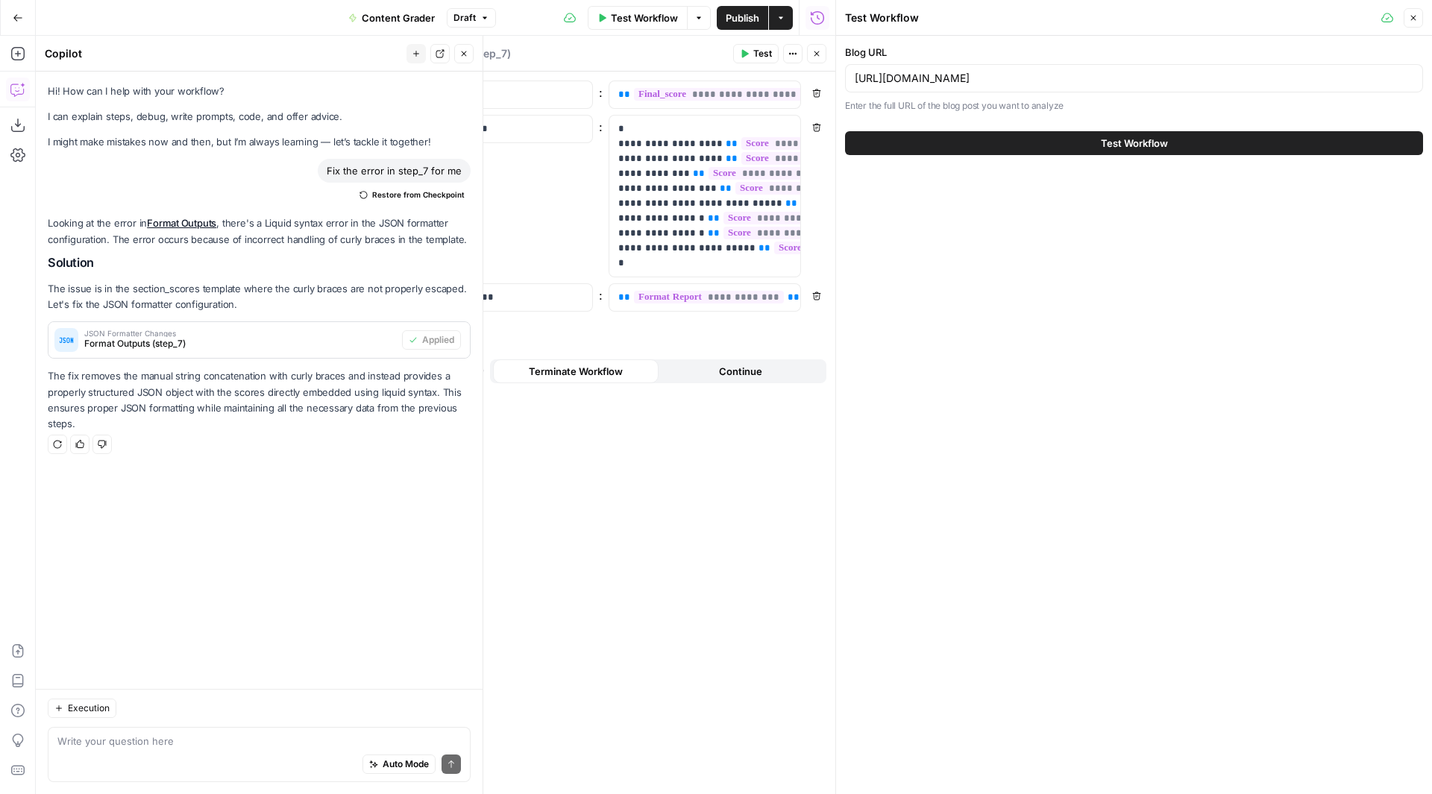
click at [1180, 146] on button "Test Workflow" at bounding box center [1134, 143] width 578 height 24
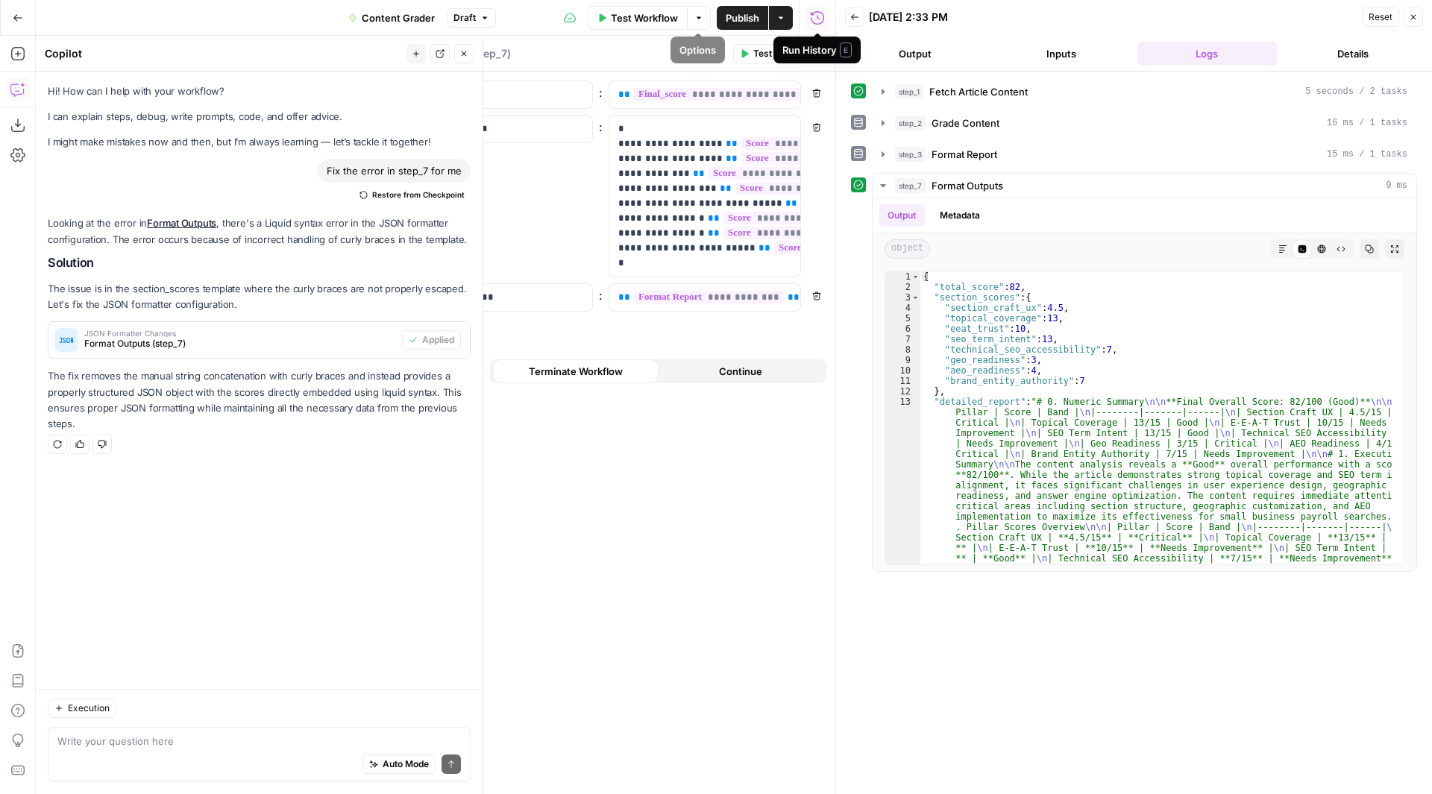
click at [752, 13] on span "Publish" at bounding box center [743, 17] width 34 height 15
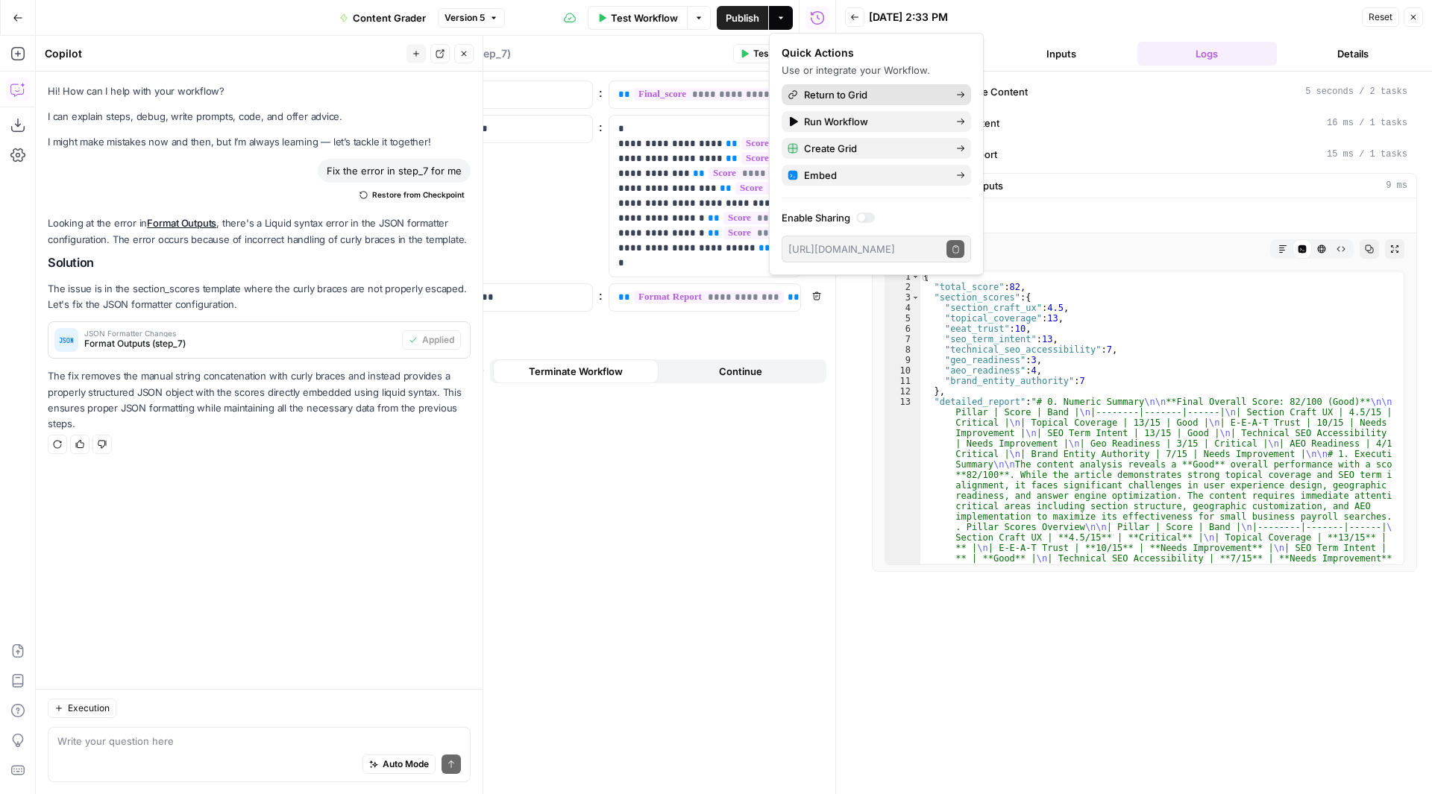
click at [887, 96] on span "Return to Grid" at bounding box center [874, 94] width 140 height 15
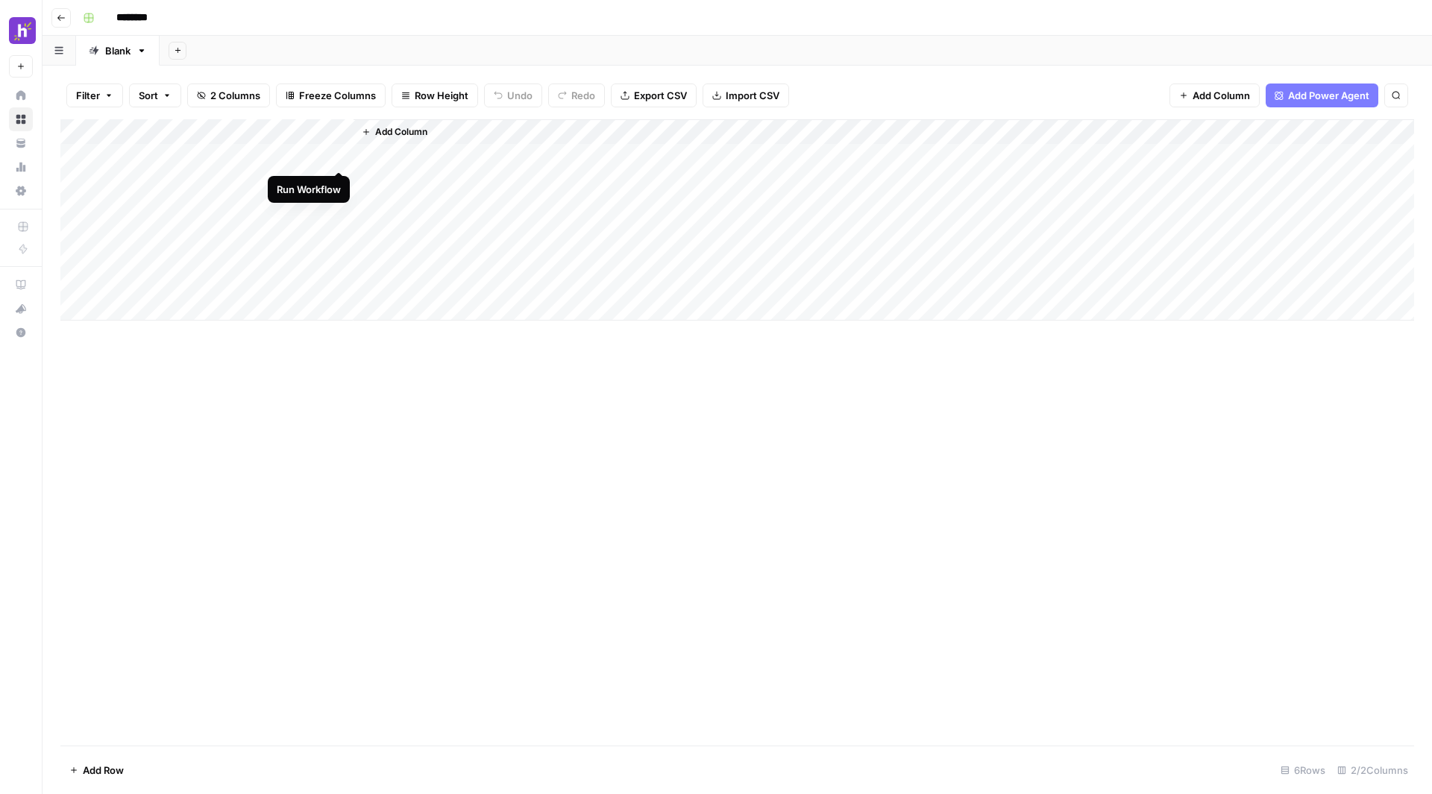
click at [341, 156] on div "Add Column" at bounding box center [736, 219] width 1353 height 201
drag, startPoint x: 623, startPoint y: 142, endPoint x: 759, endPoint y: 137, distance: 136.5
click at [759, 137] on div "Add Column" at bounding box center [736, 219] width 1353 height 201
drag, startPoint x: 763, startPoint y: 134, endPoint x: 889, endPoint y: 125, distance: 126.4
click at [889, 125] on div "Add Column" at bounding box center [736, 219] width 1353 height 201
